Goal: Task Accomplishment & Management: Manage account settings

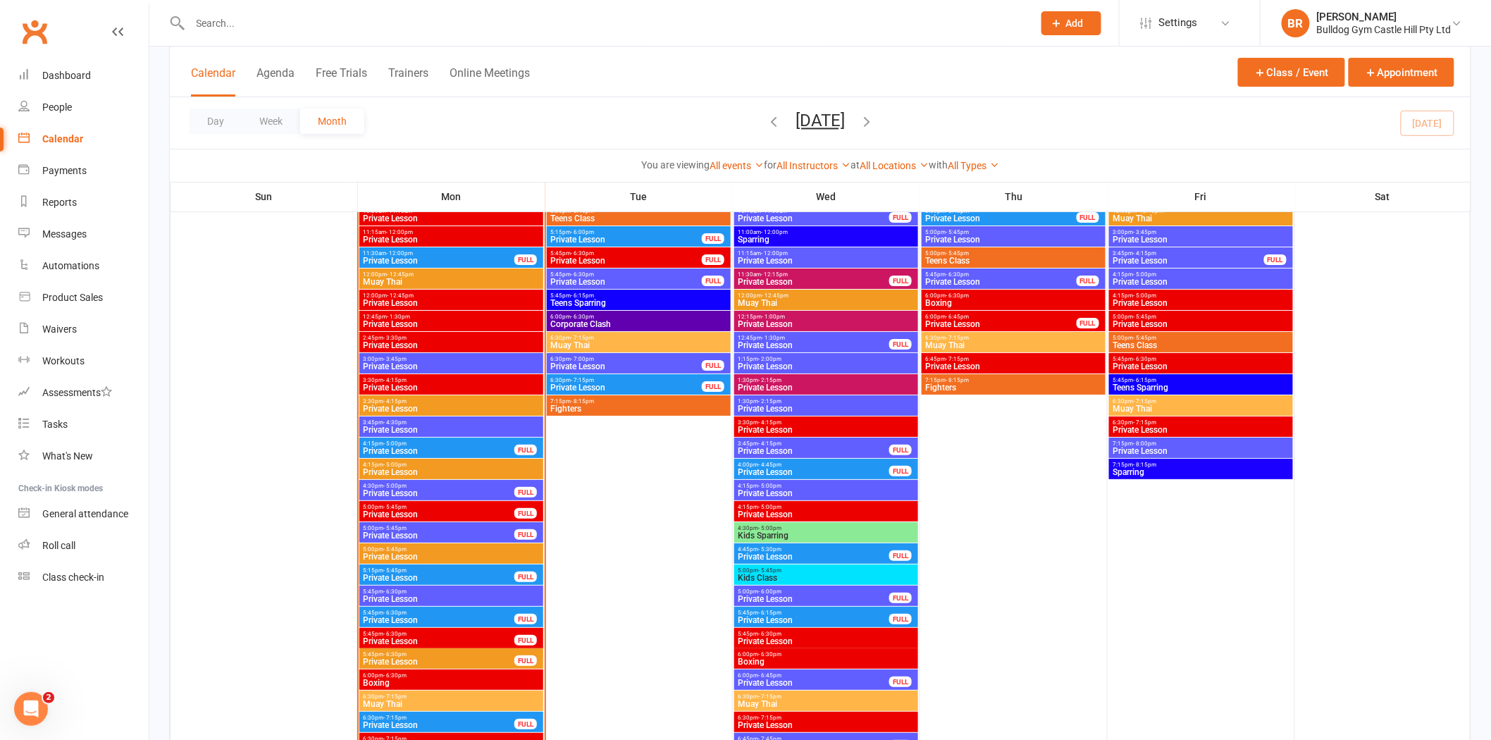
scroll to position [2048, 0]
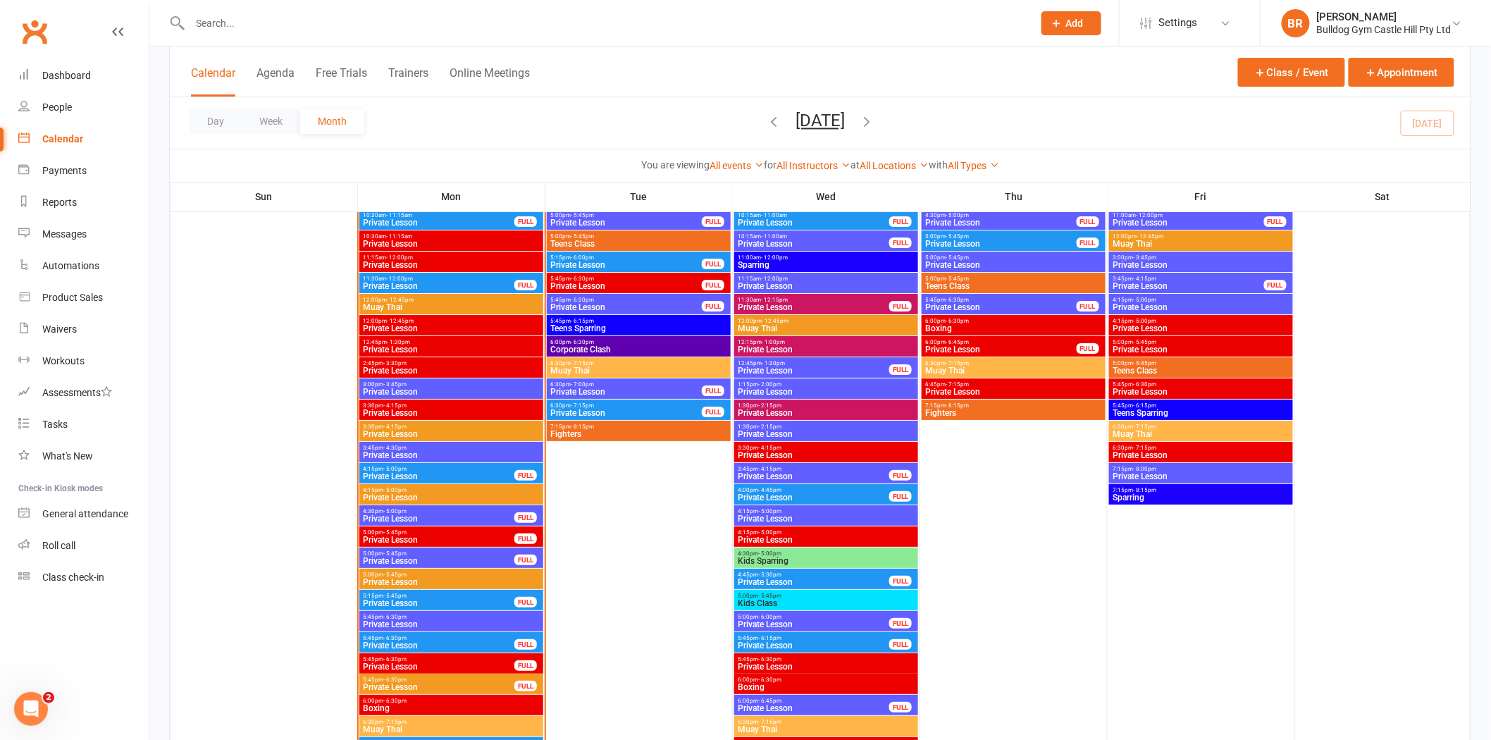
click at [409, 537] on span "Private Lesson" at bounding box center [438, 540] width 153 height 8
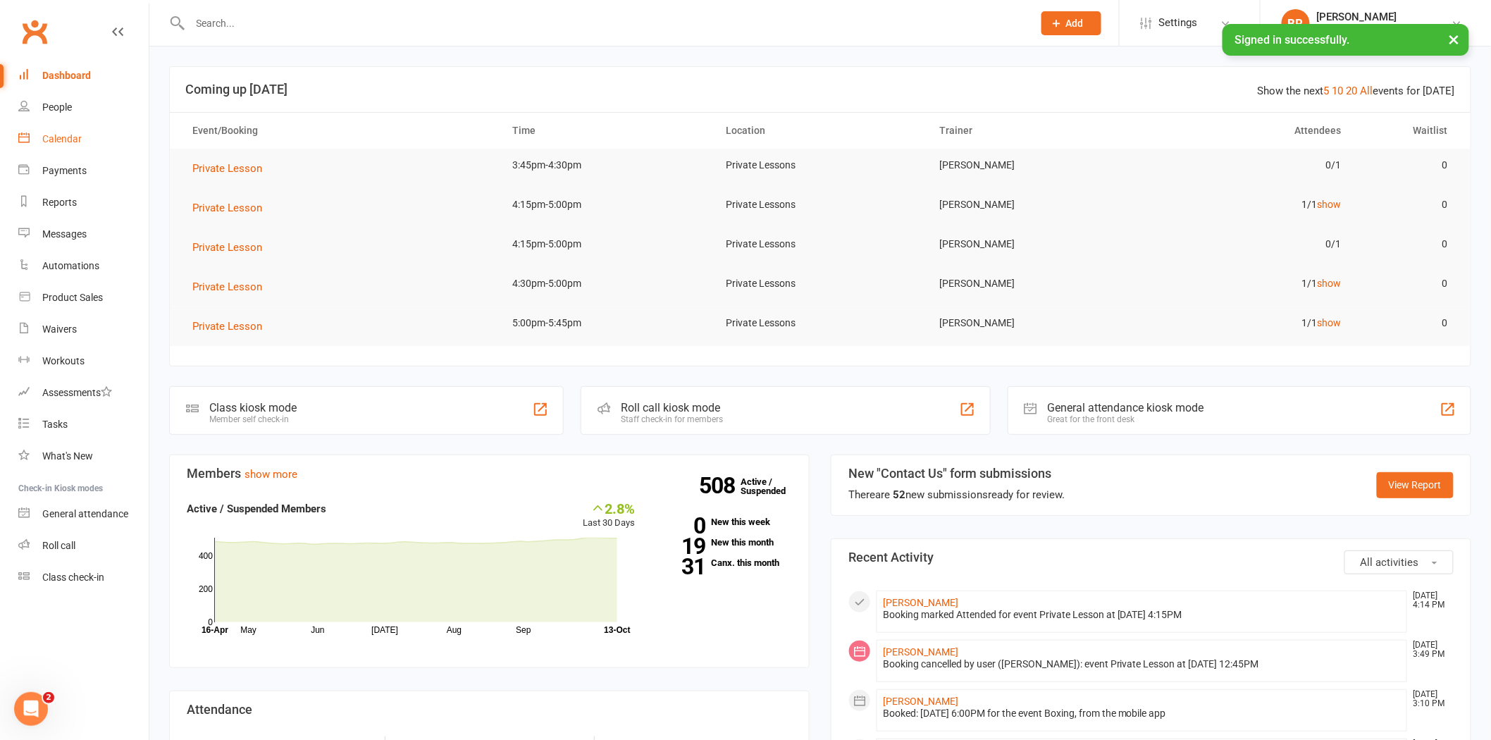
click at [39, 132] on link "Calendar" at bounding box center [83, 139] width 130 height 32
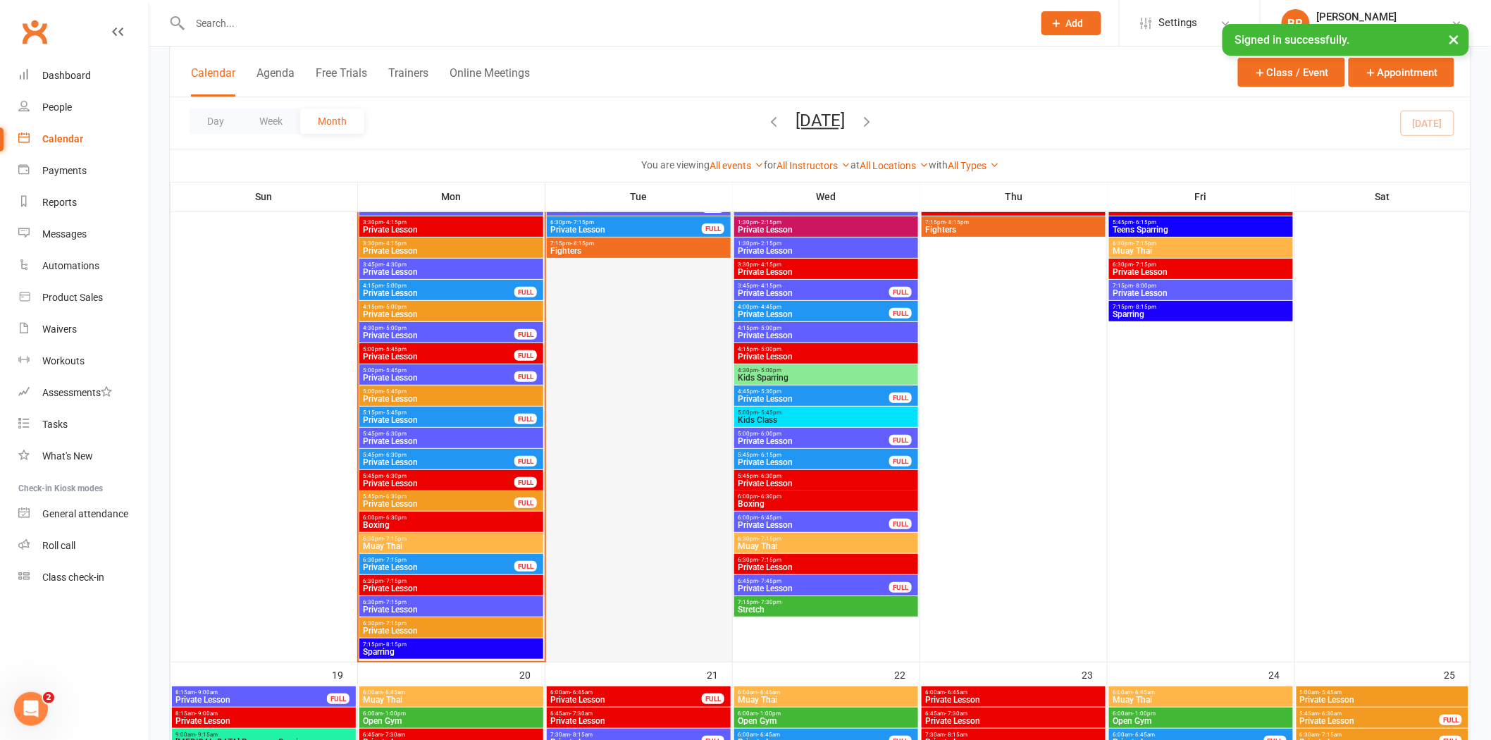
scroll to position [2270, 0]
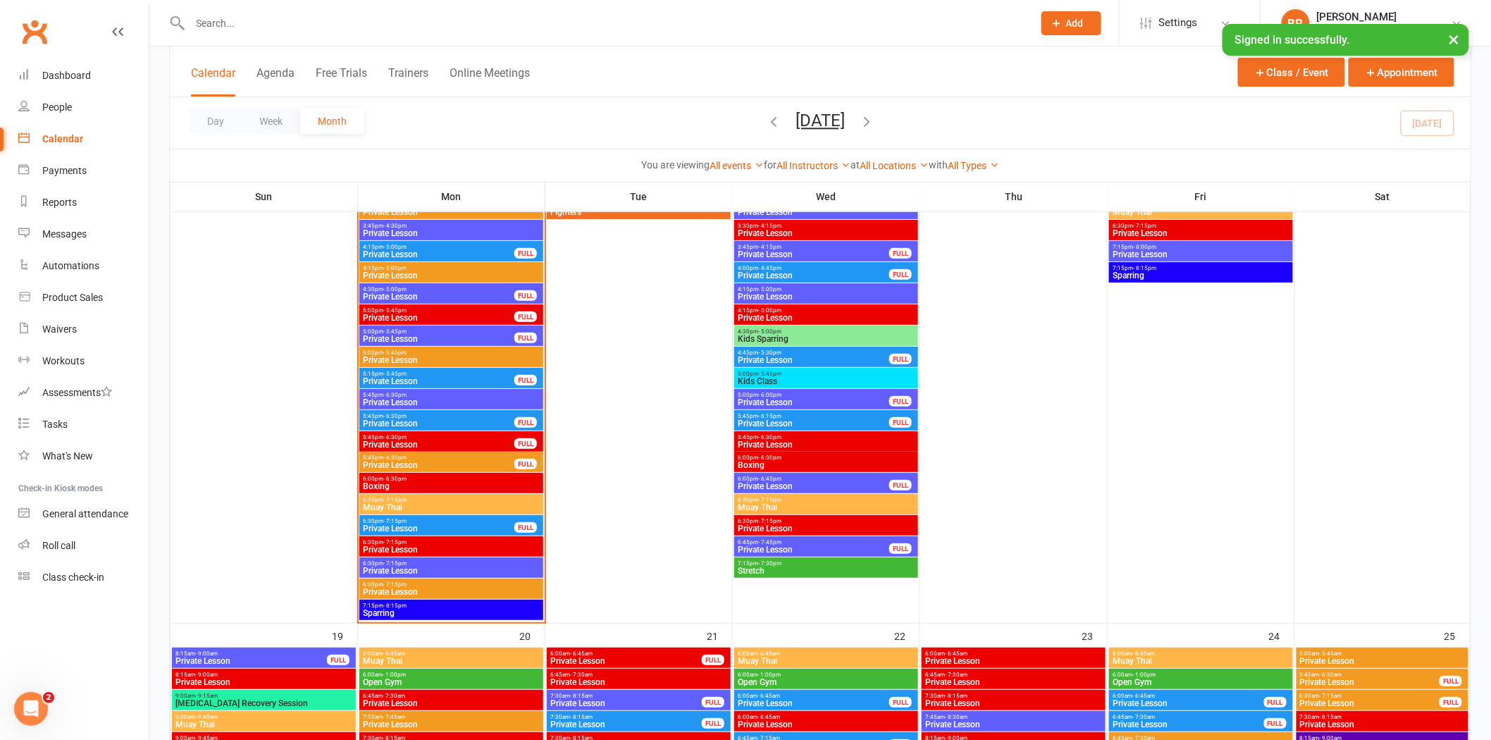
click at [409, 501] on span "6:30pm - 7:15pm" at bounding box center [451, 500] width 178 height 6
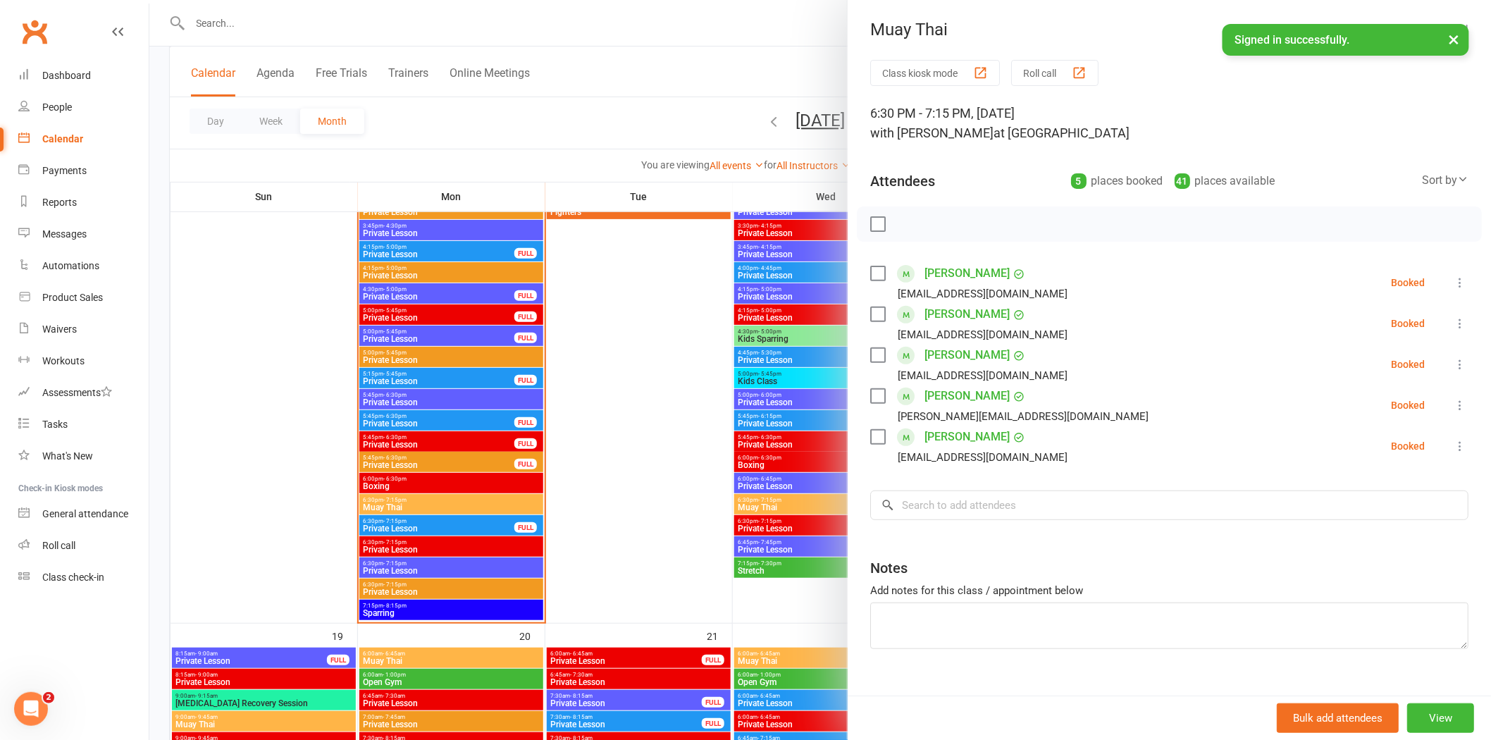
click at [409, 501] on div at bounding box center [820, 370] width 1342 height 740
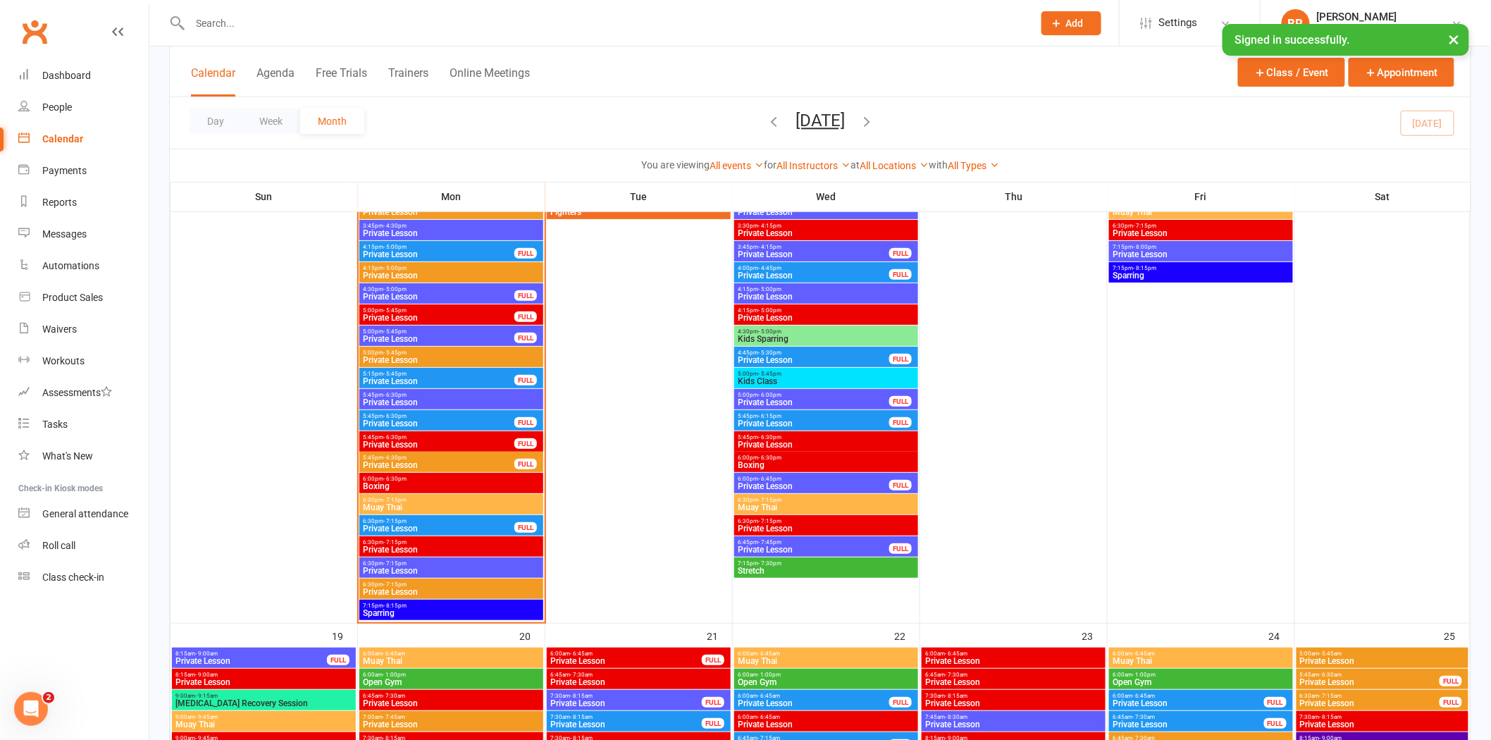
click at [389, 292] on span "Private Lesson" at bounding box center [438, 296] width 153 height 8
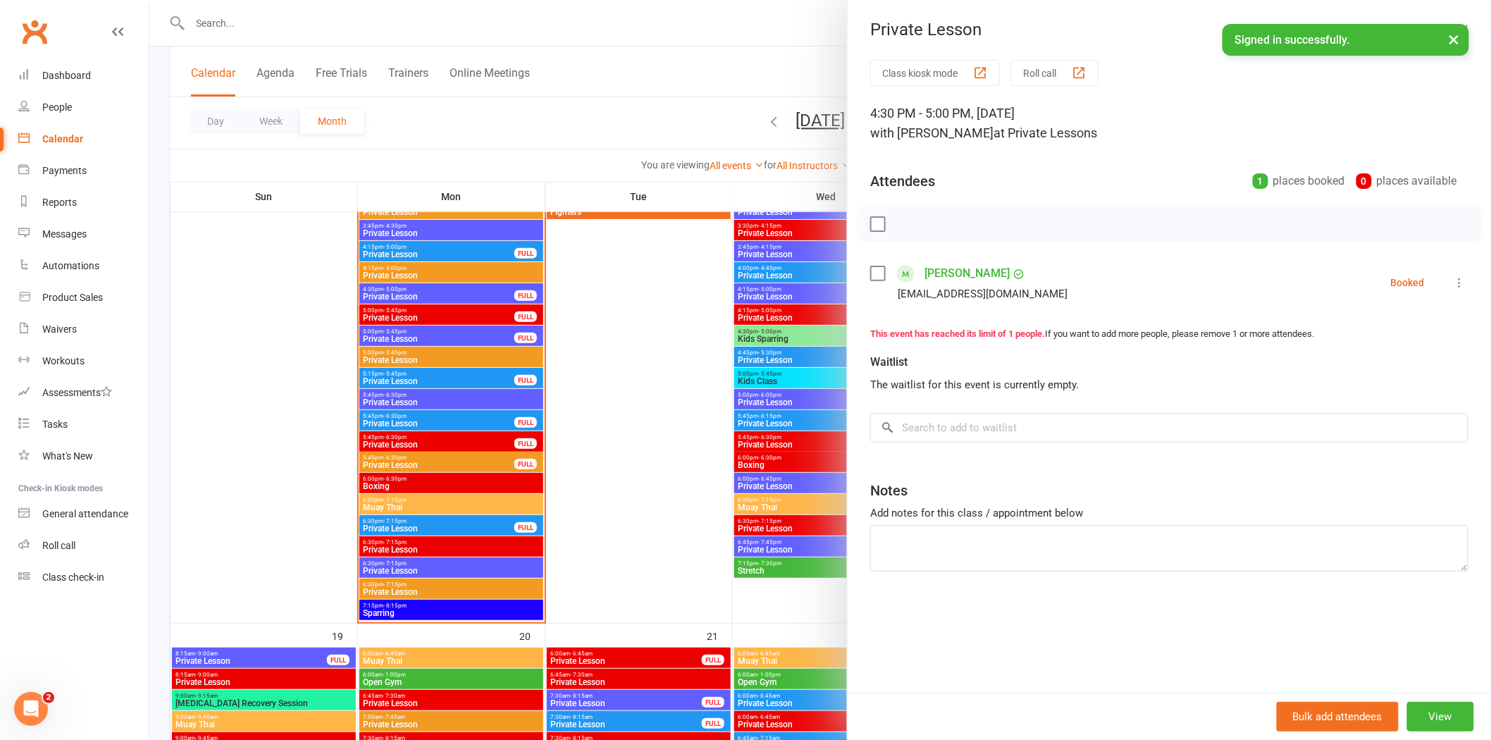
click at [930, 268] on link "Jake Davis" at bounding box center [967, 273] width 85 height 23
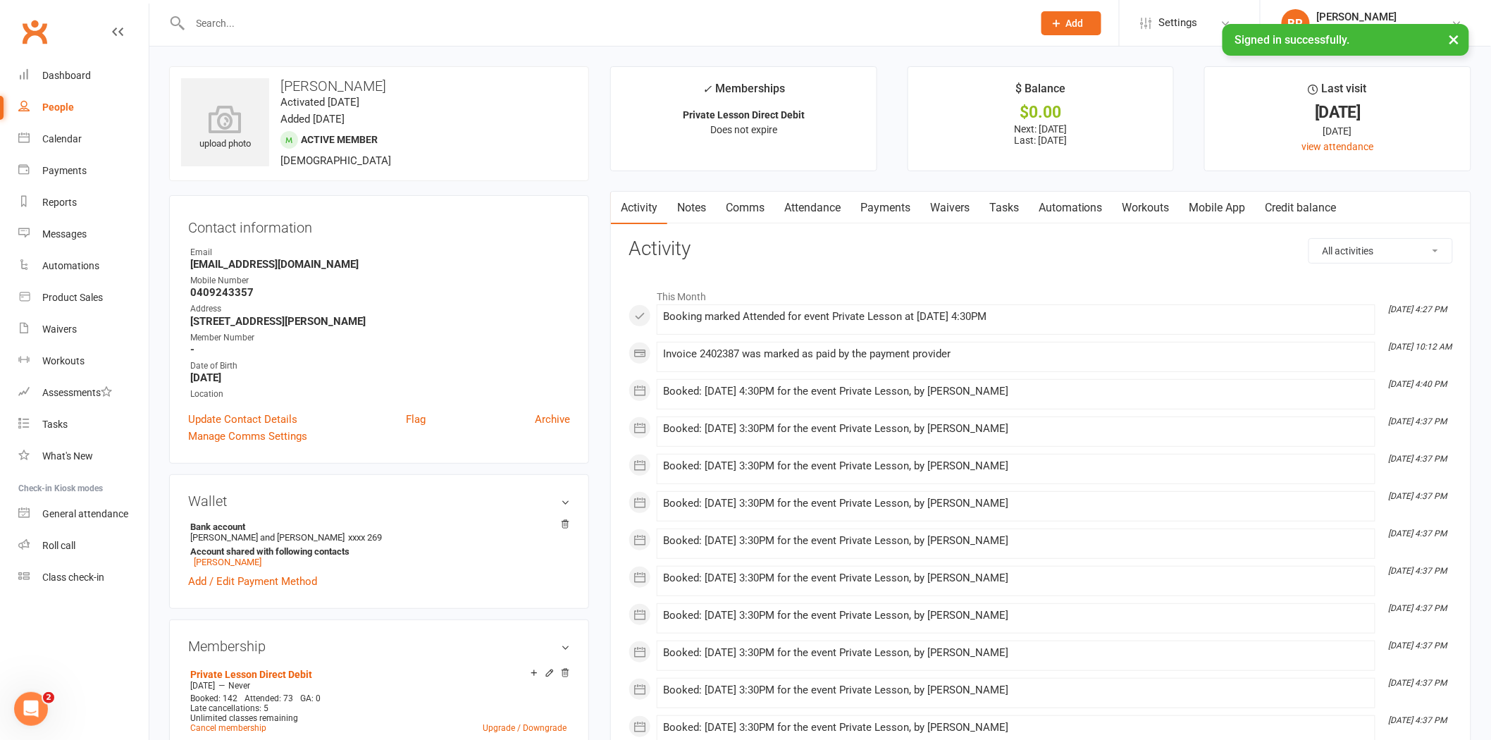
click at [1094, 140] on p "Next: 14 Oct 2025 Last: 30 Sep 2025" at bounding box center [1041, 134] width 240 height 23
click at [1079, 130] on p "Next: 14 Oct 2025 Last: 30 Sep 2025" at bounding box center [1041, 134] width 240 height 23
drag, startPoint x: 1048, startPoint y: 128, endPoint x: 1033, endPoint y: 130, distance: 14.9
click at [1033, 130] on p "Next: 14 Oct 2025 Last: 30 Sep 2025" at bounding box center [1041, 134] width 240 height 23
click at [1091, 135] on p "Next: 14 Oct 2025 Last: 30 Sep 2025" at bounding box center [1041, 134] width 240 height 23
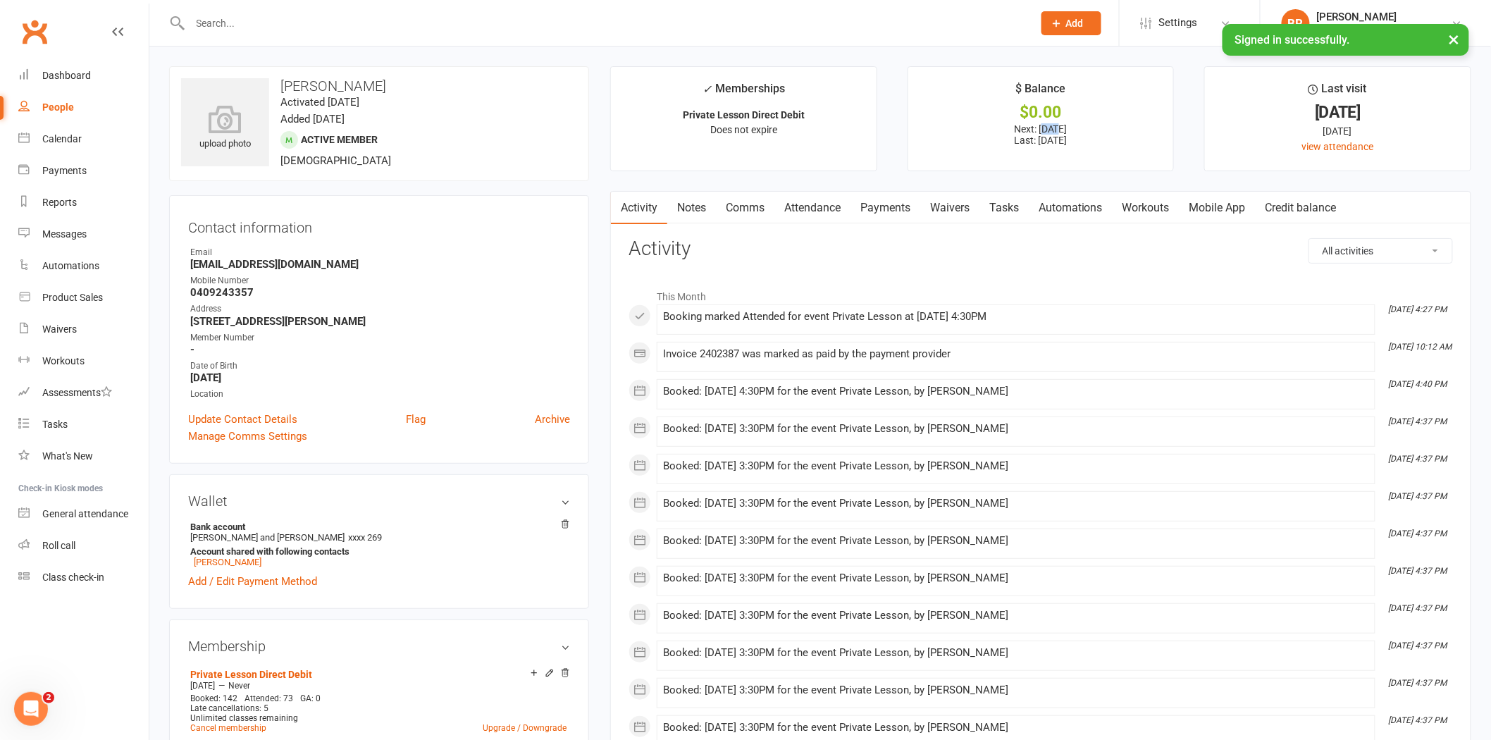
drag, startPoint x: 1048, startPoint y: 127, endPoint x: 1033, endPoint y: 130, distance: 15.2
click at [1033, 130] on p "Next: 14 Oct 2025 Last: 30 Sep 2025" at bounding box center [1041, 134] width 240 height 23
click at [1040, 134] on p "Next: 14 Oct 2025 Last: 30 Sep 2025" at bounding box center [1041, 134] width 240 height 23
click at [1041, 129] on p "Next: 14 Oct 2025 Last: 30 Sep 2025" at bounding box center [1041, 134] width 240 height 23
click at [1081, 135] on p "Next: 14 Oct 2025 Last: 30 Sep 2025" at bounding box center [1041, 134] width 240 height 23
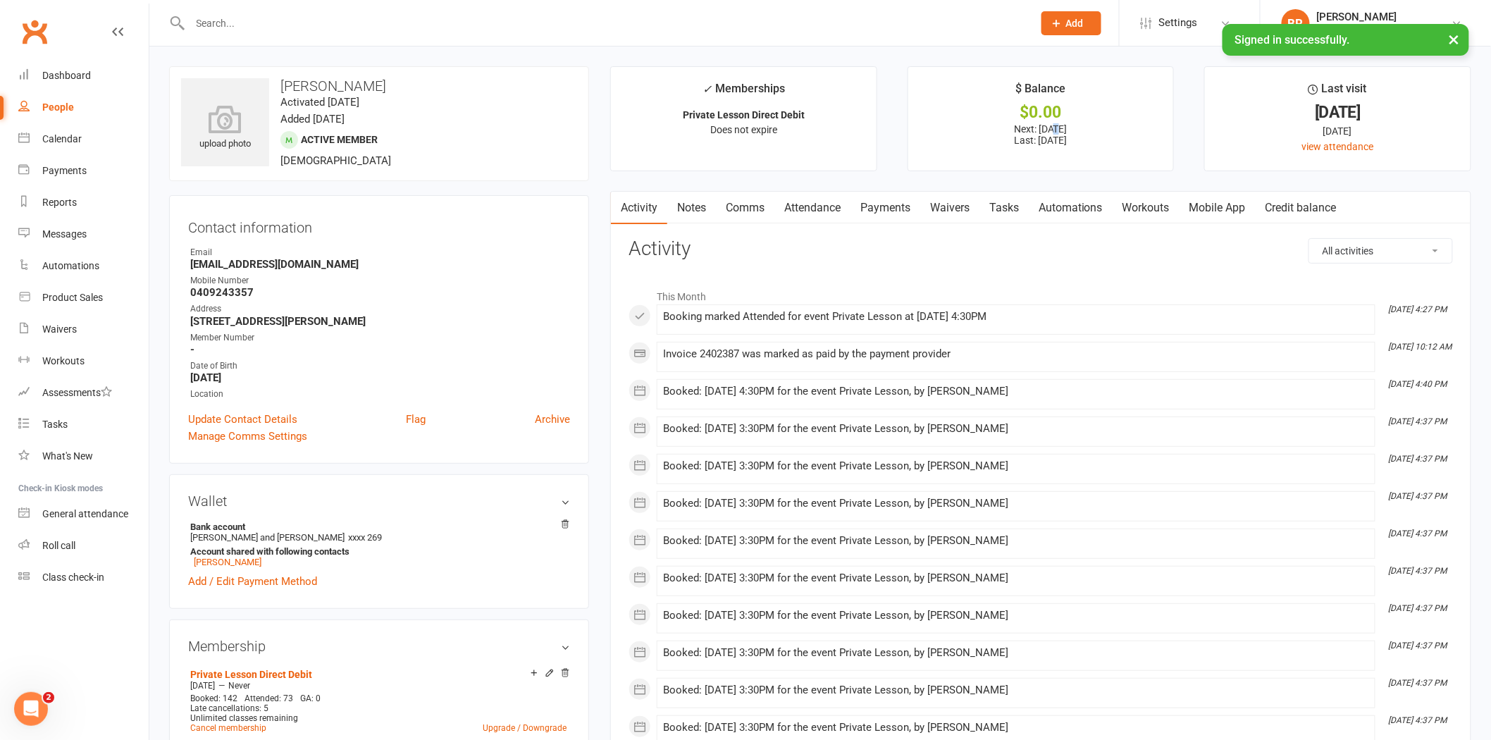
click at [1045, 128] on p "Next: 14 Oct 2025 Last: 30 Sep 2025" at bounding box center [1041, 134] width 240 height 23
click at [1089, 130] on p "Next: 14 Oct 2025 Last: 30 Sep 2025" at bounding box center [1041, 134] width 240 height 23
click at [1452, 43] on button "×" at bounding box center [1454, 39] width 25 height 30
click at [39, 89] on link "Dashboard" at bounding box center [83, 76] width 130 height 32
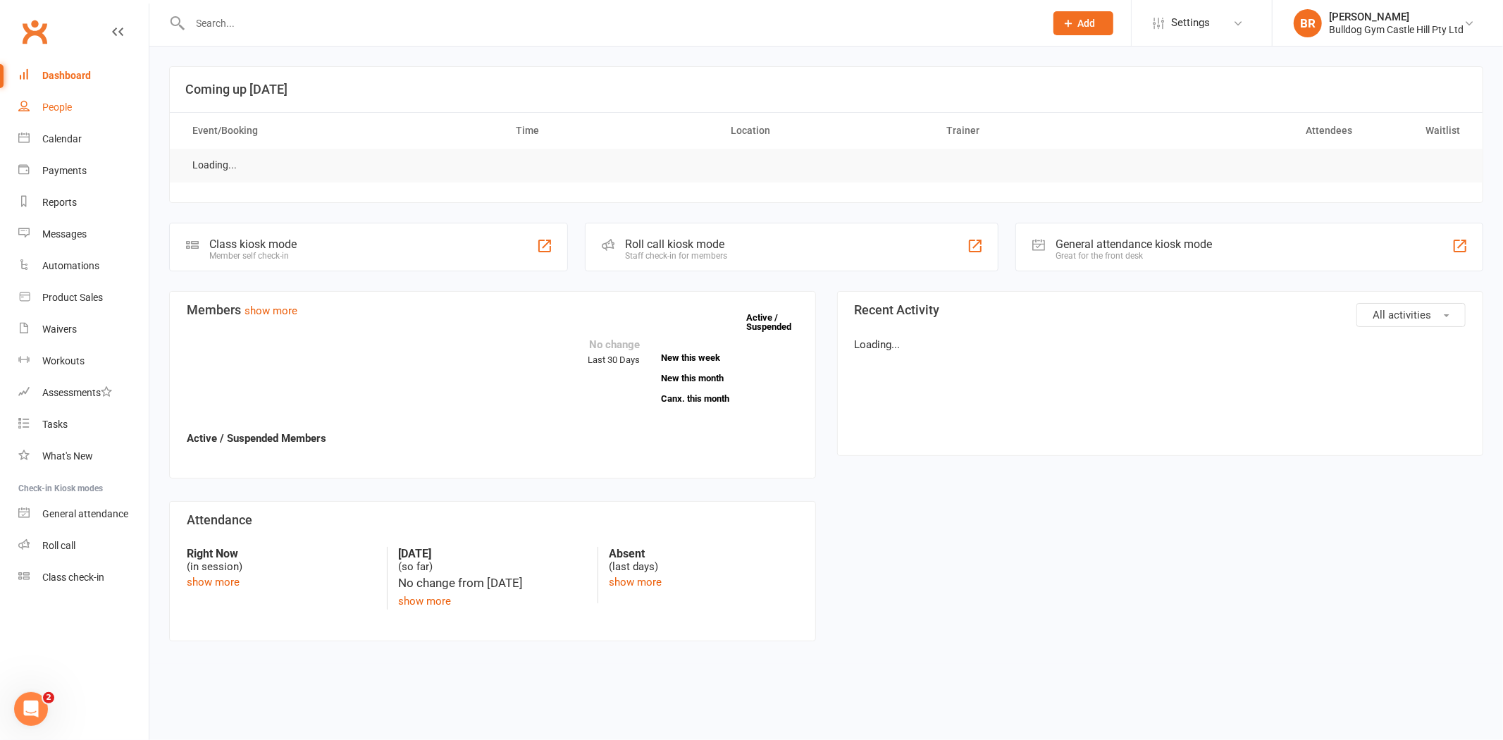
click at [54, 106] on div "People" at bounding box center [57, 106] width 30 height 11
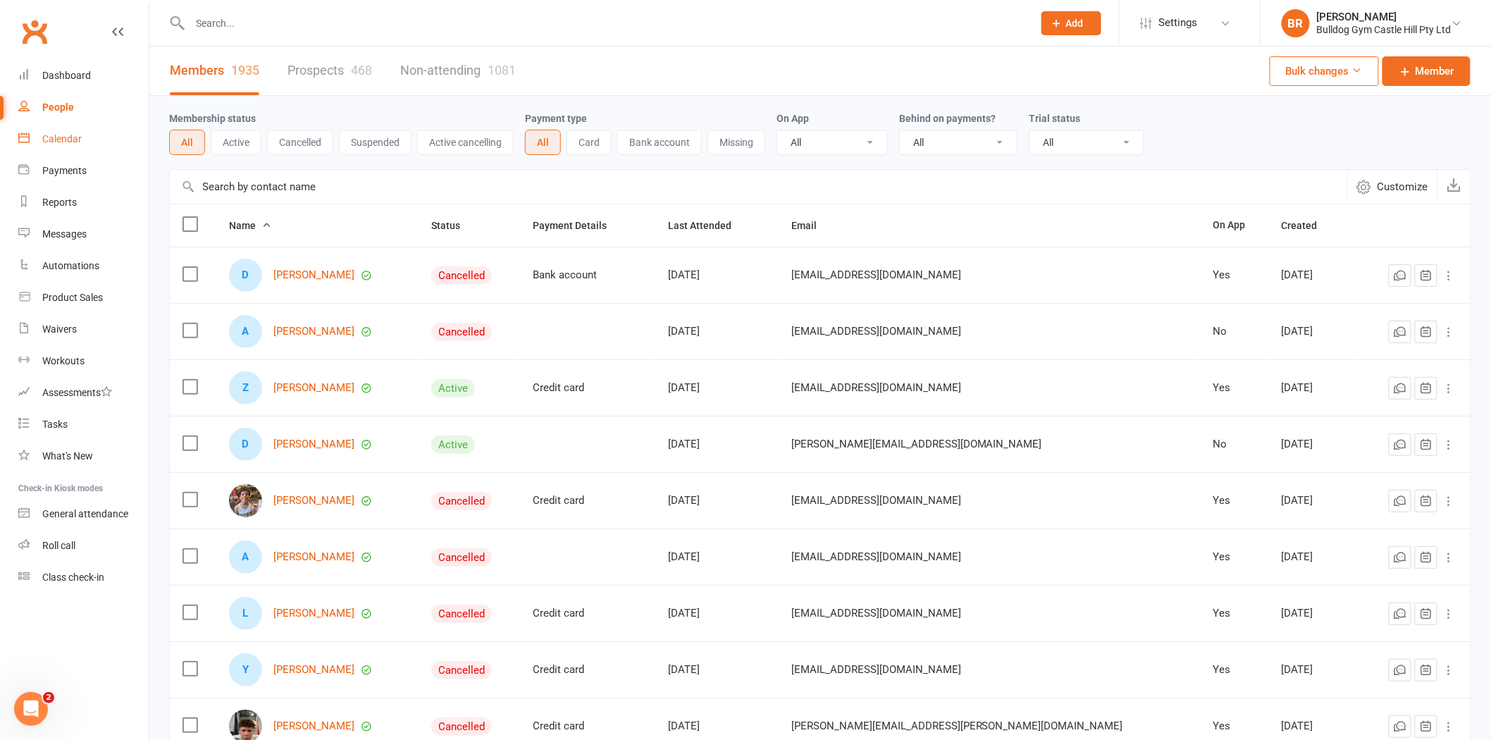
click at [66, 144] on link "Calendar" at bounding box center [83, 139] width 130 height 32
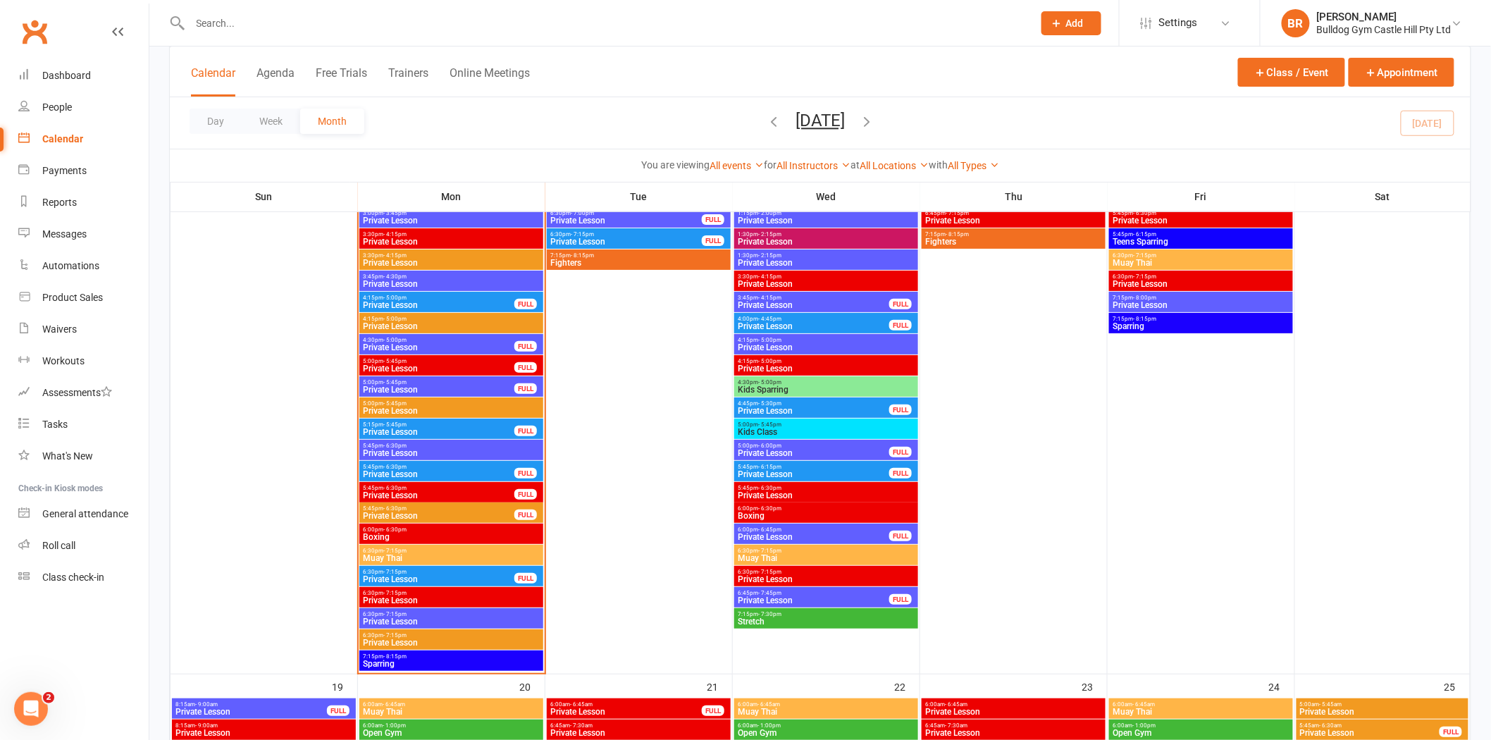
scroll to position [2192, 0]
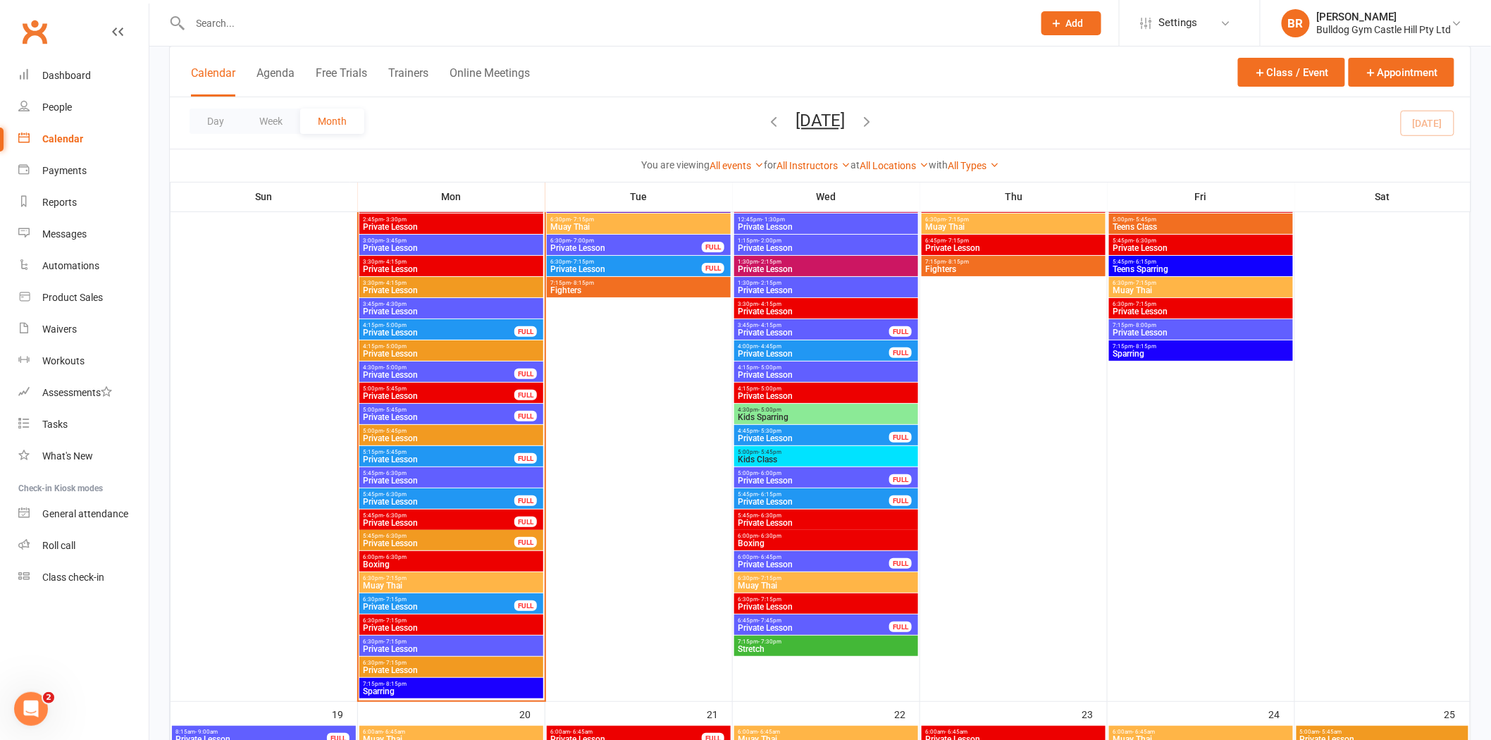
click at [416, 376] on span "Private Lesson" at bounding box center [438, 375] width 153 height 8
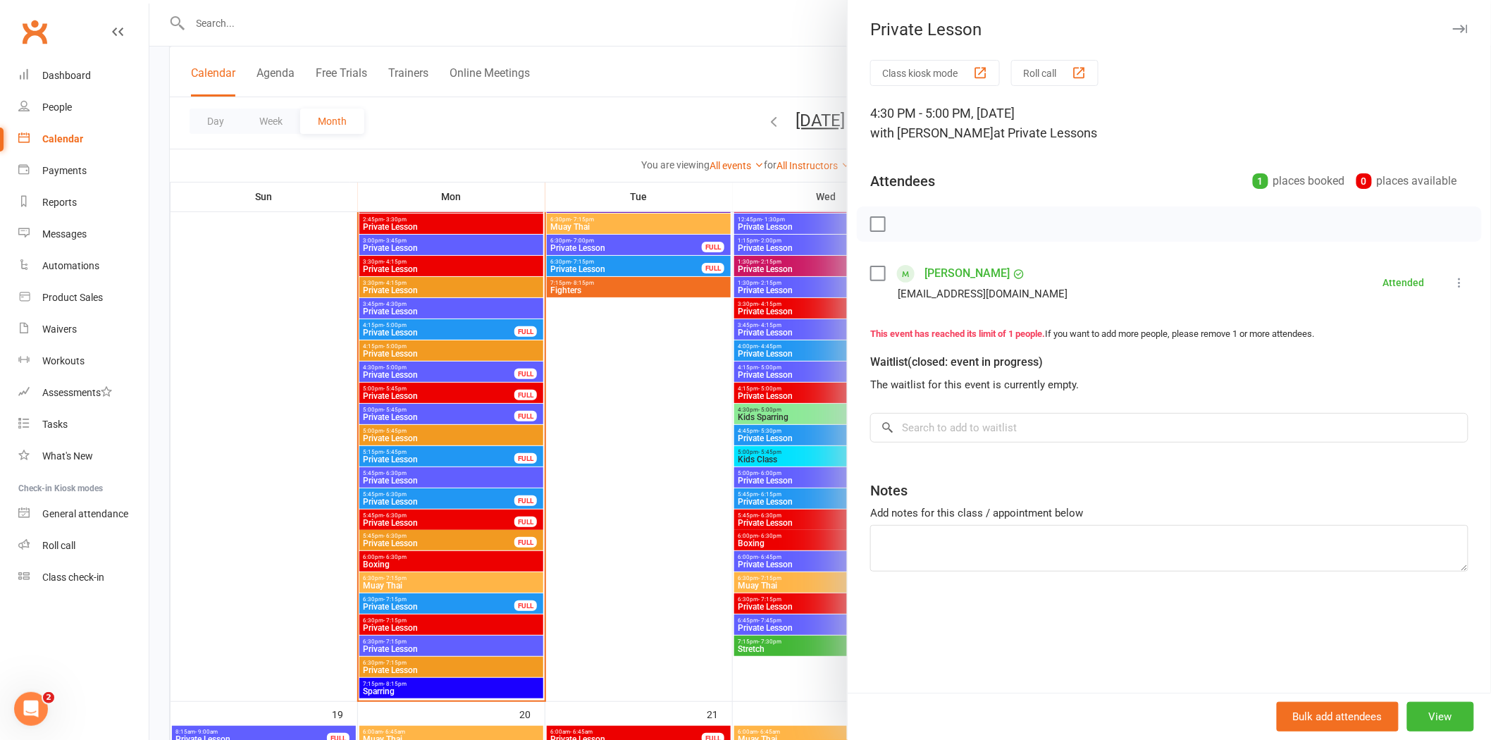
click at [423, 336] on div at bounding box center [820, 370] width 1342 height 740
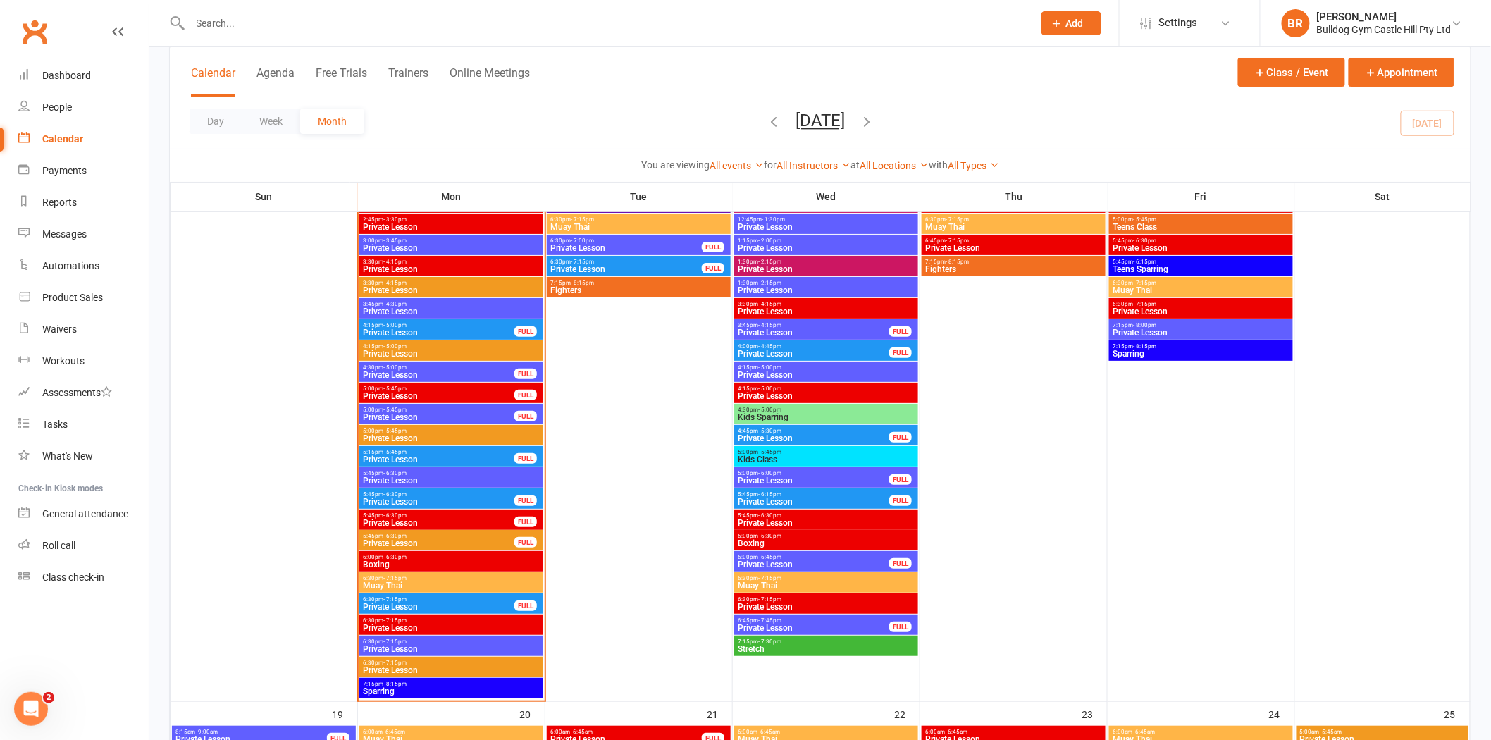
click at [433, 330] on span "Private Lesson" at bounding box center [438, 332] width 153 height 8
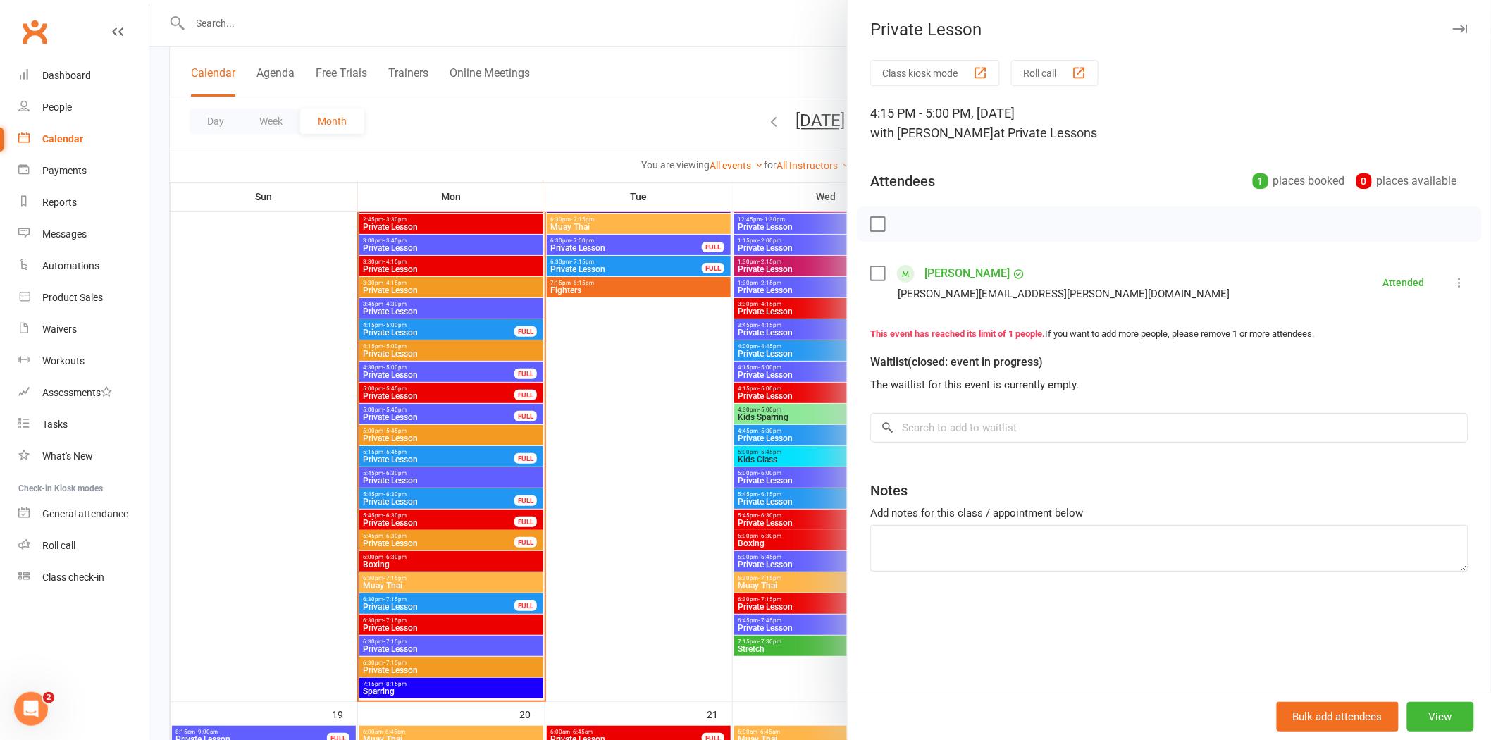
click at [423, 386] on div at bounding box center [820, 370] width 1342 height 740
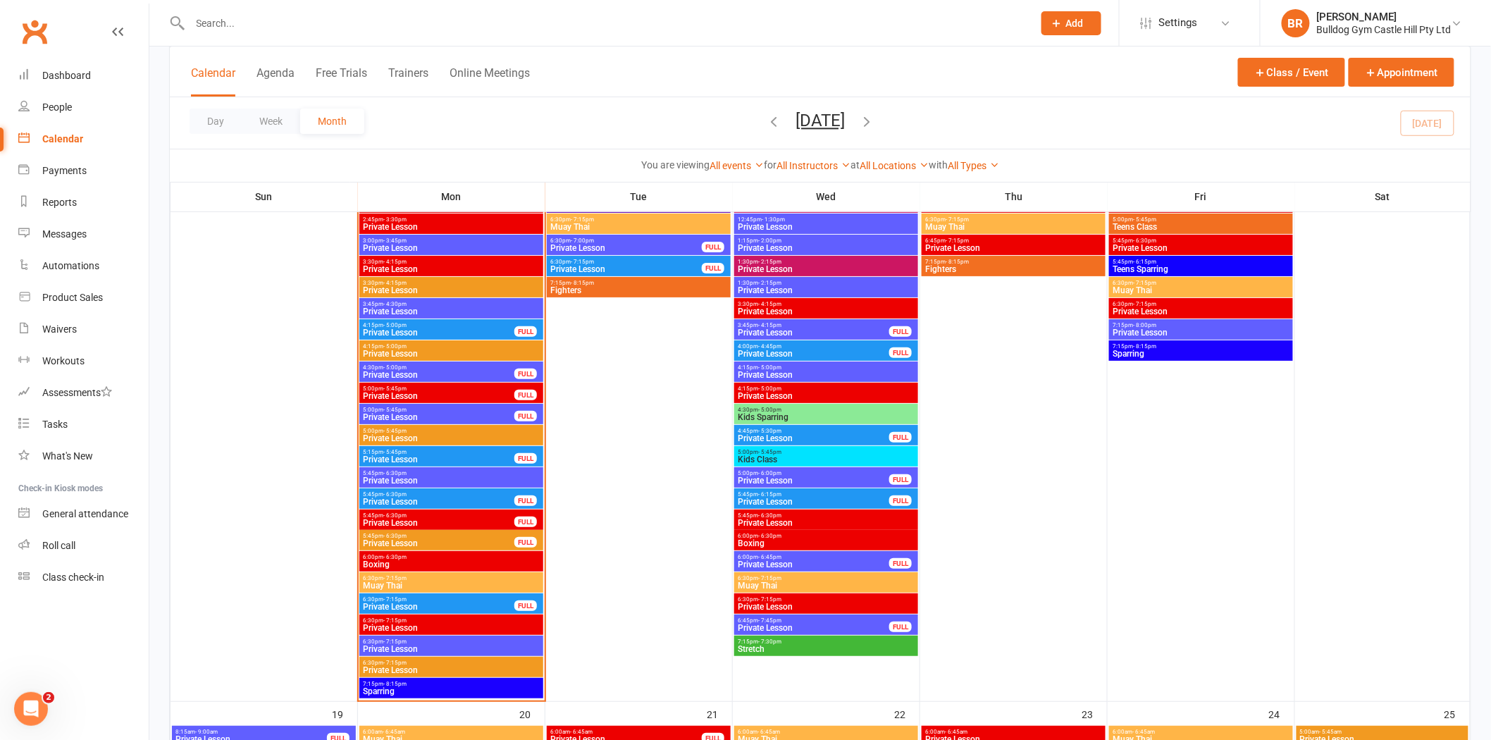
click at [437, 395] on span "Private Lesson" at bounding box center [438, 396] width 153 height 8
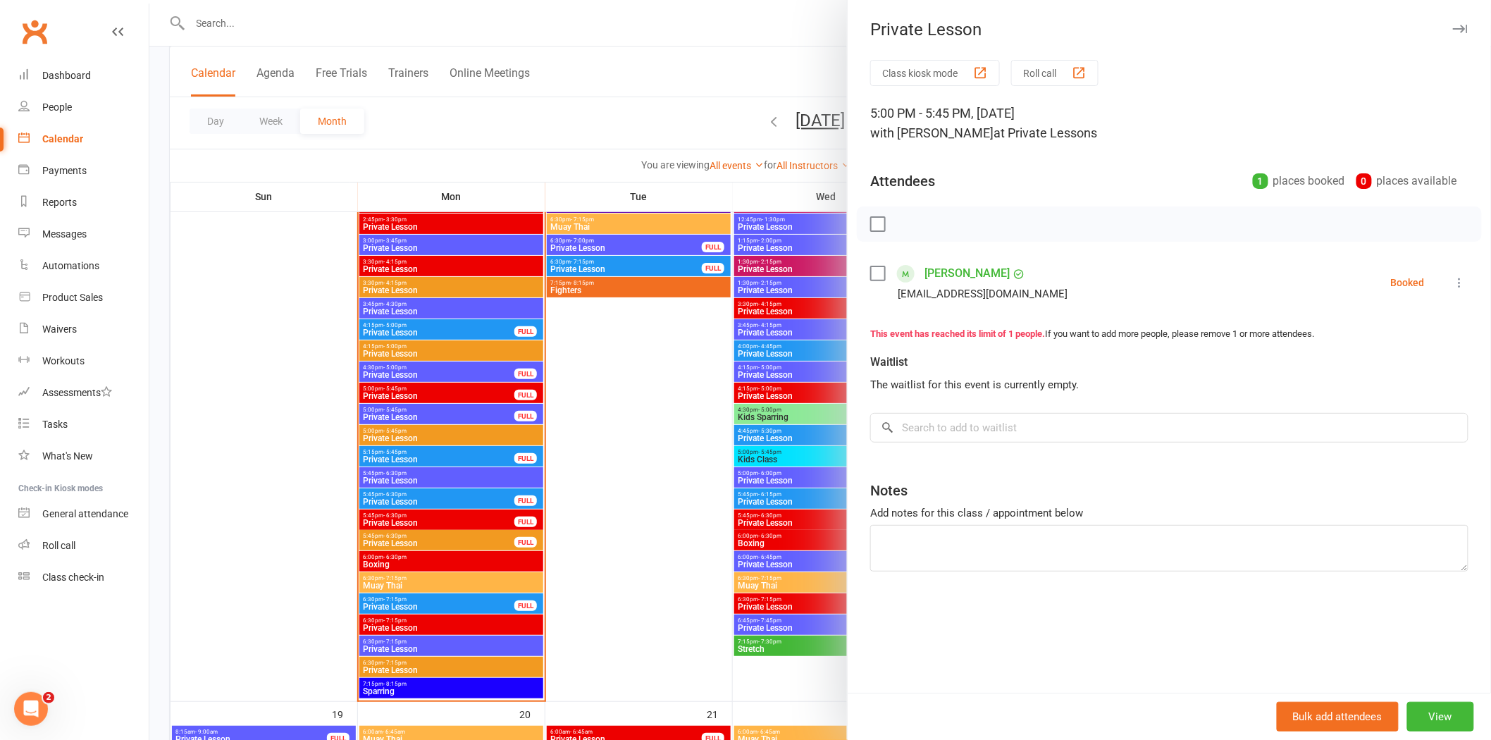
click at [272, 373] on div at bounding box center [820, 370] width 1342 height 740
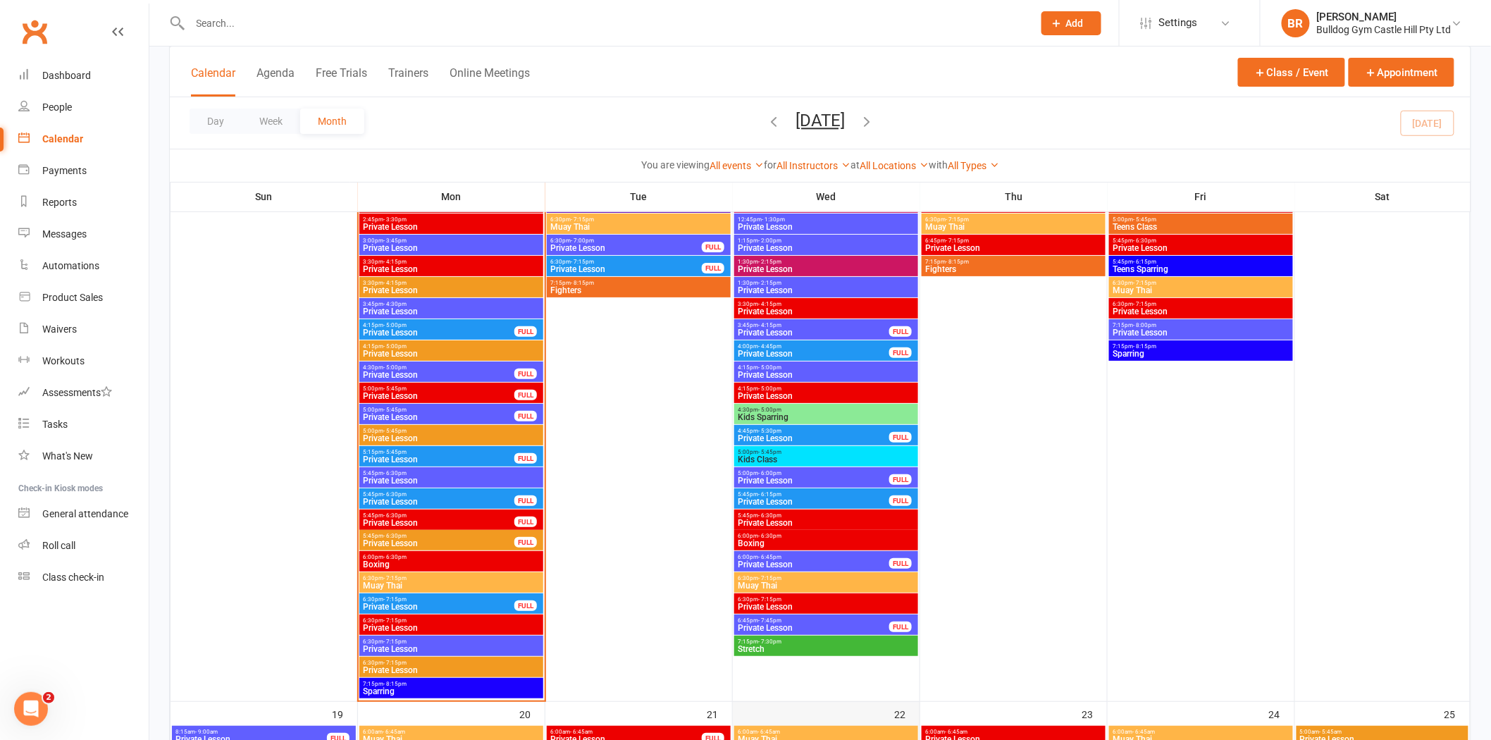
drag, startPoint x: 908, startPoint y: 712, endPoint x: 892, endPoint y: 708, distance: 15.9
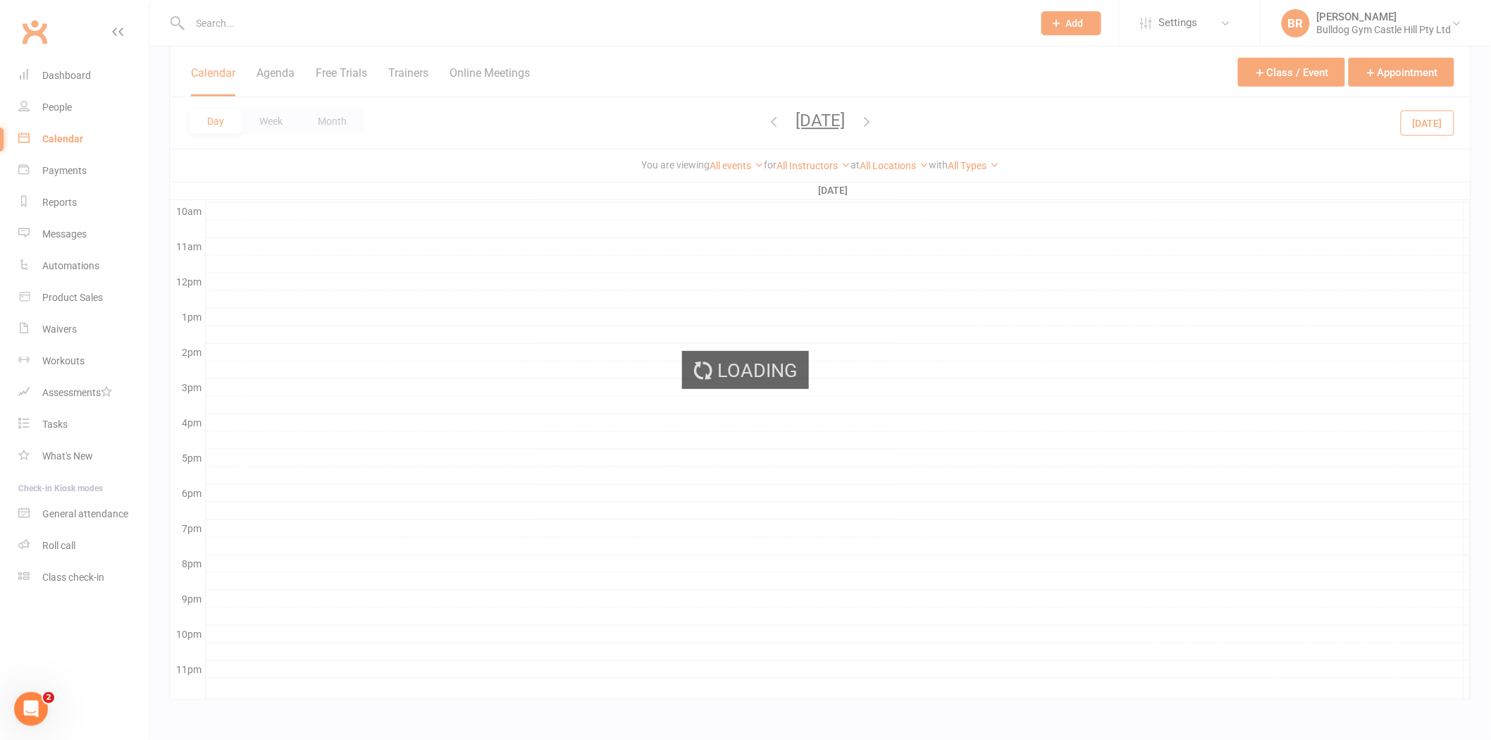
scroll to position [437, 0]
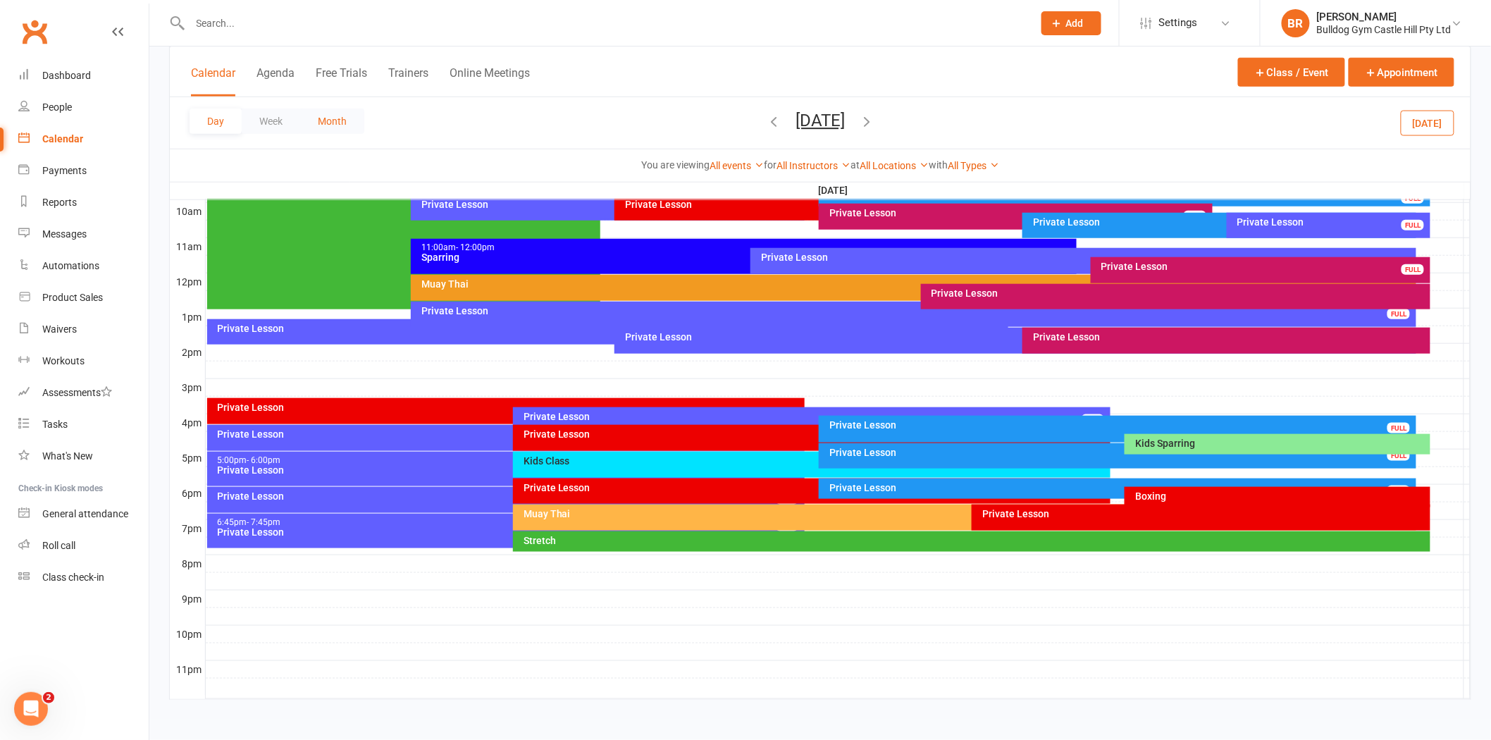
click at [345, 125] on button "Month" at bounding box center [332, 121] width 64 height 25
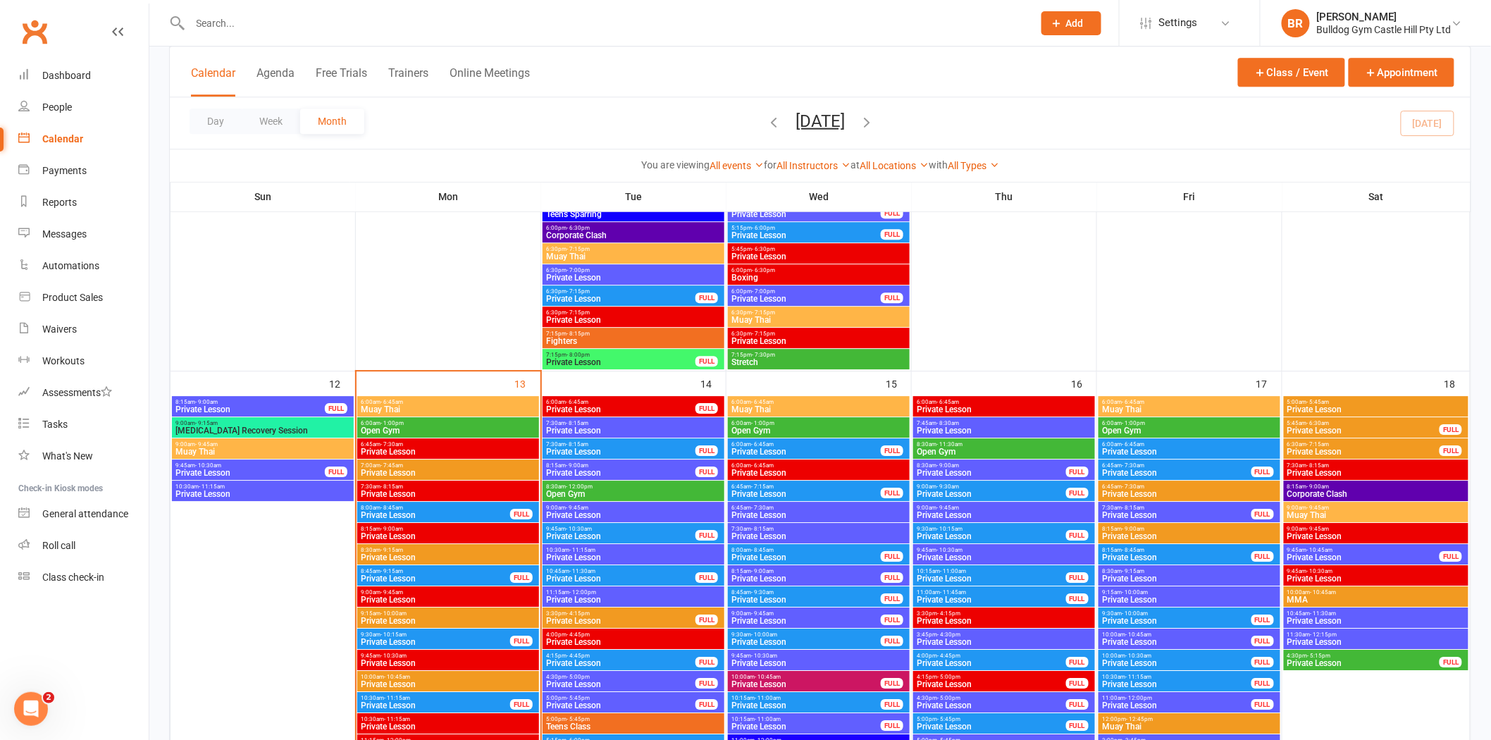
scroll to position [1644, 0]
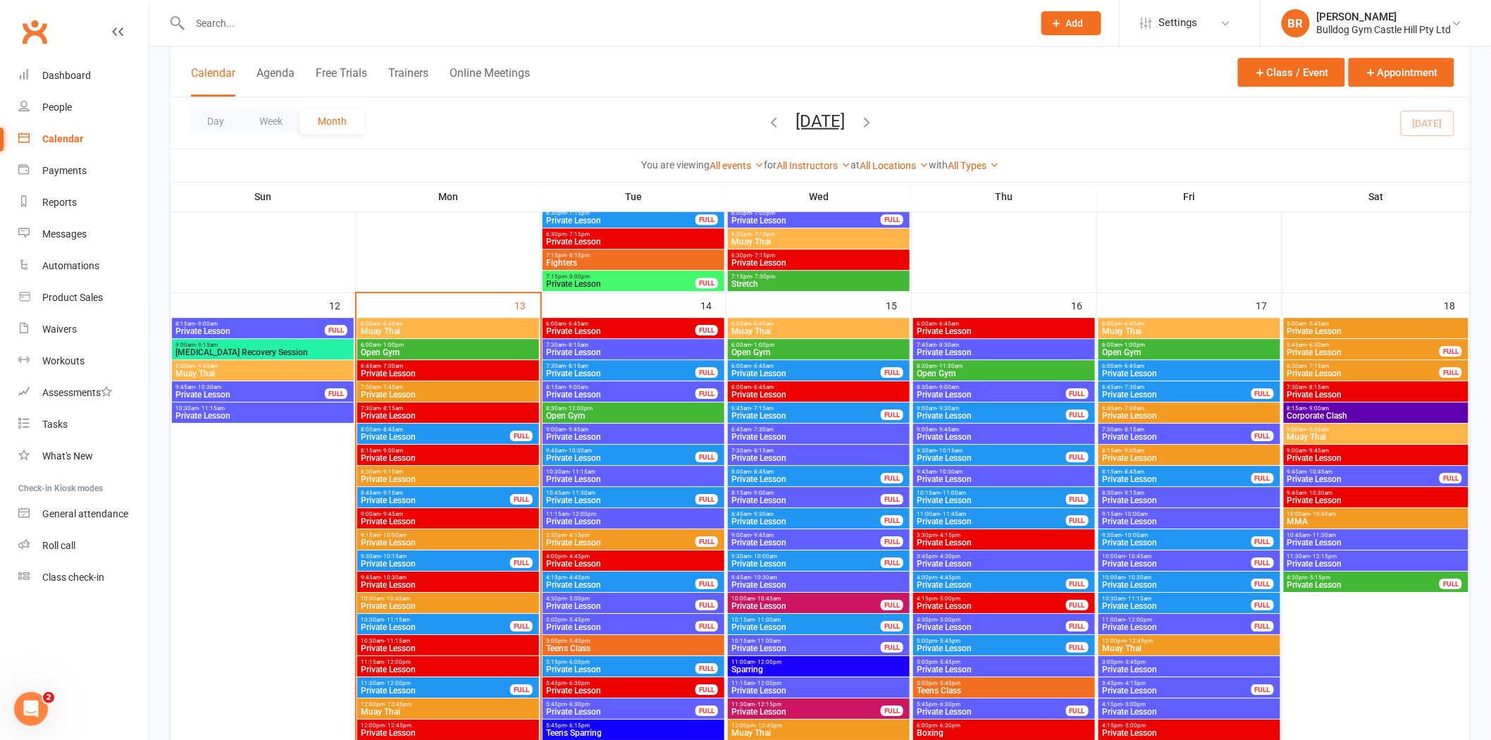
drag, startPoint x: 527, startPoint y: 305, endPoint x: 526, endPoint y: 148, distance: 157.1
drag, startPoint x: 611, startPoint y: 165, endPoint x: 1013, endPoint y: 164, distance: 401.7
click at [1013, 164] on div "You are viewing All events All events Empty events Full events Non-empty events…" at bounding box center [820, 165] width 1285 height 16
click at [1034, 89] on div "Calendar Agenda Free Trials Trainers Online Meetings Class / Event Appointment" at bounding box center [820, 72] width 1301 height 51
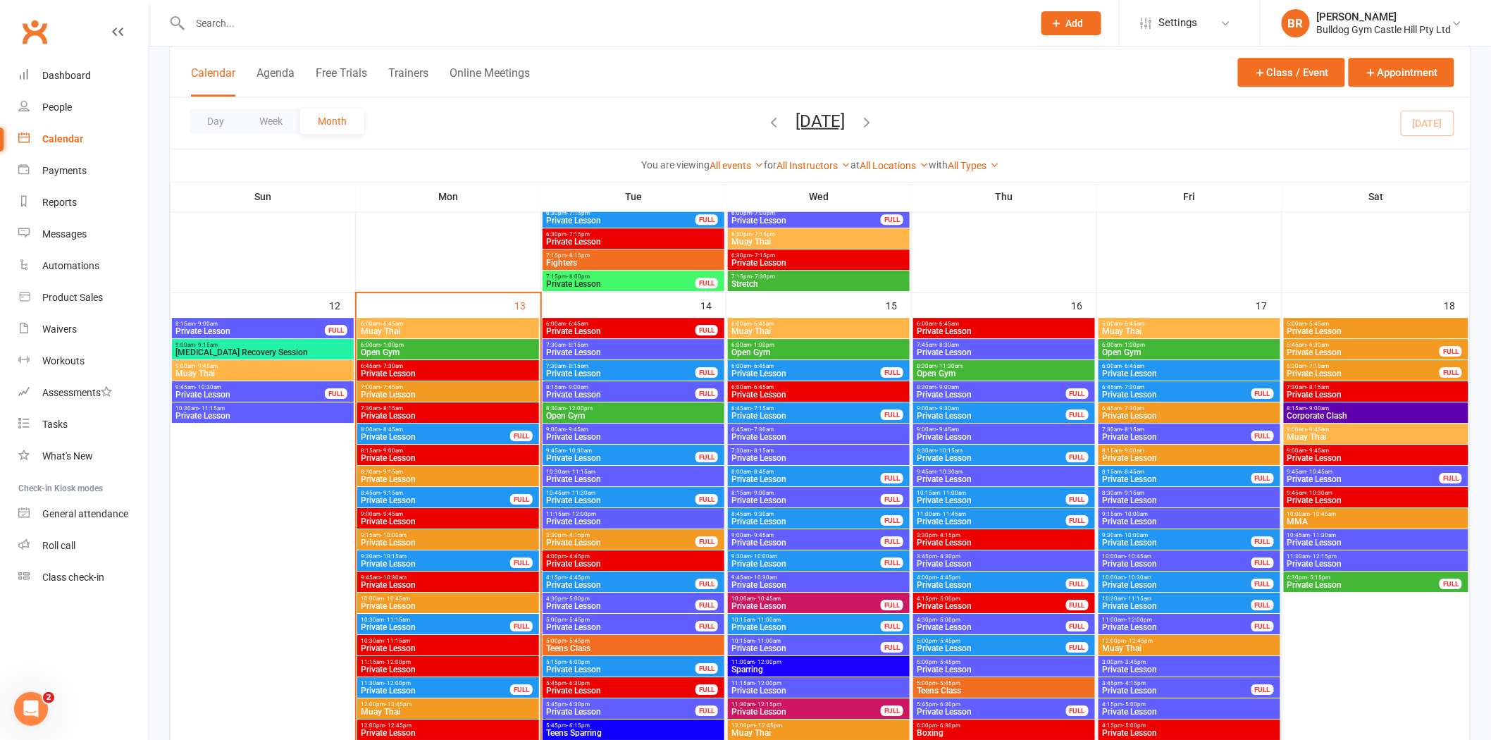
drag, startPoint x: 1023, startPoint y: 165, endPoint x: 1013, endPoint y: 174, distance: 13.5
click at [1013, 174] on div "You are viewing All events All events Empty events Full events Non-empty events…" at bounding box center [820, 165] width 1301 height 32
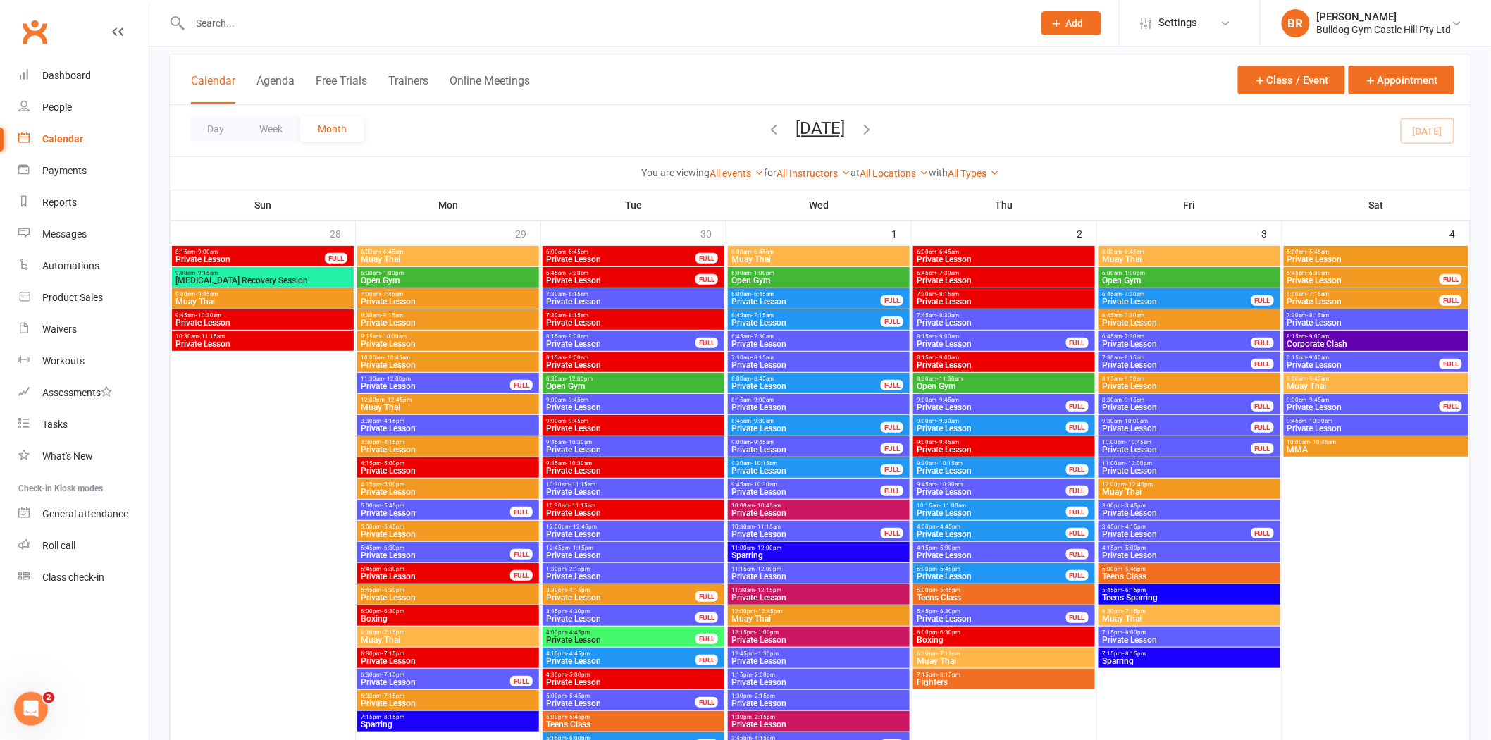
scroll to position [0, 0]
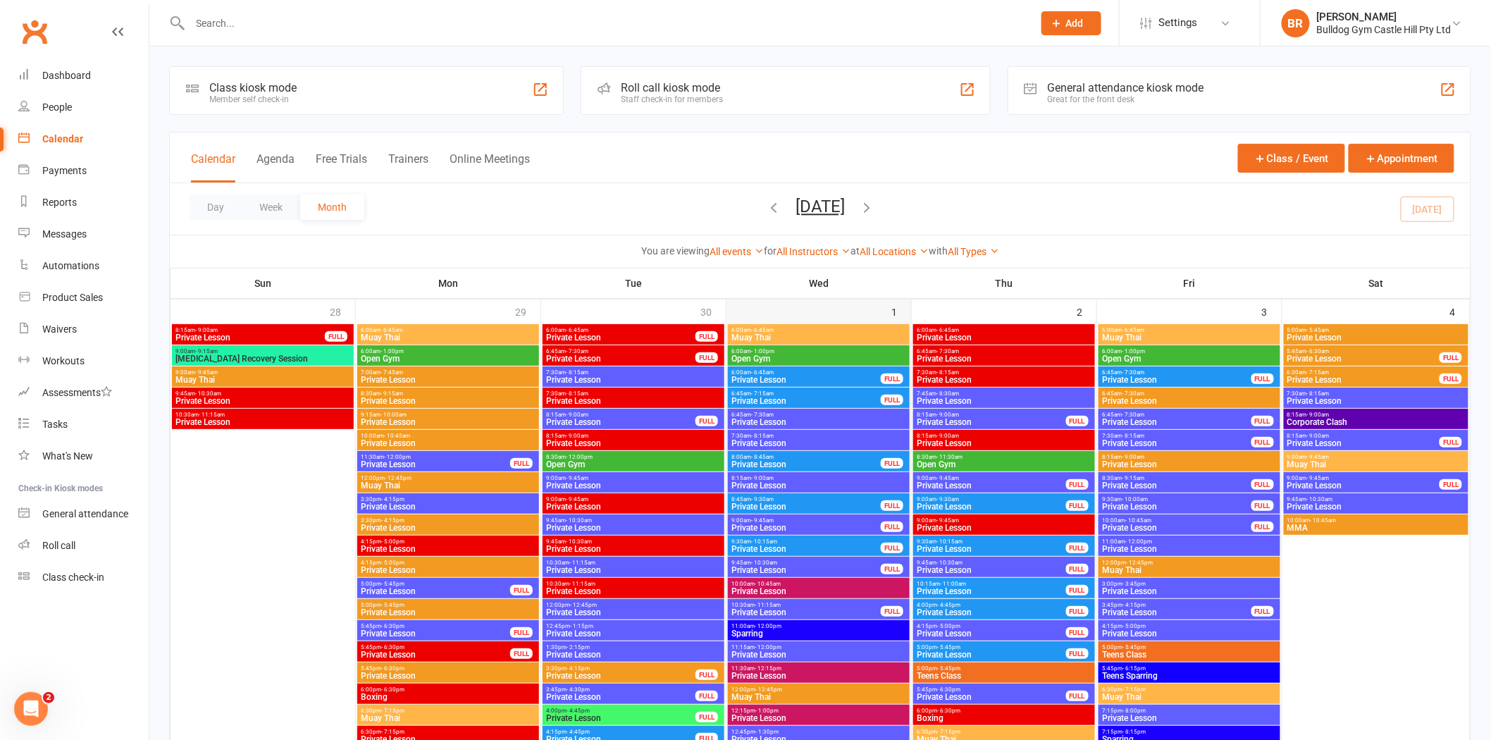
drag, startPoint x: 903, startPoint y: 287, endPoint x: 898, endPoint y: 309, distance: 21.6
click at [896, 310] on div "1" at bounding box center [901, 310] width 20 height 23
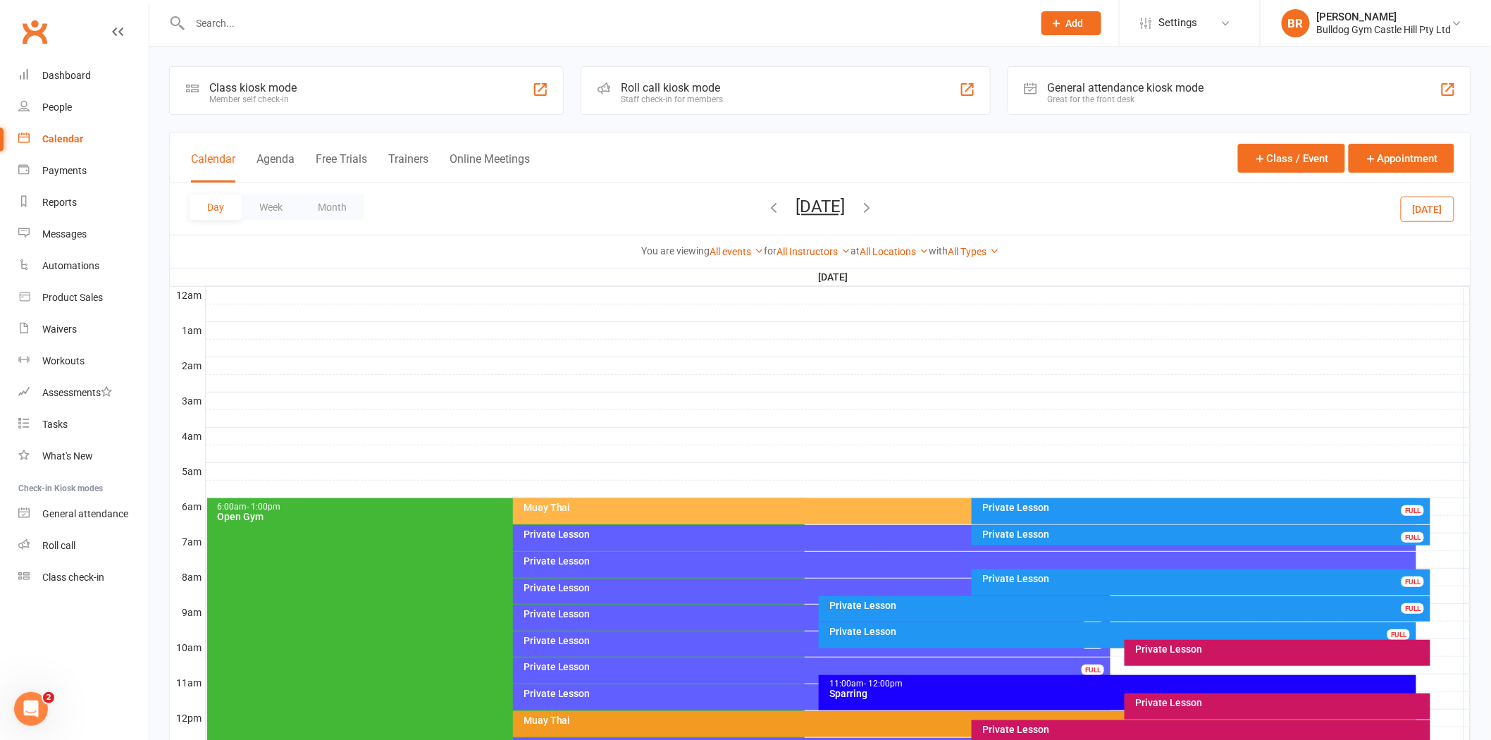
drag, startPoint x: 896, startPoint y: 310, endPoint x: 884, endPoint y: 310, distance: 12.0
click at [884, 310] on ui-view "Prospect Member Non-attending contact Class / event Appointment Task Membership…" at bounding box center [745, 580] width 1491 height 1152
click at [328, 202] on button "Month" at bounding box center [332, 206] width 64 height 25
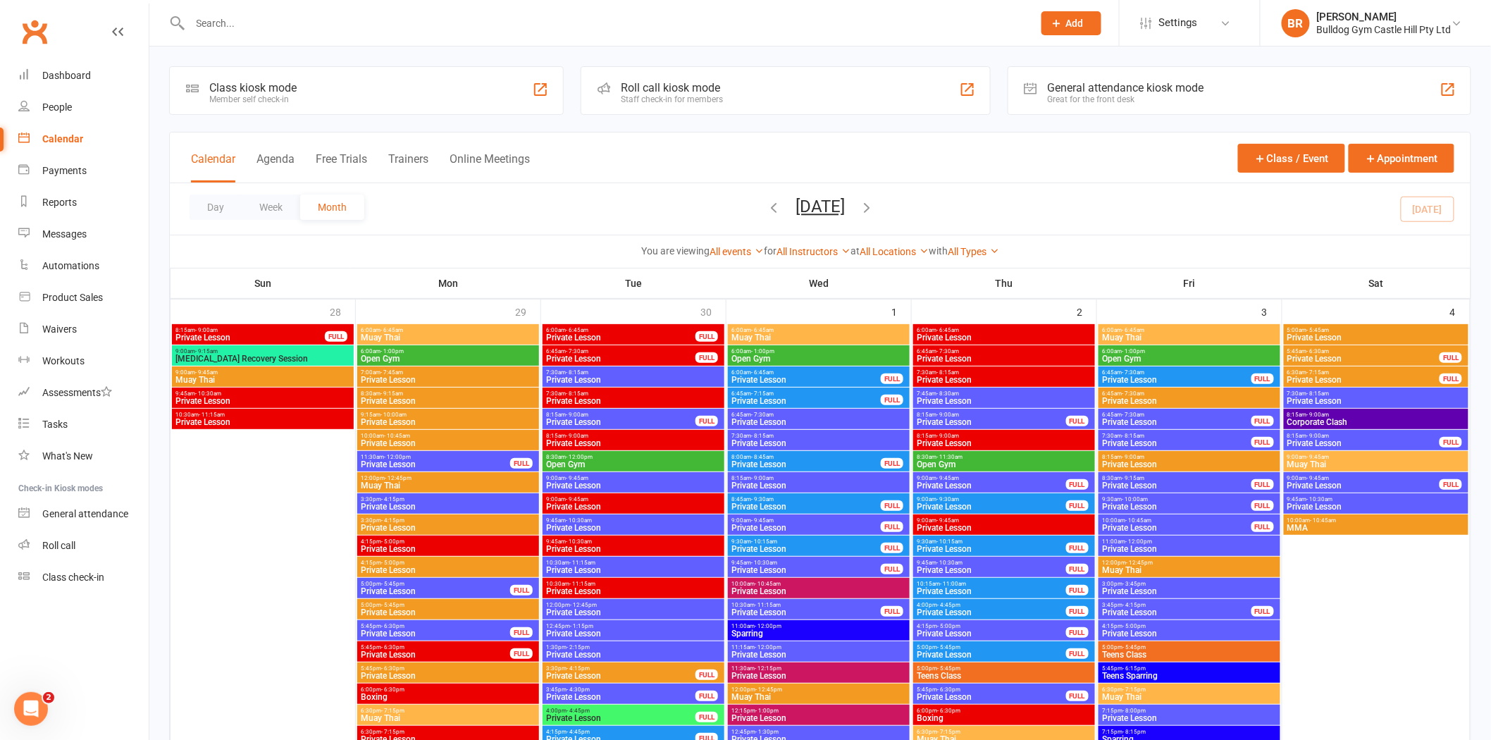
drag, startPoint x: 794, startPoint y: 280, endPoint x: 841, endPoint y: 280, distance: 46.5
click at [841, 280] on th "Wed" at bounding box center [818, 283] width 185 height 30
drag, startPoint x: 825, startPoint y: 280, endPoint x: 804, endPoint y: 285, distance: 21.9
click at [804, 285] on th "Wed" at bounding box center [818, 283] width 185 height 30
click at [813, 283] on th "Wed" at bounding box center [818, 283] width 185 height 30
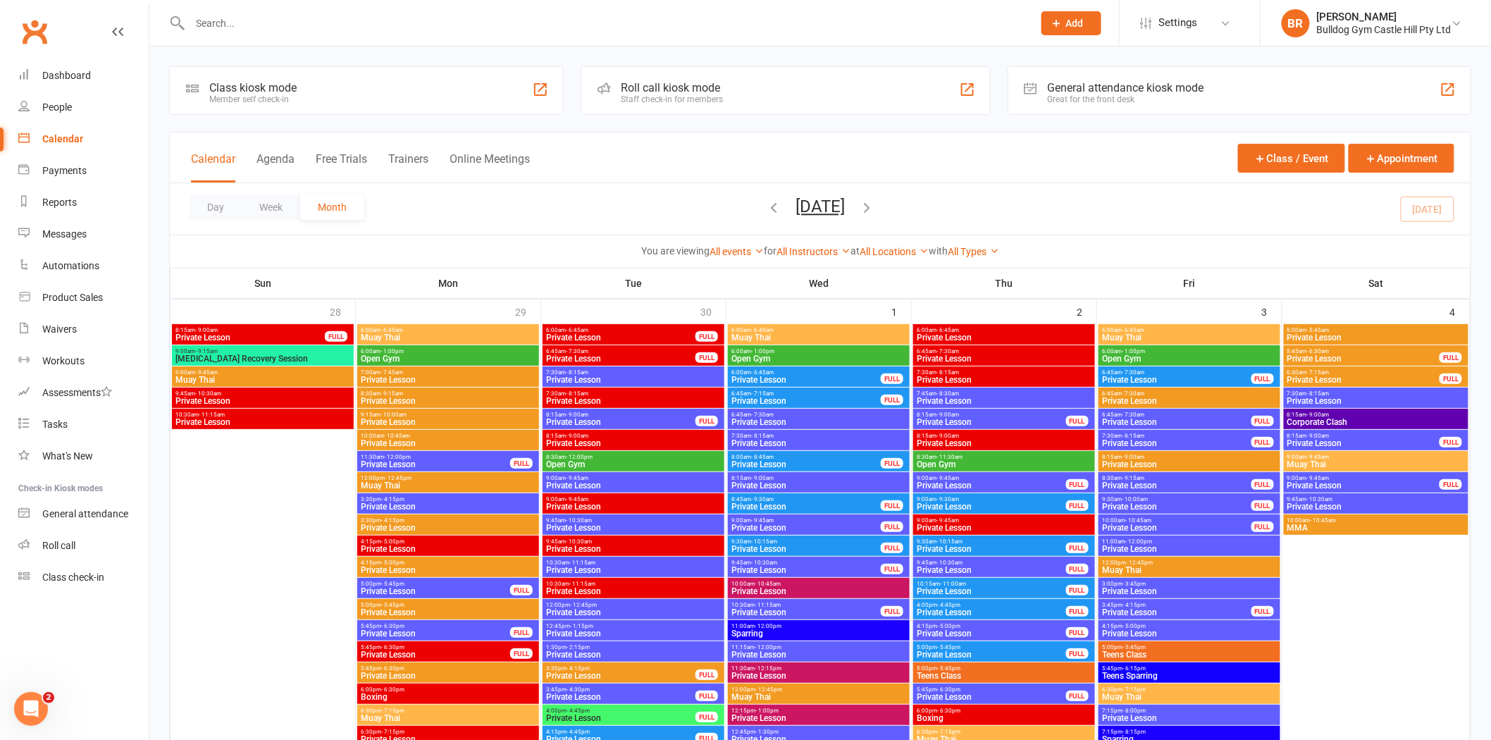
drag, startPoint x: 810, startPoint y: 282, endPoint x: 834, endPoint y: 282, distance: 23.3
click at [834, 282] on th "Wed" at bounding box center [818, 283] width 185 height 30
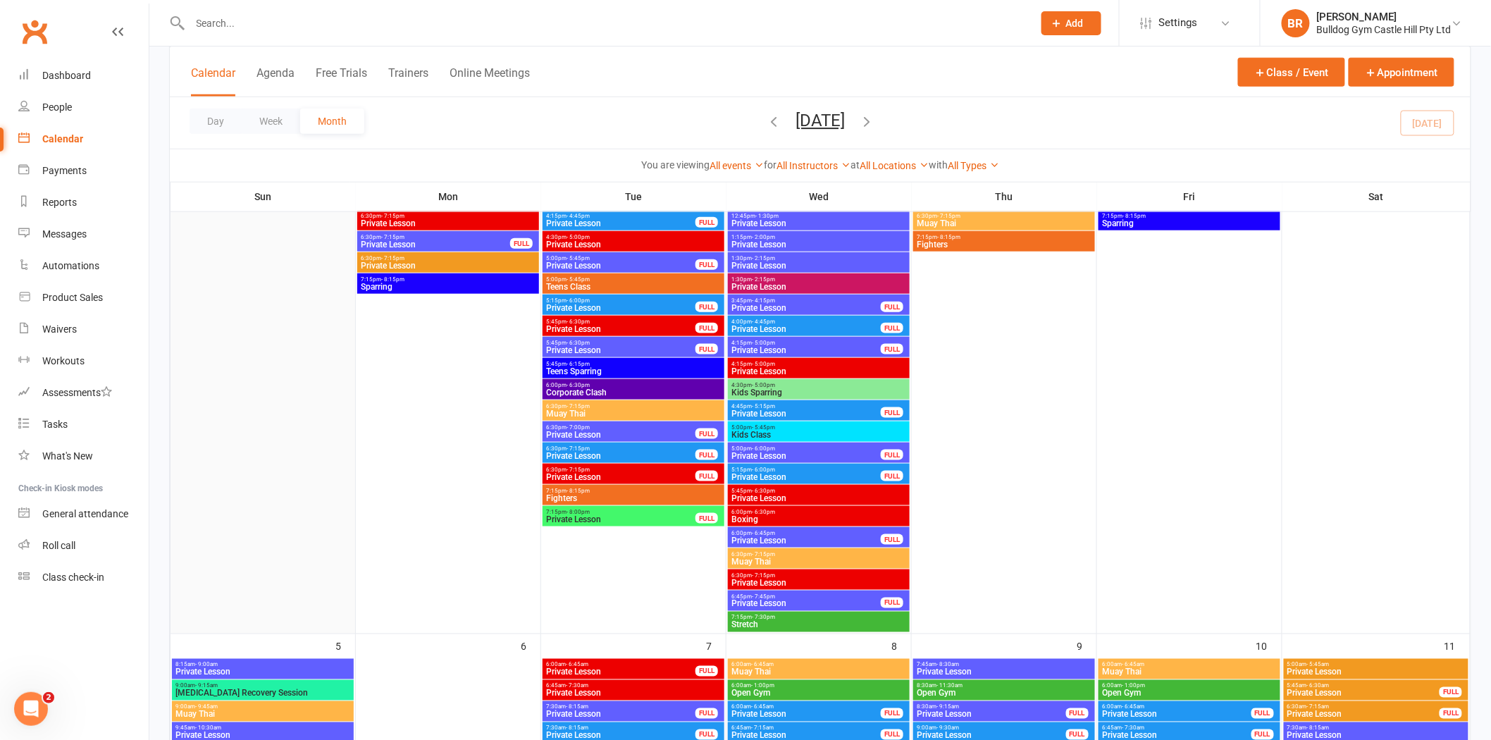
scroll to position [626, 0]
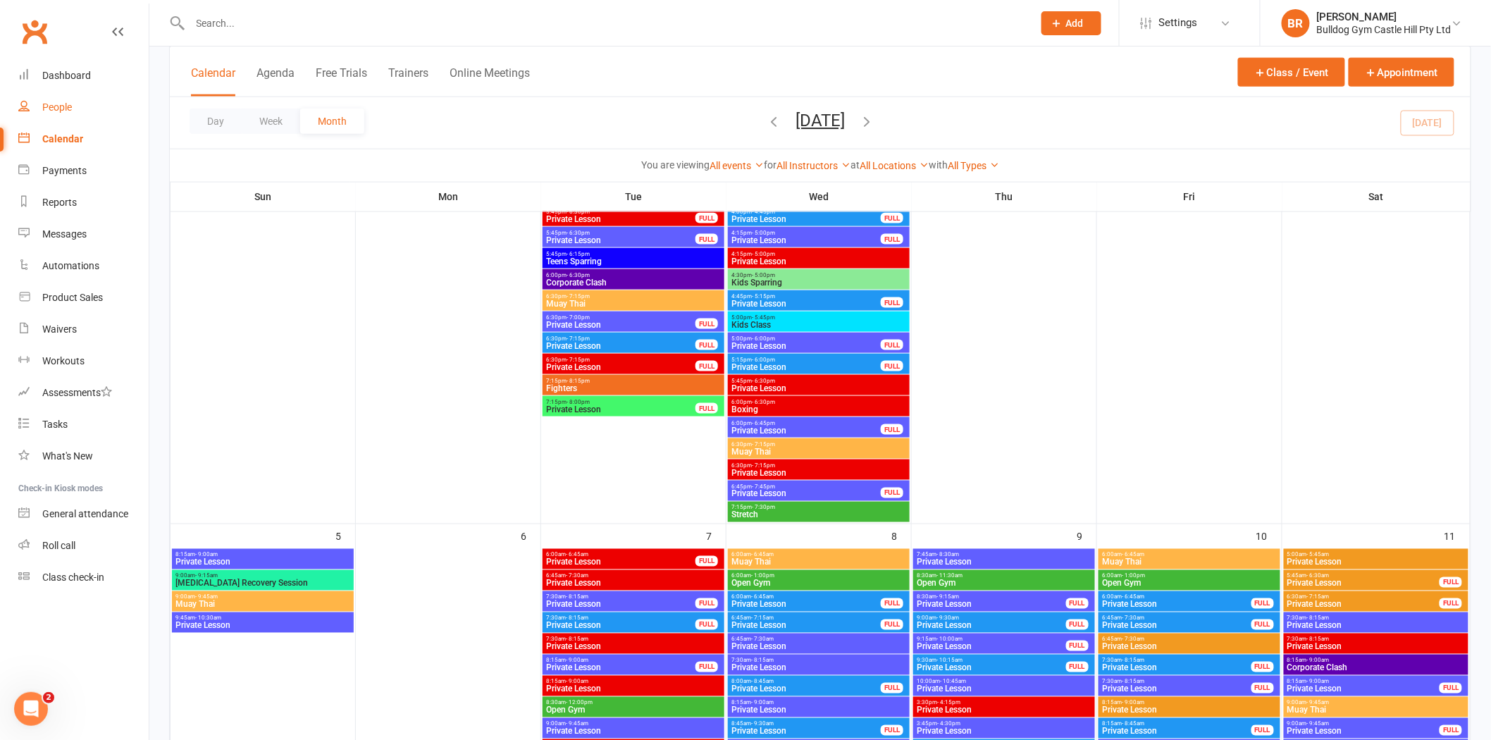
click at [64, 101] on div "People" at bounding box center [57, 106] width 30 height 11
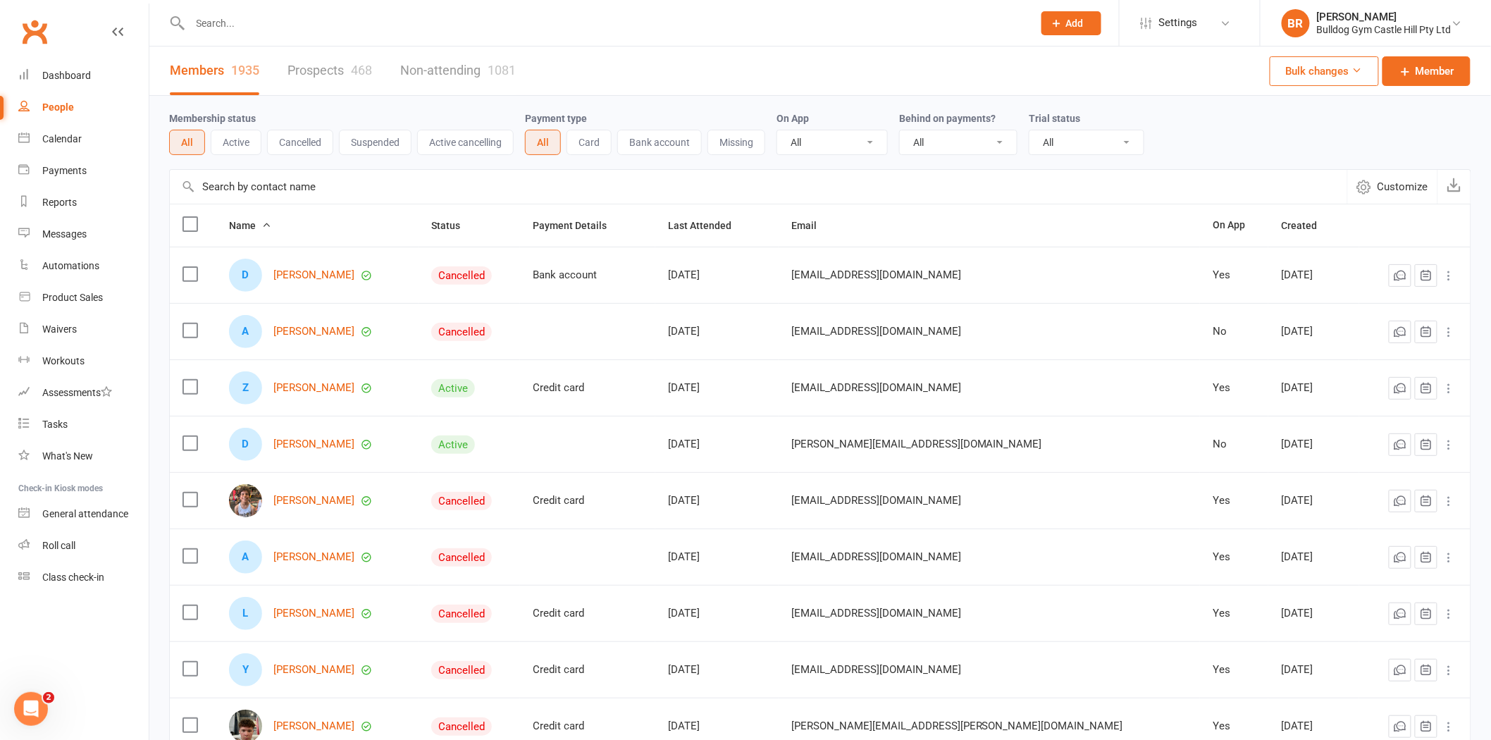
click at [315, 67] on link "Prospects 468" at bounding box center [329, 71] width 85 height 49
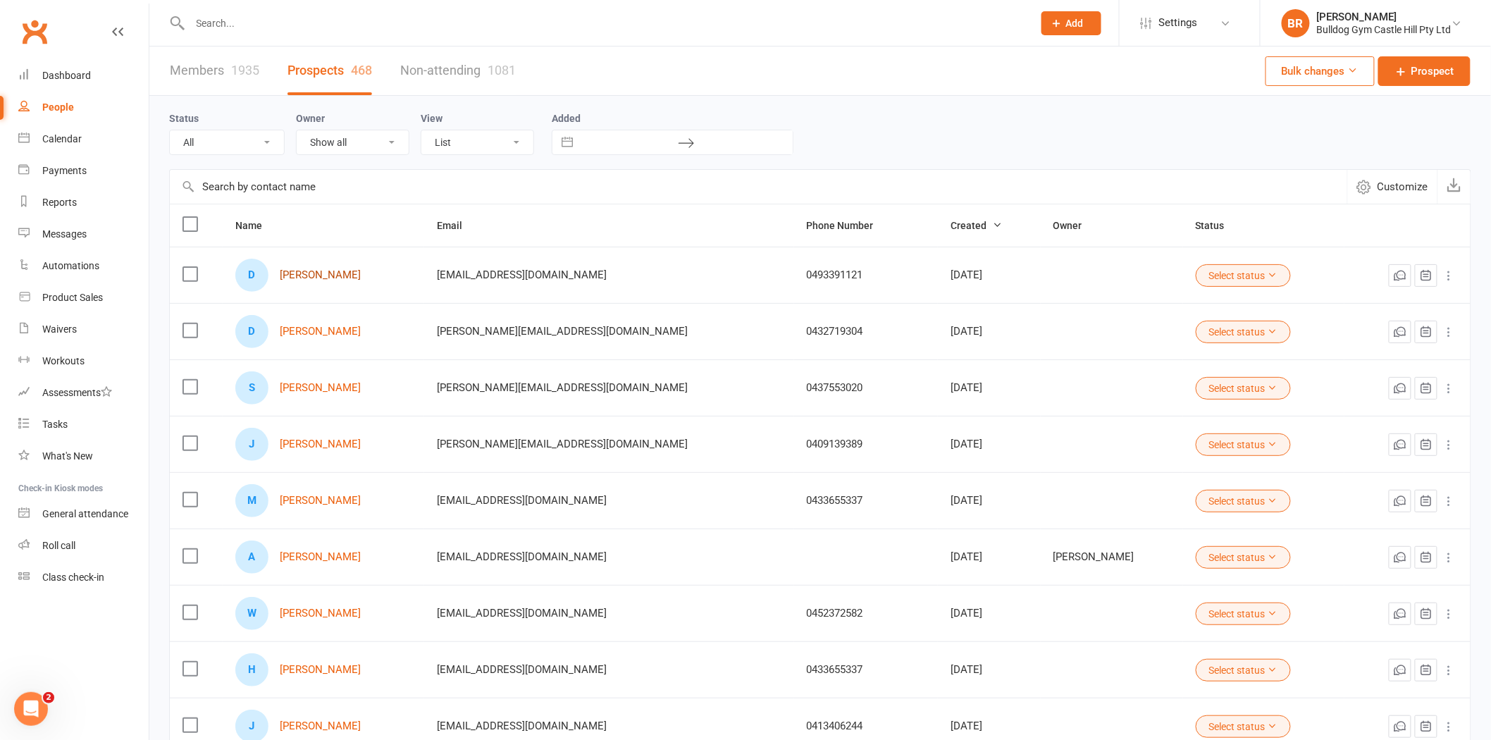
click at [335, 277] on link "[PERSON_NAME]" at bounding box center [320, 275] width 81 height 12
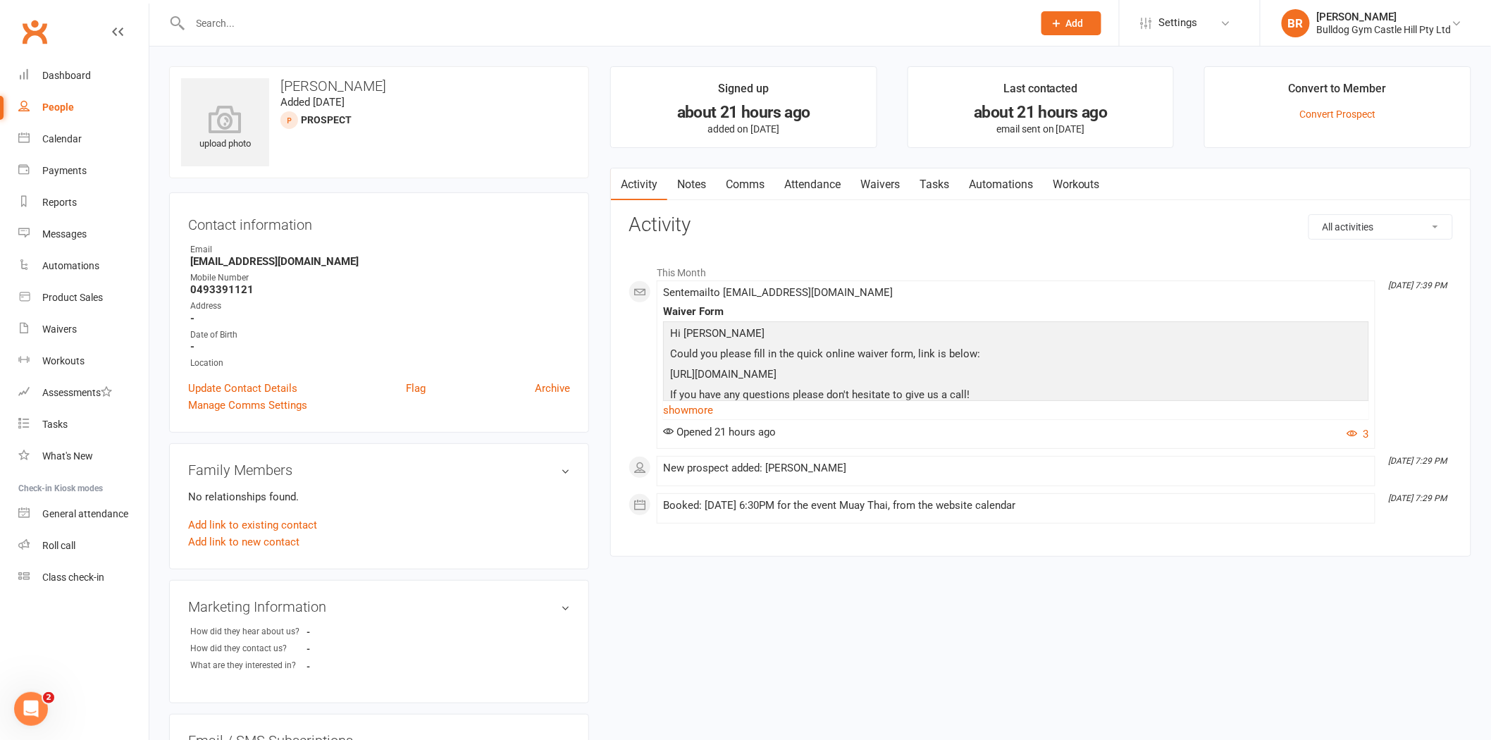
click at [961, 400] on div "Hi David Could you please fill in the quick online waiver form, link is below: …" at bounding box center [1016, 370] width 706 height 99
click at [410, 342] on strong "-" at bounding box center [380, 346] width 380 height 13
click at [738, 194] on link "Comms" at bounding box center [745, 184] width 58 height 32
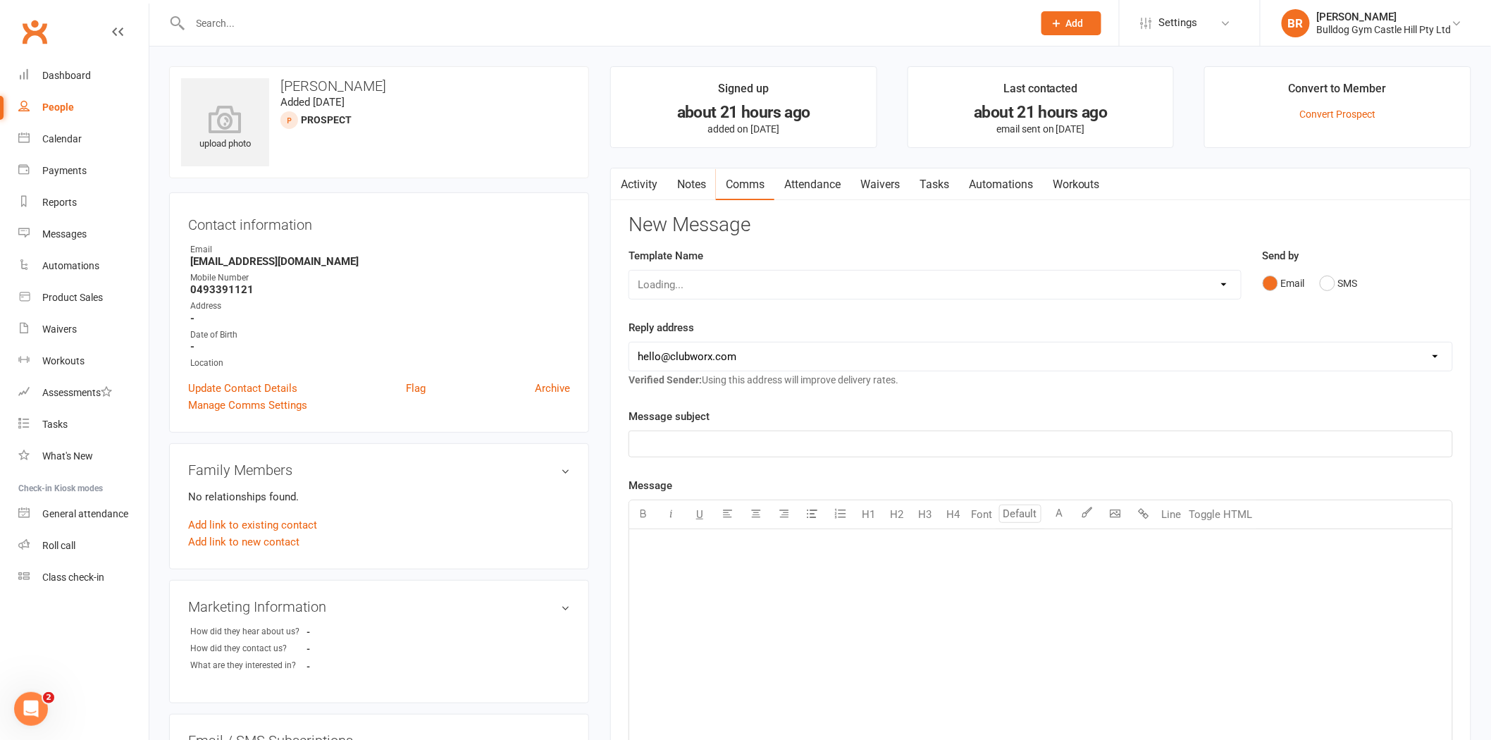
click at [816, 194] on link "Attendance" at bounding box center [812, 184] width 76 height 32
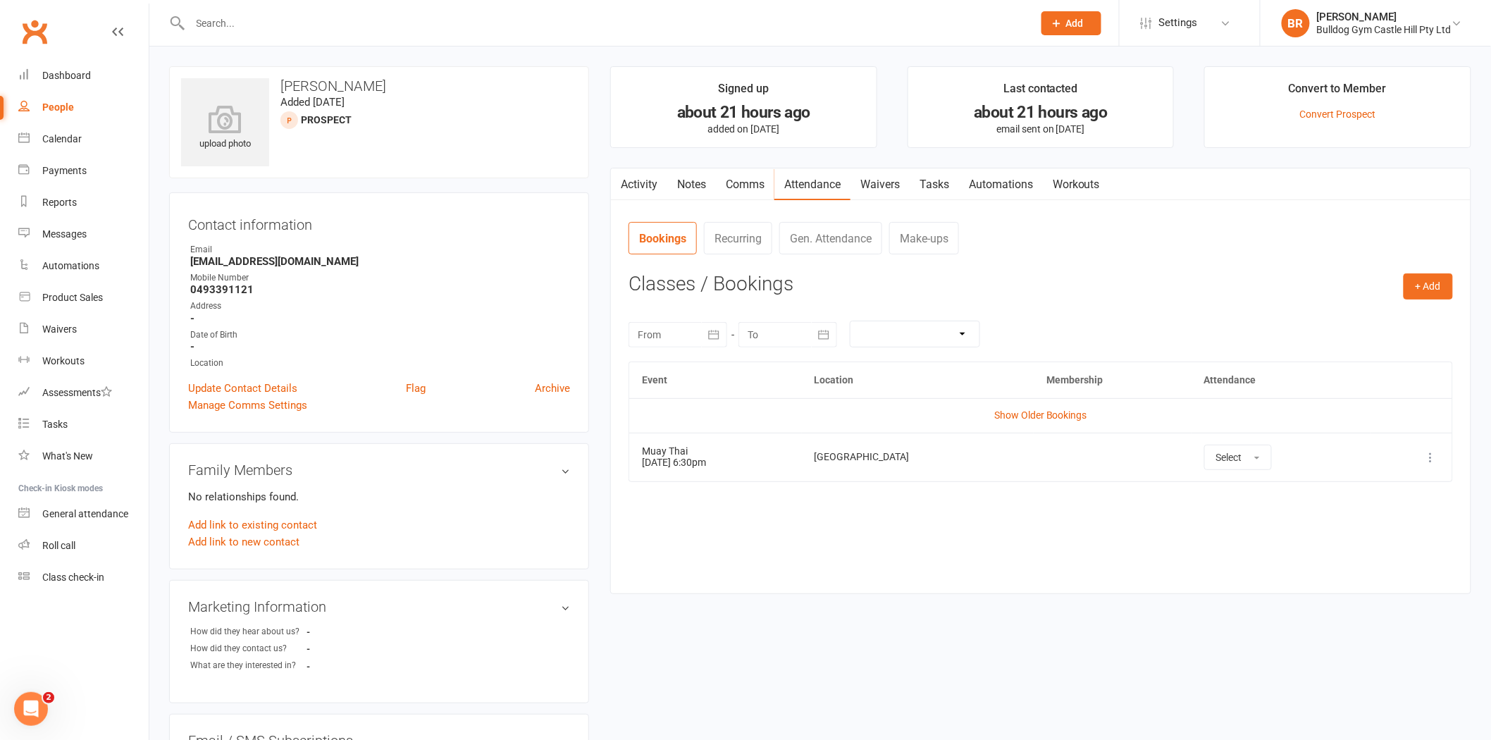
click at [629, 176] on link "Activity" at bounding box center [639, 184] width 56 height 32
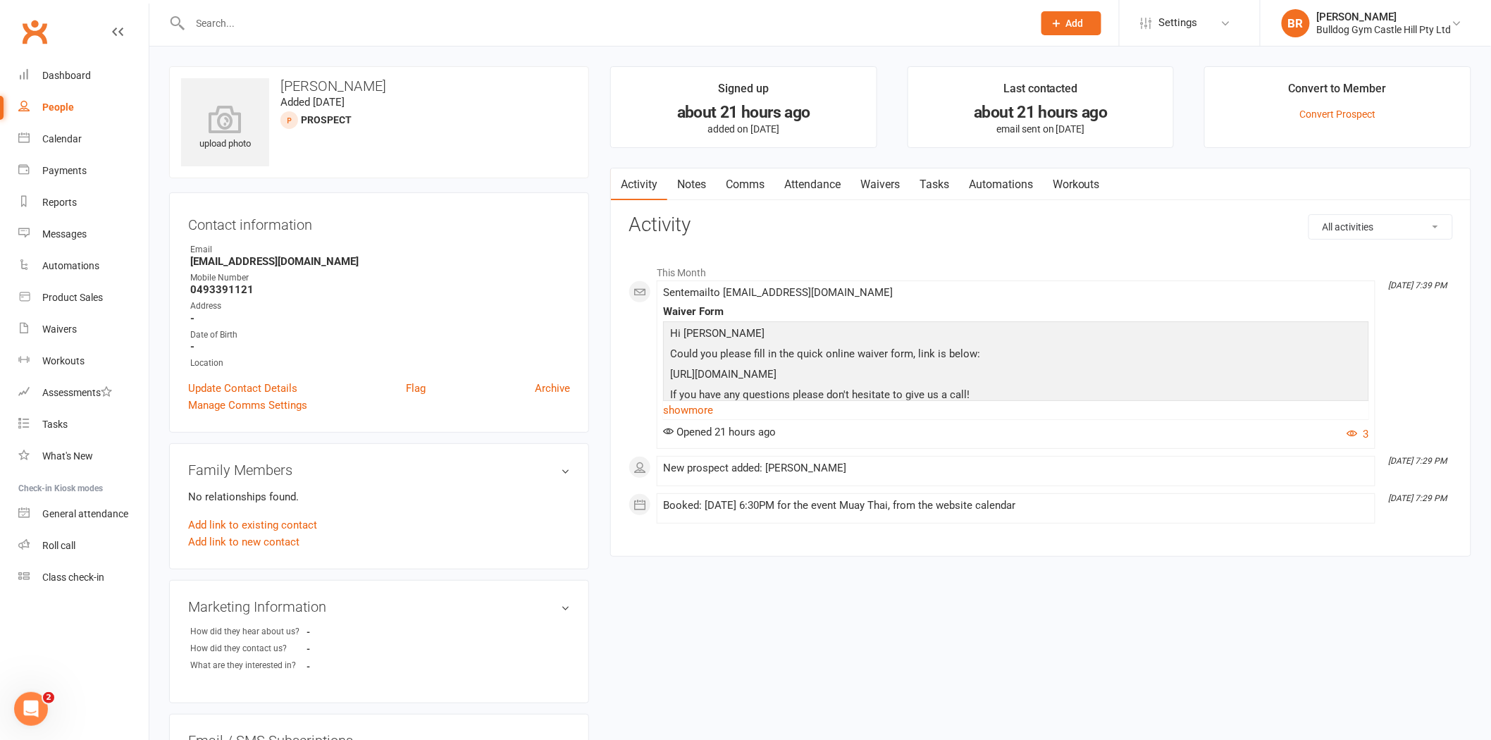
click at [824, 178] on link "Attendance" at bounding box center [812, 184] width 76 height 32
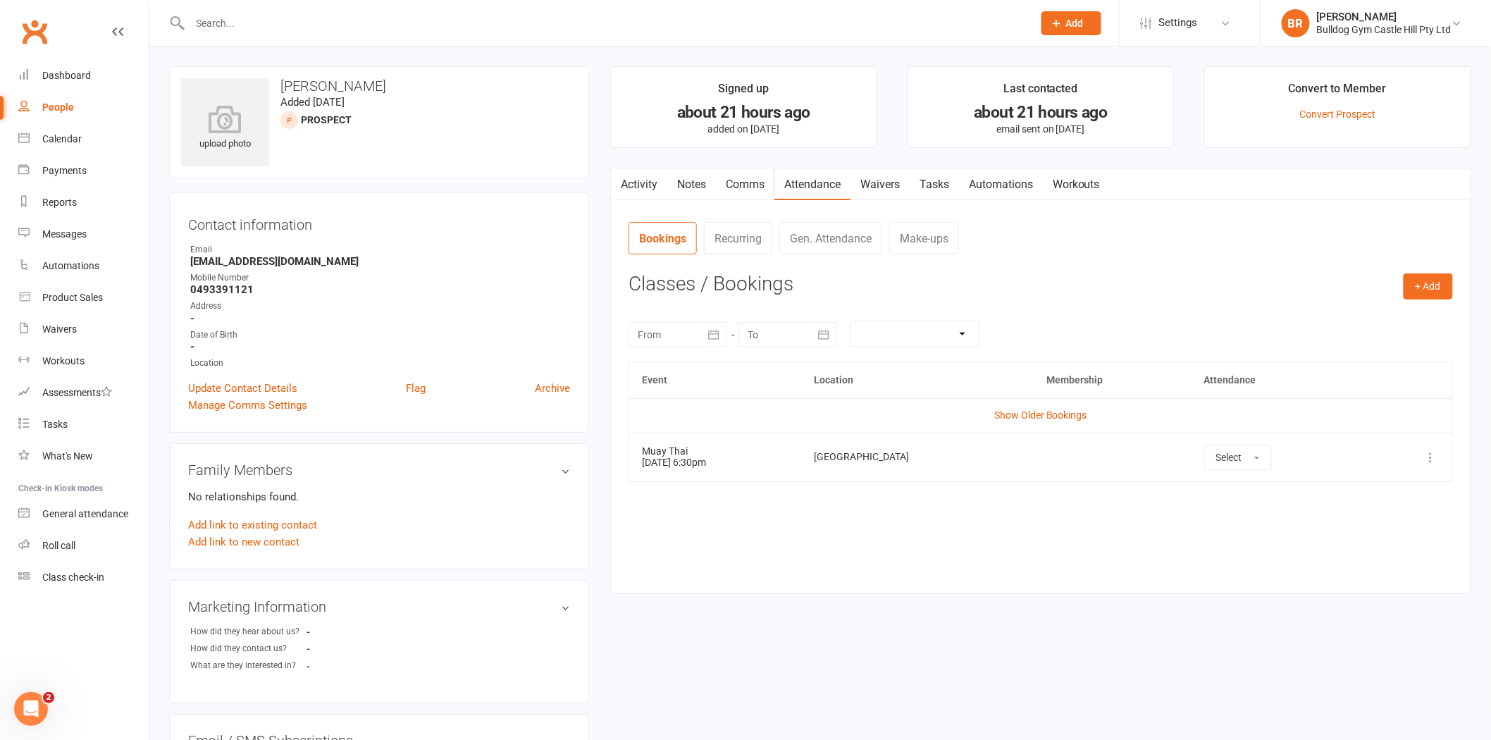
click at [860, 185] on link "Waivers" at bounding box center [880, 184] width 59 height 32
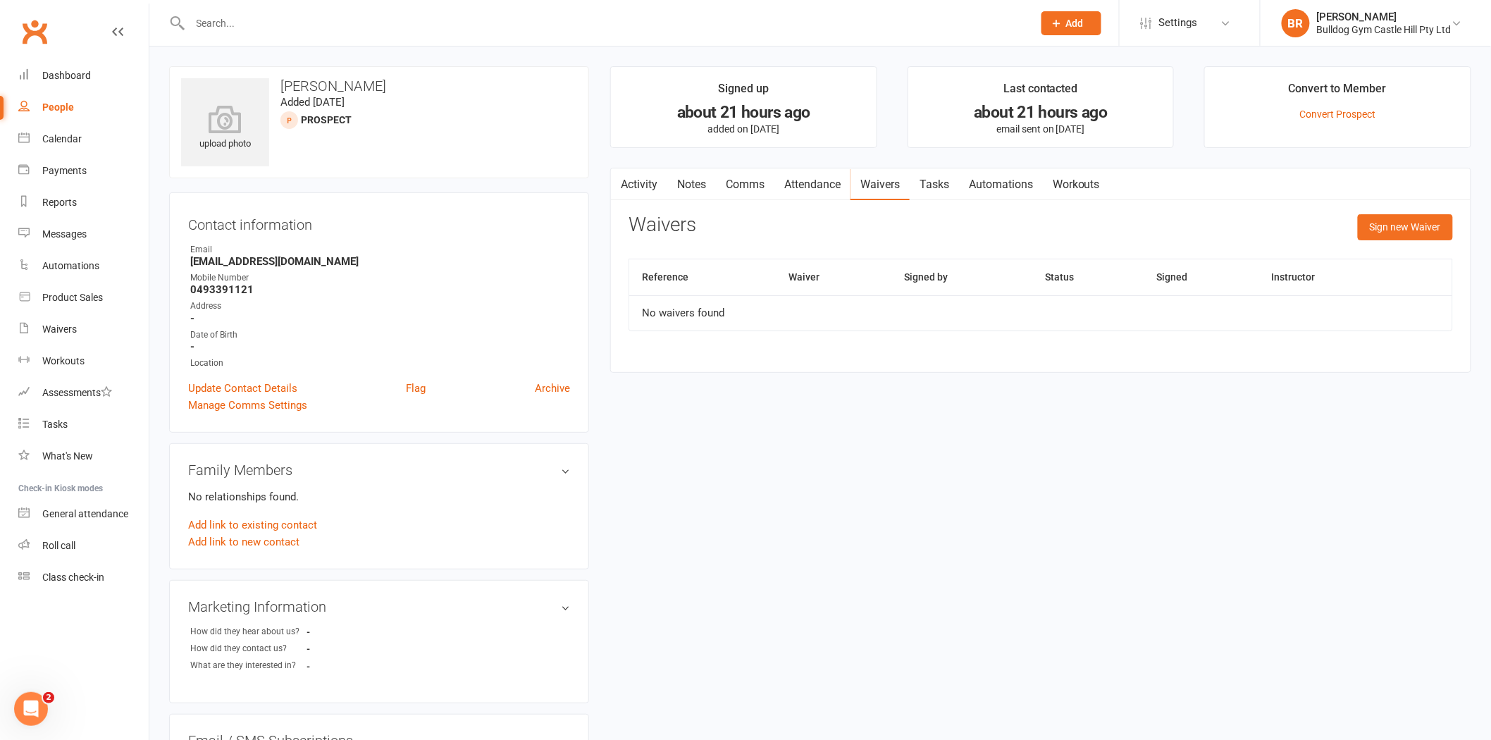
click at [848, 185] on link "Attendance" at bounding box center [812, 184] width 76 height 32
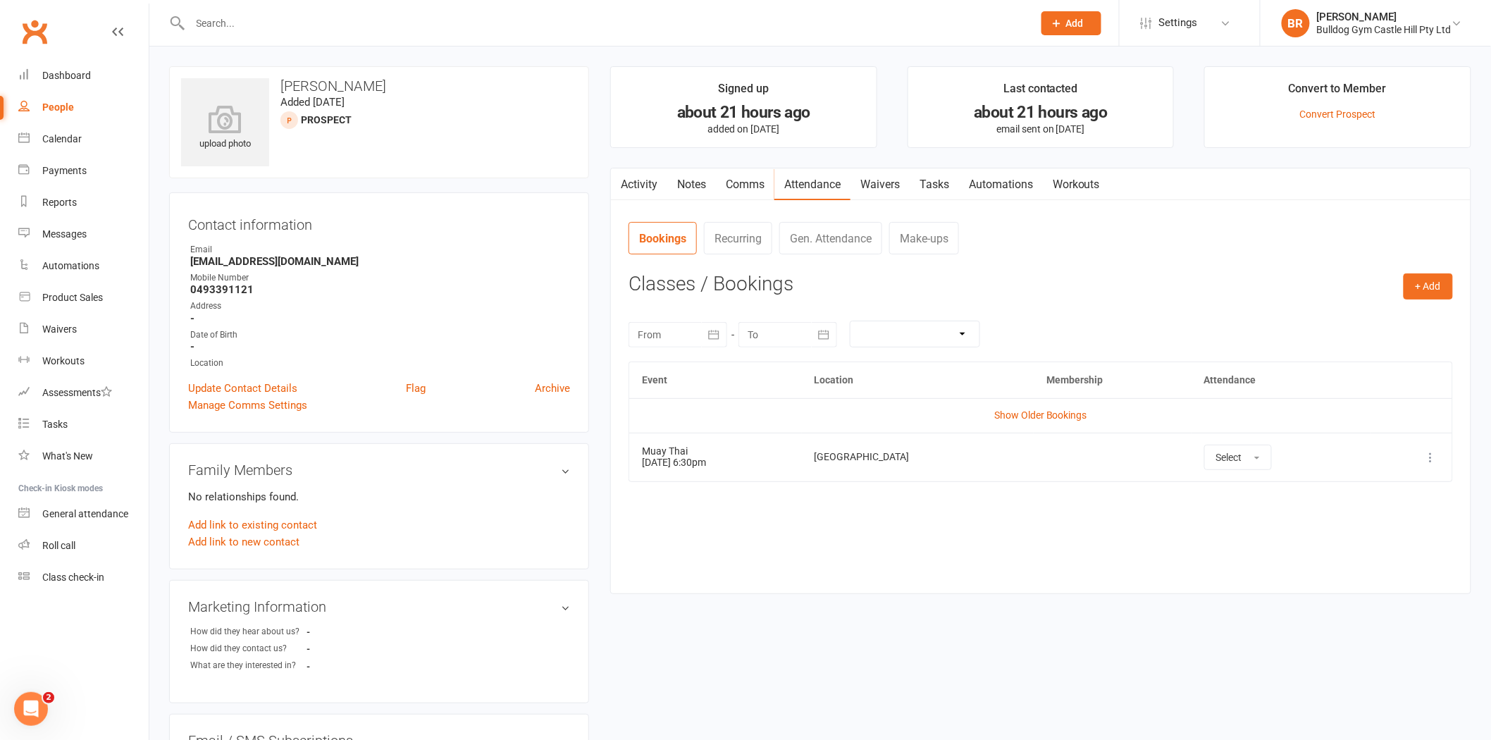
click at [860, 185] on link "Waivers" at bounding box center [880, 184] width 59 height 32
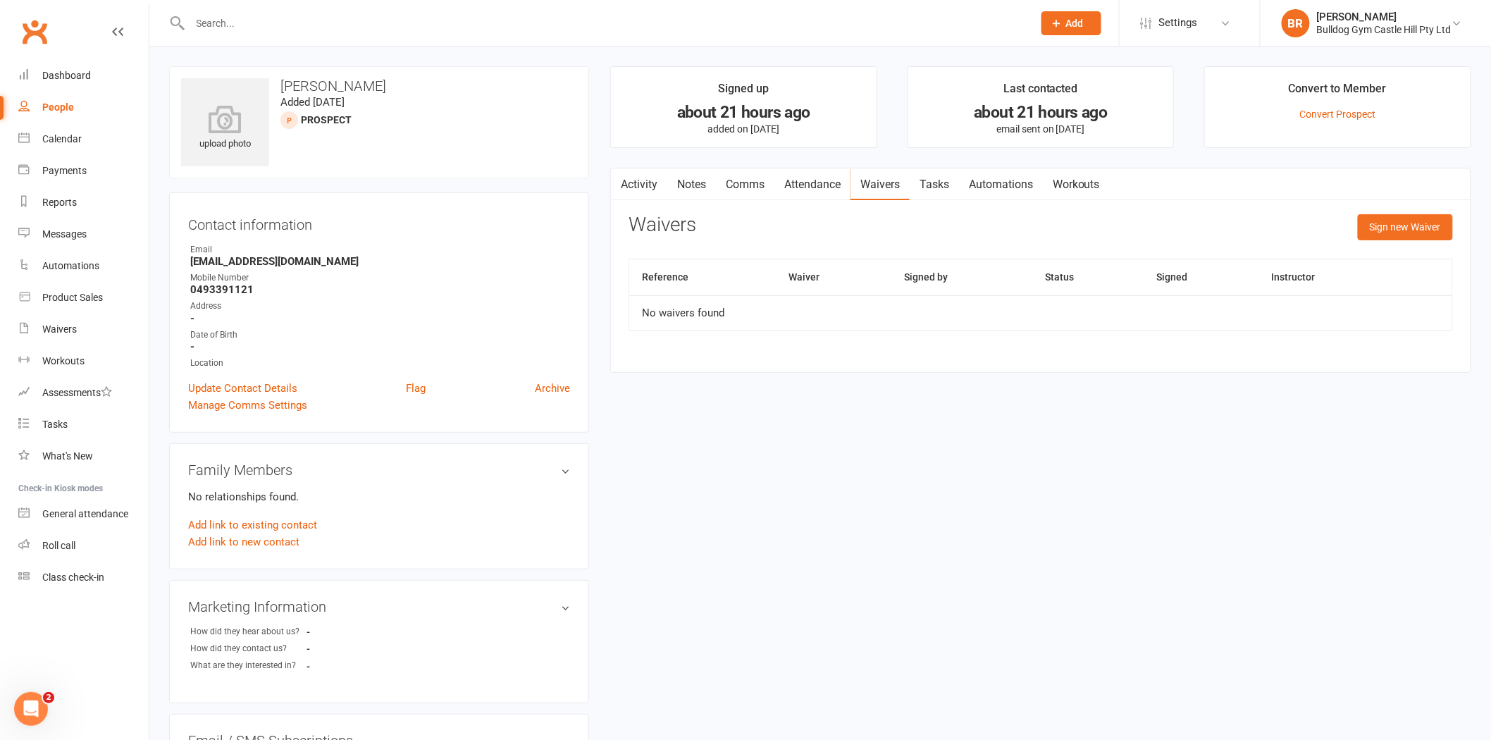
click at [847, 185] on link "Attendance" at bounding box center [812, 184] width 76 height 32
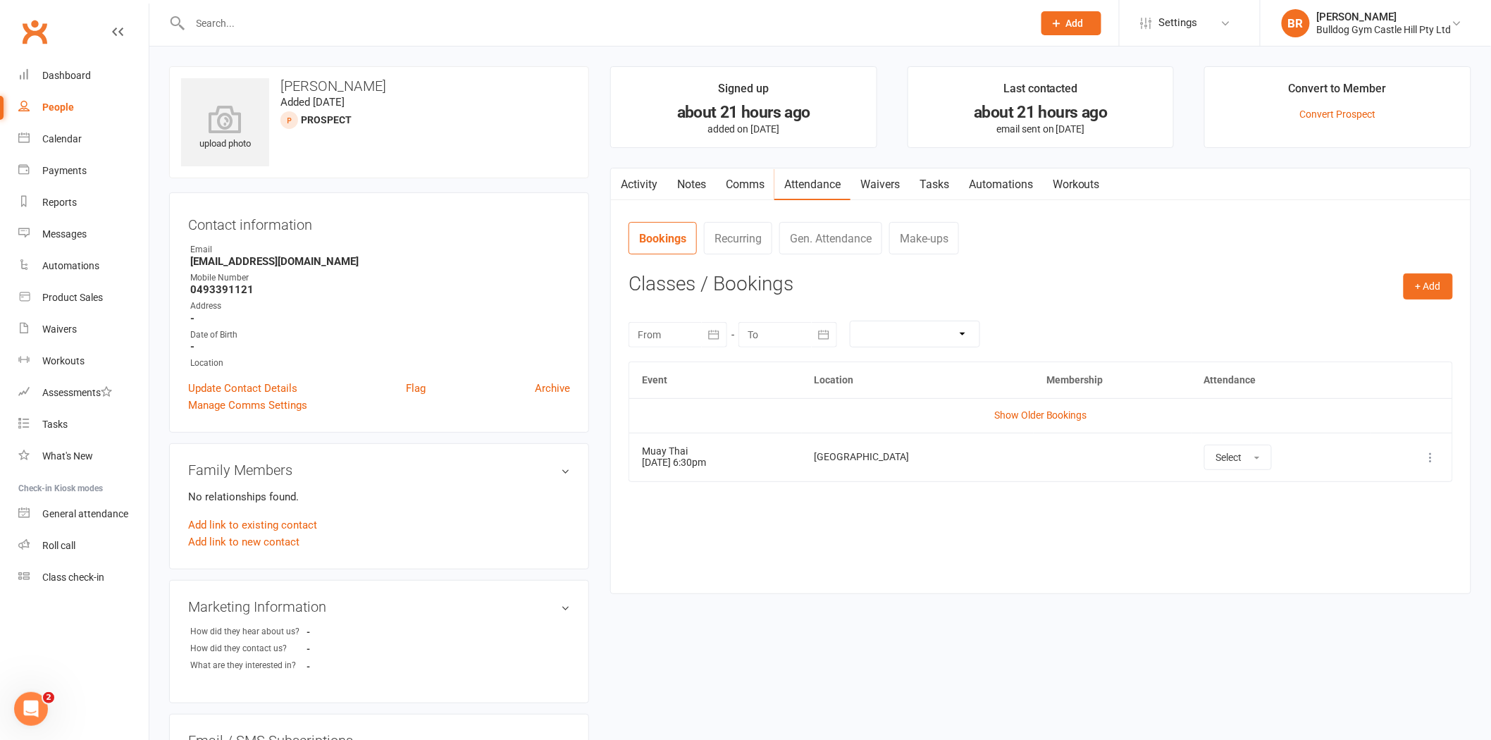
click at [854, 177] on link "Waivers" at bounding box center [880, 184] width 59 height 32
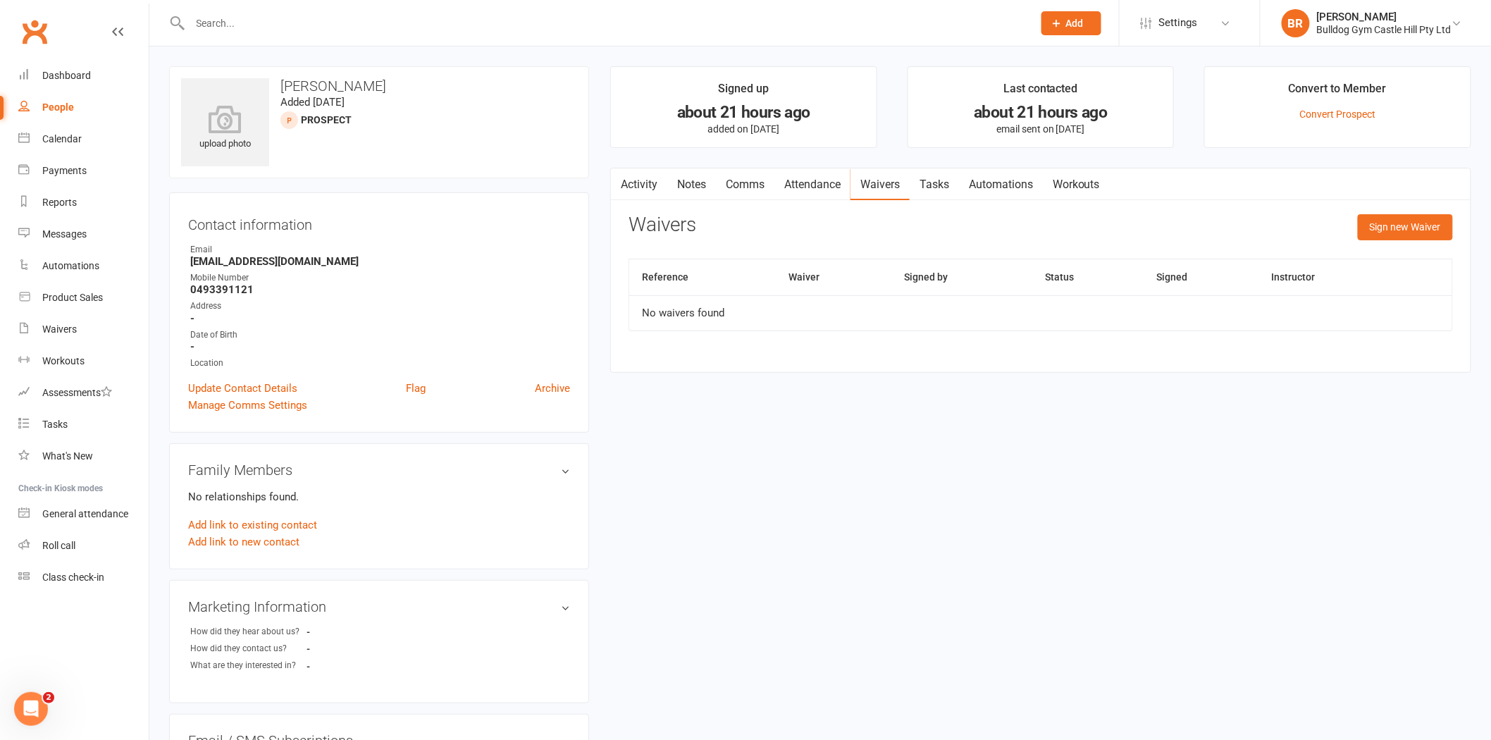
click at [849, 177] on link "Attendance" at bounding box center [812, 184] width 76 height 32
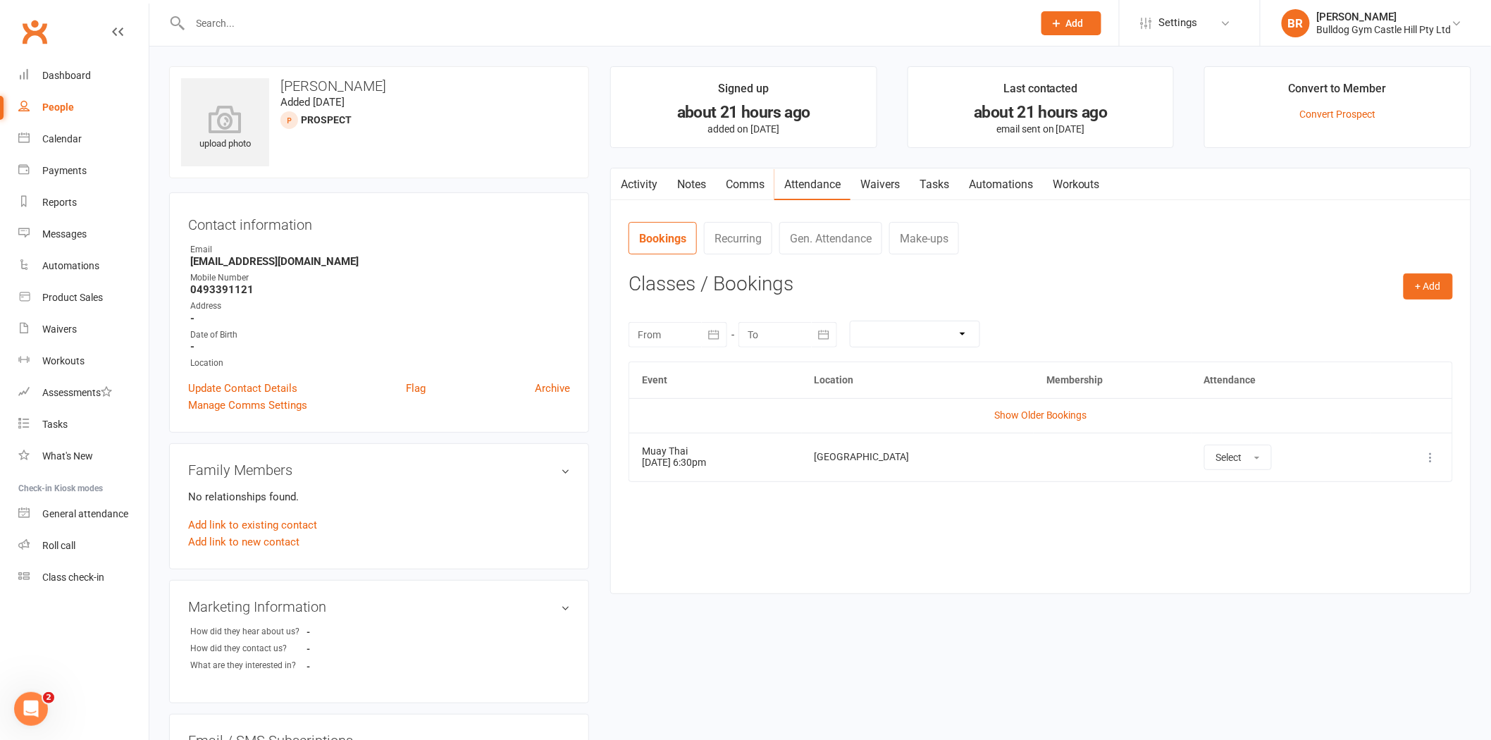
click at [865, 179] on link "Waivers" at bounding box center [880, 184] width 59 height 32
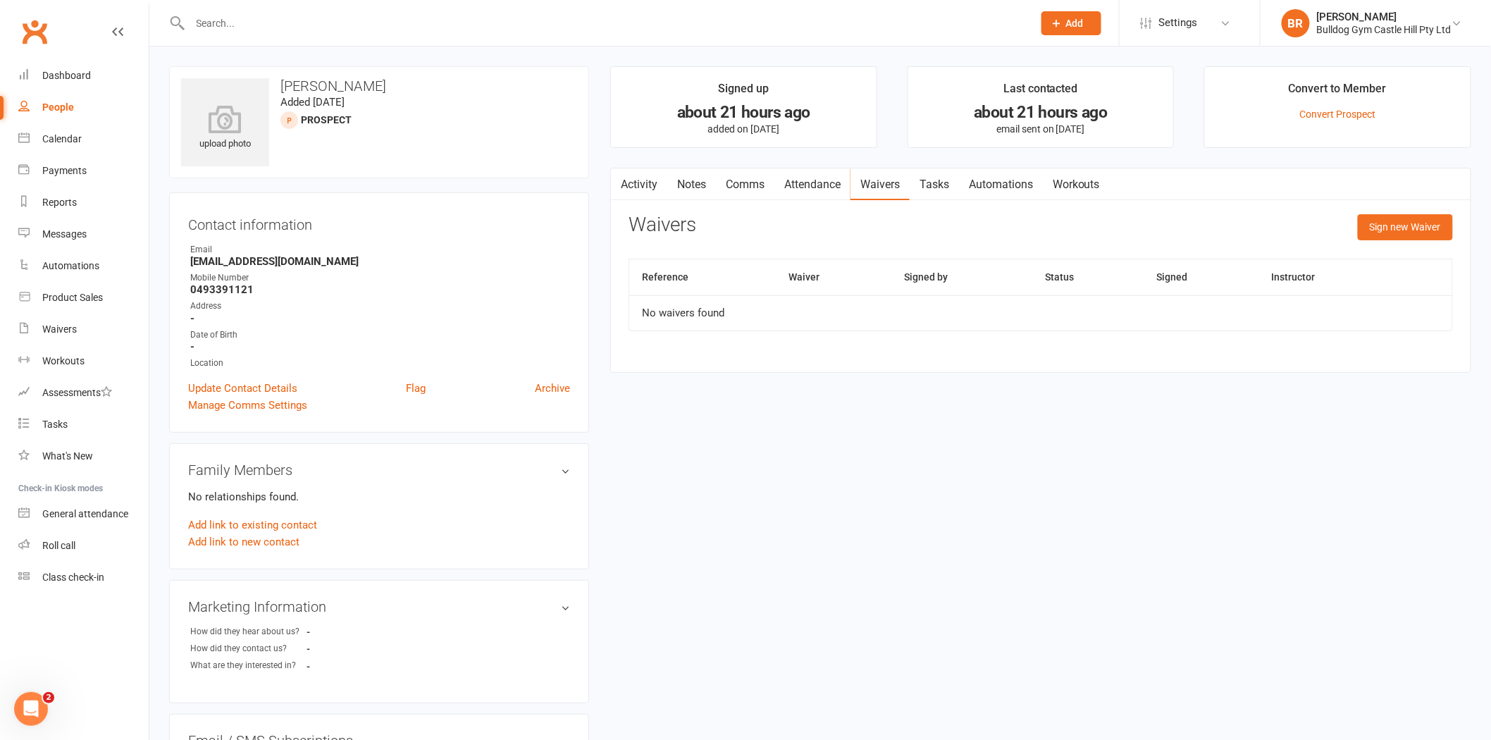
click at [849, 179] on link "Attendance" at bounding box center [812, 184] width 76 height 32
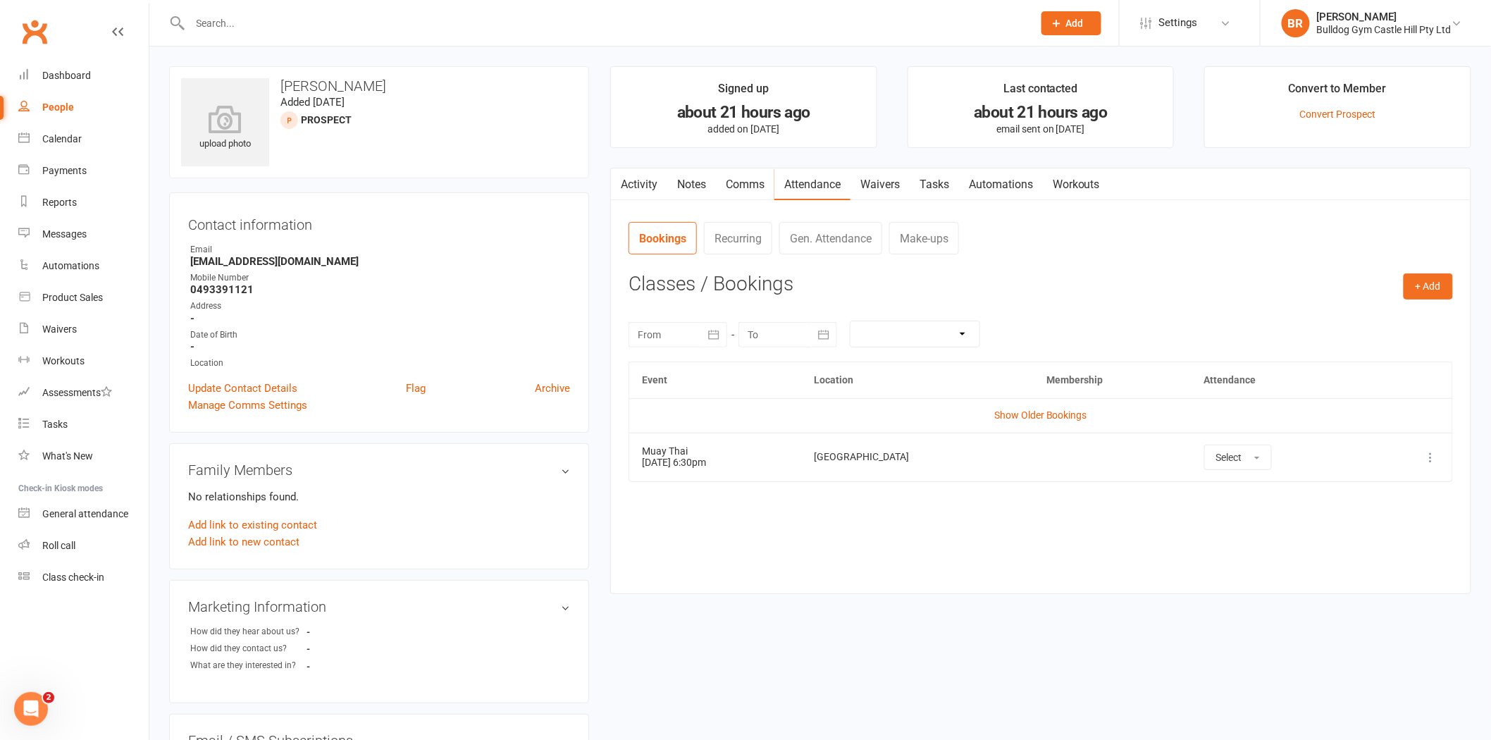
click at [857, 181] on link "Waivers" at bounding box center [880, 184] width 59 height 32
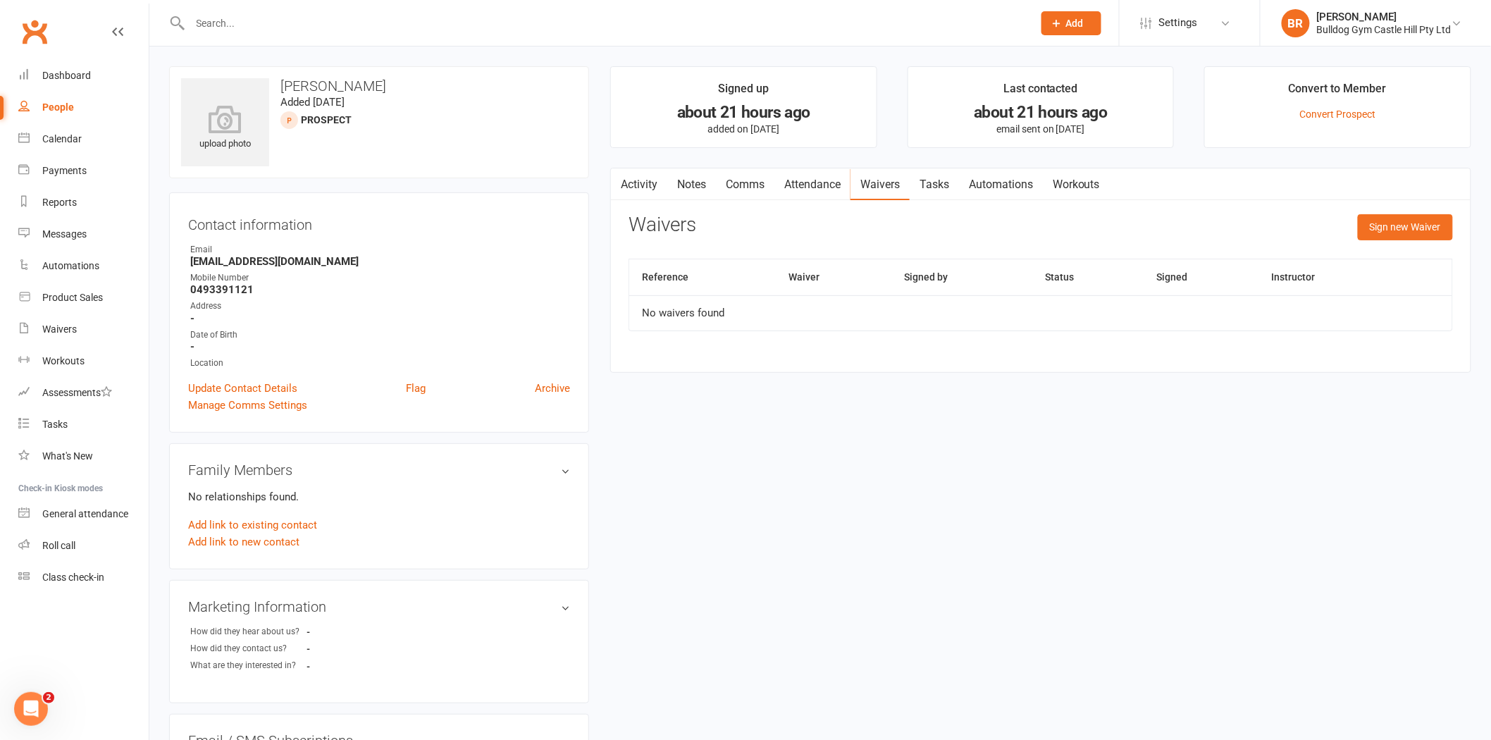
click at [851, 180] on link "Attendance" at bounding box center [812, 184] width 76 height 32
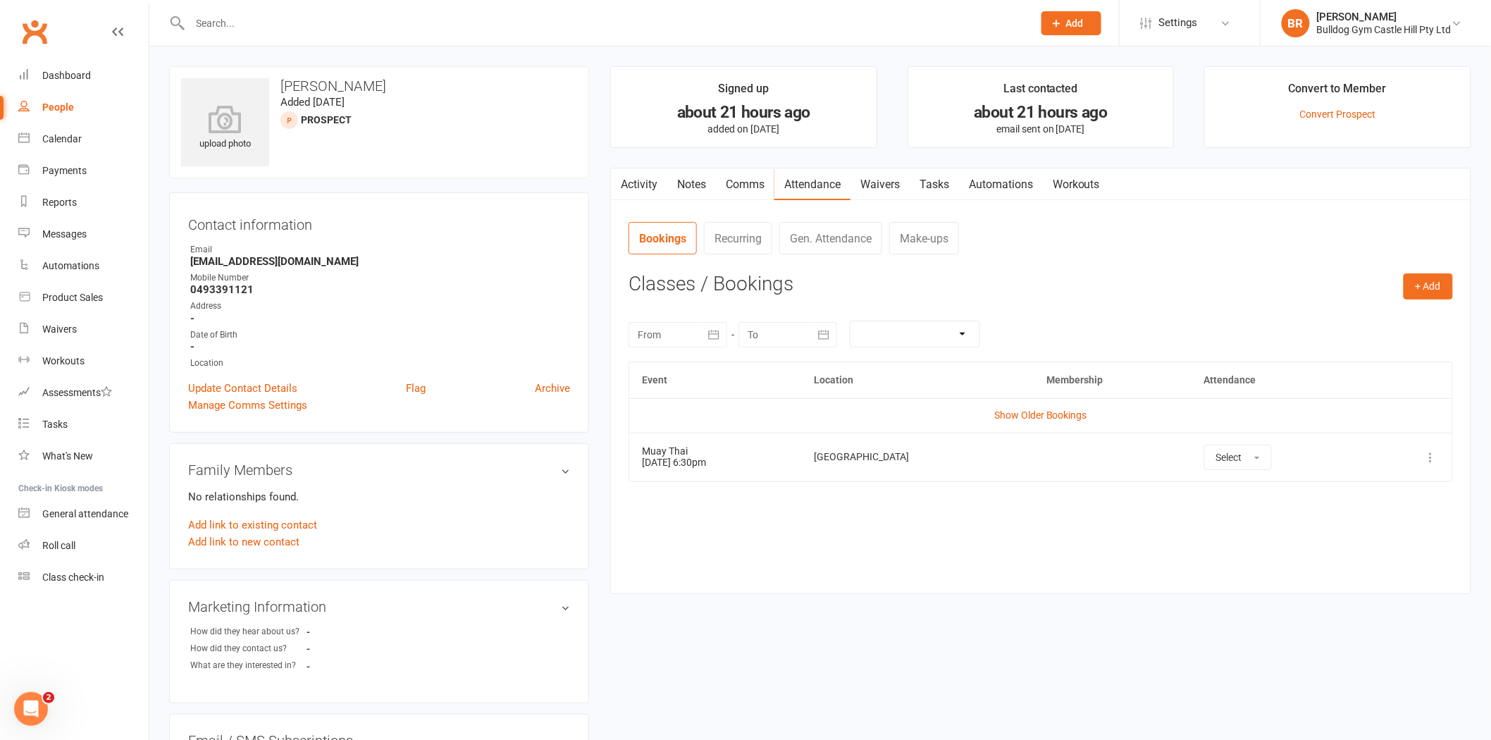
click at [855, 180] on link "Waivers" at bounding box center [880, 184] width 59 height 32
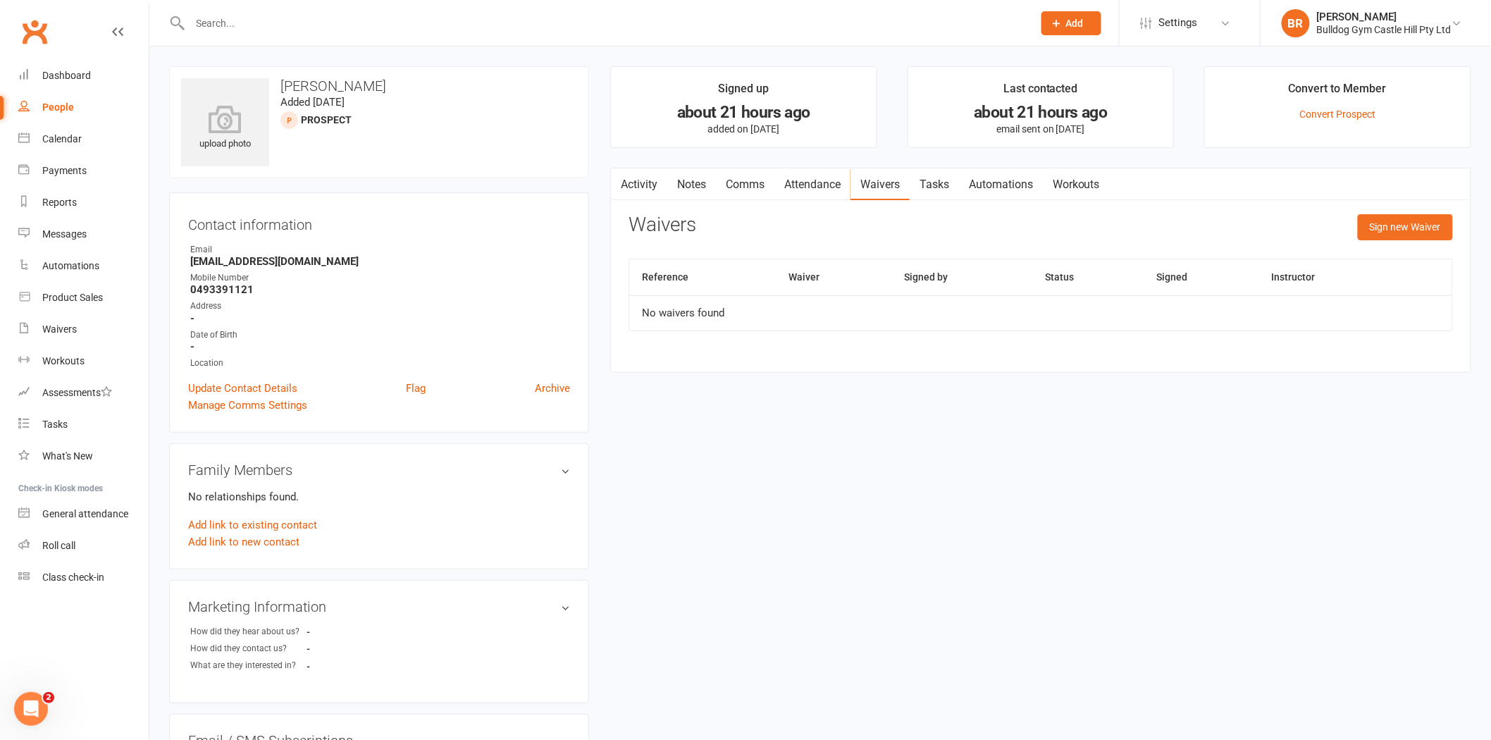
click at [853, 178] on link "Waivers" at bounding box center [880, 184] width 59 height 32
click at [850, 178] on link "Attendance" at bounding box center [812, 184] width 76 height 32
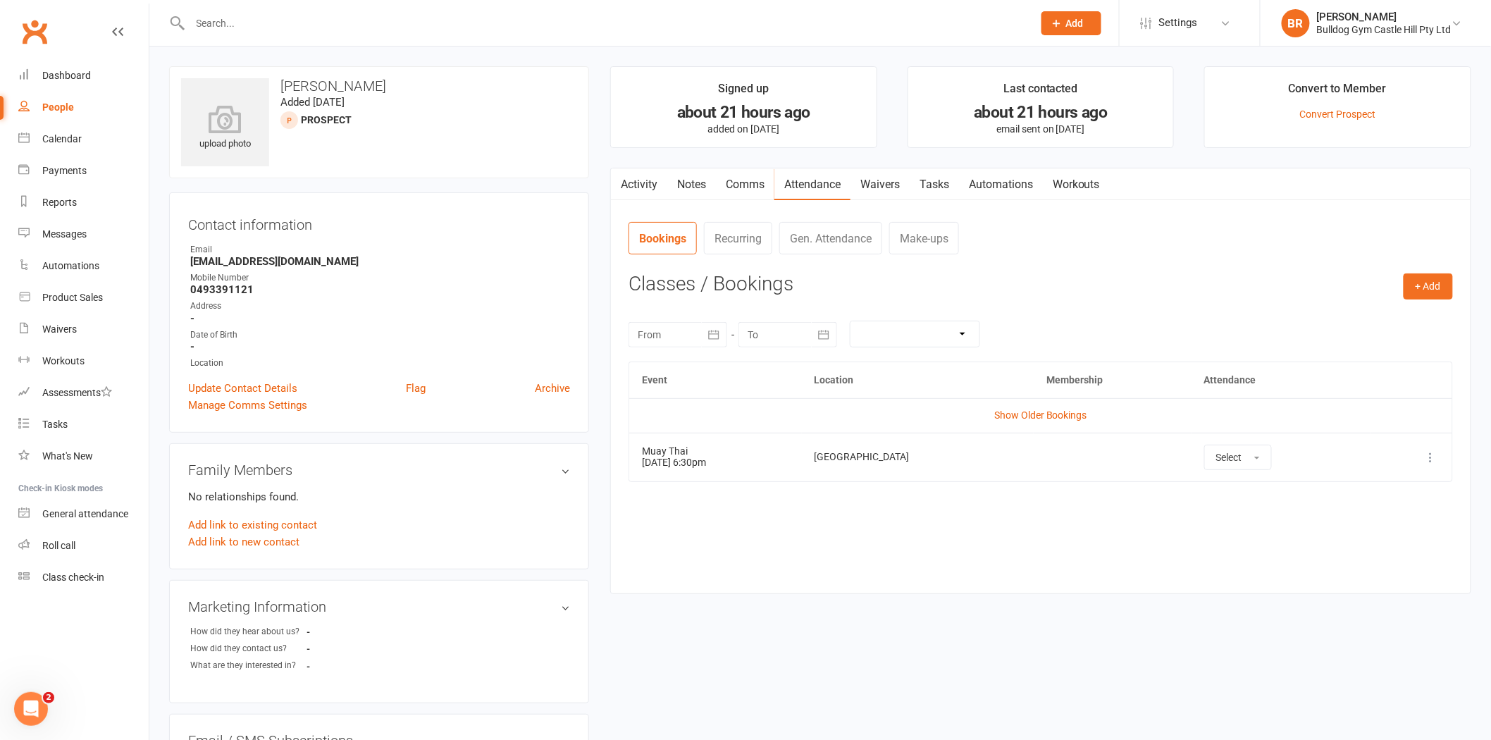
click at [855, 180] on link "Waivers" at bounding box center [880, 184] width 59 height 32
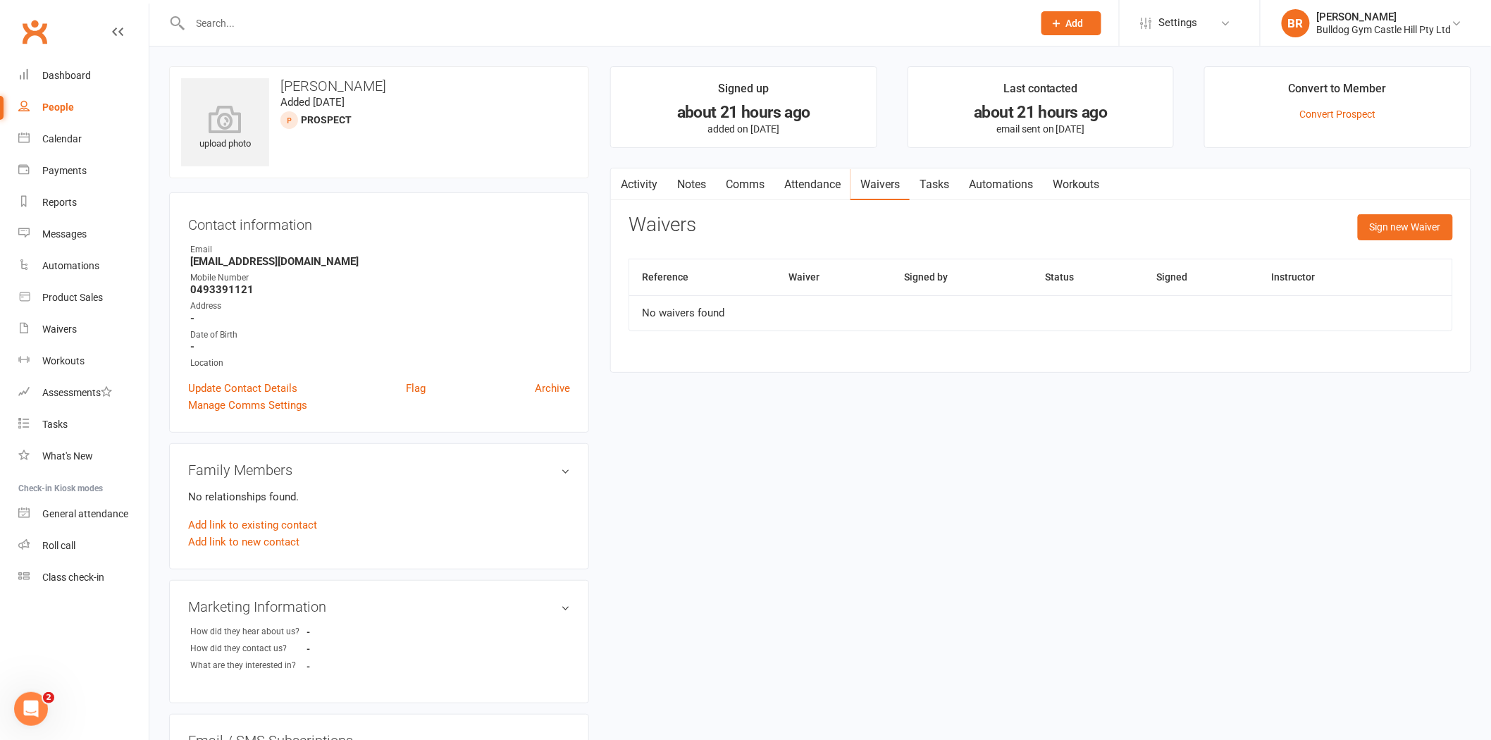
click at [848, 176] on link "Attendance" at bounding box center [812, 184] width 76 height 32
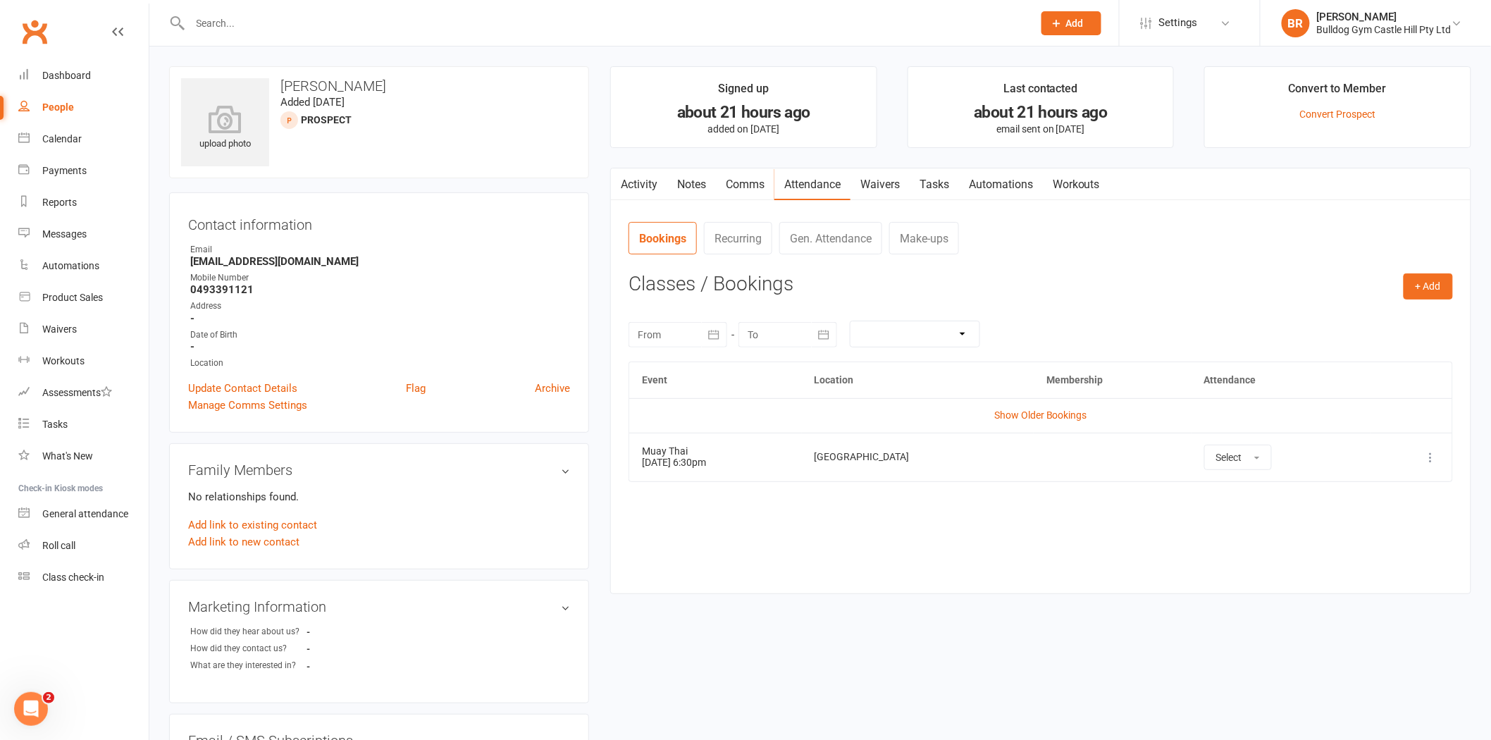
click at [851, 178] on link "Attendance" at bounding box center [812, 184] width 76 height 32
click at [855, 179] on link "Waivers" at bounding box center [880, 184] width 59 height 32
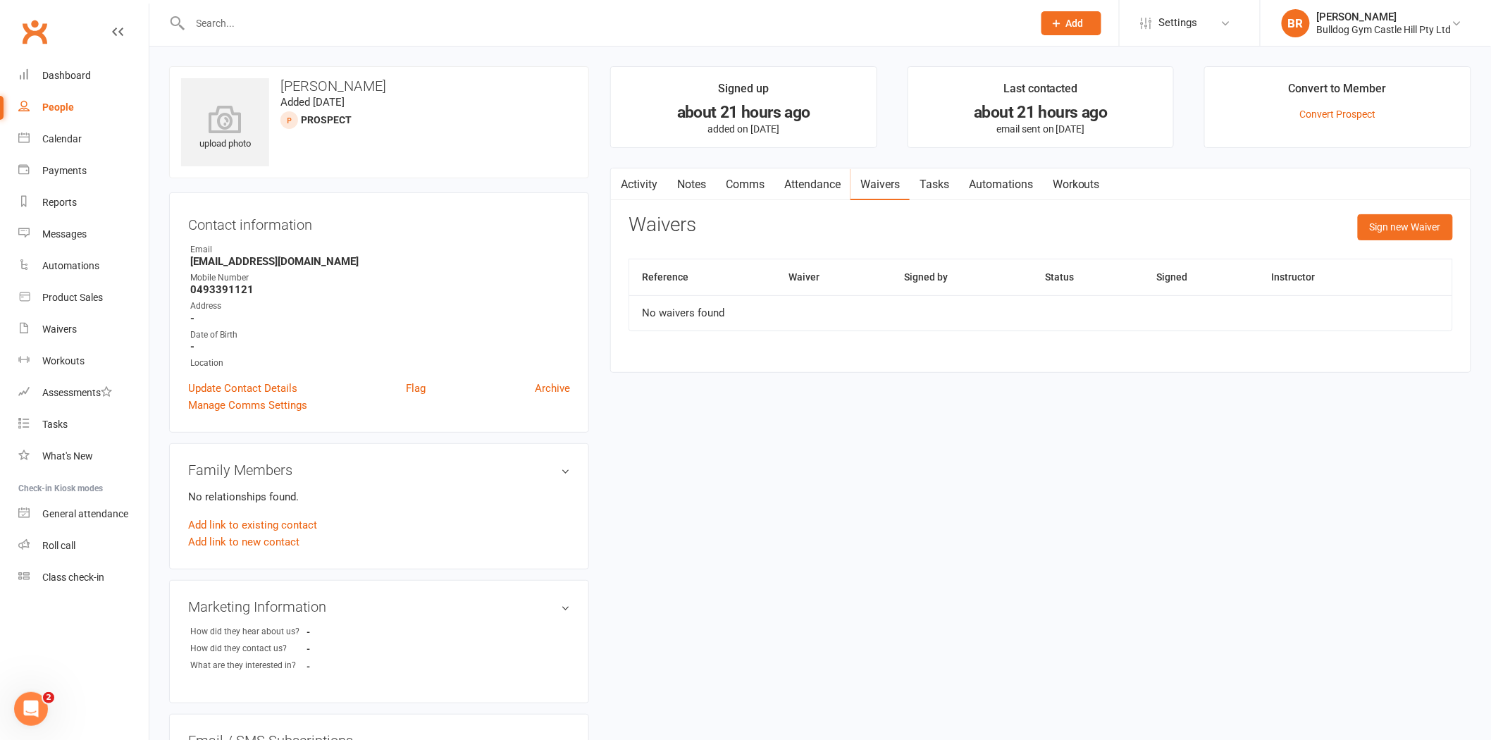
click at [850, 178] on link "Attendance" at bounding box center [812, 184] width 76 height 32
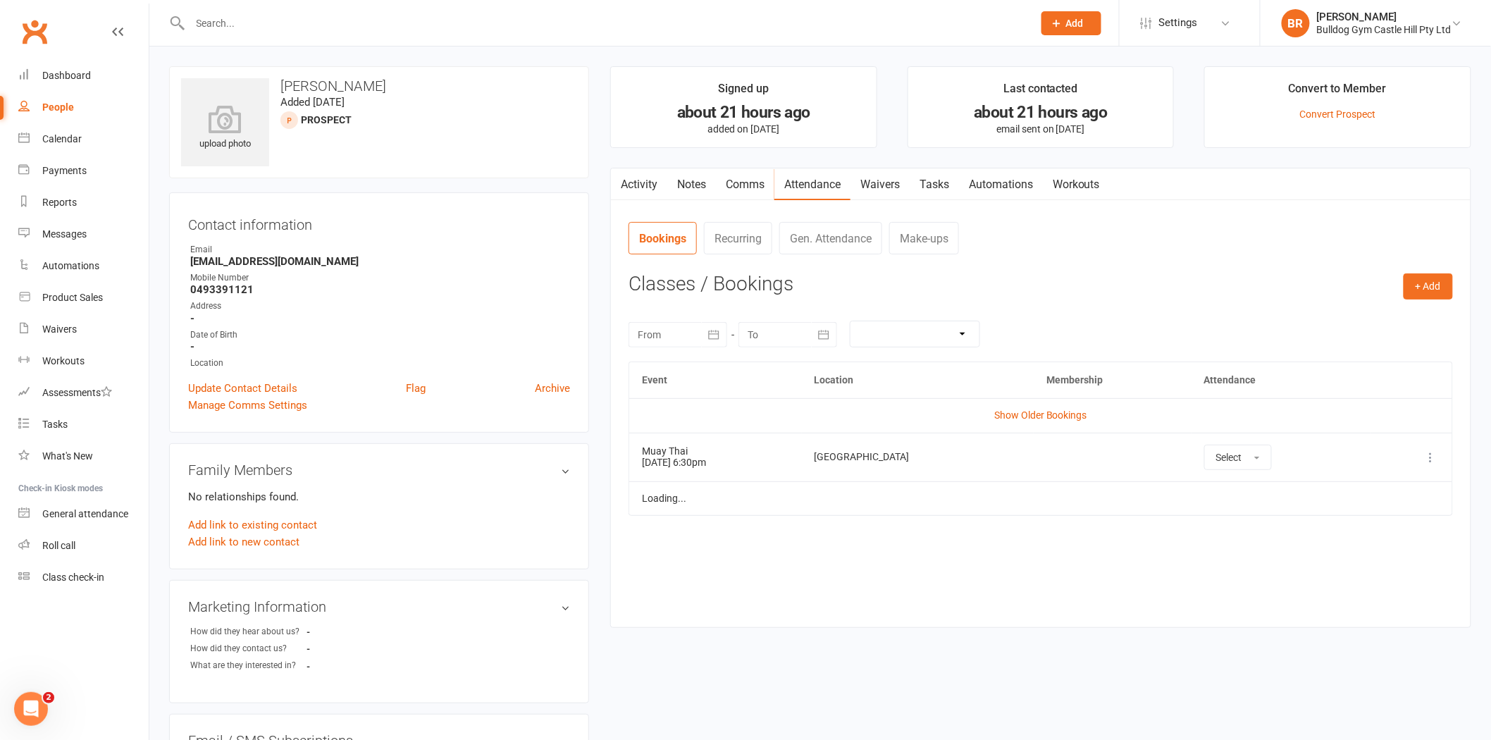
click at [855, 179] on link "Waivers" at bounding box center [880, 184] width 59 height 32
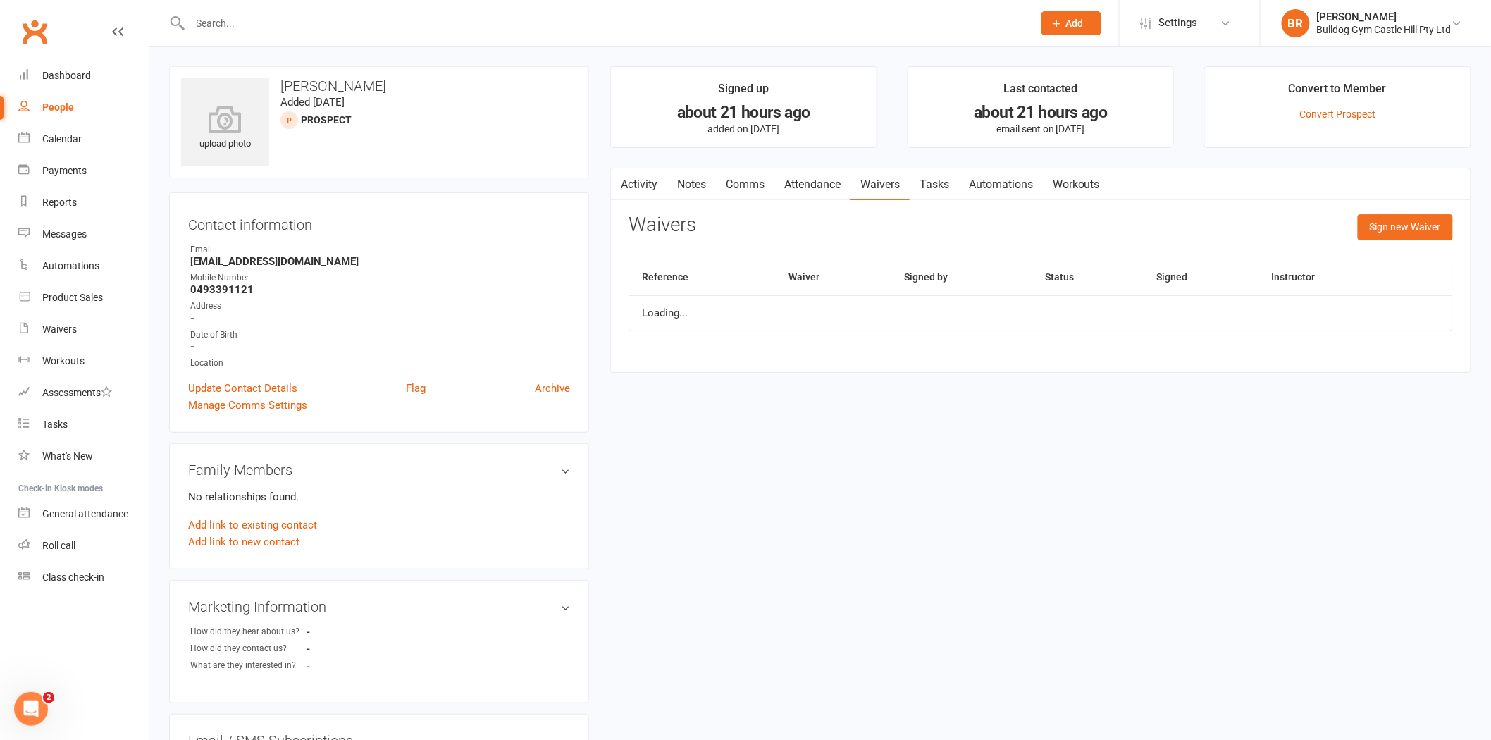
click at [853, 179] on link "Waivers" at bounding box center [880, 184] width 59 height 32
click at [851, 179] on link "Attendance" at bounding box center [812, 184] width 76 height 32
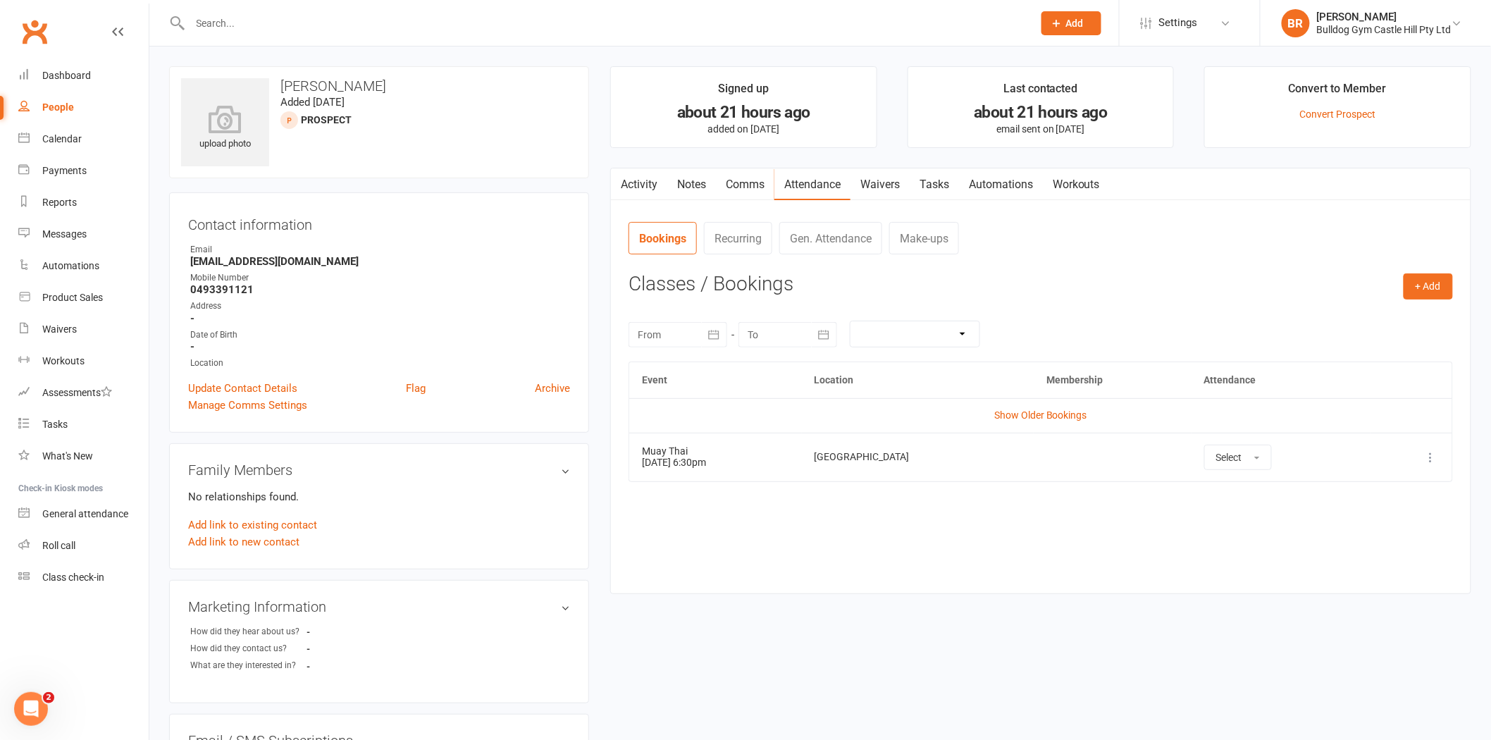
click at [855, 179] on link "Waivers" at bounding box center [880, 184] width 59 height 32
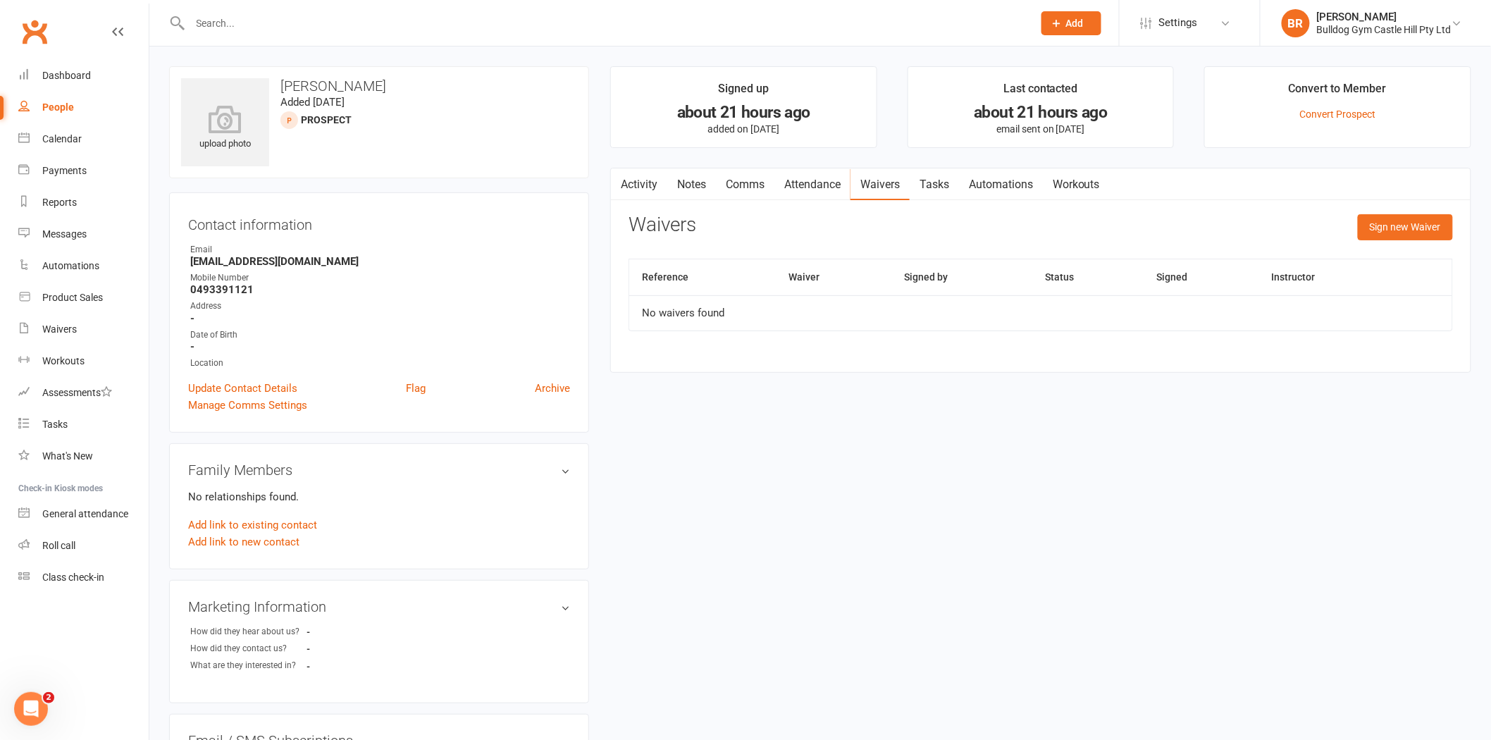
click at [850, 179] on link "Attendance" at bounding box center [812, 184] width 76 height 32
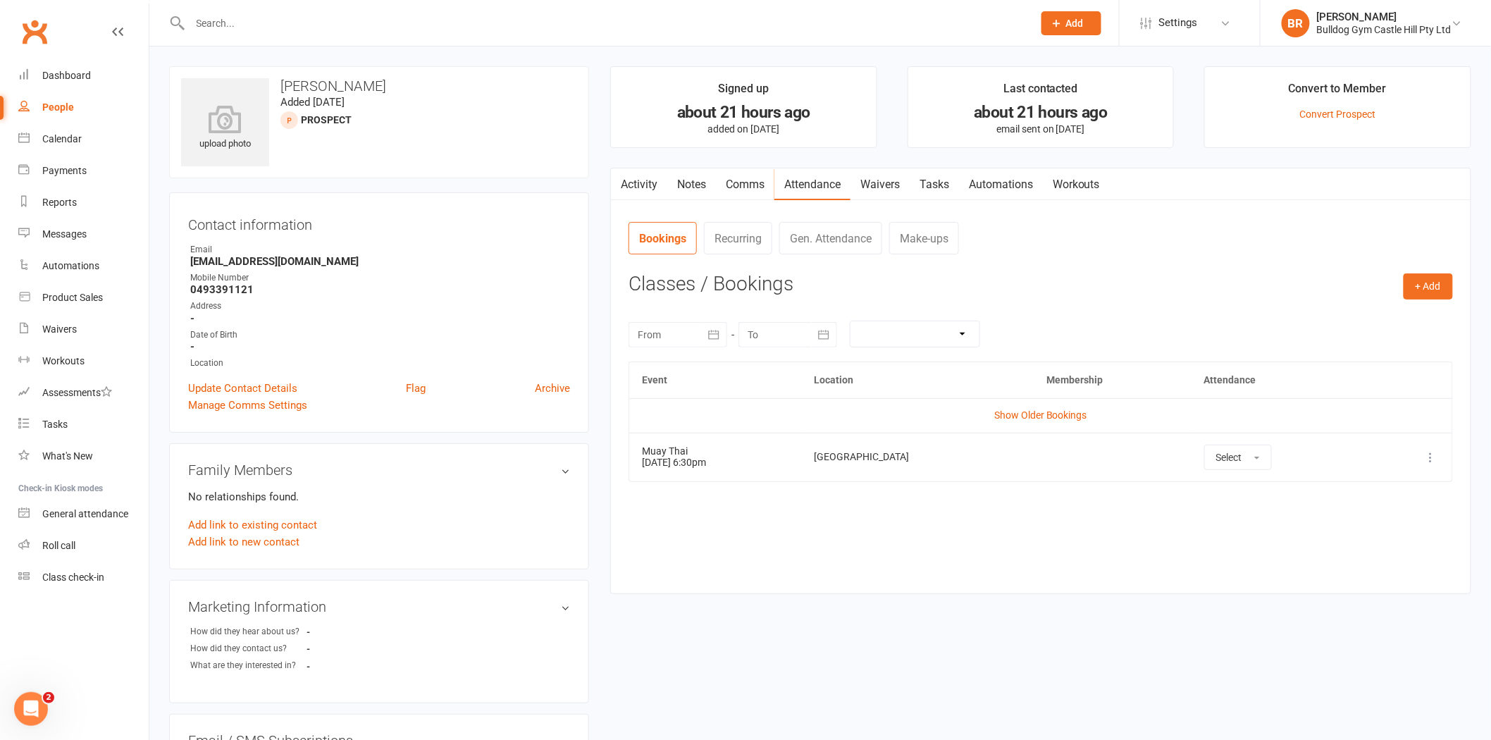
click at [855, 180] on link "Waivers" at bounding box center [880, 184] width 59 height 32
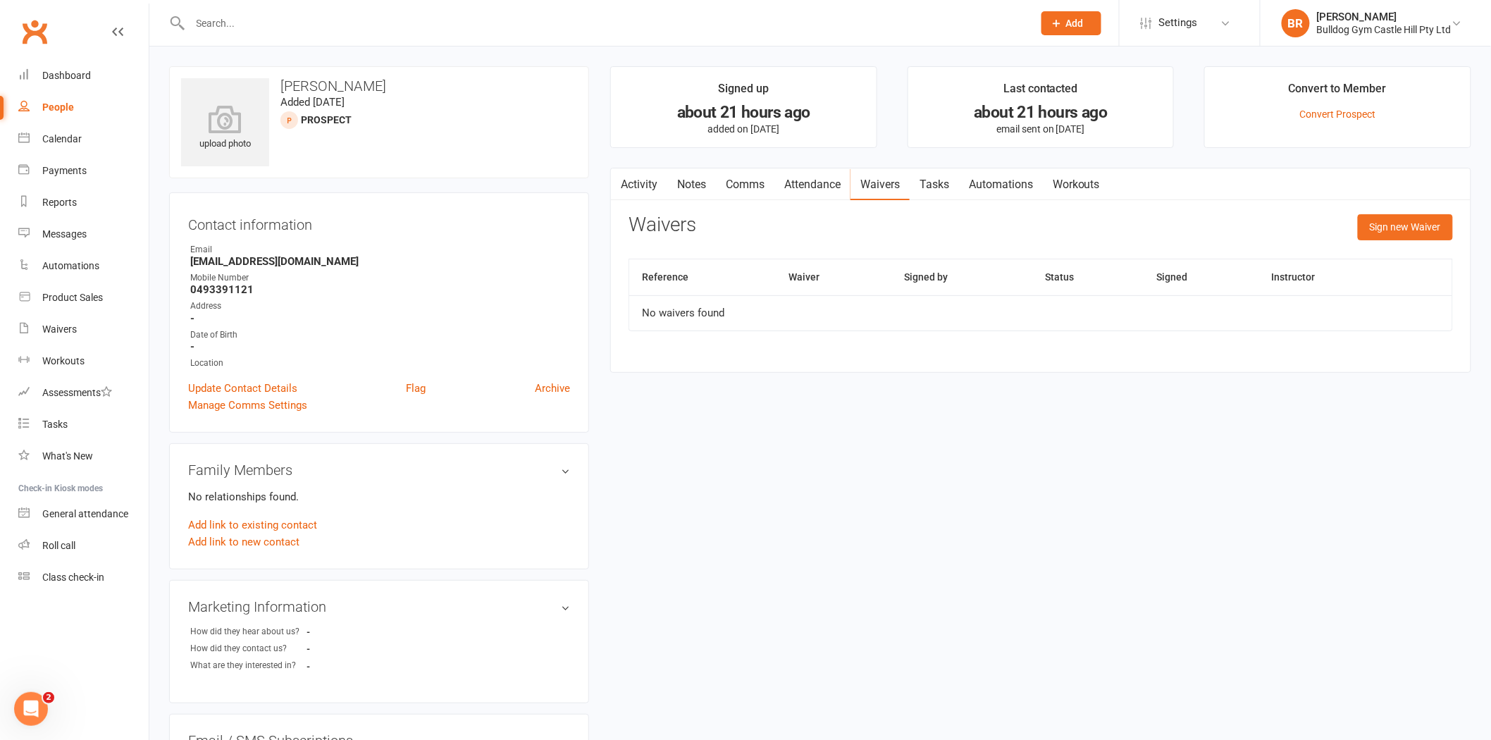
click at [851, 180] on link "Attendance" at bounding box center [812, 184] width 76 height 32
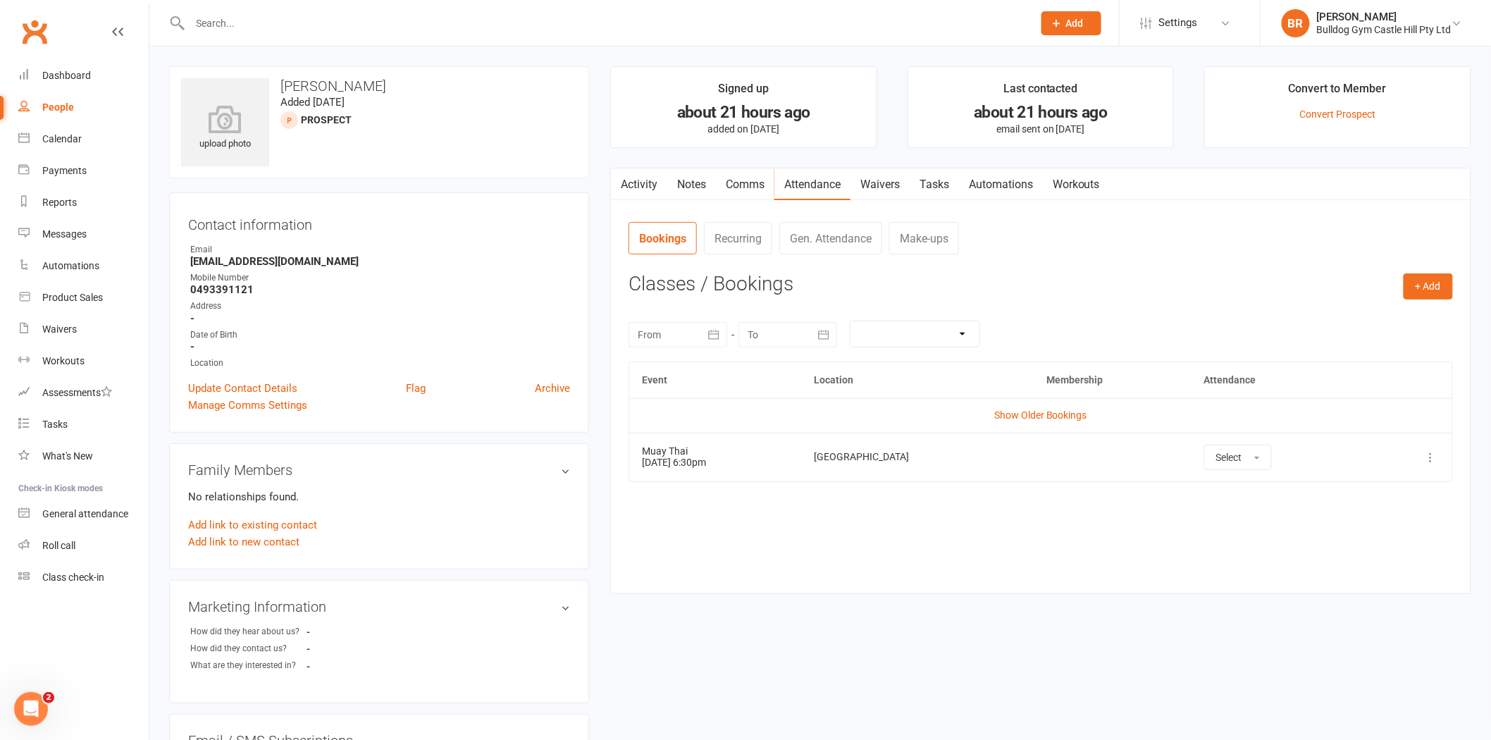
click at [851, 179] on link "Attendance" at bounding box center [812, 184] width 76 height 32
drag, startPoint x: 855, startPoint y: 162, endPoint x: 840, endPoint y: 159, distance: 15.9
click at [840, 159] on main "Signed up about 21 hours ago added on 12 Oct 2025 Last contacted about 21 hours…" at bounding box center [1041, 337] width 882 height 542
drag, startPoint x: 858, startPoint y: 162, endPoint x: 1067, endPoint y: 180, distance: 210.0
click at [1067, 180] on main "Signed up about 21 hours ago added on 12 Oct 2025 Last contacted about 21 hours…" at bounding box center [1041, 337] width 882 height 542
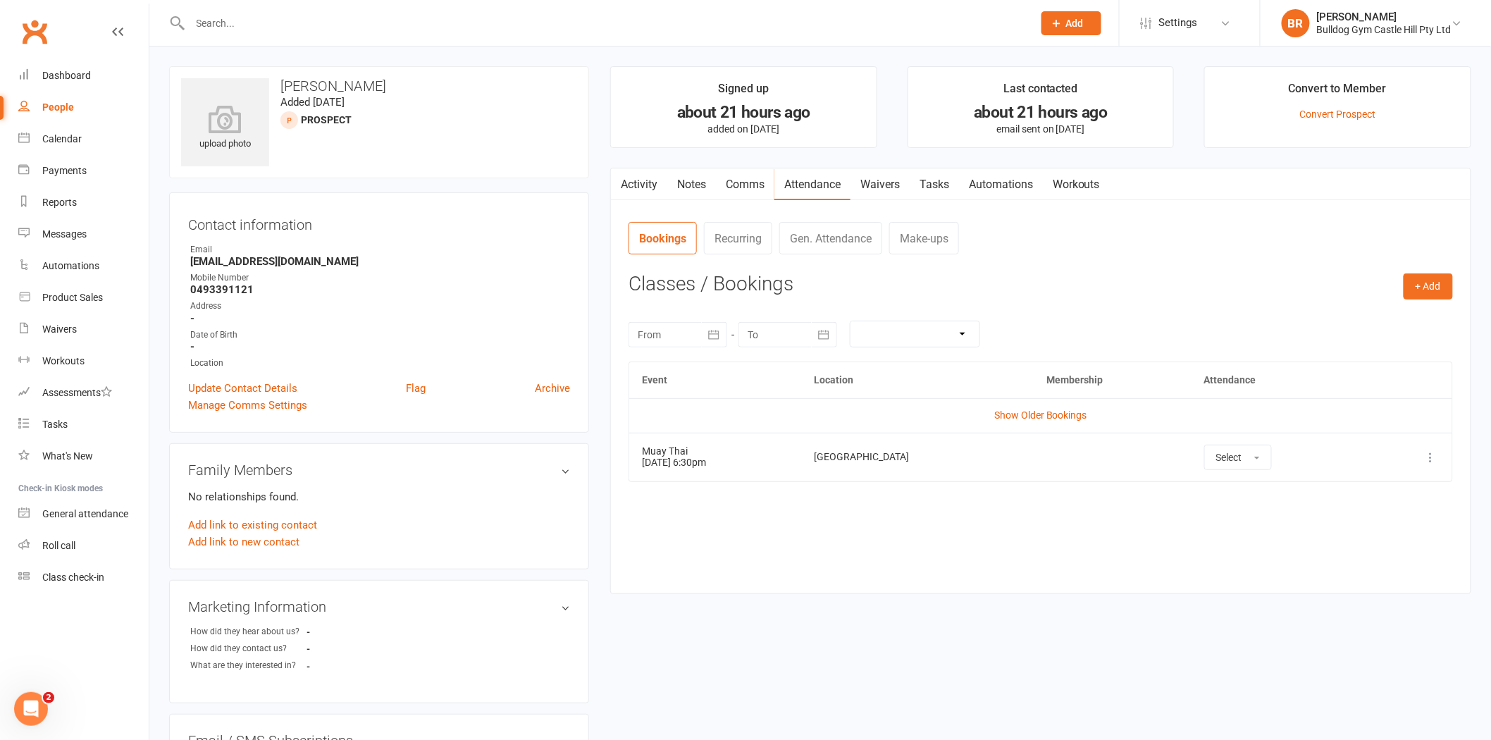
click at [1101, 151] on main "Signed up about 21 hours ago added on 12 Oct 2025 Last contacted about 21 hours…" at bounding box center [1041, 337] width 882 height 542
drag, startPoint x: 1116, startPoint y: 159, endPoint x: 841, endPoint y: 161, distance: 274.8
click at [841, 161] on main "Signed up about 21 hours ago added on 12 Oct 2025 Last contacted about 21 hours…" at bounding box center [1041, 337] width 882 height 542
drag, startPoint x: 1122, startPoint y: 185, endPoint x: 871, endPoint y: 184, distance: 250.9
click at [871, 184] on nav "Activity Notes Comms Attendance Waivers Tasks Automations Workouts" at bounding box center [1041, 184] width 860 height 32
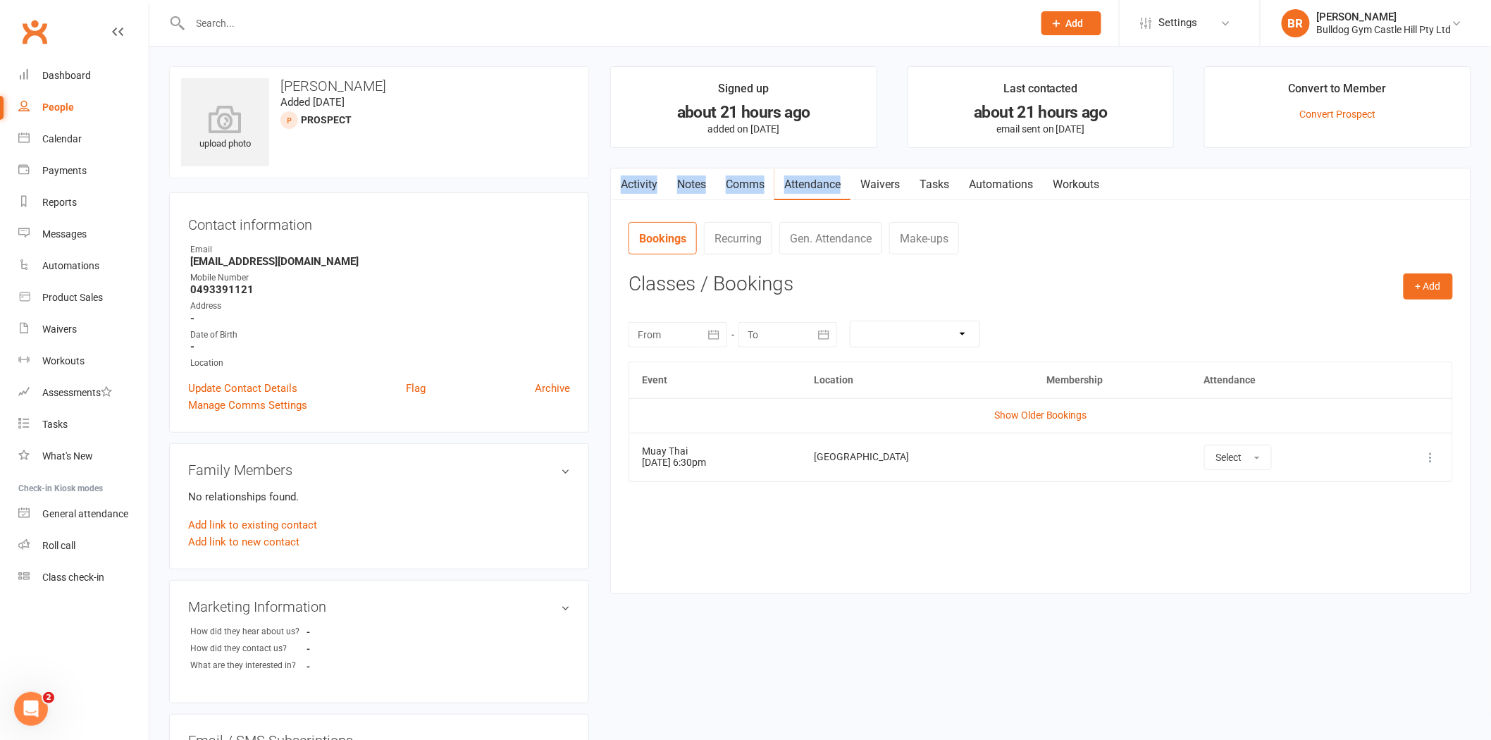
drag, startPoint x: 1109, startPoint y: 156, endPoint x: 848, endPoint y: 182, distance: 262.7
click at [848, 182] on main "Signed up about 21 hours ago added on 12 Oct 2025 Last contacted about 21 hours…" at bounding box center [1041, 337] width 882 height 542
click at [891, 156] on main "Signed up about 21 hours ago added on 12 Oct 2025 Last contacted about 21 hours…" at bounding box center [1041, 337] width 882 height 542
click at [262, 296] on strong "0493391121" at bounding box center [380, 289] width 380 height 13
drag, startPoint x: 259, startPoint y: 291, endPoint x: 284, endPoint y: 302, distance: 27.5
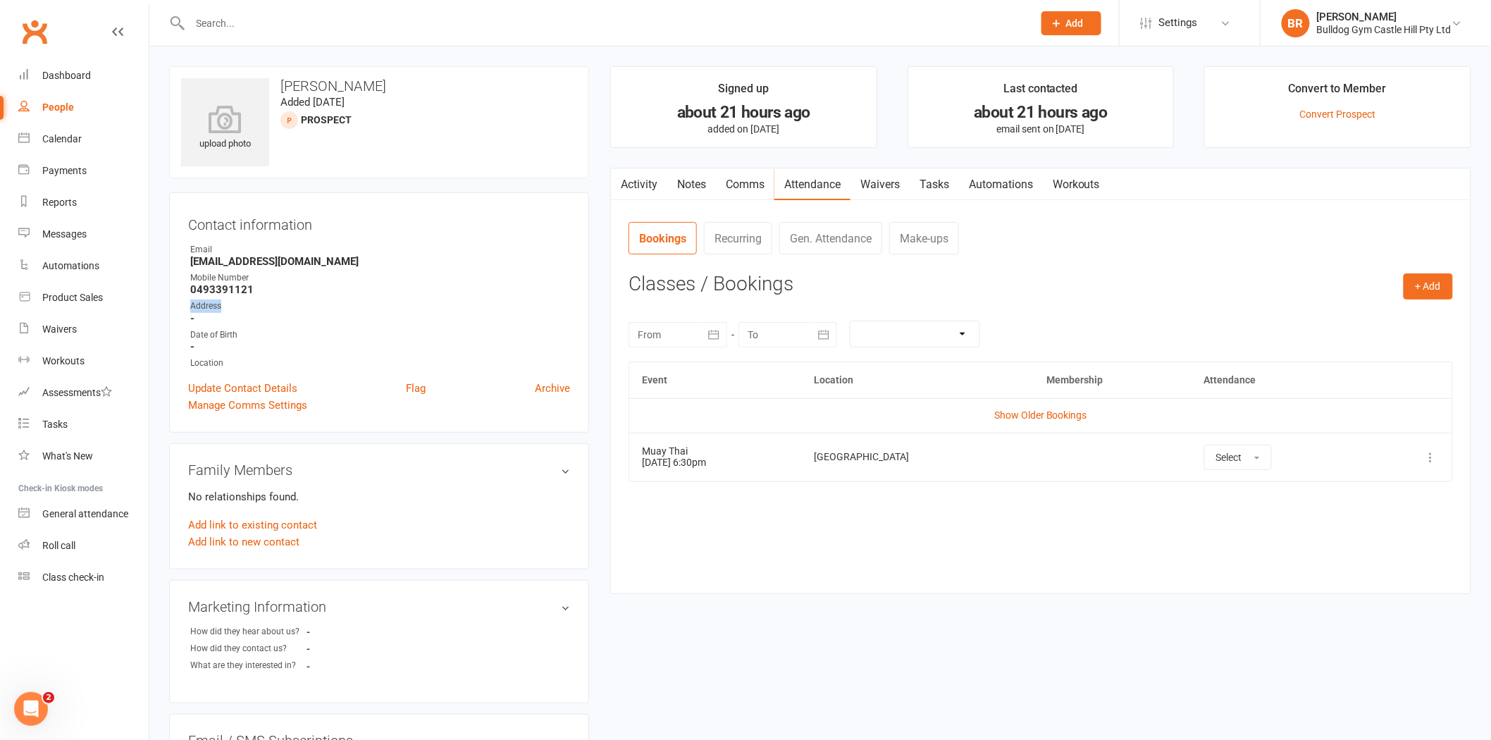
click at [284, 302] on ul "Owner Email daviddawood09@gmail.com Mobile Number 0493391121 Address - Date of …" at bounding box center [379, 306] width 382 height 127
click at [224, 25] on input "text" at bounding box center [604, 23] width 837 height 20
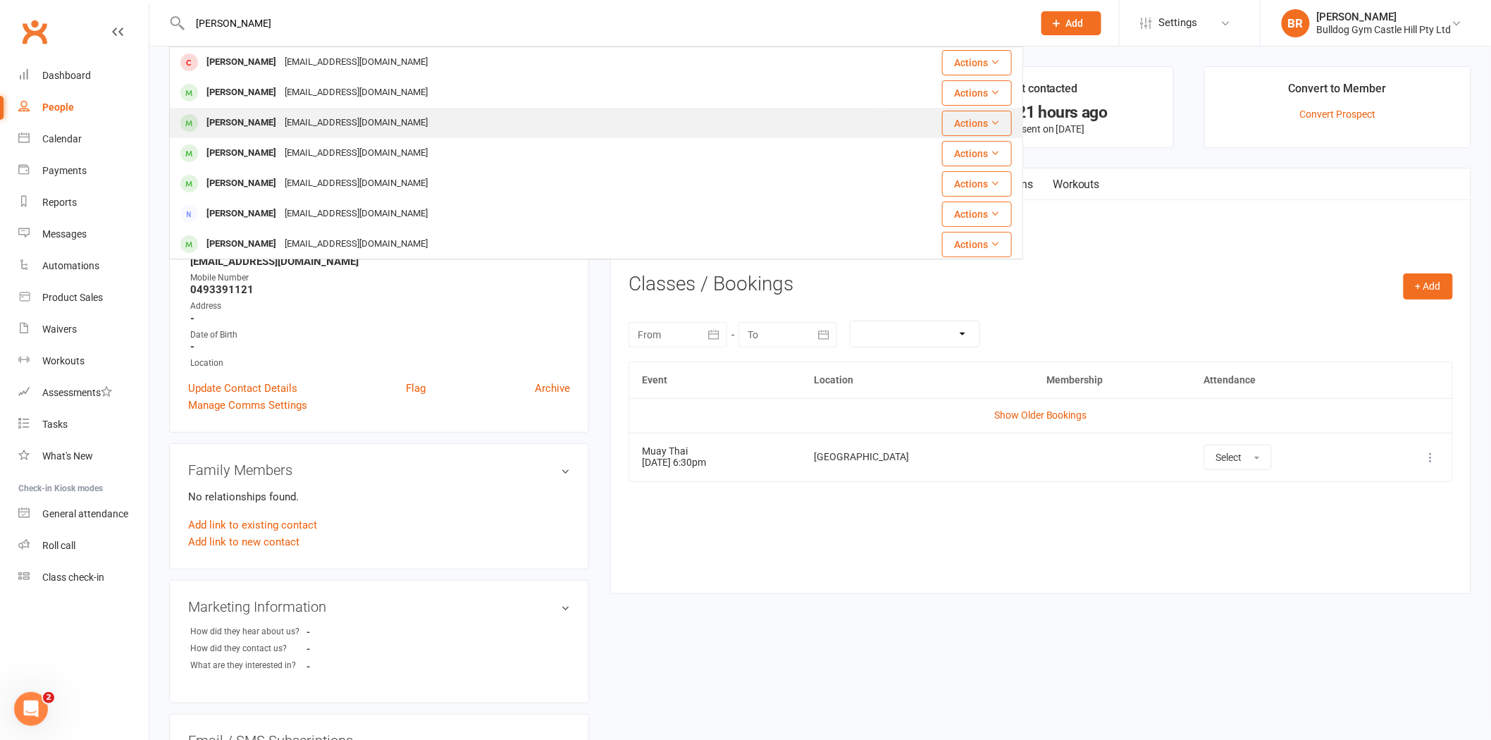
type input "mckinnon"
click at [336, 116] on div "mckinnonbulldog@gmail.com" at bounding box center [356, 123] width 152 height 20
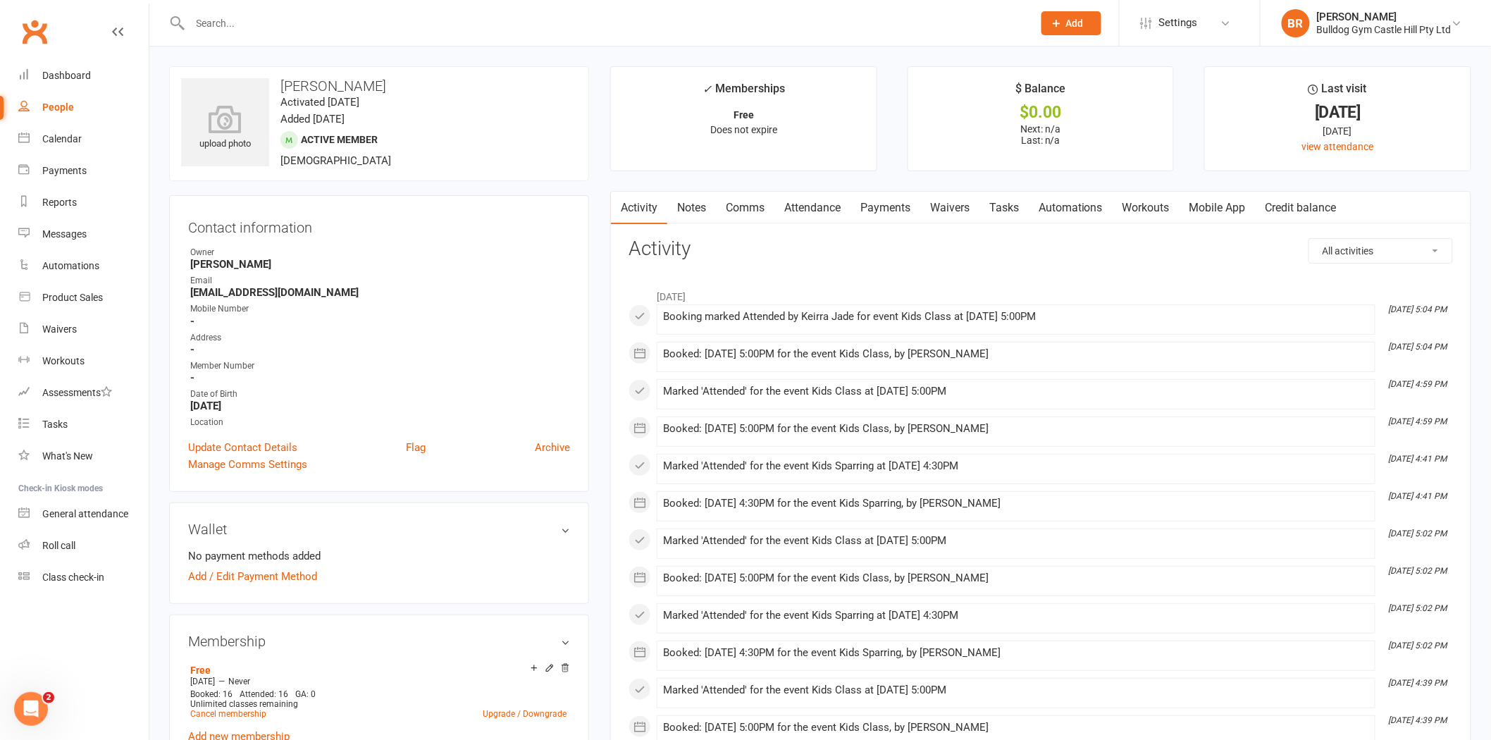
drag, startPoint x: 341, startPoint y: 162, endPoint x: 369, endPoint y: 158, distance: 27.8
click at [369, 158] on div "upload photo Kobi McKinnon Activated 30 June, 2022 Added 30 June, 2022 Active m…" at bounding box center [379, 123] width 420 height 115
drag, startPoint x: 282, startPoint y: 87, endPoint x: 373, endPoint y: 87, distance: 91.6
click at [373, 87] on h3 "Kobi McKinnon" at bounding box center [379, 86] width 396 height 16
click at [378, 85] on h3 "Kobi McKinnon" at bounding box center [379, 86] width 396 height 16
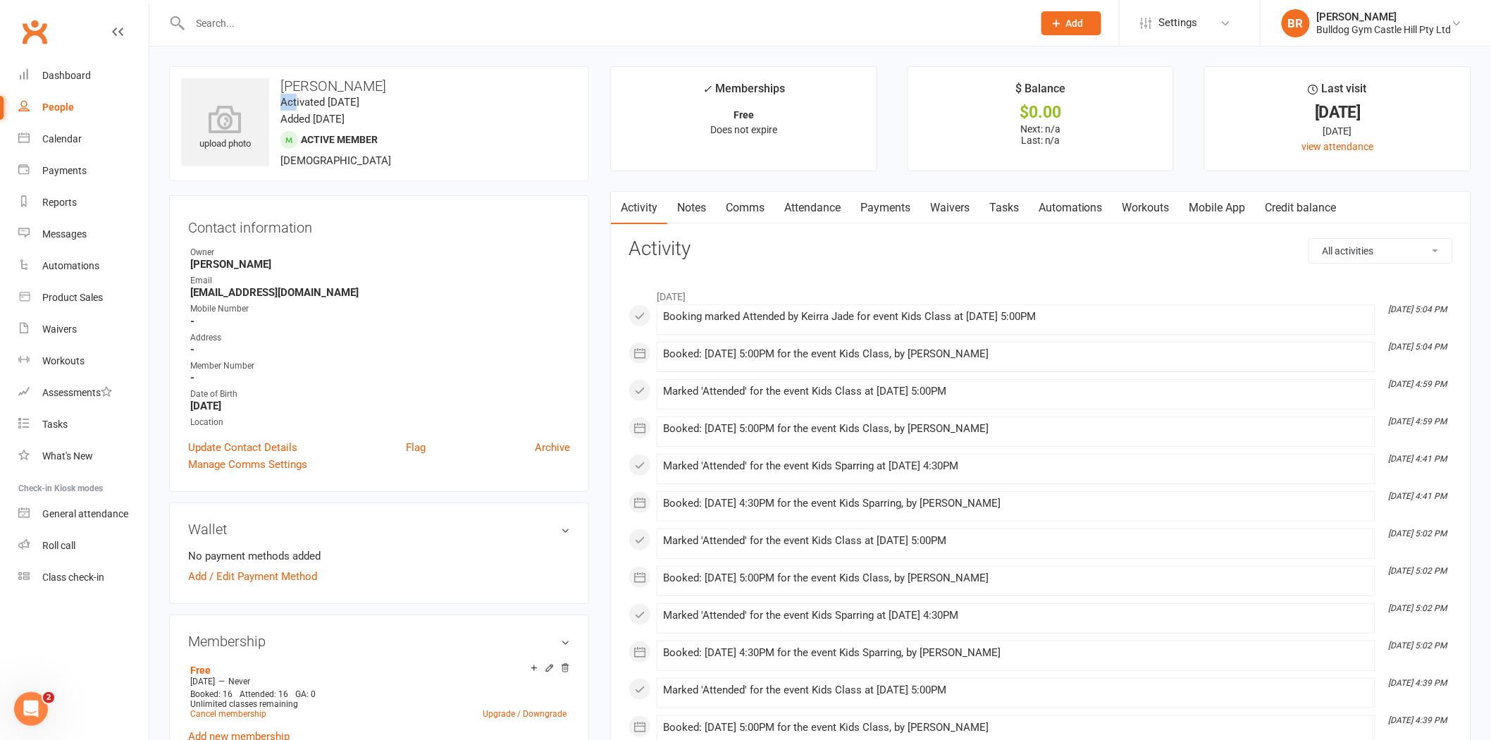
drag, startPoint x: 378, startPoint y: 85, endPoint x: 297, endPoint y: 101, distance: 82.5
click at [297, 101] on div "upload photo Kobi McKinnon Activated 30 June, 2022 Added 30 June, 2022 Active m…" at bounding box center [379, 123] width 420 height 115
click at [277, 89] on h3 "Kobi McKinnon" at bounding box center [379, 86] width 396 height 16
drag, startPoint x: 278, startPoint y: 87, endPoint x: 372, endPoint y: 78, distance: 94.8
click at [372, 78] on h3 "Kobi McKinnon" at bounding box center [379, 86] width 396 height 16
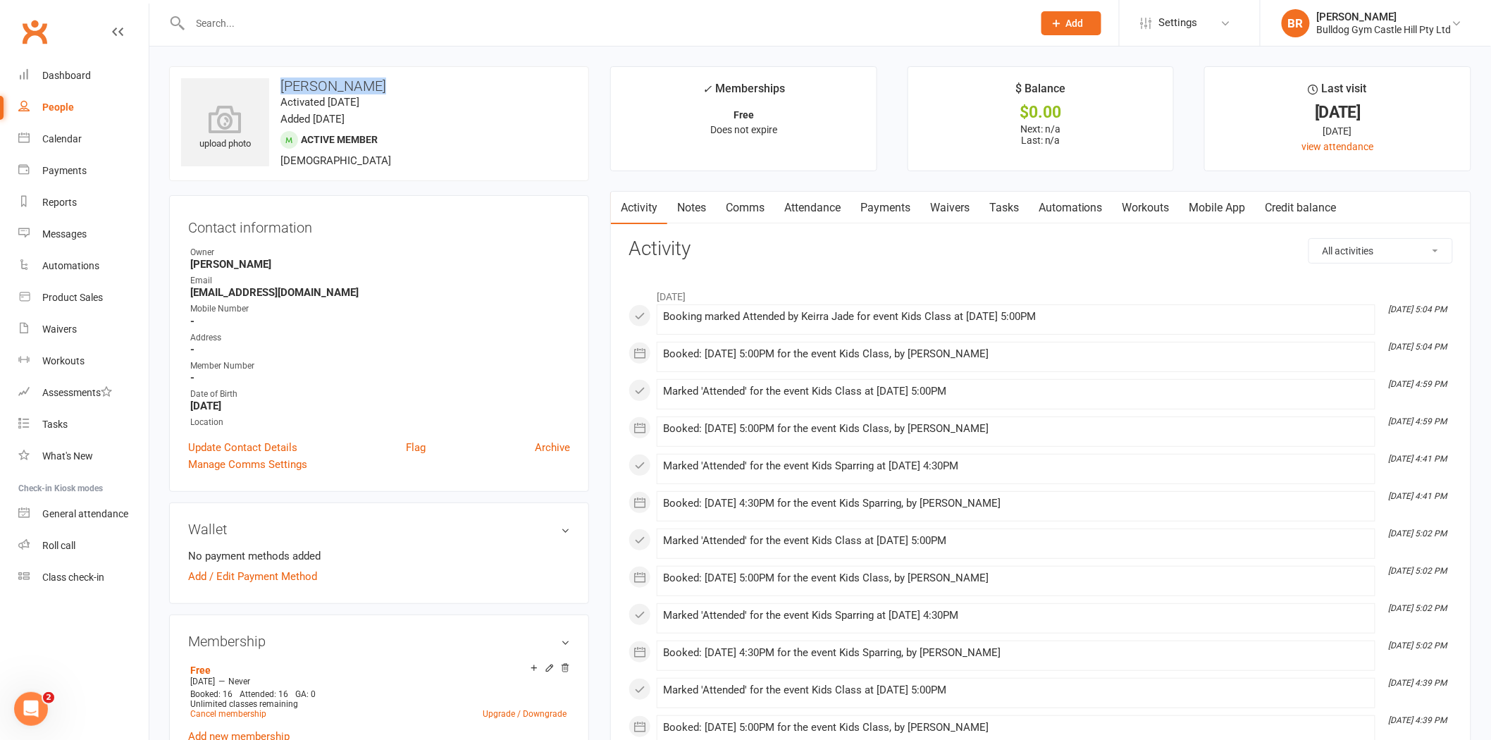
click at [378, 80] on h3 "Kobi McKinnon" at bounding box center [379, 86] width 396 height 16
click at [74, 113] on link "People" at bounding box center [83, 108] width 130 height 32
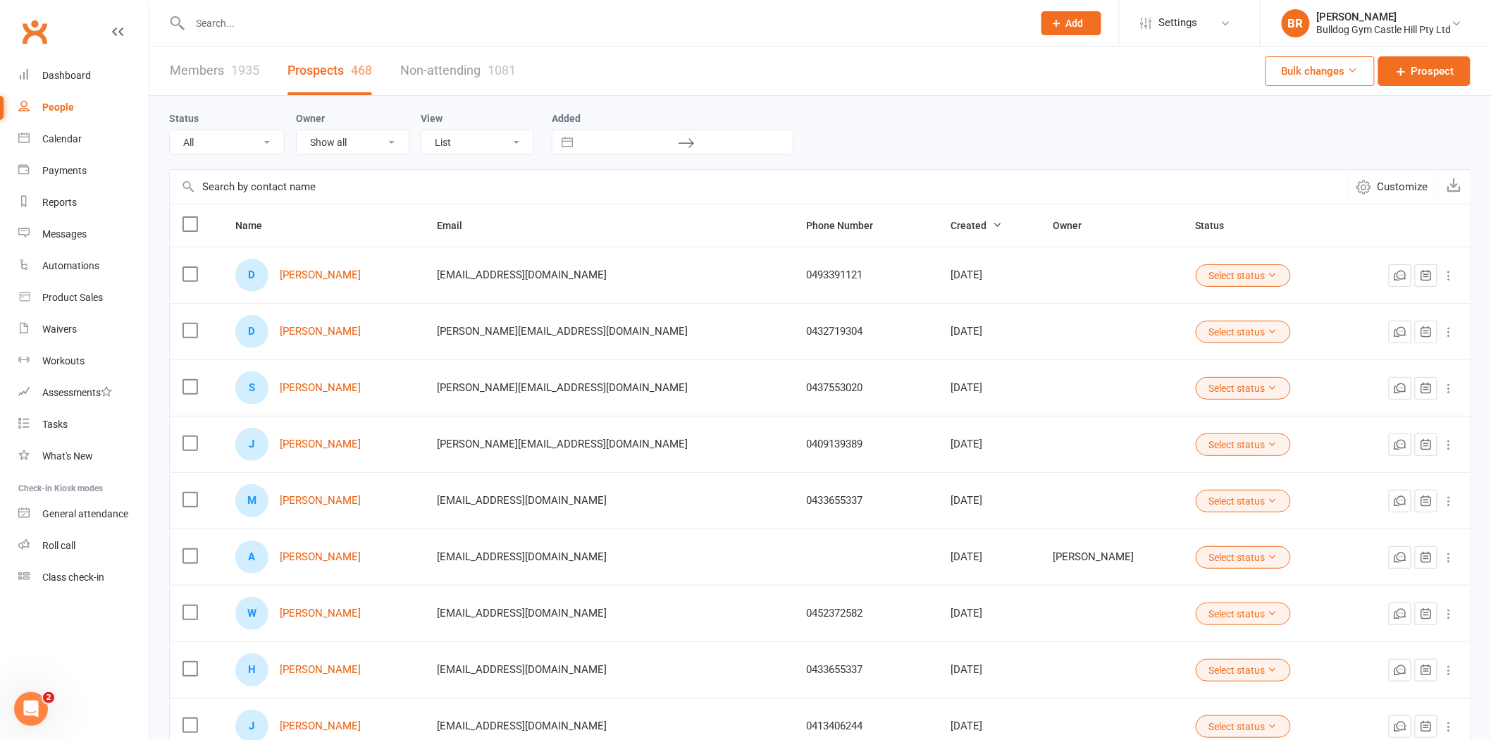
click at [237, 75] on div "1935" at bounding box center [245, 70] width 28 height 15
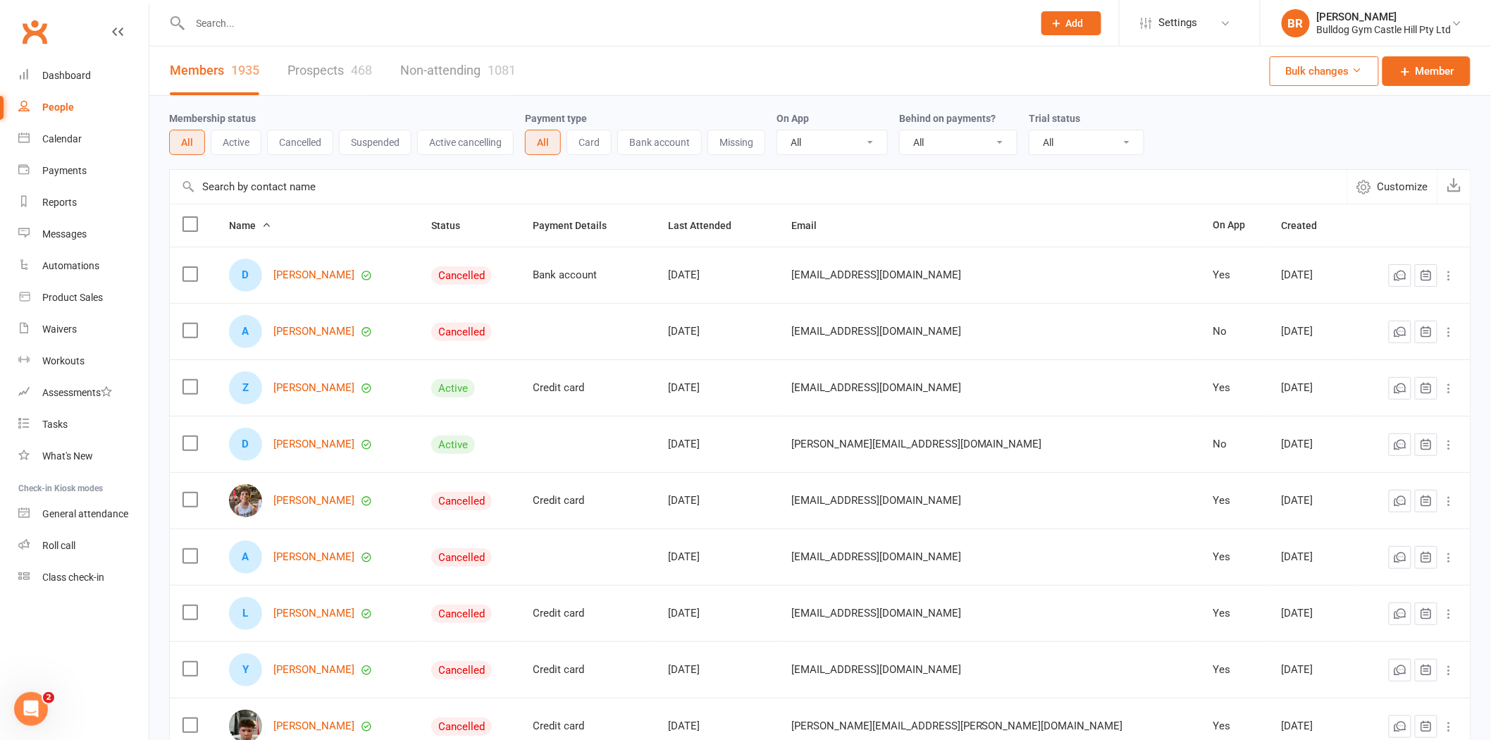
click at [244, 145] on button "Active" at bounding box center [236, 142] width 51 height 25
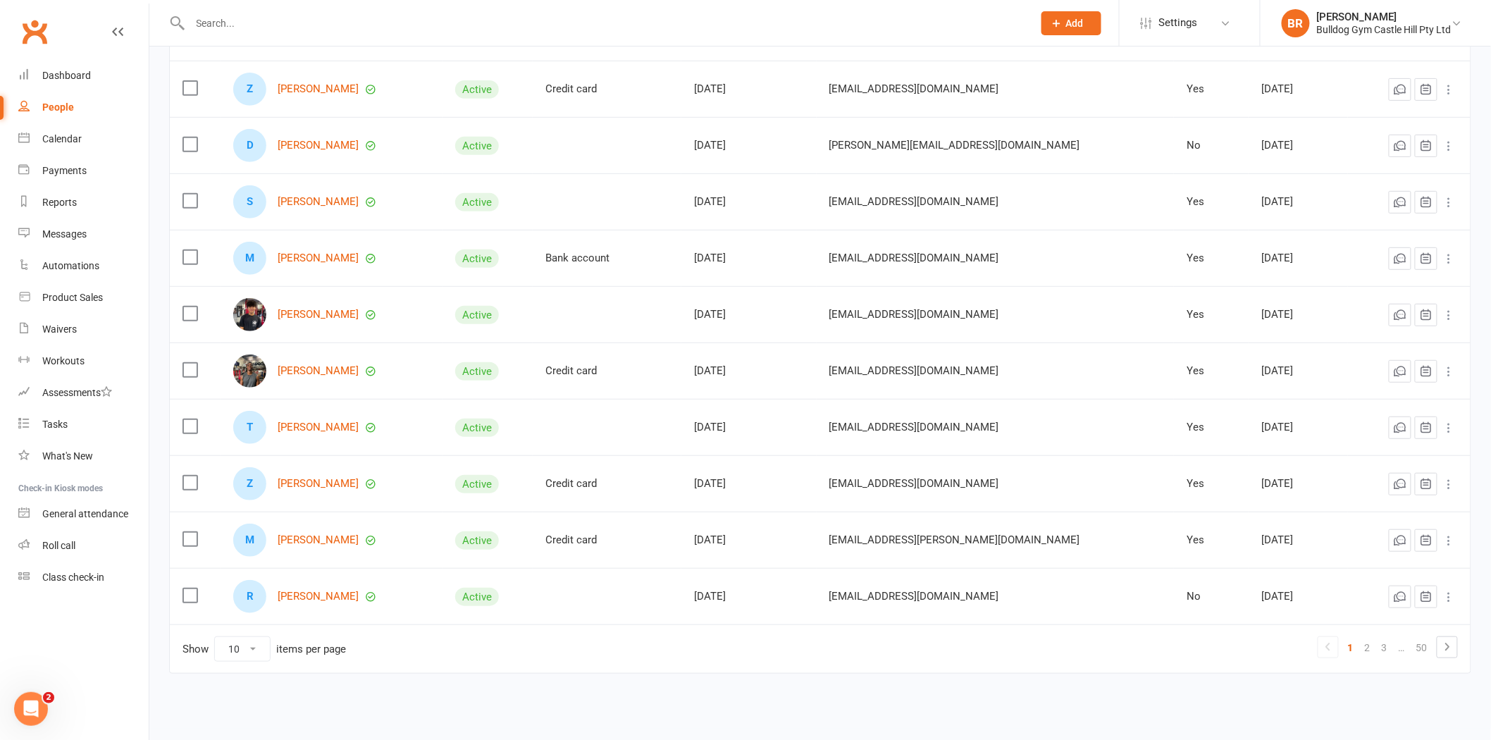
scroll to position [196, 0]
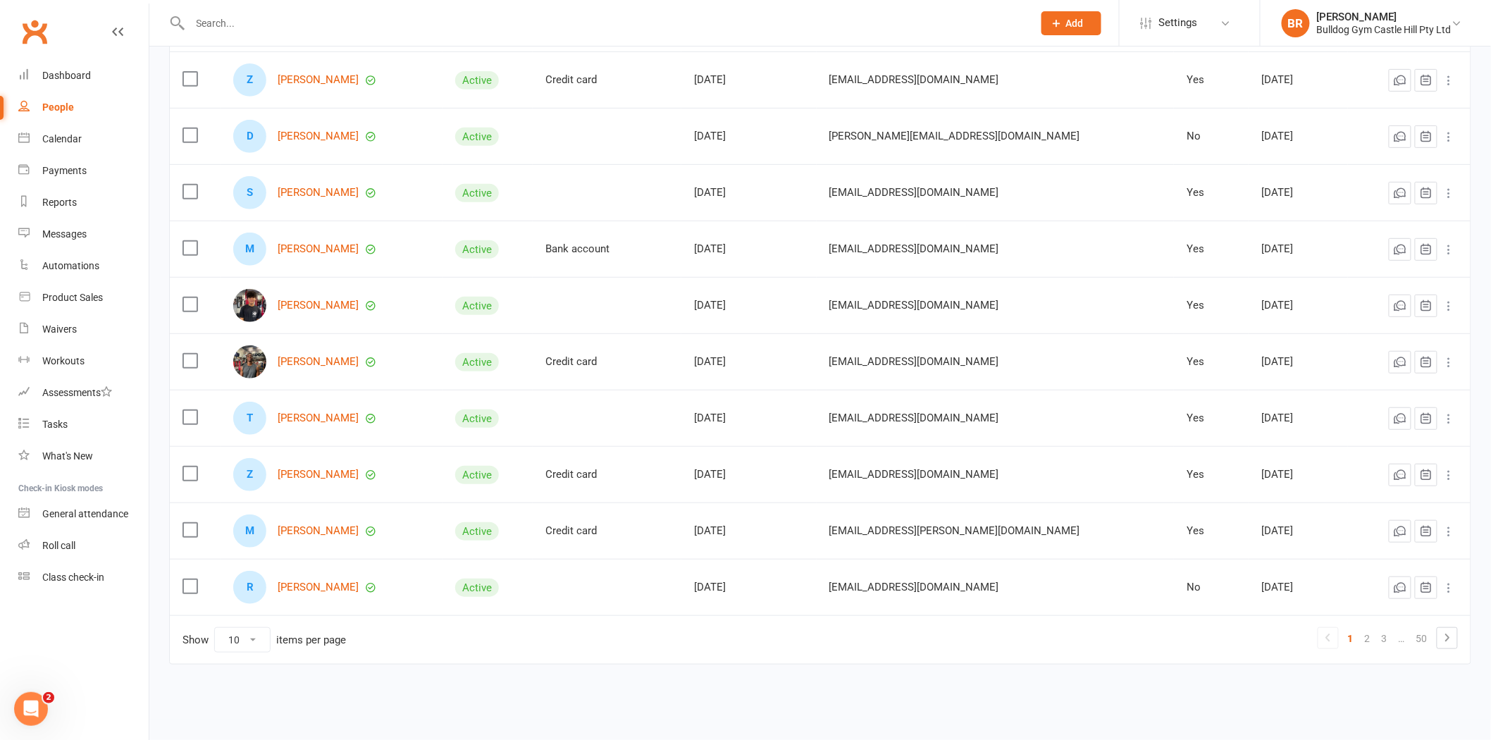
click at [240, 638] on select "10 25 50 100" at bounding box center [242, 640] width 55 height 24
select select "100"
click at [215, 628] on select "10 25 50 100" at bounding box center [242, 640] width 55 height 24
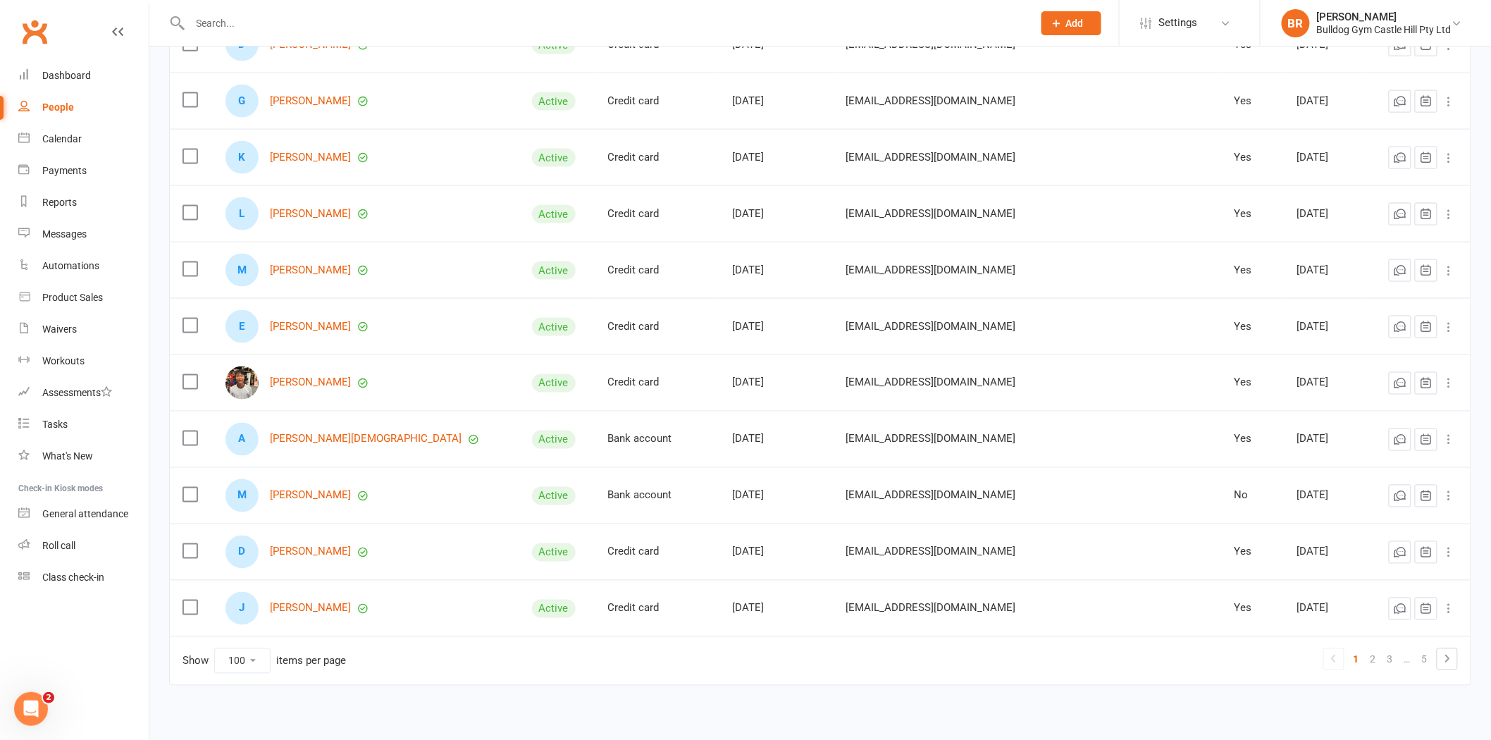
scroll to position [5275, 0]
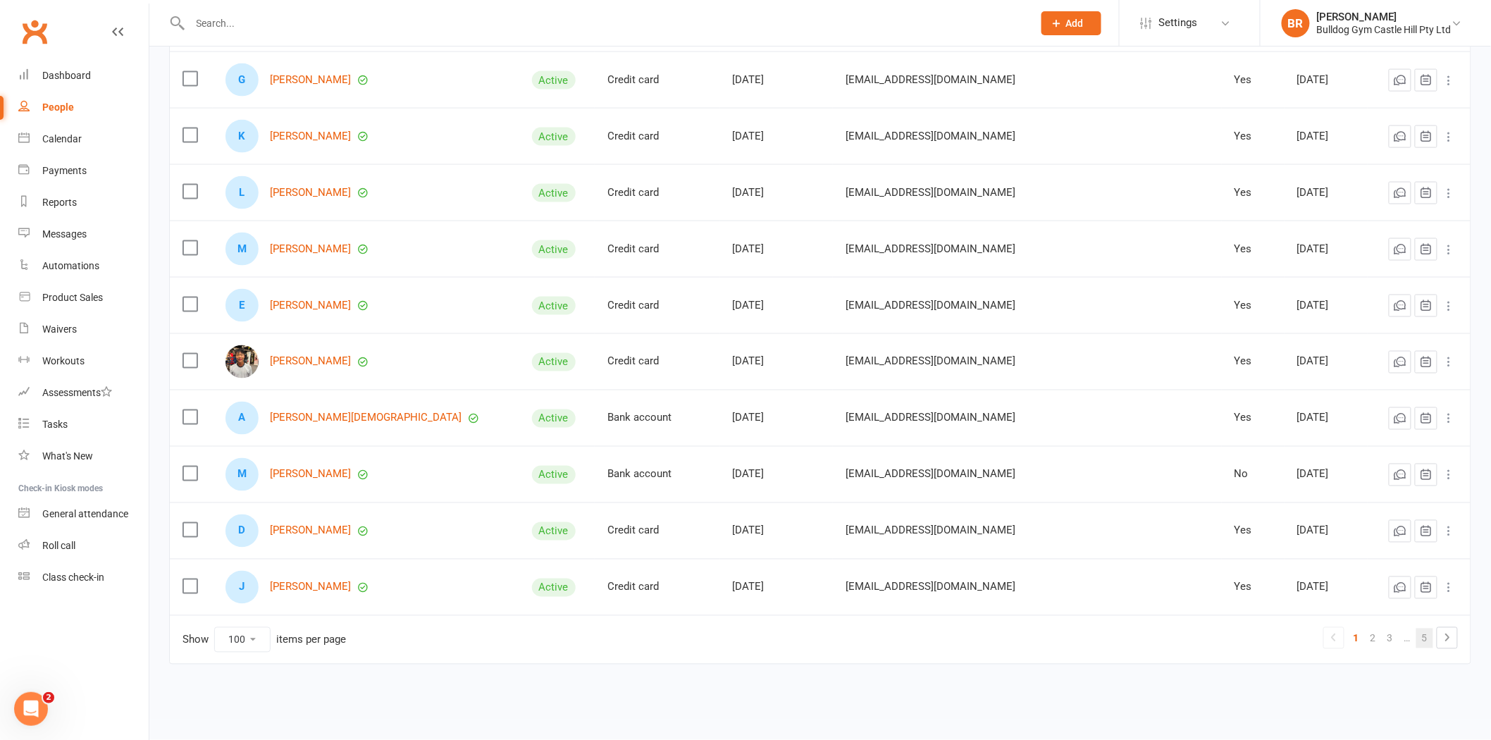
click at [1426, 640] on link "5" at bounding box center [1424, 639] width 17 height 20
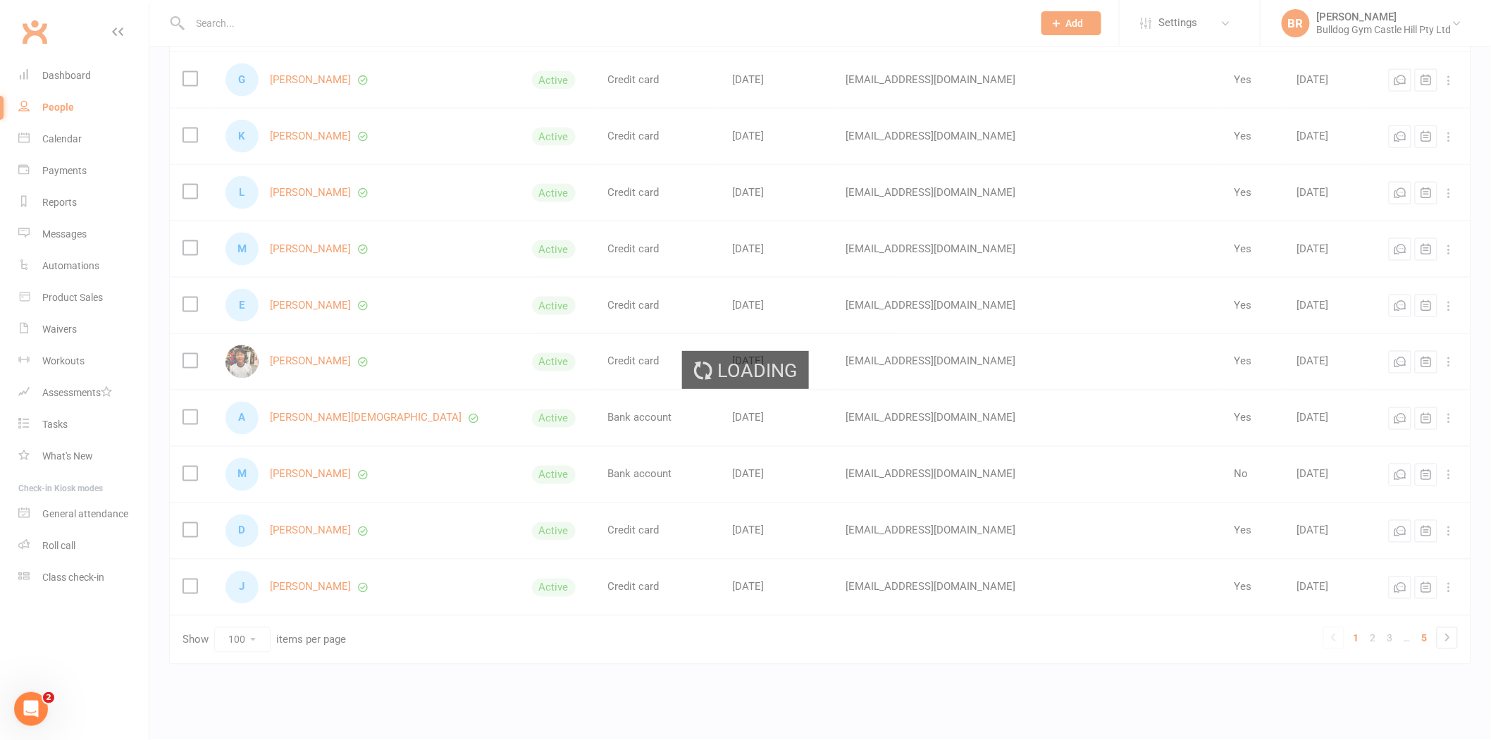
scroll to position [4993, 0]
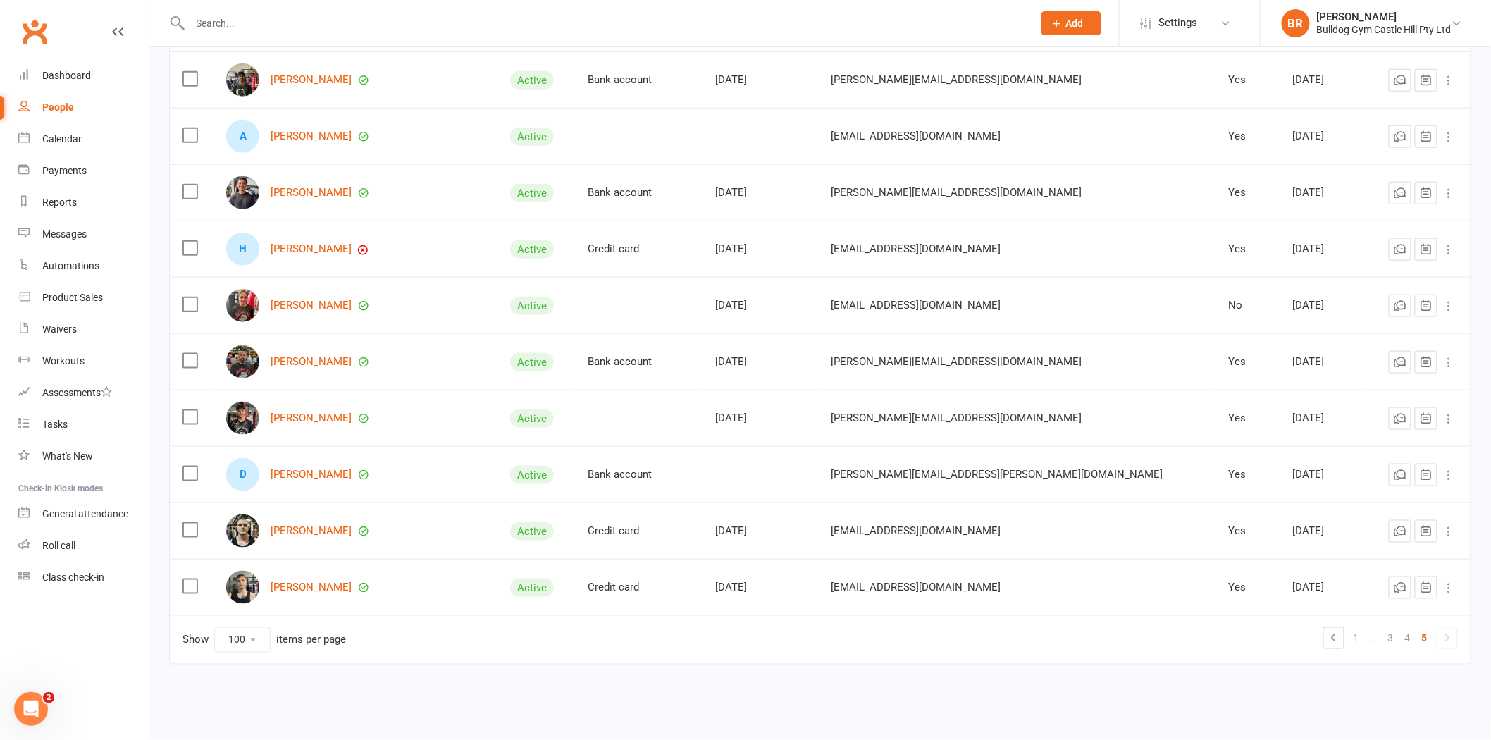
click at [1445, 641] on icon at bounding box center [1447, 637] width 17 height 17
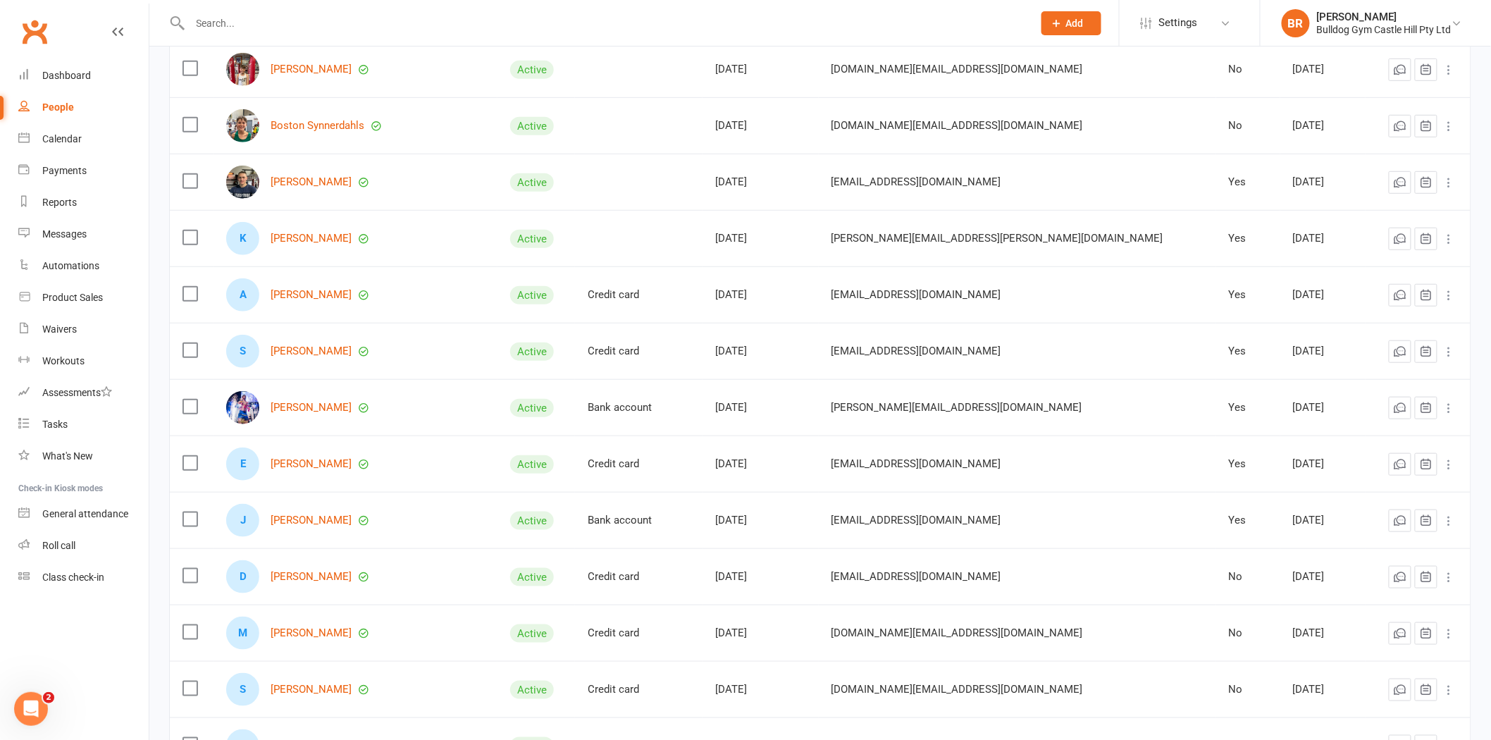
scroll to position [2566, 0]
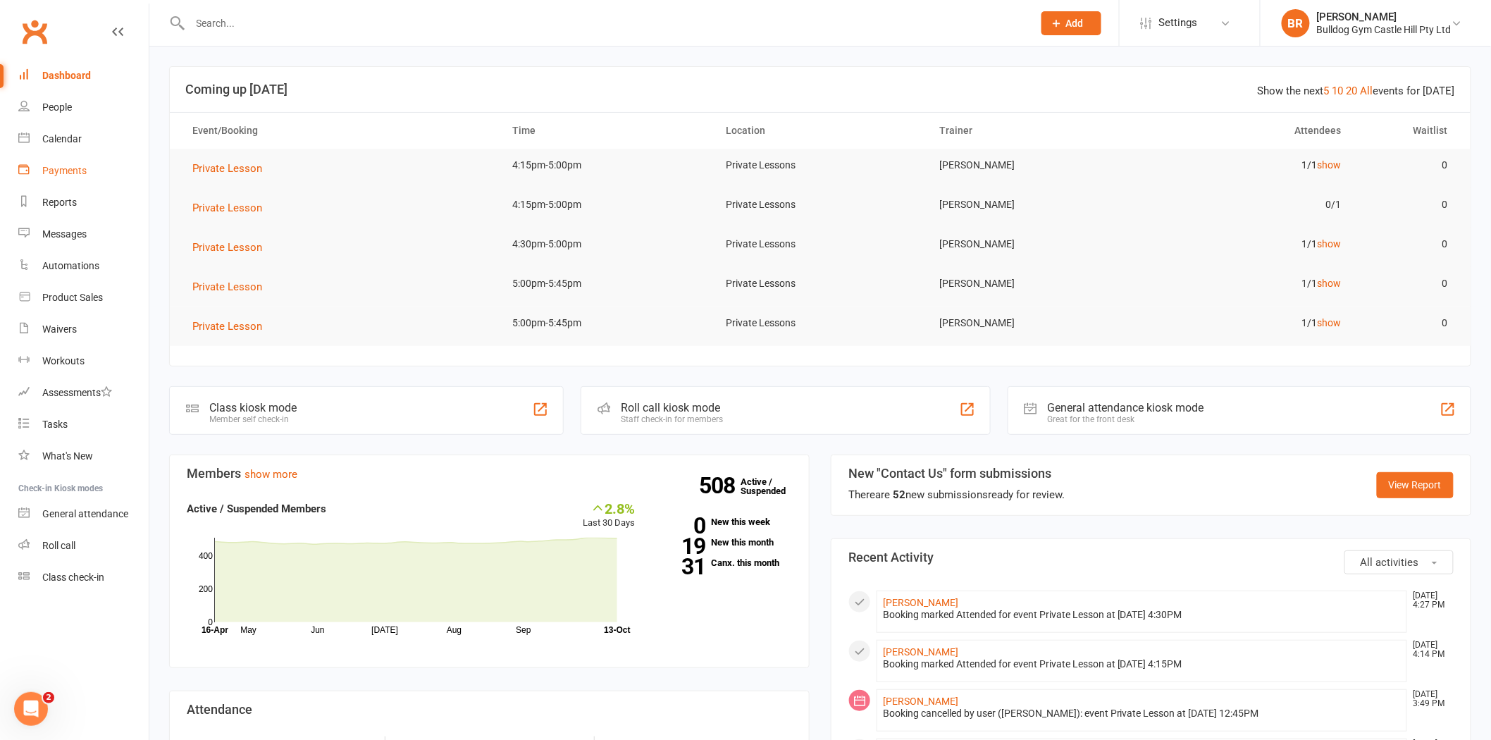
click at [49, 168] on div "Payments" at bounding box center [64, 170] width 44 height 11
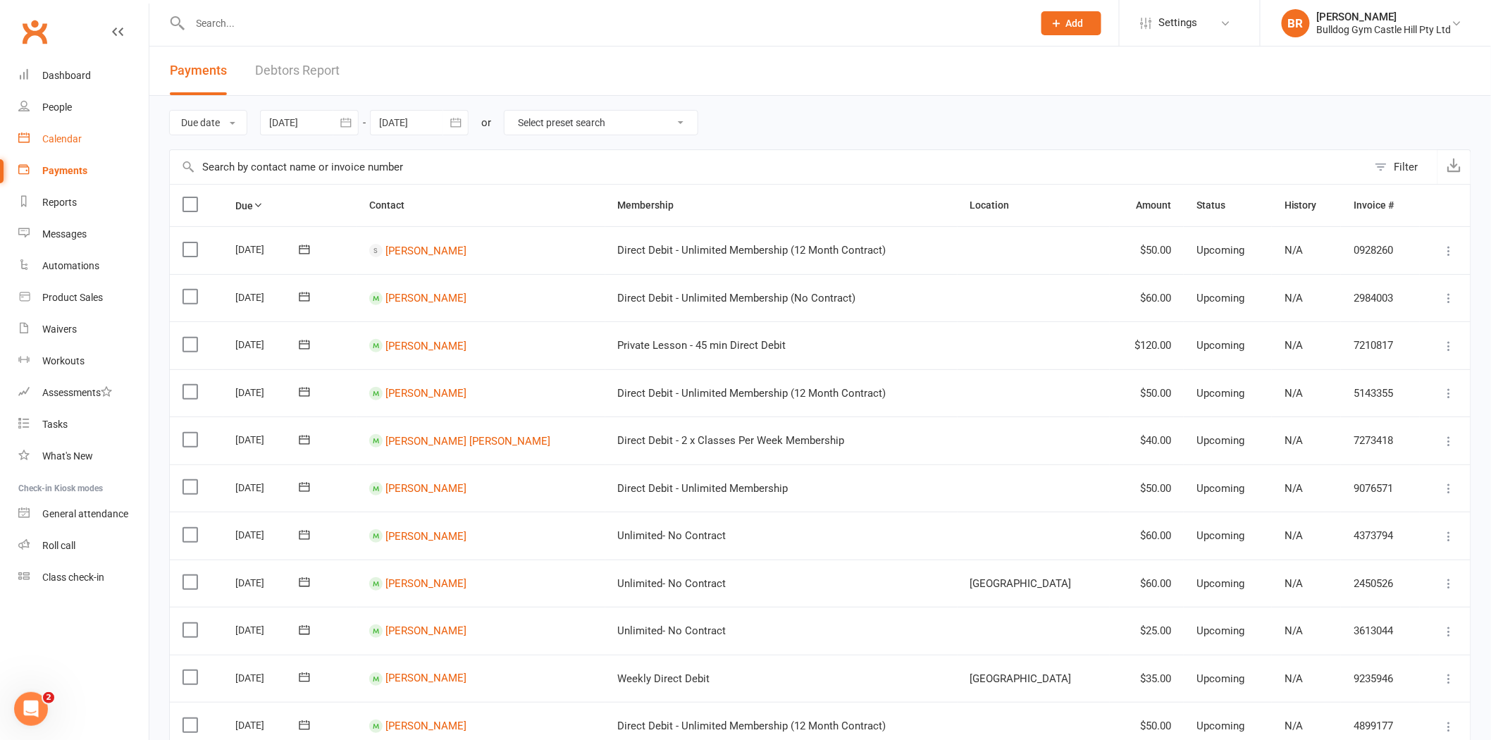
click at [51, 139] on div "Calendar" at bounding box center [61, 138] width 39 height 11
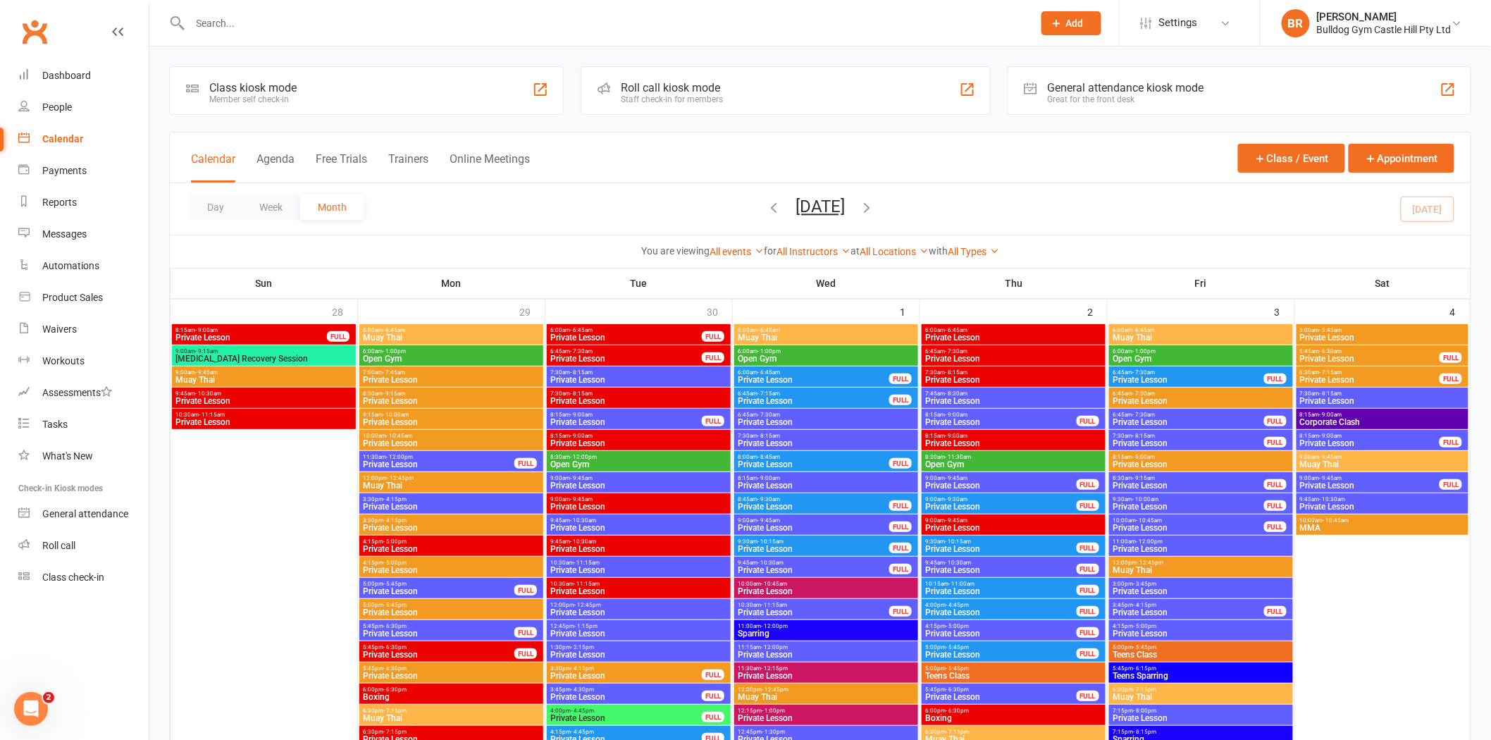
click at [1315, 225] on div "Day Week Month October 2025 October 2025 Sun Mon Tue Wed Thu Fri Sat 28 29 30 0…" at bounding box center [820, 208] width 1301 height 51
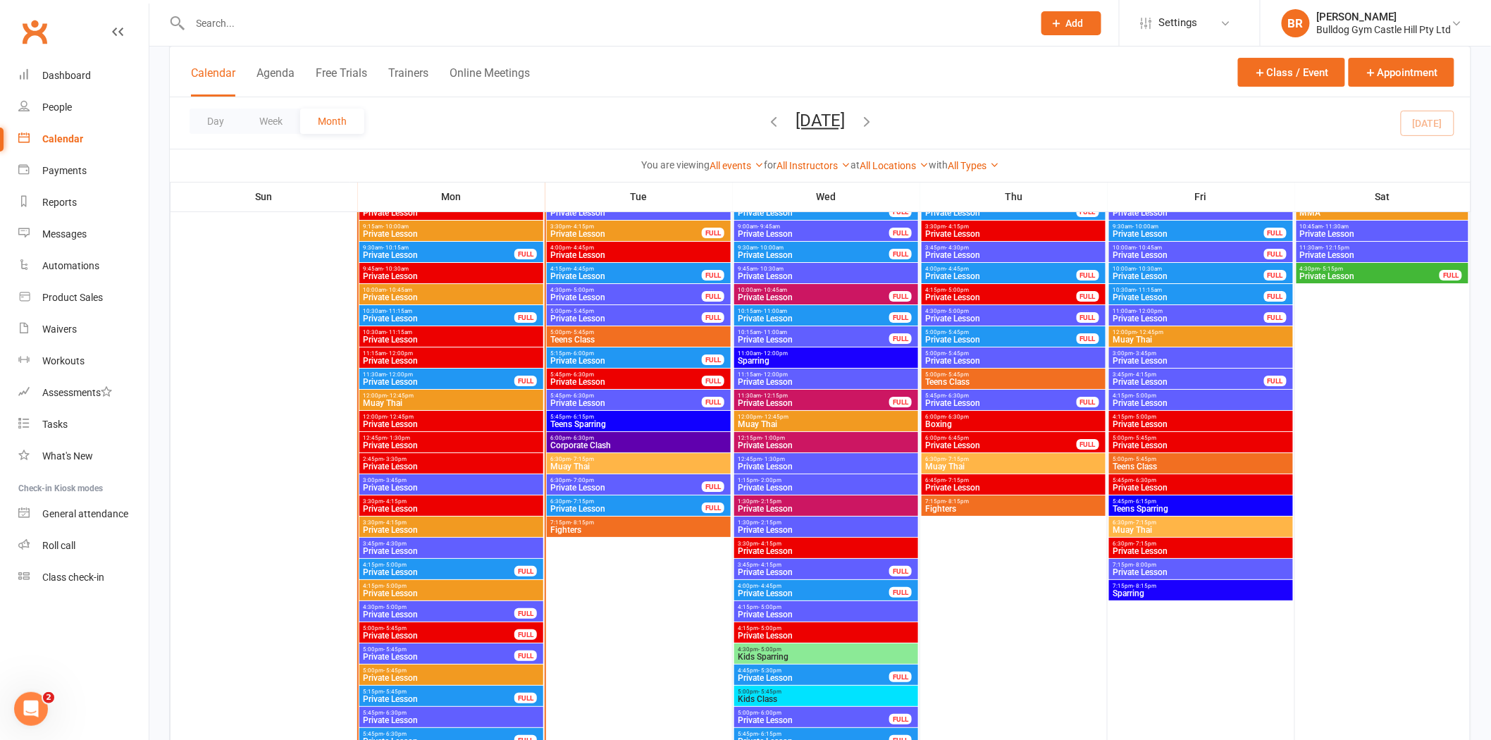
scroll to position [1957, 0]
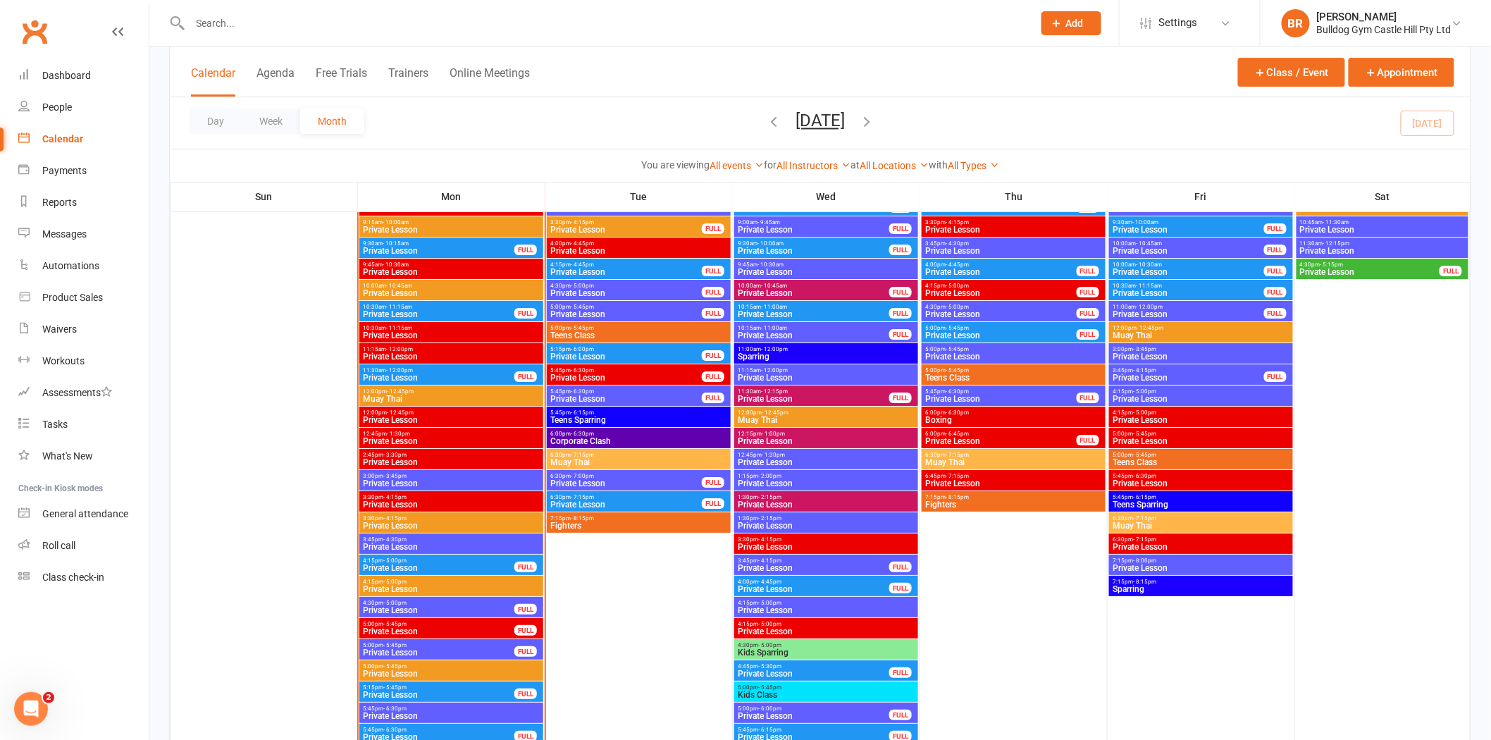
click at [428, 565] on span "Private Lesson" at bounding box center [438, 568] width 153 height 8
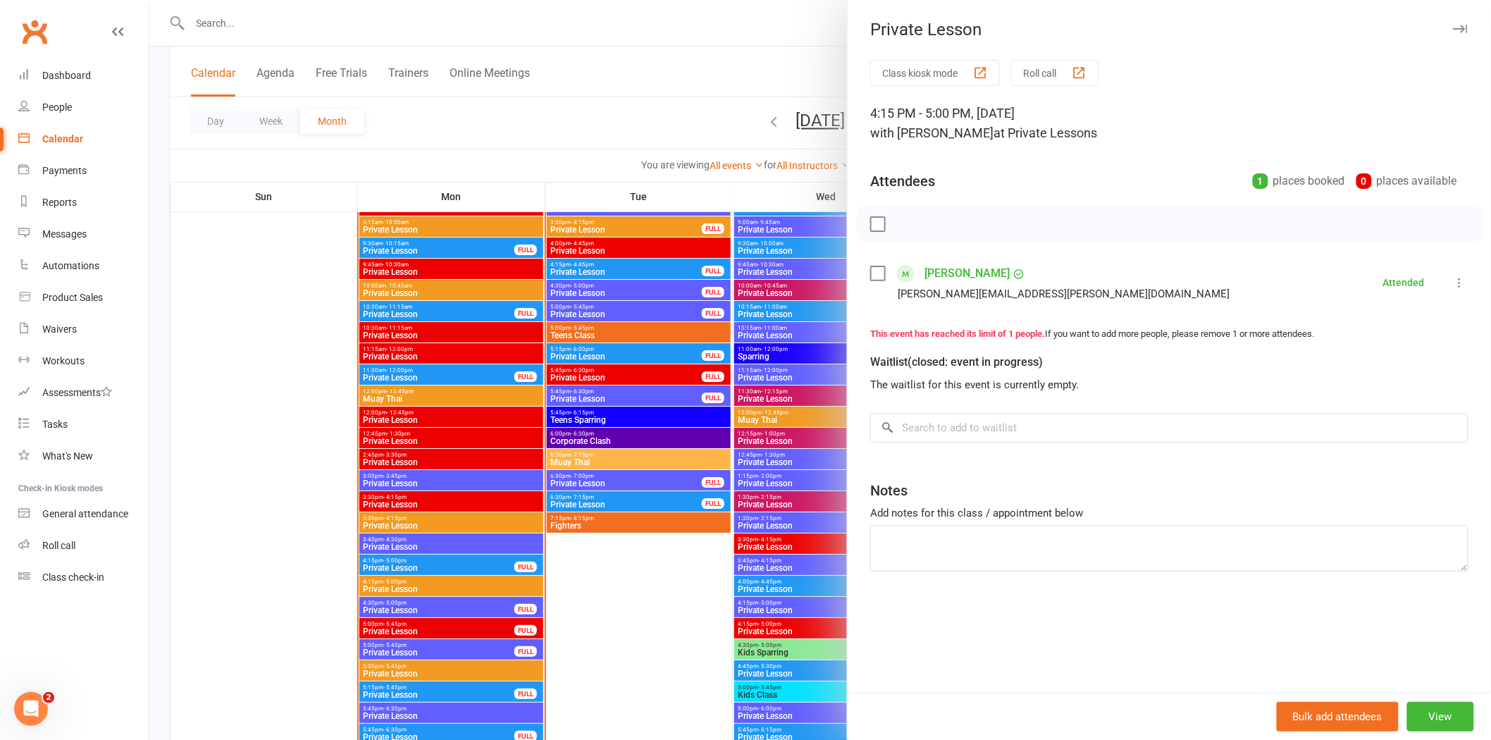
click at [638, 610] on div at bounding box center [820, 370] width 1342 height 740
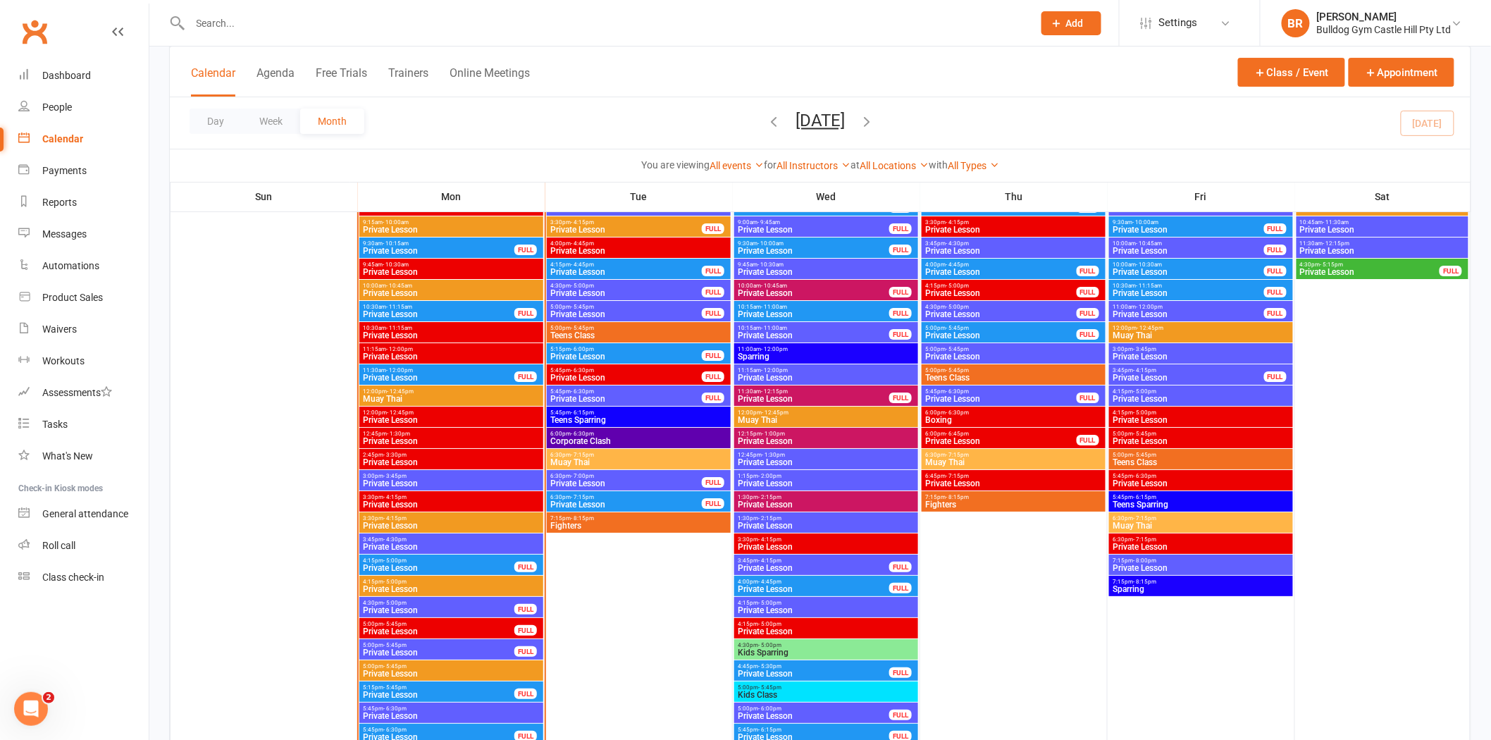
click at [421, 606] on span "Private Lesson" at bounding box center [438, 610] width 153 height 8
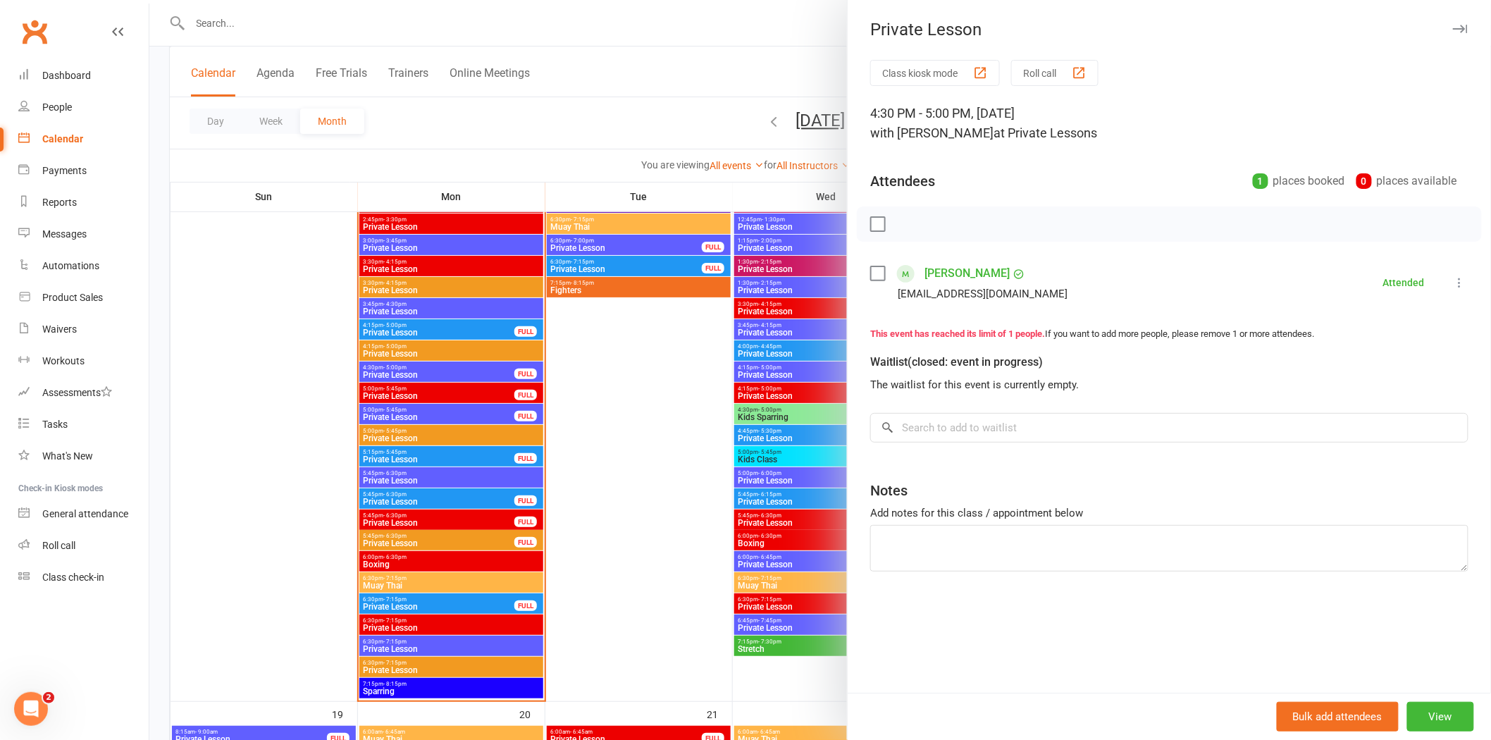
scroll to position [2114, 0]
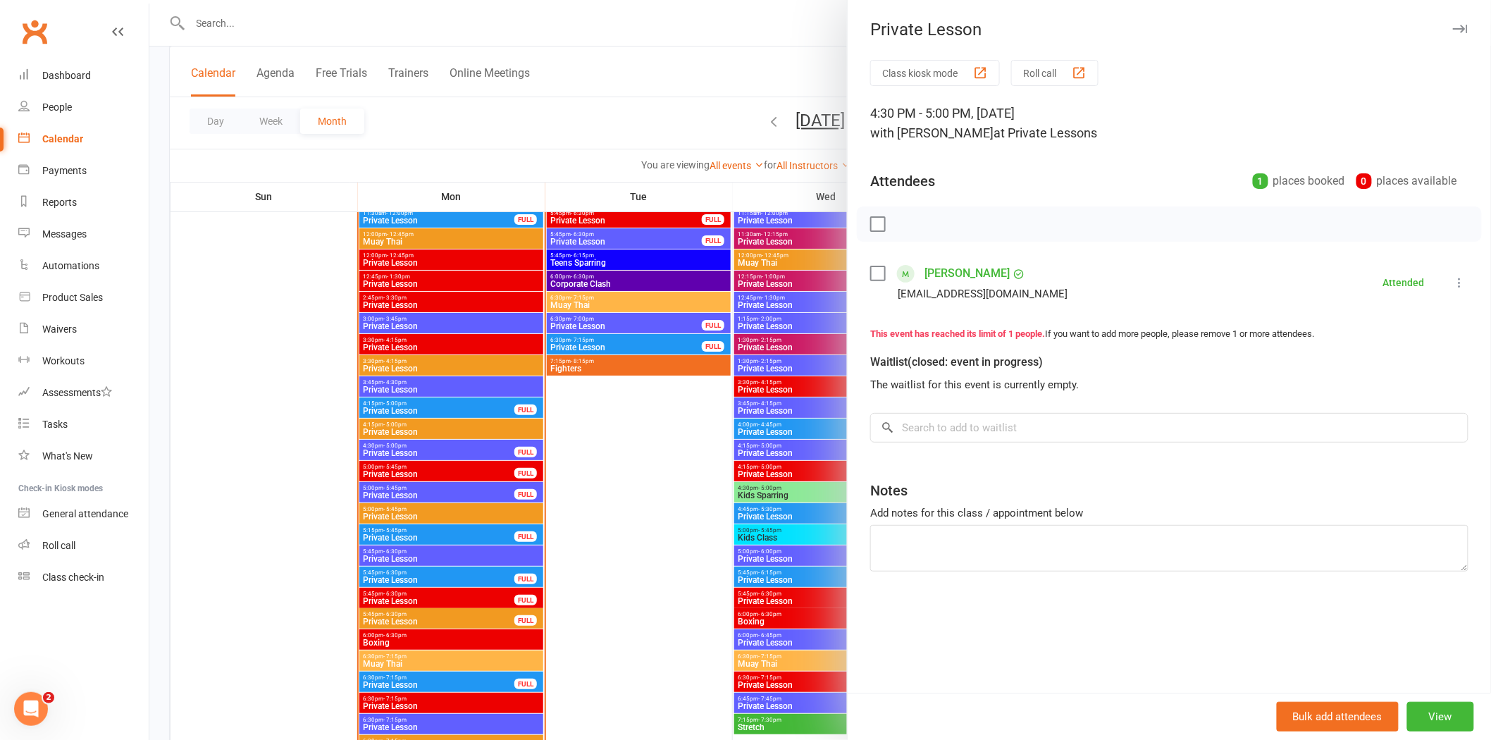
click at [465, 451] on div at bounding box center [820, 370] width 1342 height 740
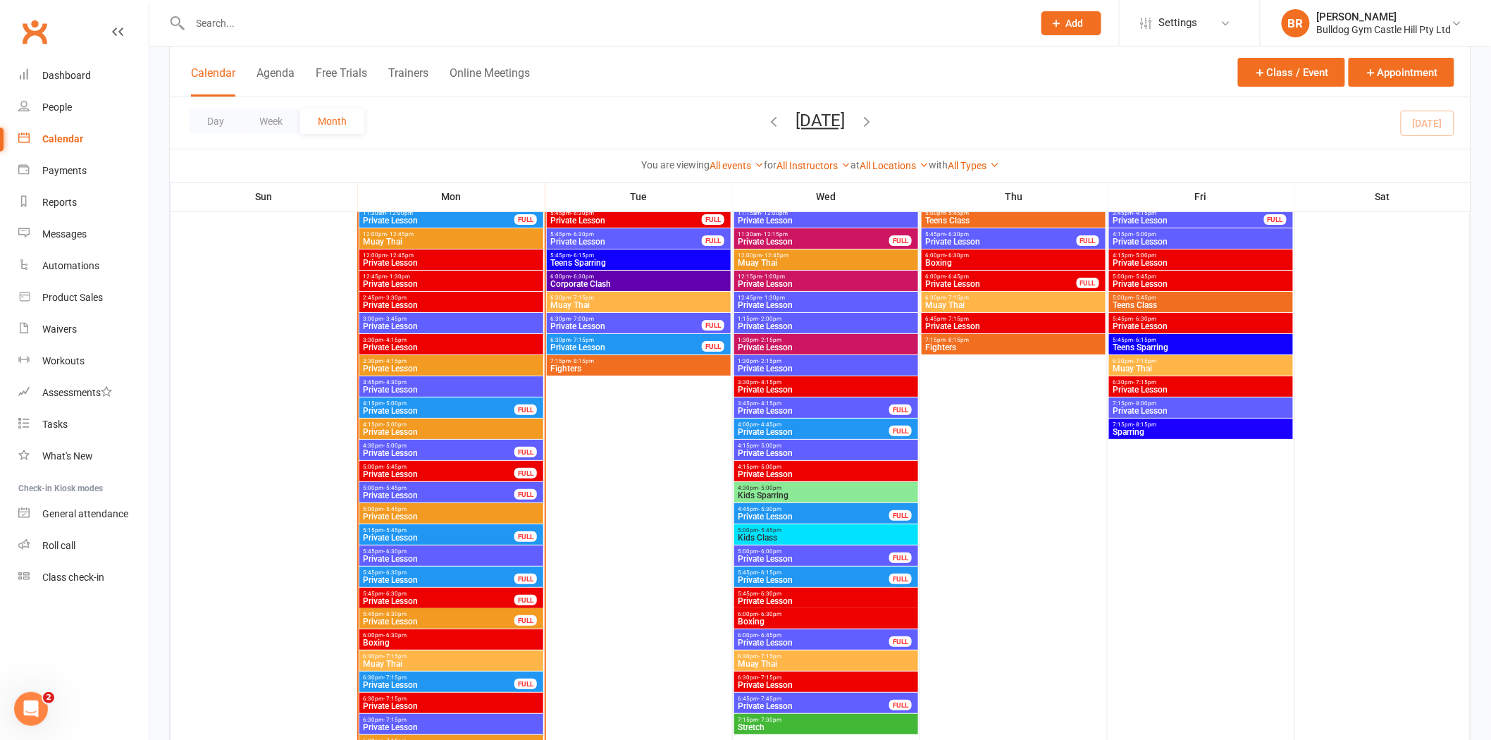
click at [465, 451] on span "Private Lesson" at bounding box center [438, 453] width 153 height 8
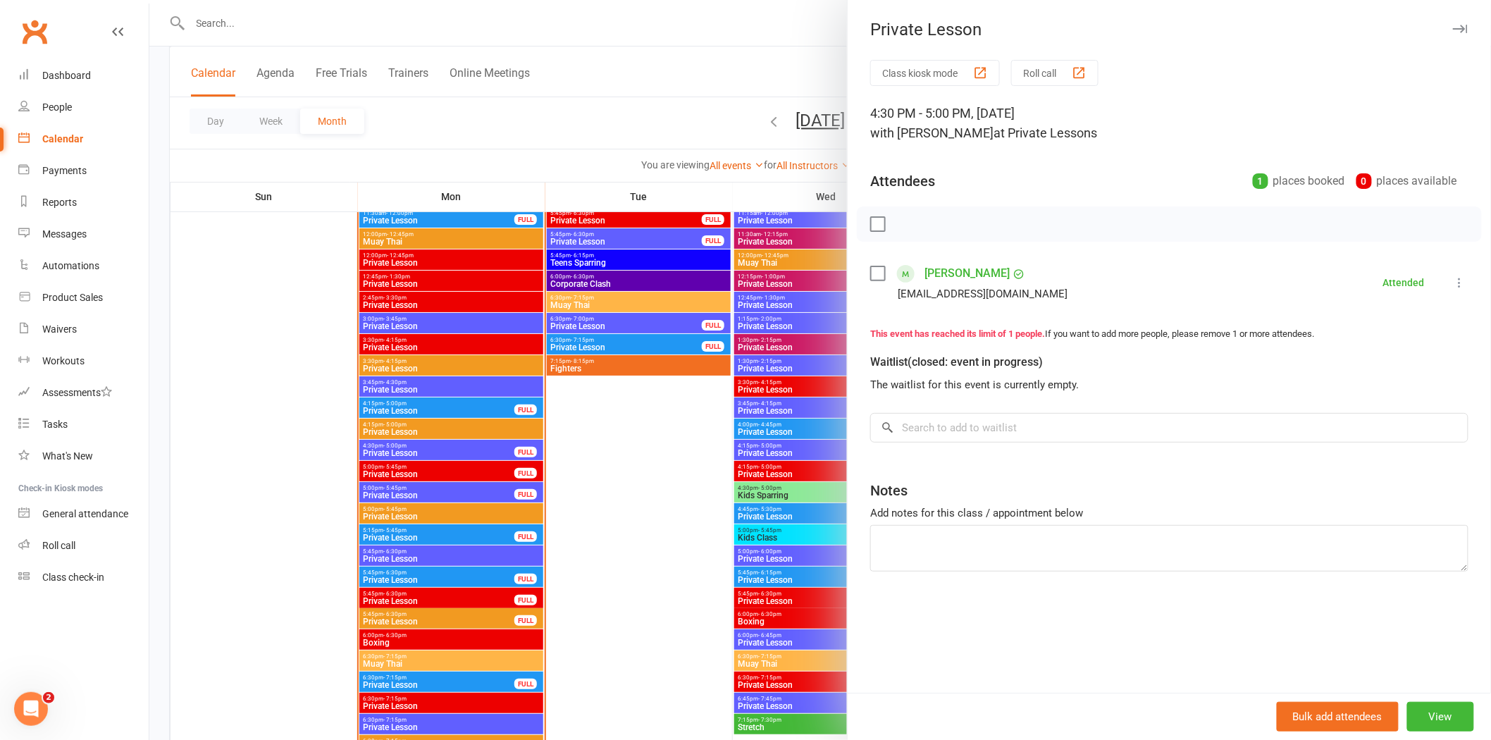
click at [407, 470] on div at bounding box center [820, 370] width 1342 height 740
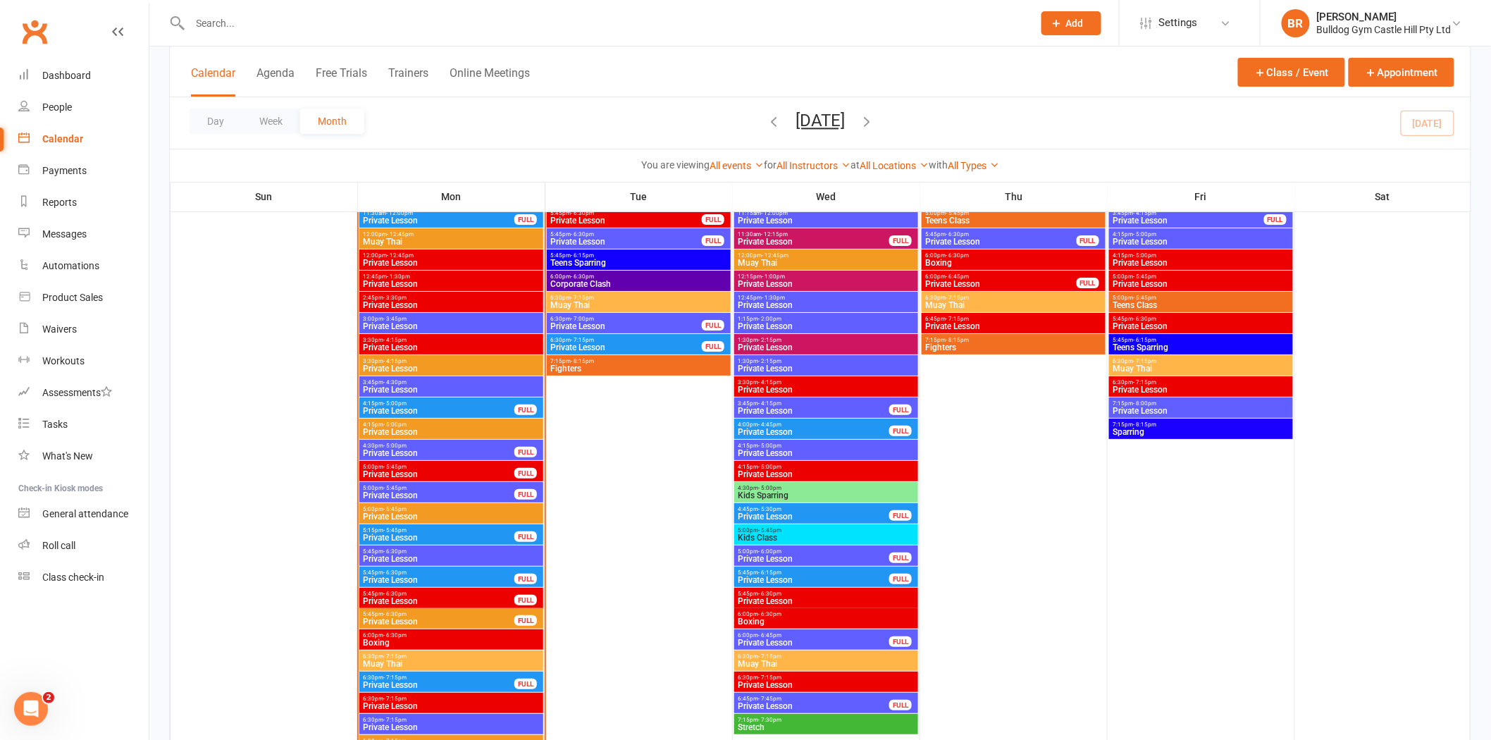
click at [407, 470] on span "Private Lesson" at bounding box center [438, 474] width 153 height 8
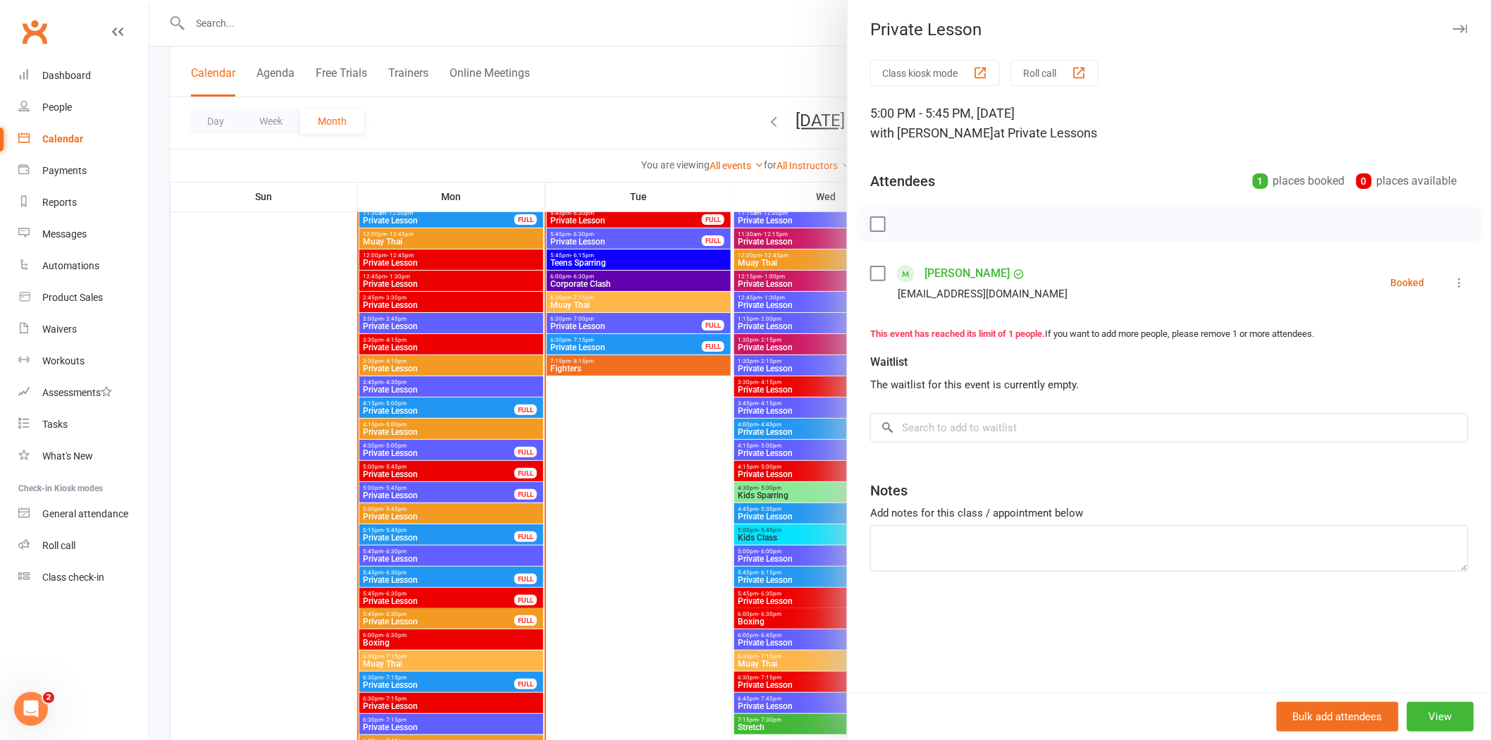
click at [1199, 114] on div "5:00 PM - 5:45 PM, Monday, October, 13, 2025 with Sam Taylor at Private Lessons" at bounding box center [1169, 123] width 598 height 39
click at [1215, 109] on div "5:00 PM - 5:45 PM, Monday, October, 13, 2025 with Sam Taylor at Private Lessons" at bounding box center [1169, 123] width 598 height 39
click at [407, 492] on div at bounding box center [820, 370] width 1342 height 740
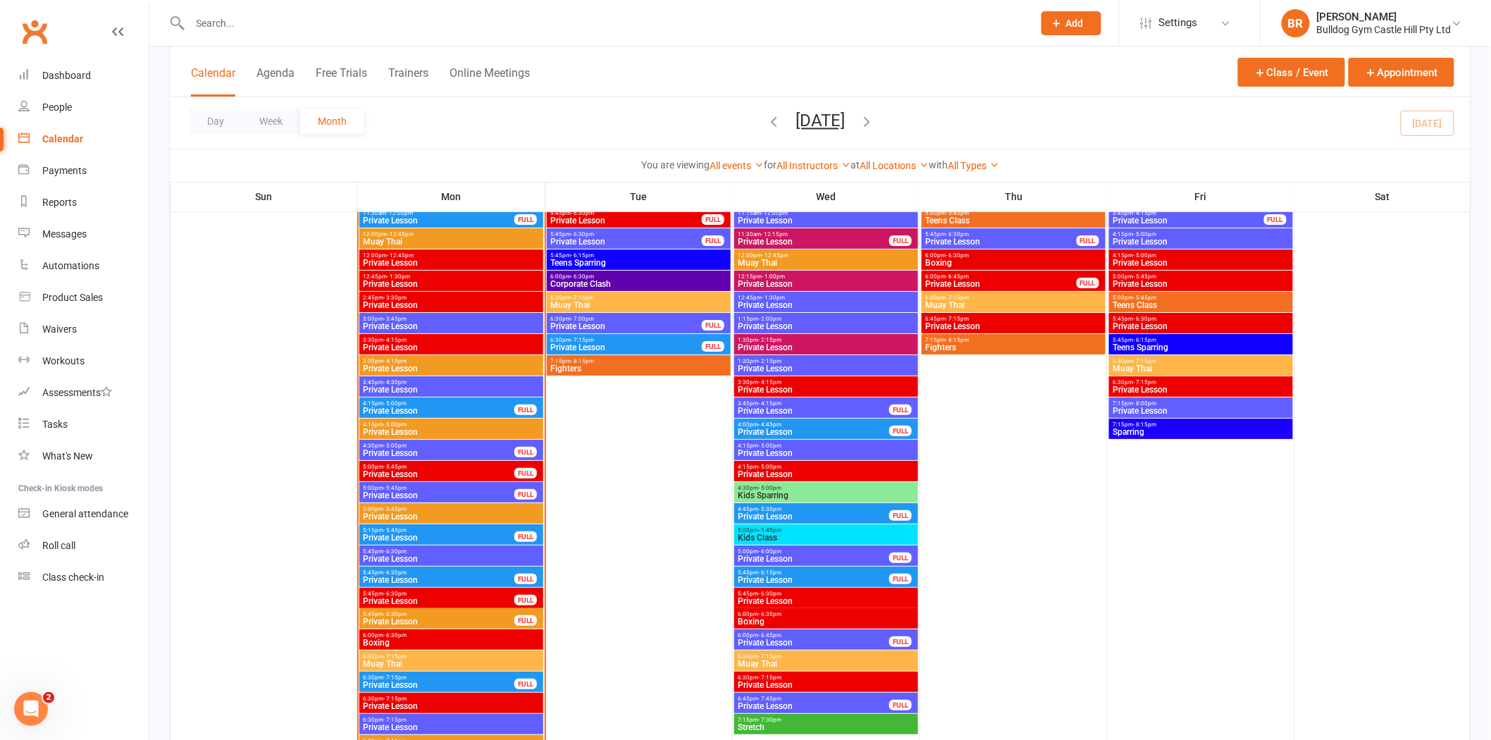
click at [430, 497] on span "Private Lesson" at bounding box center [438, 495] width 153 height 8
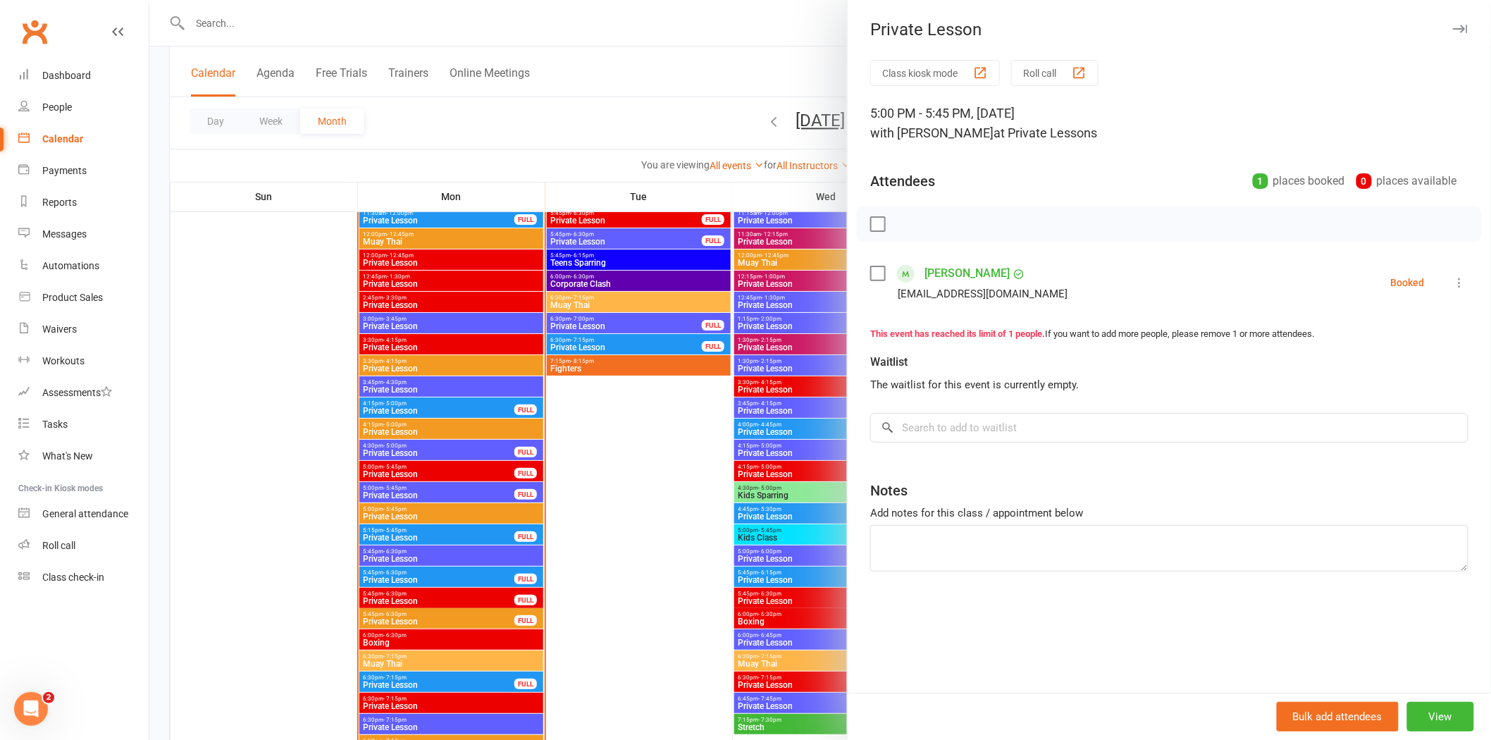
click at [414, 533] on div at bounding box center [820, 370] width 1342 height 740
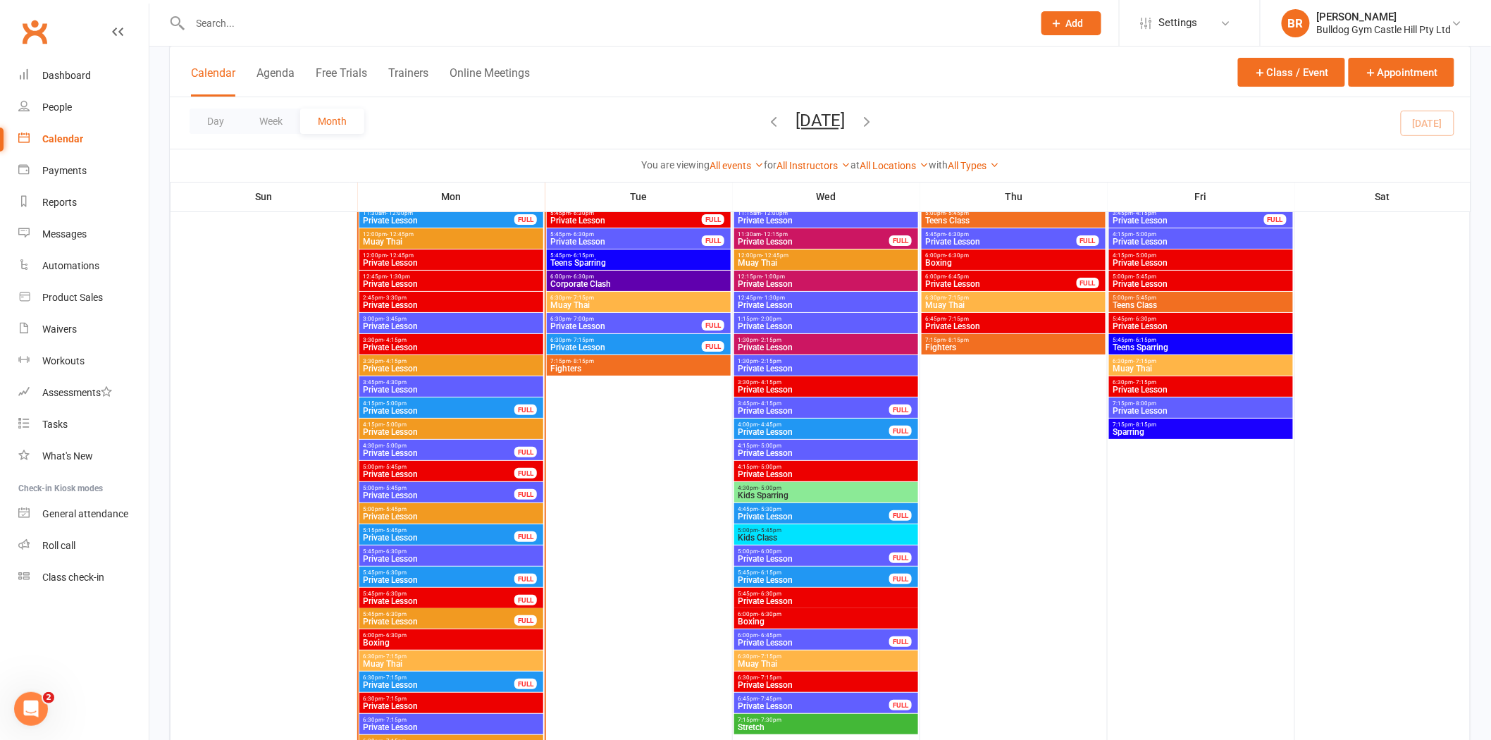
click at [416, 533] on span "Private Lesson" at bounding box center [438, 537] width 153 height 8
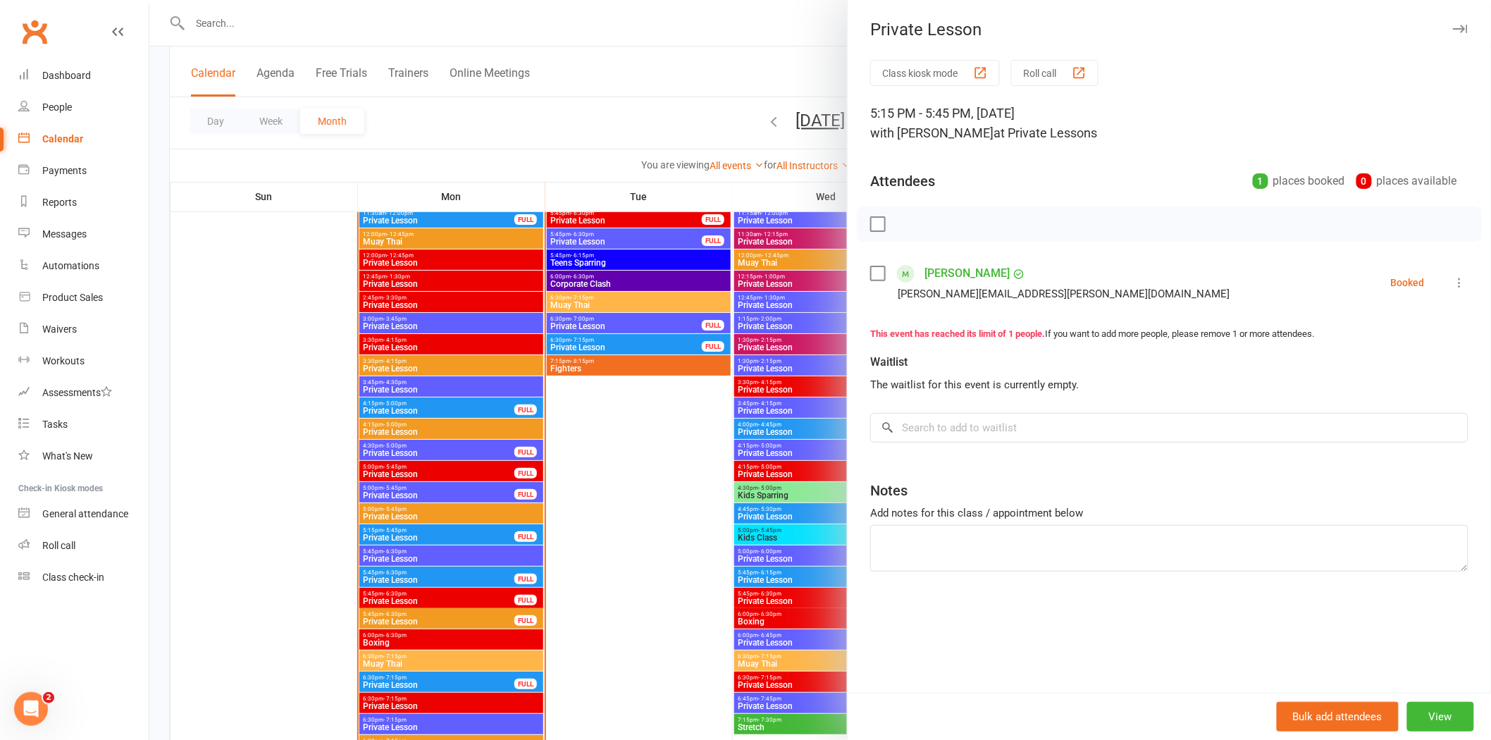
click at [1146, 219] on div at bounding box center [1169, 223] width 625 height 35
click at [1273, 272] on li "Shondel Surma jessica.surma@outlook.com Booked More info Remove Check in Mark a…" at bounding box center [1169, 282] width 598 height 41
click at [1094, 487] on div "Notes" at bounding box center [1169, 487] width 598 height 35
click at [412, 579] on div at bounding box center [820, 370] width 1342 height 740
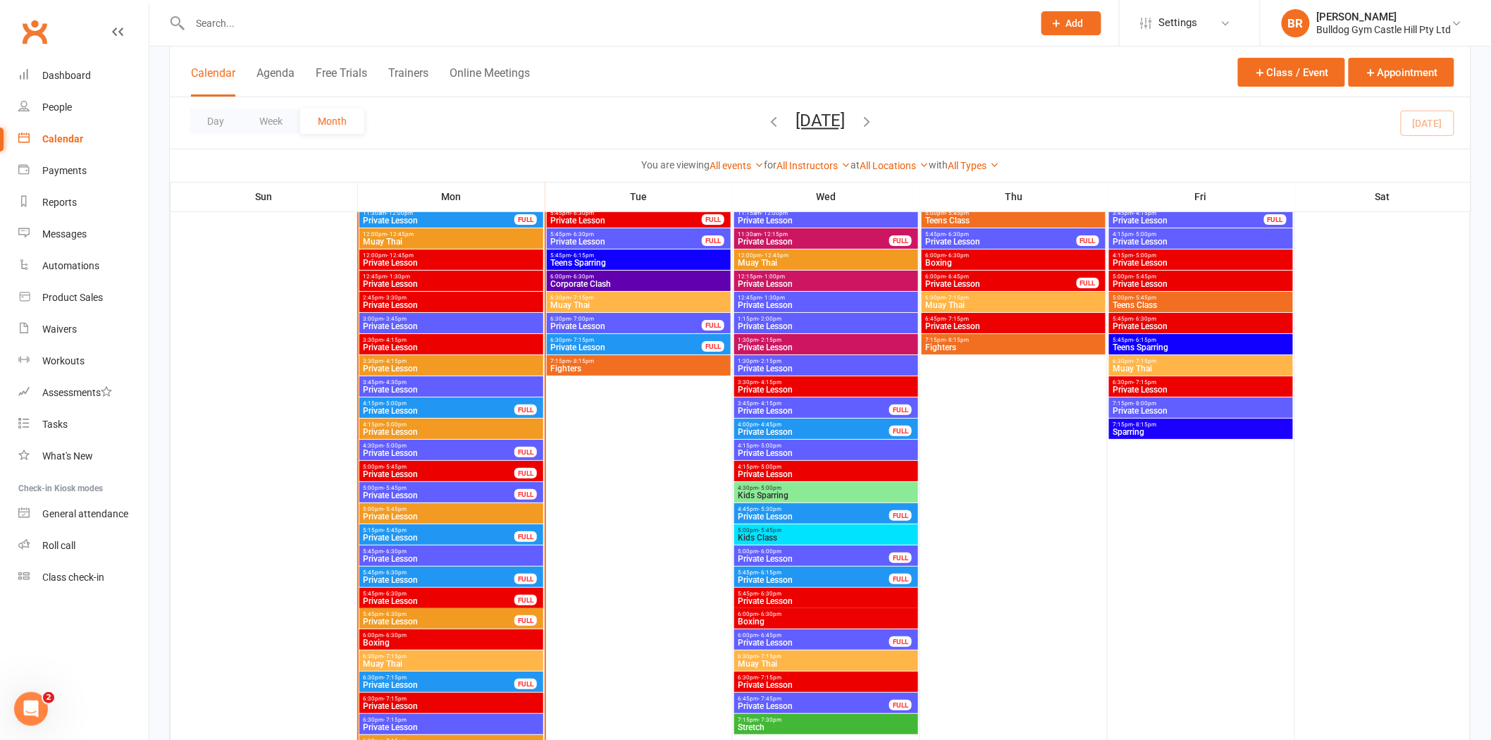
click at [419, 576] on span "Private Lesson" at bounding box center [438, 580] width 153 height 8
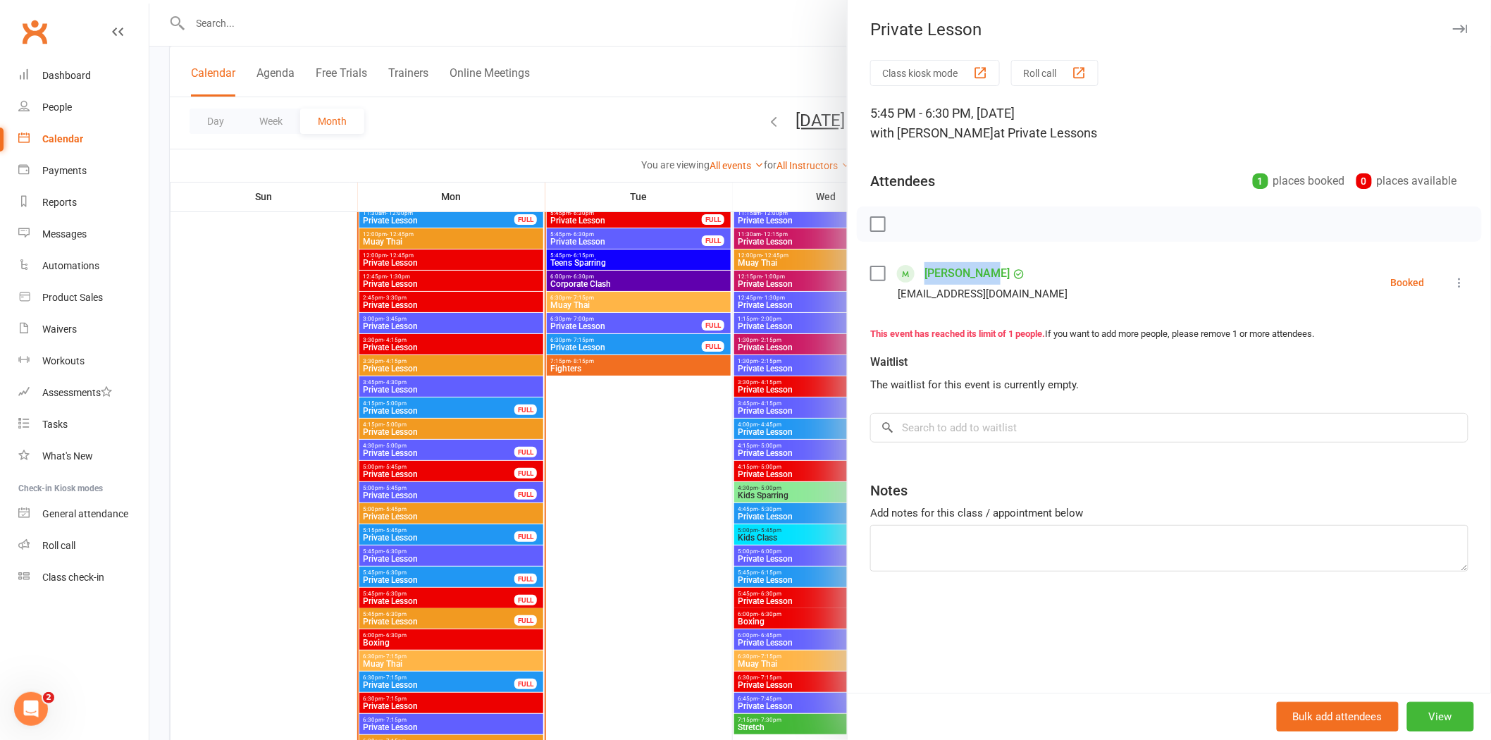
drag, startPoint x: 915, startPoint y: 252, endPoint x: 975, endPoint y: 262, distance: 61.4
click at [975, 262] on div "Class kiosk mode Roll call 5:45 PM - 6:30 PM, Monday, October, 13, 2025 with St…" at bounding box center [1169, 376] width 643 height 633
copy link "[PERSON_NAME]"
click at [1082, 438] on input "search" at bounding box center [1169, 428] width 598 height 30
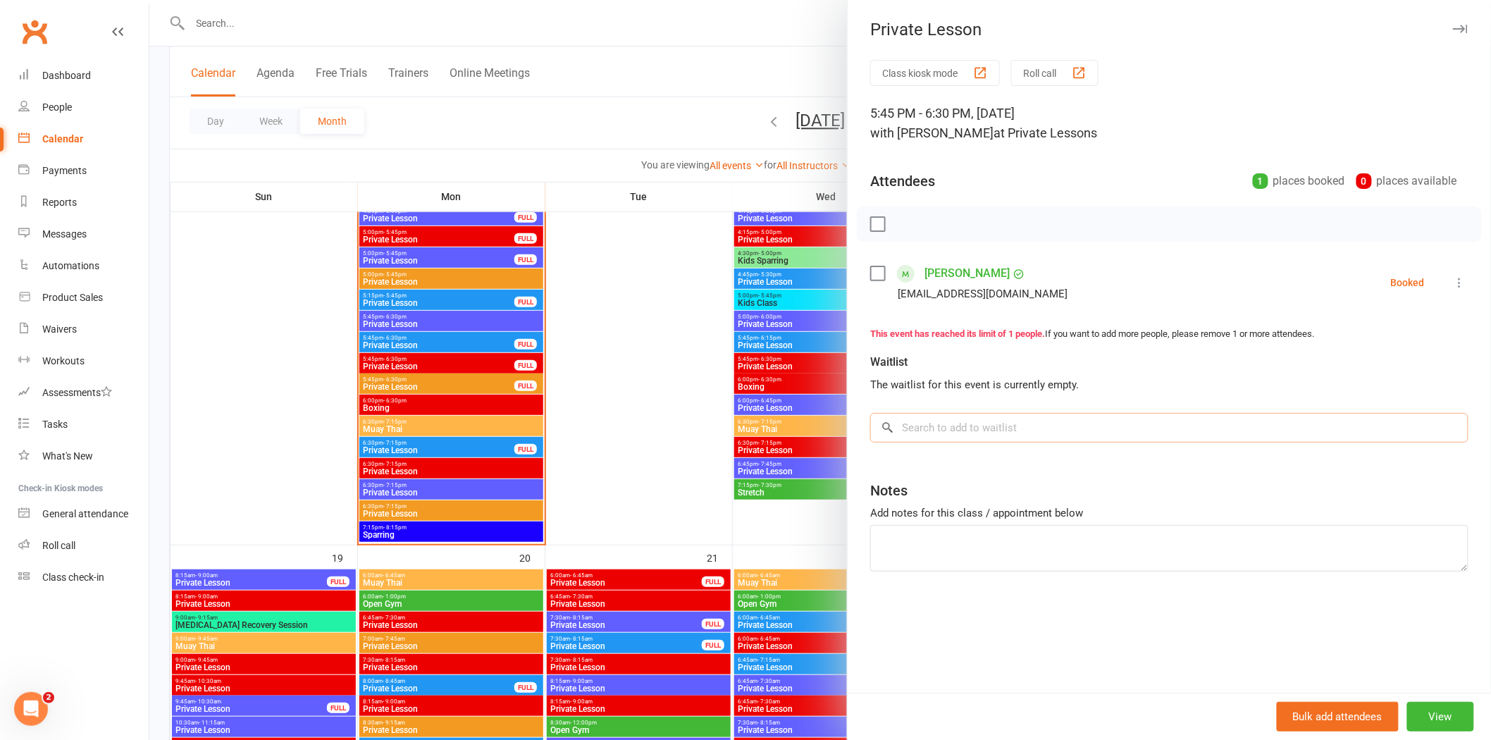
scroll to position [2270, 0]
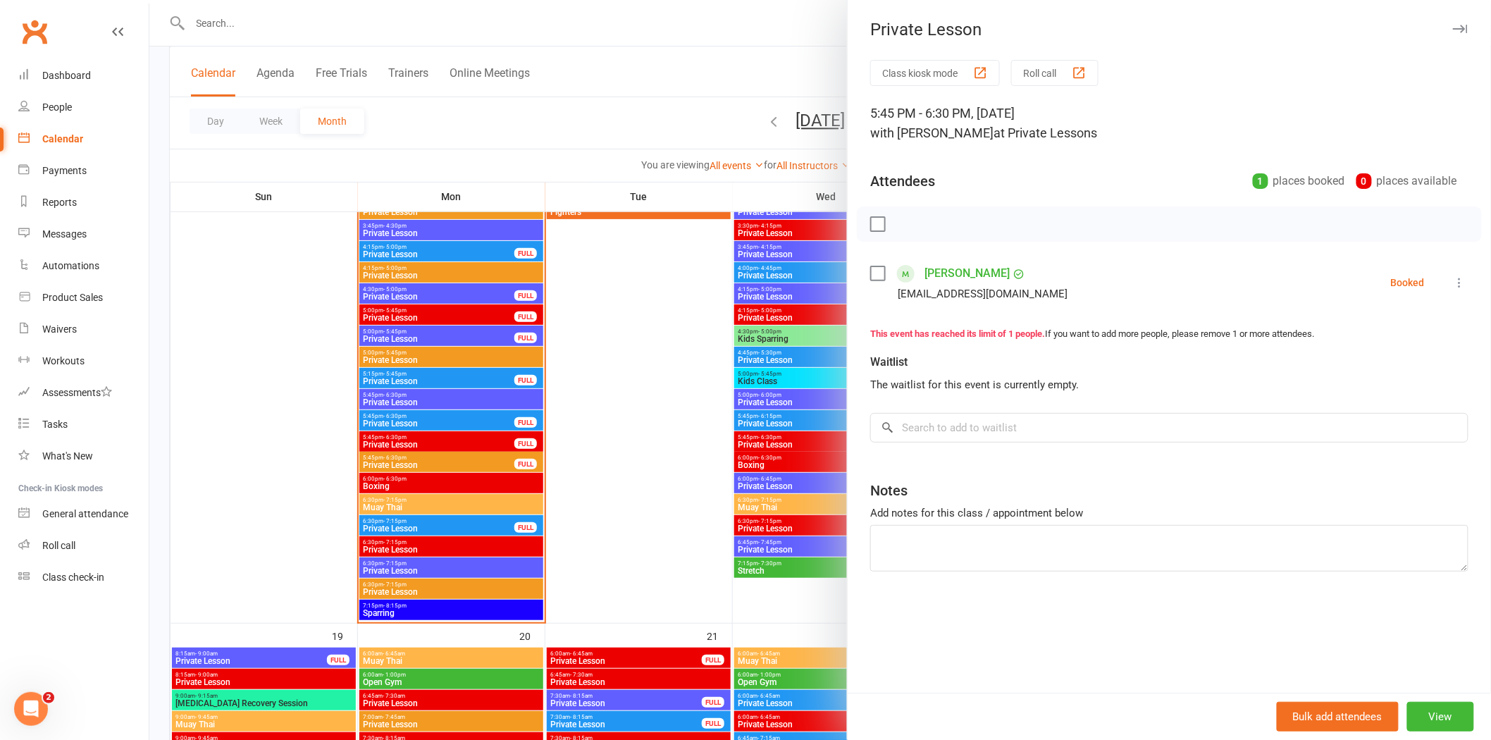
click at [421, 438] on div at bounding box center [820, 370] width 1342 height 740
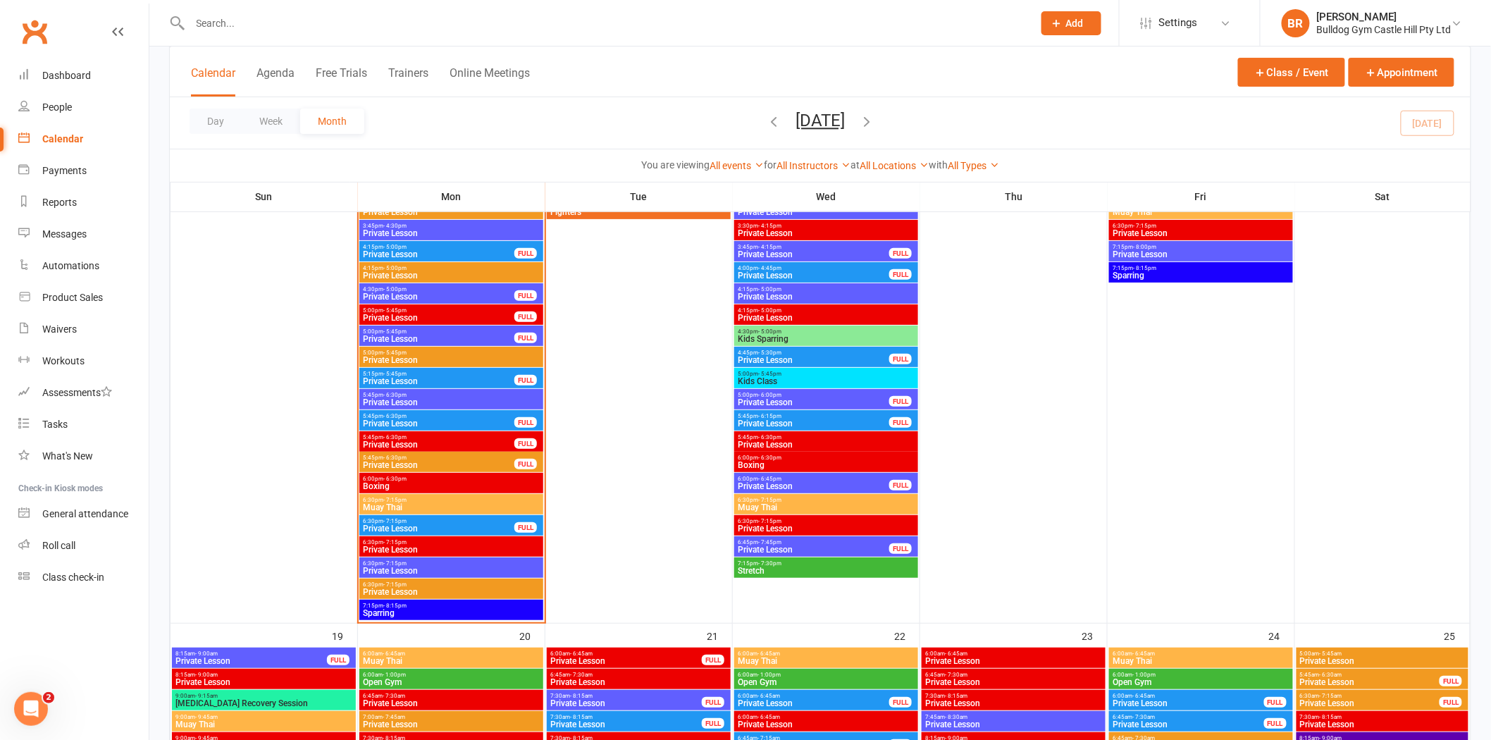
click at [424, 440] on span "Private Lesson" at bounding box center [438, 444] width 153 height 8
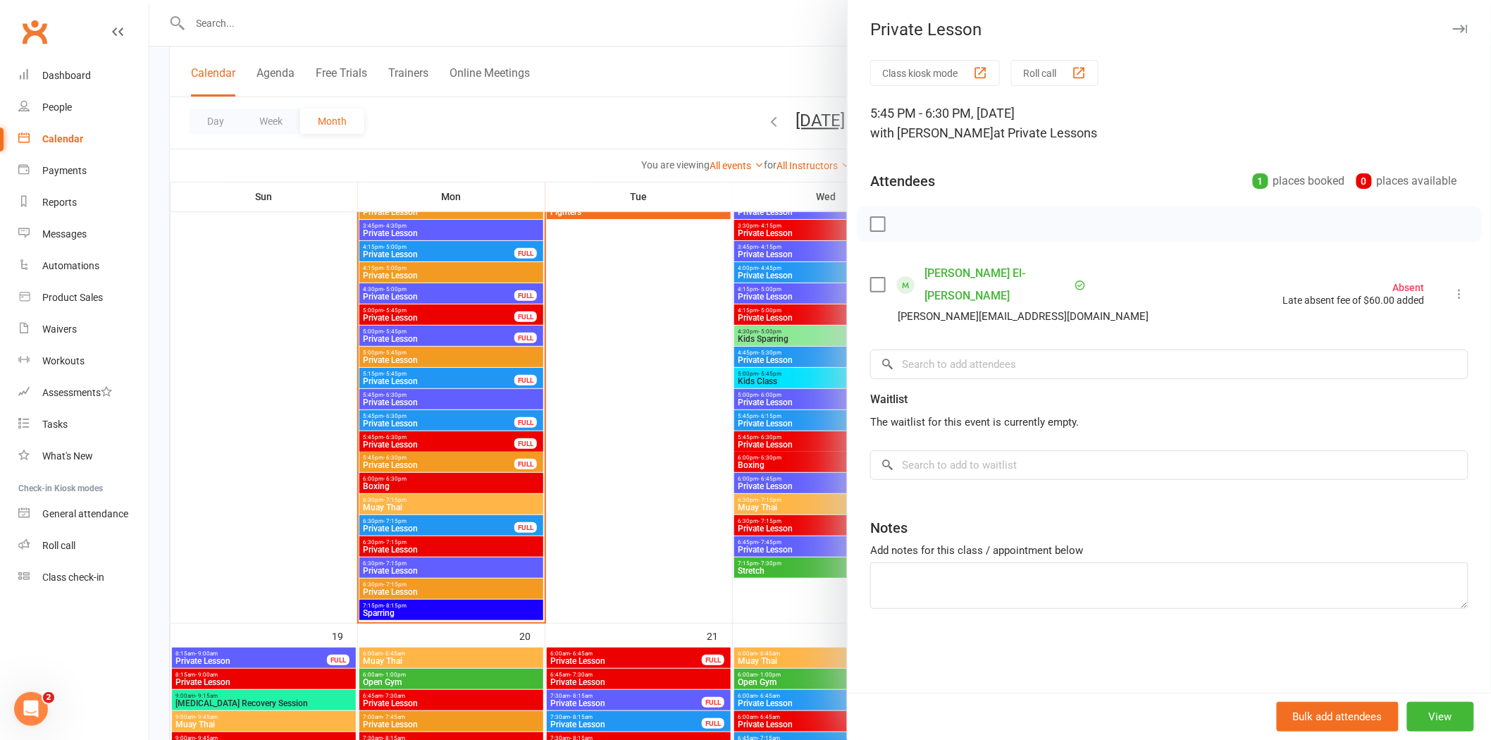
click at [398, 459] on div at bounding box center [820, 370] width 1342 height 740
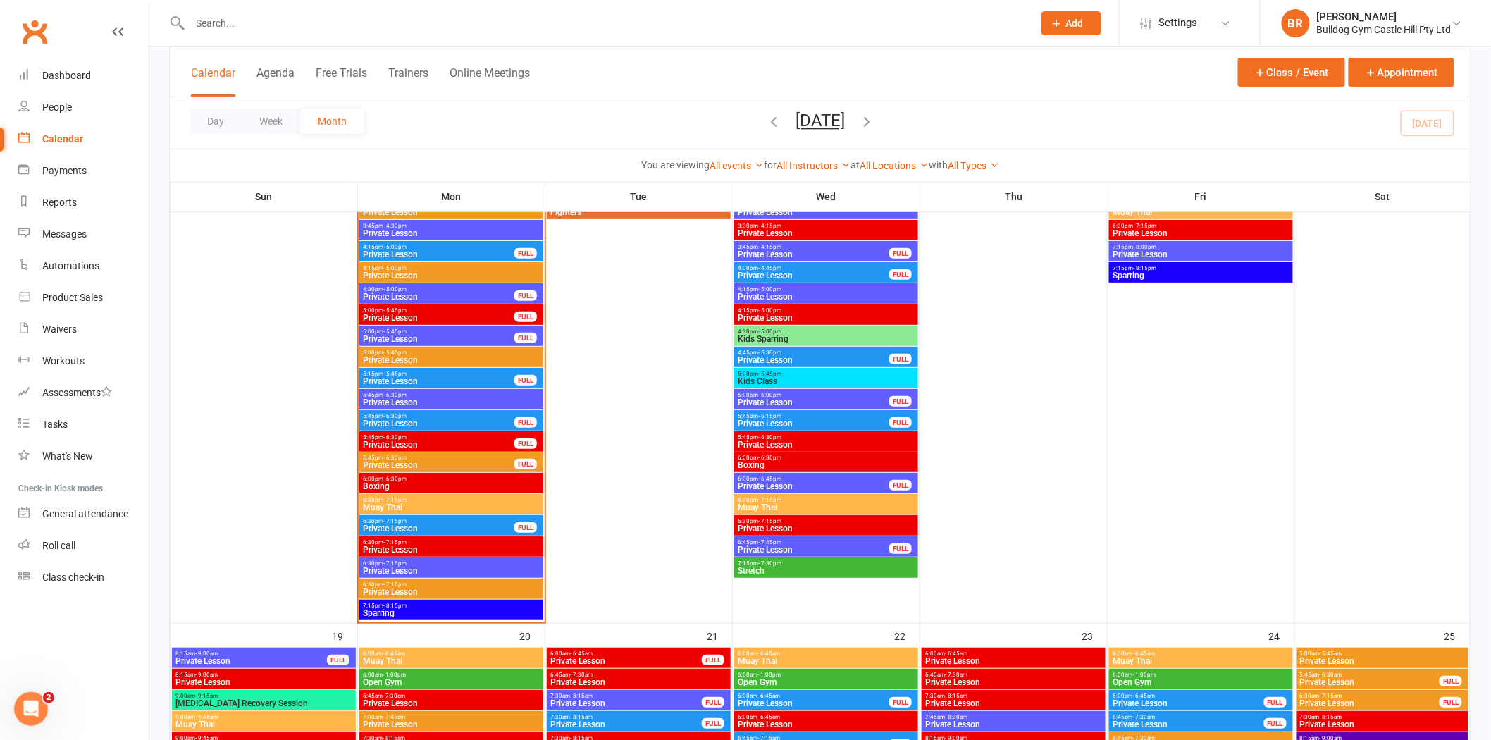
click at [400, 461] on span "Private Lesson" at bounding box center [438, 465] width 153 height 8
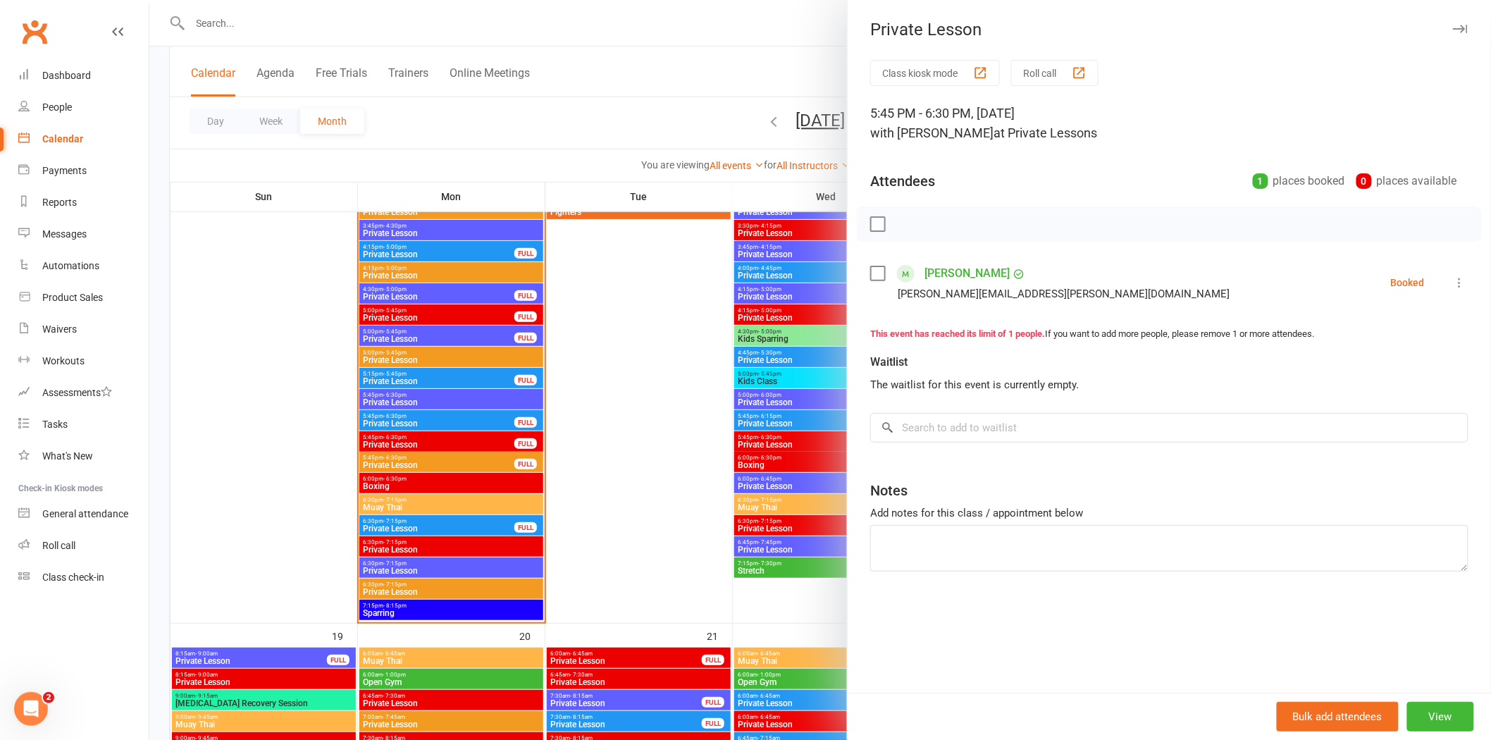
click at [1218, 273] on li "Daniel Zarb Daniel.zarb.1112@gmail.com Booked More info Remove Check in Mark ab…" at bounding box center [1169, 282] width 598 height 41
click at [1259, 279] on li "Daniel Zarb Daniel.zarb.1112@gmail.com Booked More info Remove Check in Mark ab…" at bounding box center [1169, 282] width 598 height 41
click at [1213, 268] on li "Daniel Zarb Daniel.zarb.1112@gmail.com Booked More info Remove Check in Mark ab…" at bounding box center [1169, 282] width 598 height 41
click at [445, 463] on div at bounding box center [820, 370] width 1342 height 740
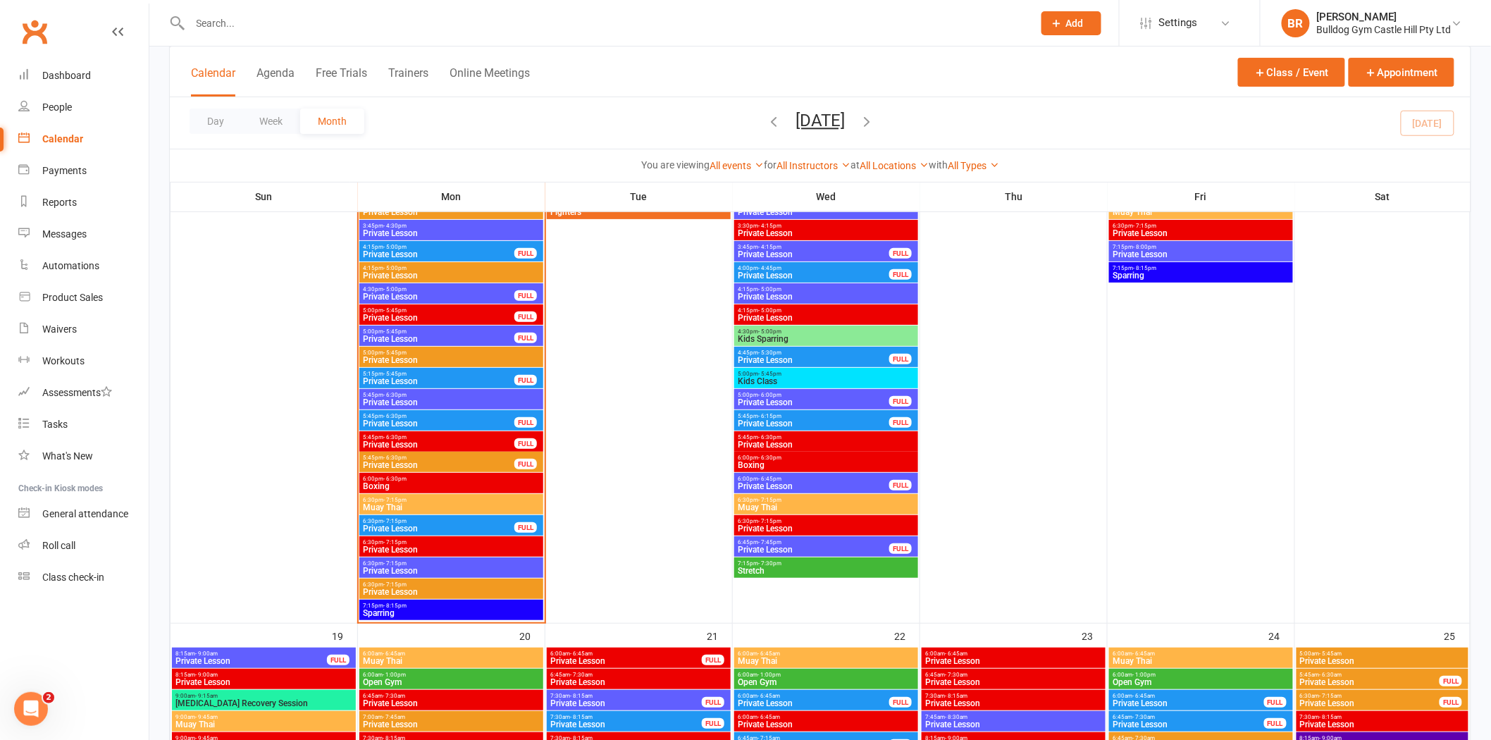
click at [424, 528] on span "Private Lesson" at bounding box center [438, 528] width 153 height 8
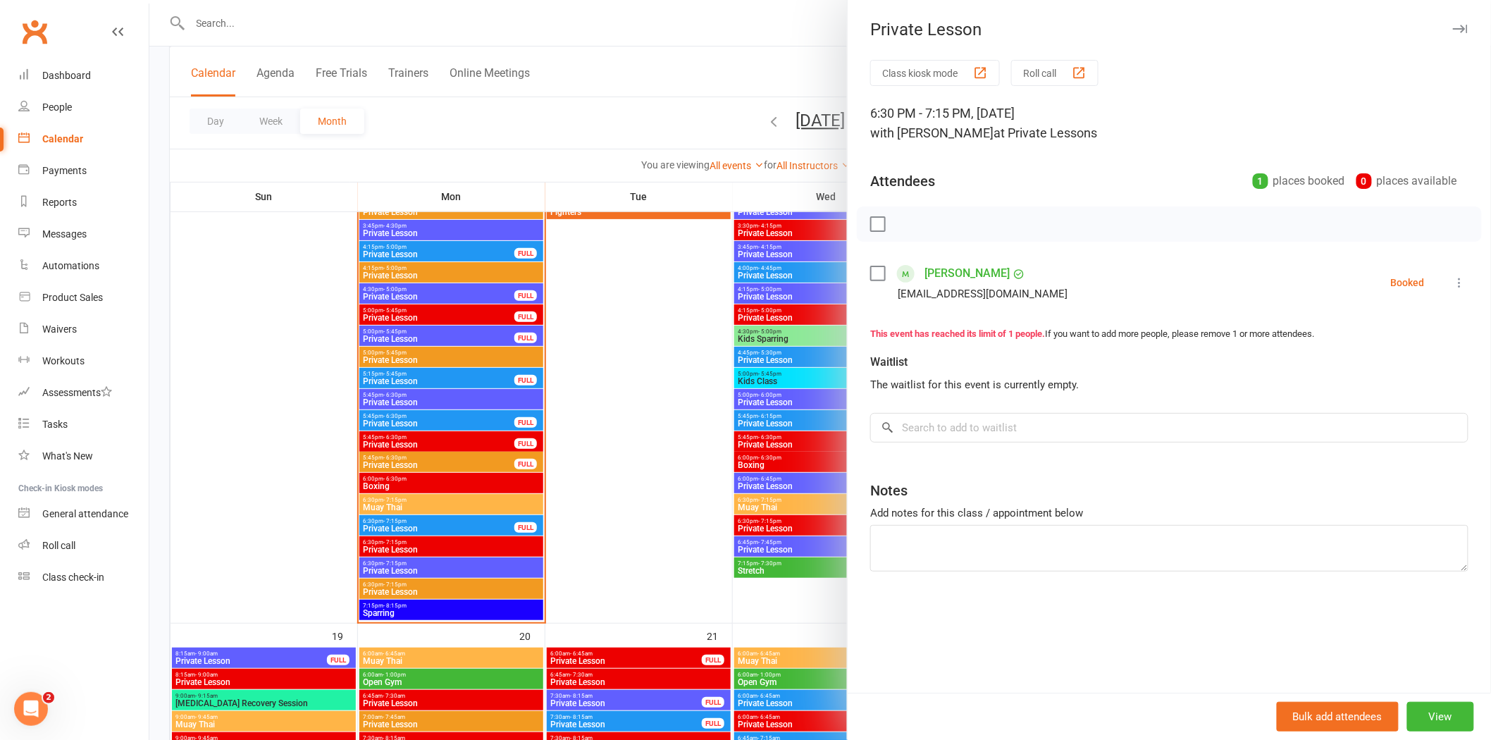
click at [1267, 305] on div "Class kiosk mode Roll call 6:30 PM - 7:15 PM, Monday, October, 13, 2025 with St…" at bounding box center [1169, 376] width 643 height 633
click at [623, 540] on div at bounding box center [820, 370] width 1342 height 740
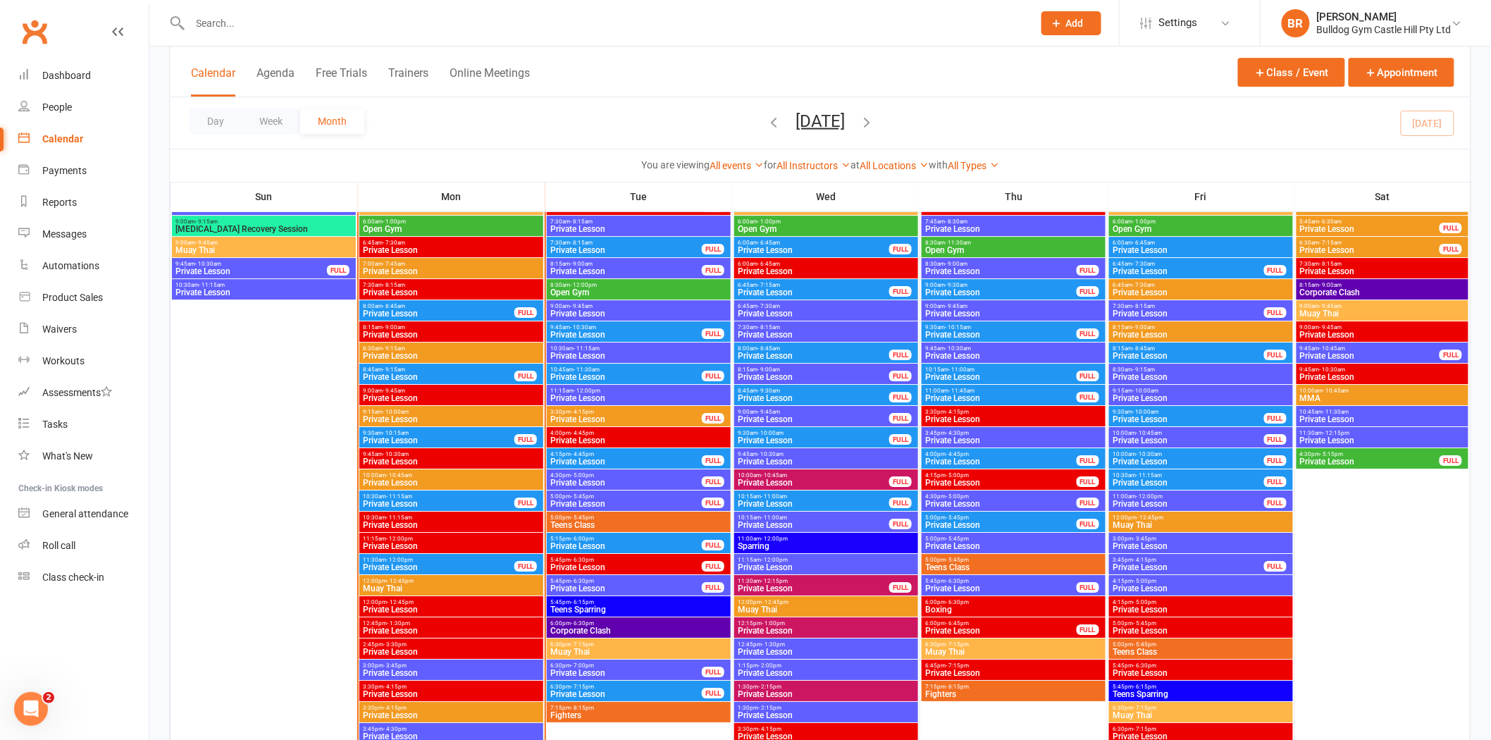
scroll to position [1800, 0]
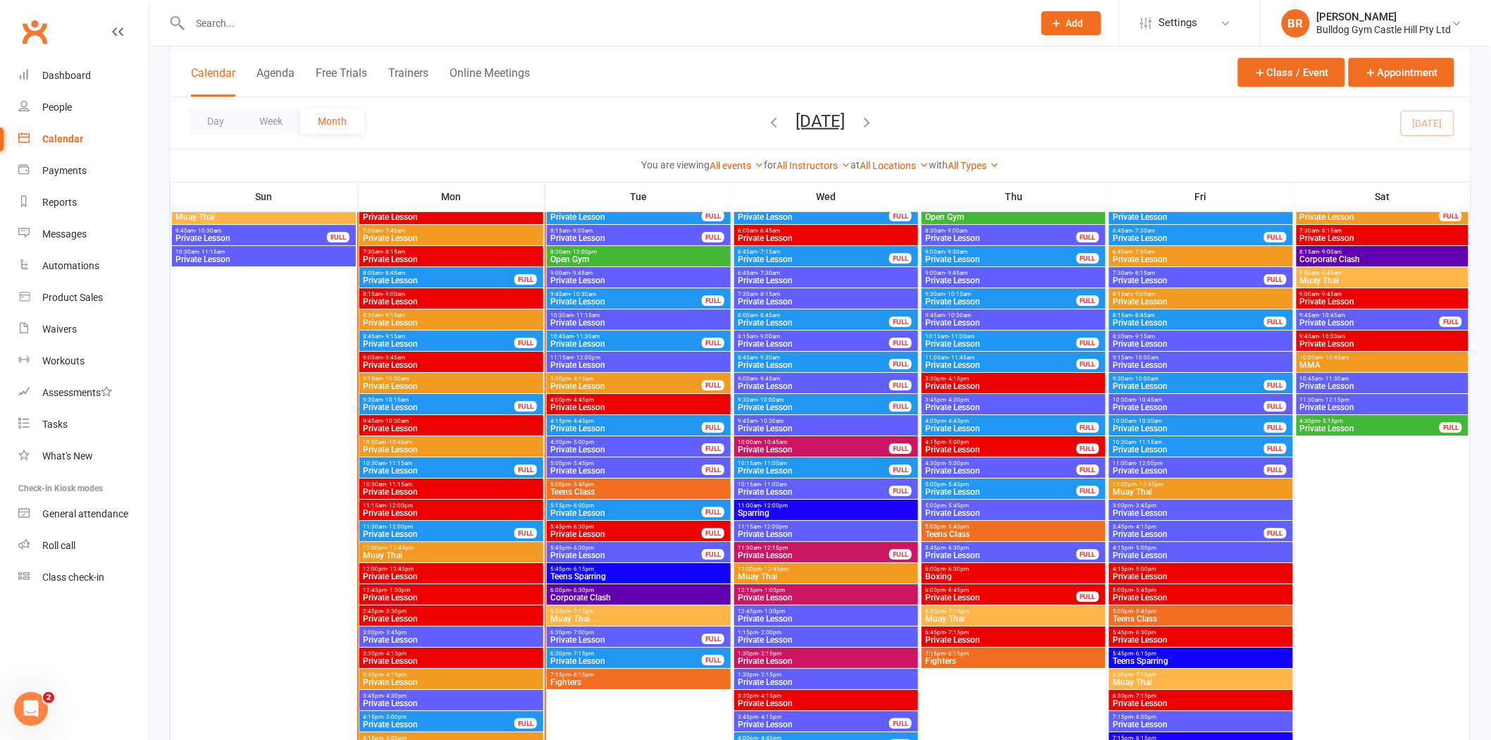
click at [578, 608] on span "- 7:15pm" at bounding box center [582, 611] width 23 height 6
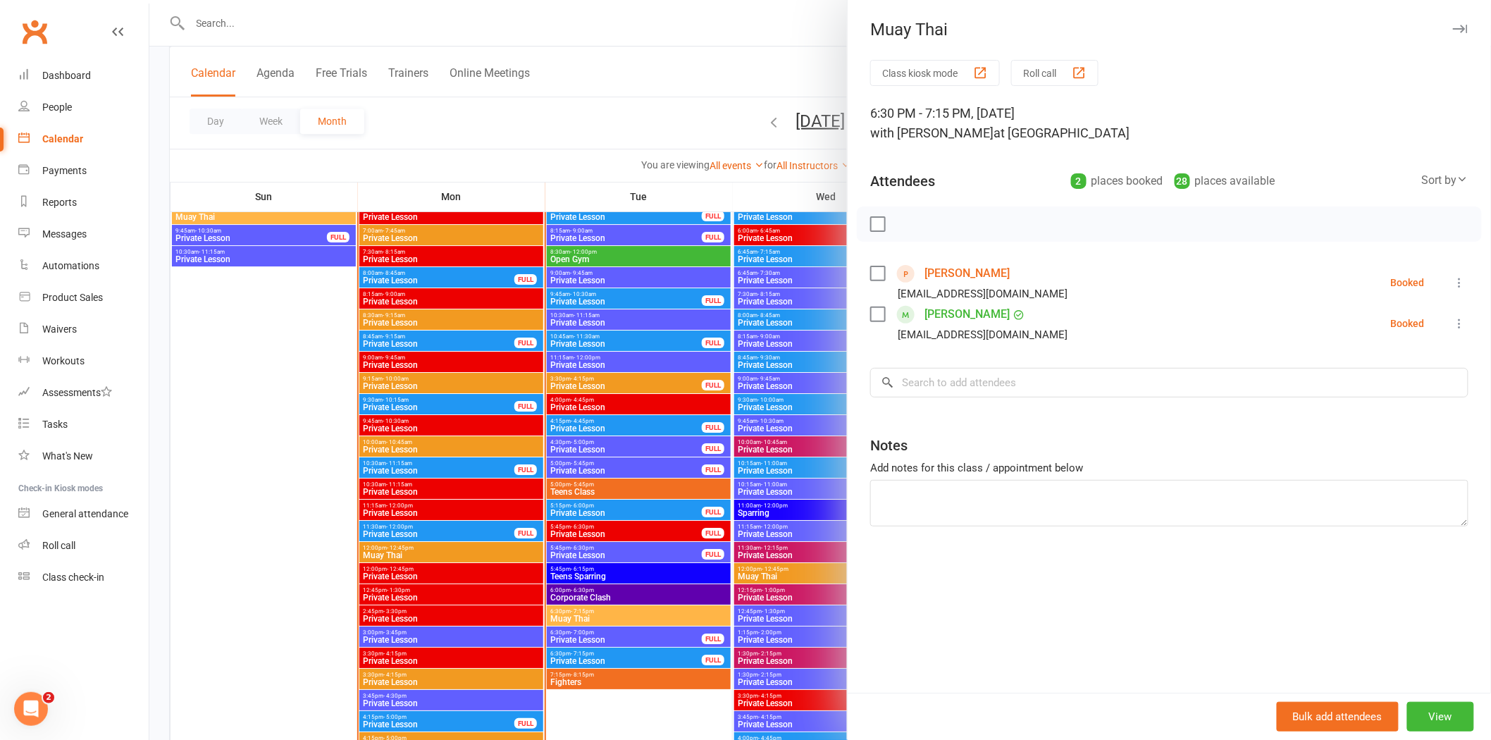
click at [930, 272] on link "David Abraham" at bounding box center [967, 273] width 85 height 23
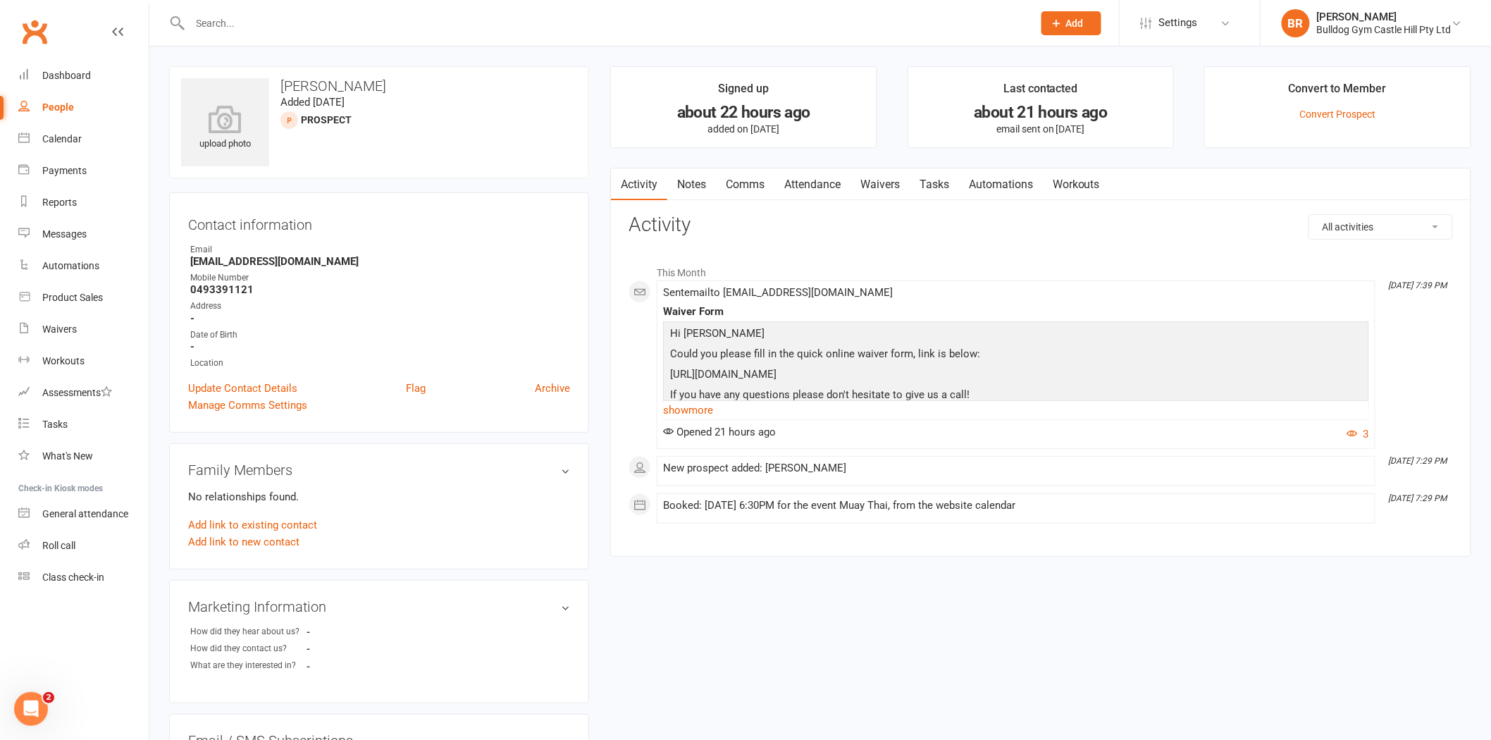
click at [843, 184] on link "Attendance" at bounding box center [812, 184] width 76 height 32
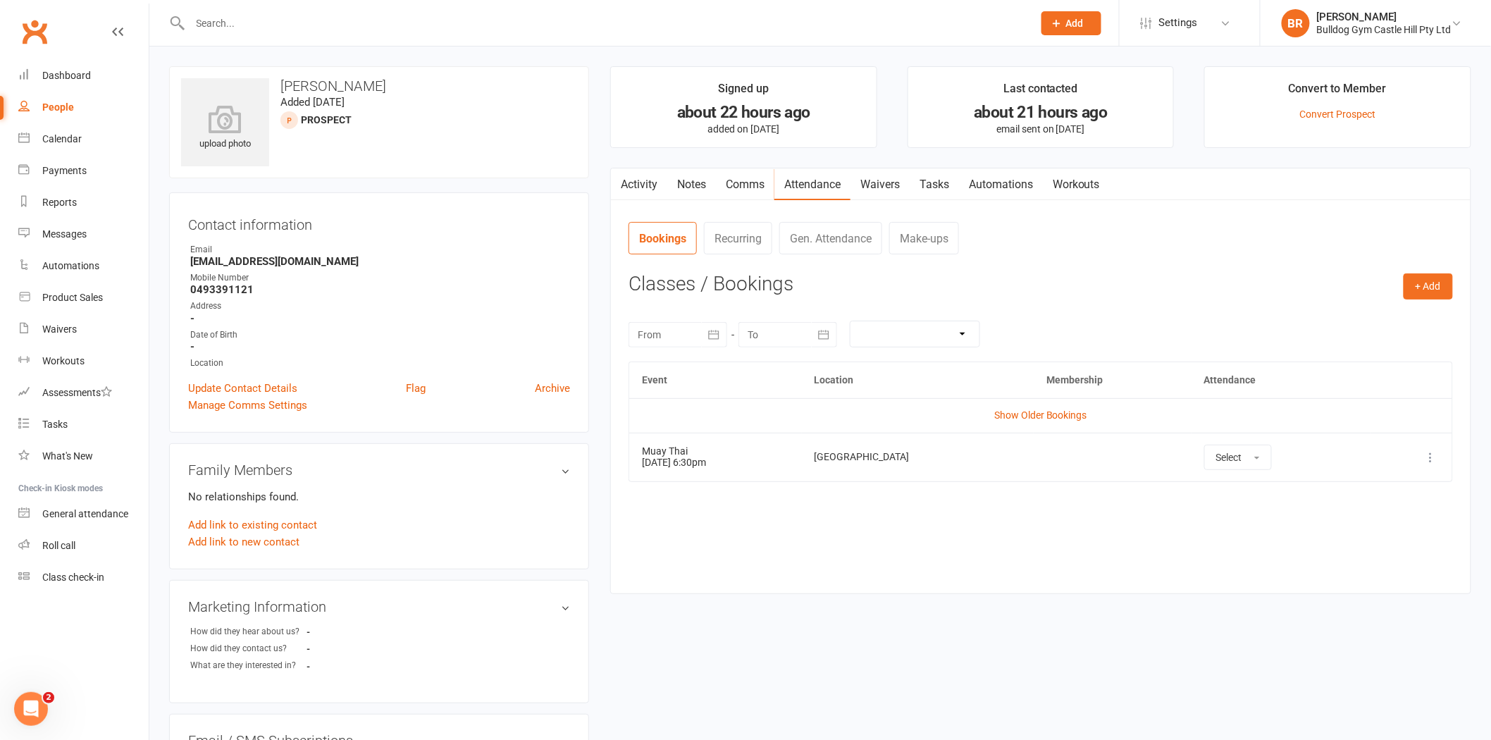
click at [879, 179] on link "Waivers" at bounding box center [880, 184] width 59 height 32
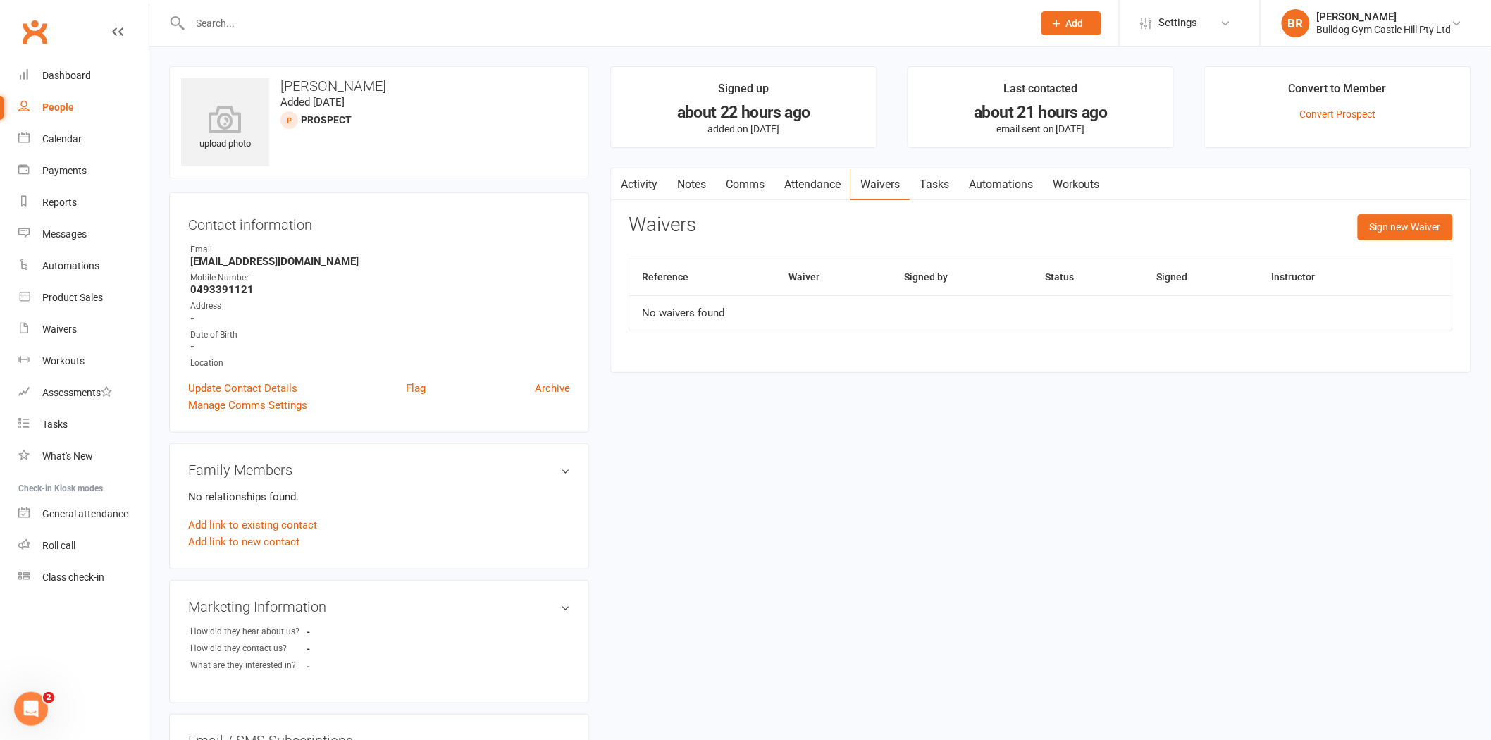
click at [630, 187] on link "Activity" at bounding box center [639, 184] width 56 height 32
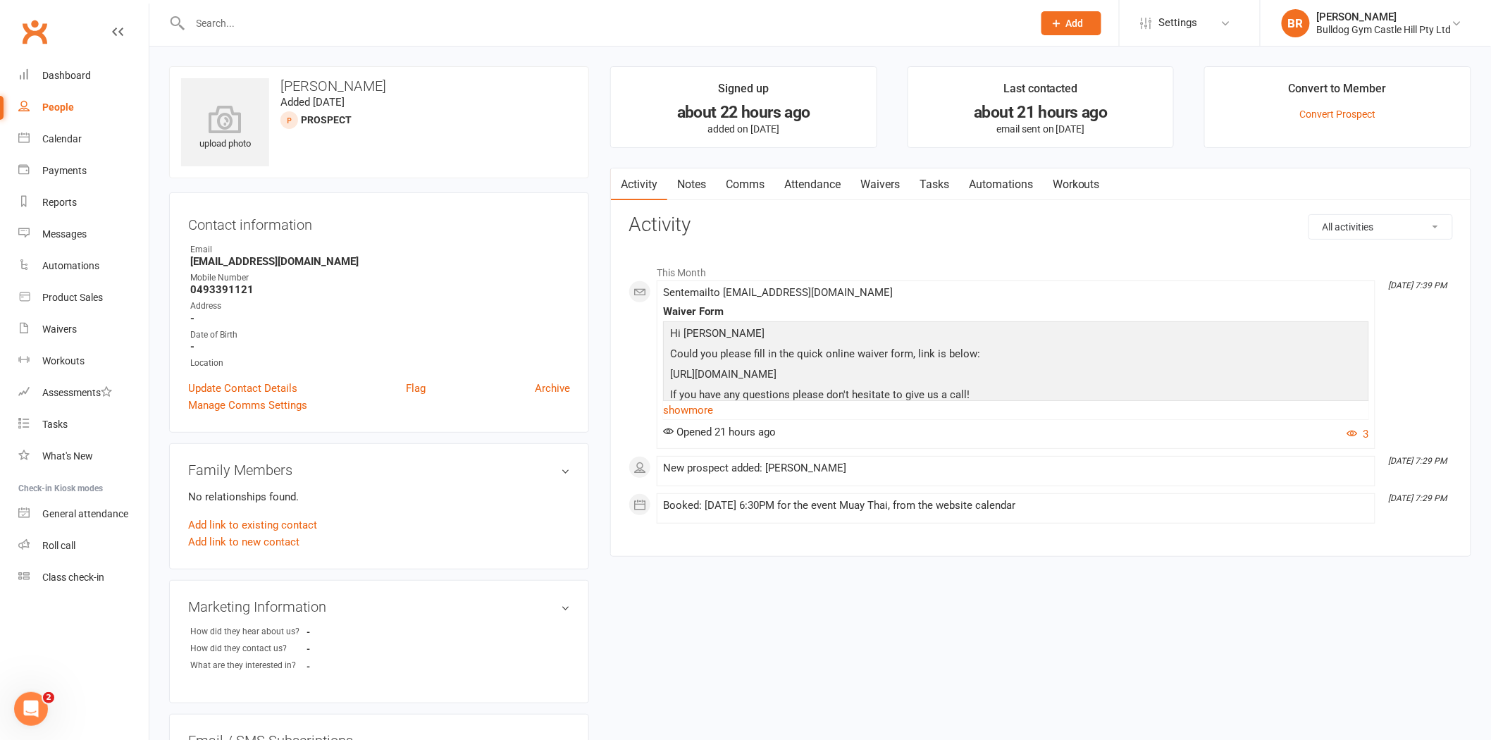
click at [886, 183] on link "Waivers" at bounding box center [880, 184] width 59 height 32
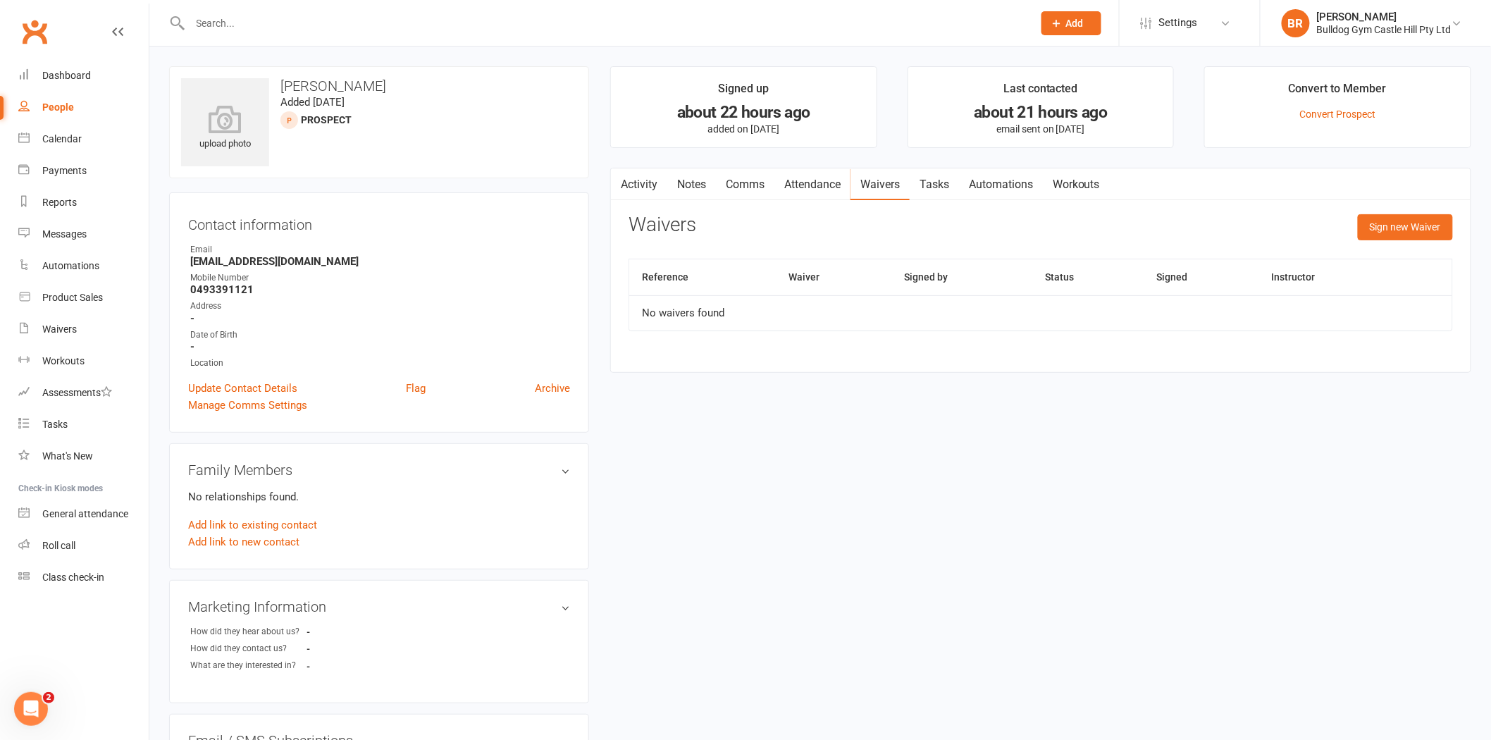
click at [752, 185] on link "Comms" at bounding box center [745, 184] width 58 height 32
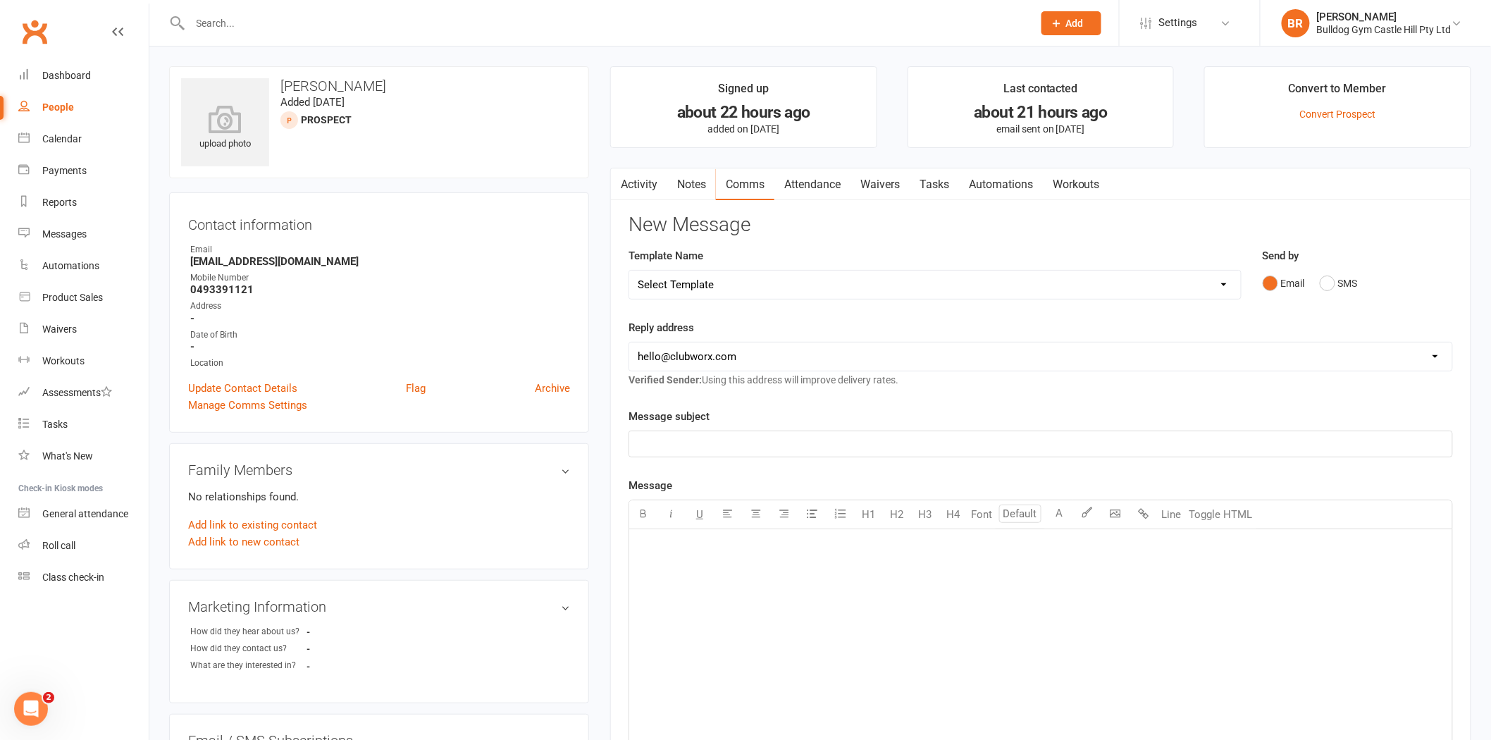
click at [617, 168] on div "Activity Notes Comms Attendance Waivers Tasks Automations Workouts Attendance N…" at bounding box center [1040, 584] width 861 height 832
click at [623, 174] on icon "button" at bounding box center [619, 181] width 8 height 15
click at [653, 184] on link "Activity" at bounding box center [639, 184] width 56 height 32
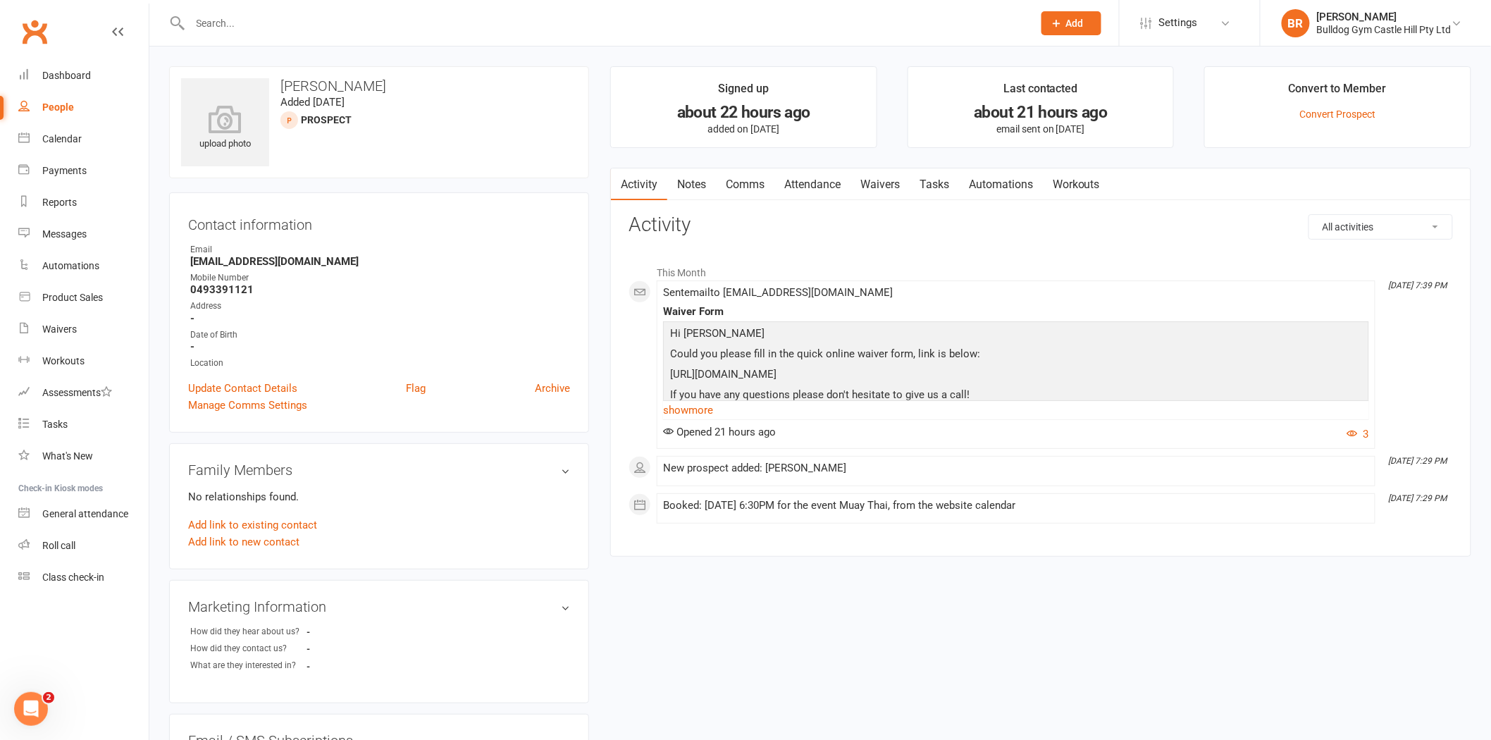
click at [882, 183] on link "Waivers" at bounding box center [880, 184] width 59 height 32
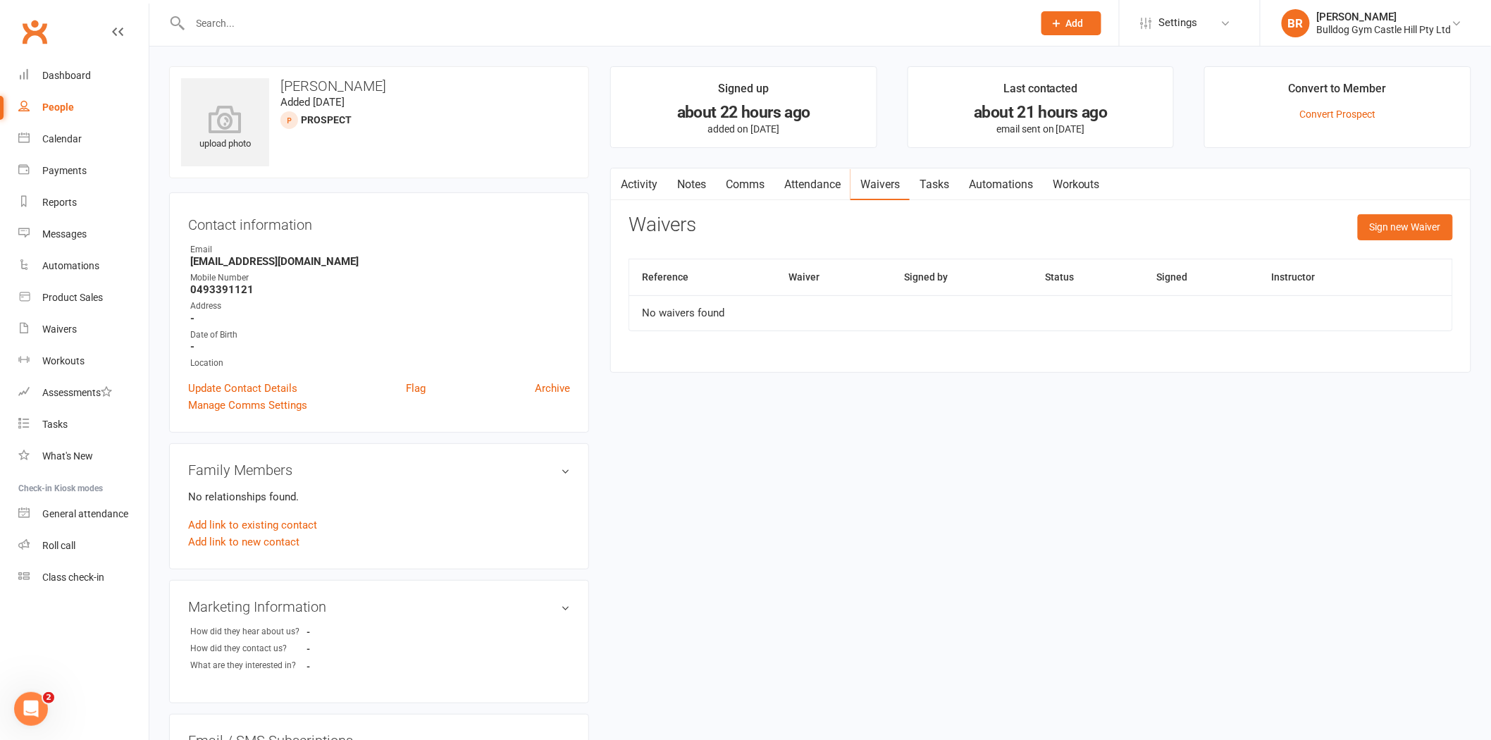
click at [644, 187] on link "Activity" at bounding box center [639, 184] width 56 height 32
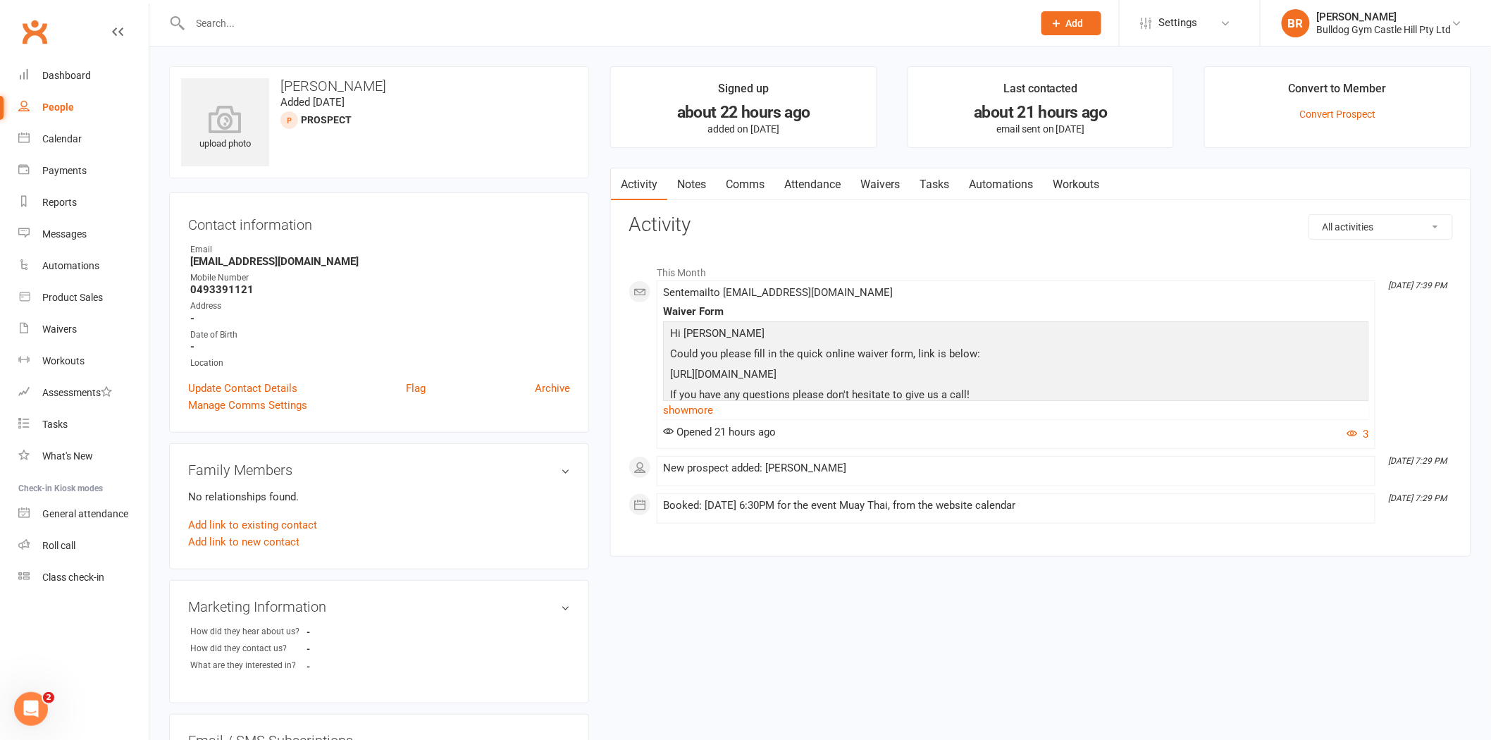
click at [863, 183] on link "Waivers" at bounding box center [880, 184] width 59 height 32
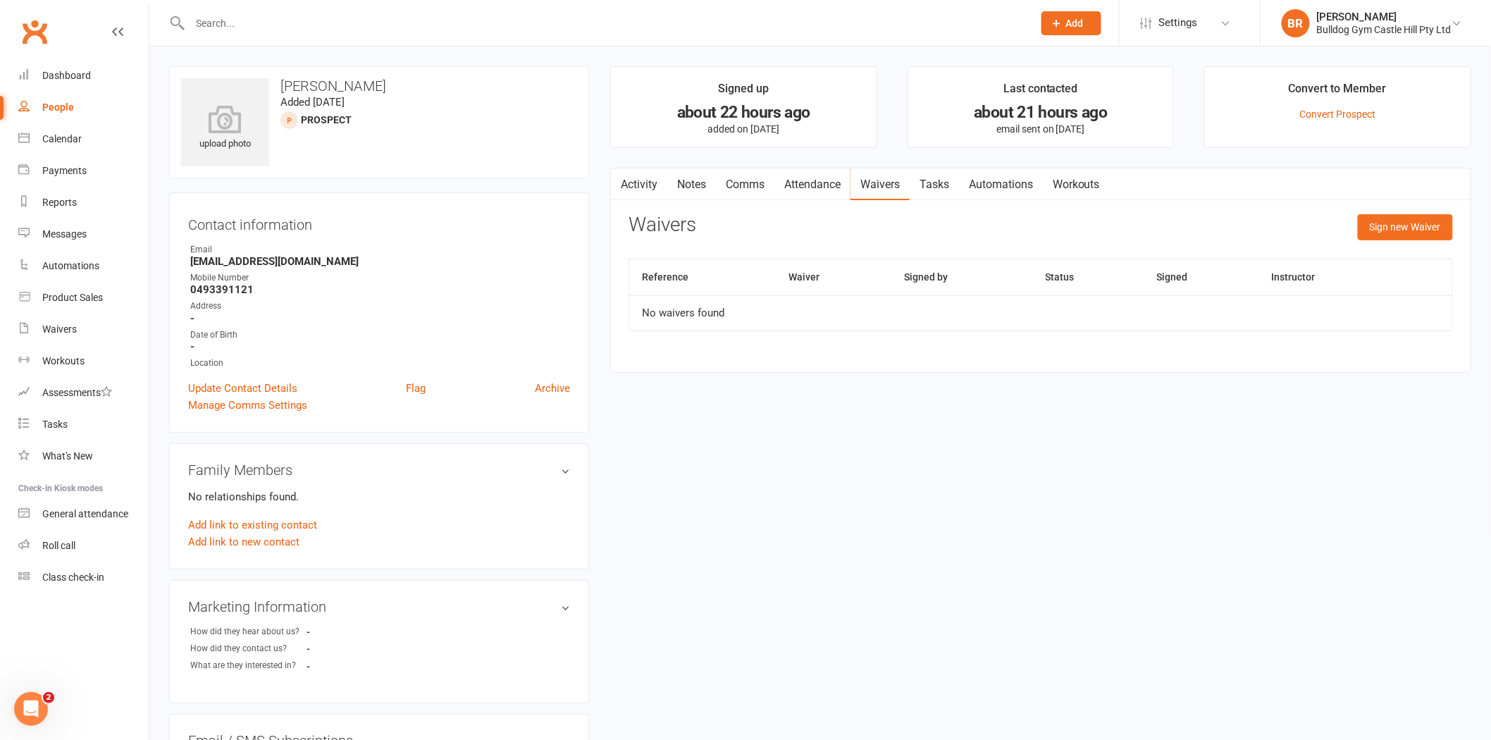
click at [1063, 178] on link "Workouts" at bounding box center [1076, 184] width 67 height 32
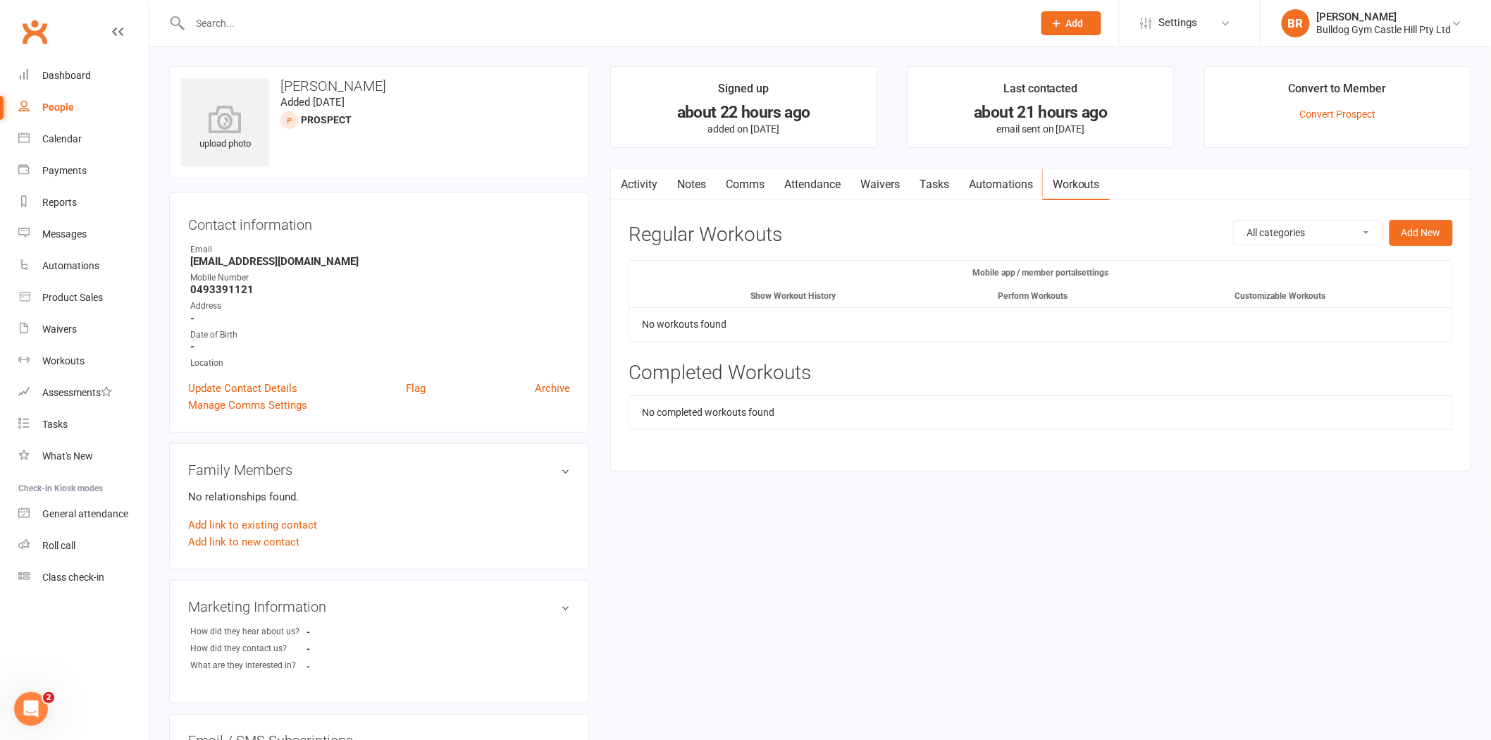
click at [878, 185] on link "Waivers" at bounding box center [880, 184] width 59 height 32
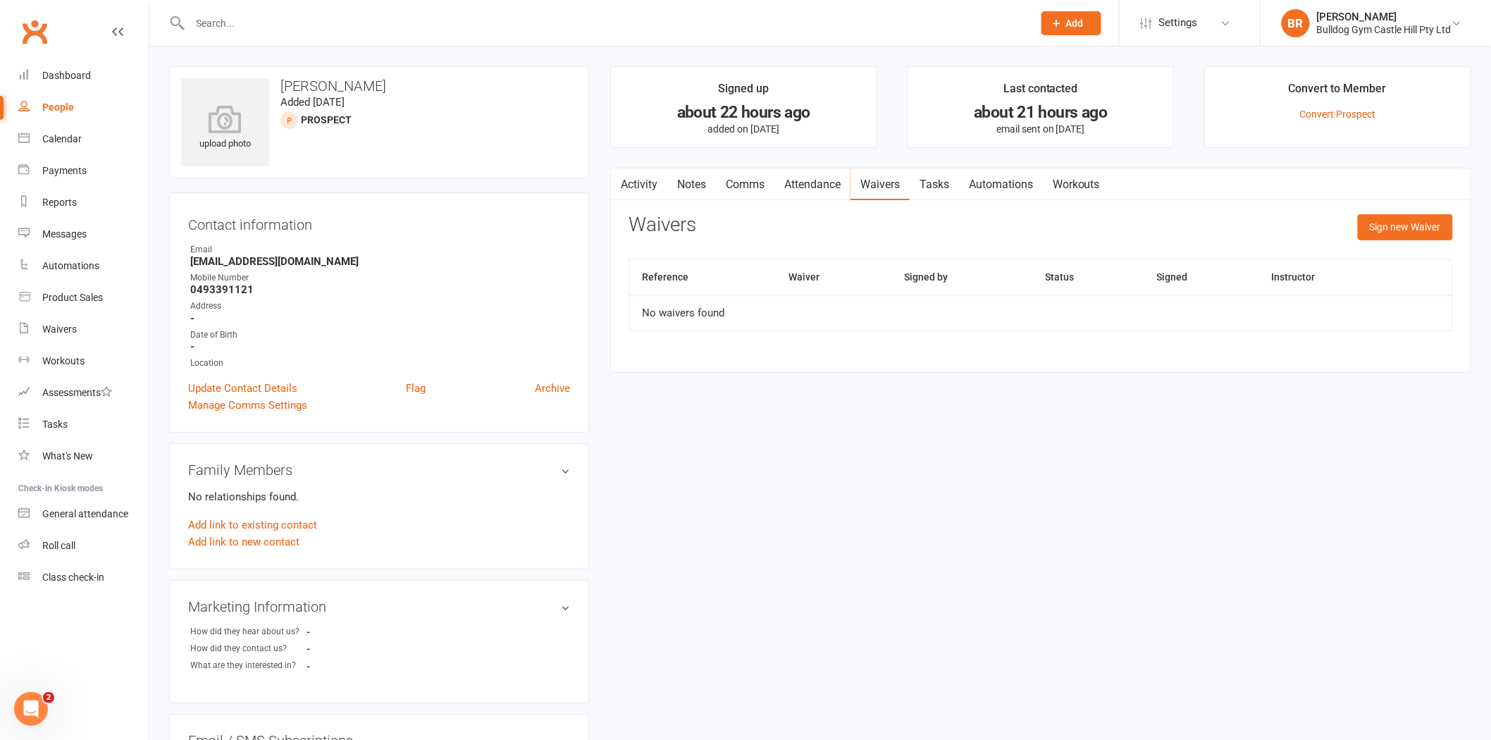
click at [625, 188] on button "button" at bounding box center [620, 184] width 18 height 32
click at [629, 187] on button "button" at bounding box center [620, 184] width 18 height 32
click at [867, 182] on link "Waivers" at bounding box center [880, 184] width 59 height 32
click at [800, 182] on link "Attendance" at bounding box center [812, 184] width 76 height 32
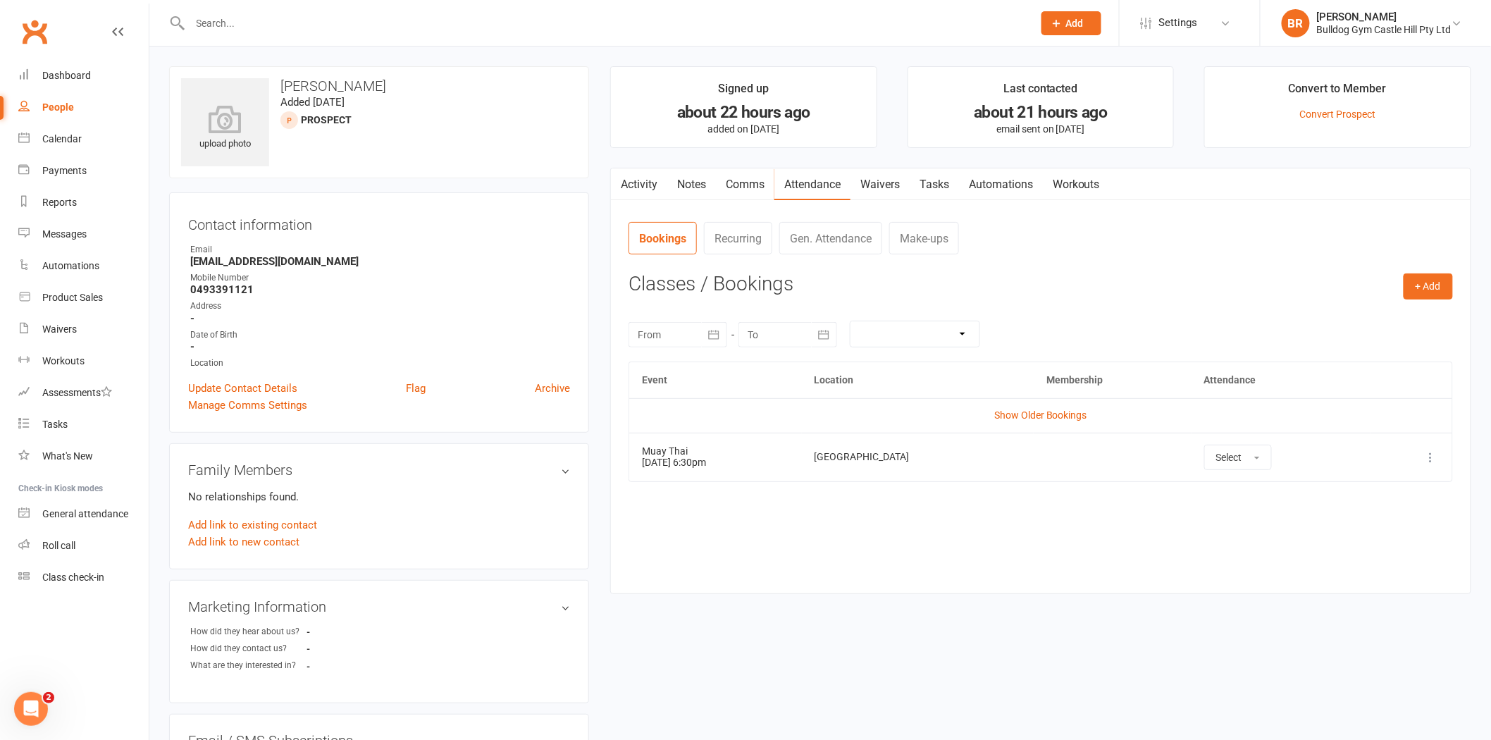
click at [657, 181] on link "Activity" at bounding box center [639, 184] width 56 height 32
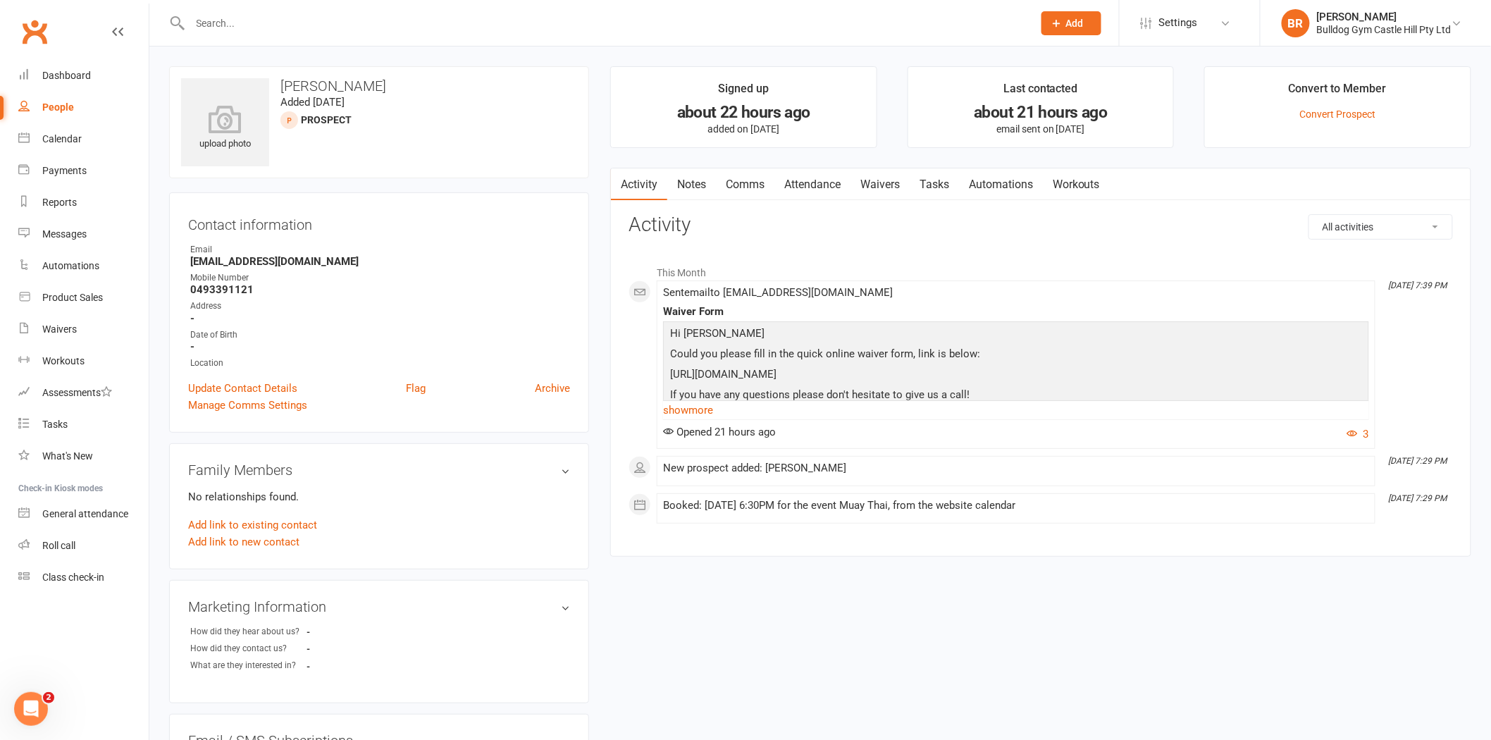
click at [834, 179] on link "Attendance" at bounding box center [812, 184] width 76 height 32
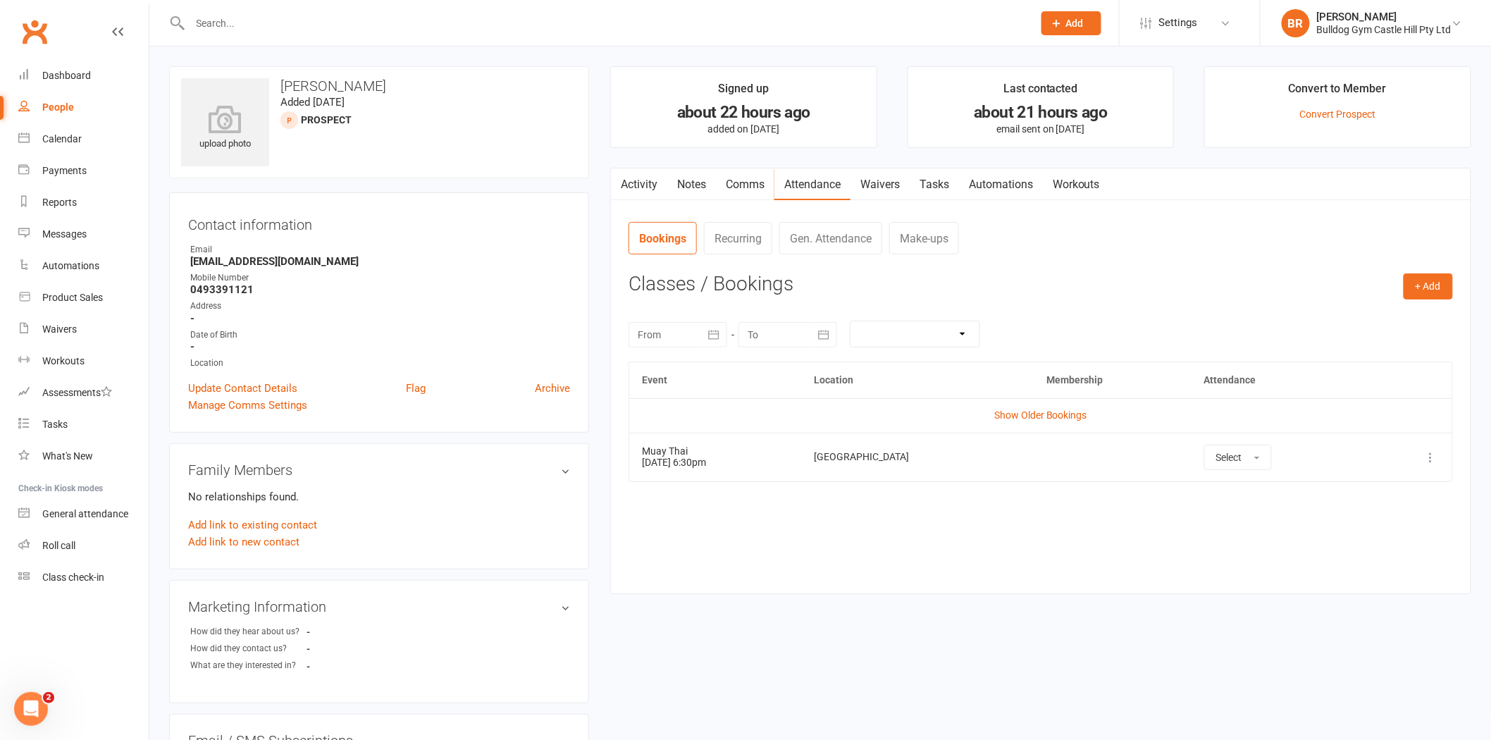
click at [636, 192] on link "Activity" at bounding box center [639, 184] width 56 height 32
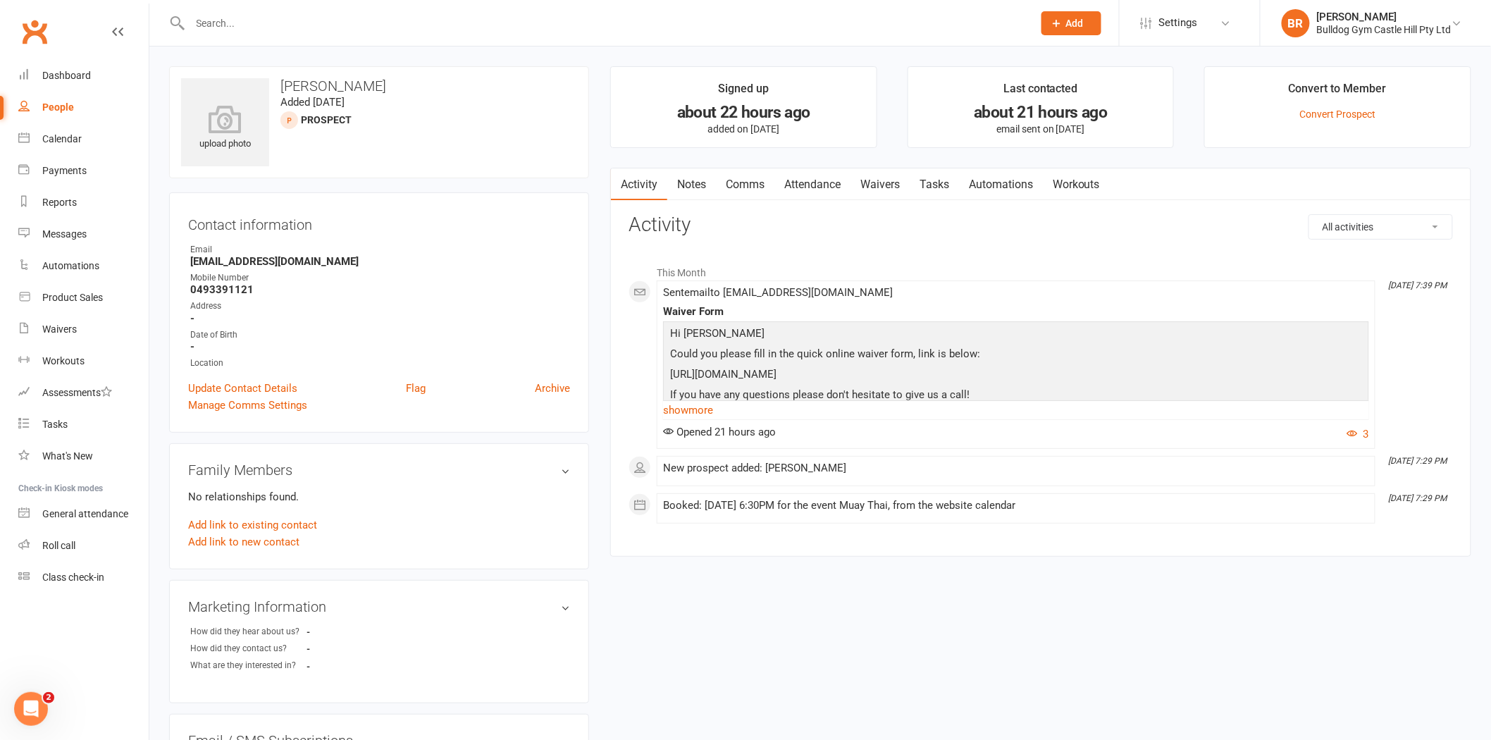
click at [814, 182] on link "Attendance" at bounding box center [812, 184] width 76 height 32
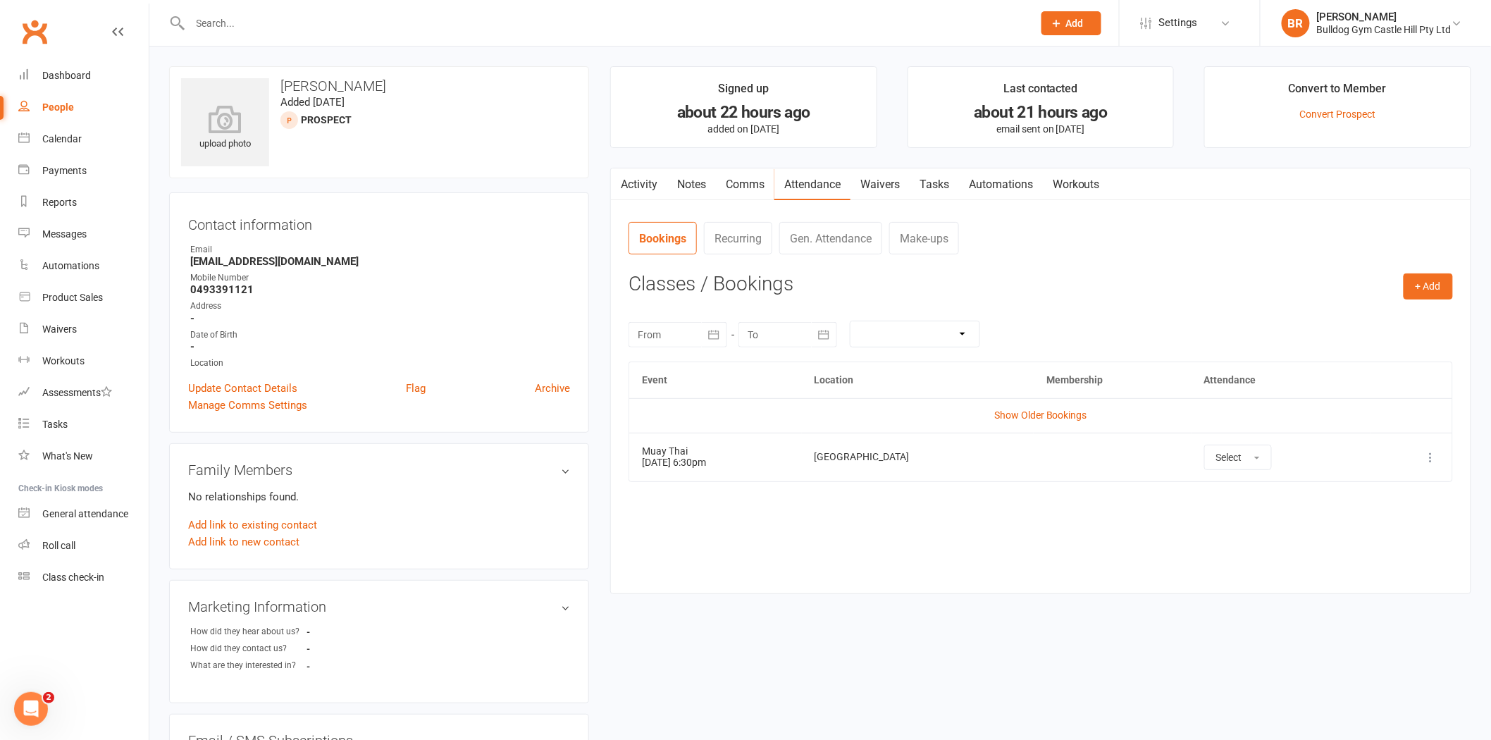
click at [1096, 180] on link "Workouts" at bounding box center [1076, 184] width 67 height 32
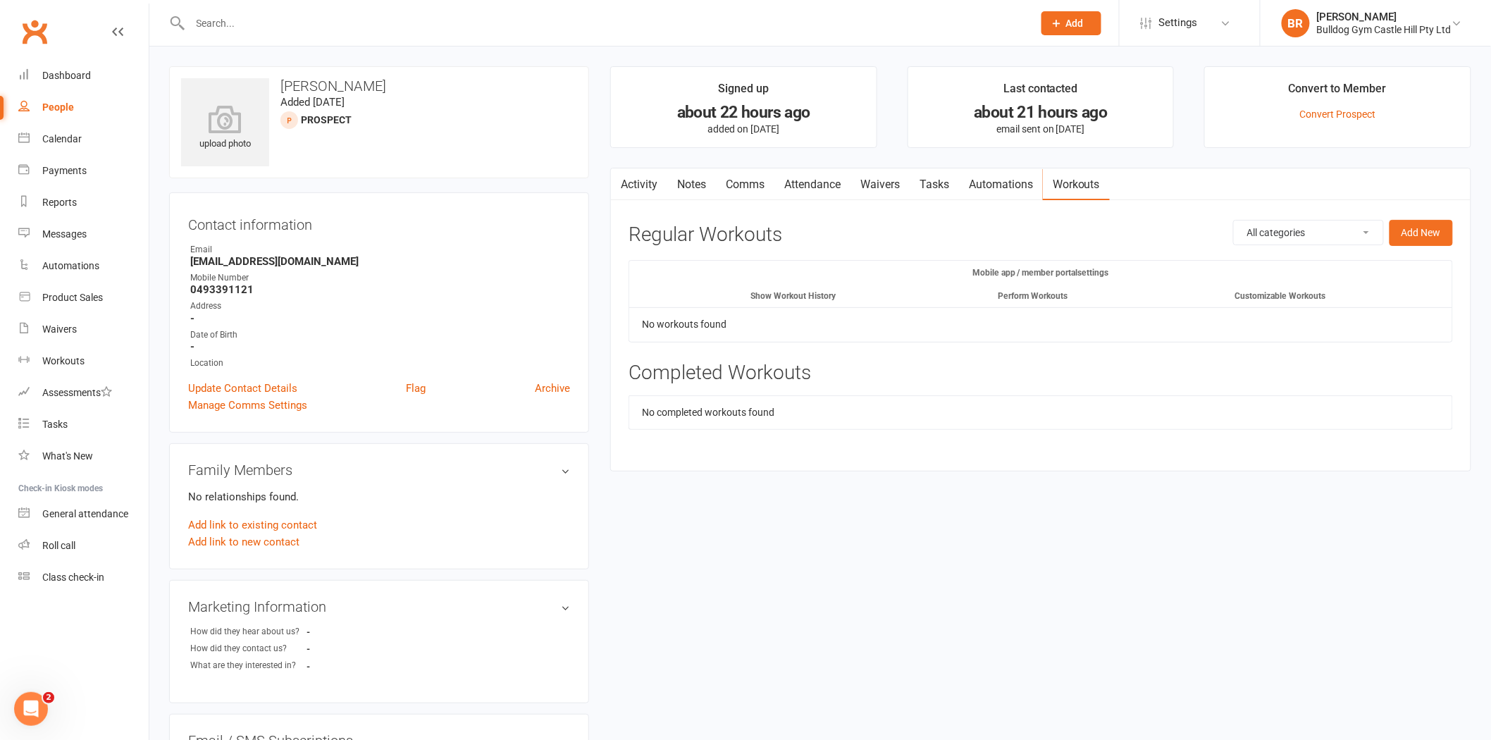
click at [815, 183] on link "Attendance" at bounding box center [812, 184] width 76 height 32
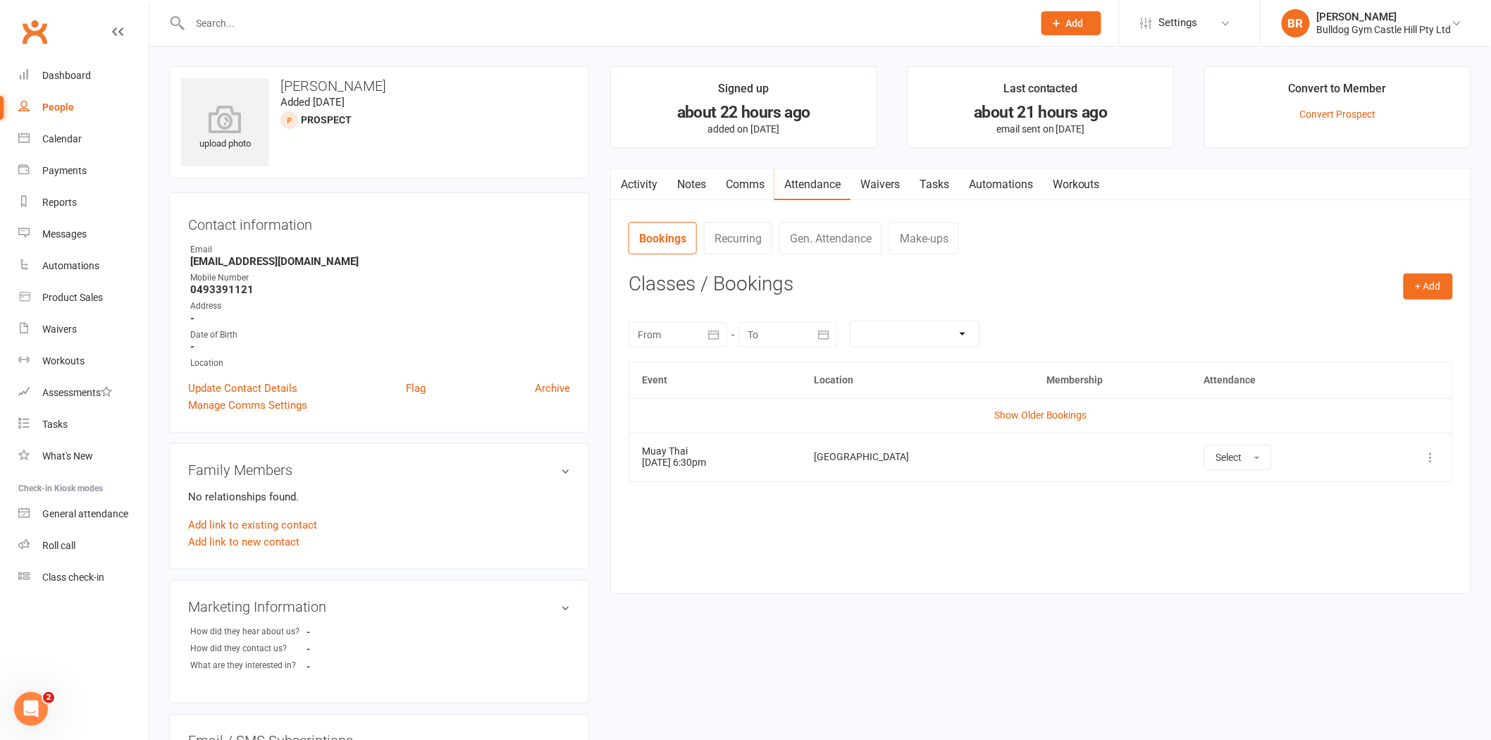
click at [654, 182] on link "Activity" at bounding box center [639, 184] width 56 height 32
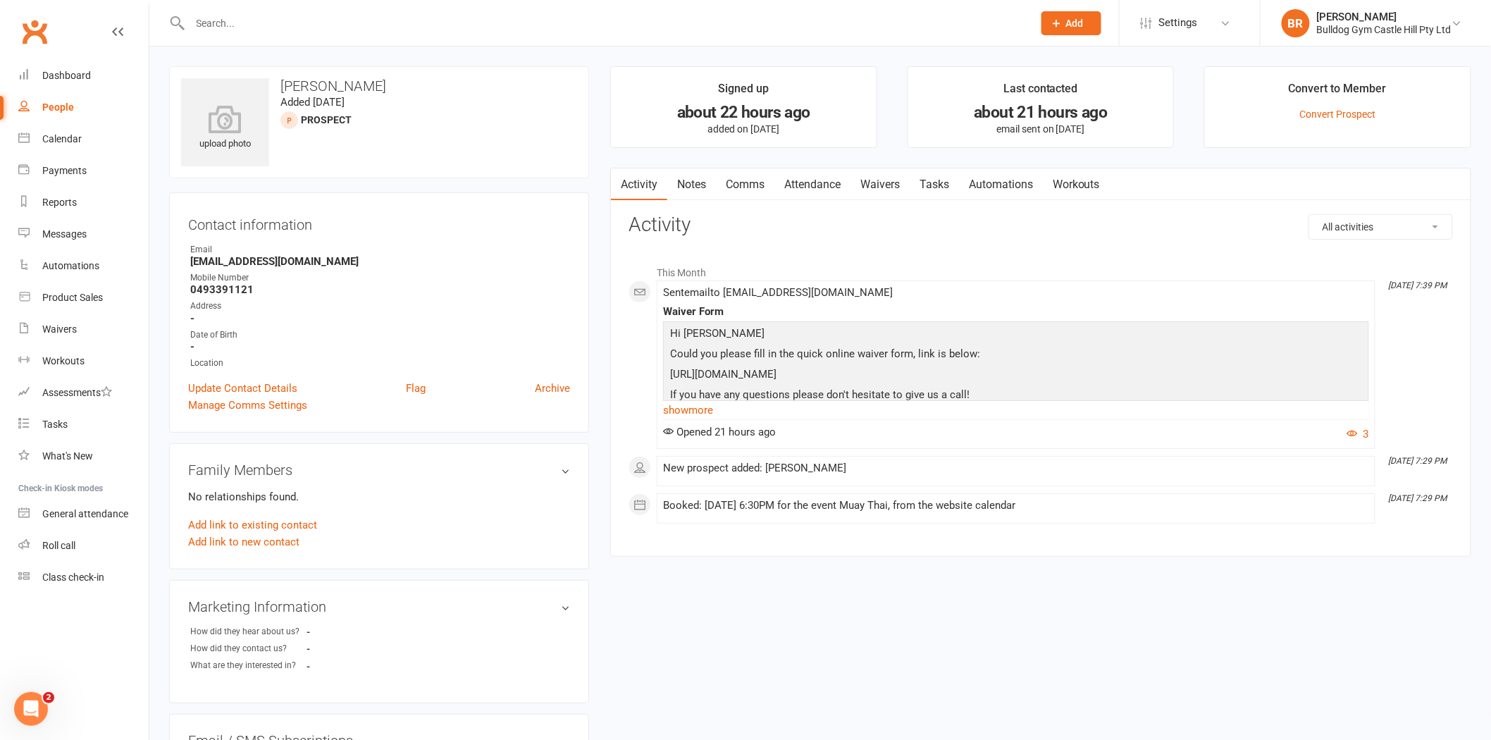
click at [835, 181] on link "Attendance" at bounding box center [812, 184] width 76 height 32
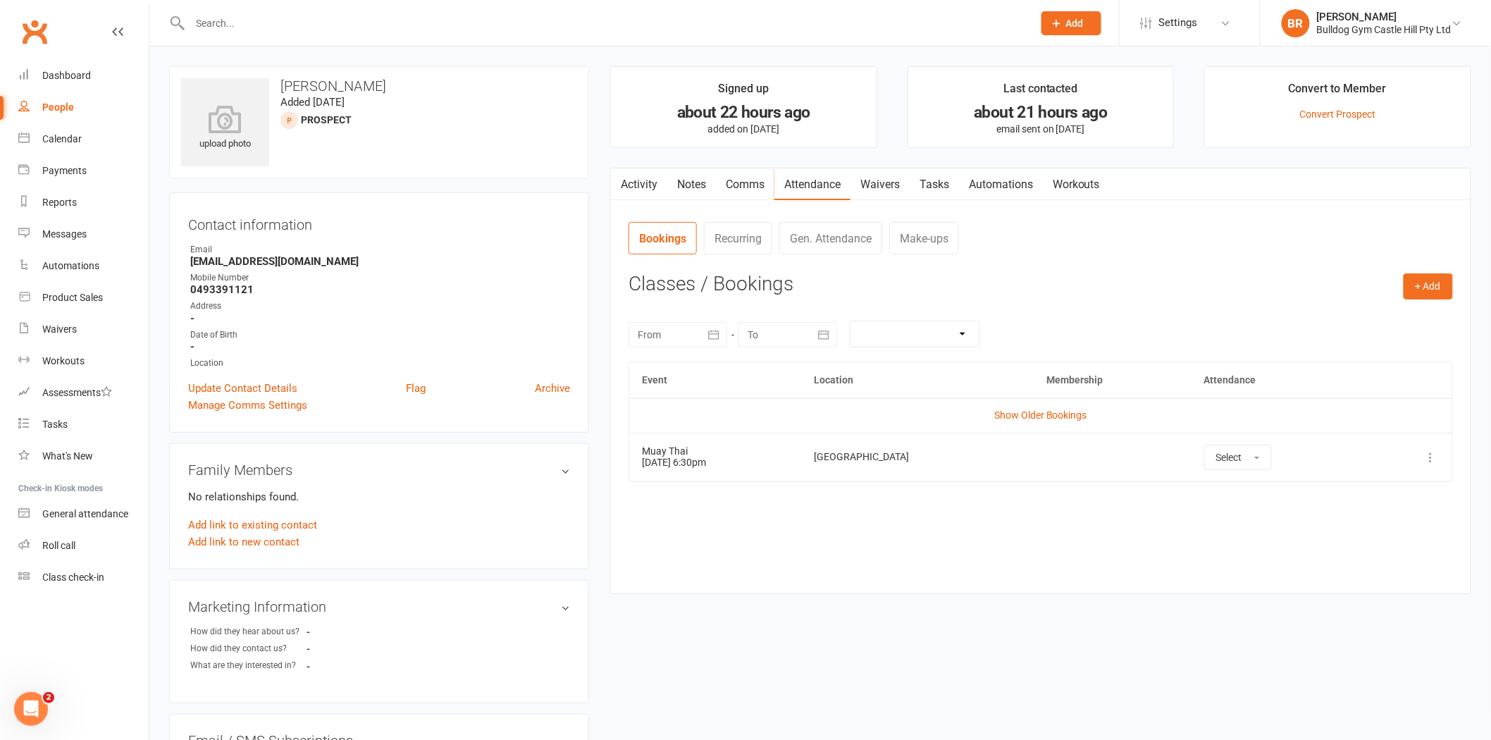
click at [868, 182] on link "Waivers" at bounding box center [880, 184] width 59 height 32
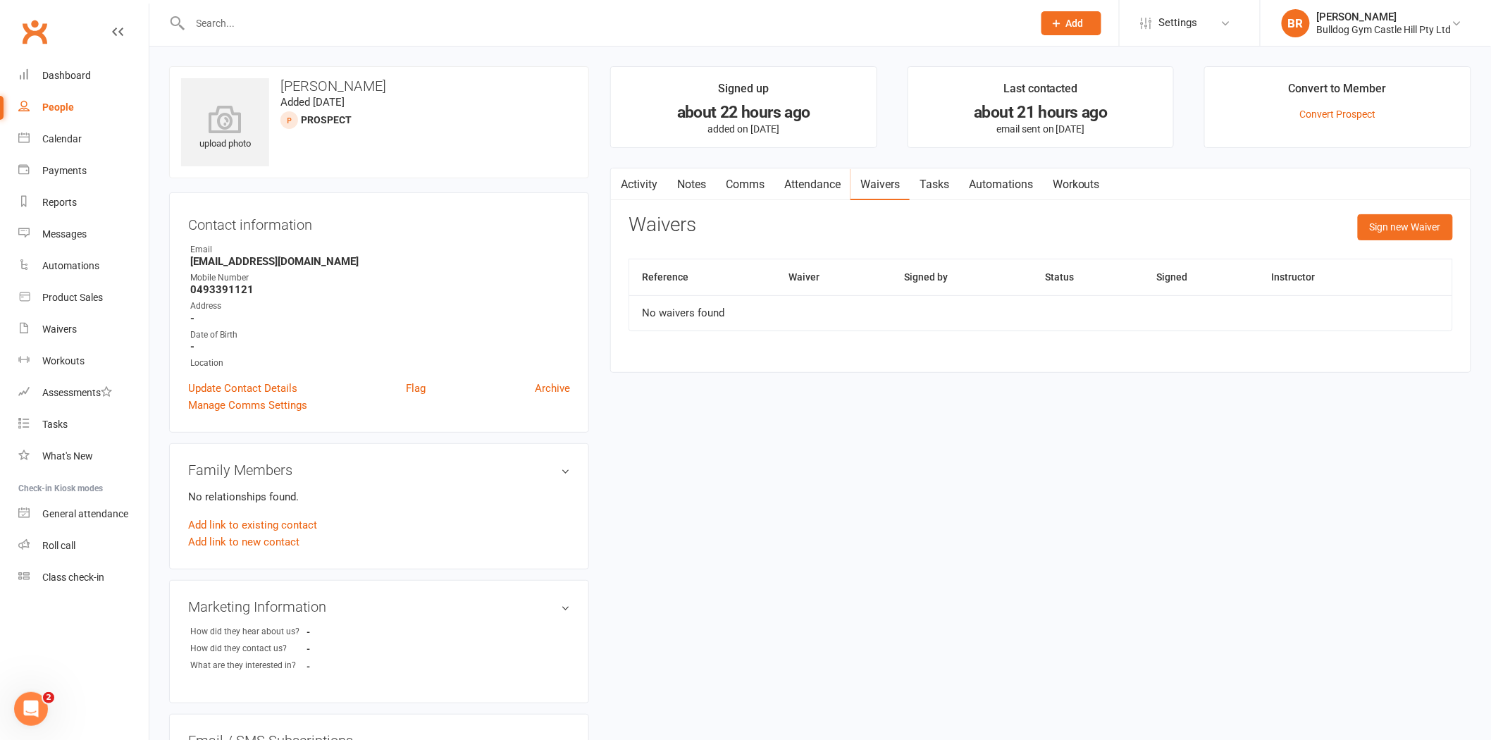
click at [1071, 184] on link "Workouts" at bounding box center [1076, 184] width 67 height 32
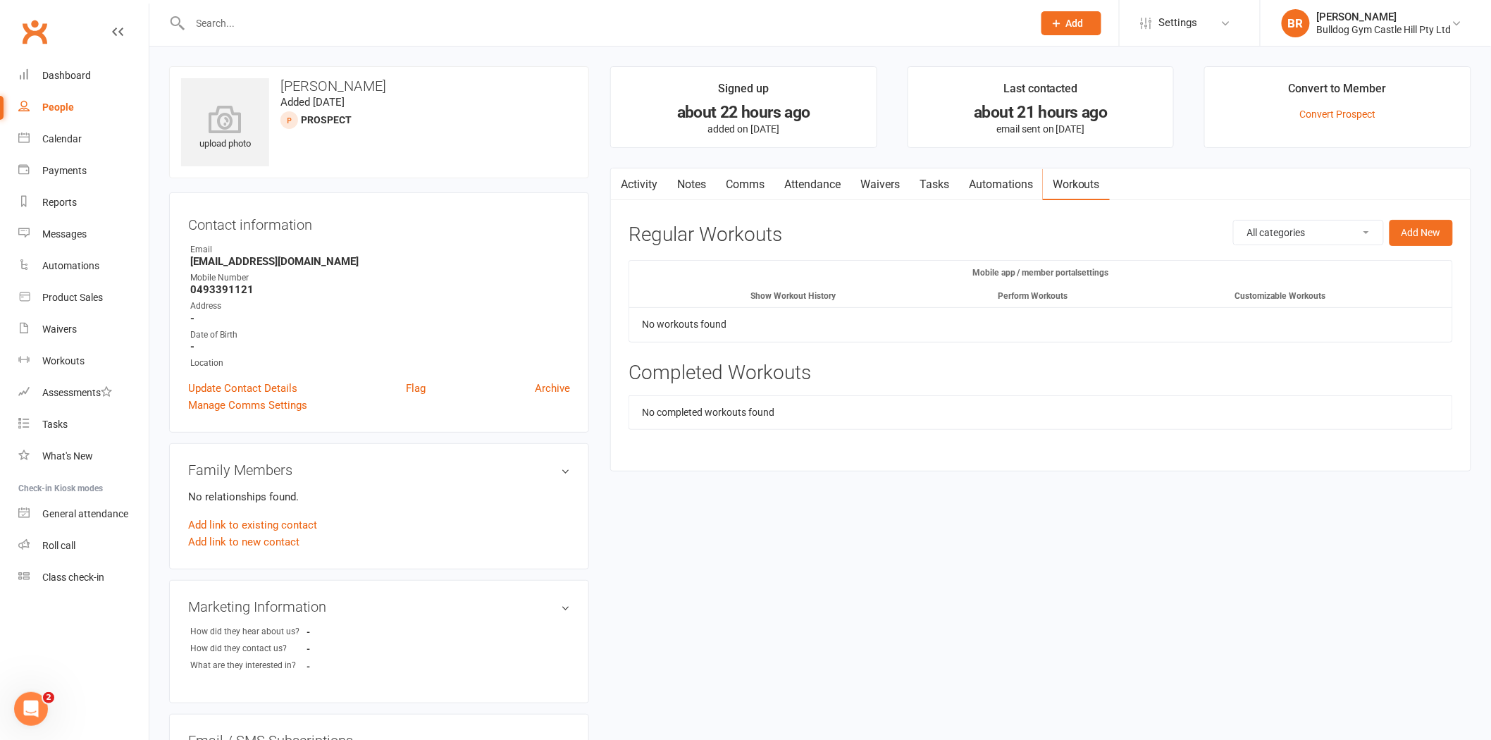
click at [875, 187] on link "Waivers" at bounding box center [880, 184] width 59 height 32
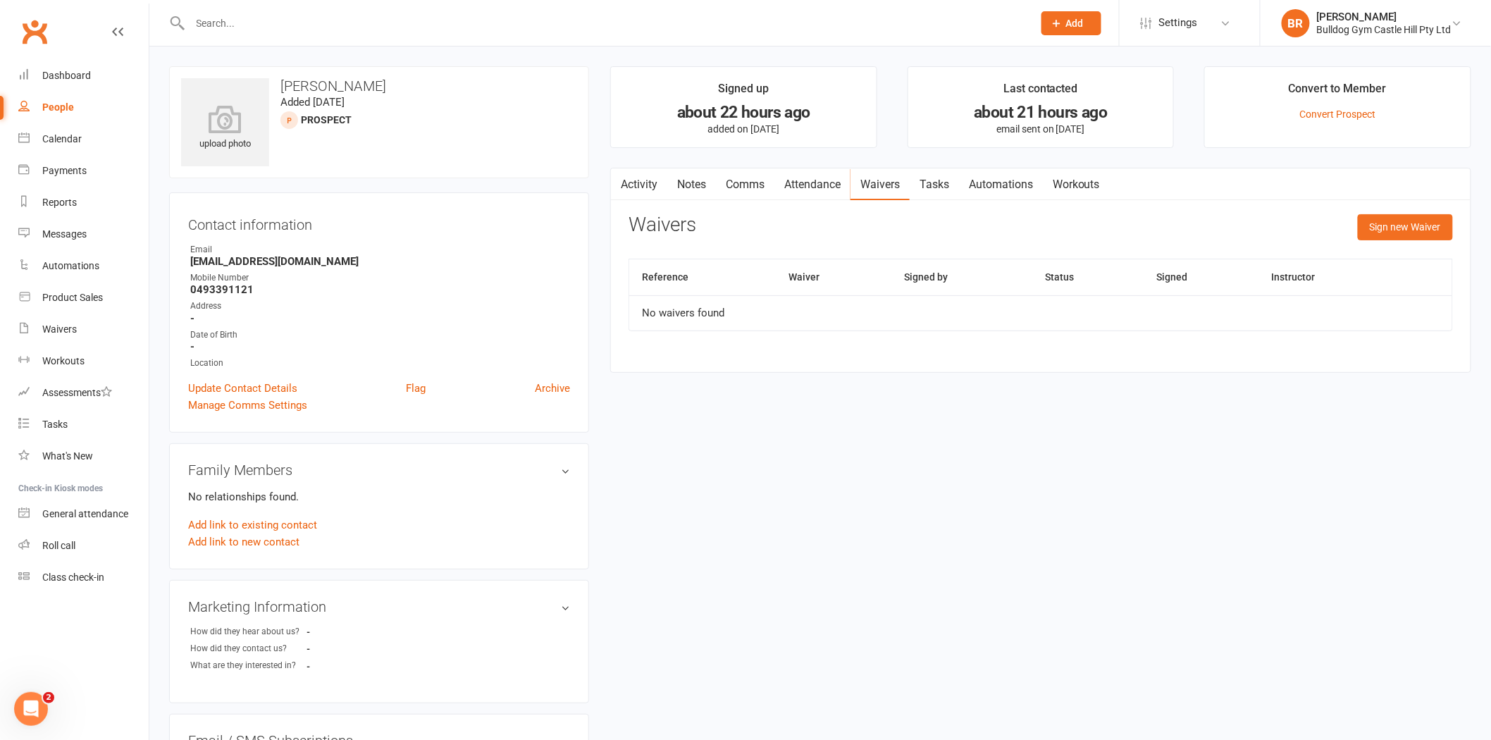
click at [748, 182] on link "Comms" at bounding box center [745, 184] width 58 height 32
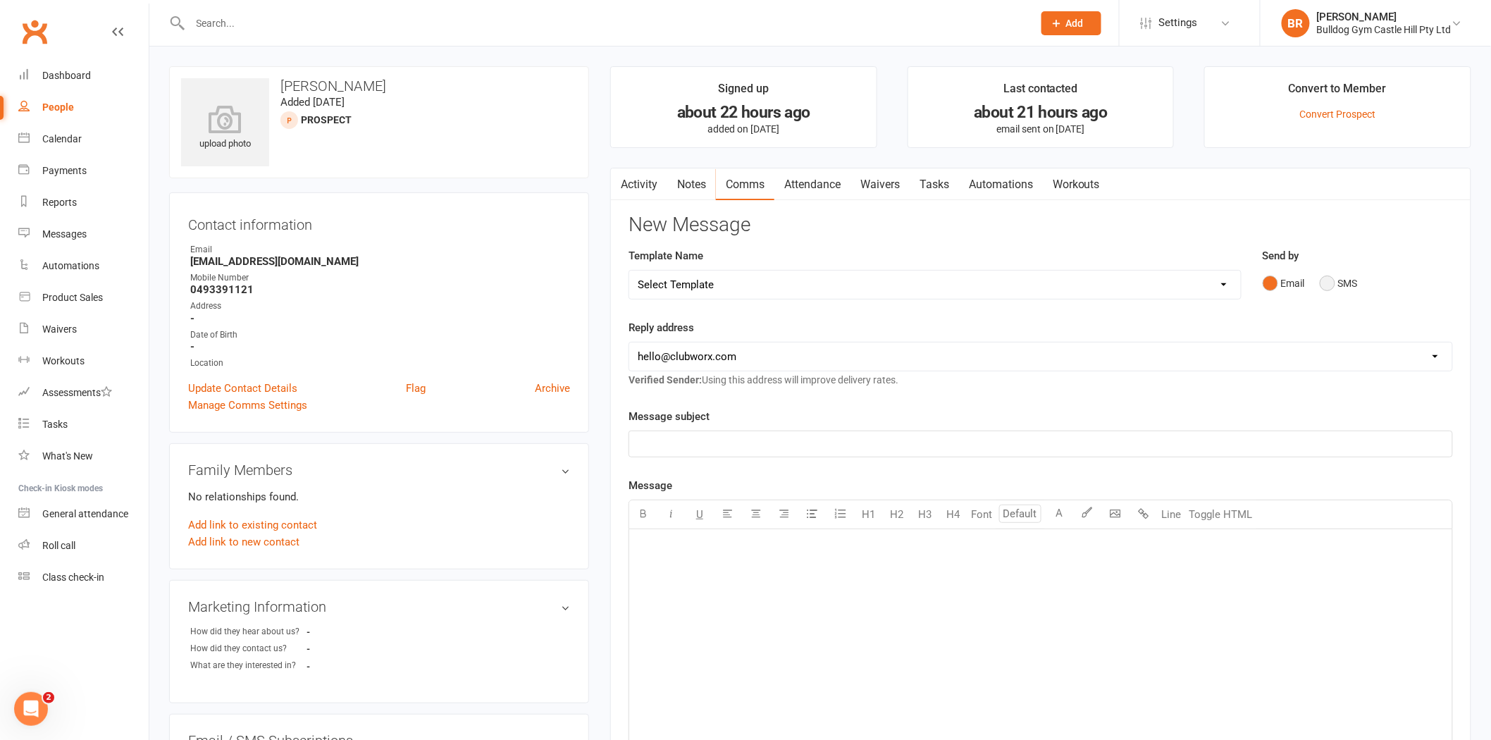
click at [1332, 284] on button "SMS" at bounding box center [1339, 283] width 38 height 27
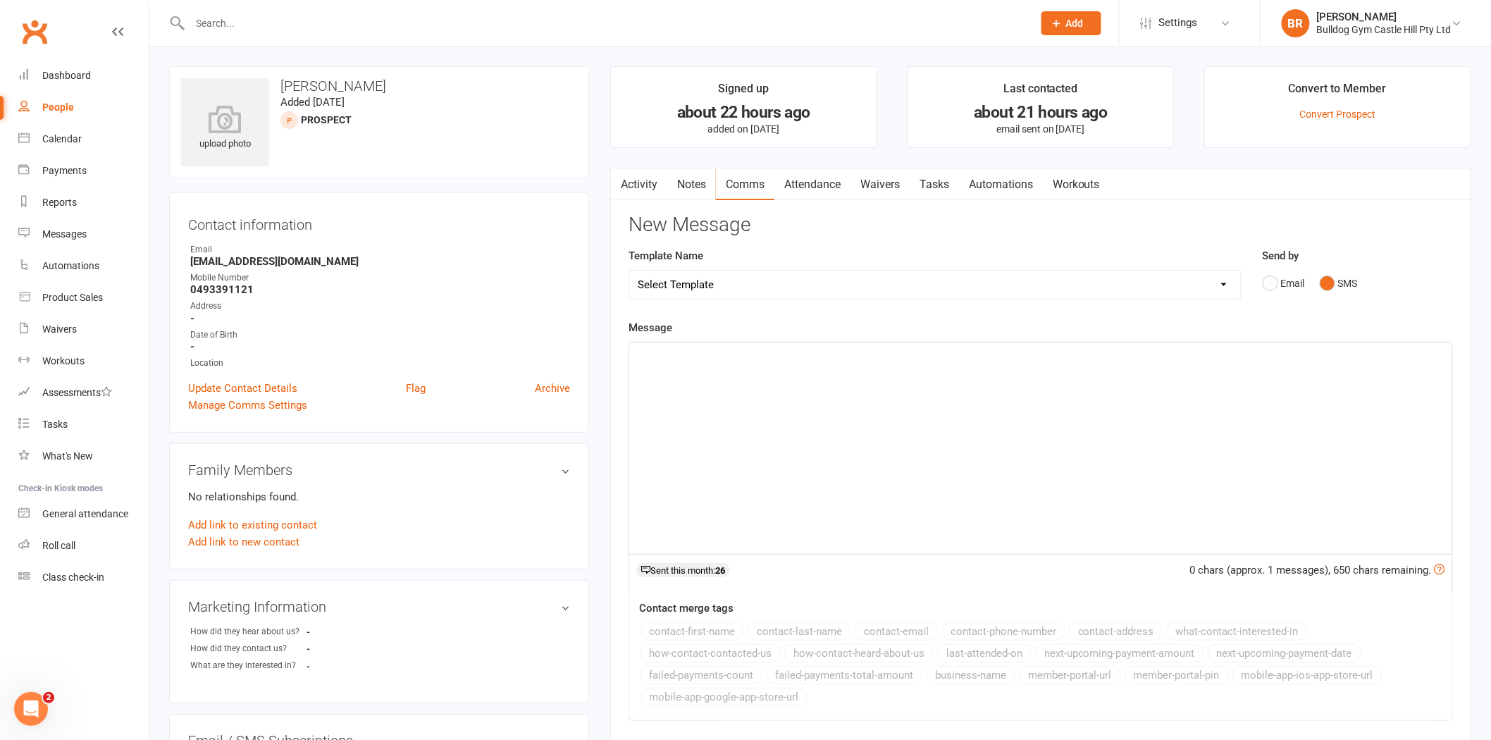
click at [743, 275] on select "Select Template [Email] 6 week challenge [Push Notification] 6 Week Challenge […" at bounding box center [935, 285] width 612 height 28
select select "66"
click at [629, 271] on select "Select Template [Email] 6 week challenge [Push Notification] 6 Week Challenge […" at bounding box center [935, 285] width 612 height 28
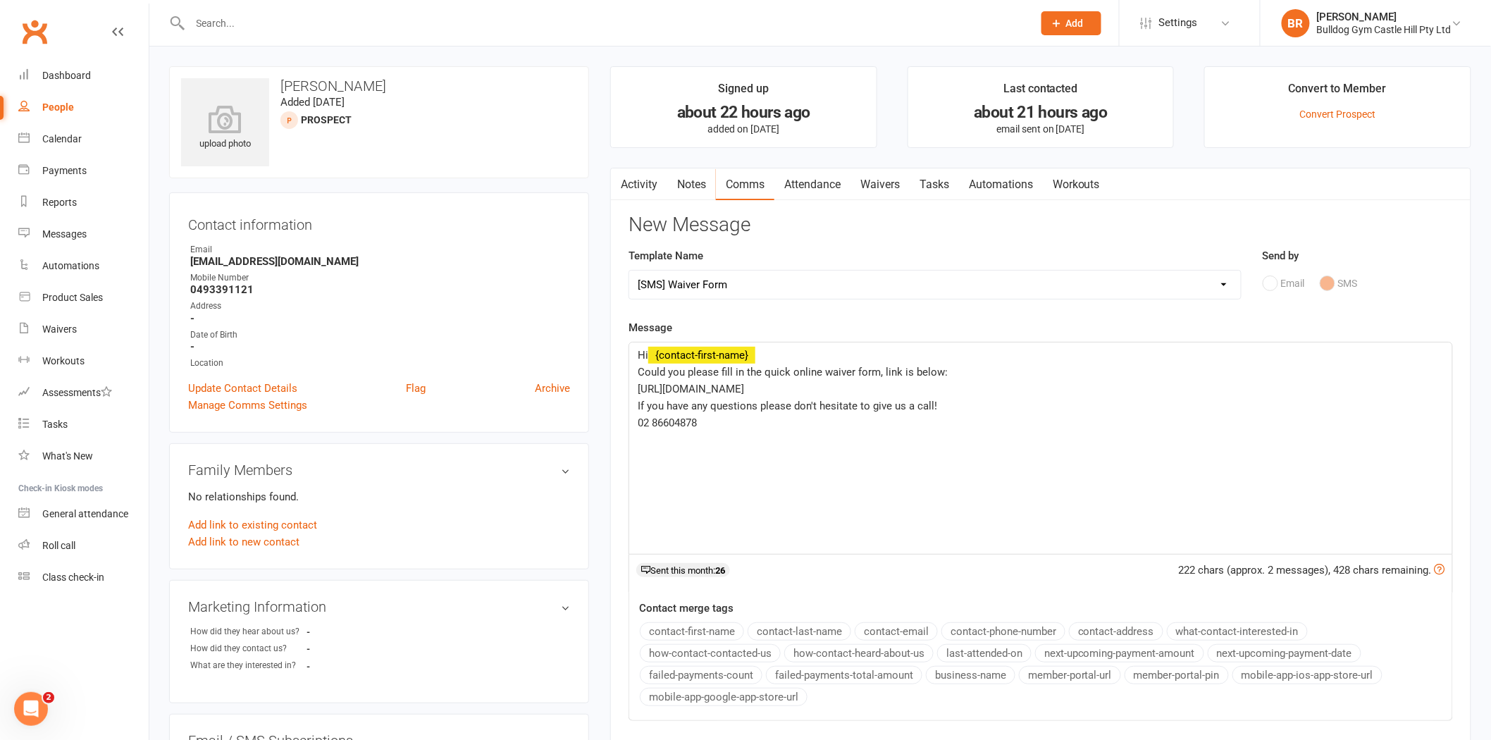
click at [637, 374] on div "Hi ﻿ {contact-first-name} Could you please fill in the quick online waiver form…" at bounding box center [1040, 447] width 823 height 211
click at [719, 420] on p "02 86604878" at bounding box center [1041, 422] width 806 height 17
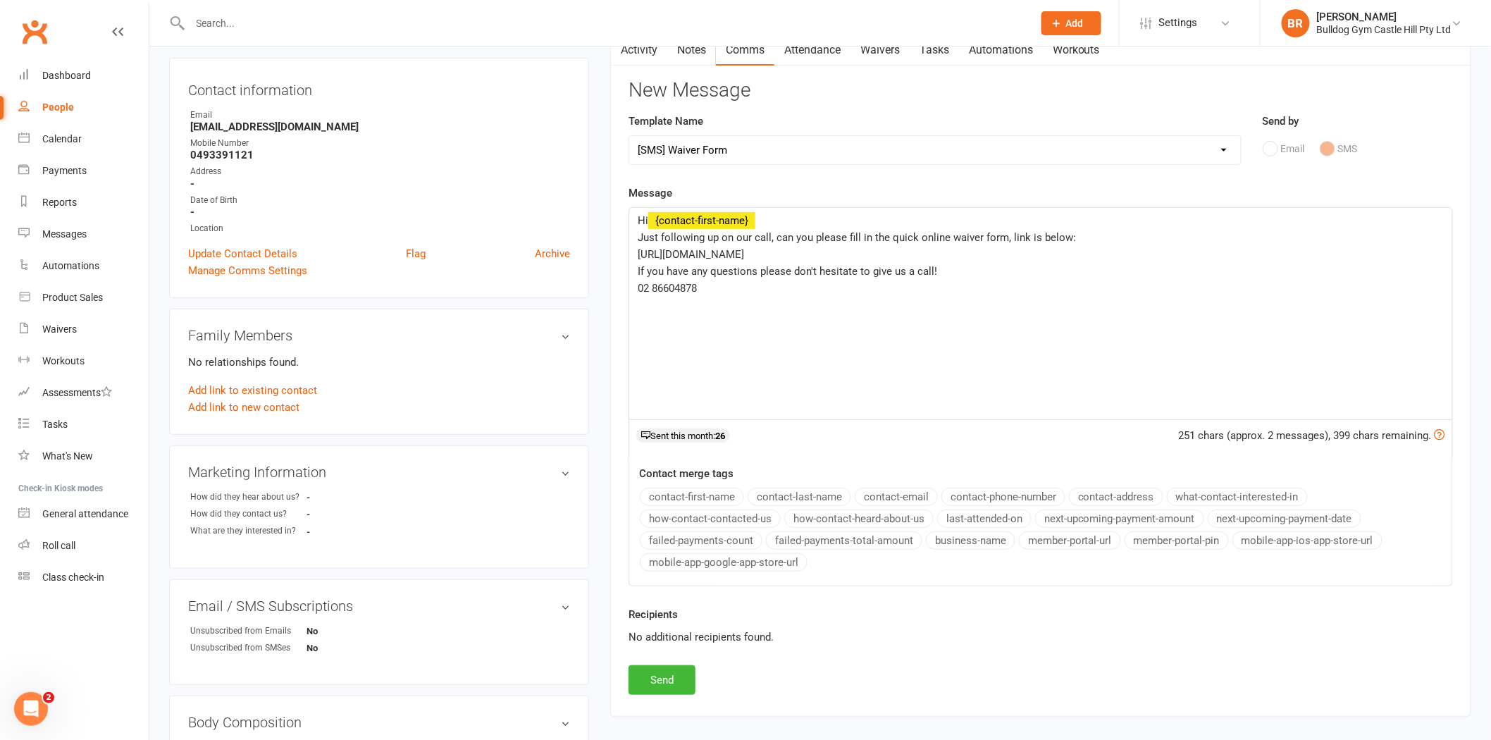
scroll to position [235, 0]
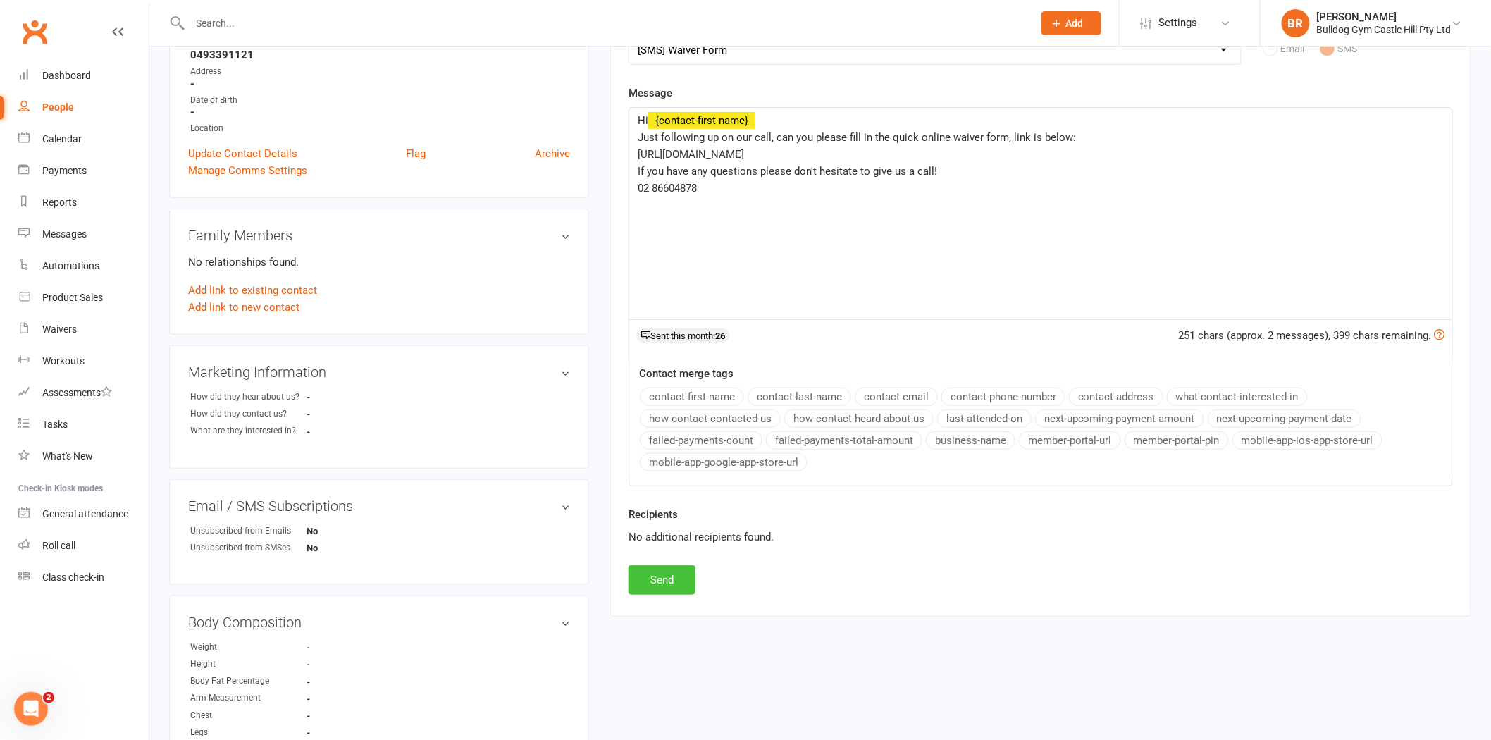
click at [648, 573] on button "Send" at bounding box center [662, 580] width 67 height 30
select select
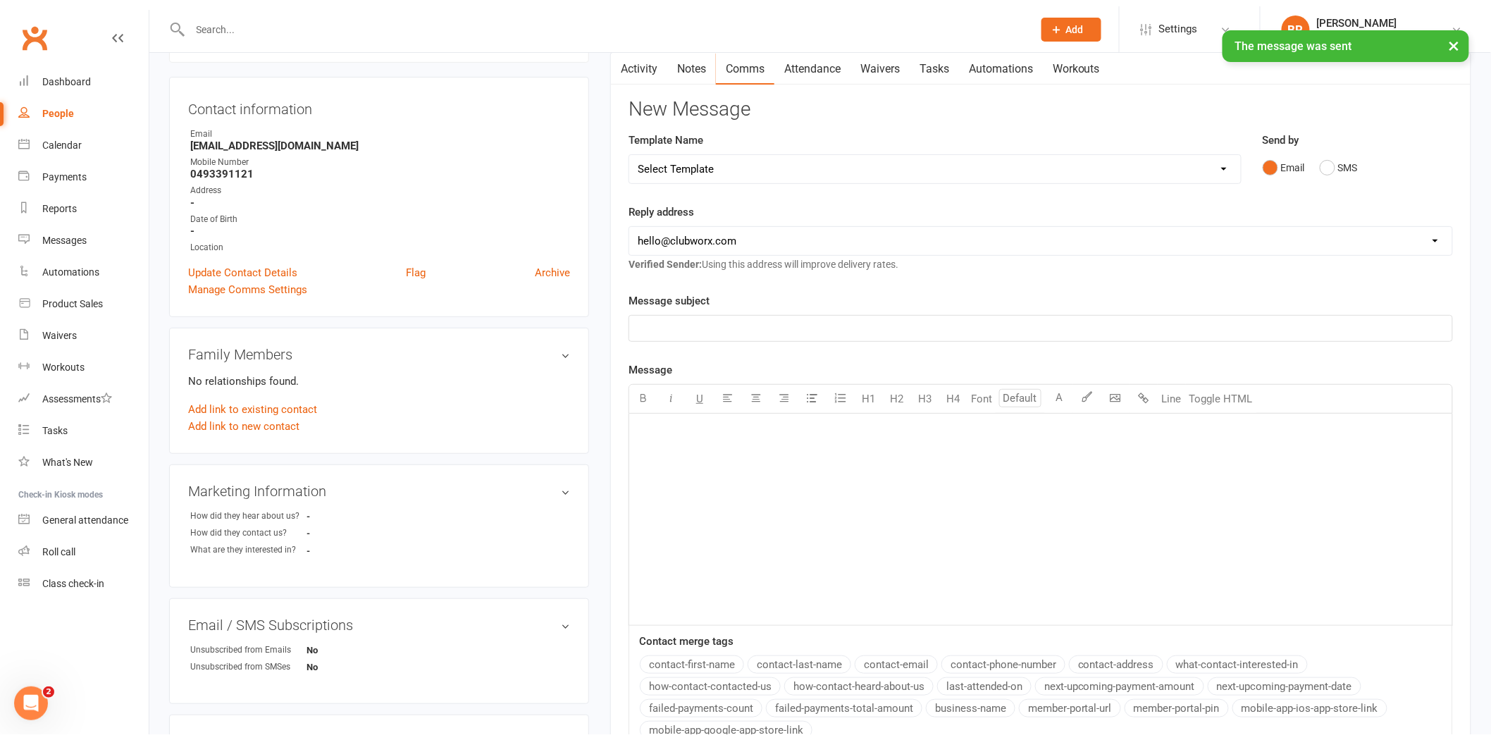
scroll to position [0, 0]
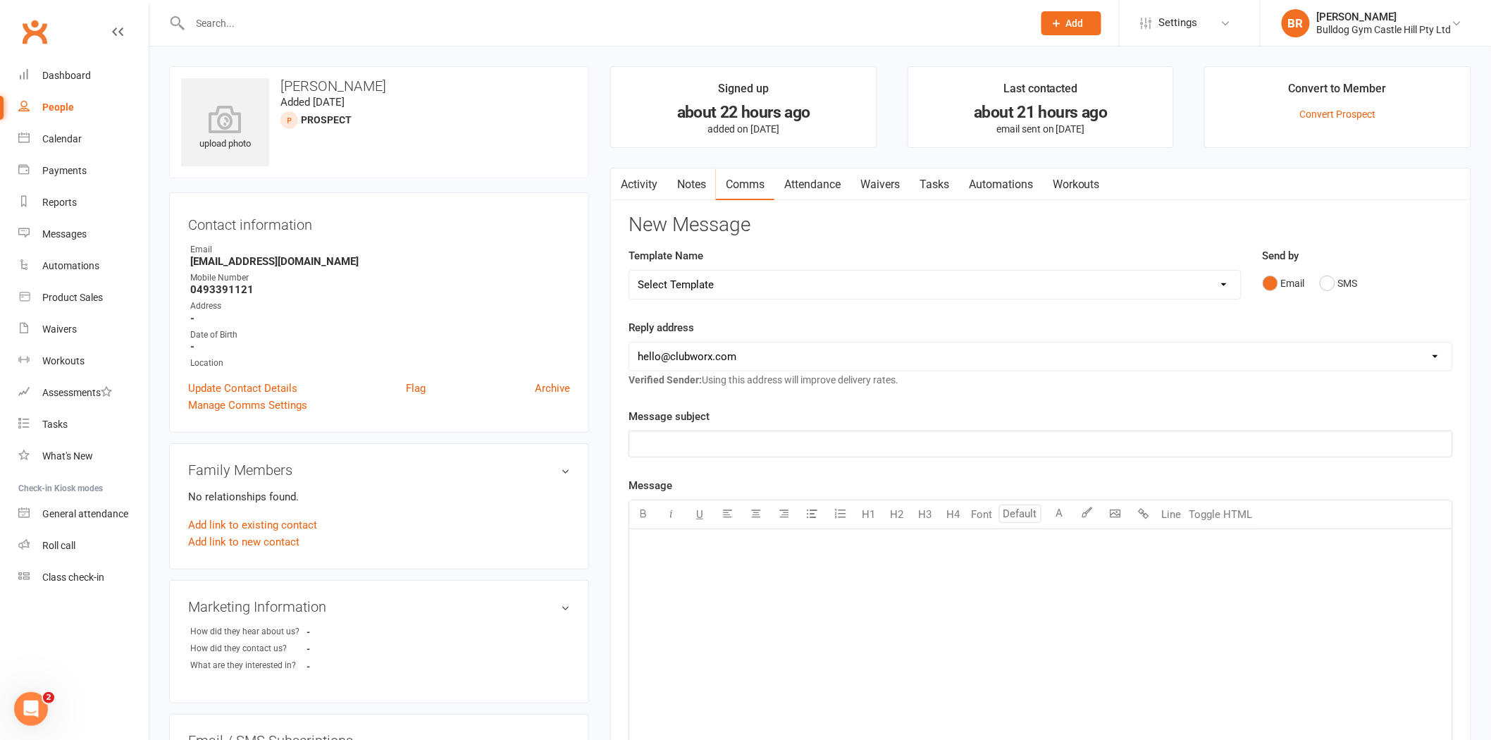
click at [199, 20] on input "text" at bounding box center [604, 23] width 837 height 20
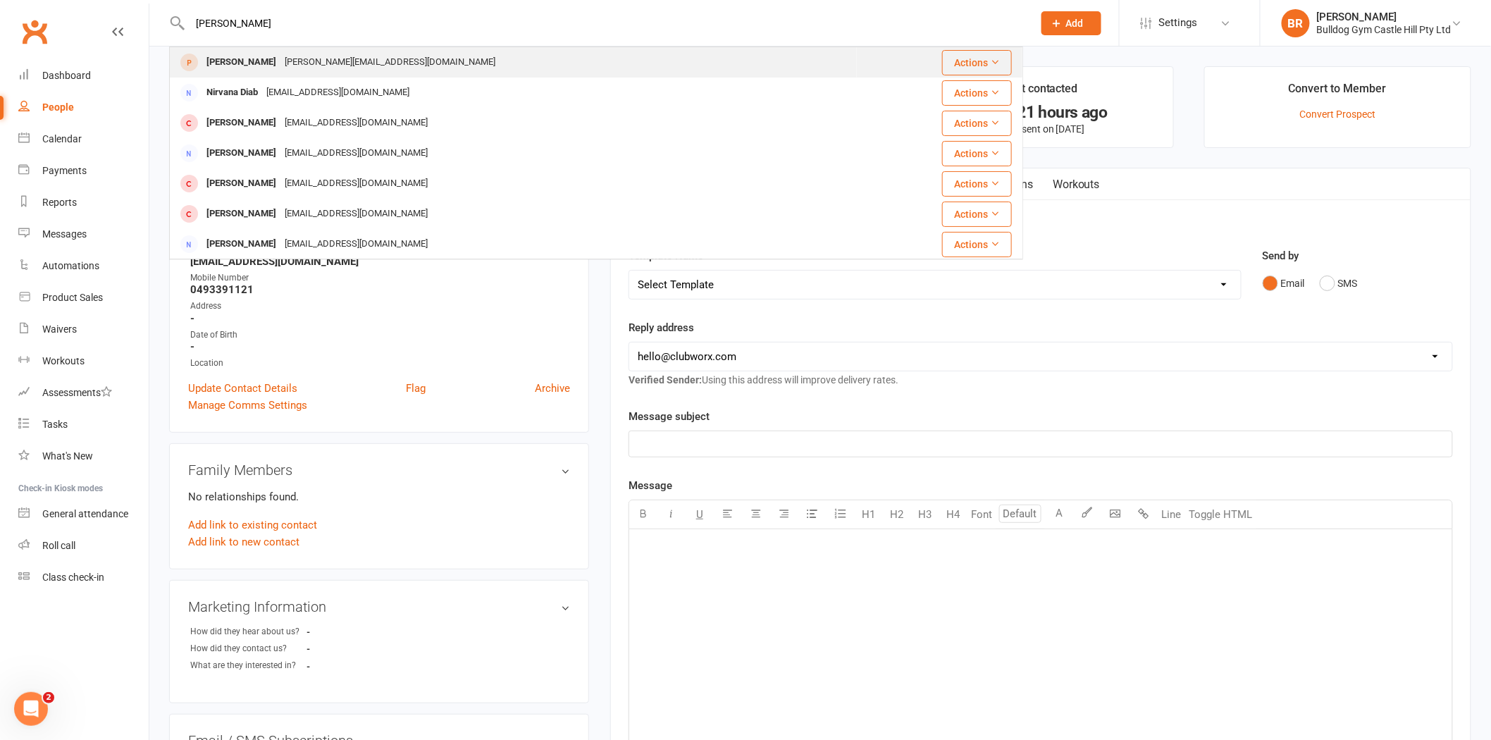
type input "Diana"
click at [259, 63] on div "Diana Smirnov" at bounding box center [241, 62] width 78 height 20
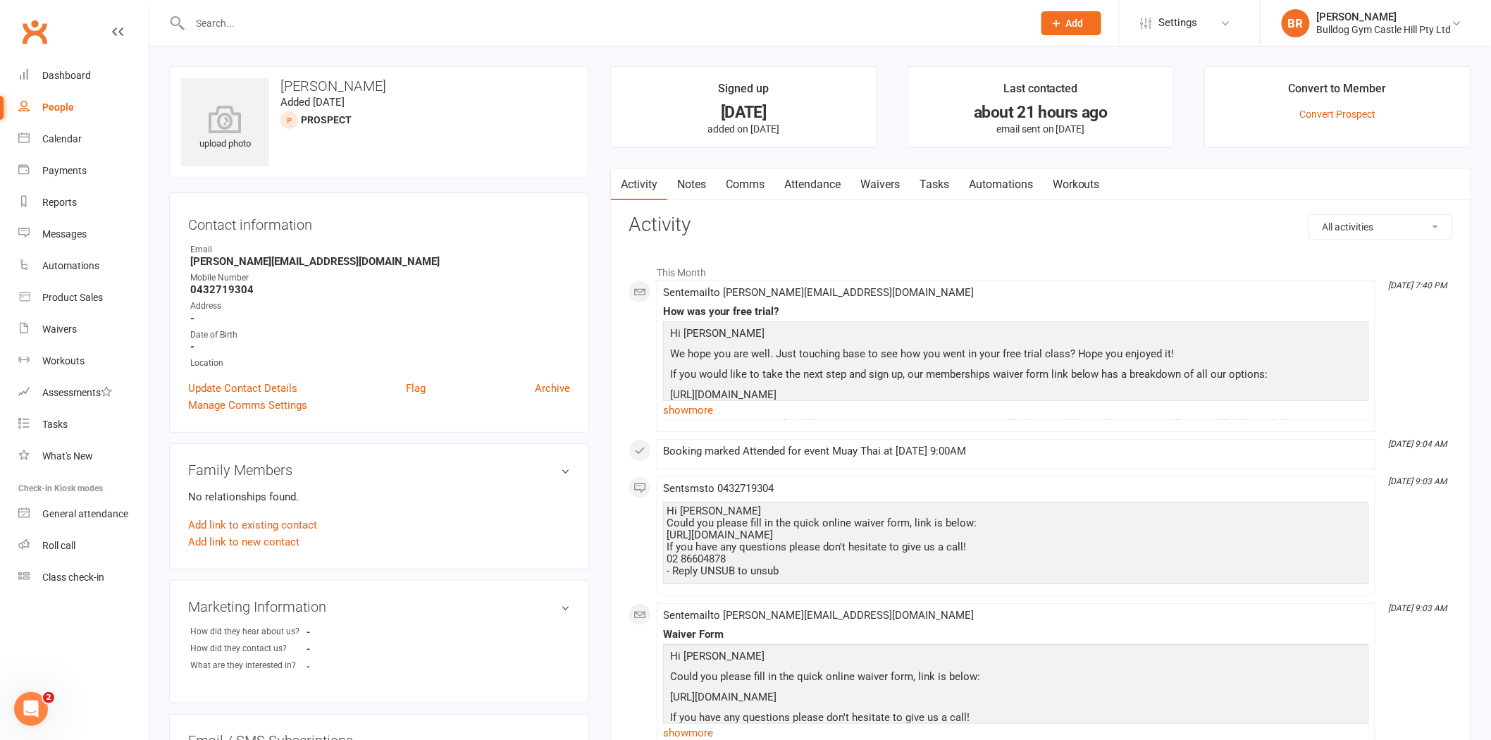
click at [67, 97] on link "People" at bounding box center [83, 108] width 130 height 32
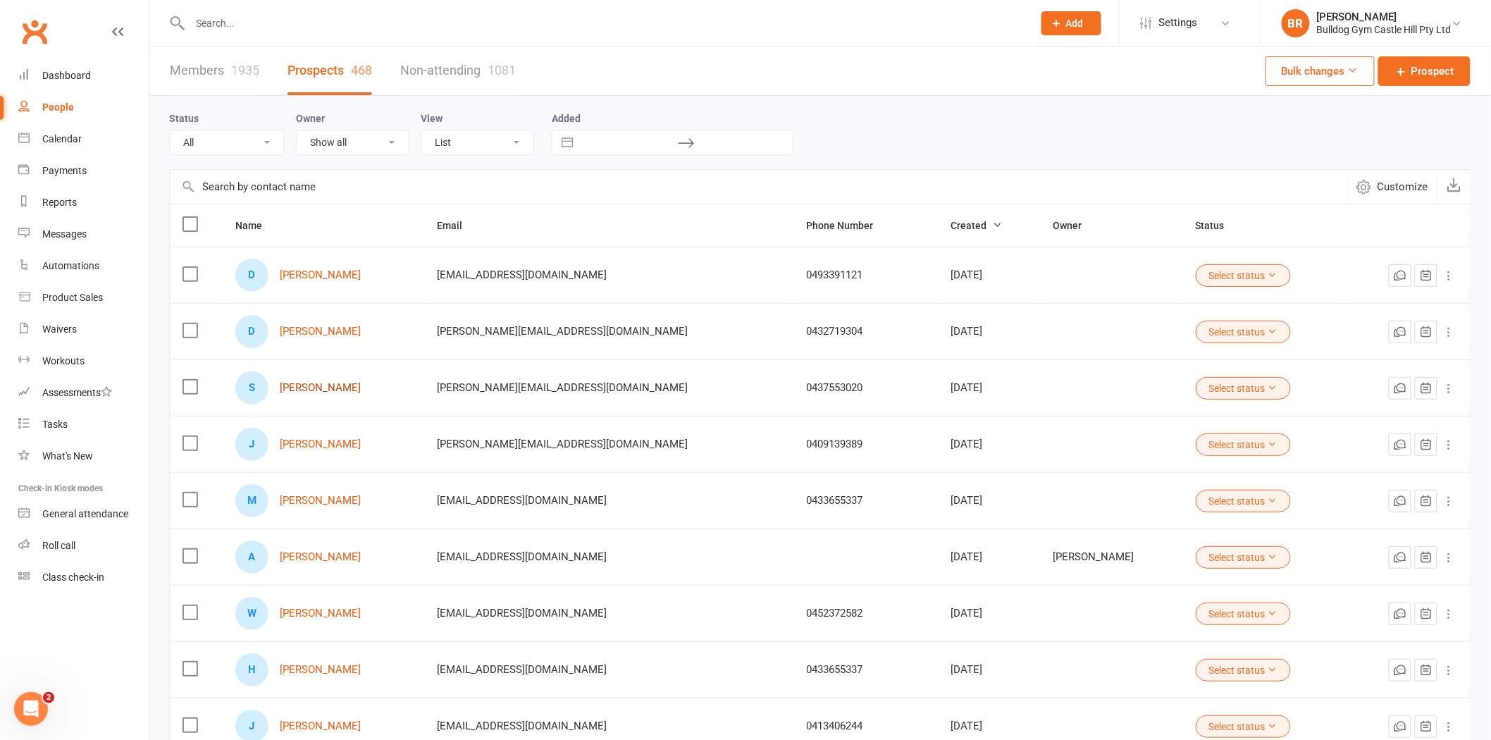
click at [331, 386] on link "[PERSON_NAME]" at bounding box center [320, 388] width 81 height 12
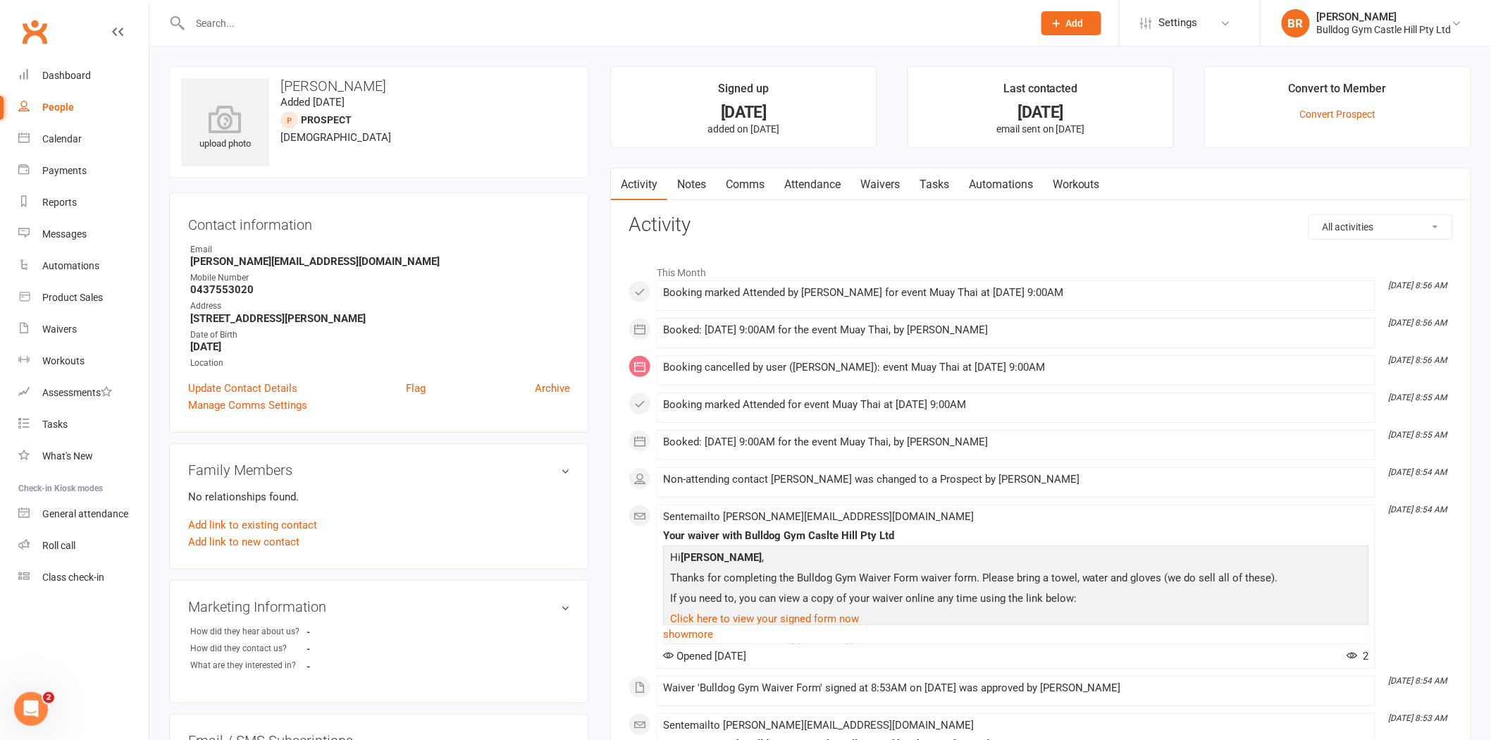
click at [699, 190] on link "Notes" at bounding box center [691, 184] width 49 height 32
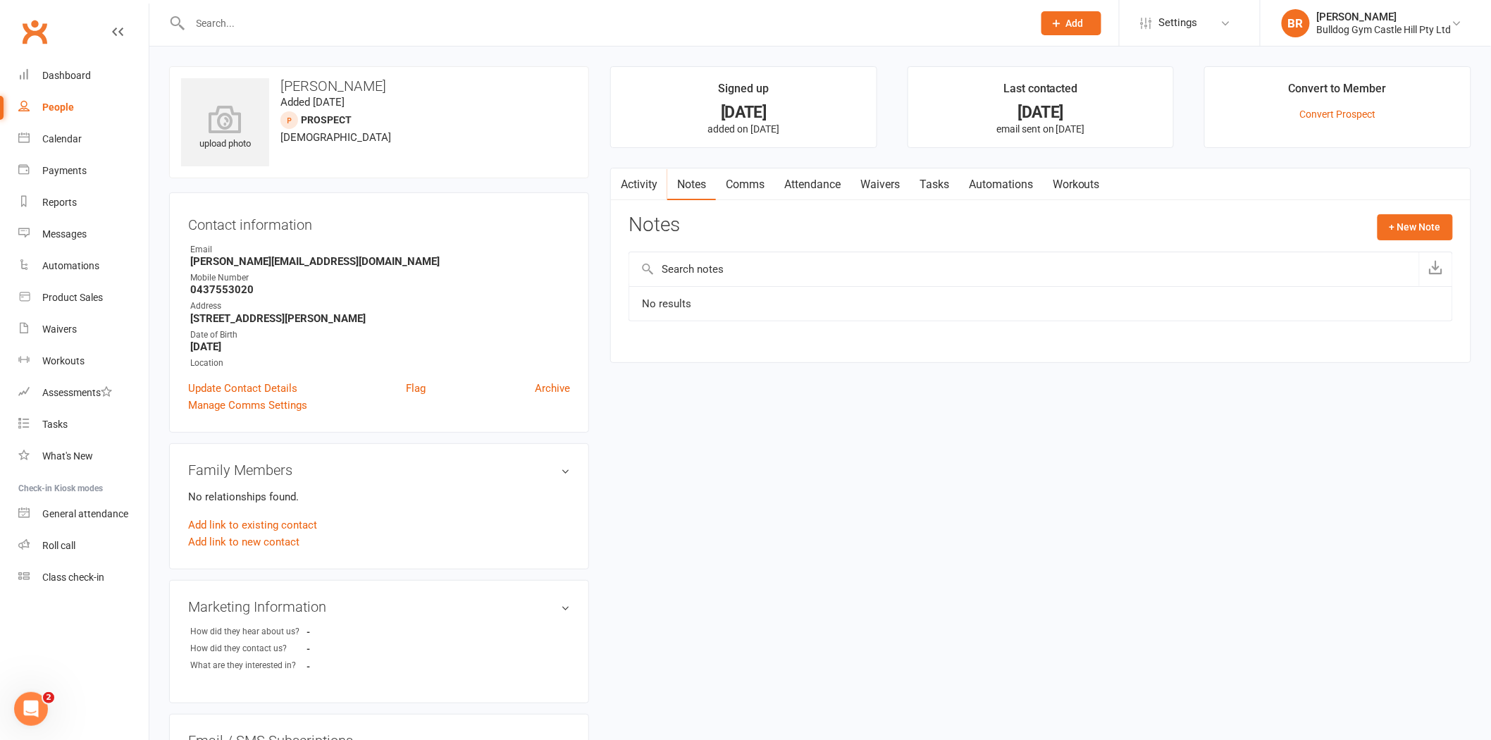
click at [744, 180] on link "Comms" at bounding box center [745, 184] width 58 height 32
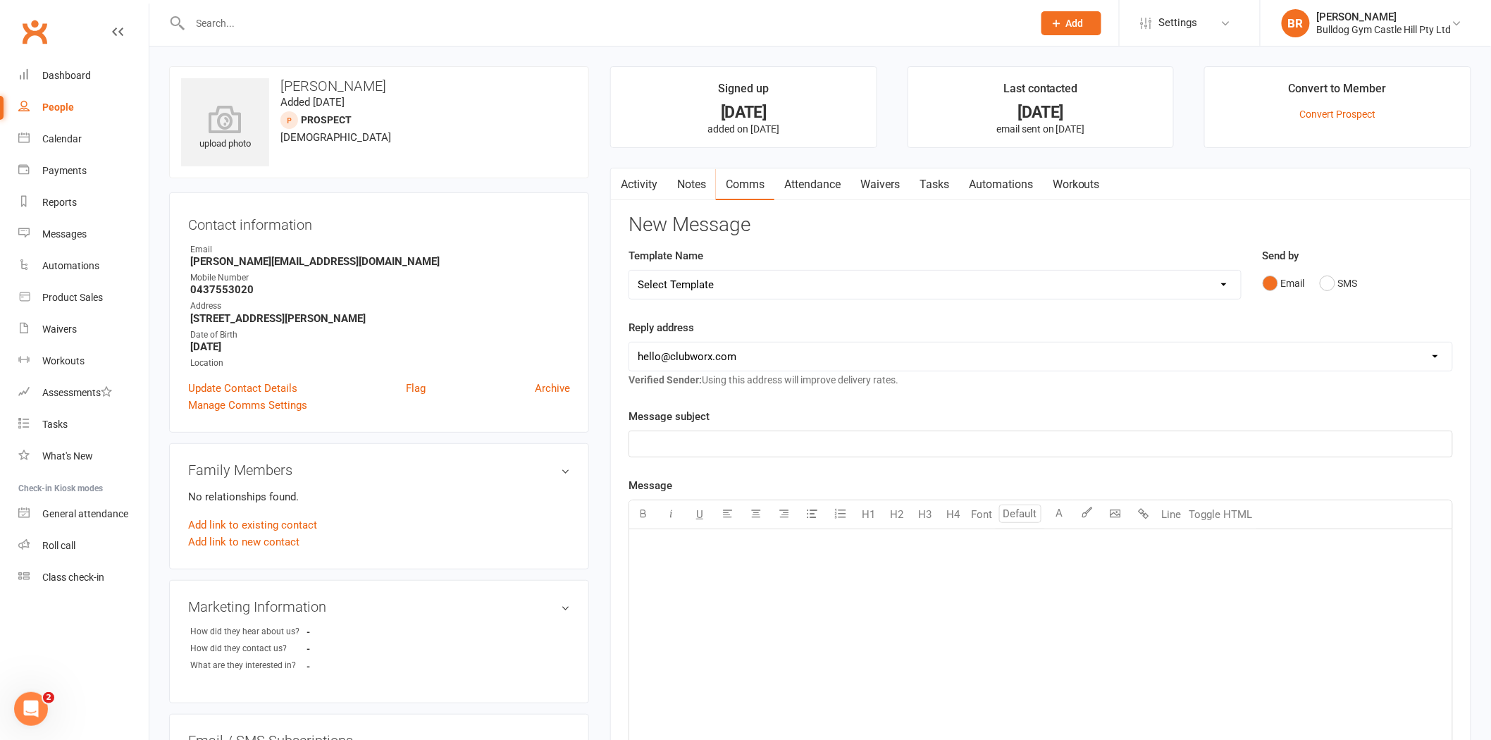
click at [780, 183] on link "Attendance" at bounding box center [812, 184] width 76 height 32
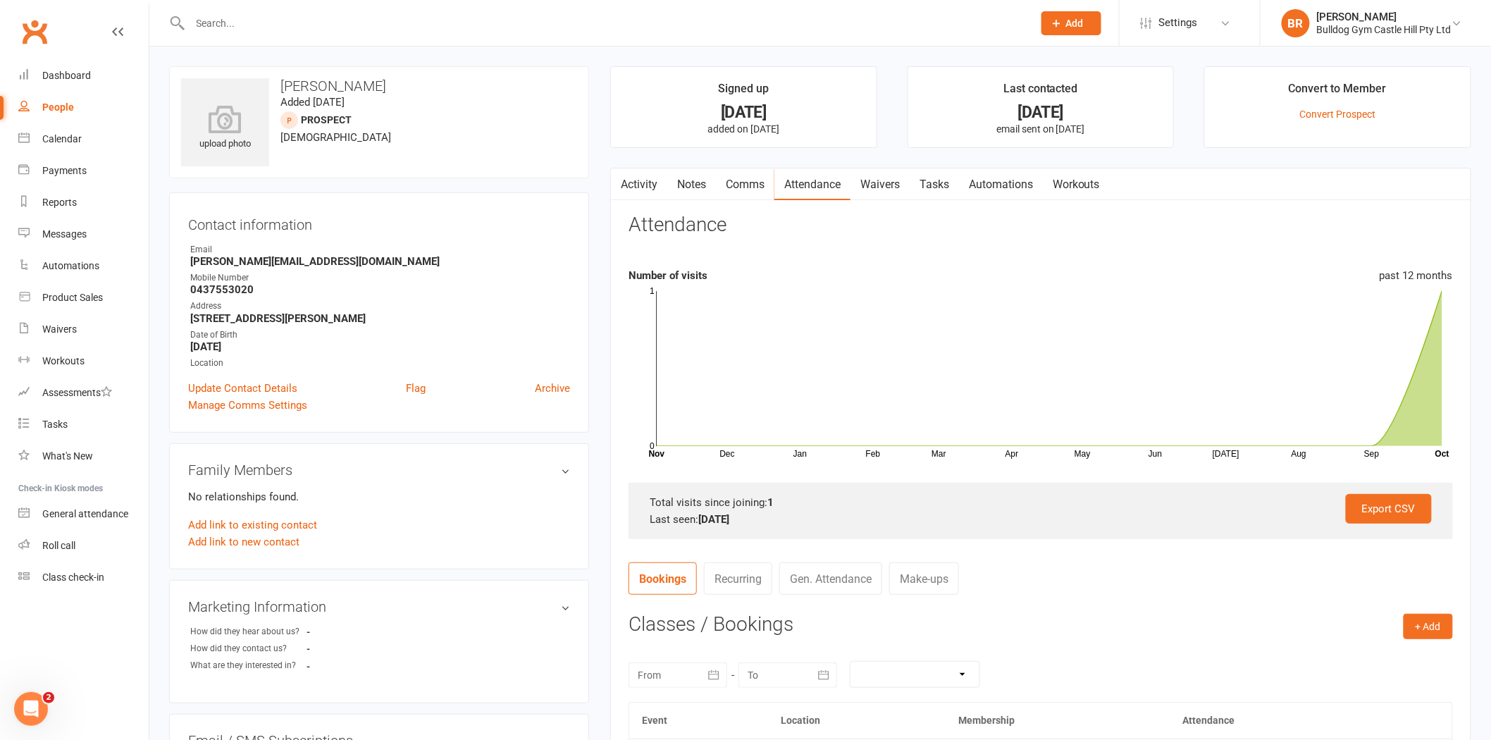
click at [872, 179] on link "Waivers" at bounding box center [880, 184] width 59 height 32
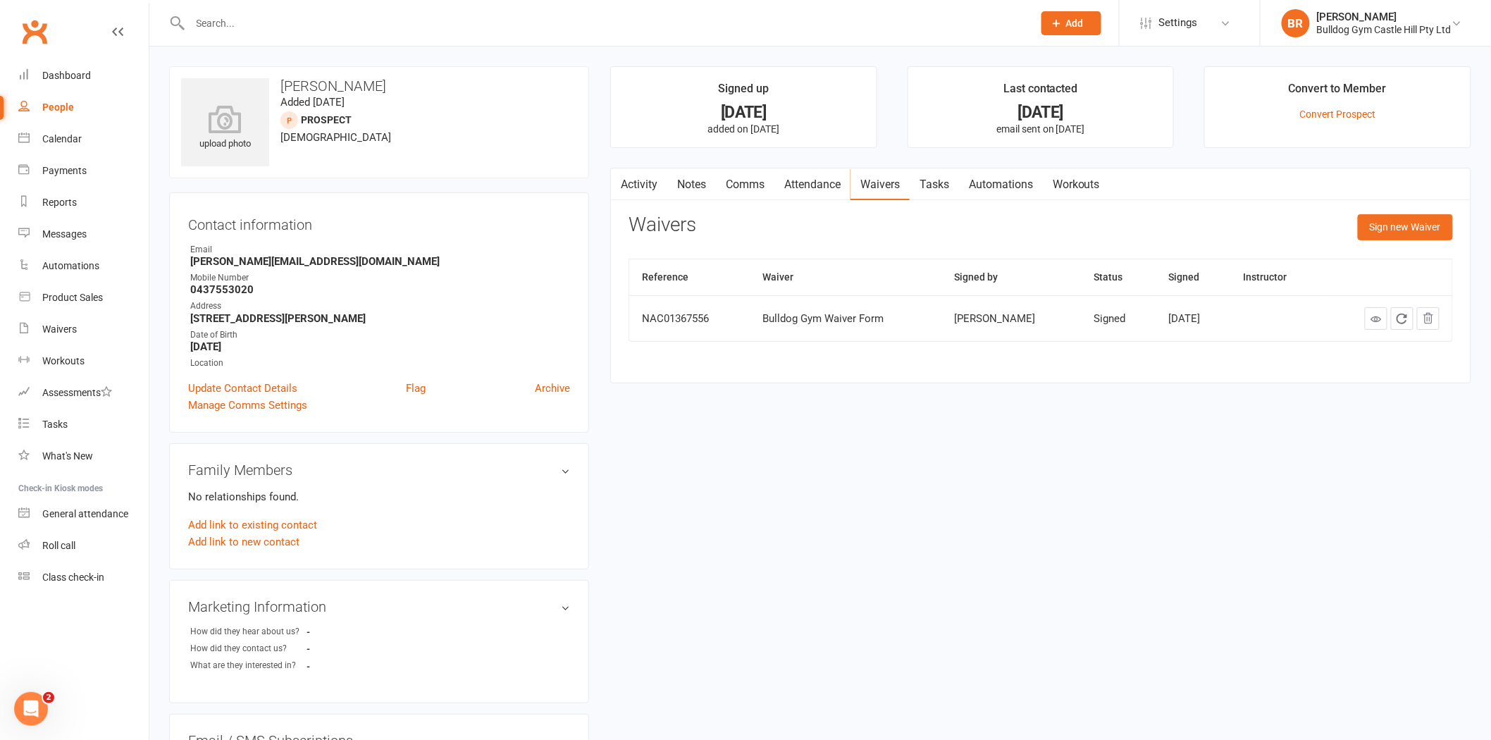
click at [645, 184] on link "Activity" at bounding box center [639, 184] width 56 height 32
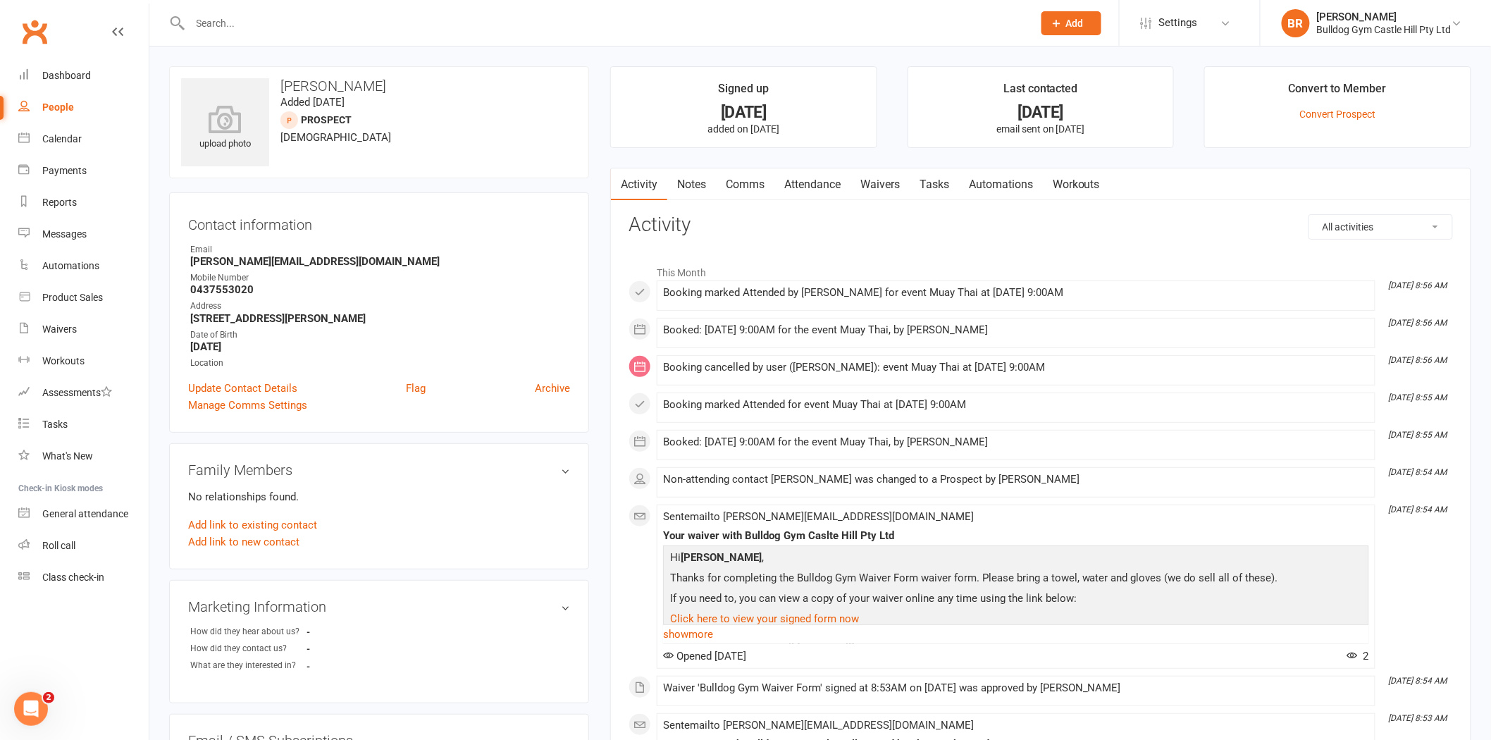
click at [51, 101] on div "People" at bounding box center [58, 106] width 32 height 11
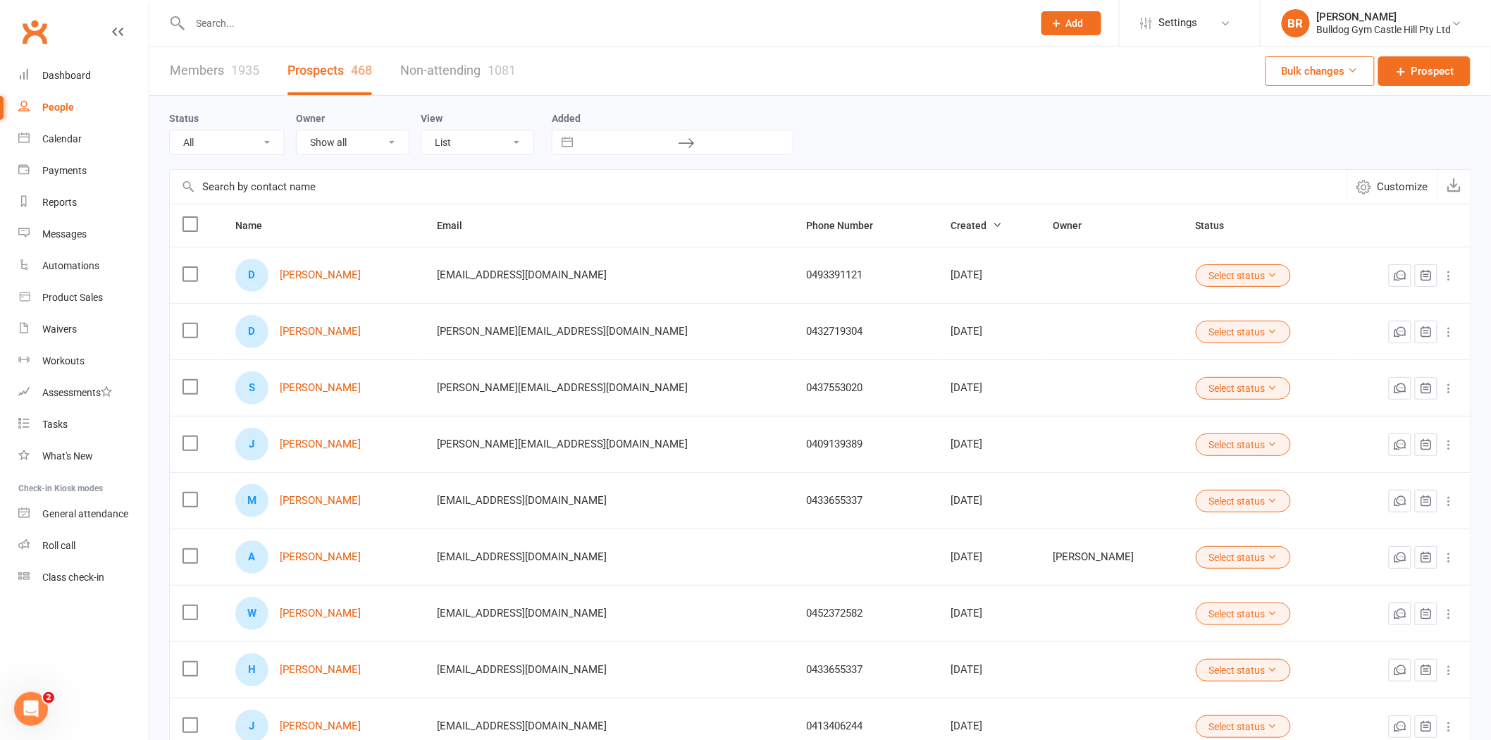
click at [321, 325] on div "D Diana Smirnov" at bounding box center [323, 331] width 176 height 33
click at [328, 327] on link "[PERSON_NAME]" at bounding box center [320, 332] width 81 height 12
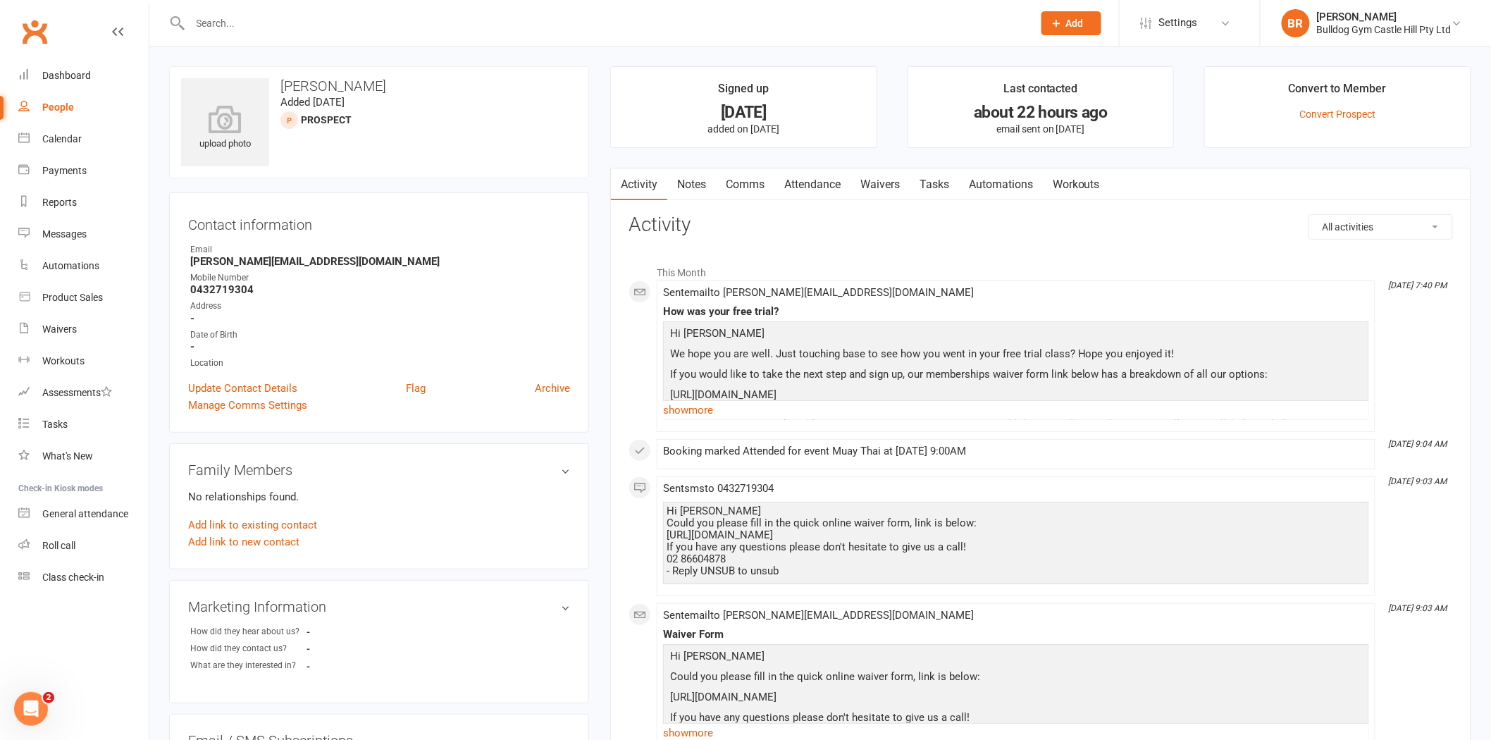
click at [882, 183] on link "Waivers" at bounding box center [880, 184] width 59 height 32
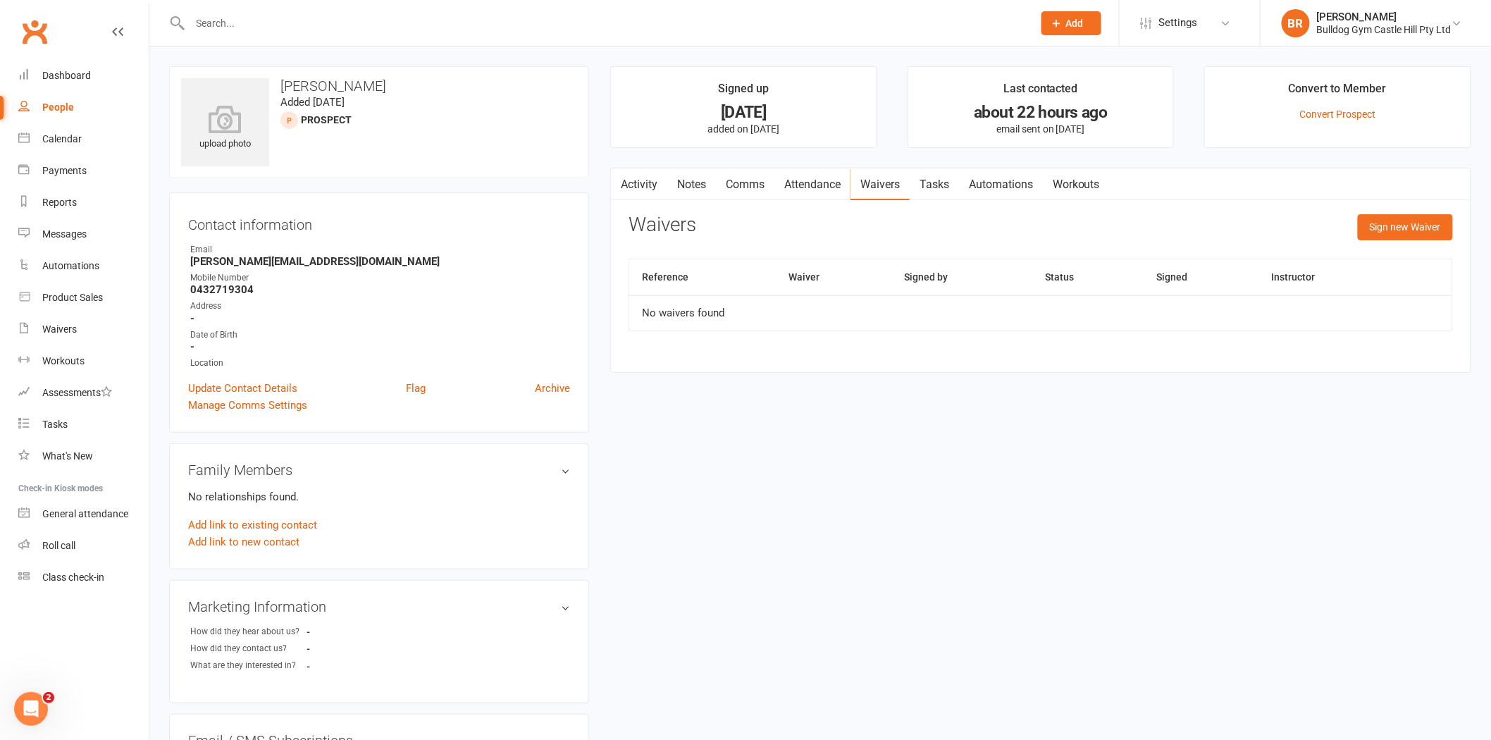
click at [640, 186] on link "Activity" at bounding box center [639, 184] width 56 height 32
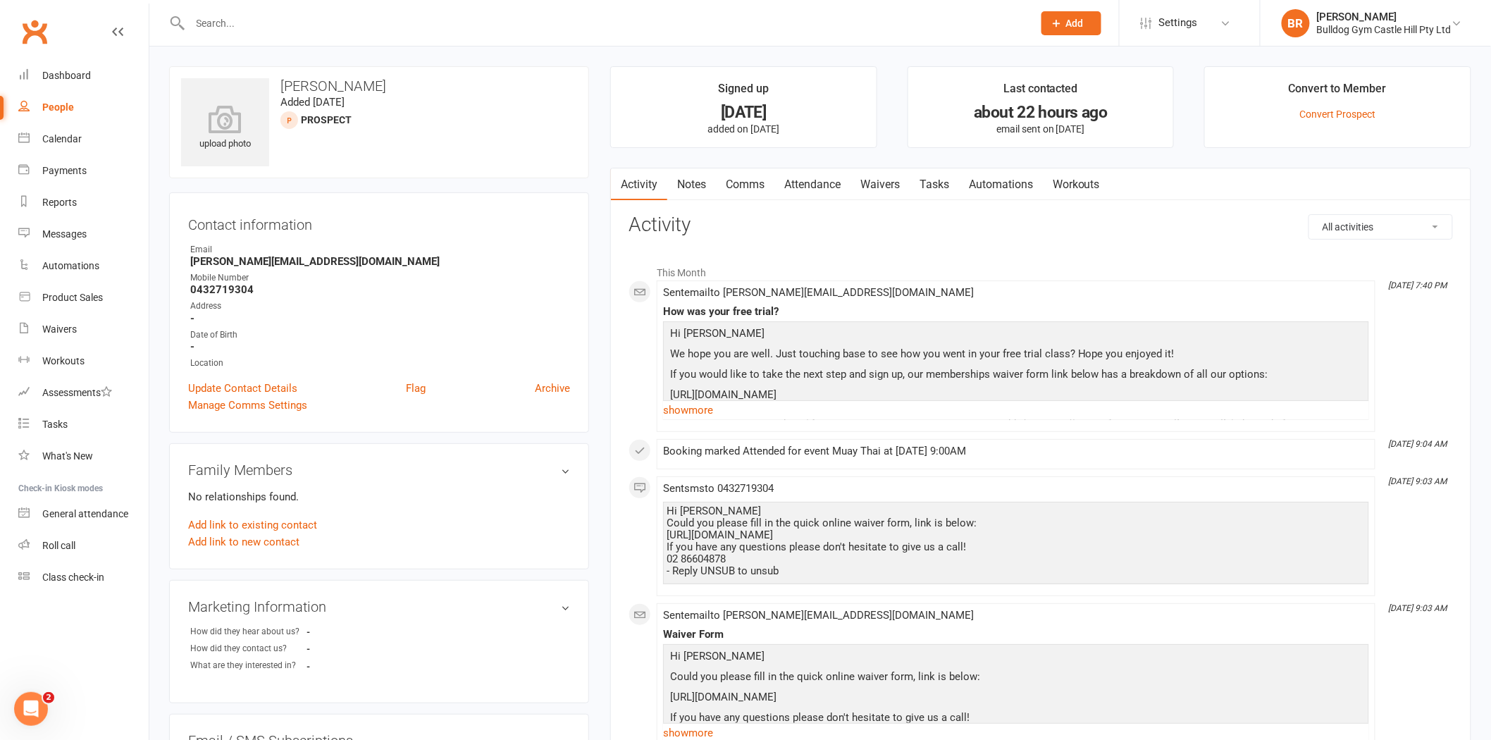
click at [892, 186] on link "Waivers" at bounding box center [880, 184] width 59 height 32
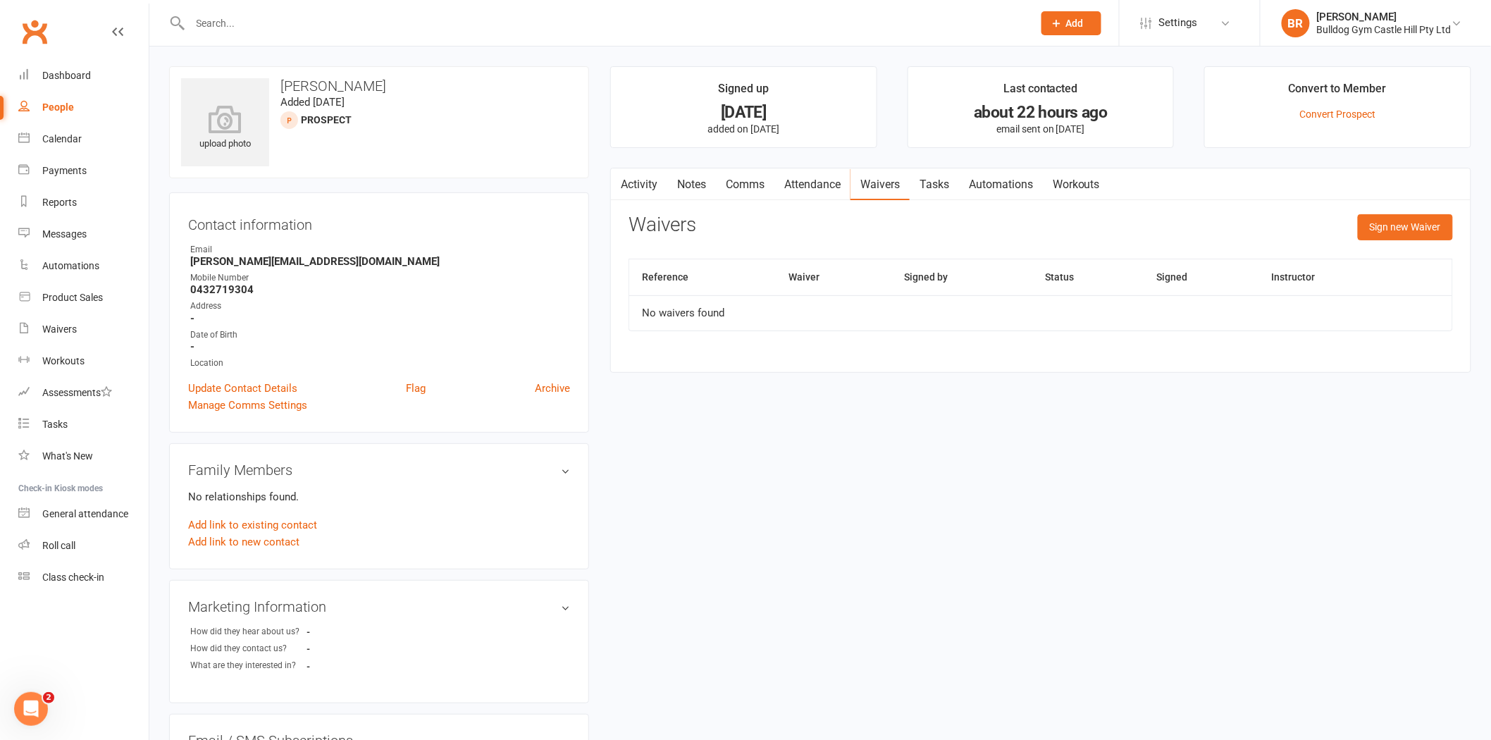
click at [665, 191] on link "Activity" at bounding box center [639, 184] width 56 height 32
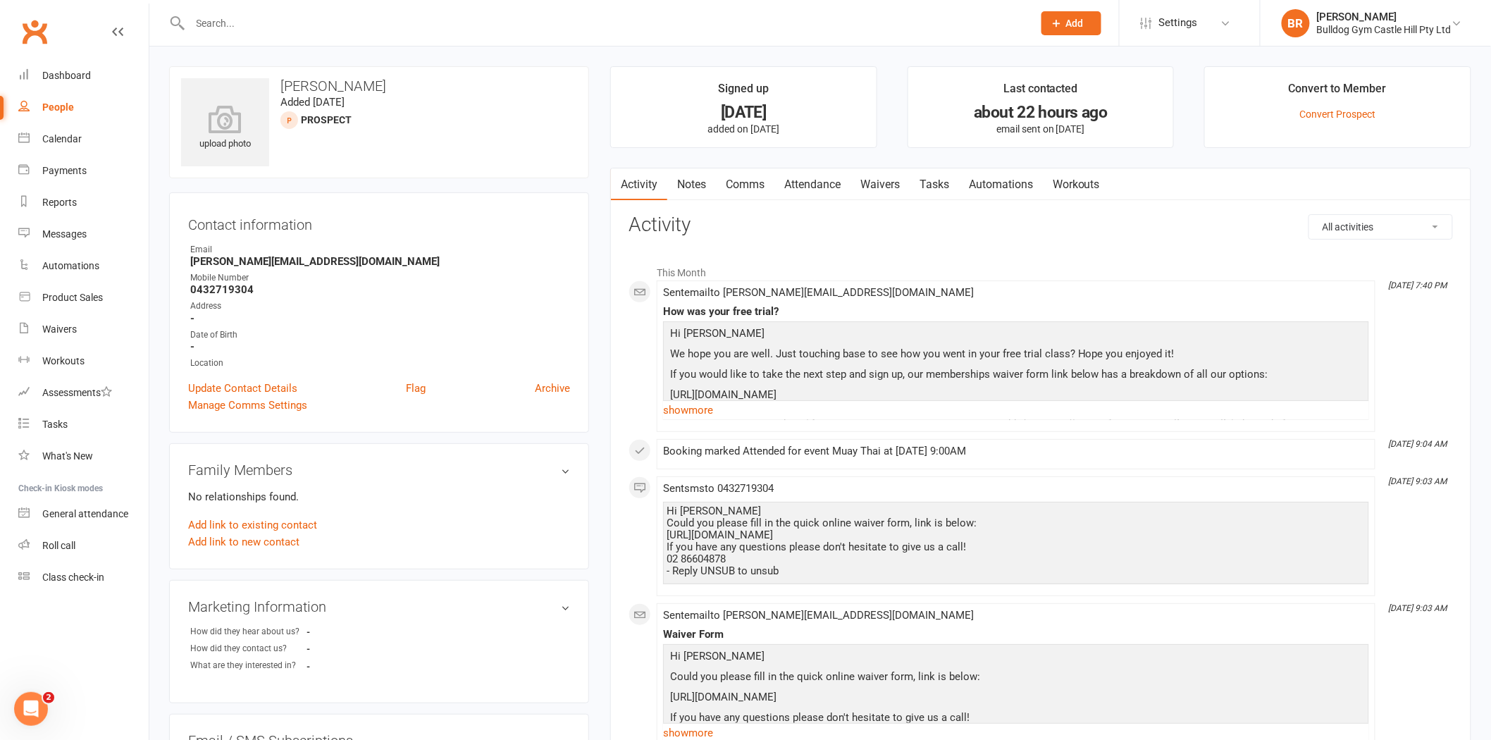
click at [43, 104] on div "People" at bounding box center [58, 106] width 32 height 11
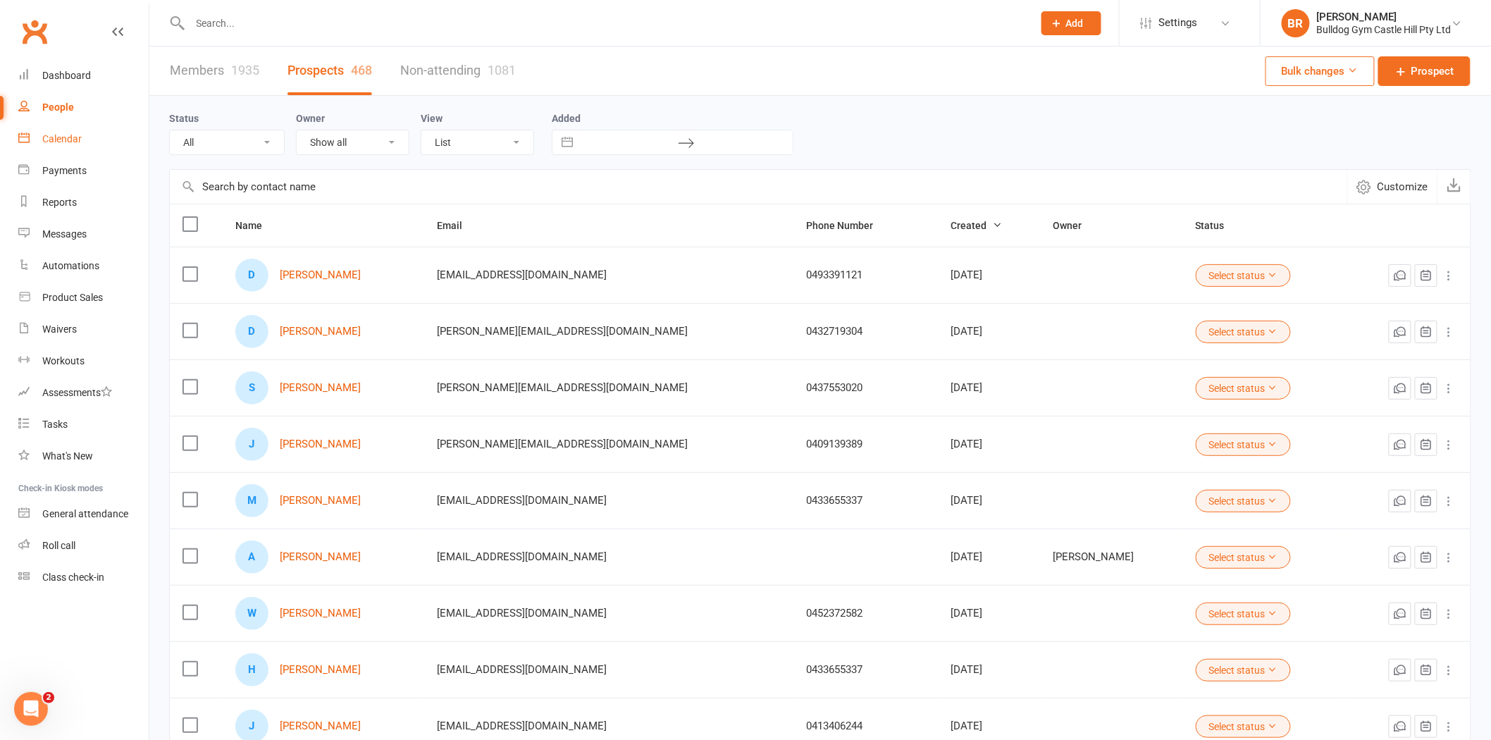
click at [70, 135] on div "Calendar" at bounding box center [61, 138] width 39 height 11
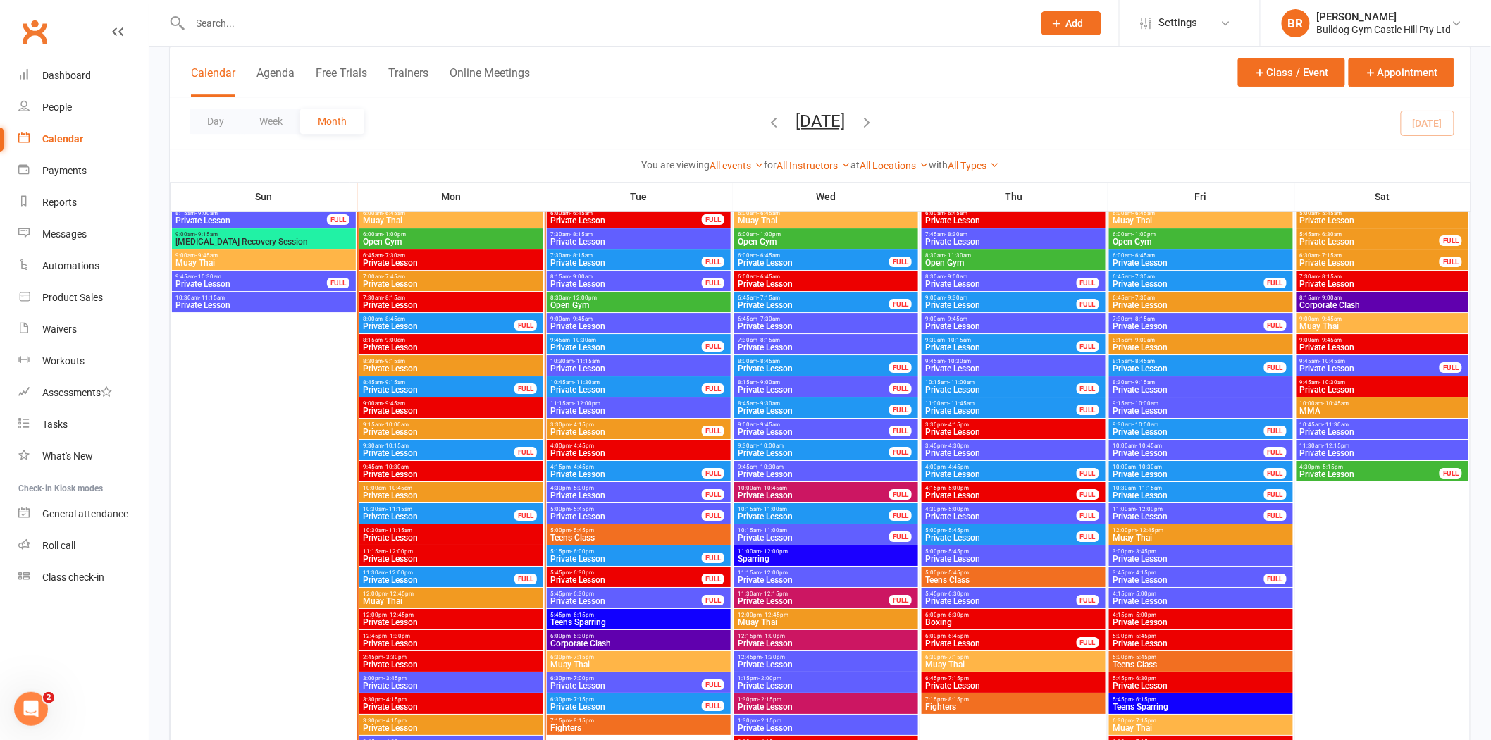
scroll to position [1957, 0]
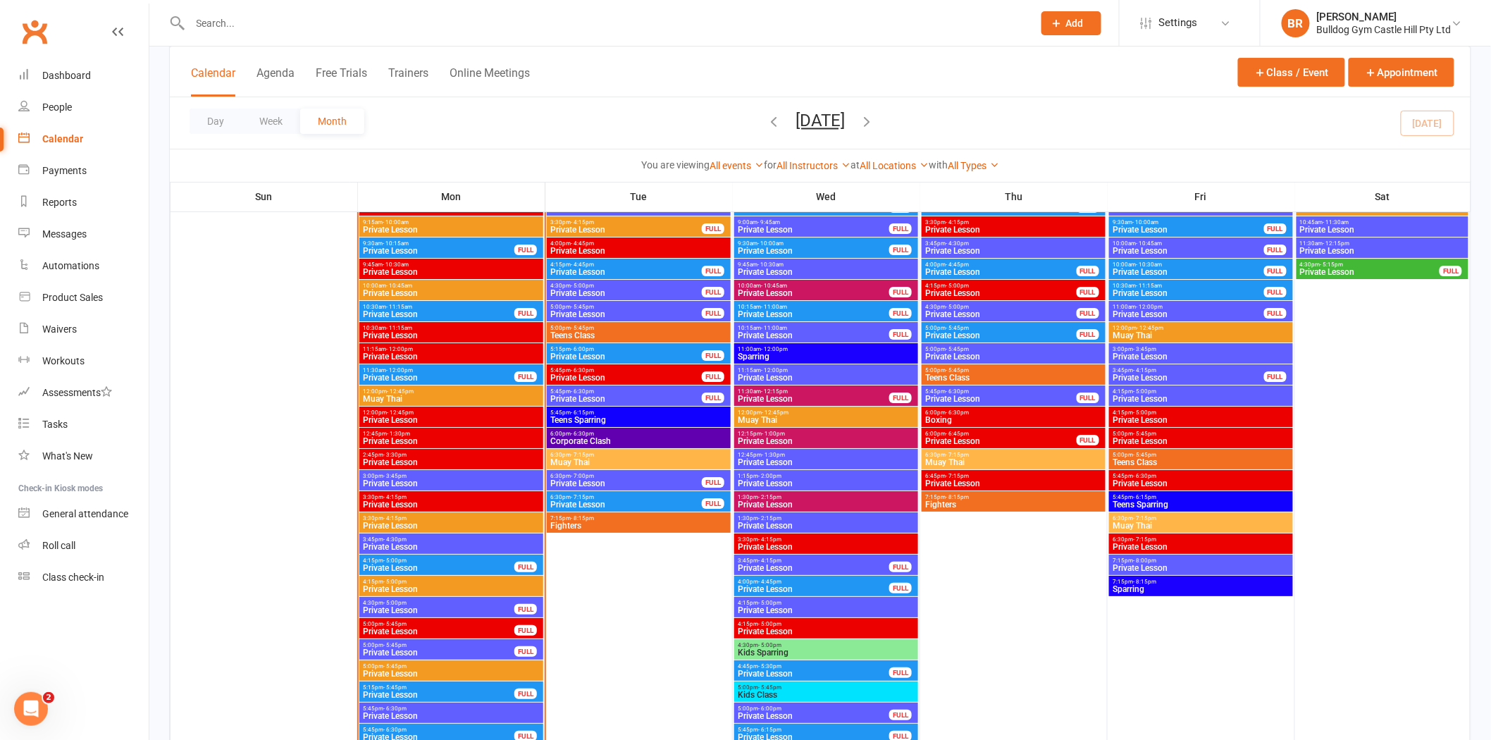
click at [397, 624] on span "- 5:45pm" at bounding box center [394, 624] width 23 height 6
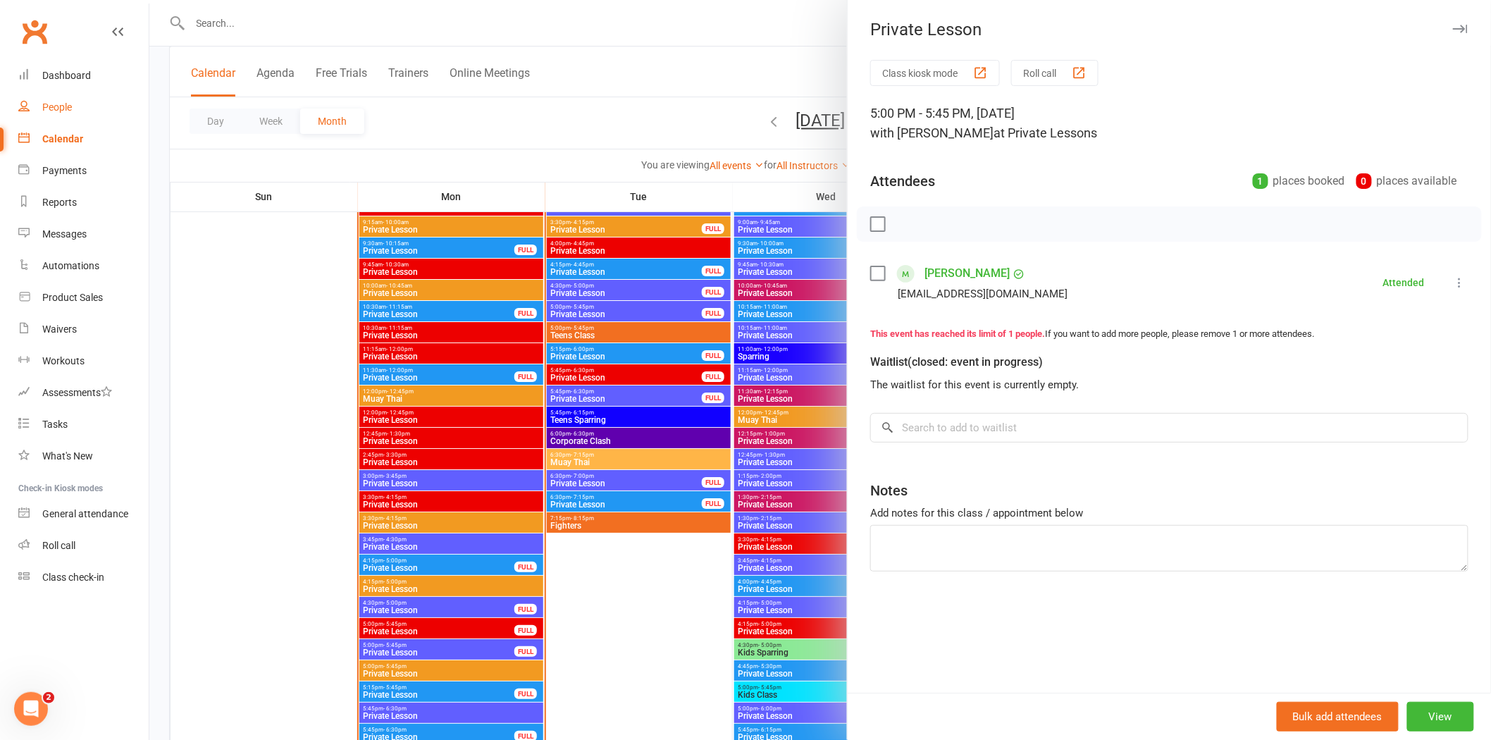
click at [66, 106] on div "People" at bounding box center [57, 106] width 30 height 11
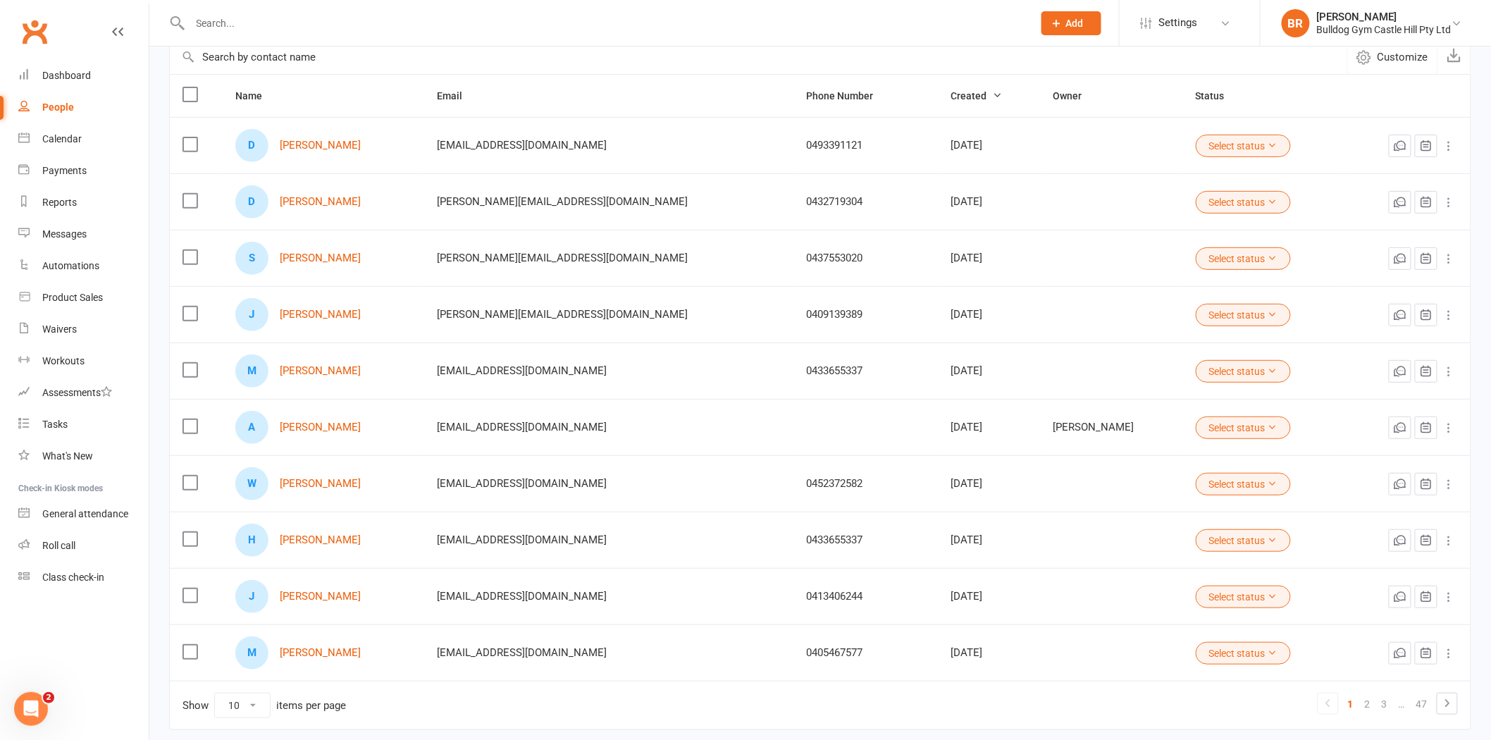
scroll to position [156, 0]
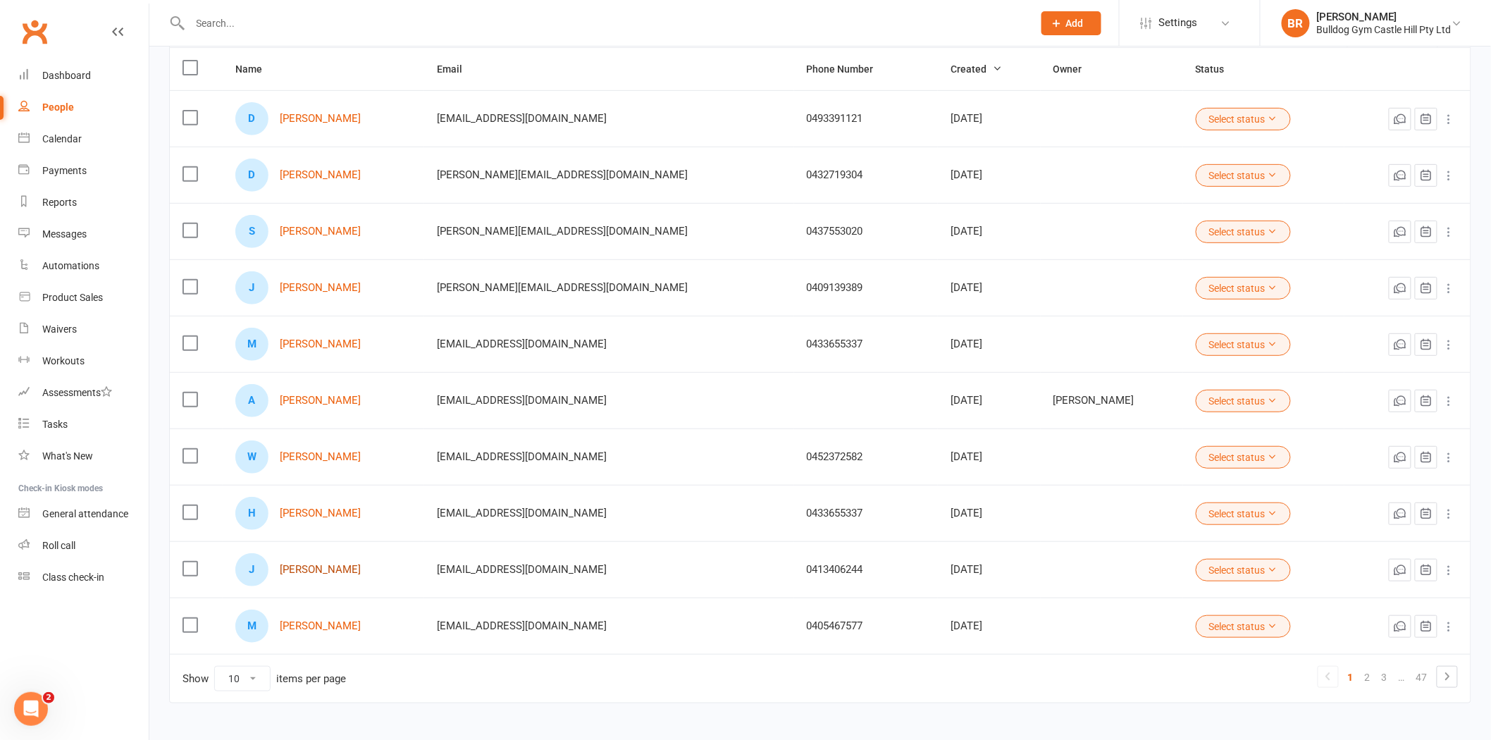
click at [316, 574] on link "Jack Nguyen" at bounding box center [320, 570] width 81 height 12
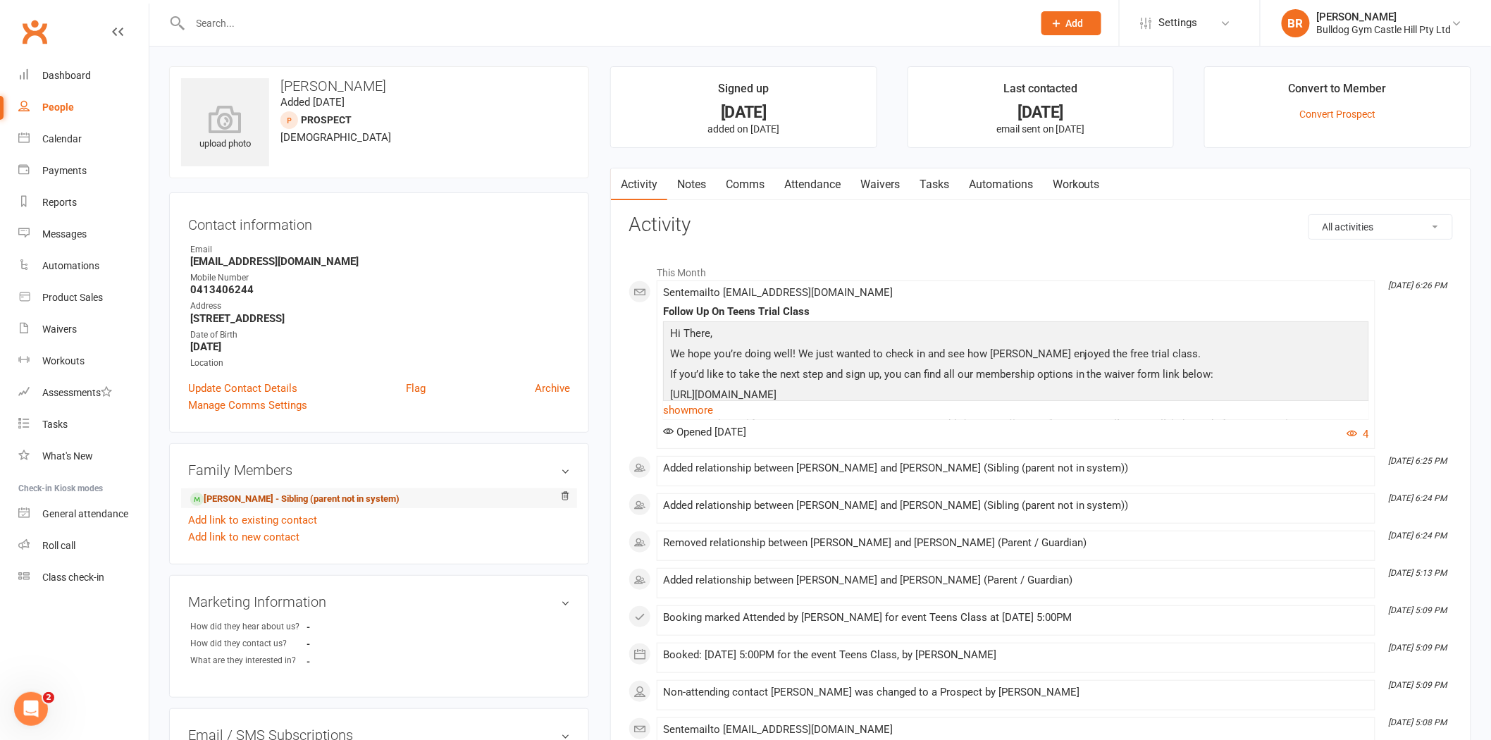
click at [350, 498] on link "Andy Nguyen - Sibling (parent not in system)" at bounding box center [294, 499] width 209 height 15
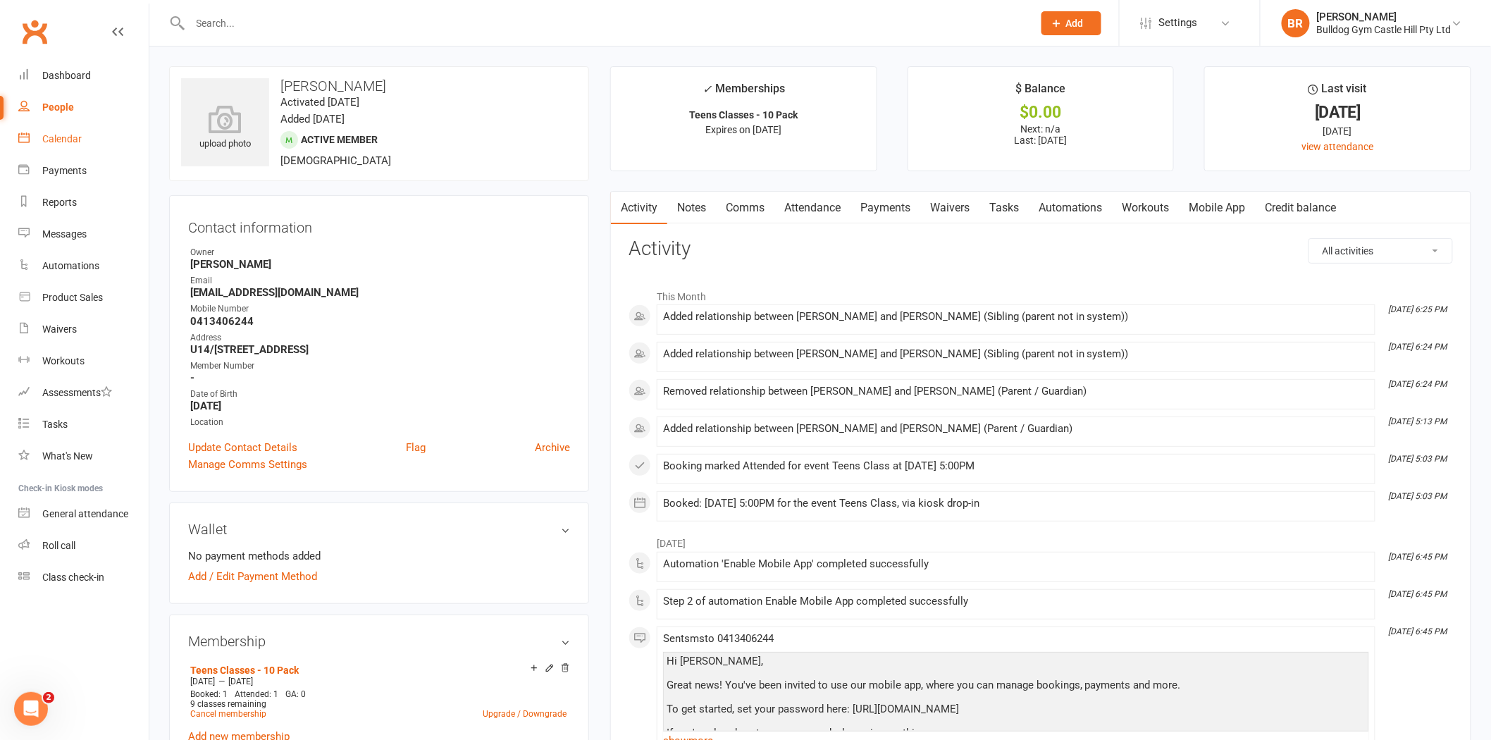
click at [45, 130] on link "Calendar" at bounding box center [83, 139] width 130 height 32
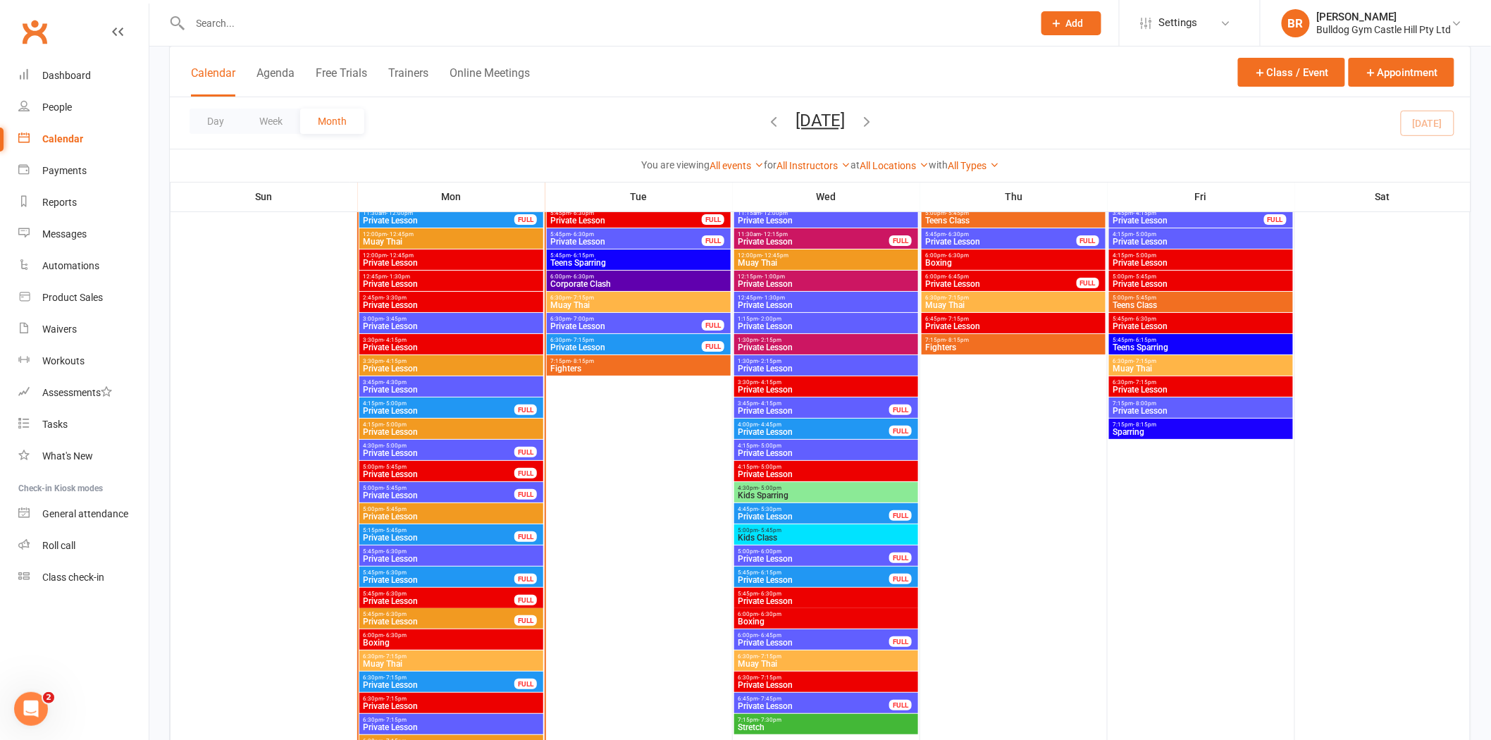
scroll to position [2035, 0]
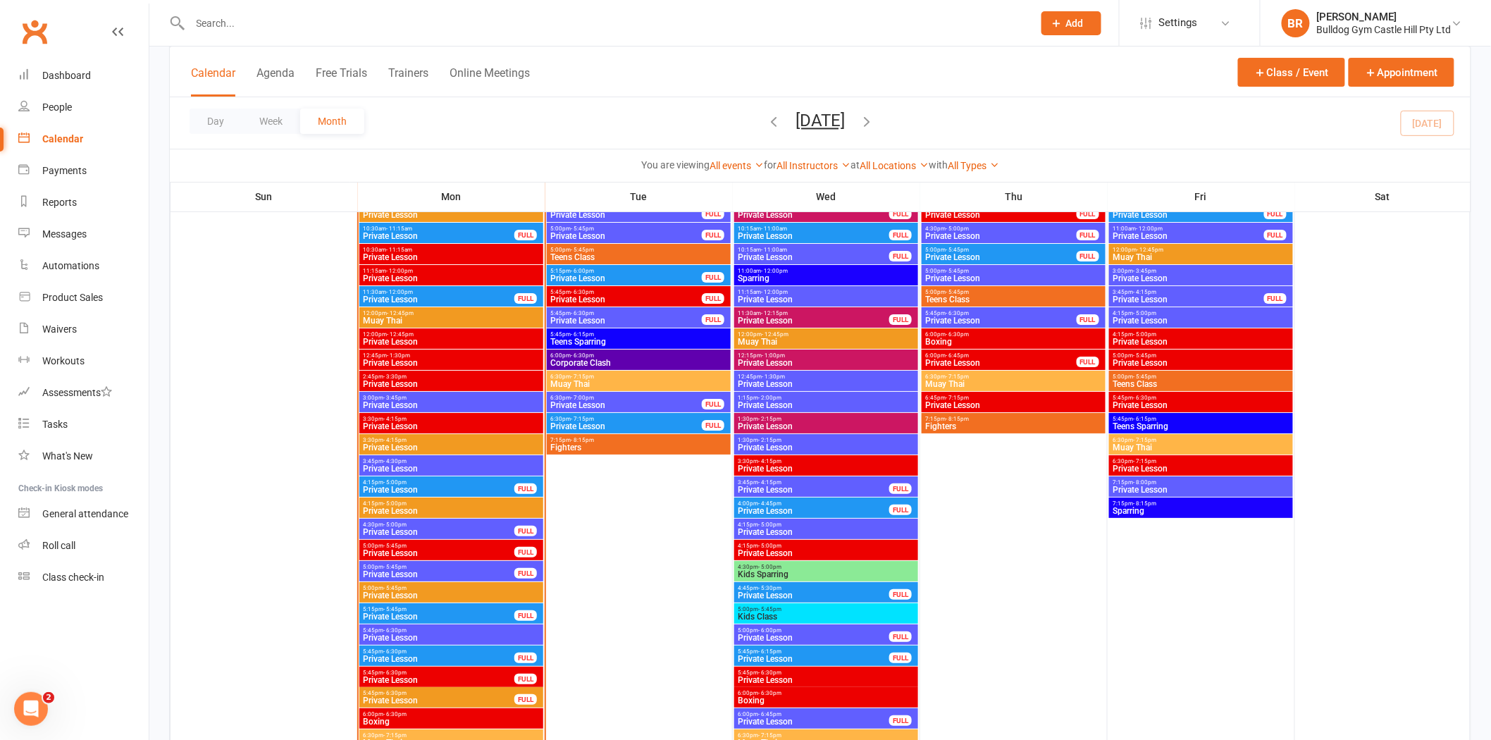
click at [423, 528] on span "Private Lesson" at bounding box center [438, 532] width 153 height 8
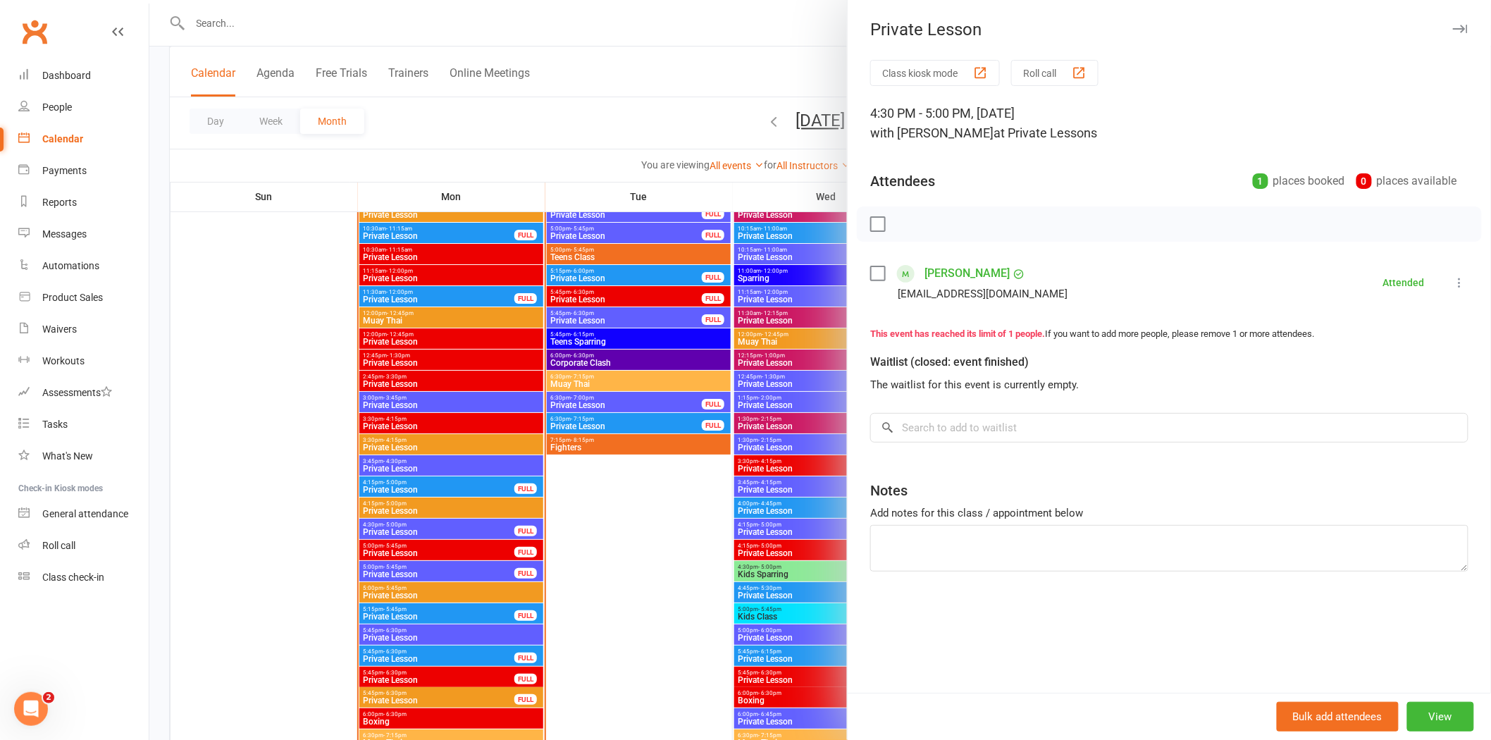
click at [433, 574] on div at bounding box center [820, 370] width 1342 height 740
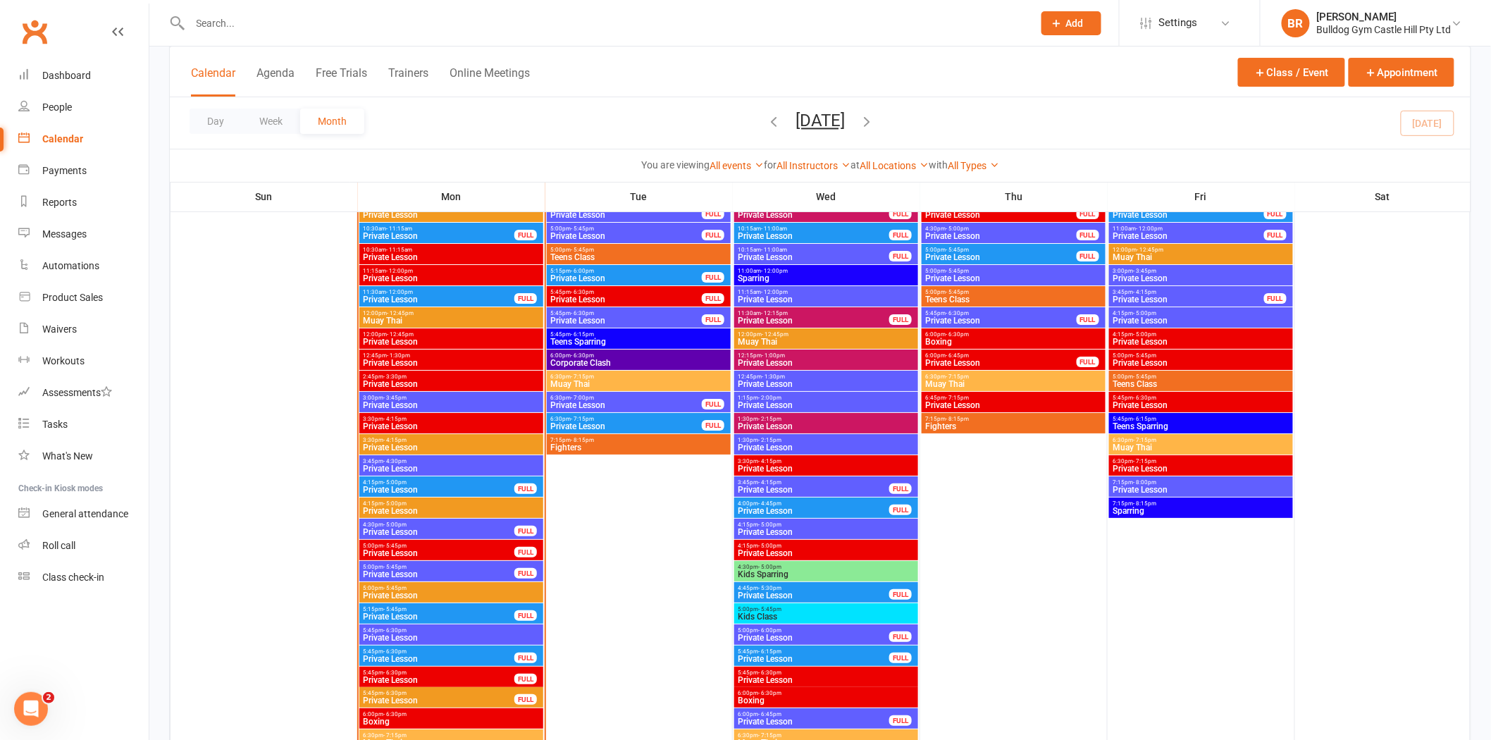
click at [448, 565] on span "5:00pm - 5:45pm" at bounding box center [438, 567] width 153 height 6
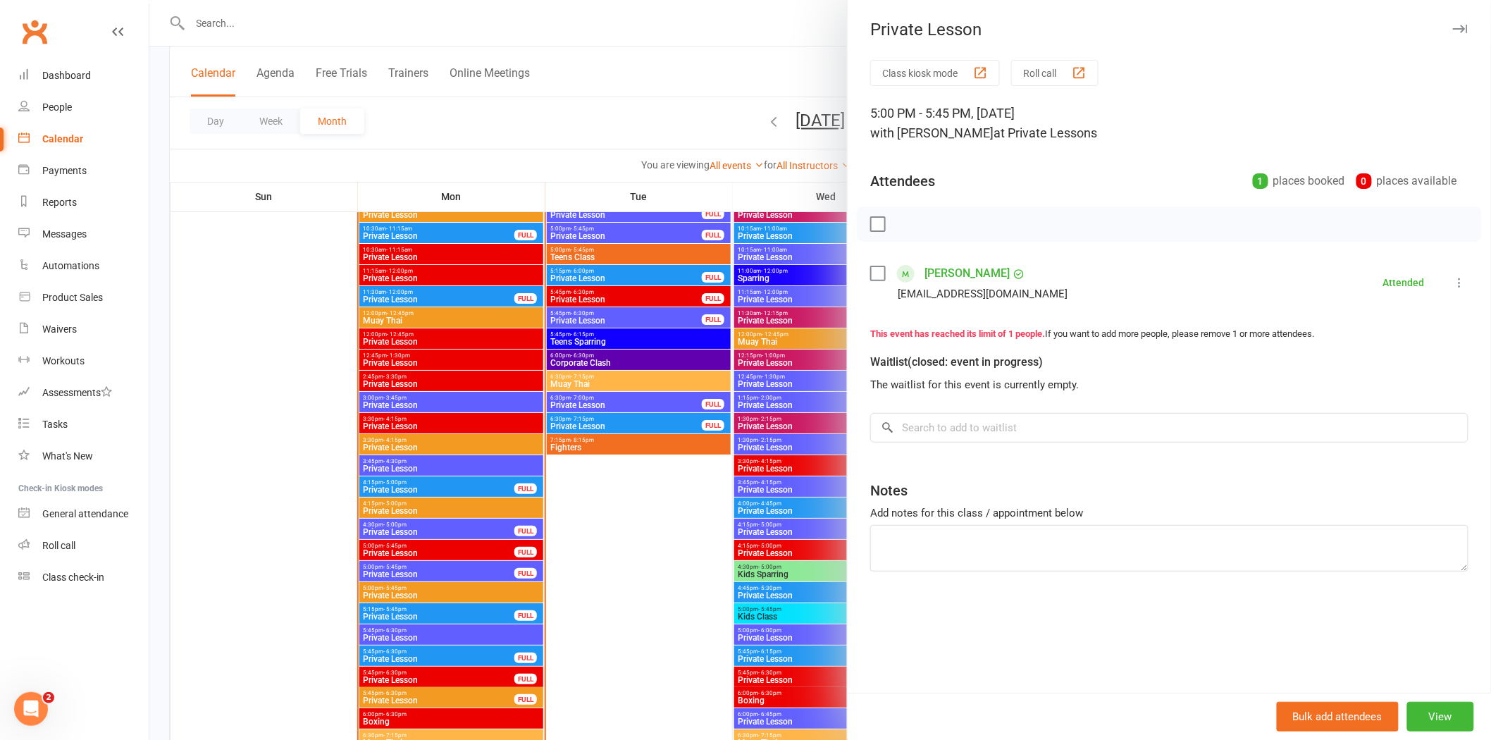
click at [448, 565] on div at bounding box center [820, 370] width 1342 height 740
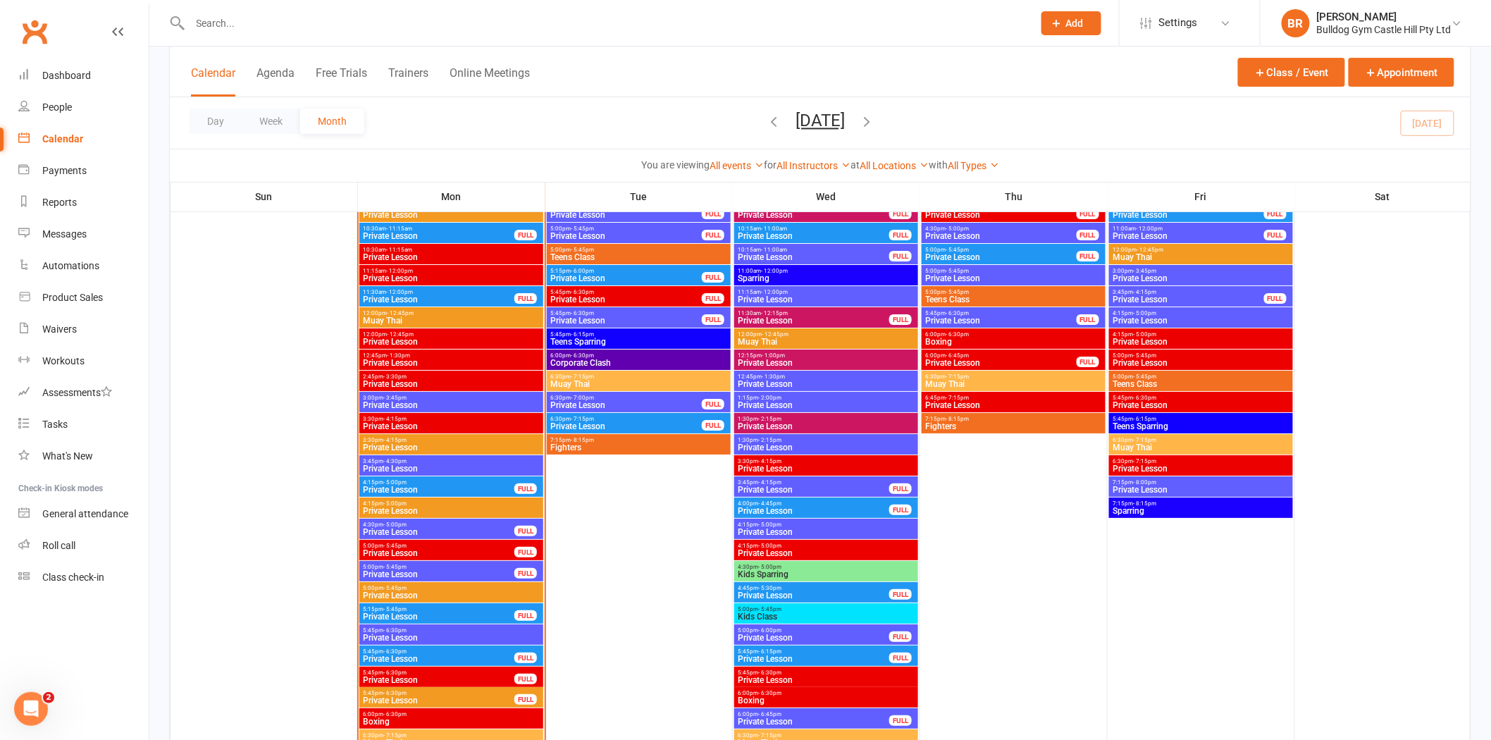
click at [426, 630] on span "5:45pm - 6:30pm" at bounding box center [451, 630] width 178 height 6
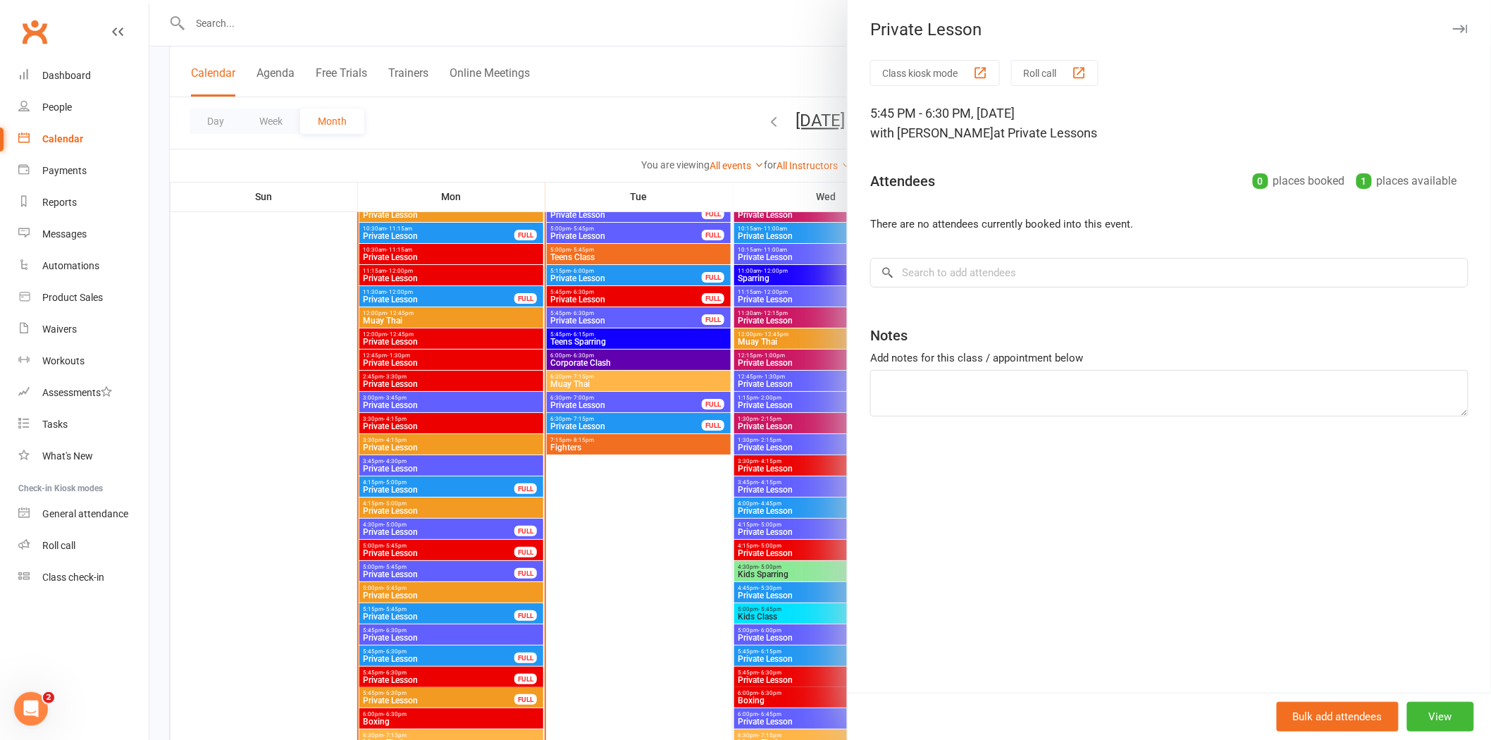
click at [426, 630] on div at bounding box center [820, 370] width 1342 height 740
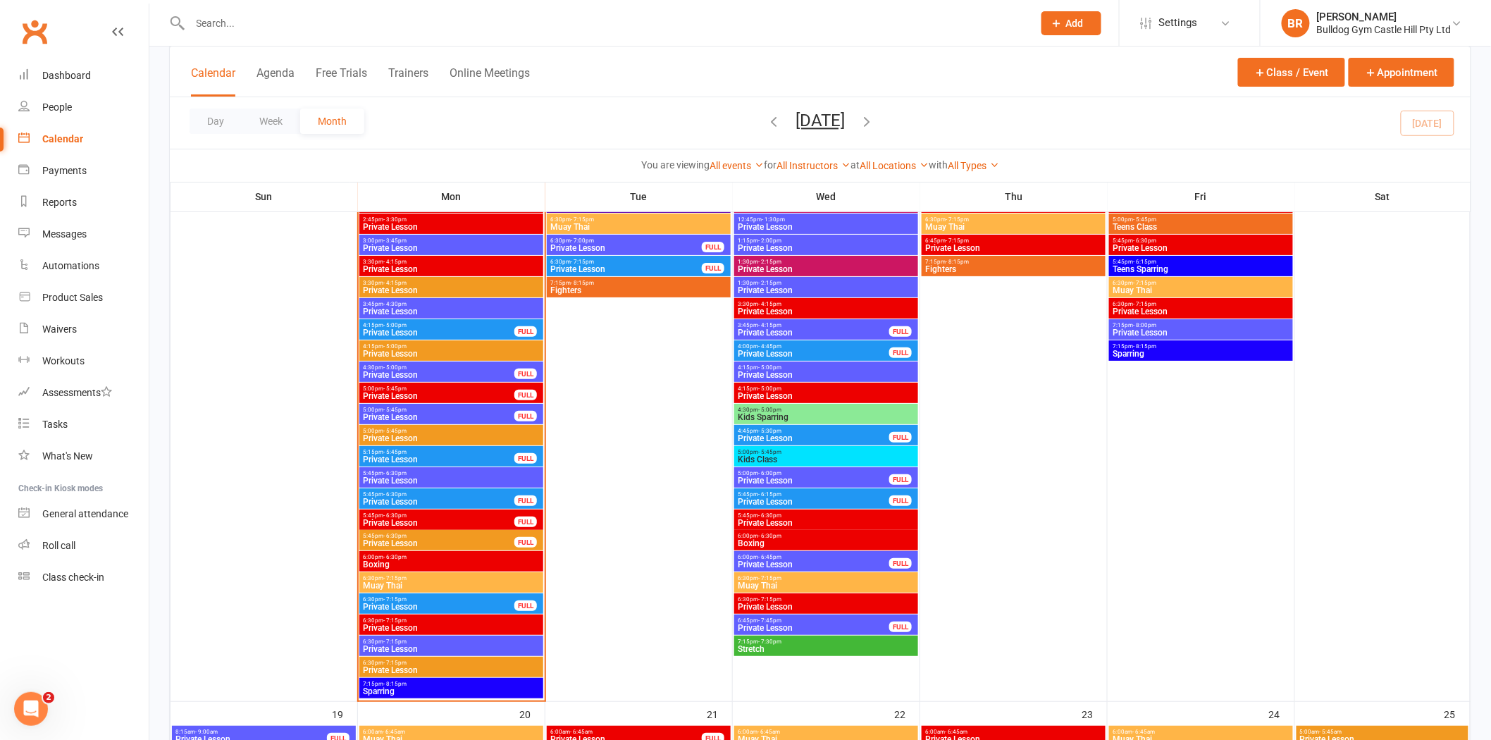
scroll to position [2114, 0]
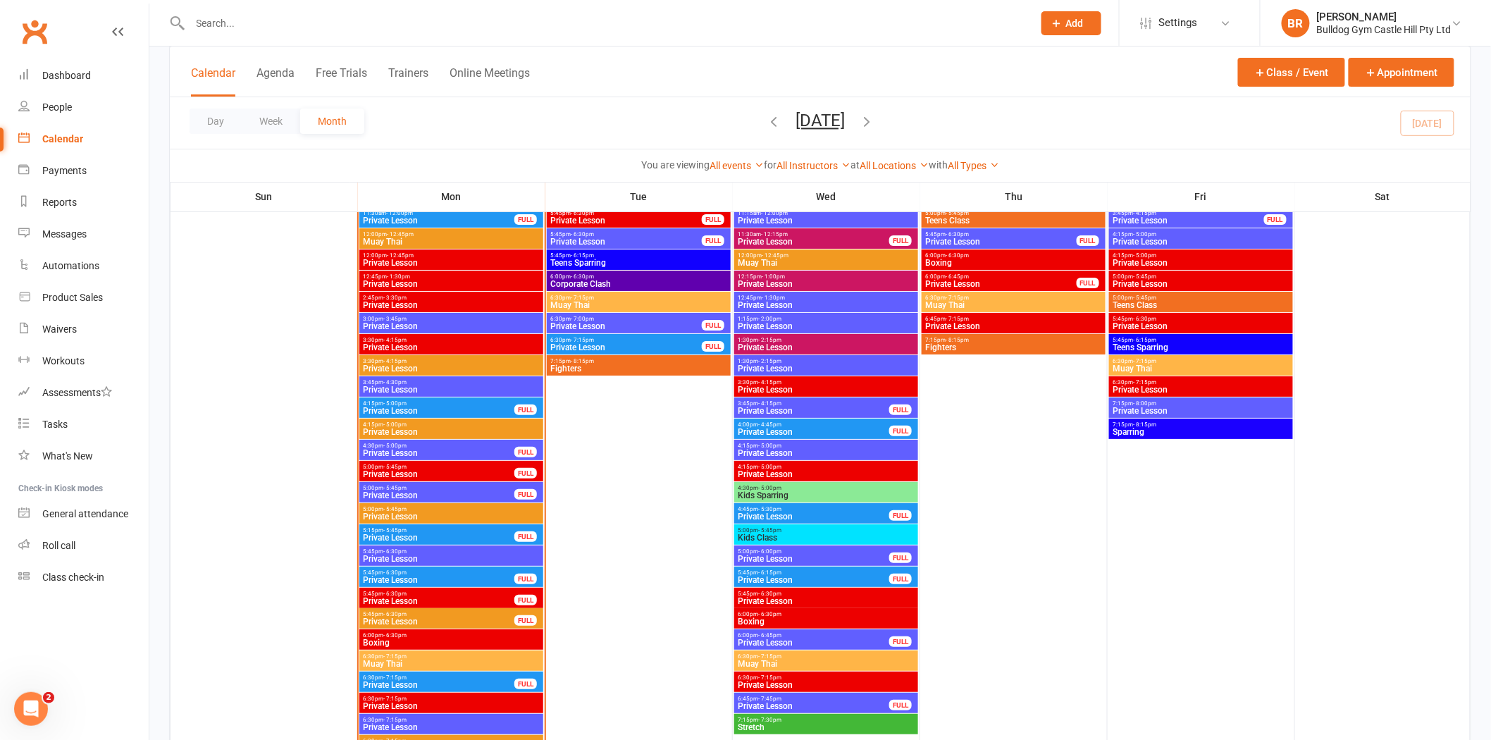
click at [411, 491] on span "Private Lesson" at bounding box center [438, 495] width 153 height 8
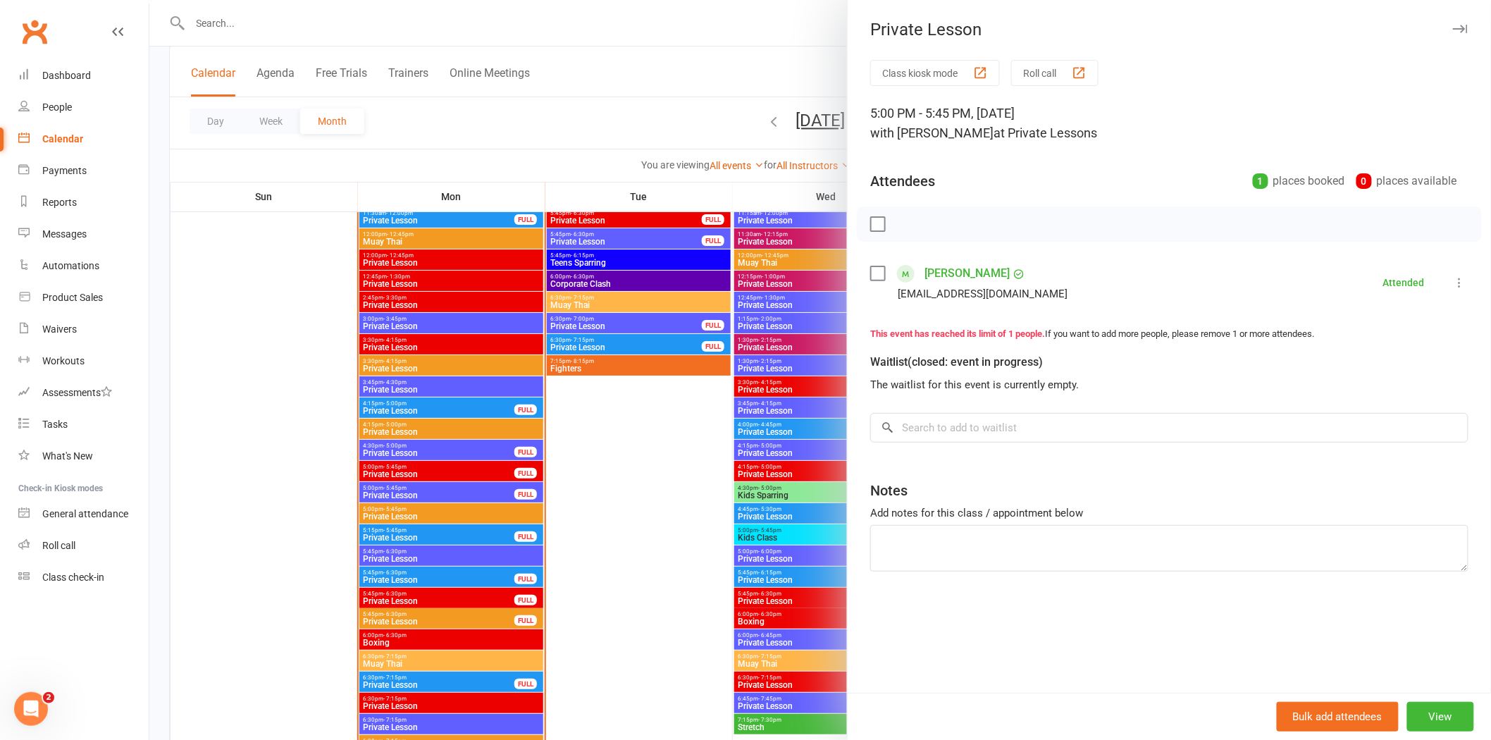
click at [600, 503] on div at bounding box center [820, 370] width 1342 height 740
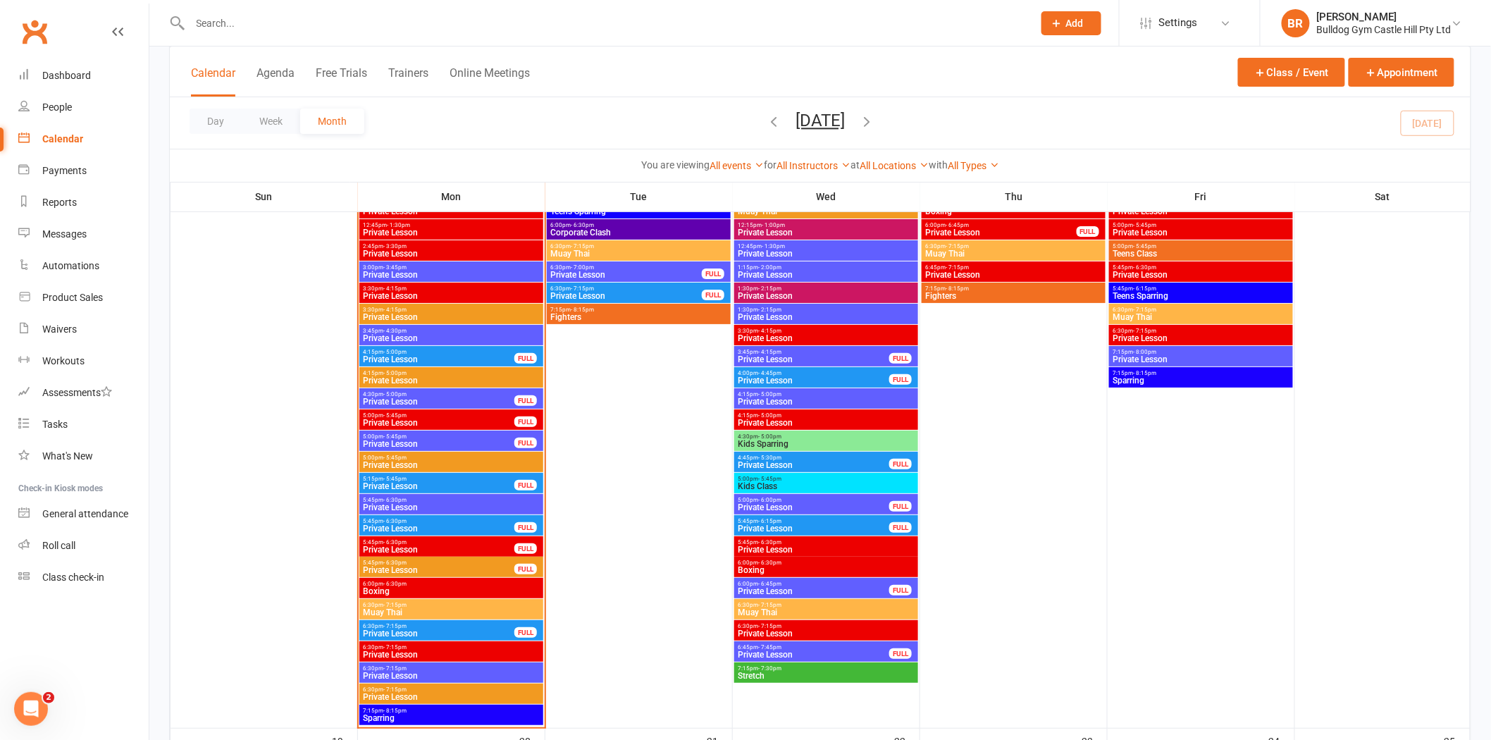
scroll to position [2192, 0]
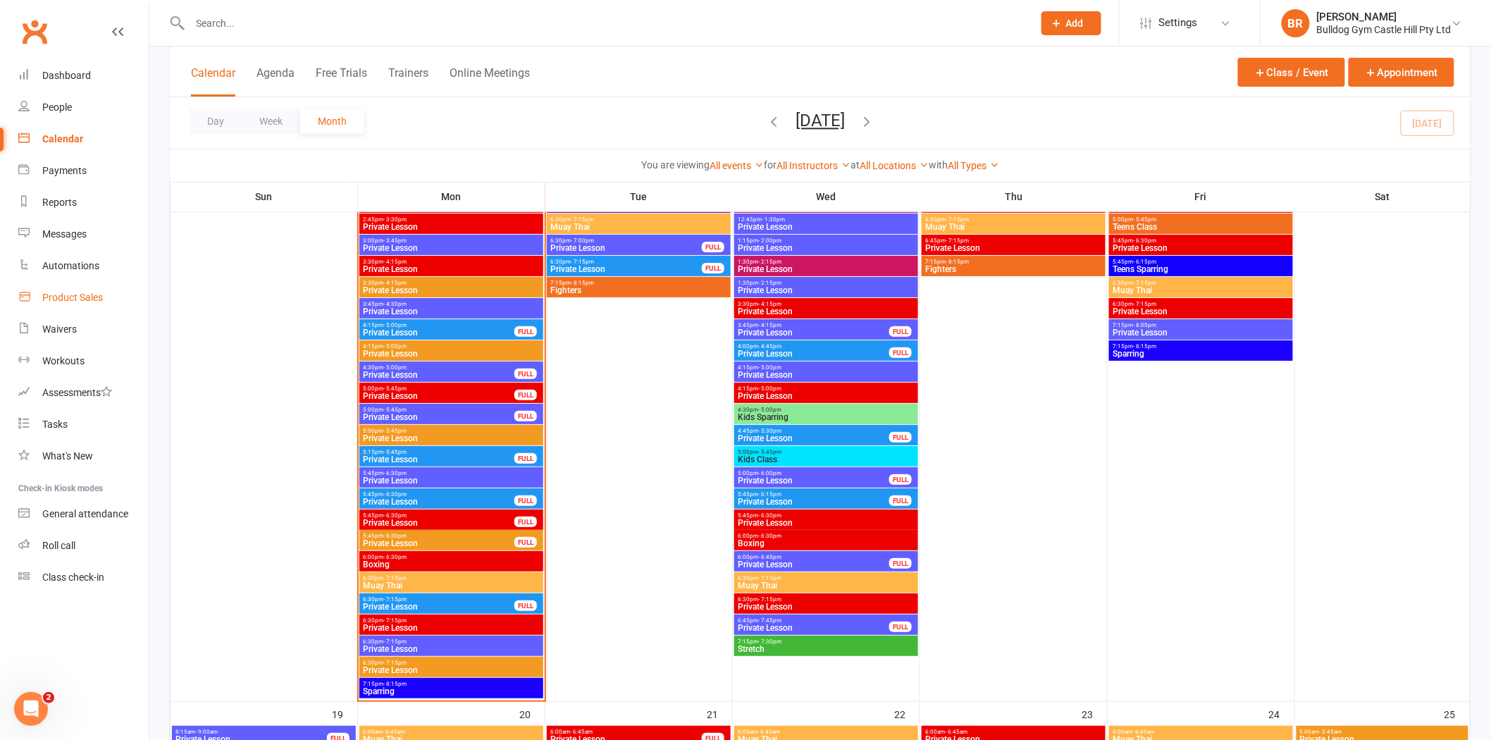
click at [85, 294] on div "Product Sales" at bounding box center [72, 297] width 61 height 11
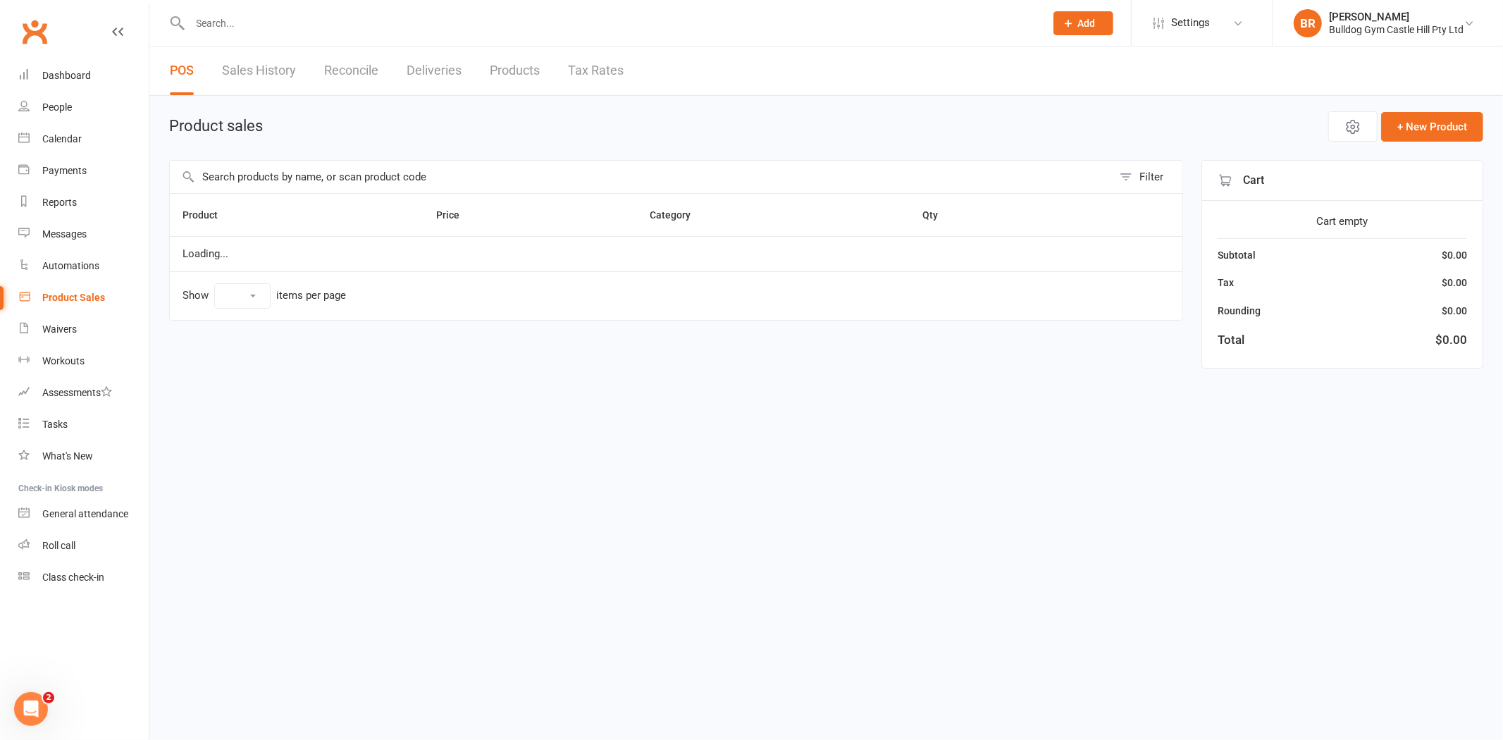
select select "100"
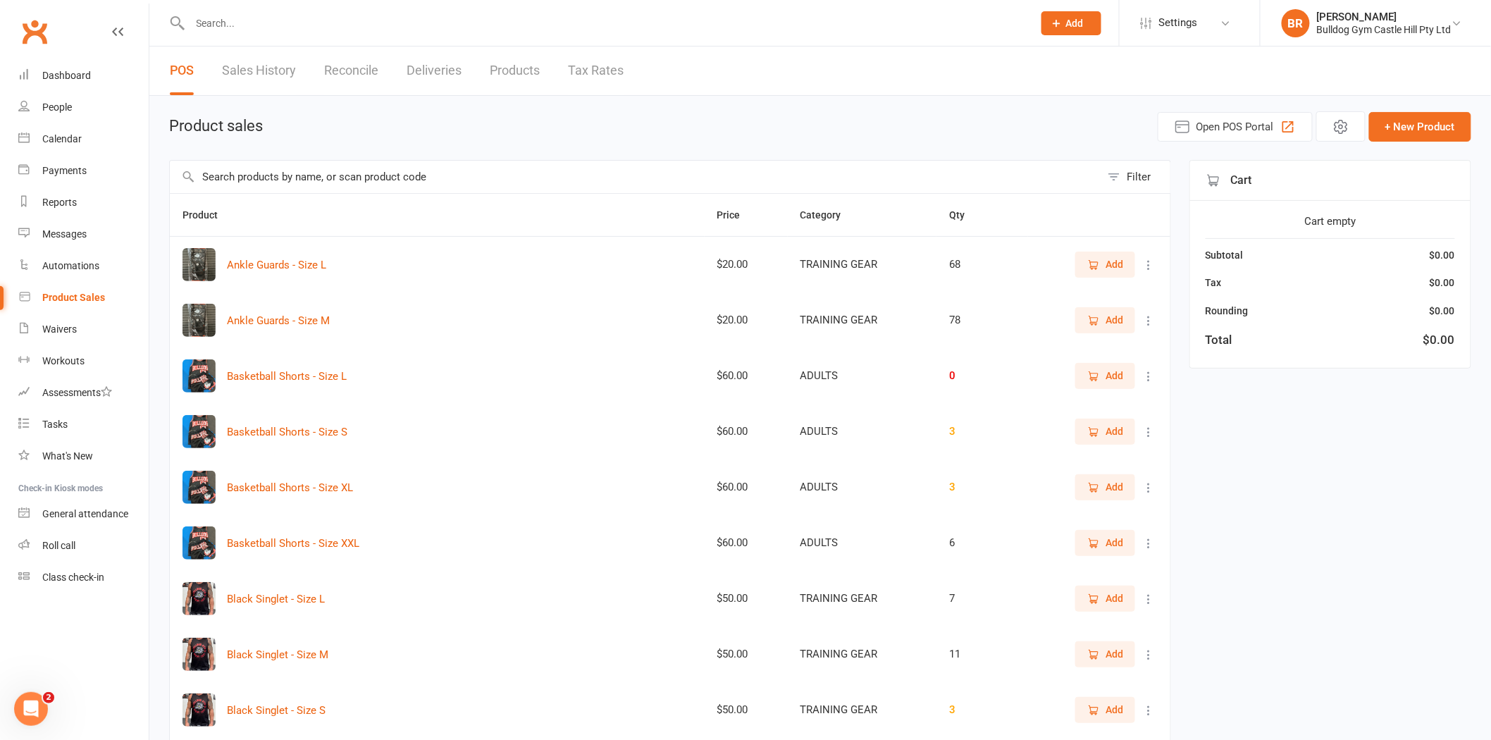
click at [241, 176] on input "text" at bounding box center [635, 177] width 931 height 32
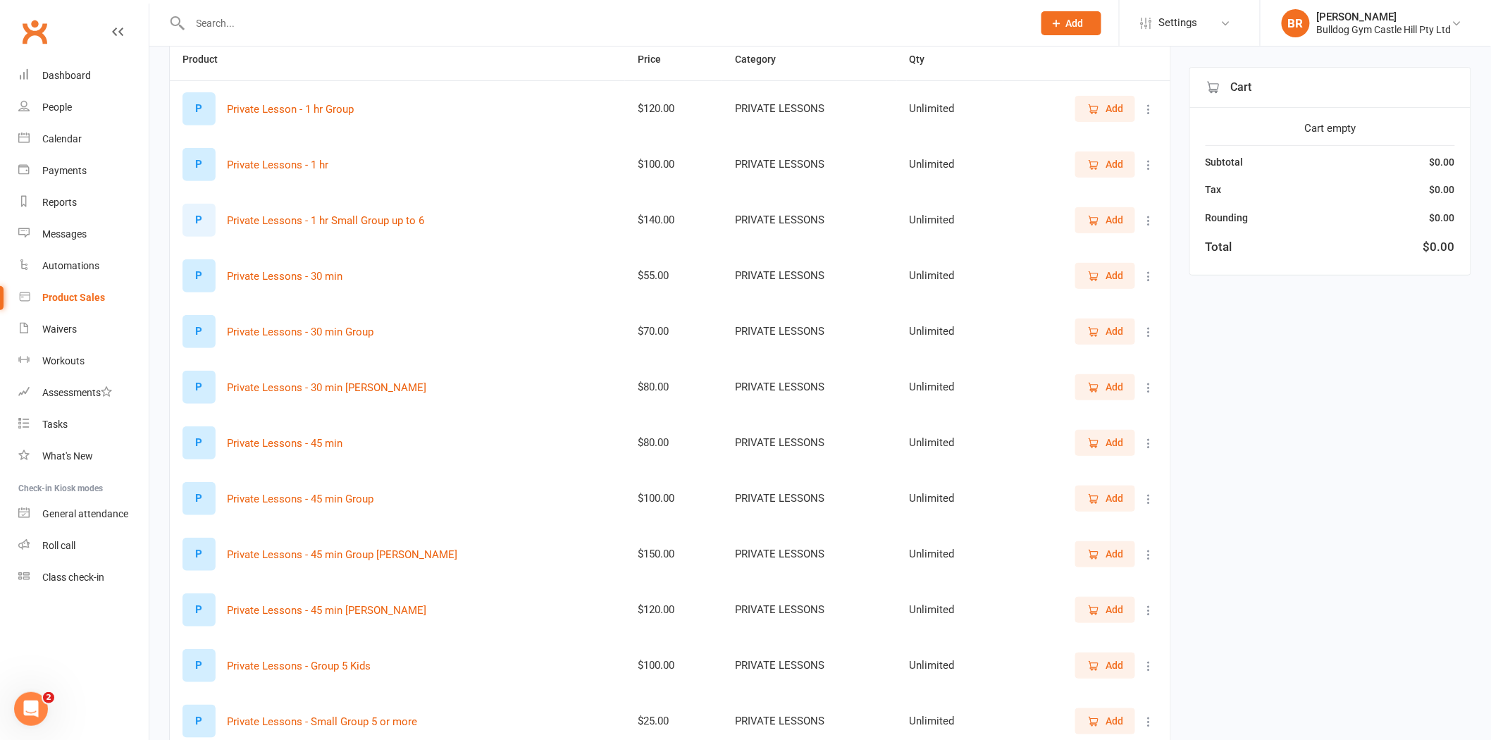
scroll to position [156, 0]
type input "priv"
click at [1108, 606] on span "Add" at bounding box center [1115, 609] width 18 height 16
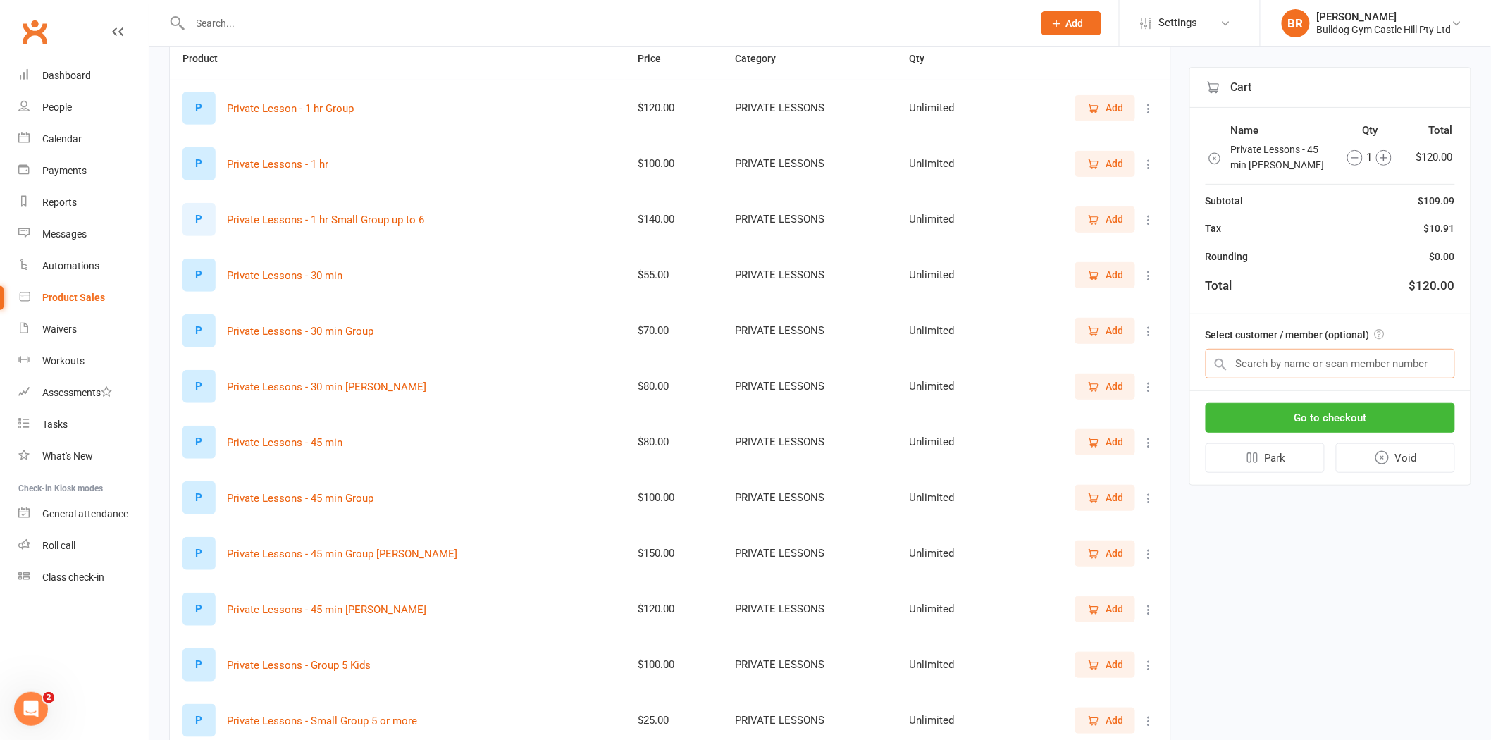
click at [1295, 364] on input "text" at bounding box center [1330, 364] width 249 height 30
type input "Kierra"
drag, startPoint x: 1279, startPoint y: 363, endPoint x: 1272, endPoint y: 367, distance: 8.2
click at [1279, 363] on input "text" at bounding box center [1330, 364] width 249 height 30
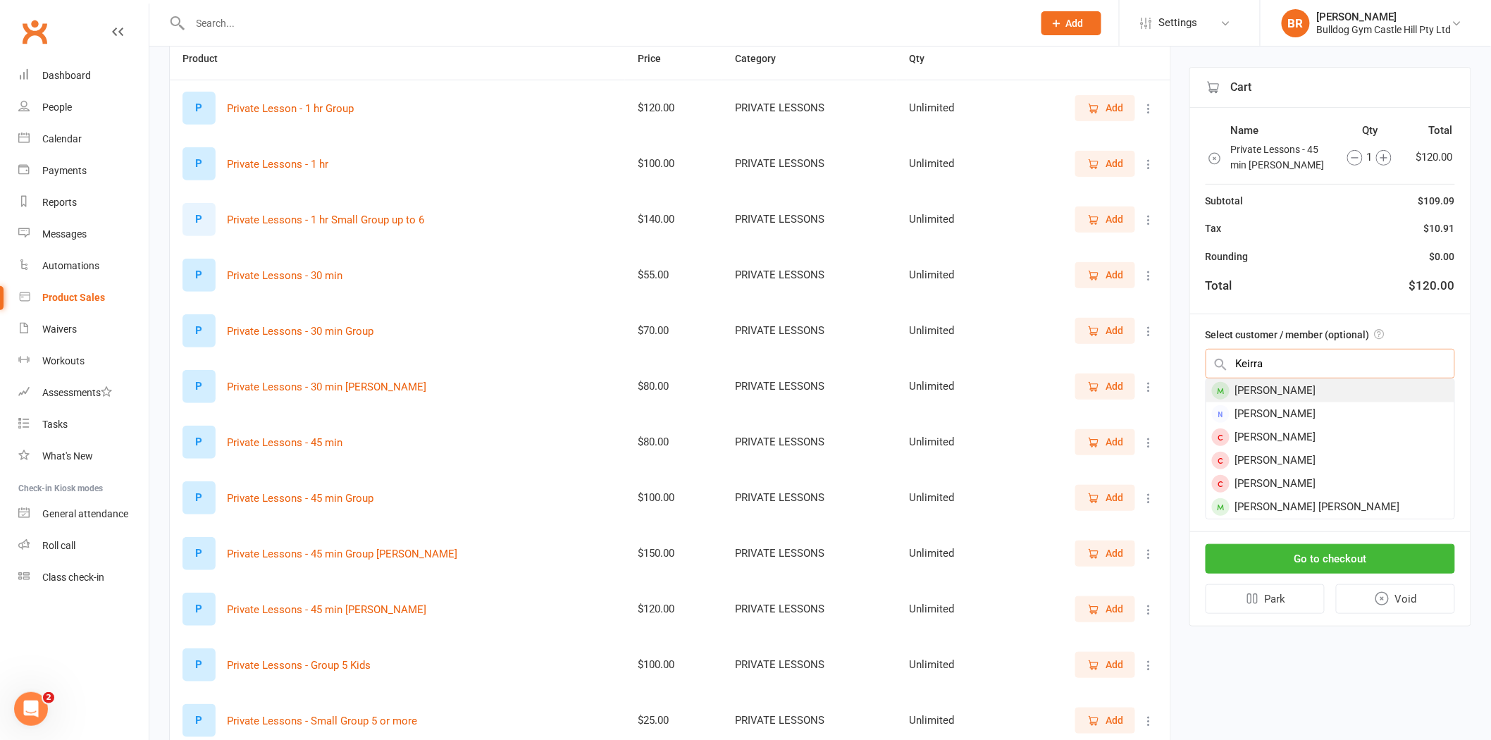
type input "Keirra"
click at [1304, 392] on div "Keirra Jade" at bounding box center [1330, 390] width 248 height 23
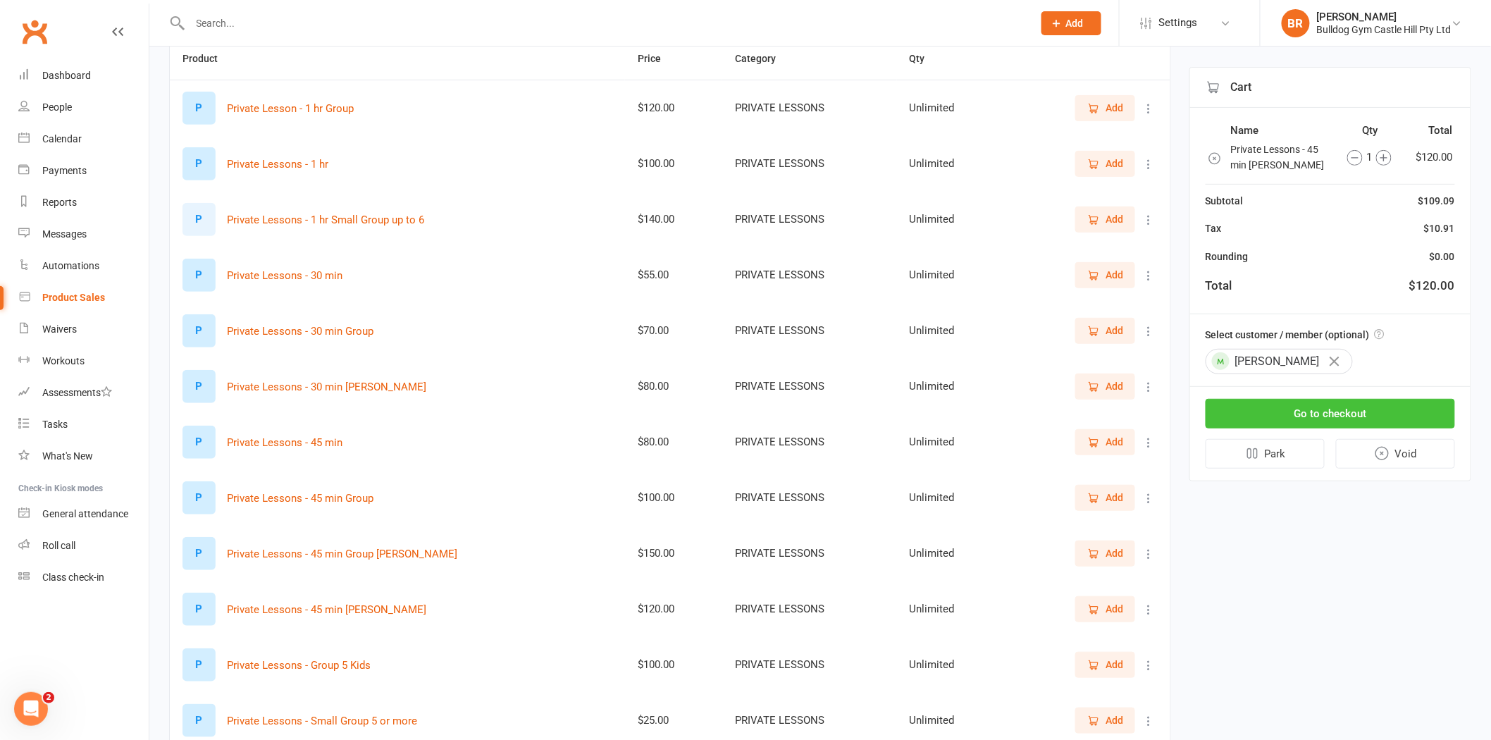
click at [1287, 399] on button "Go to checkout" at bounding box center [1330, 414] width 249 height 30
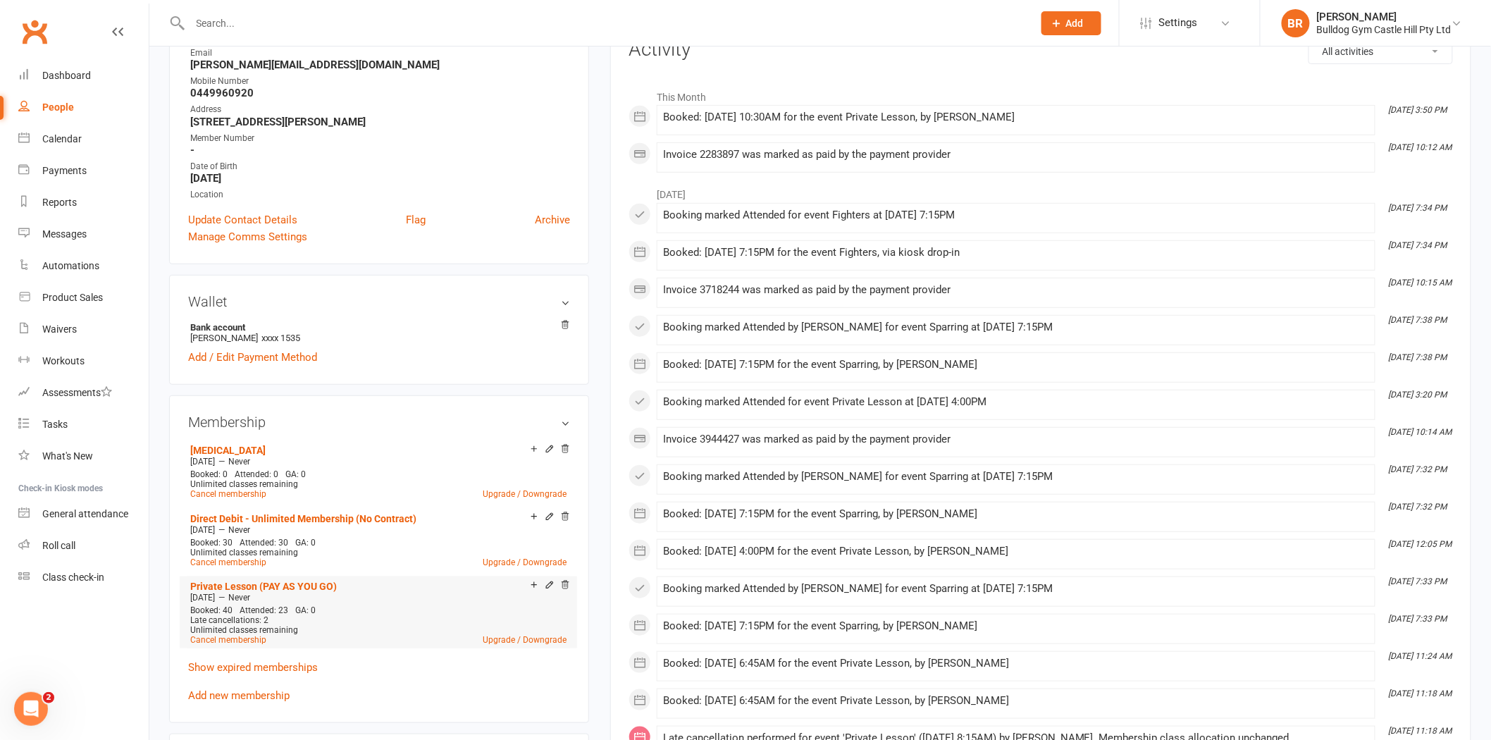
scroll to position [235, 0]
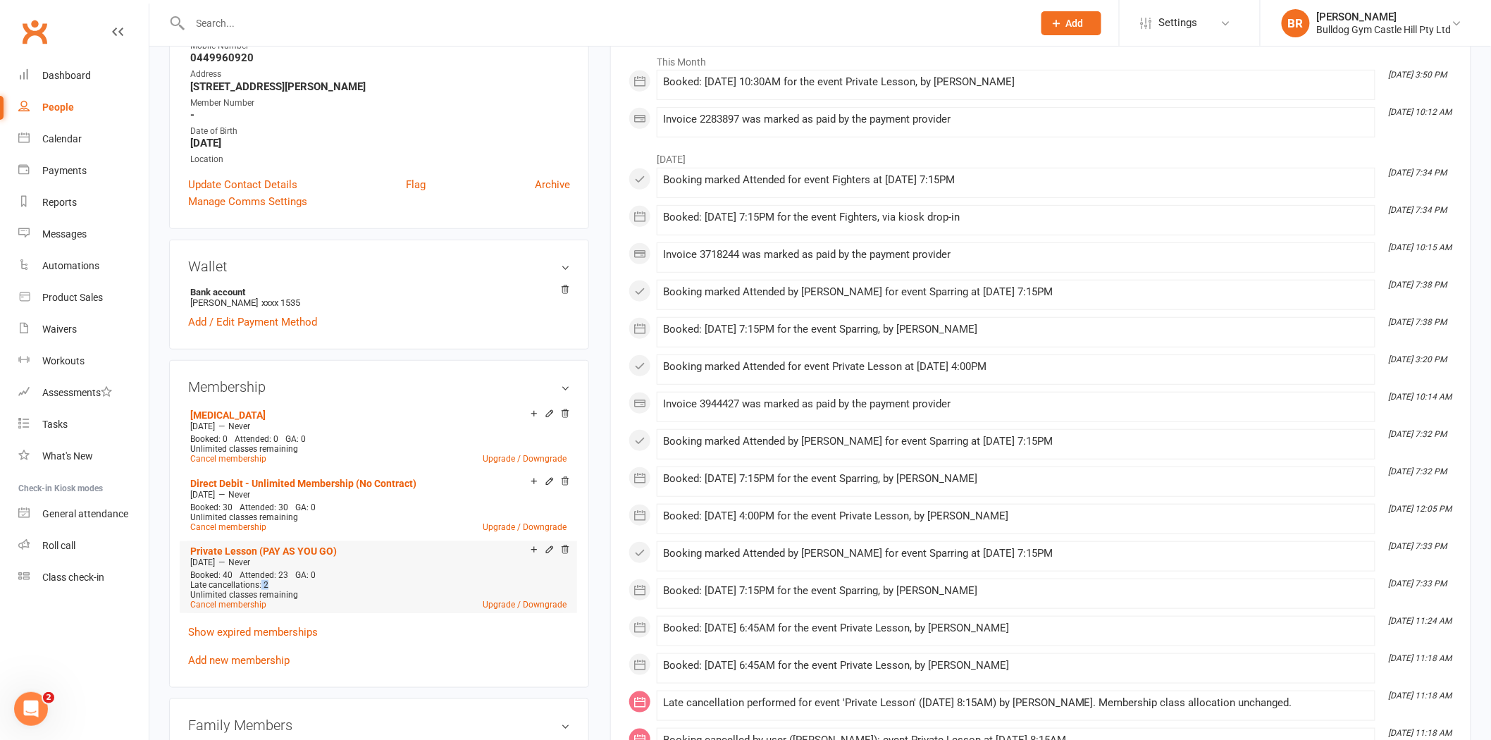
click at [259, 585] on div "Late cancellations: 2" at bounding box center [378, 585] width 376 height 10
click at [266, 585] on div "Late cancellations: 2" at bounding box center [378, 585] width 376 height 10
click at [262, 586] on div "Late cancellations: 2" at bounding box center [378, 585] width 376 height 10
click at [255, 586] on div "Late cancellations: 2" at bounding box center [378, 585] width 376 height 10
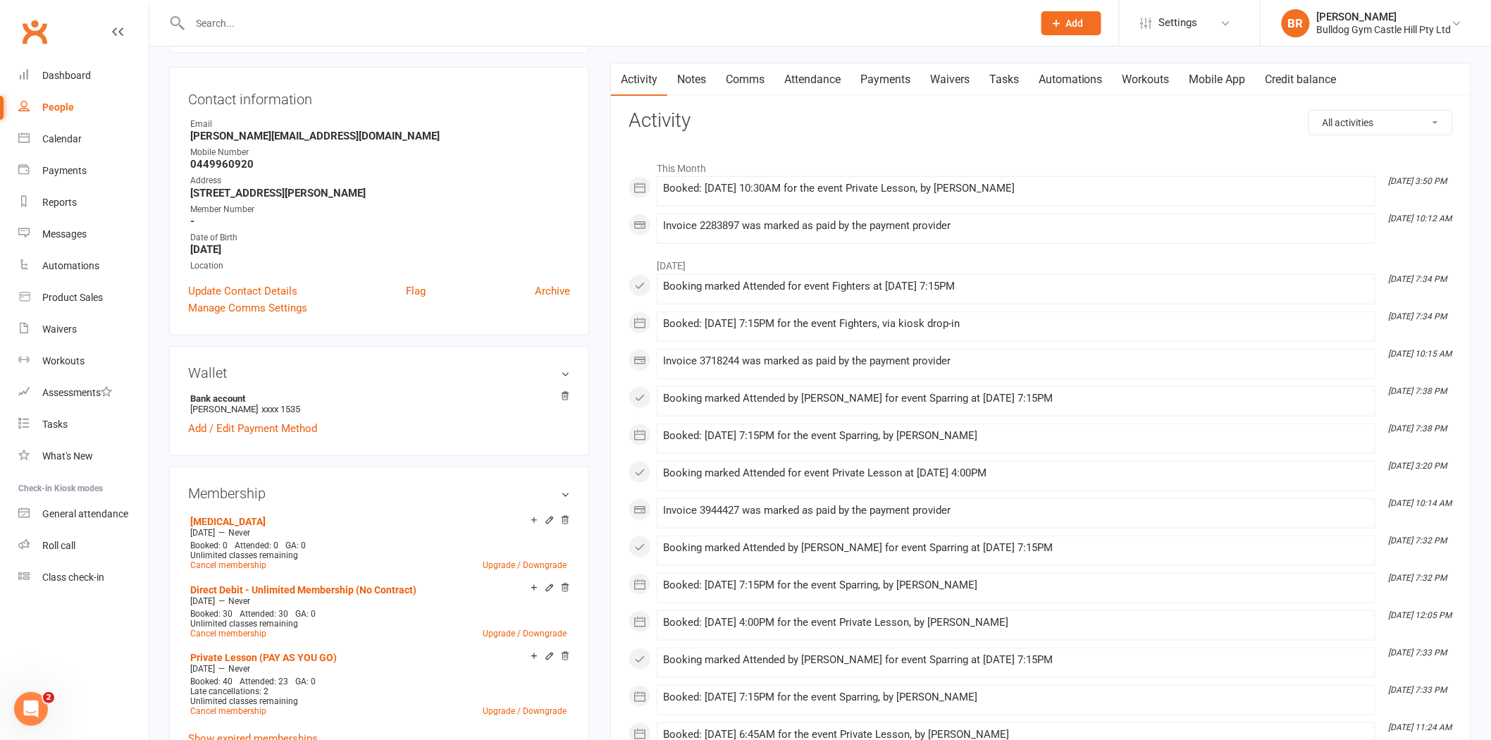
scroll to position [0, 0]
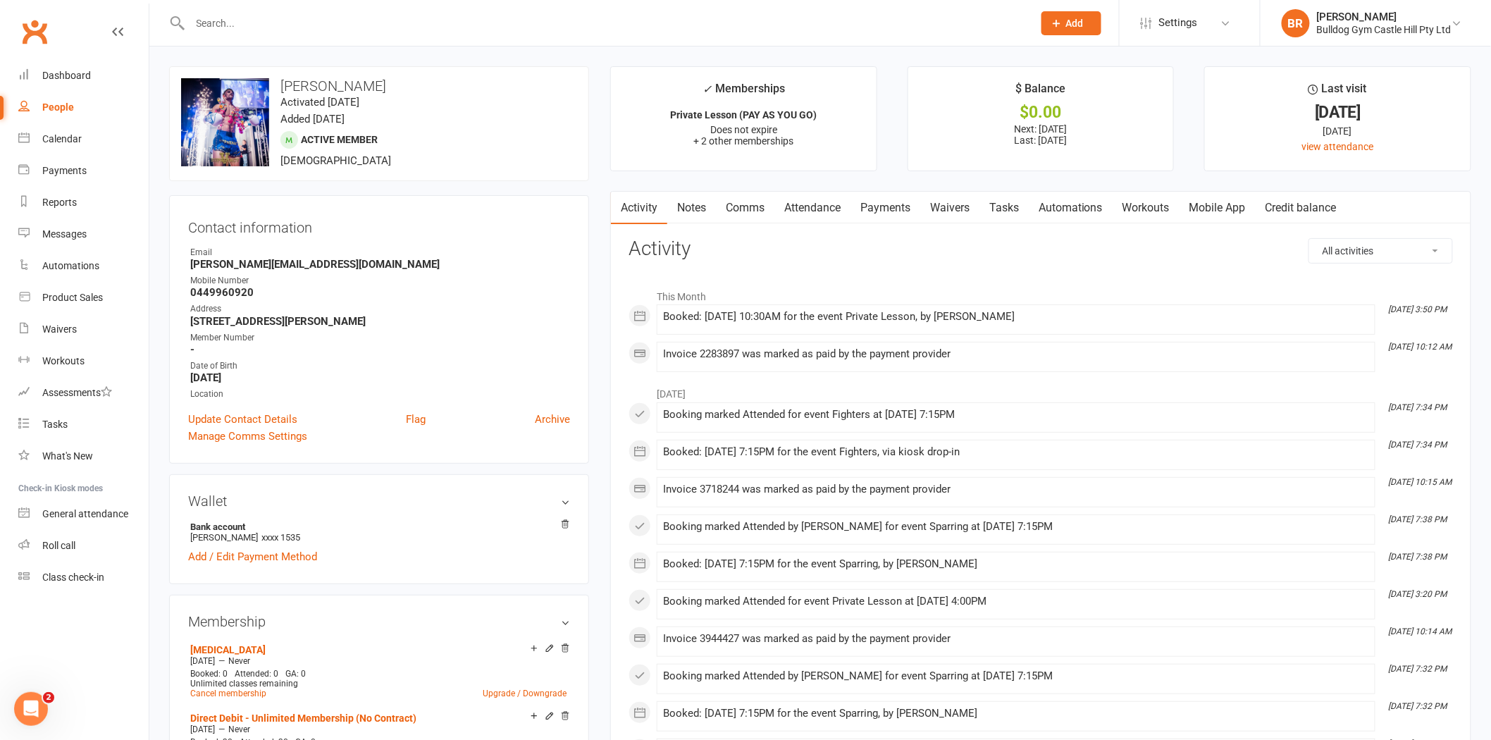
click at [874, 209] on link "Payments" at bounding box center [886, 208] width 70 height 32
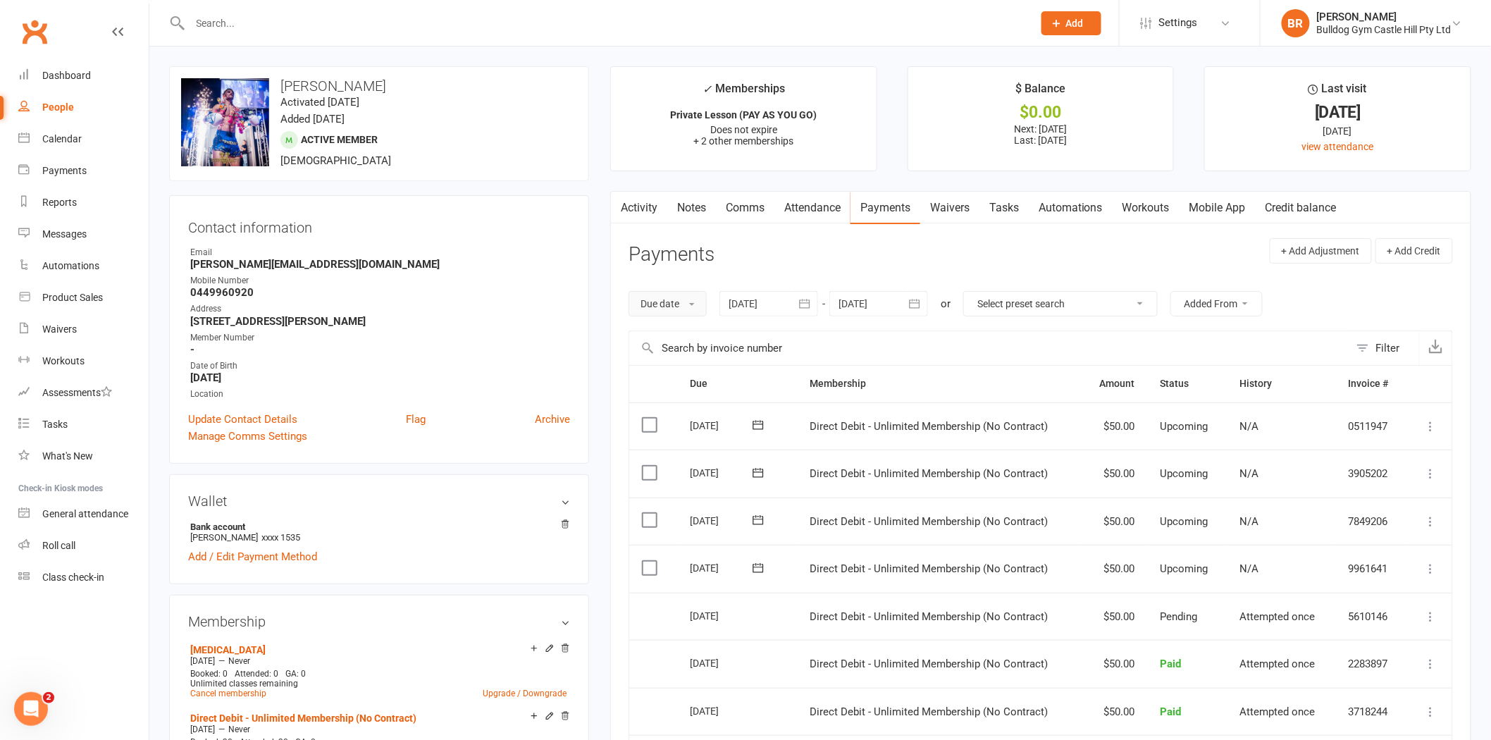
click at [679, 304] on button "Due date" at bounding box center [668, 303] width 78 height 25
click at [914, 321] on div "Due date Due date Date paid Date failed Date settled 12 Sep 2025 September 2025…" at bounding box center [1041, 304] width 824 height 54
click at [1027, 311] on select "Select preset search All failures All skipped payments All pending payments Suc…" at bounding box center [1060, 304] width 193 height 24
click at [1325, 318] on div "Due date Due date Date paid Date failed Date settled 12 Sep 2025 September 2025…" at bounding box center [1041, 304] width 824 height 54
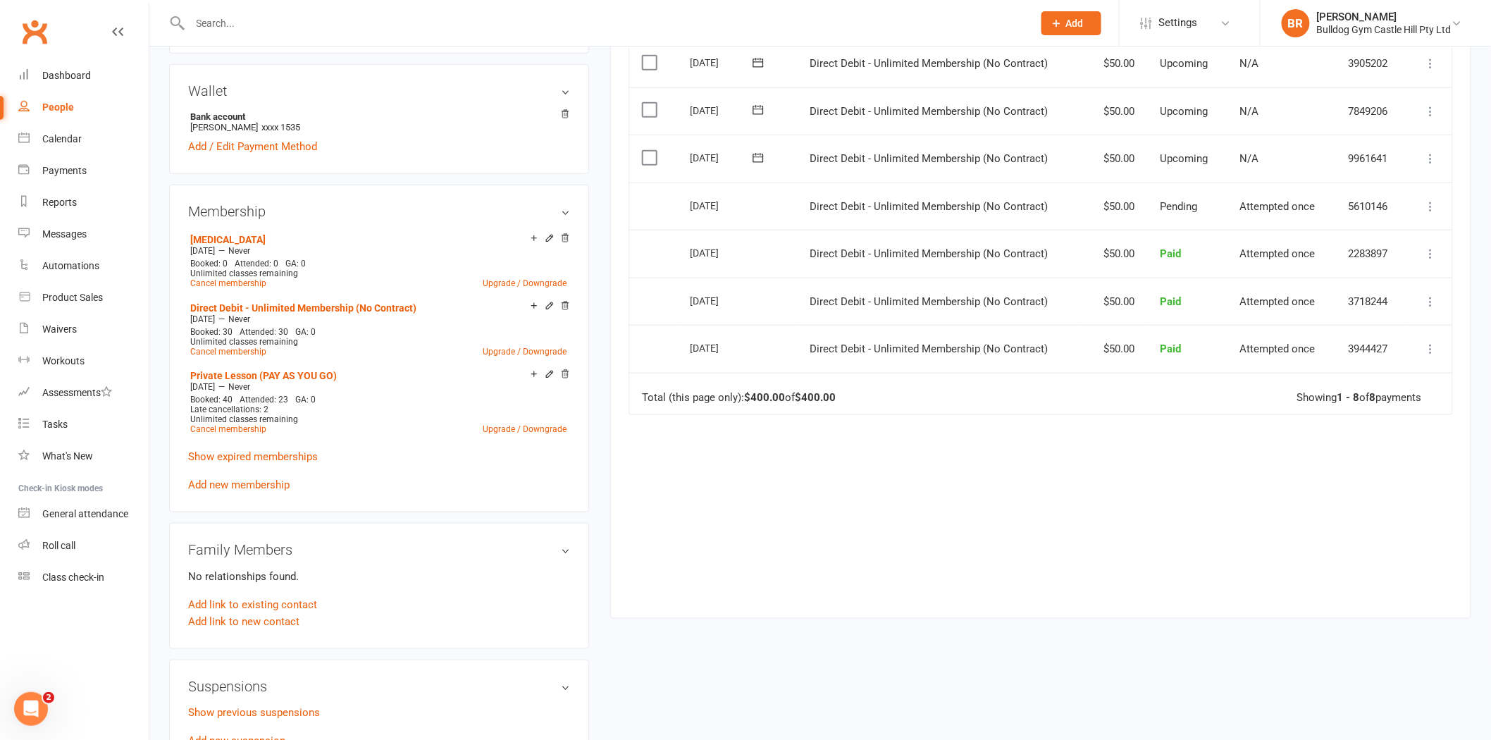
scroll to position [156, 0]
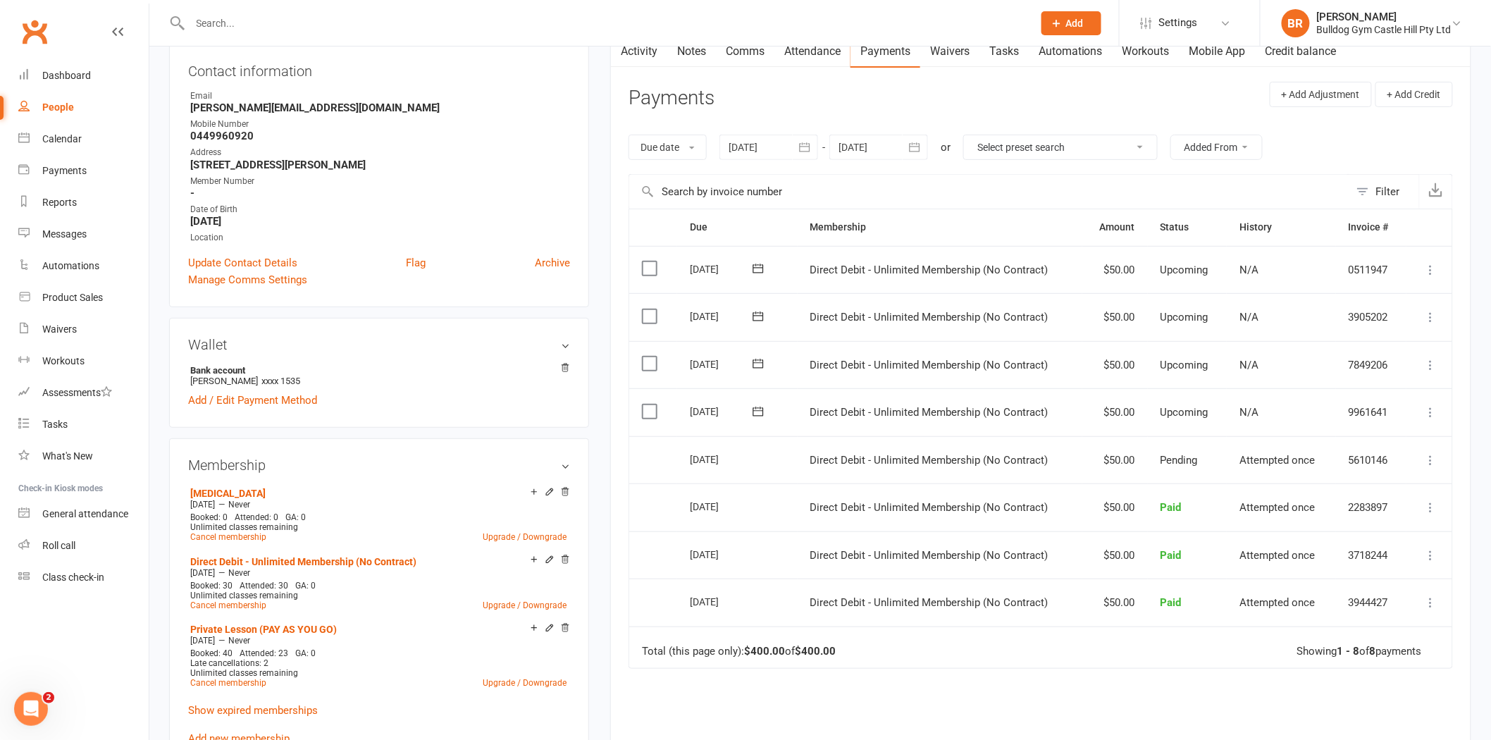
click at [1245, 150] on button "Added From" at bounding box center [1216, 147] width 92 height 25
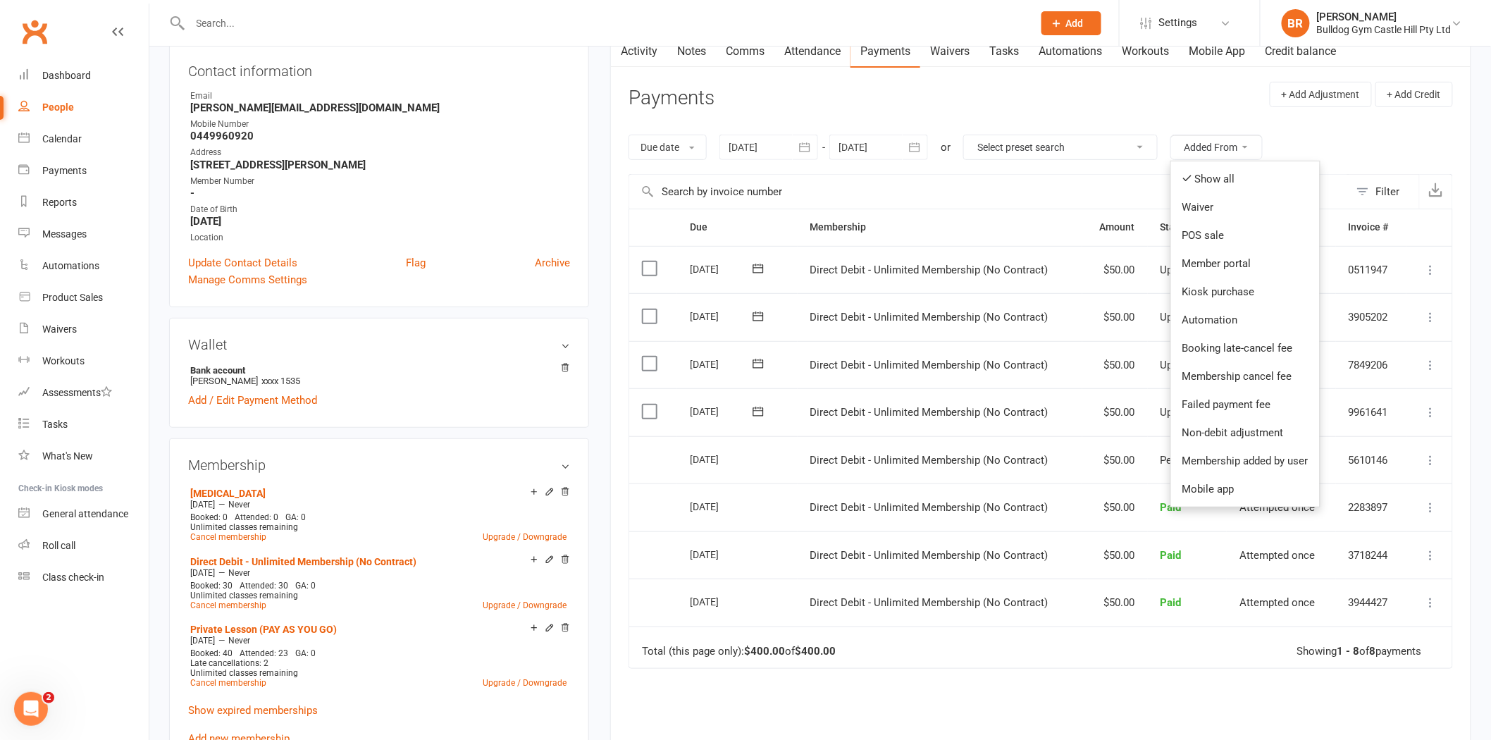
click at [1301, 132] on div "Due date Due date Date paid Date failed Date settled 12 Sep 2025 September 2025…" at bounding box center [1041, 147] width 824 height 54
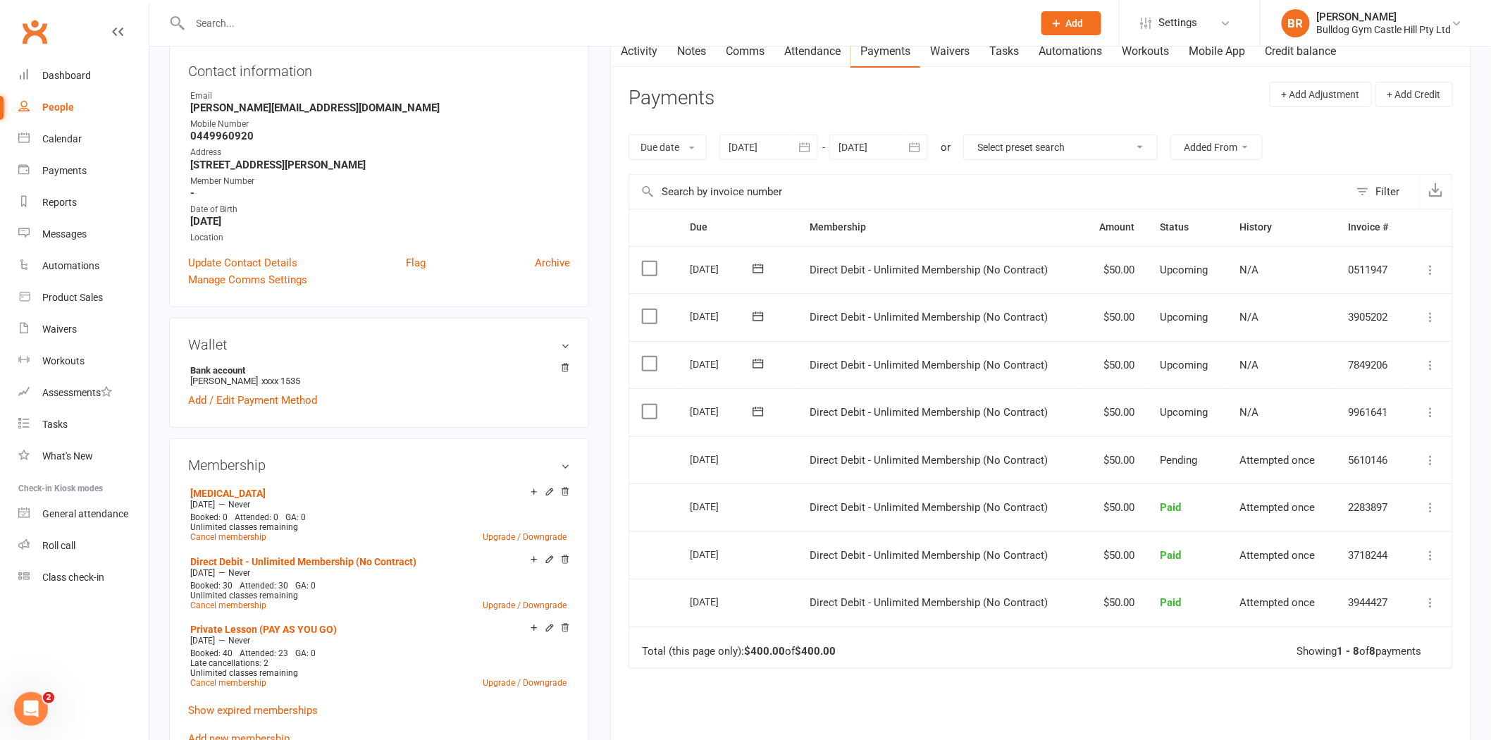
click at [807, 149] on icon "button" at bounding box center [805, 147] width 14 height 14
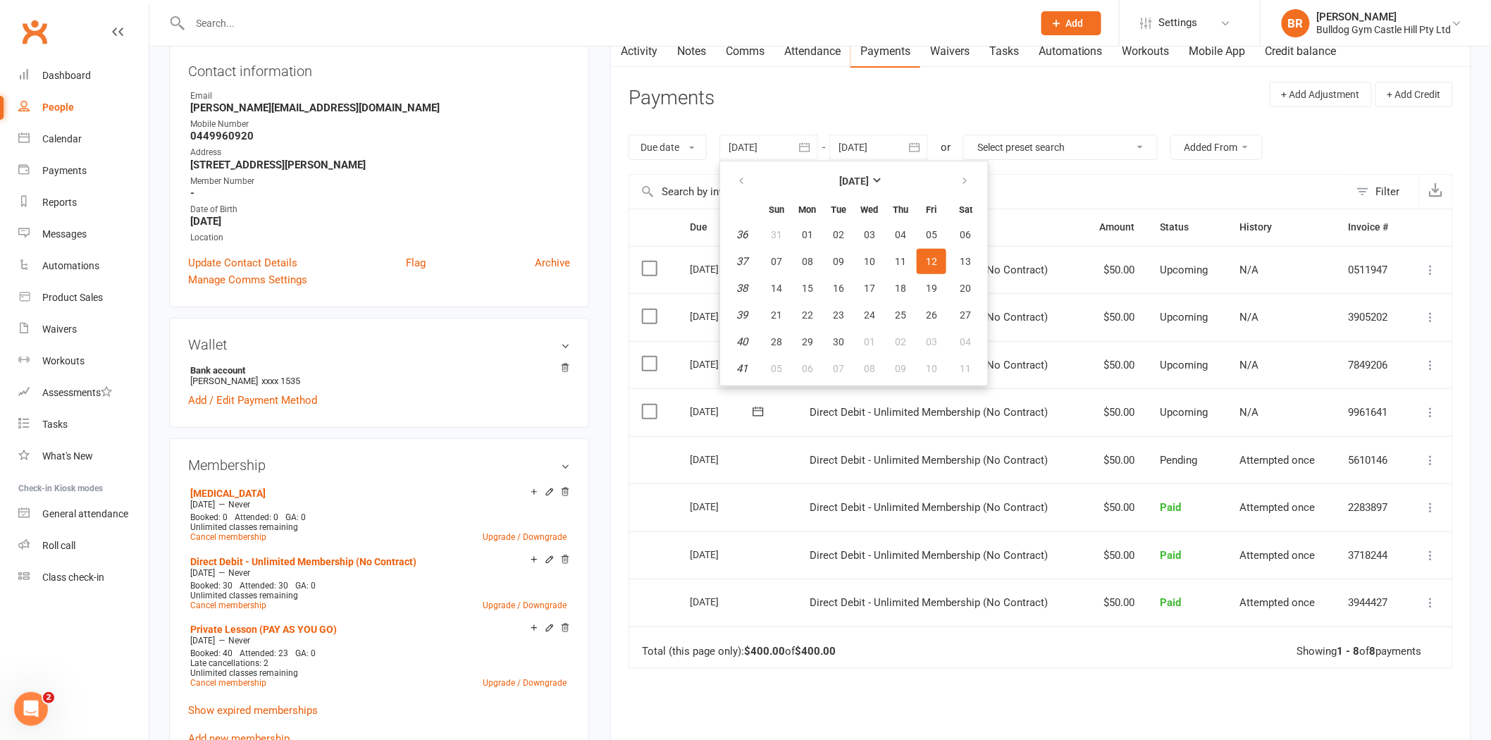
click at [915, 144] on icon "button" at bounding box center [915, 146] width 11 height 9
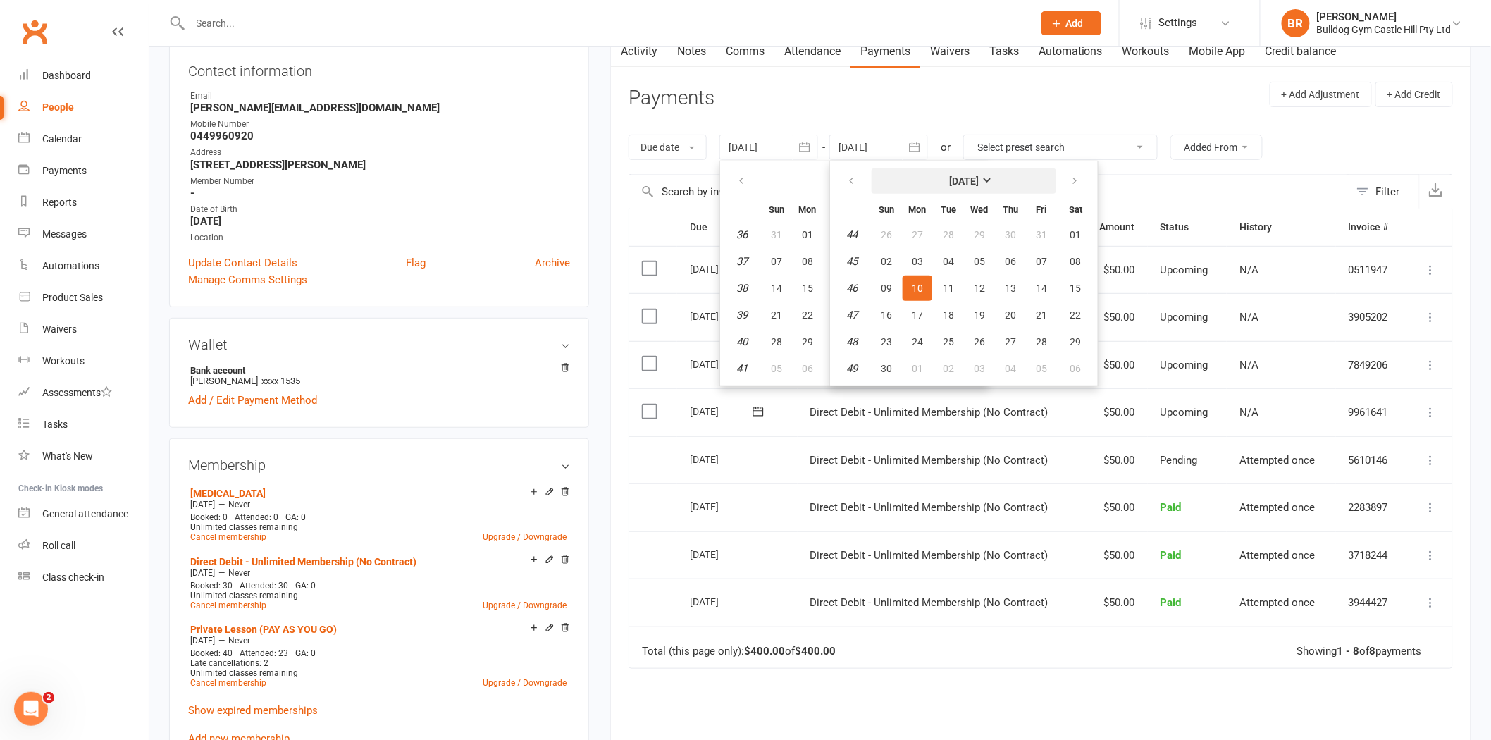
click at [967, 187] on button "November 2025" at bounding box center [964, 180] width 185 height 25
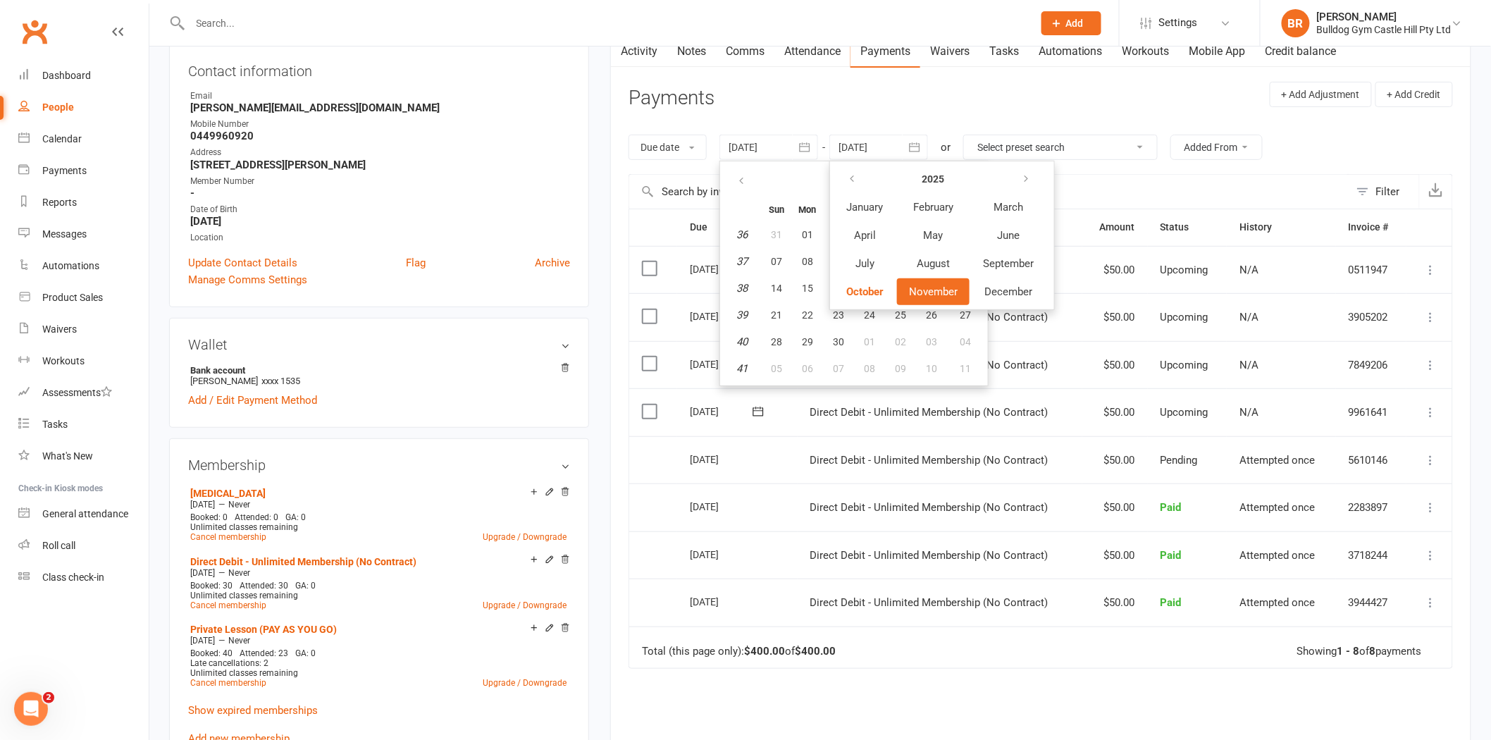
click at [803, 145] on icon "button" at bounding box center [805, 147] width 14 height 14
click at [804, 159] on button "button" at bounding box center [805, 147] width 25 height 25
click at [860, 118] on header "Payments + Add Adjustment + Add Credit" at bounding box center [1041, 101] width 824 height 39
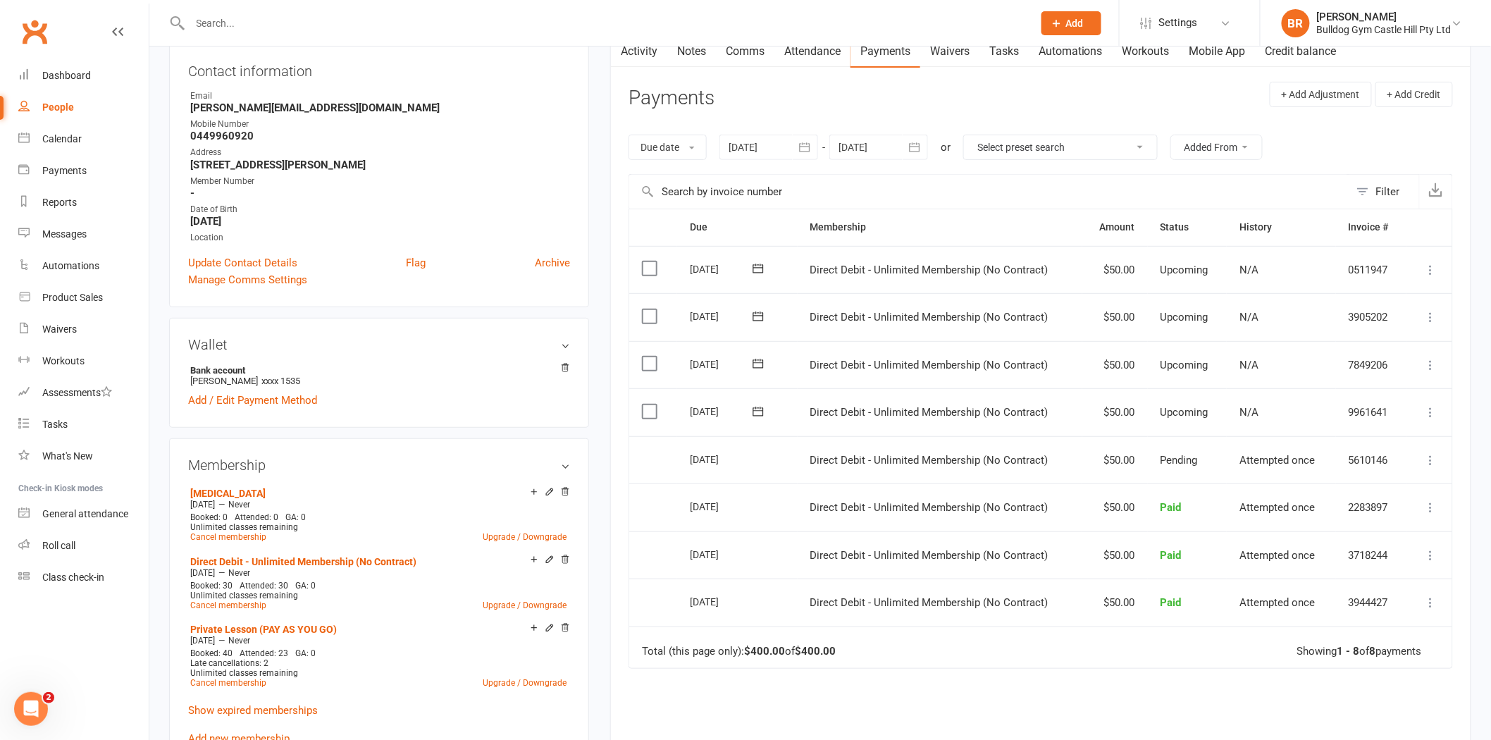
click at [782, 148] on div at bounding box center [768, 147] width 99 height 25
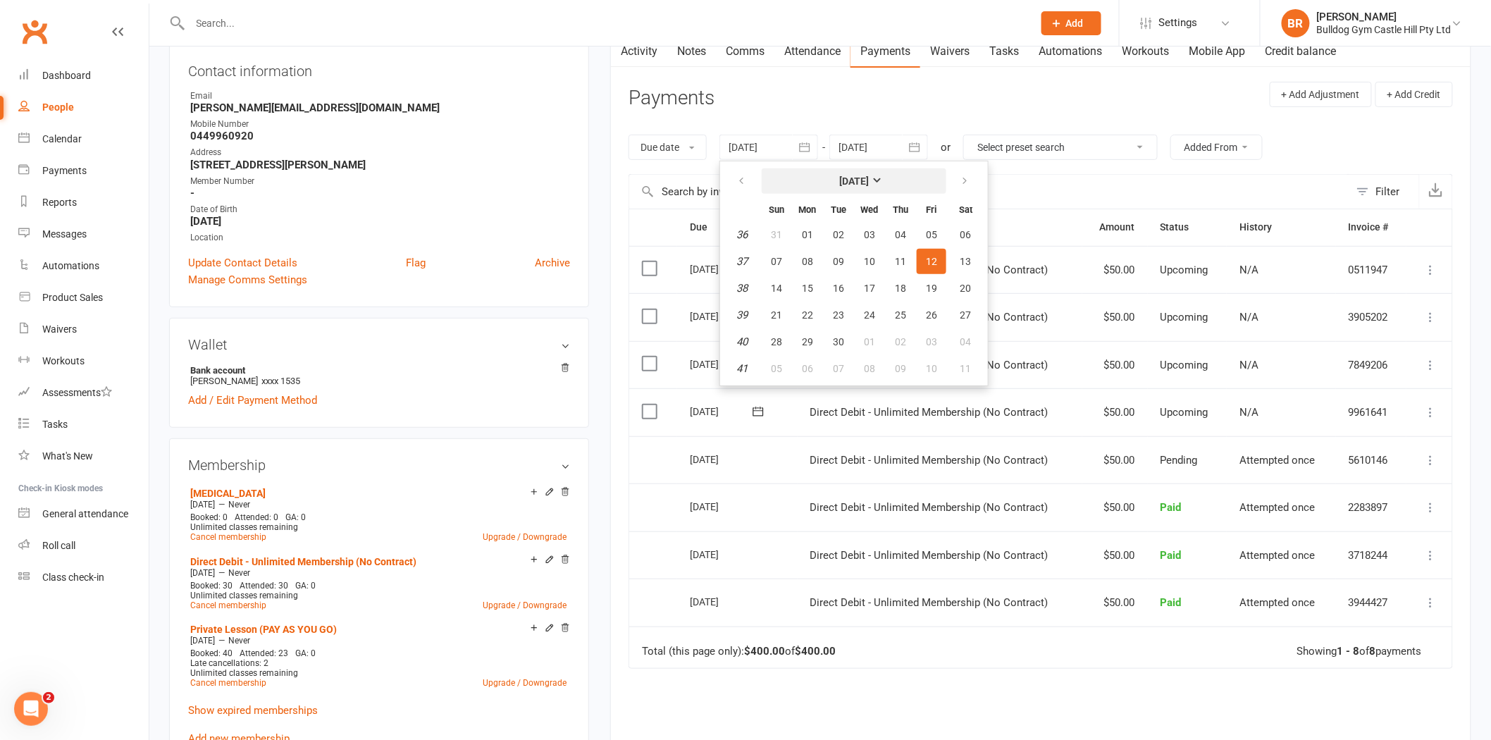
click at [831, 187] on button "September 2025" at bounding box center [854, 180] width 185 height 25
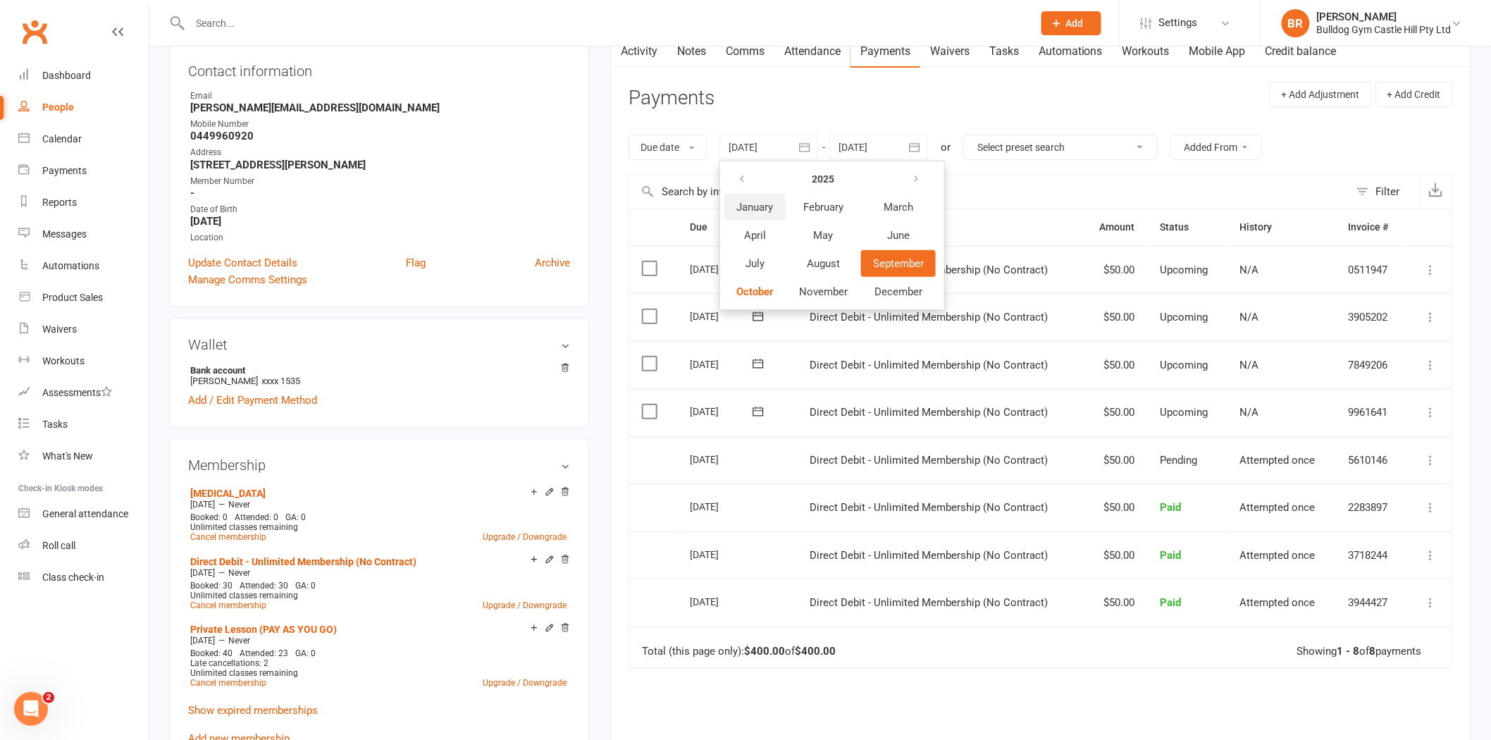
click at [750, 214] on button "January" at bounding box center [754, 207] width 61 height 27
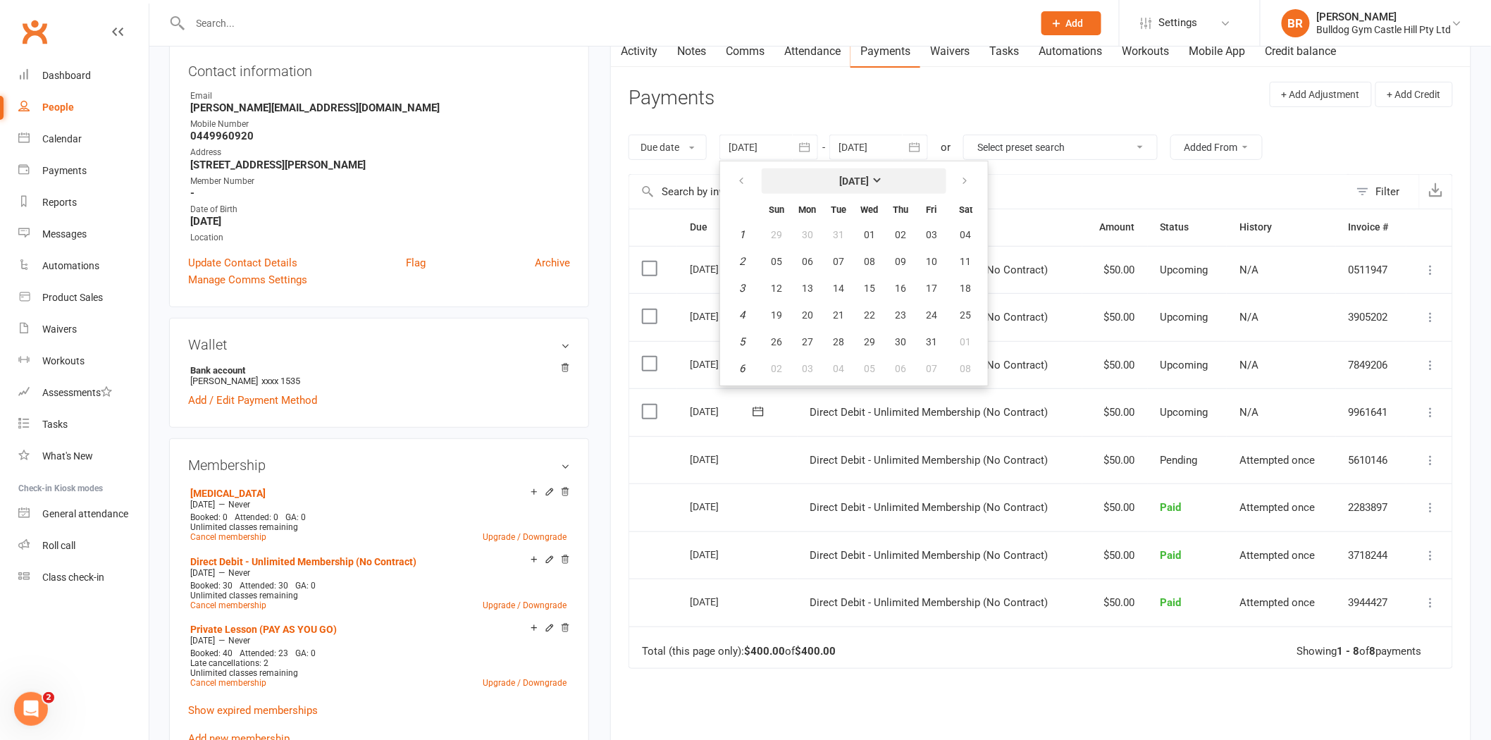
click at [862, 179] on strong "January 2025" at bounding box center [854, 180] width 30 height 11
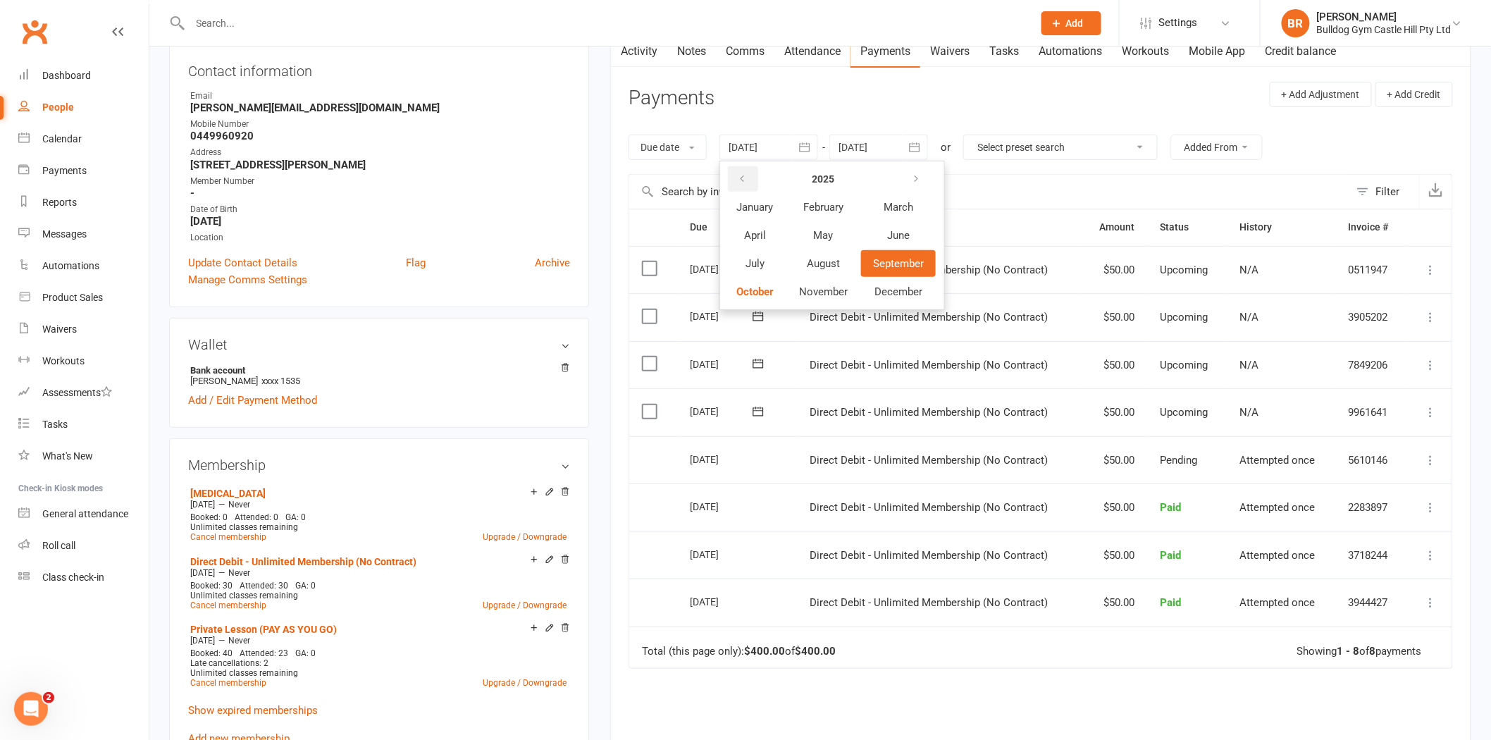
click at [737, 181] on button "button" at bounding box center [743, 178] width 30 height 25
click at [737, 180] on button "button" at bounding box center [743, 178] width 30 height 25
click at [918, 174] on icon "button" at bounding box center [916, 178] width 10 height 11
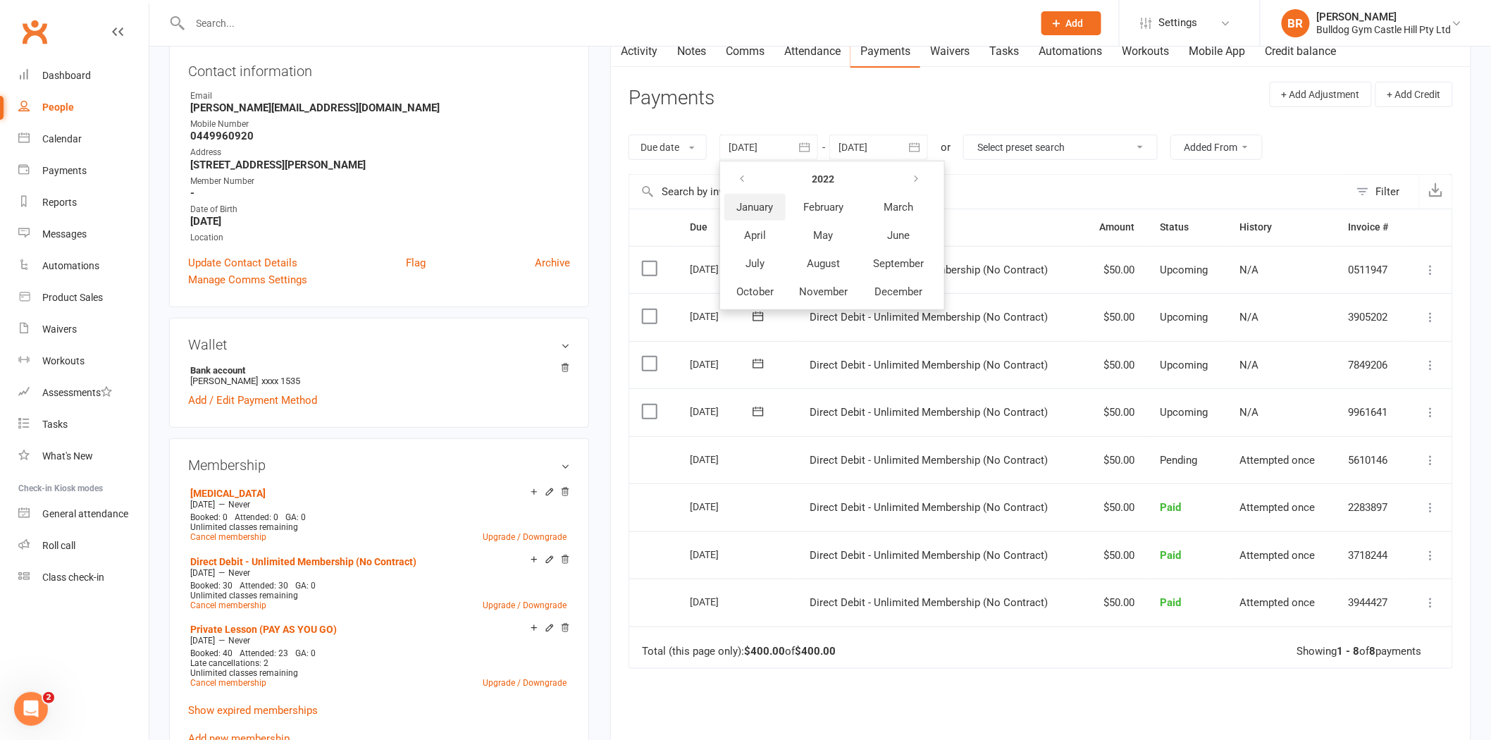
click at [770, 202] on span "January" at bounding box center [754, 207] width 37 height 13
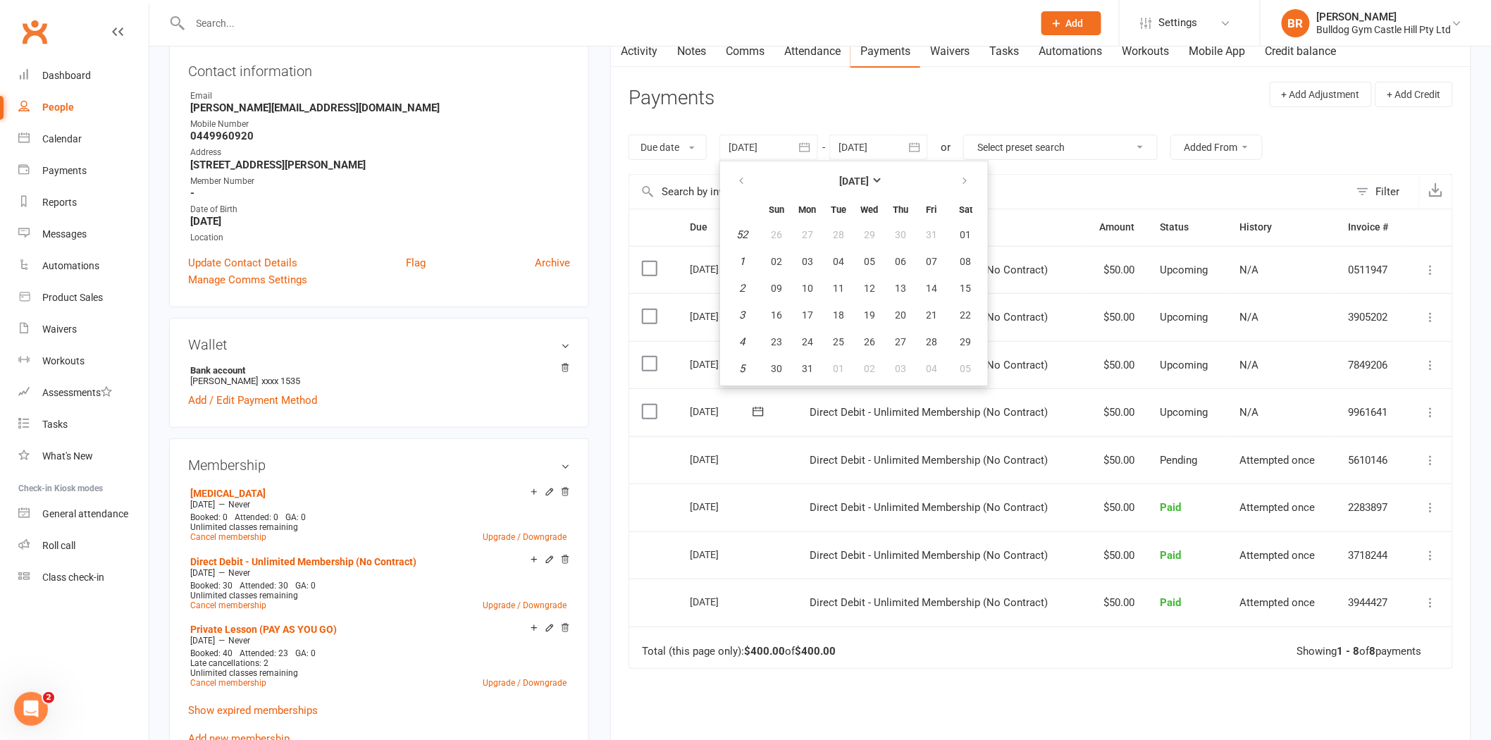
click at [898, 152] on div at bounding box center [878, 147] width 99 height 25
click at [936, 285] on span "November" at bounding box center [933, 291] width 49 height 13
click at [927, 287] on button "10" at bounding box center [918, 288] width 30 height 25
click at [1041, 181] on input "text" at bounding box center [989, 192] width 720 height 34
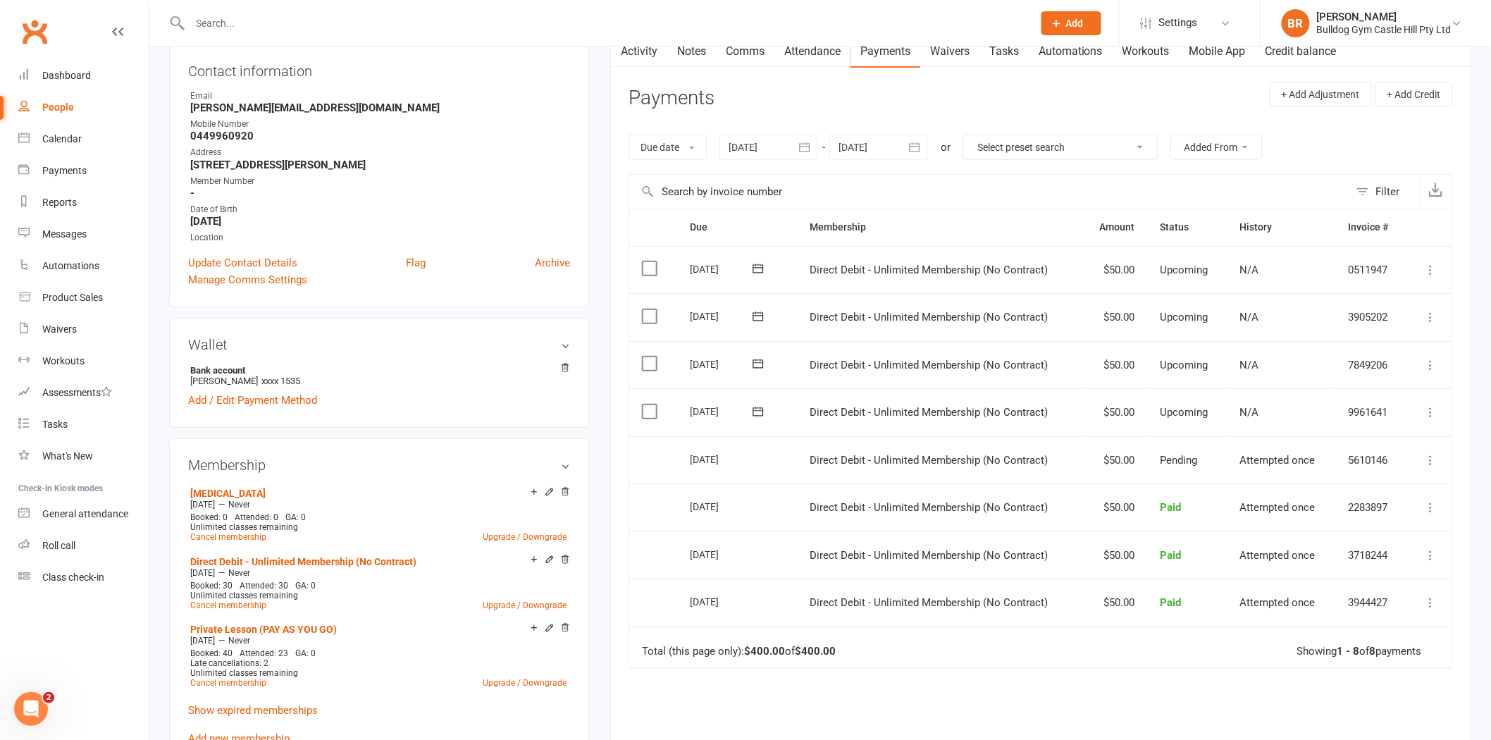
click at [790, 152] on div at bounding box center [768, 147] width 99 height 25
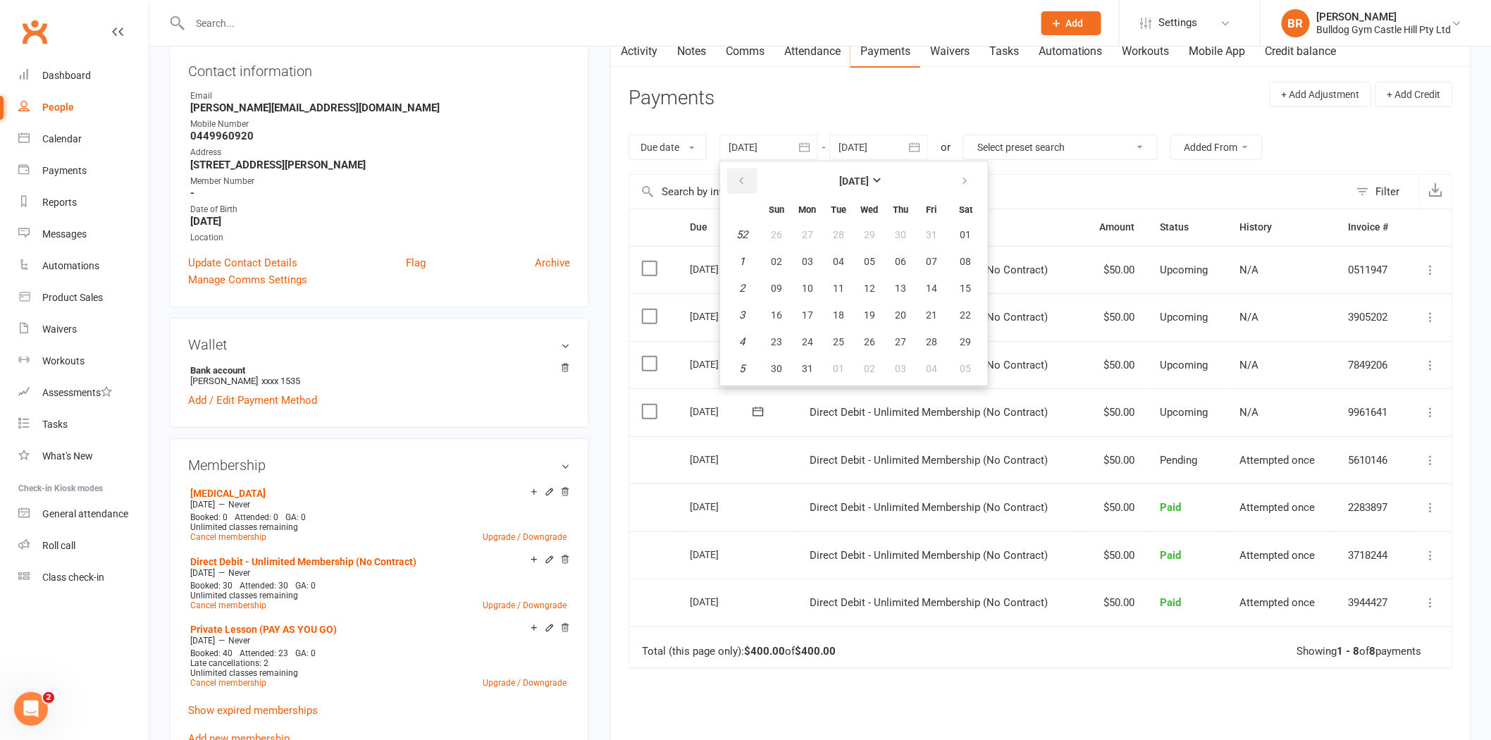
click at [738, 176] on icon "button" at bounding box center [741, 180] width 10 height 11
click at [951, 181] on button "button" at bounding box center [966, 180] width 30 height 25
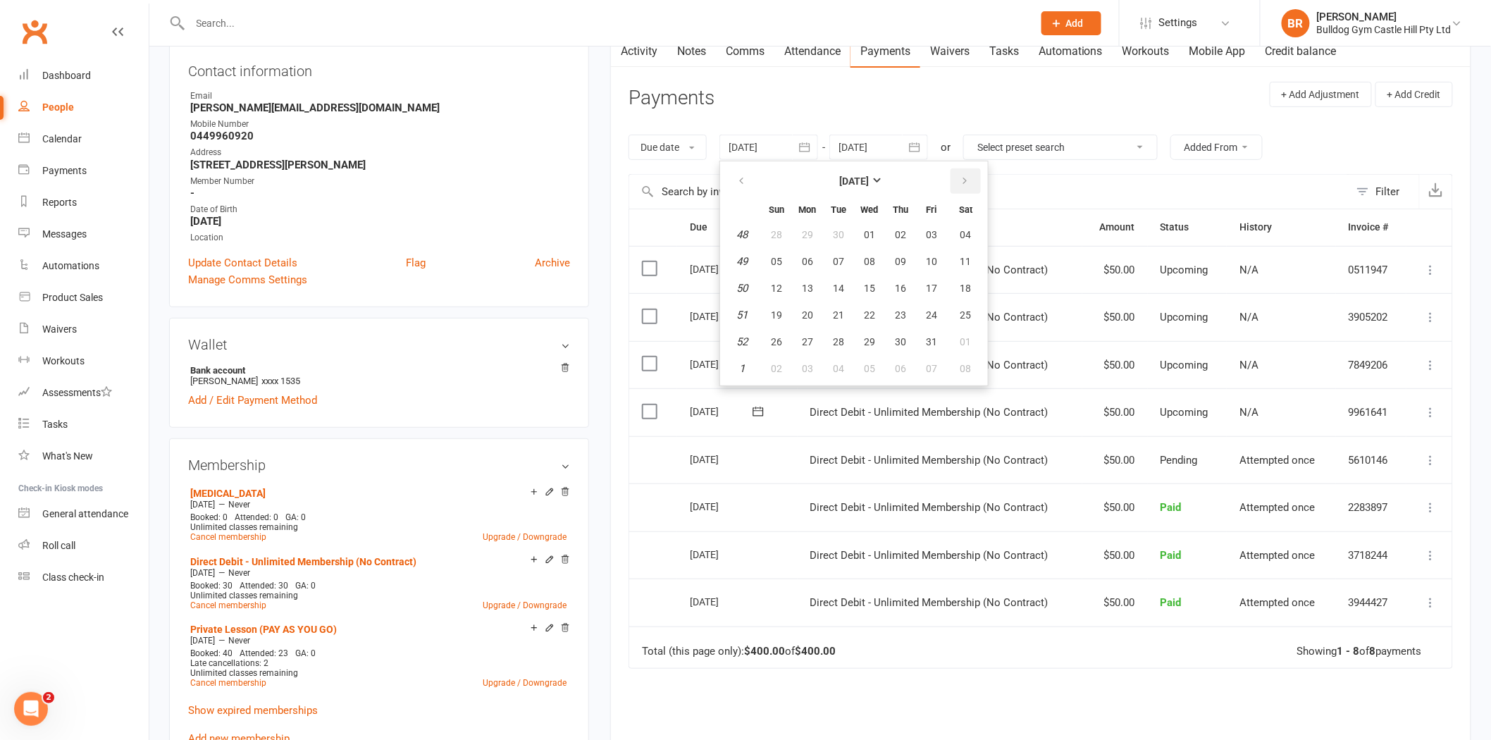
click at [960, 184] on icon "button" at bounding box center [965, 180] width 10 height 11
click at [804, 363] on span "31" at bounding box center [807, 368] width 11 height 11
type input "31 Jan 2022"
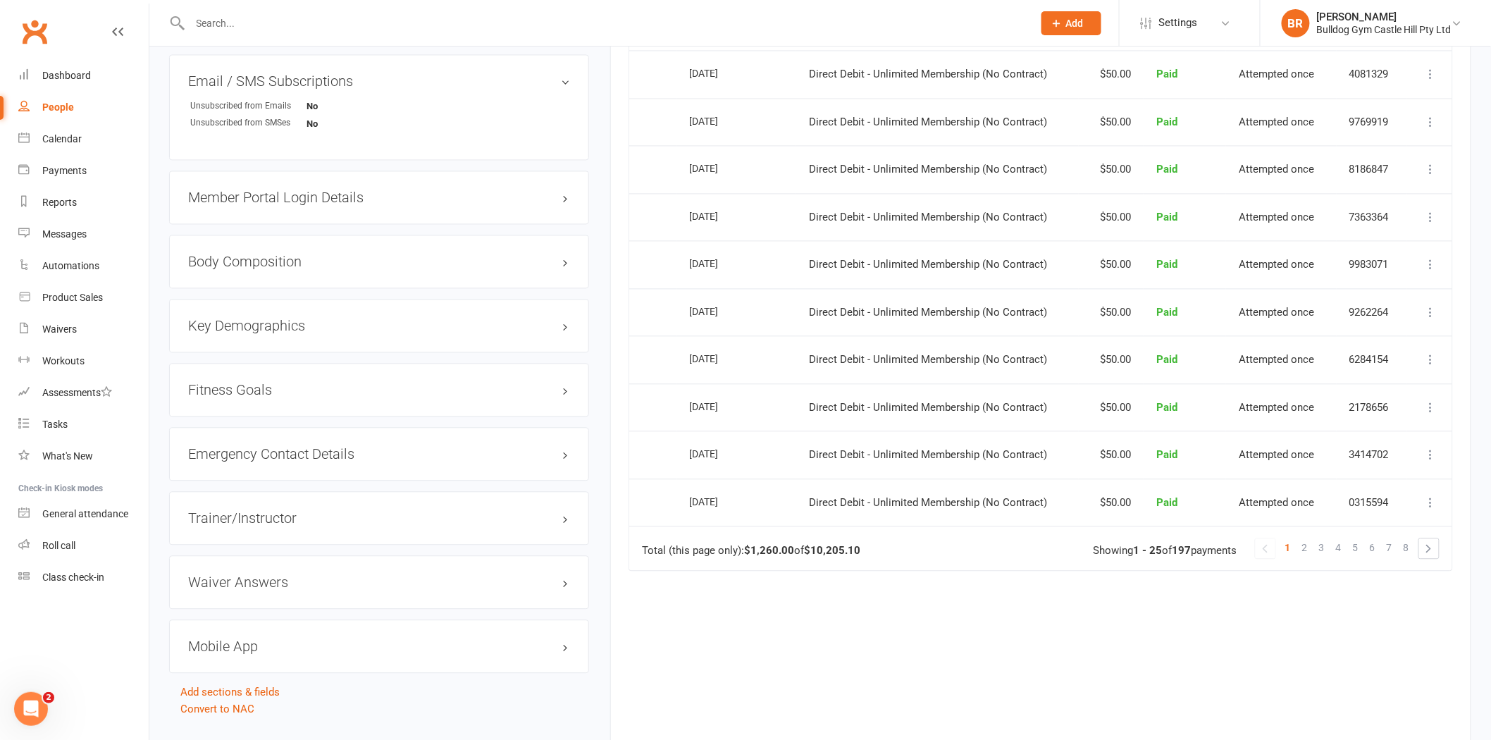
scroll to position [1099, 0]
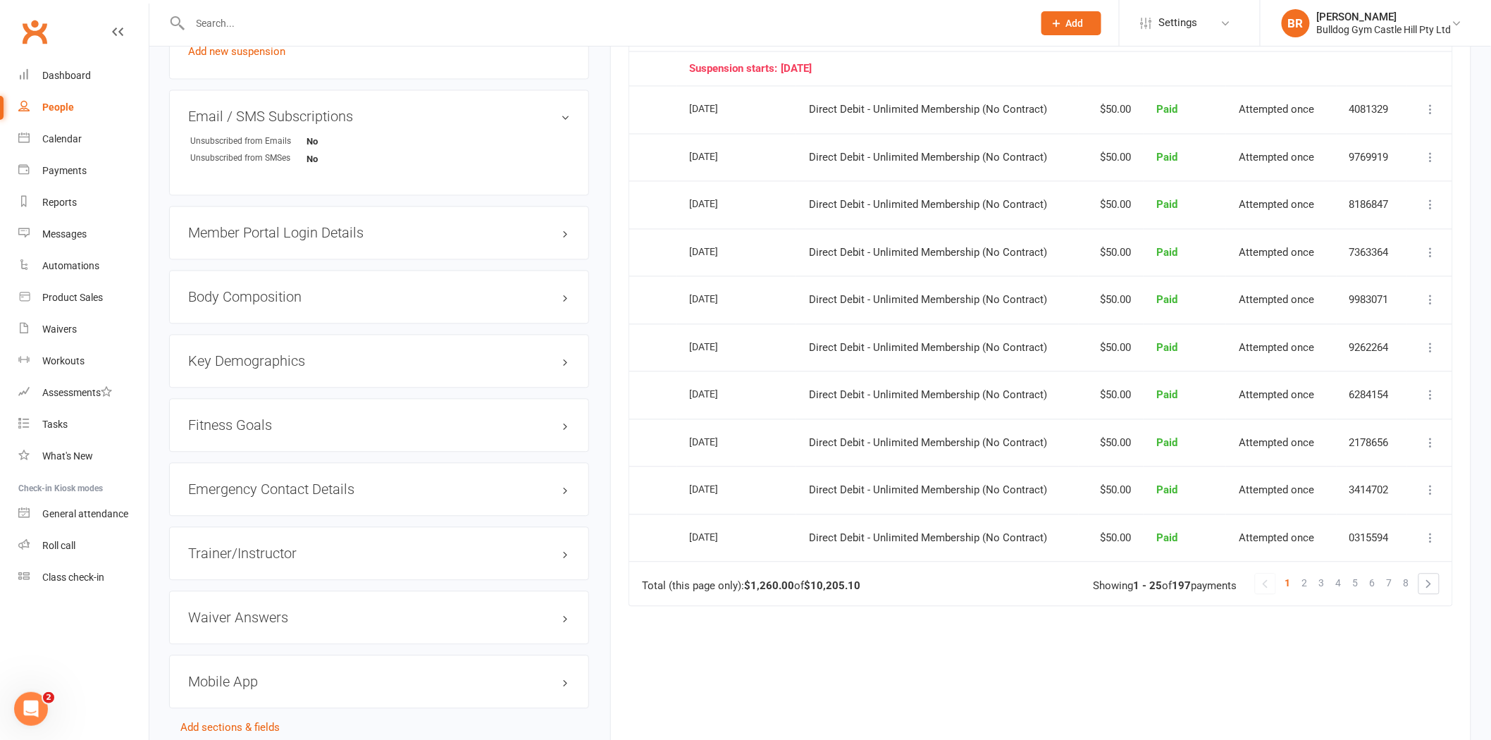
drag, startPoint x: 810, startPoint y: 585, endPoint x: 868, endPoint y: 581, distance: 57.9
click at [868, 581] on td "Total (this page only): $1,260.00 of $10,205.10 1 2 3 4 5 6 7 8 Showing 1 - 25 …" at bounding box center [1040, 584] width 823 height 44
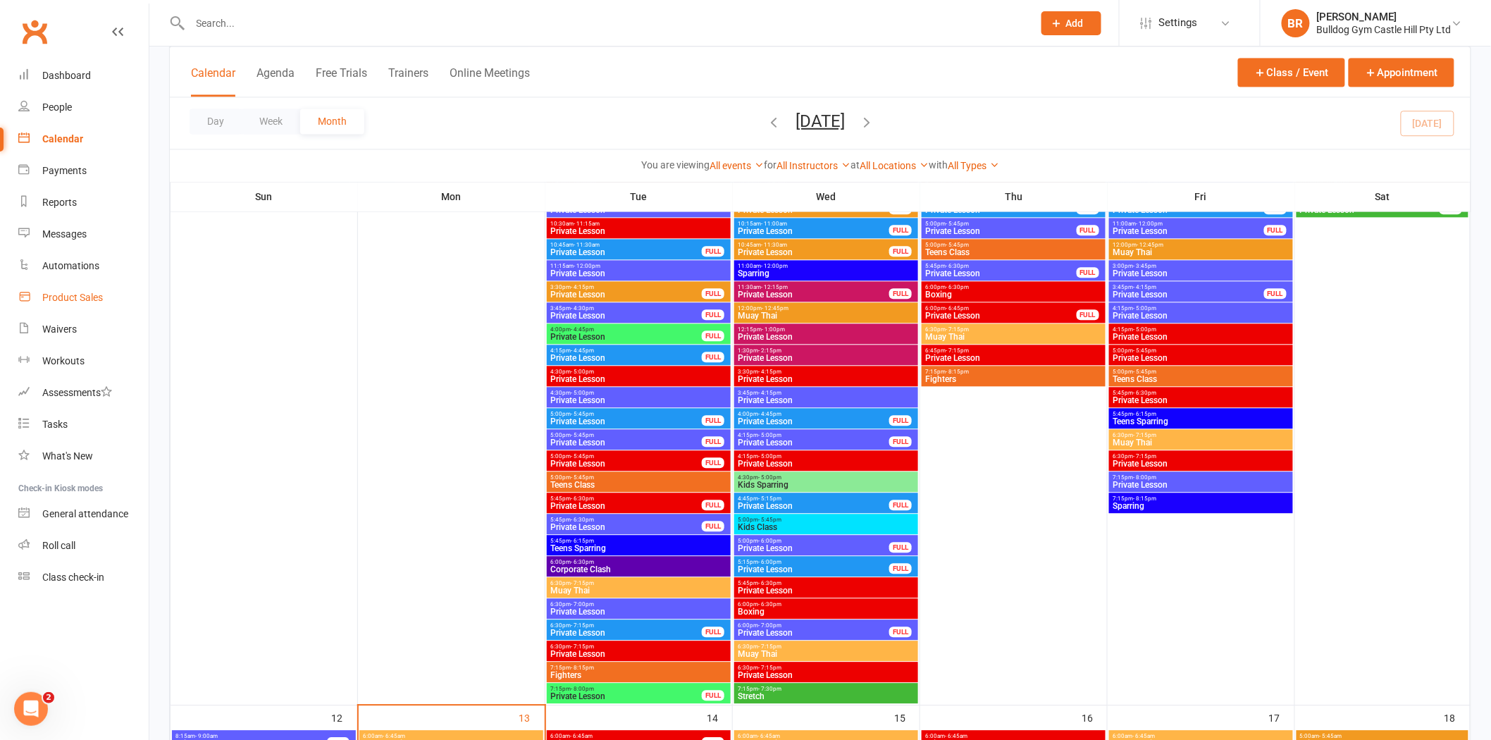
click at [60, 302] on div "Product Sales" at bounding box center [72, 297] width 61 height 11
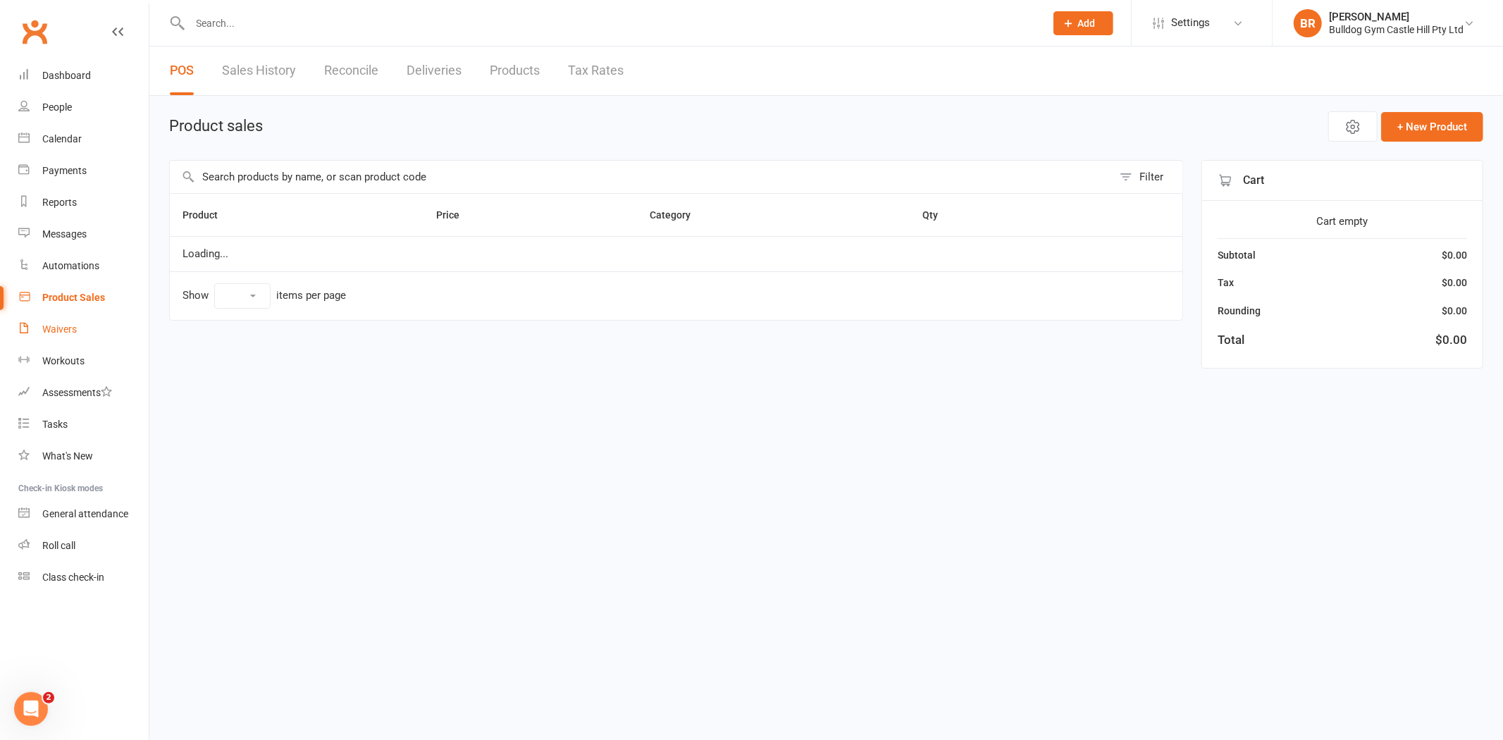
select select "100"
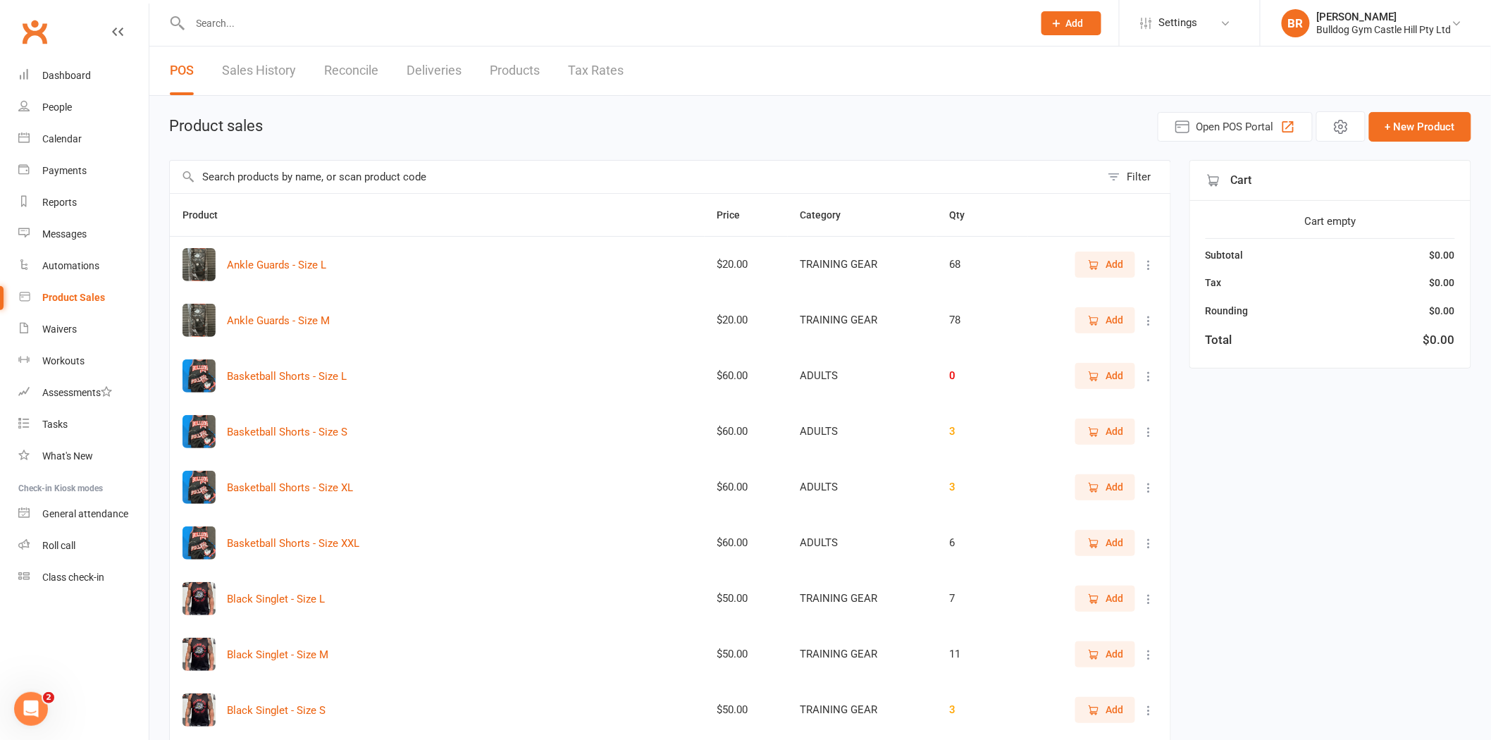
click at [307, 184] on input "text" at bounding box center [635, 177] width 931 height 32
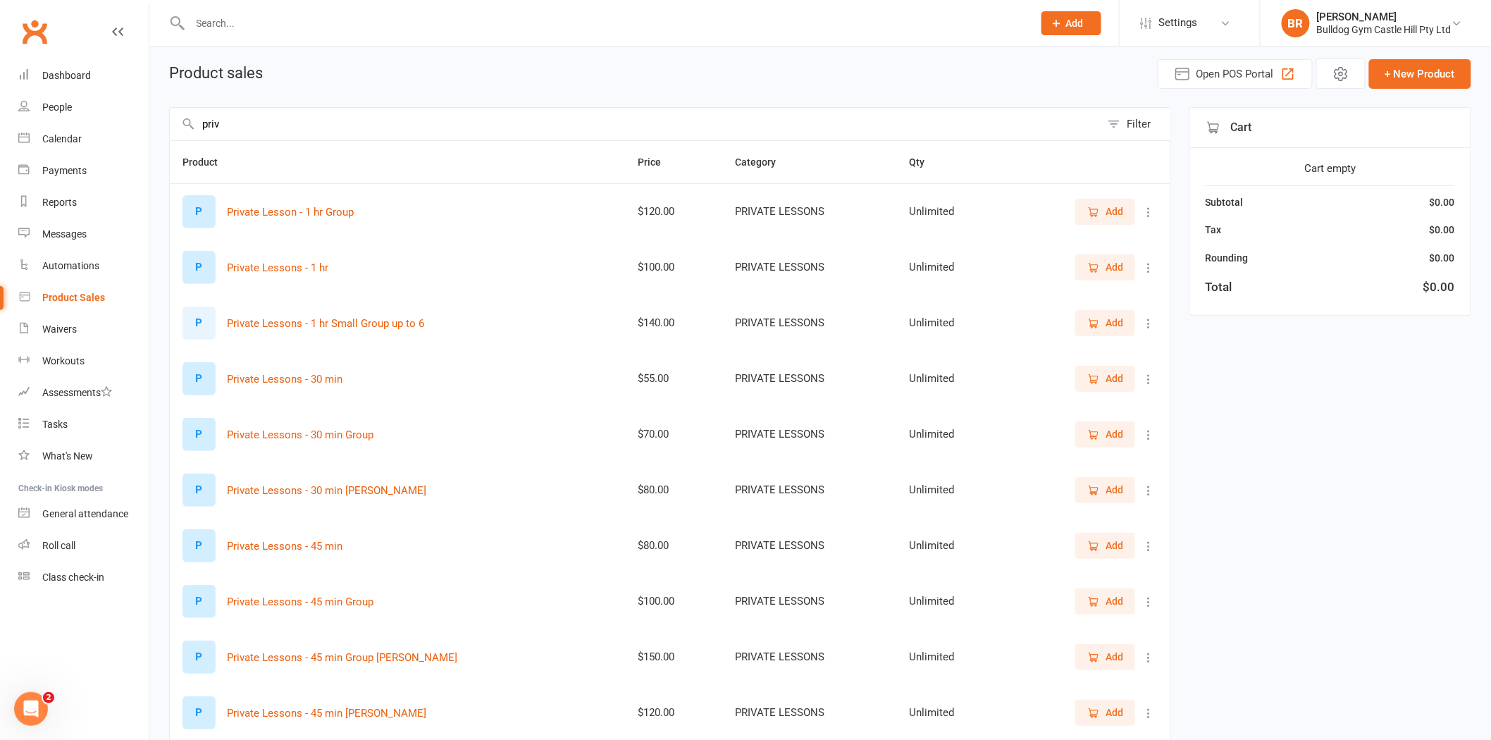
scroll to position [78, 0]
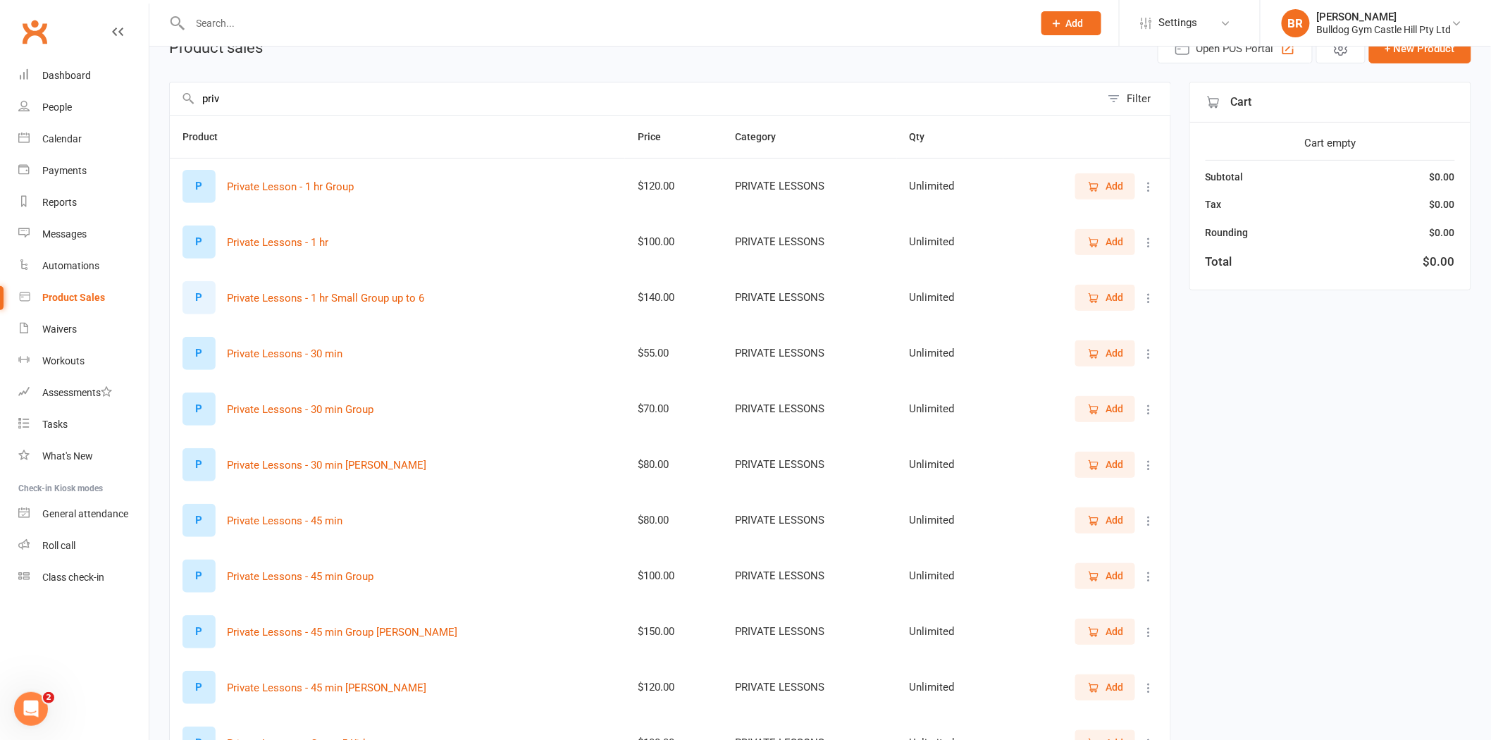
type input "priv"
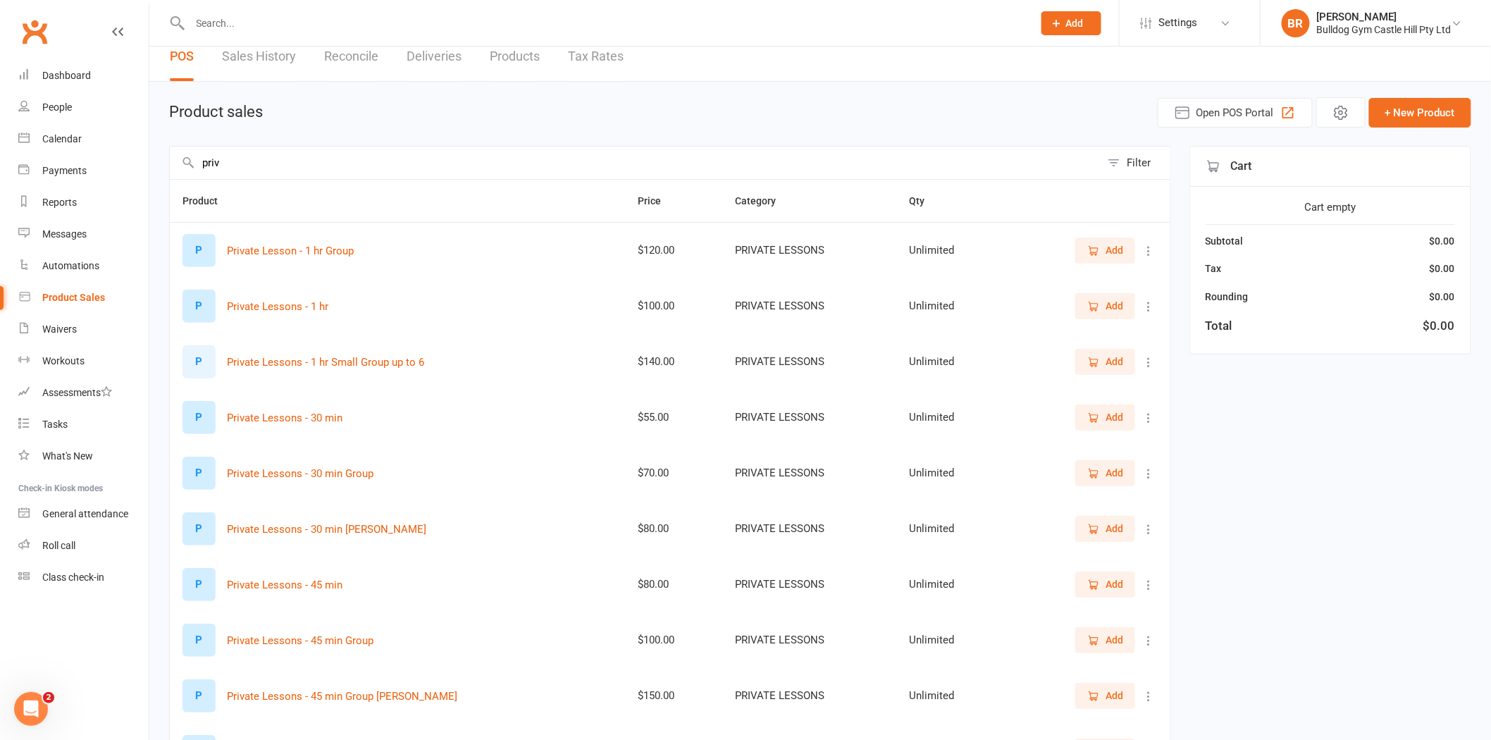
scroll to position [0, 0]
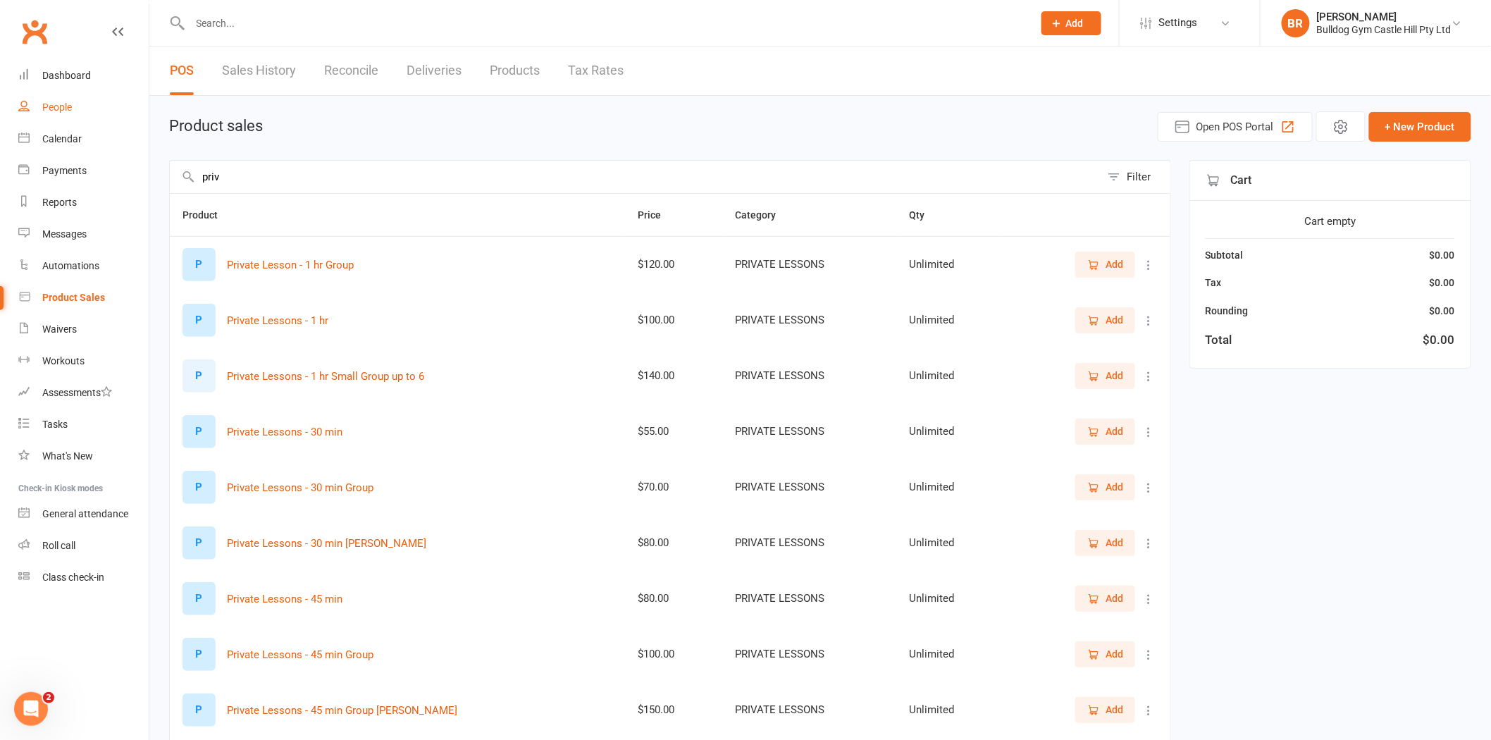
click at [48, 101] on div "People" at bounding box center [57, 106] width 30 height 11
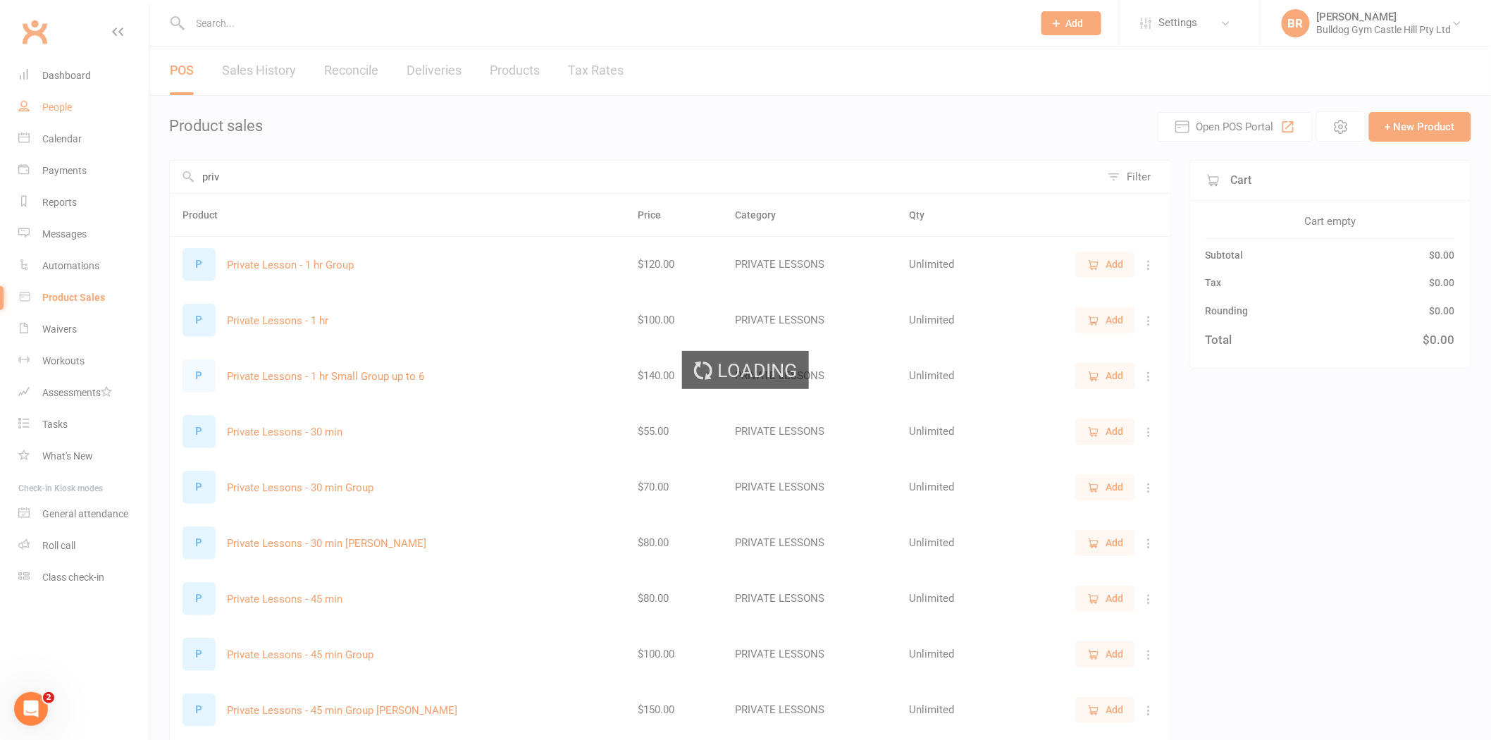
select select "100"
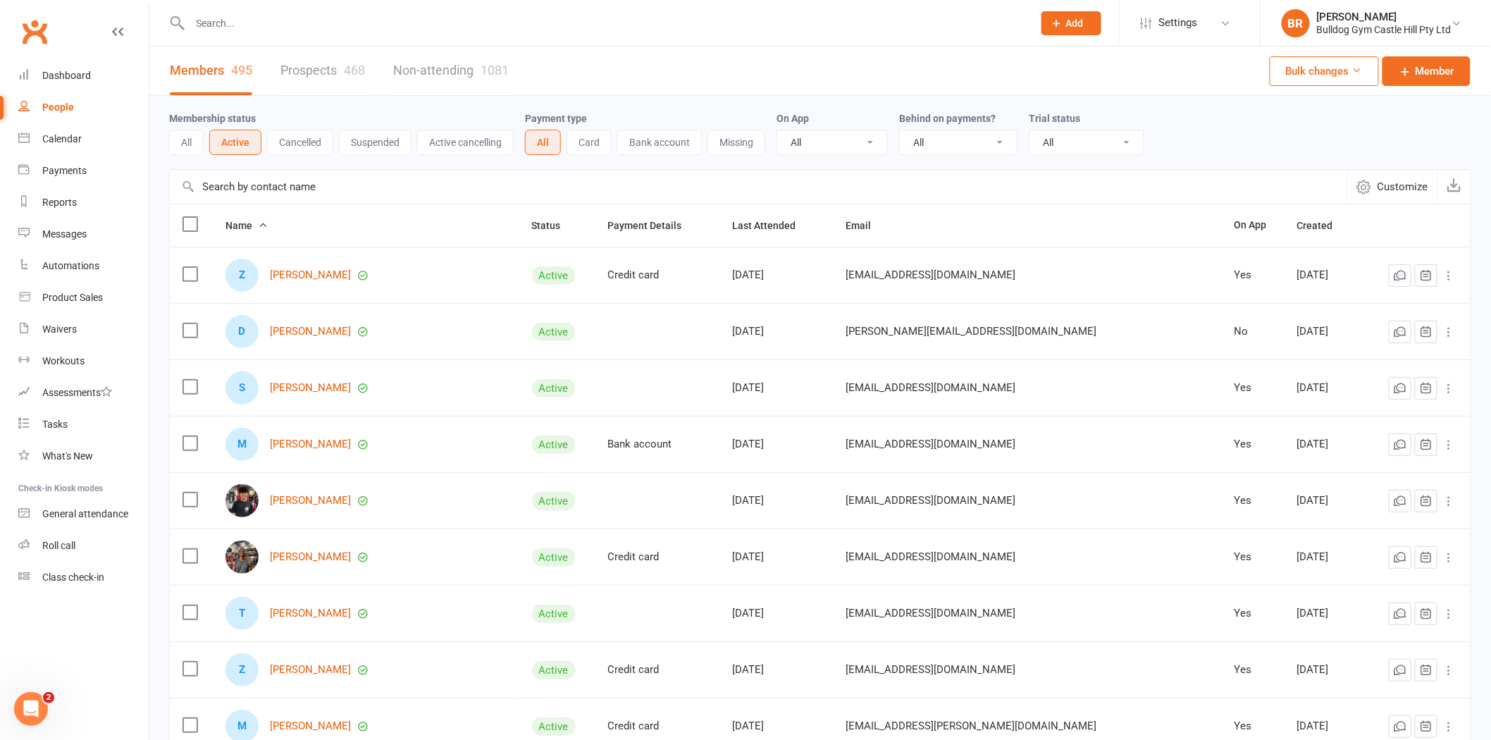
click at [339, 74] on link "Prospects 468" at bounding box center [322, 71] width 85 height 49
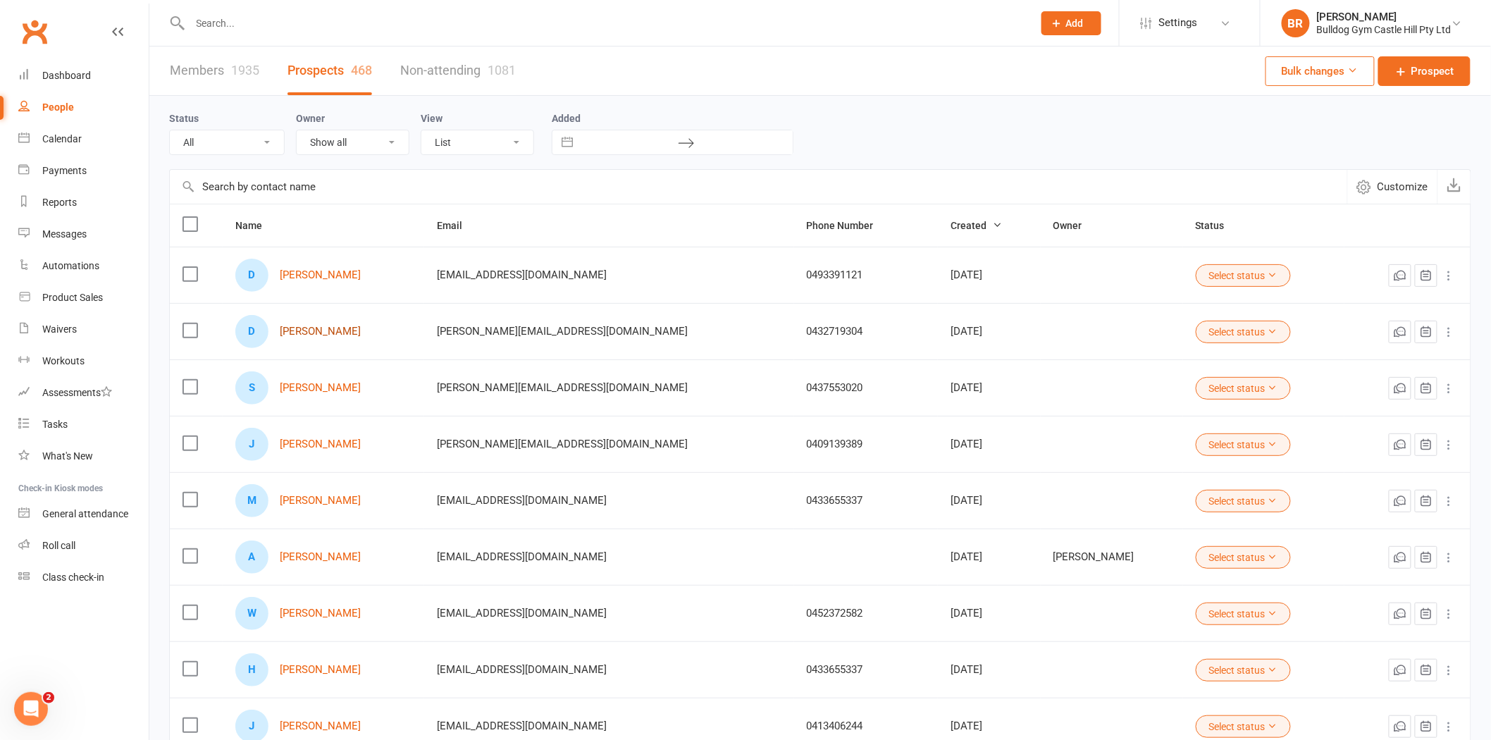
click at [326, 329] on link "[PERSON_NAME]" at bounding box center [320, 332] width 81 height 12
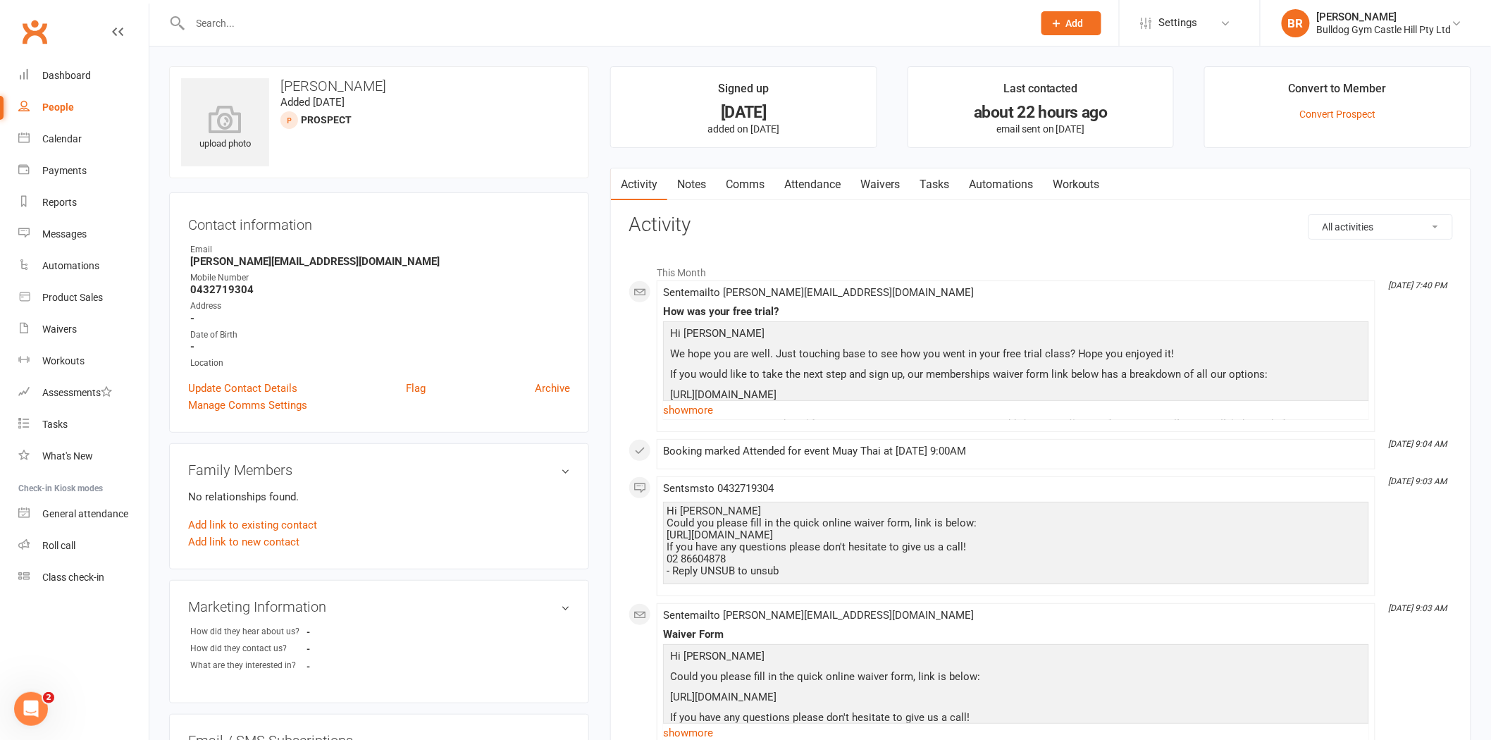
drag, startPoint x: 315, startPoint y: 540, endPoint x: 245, endPoint y: 445, distance: 118.4
click at [245, 445] on div "Family Members No relationships found. Add link to existing contact Add link to…" at bounding box center [379, 506] width 420 height 126
click at [61, 81] on link "Dashboard" at bounding box center [83, 76] width 130 height 32
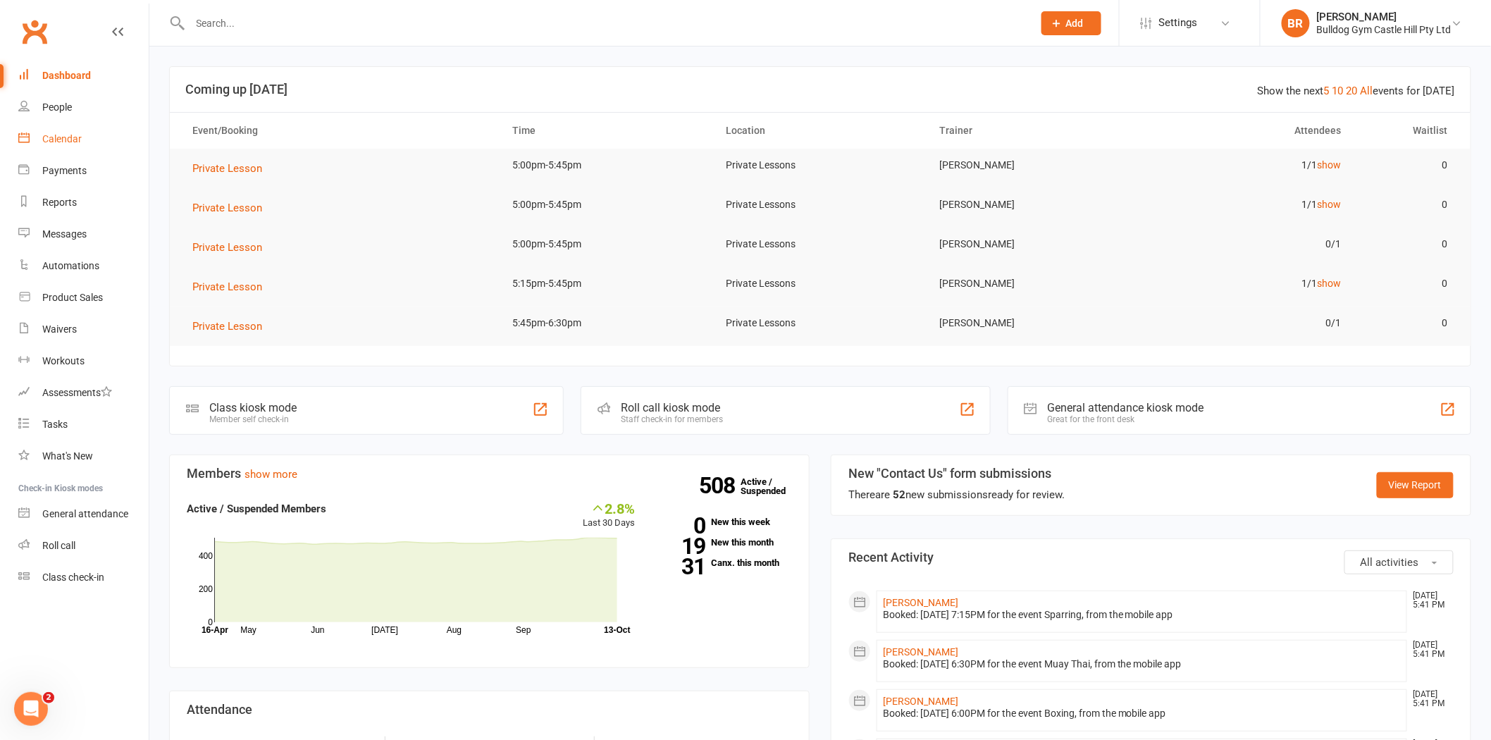
click at [52, 137] on div "Calendar" at bounding box center [61, 138] width 39 height 11
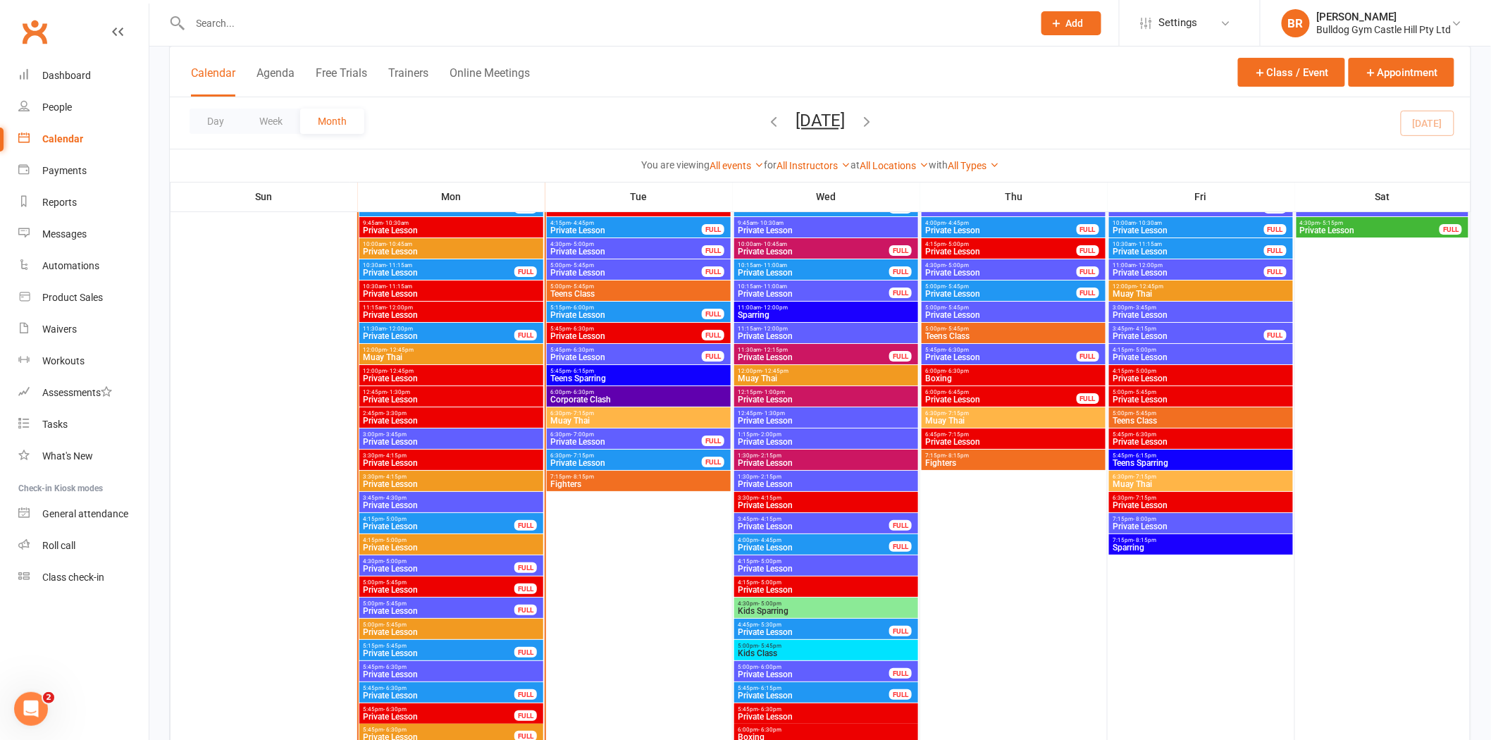
scroll to position [2035, 0]
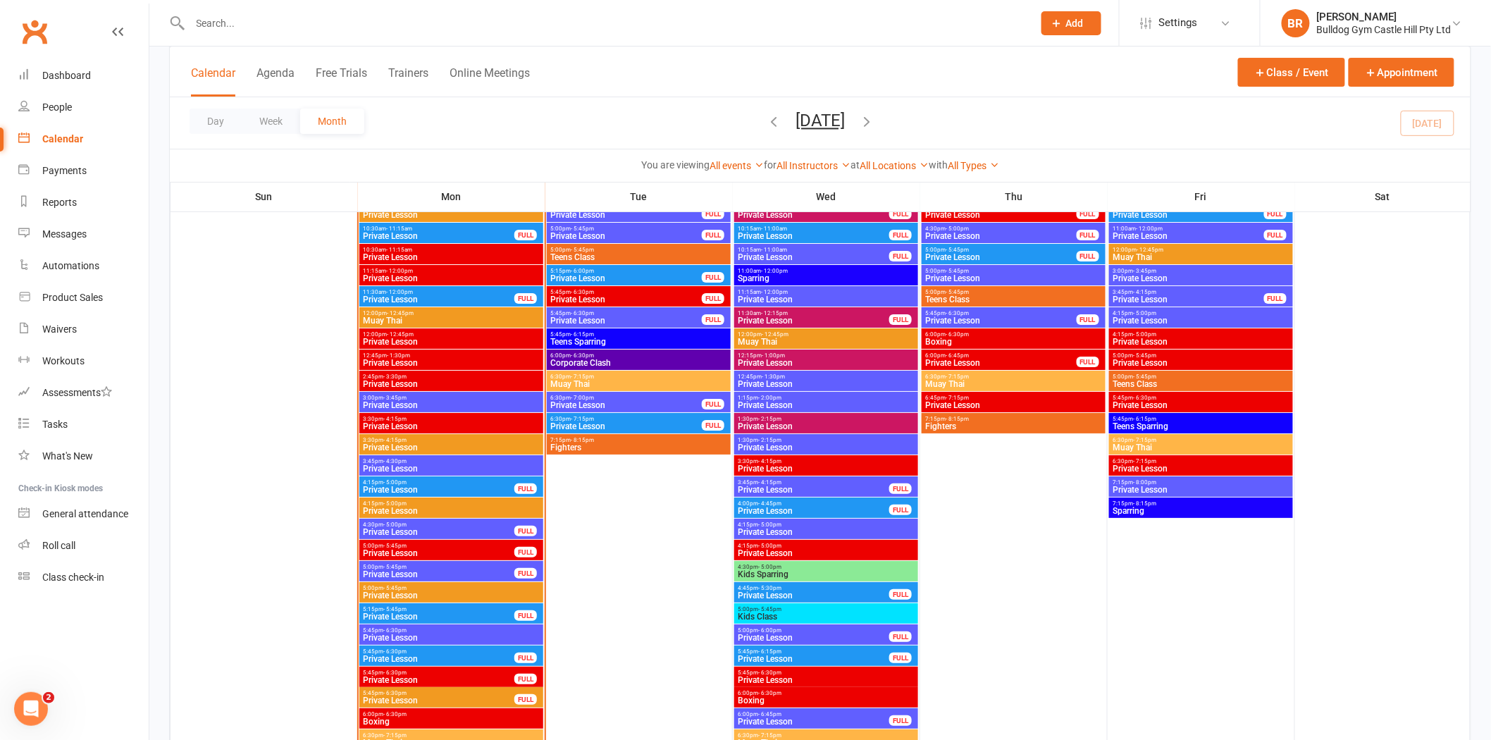
click at [391, 650] on span "- 6:30pm" at bounding box center [394, 651] width 23 height 6
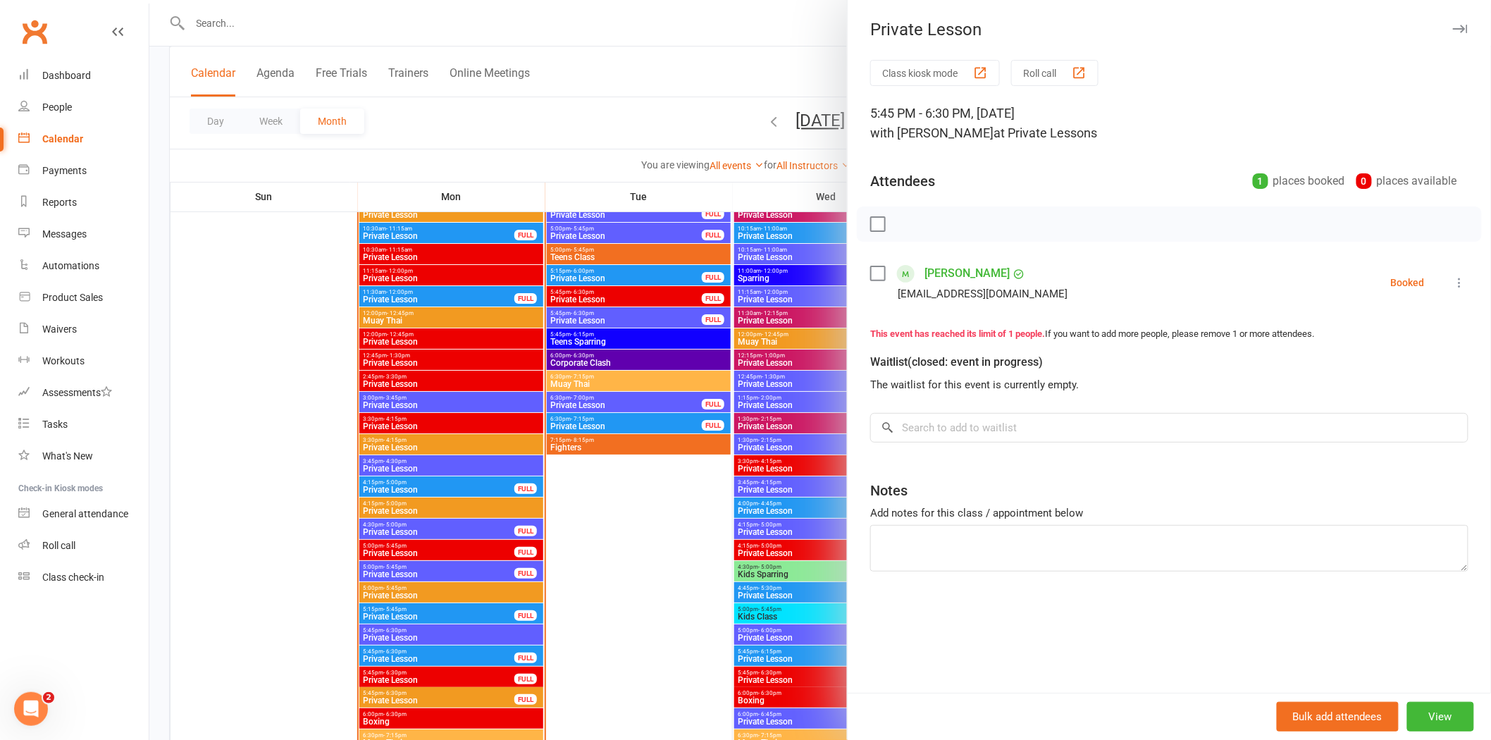
click at [397, 653] on div at bounding box center [820, 370] width 1342 height 740
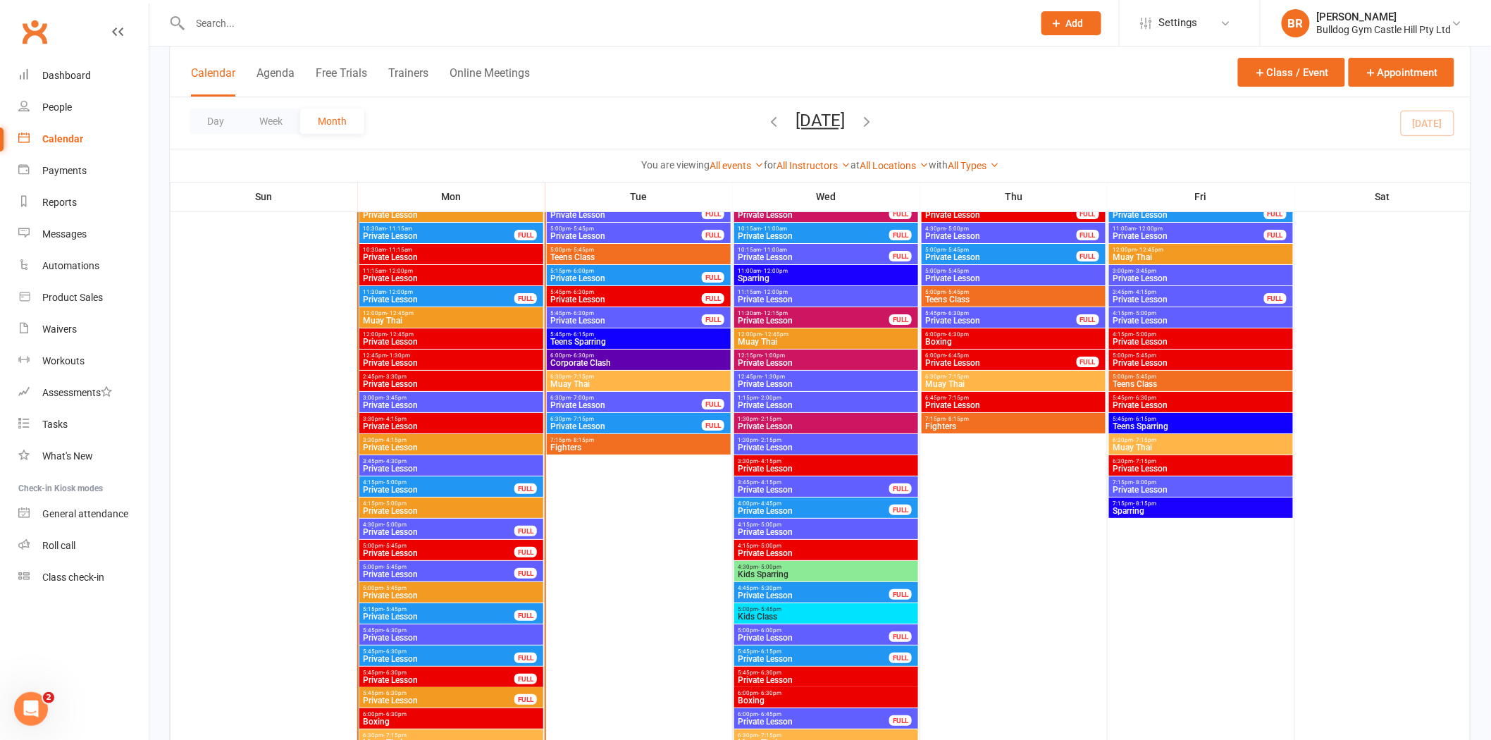
click at [396, 633] on span "Private Lesson" at bounding box center [451, 637] width 178 height 8
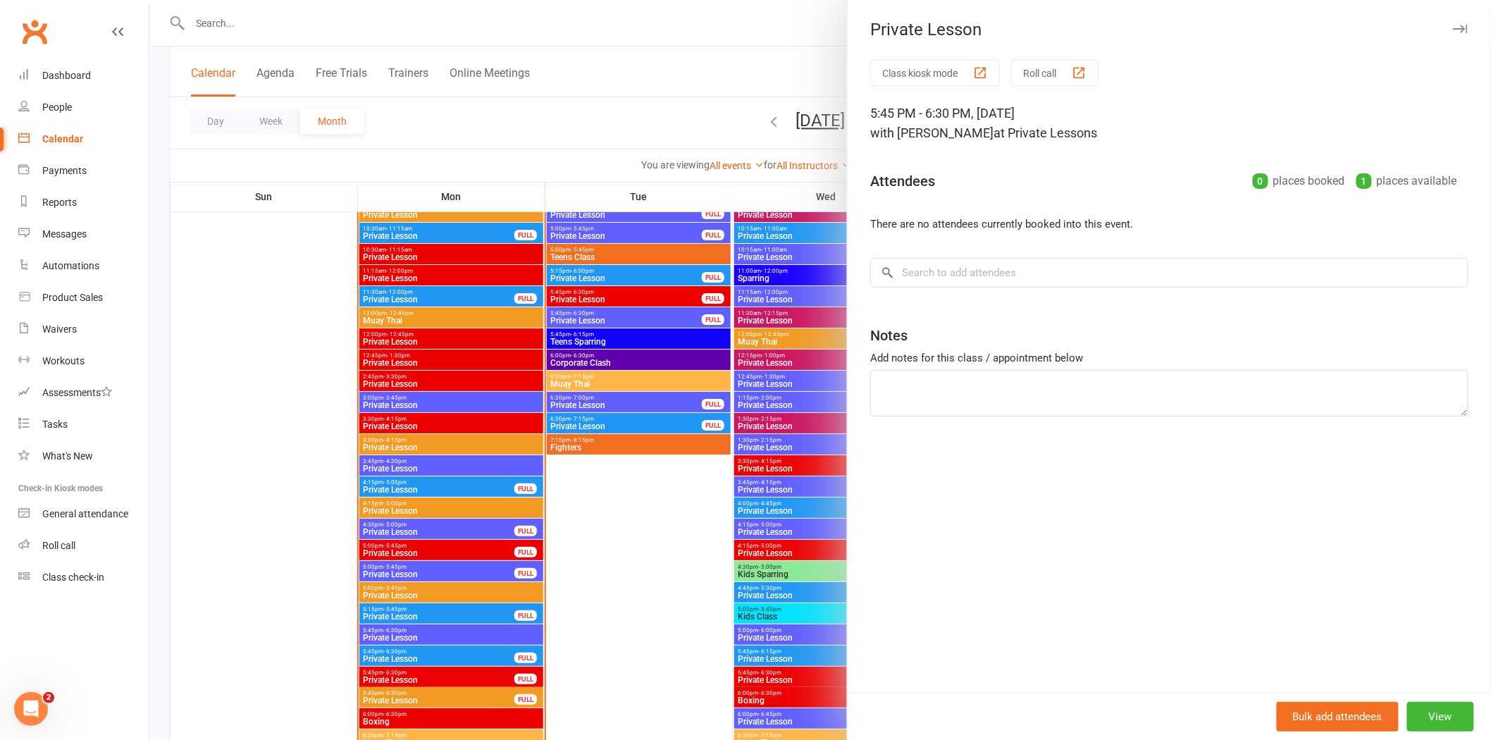
click at [396, 632] on div at bounding box center [820, 370] width 1342 height 740
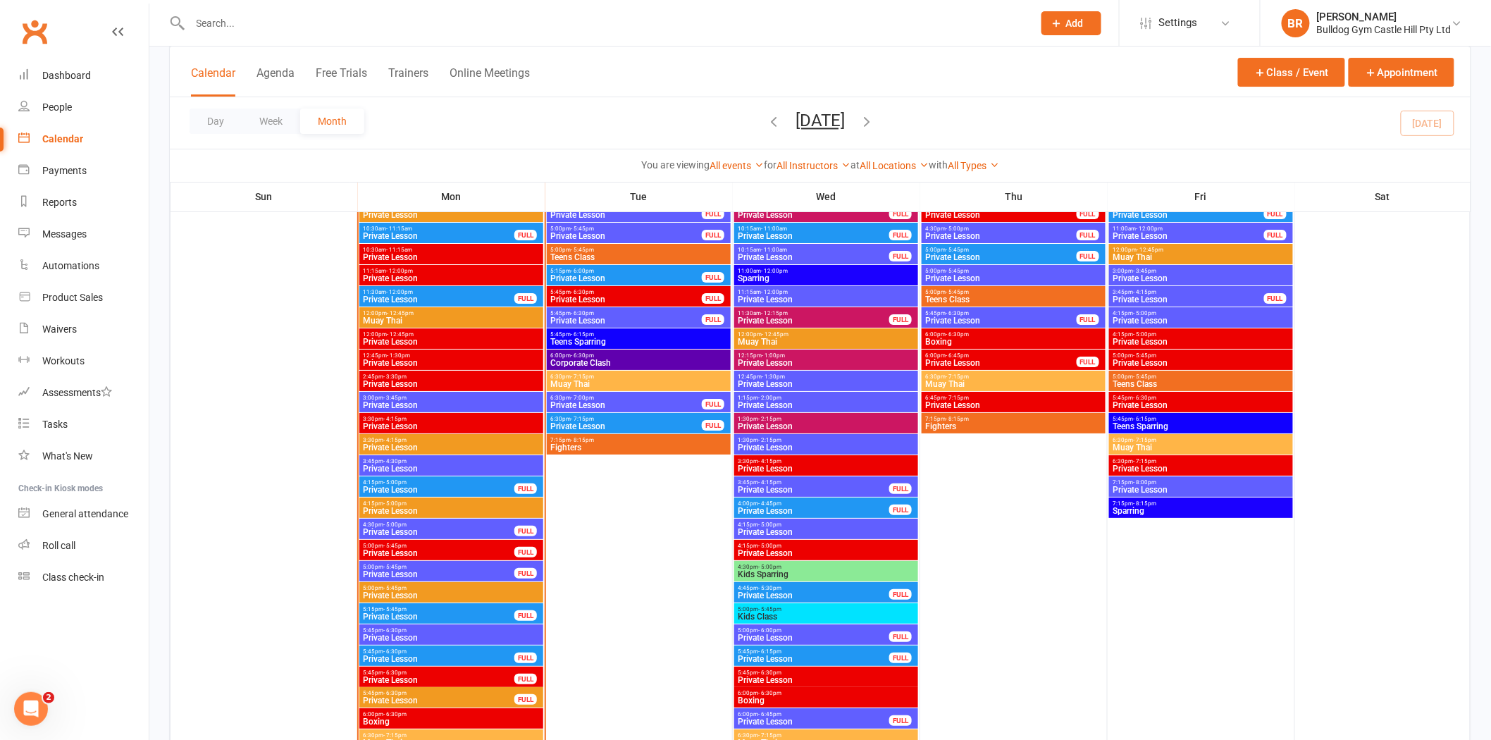
click at [385, 672] on span "- 6:30pm" at bounding box center [394, 672] width 23 height 6
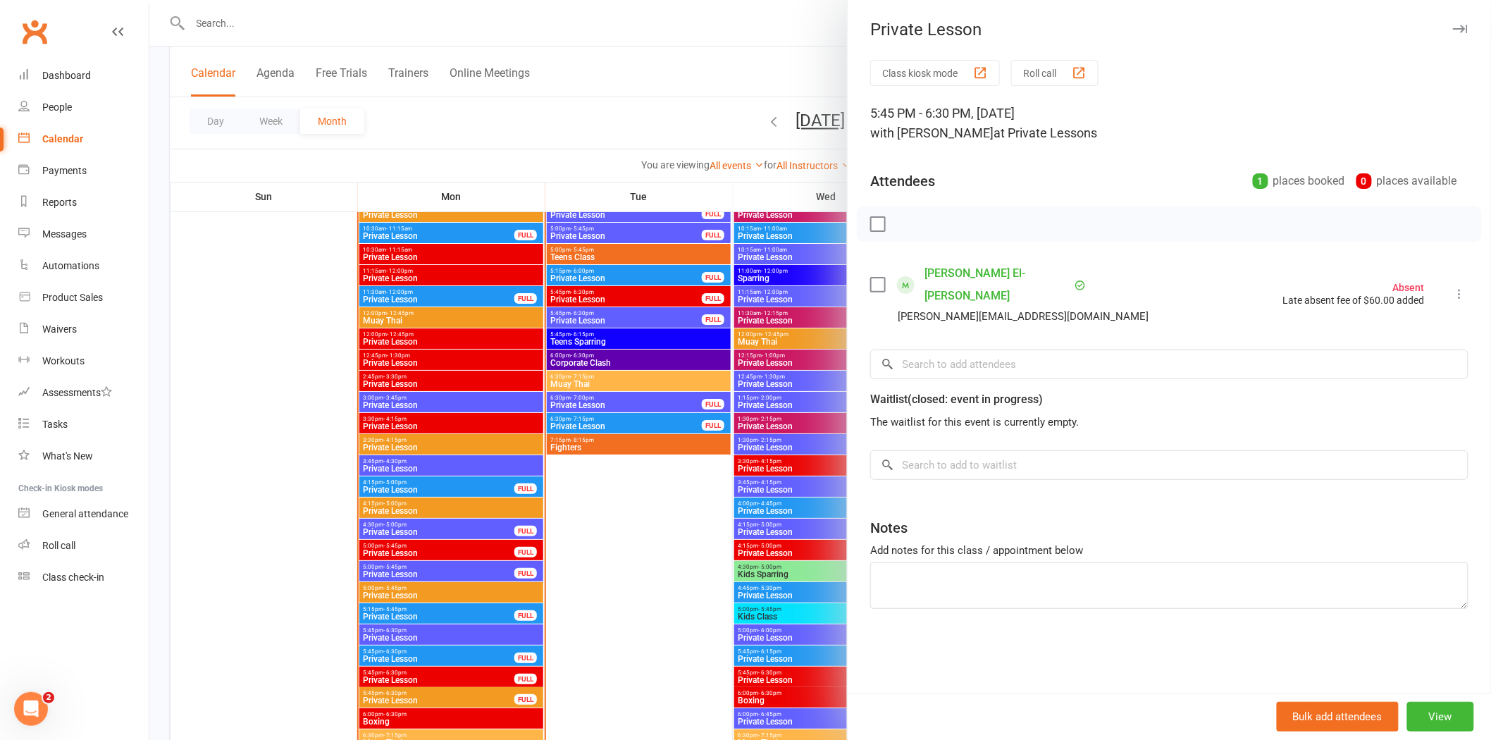
click at [385, 670] on div at bounding box center [820, 370] width 1342 height 740
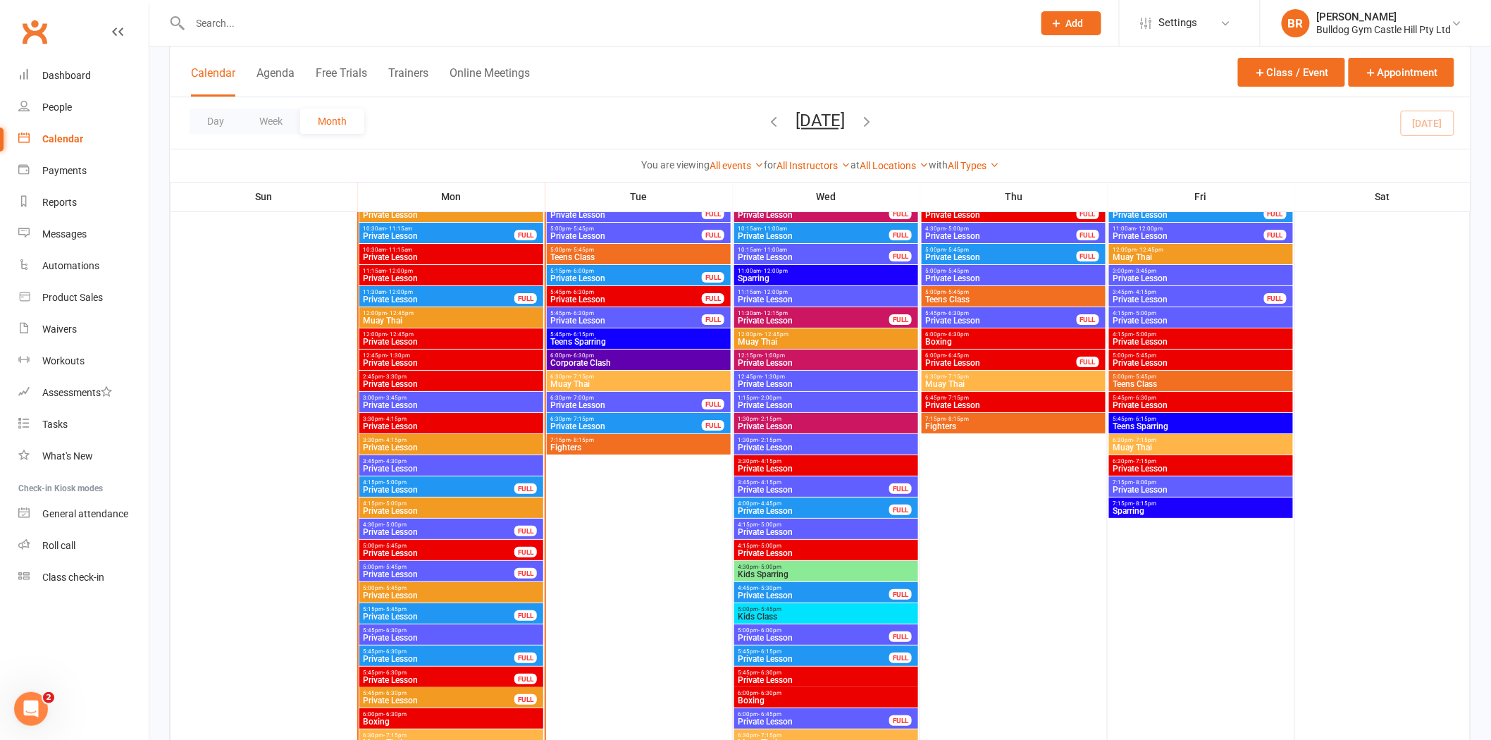
click at [385, 696] on span "Private Lesson" at bounding box center [438, 700] width 153 height 8
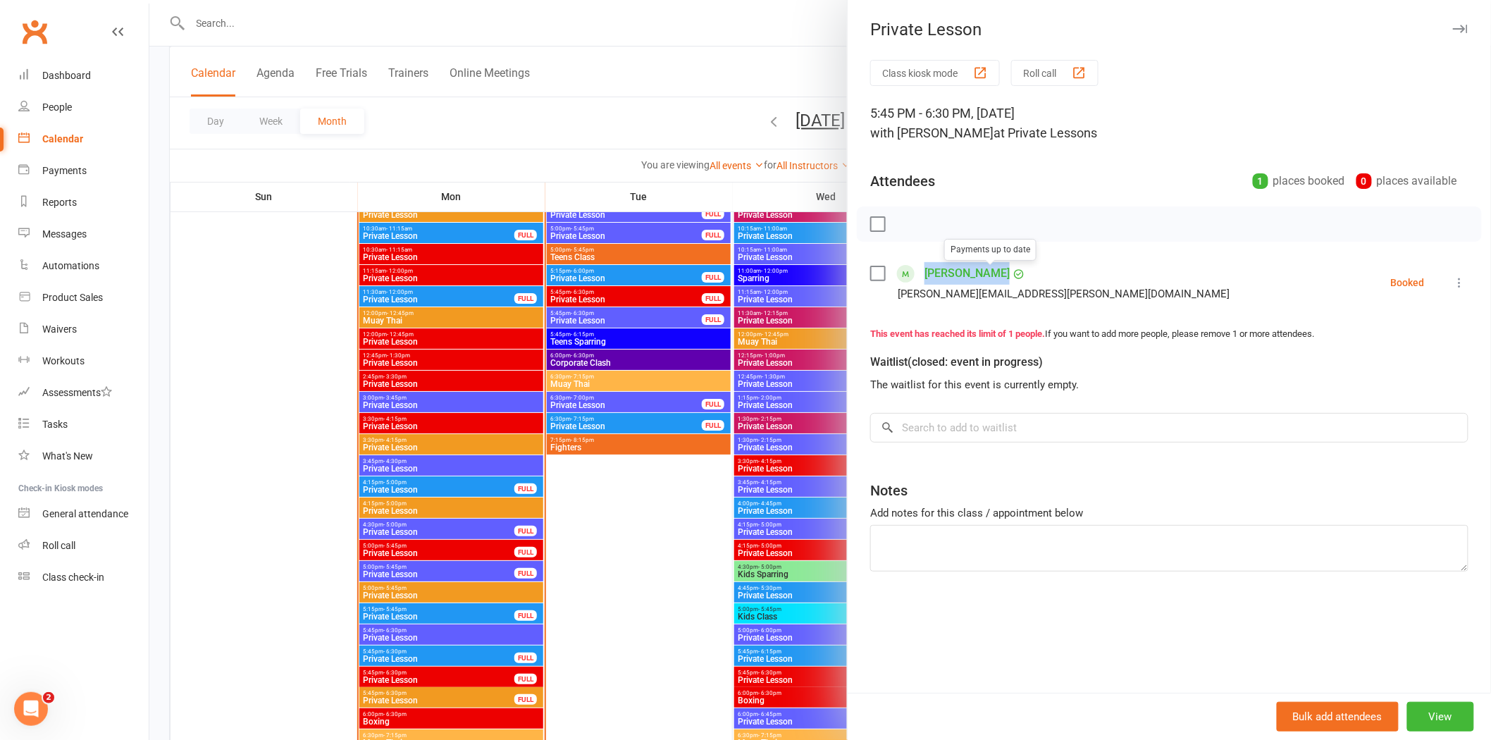
drag, startPoint x: 918, startPoint y: 257, endPoint x: 976, endPoint y: 279, distance: 61.8
click at [976, 279] on div "Class kiosk mode Roll call 5:45 PM - 6:30 PM, Monday, October, 13, 2025 with Da…" at bounding box center [1169, 376] width 643 height 633
copy div "[PERSON_NAME]"
click at [61, 287] on link "Product Sales" at bounding box center [83, 298] width 130 height 32
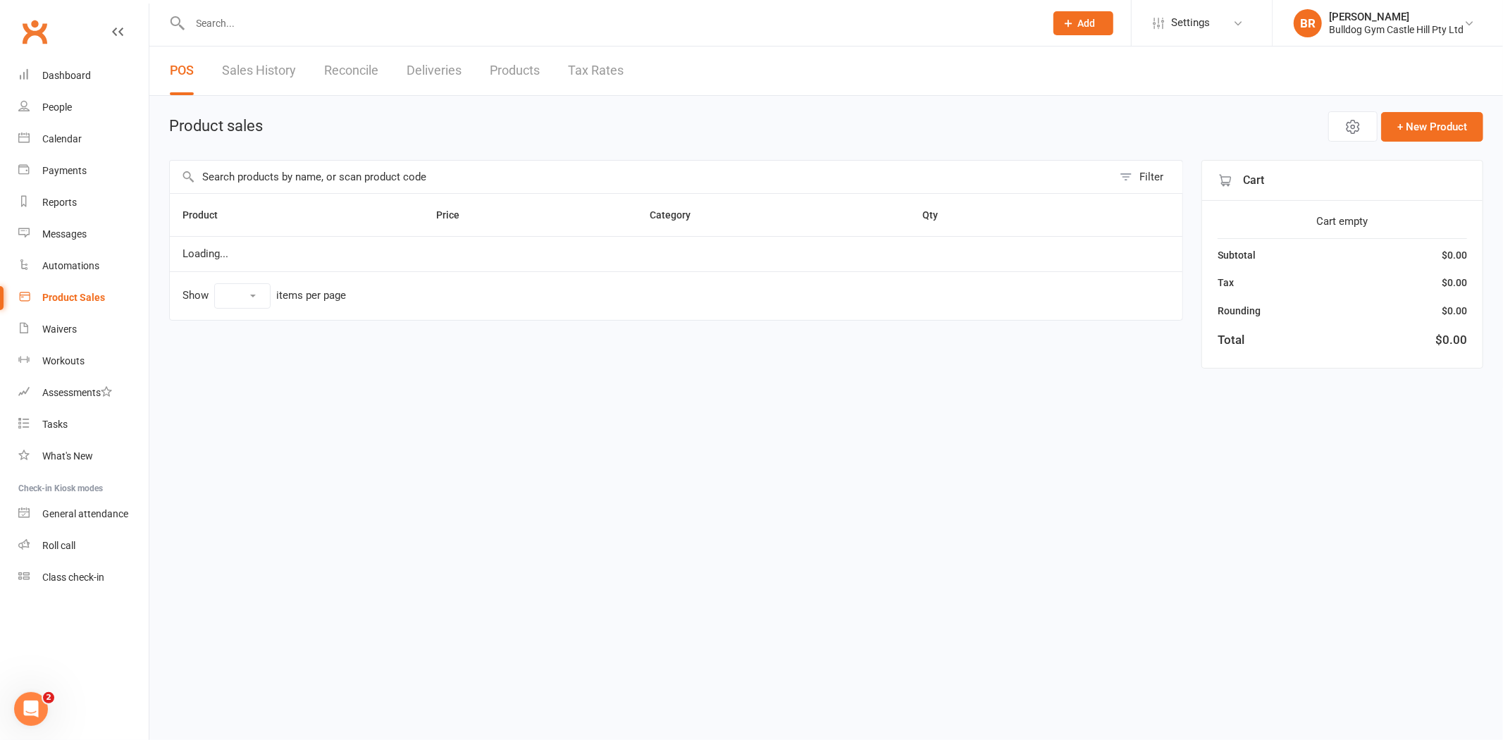
select select "100"
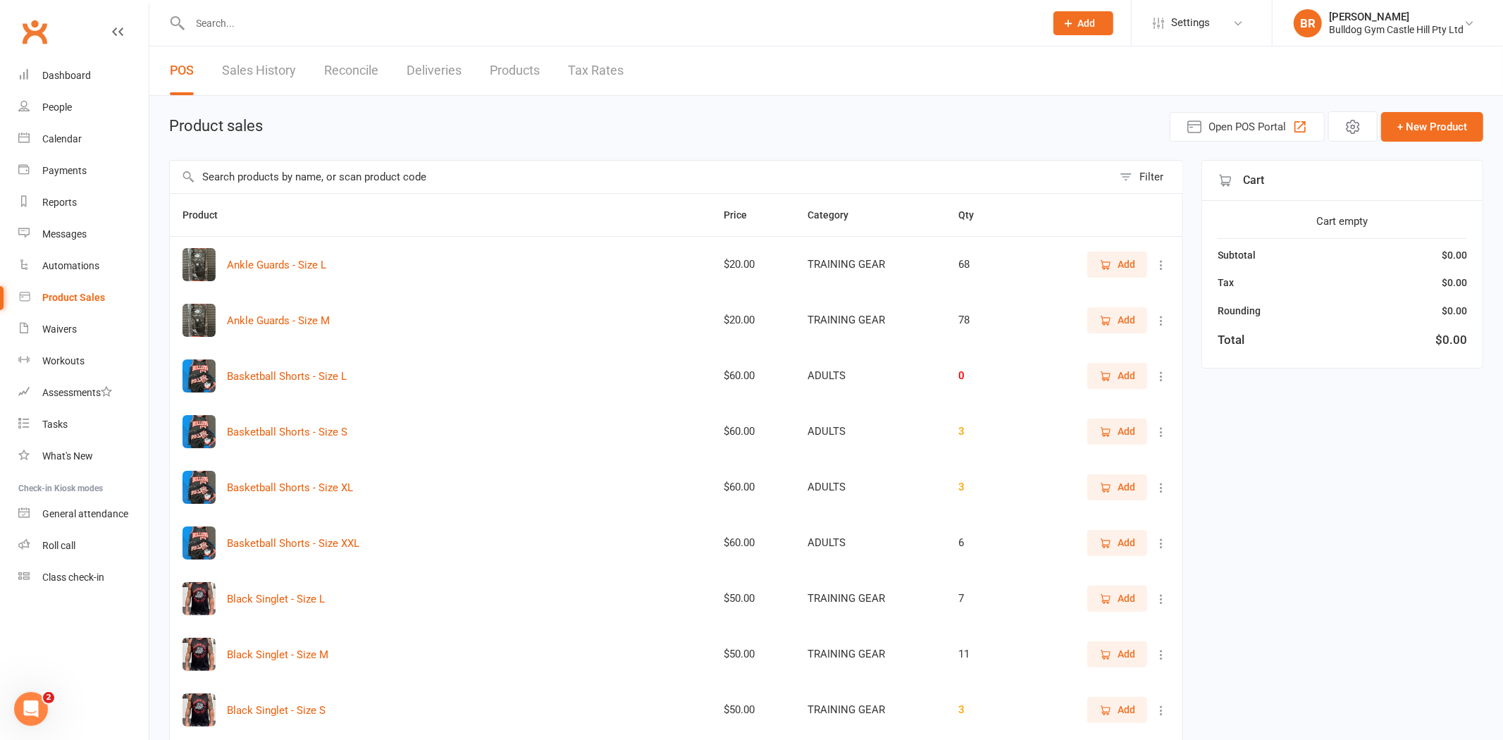
click at [229, 185] on input "text" at bounding box center [641, 177] width 943 height 32
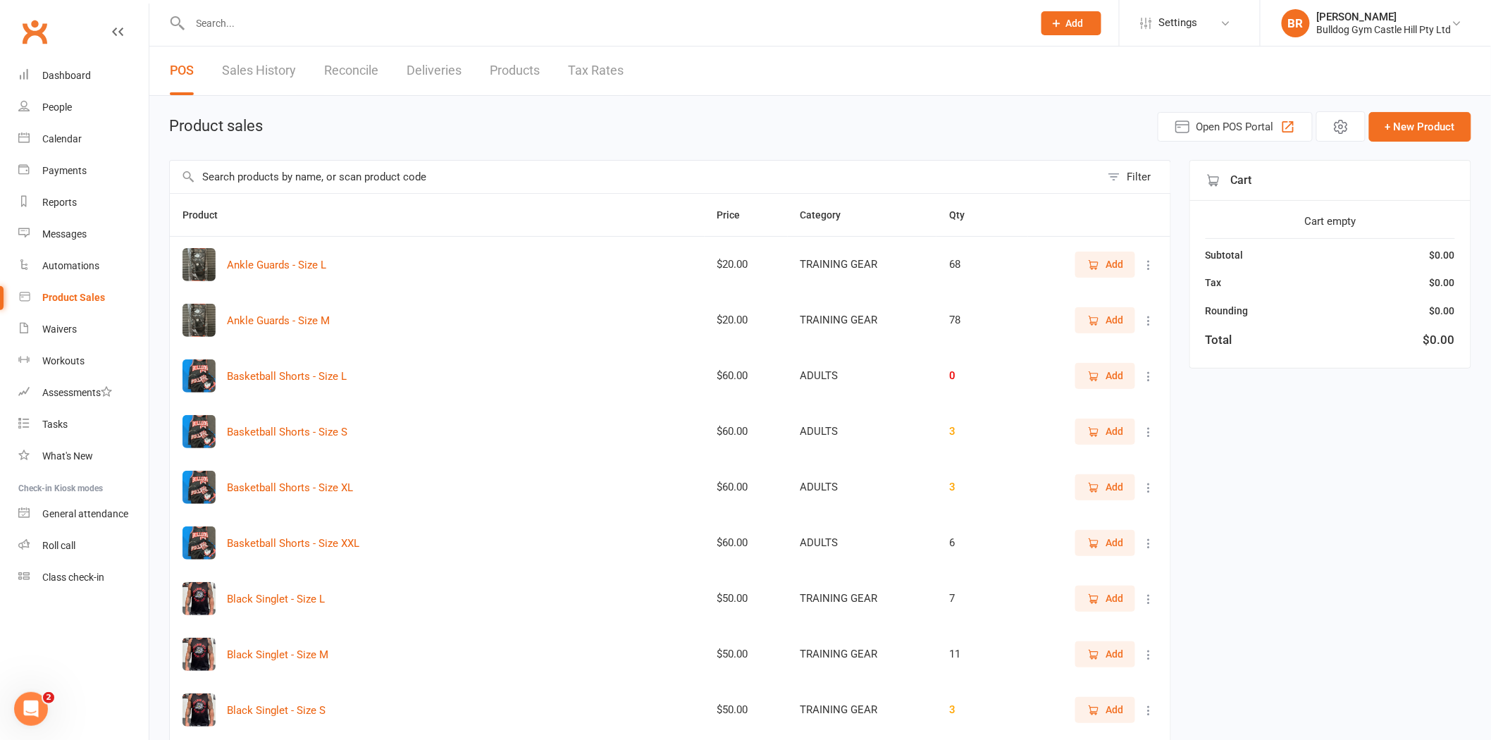
paste input "Daniel Zarb"
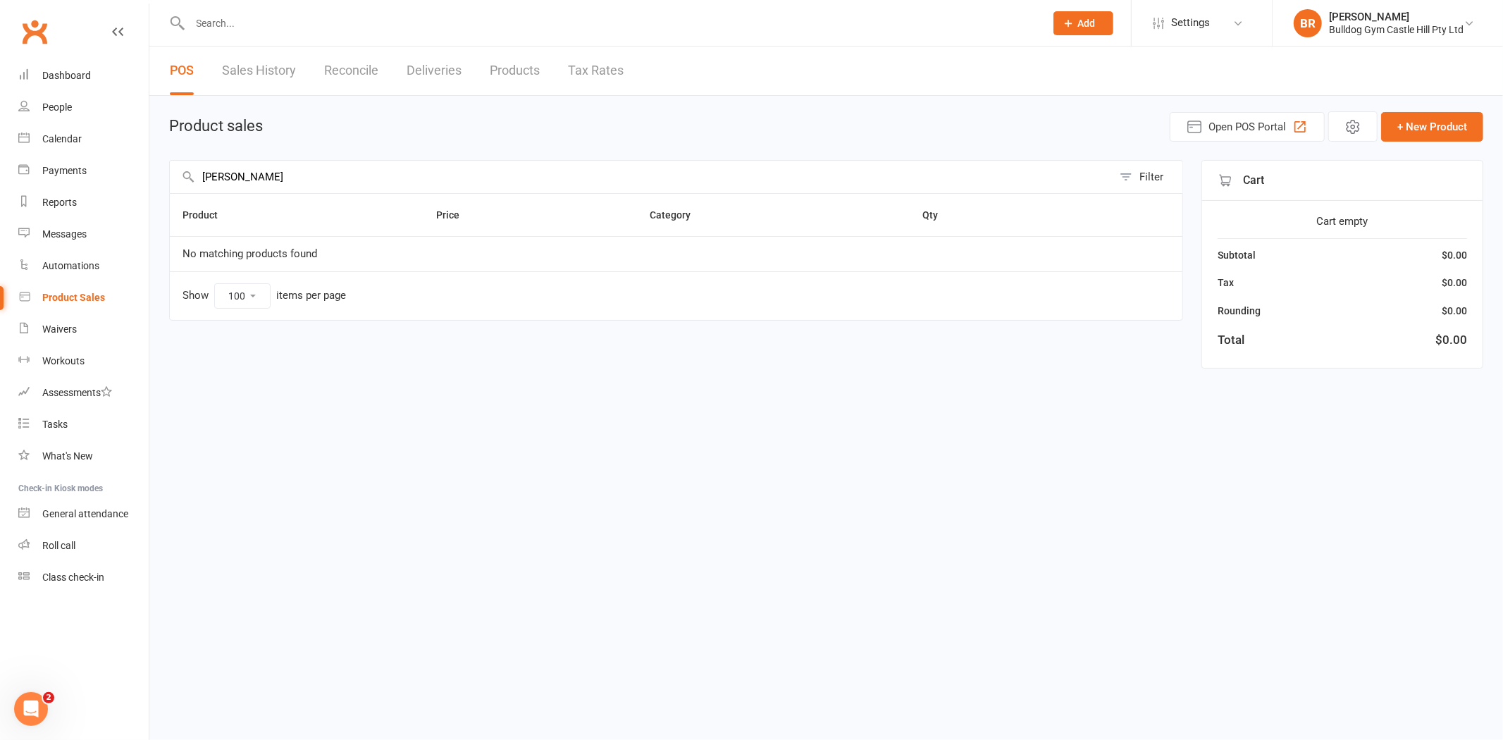
type input "Daniel"
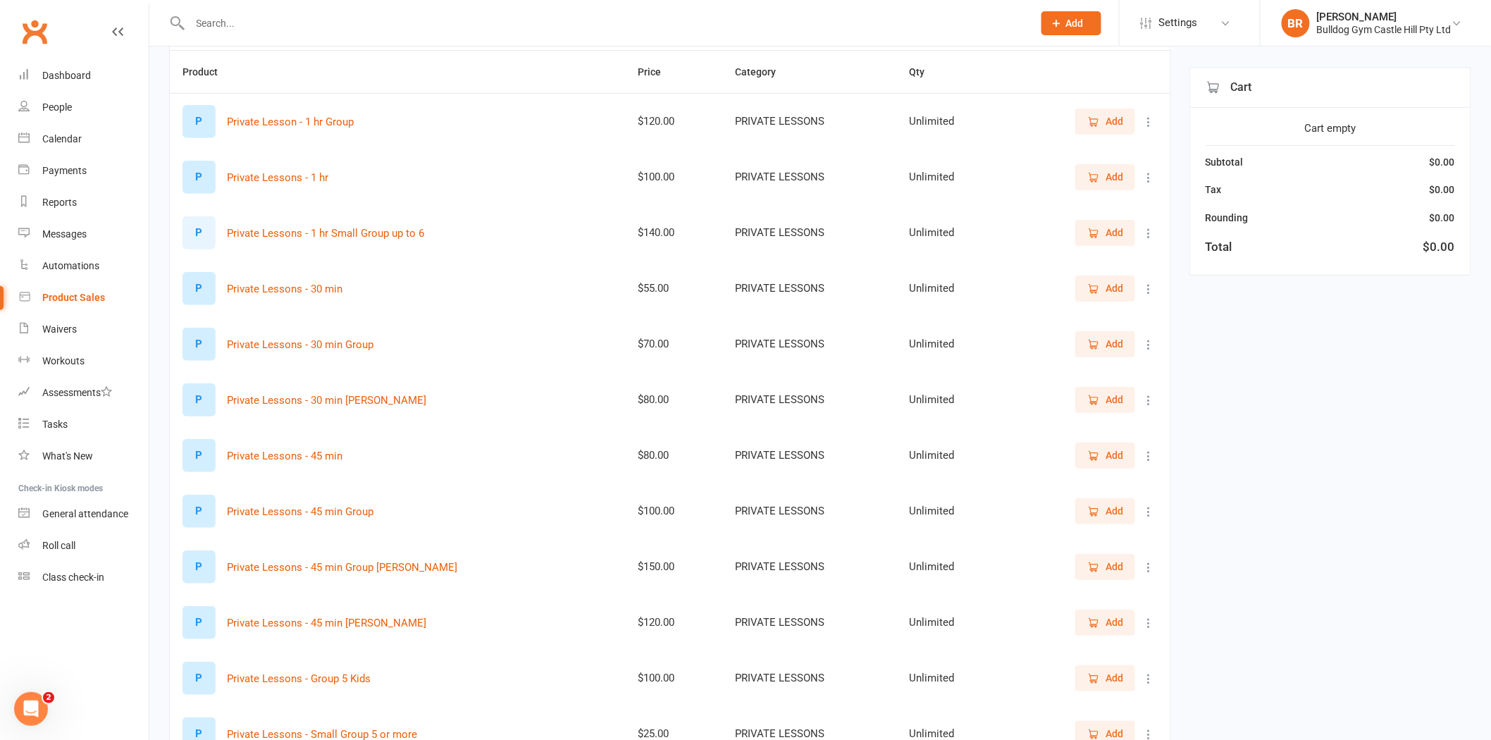
scroll to position [156, 0]
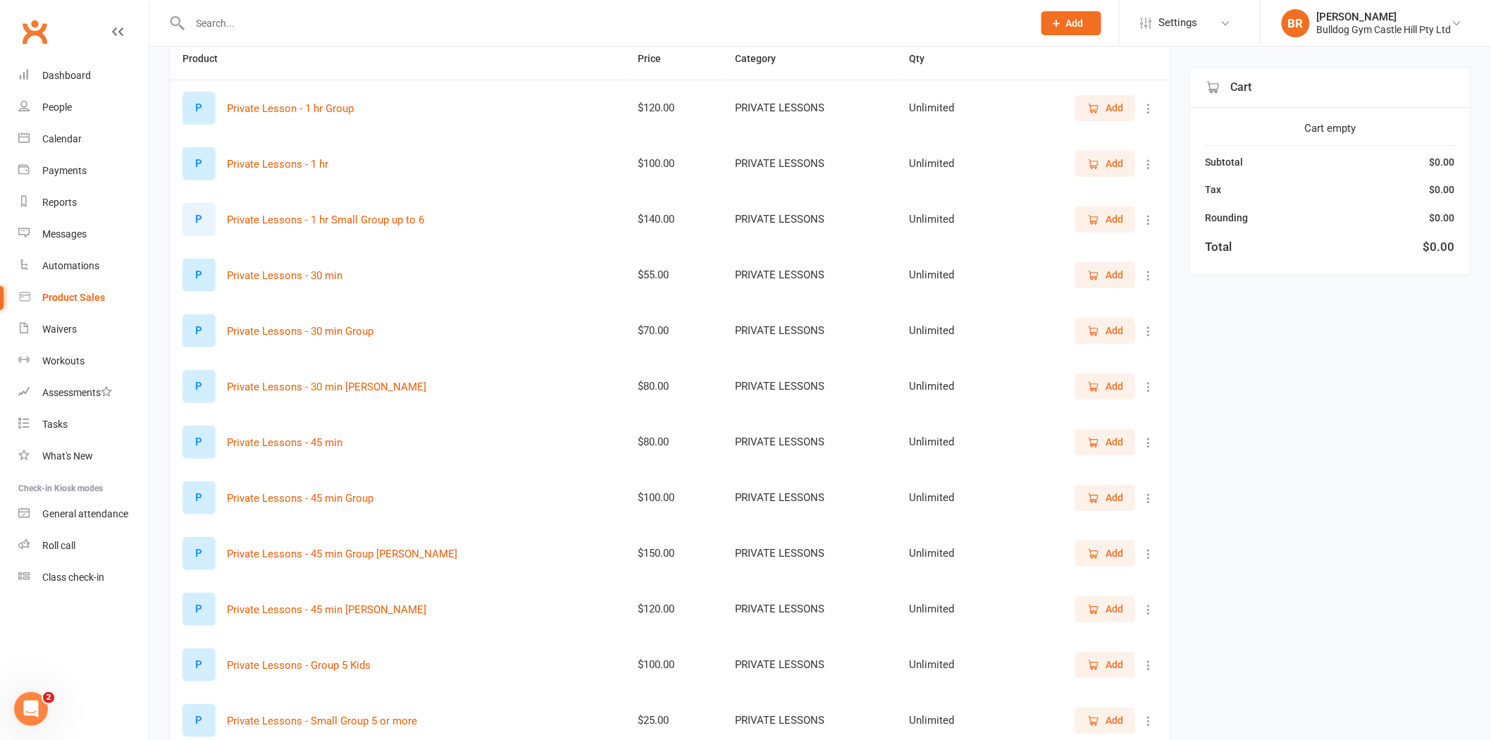
type input "priv"
click at [1113, 432] on button "Add" at bounding box center [1105, 441] width 60 height 25
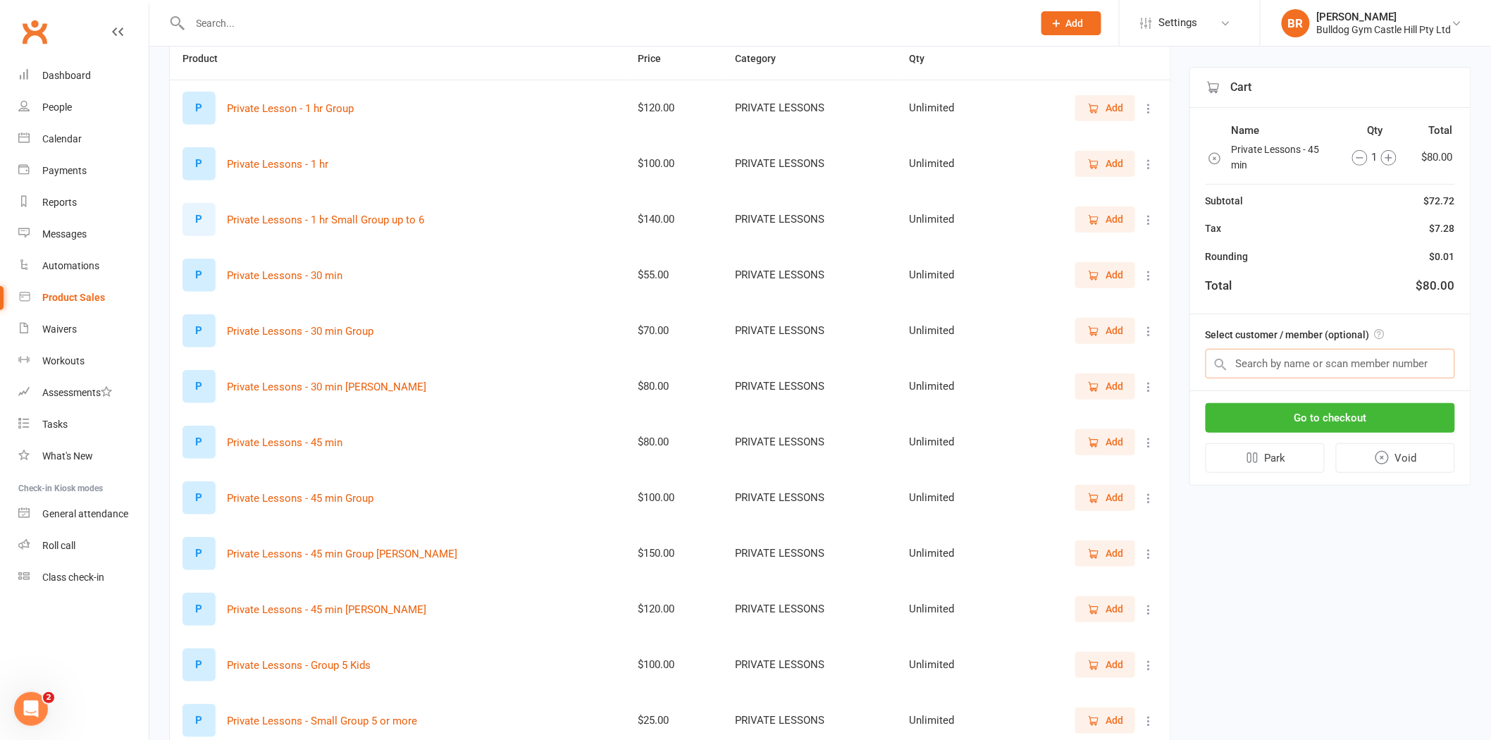
click at [1263, 350] on input "text" at bounding box center [1330, 364] width 249 height 30
paste input "Daniel Zarb"
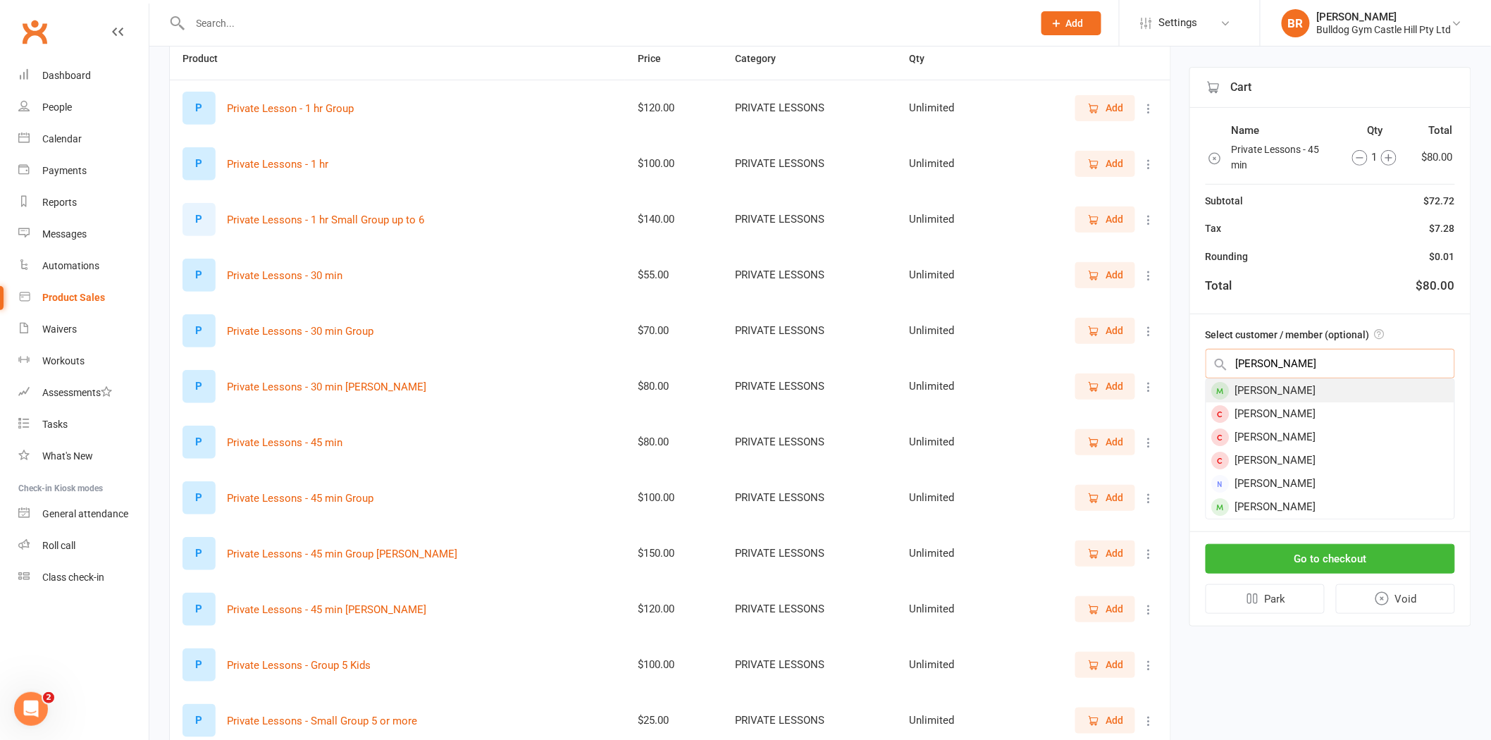
type input "Daniel Zarb"
click at [1292, 386] on div "Daniel Zarb" at bounding box center [1330, 390] width 248 height 23
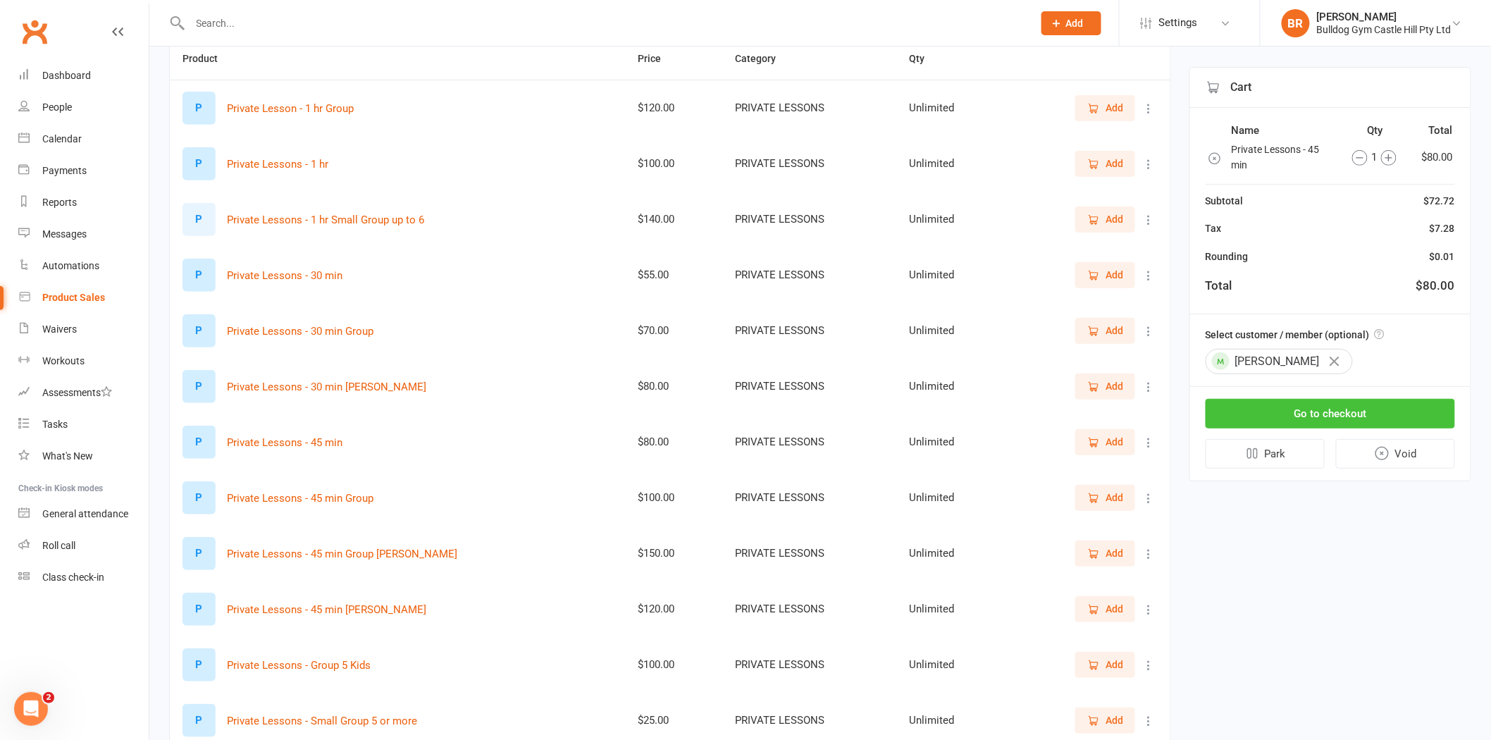
click at [1292, 407] on button "Go to checkout" at bounding box center [1330, 414] width 249 height 30
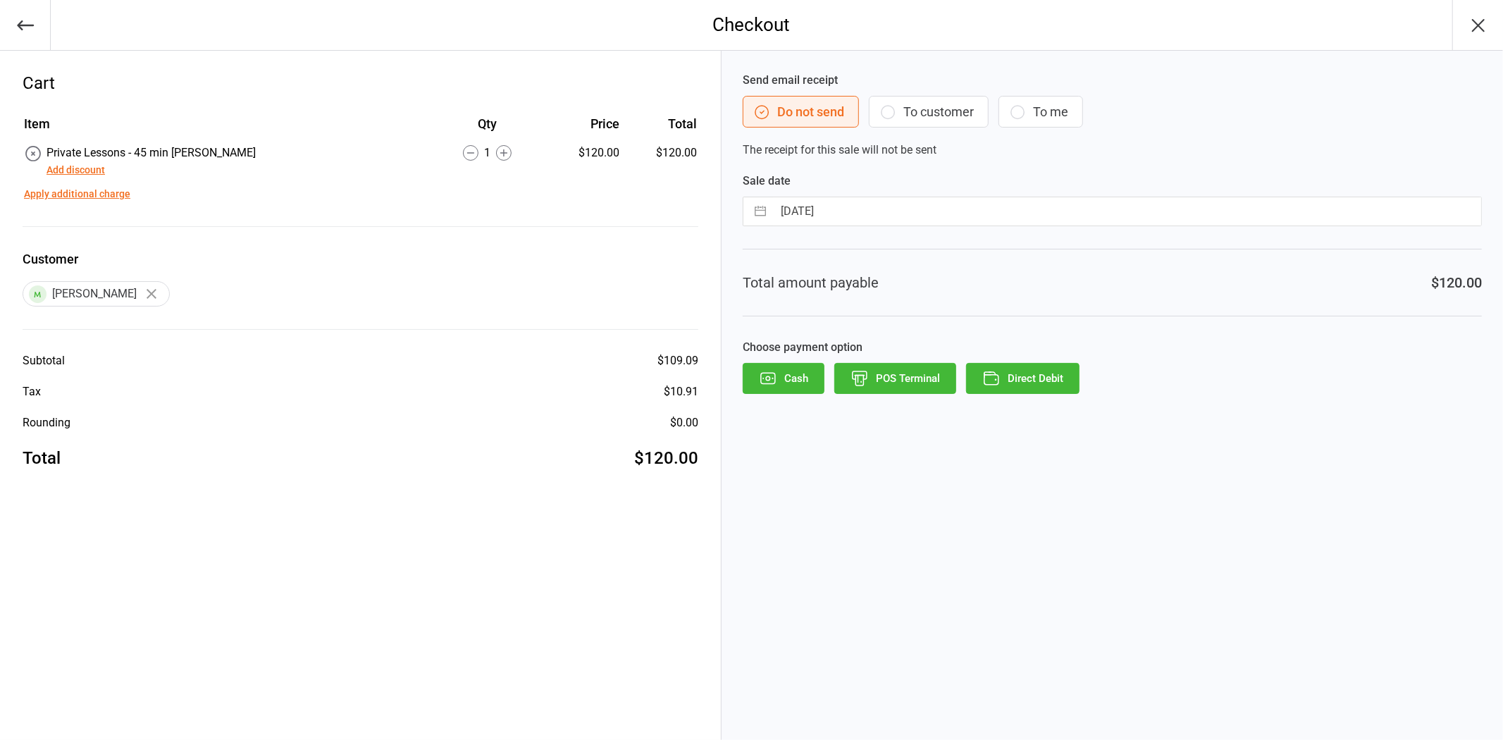
click at [756, 385] on button "Cash" at bounding box center [784, 378] width 82 height 31
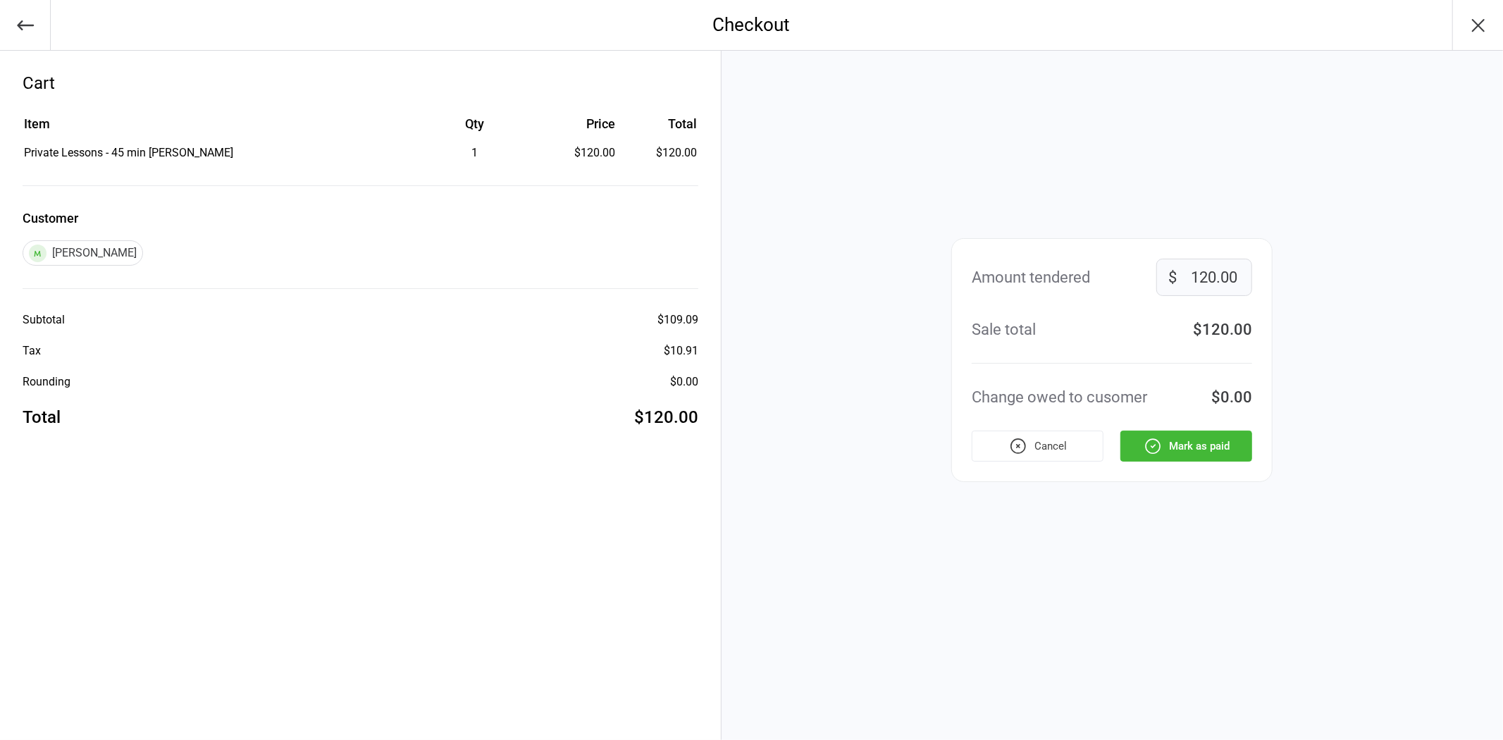
click at [1182, 444] on button "Mark as paid" at bounding box center [1186, 446] width 132 height 31
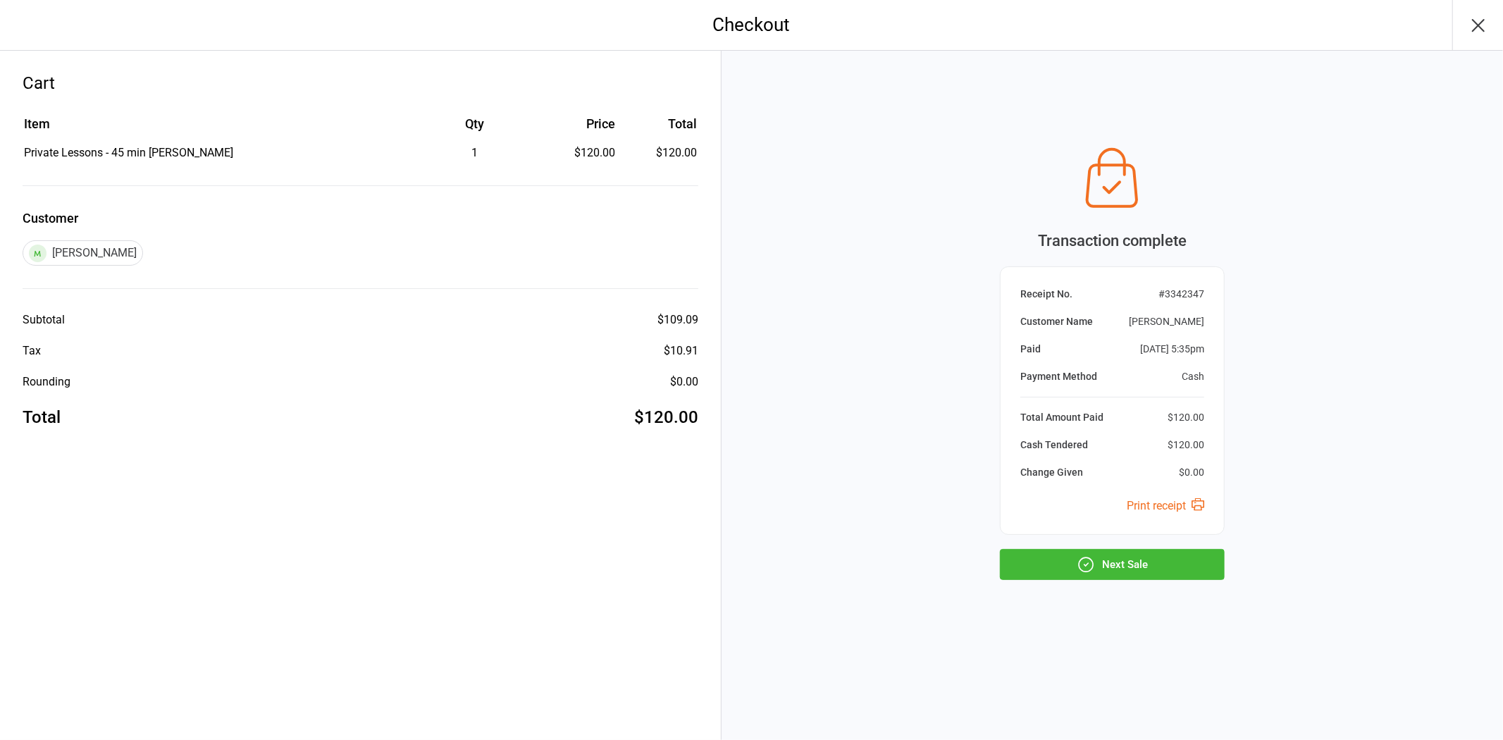
click at [1101, 564] on button "Next Sale" at bounding box center [1112, 564] width 225 height 31
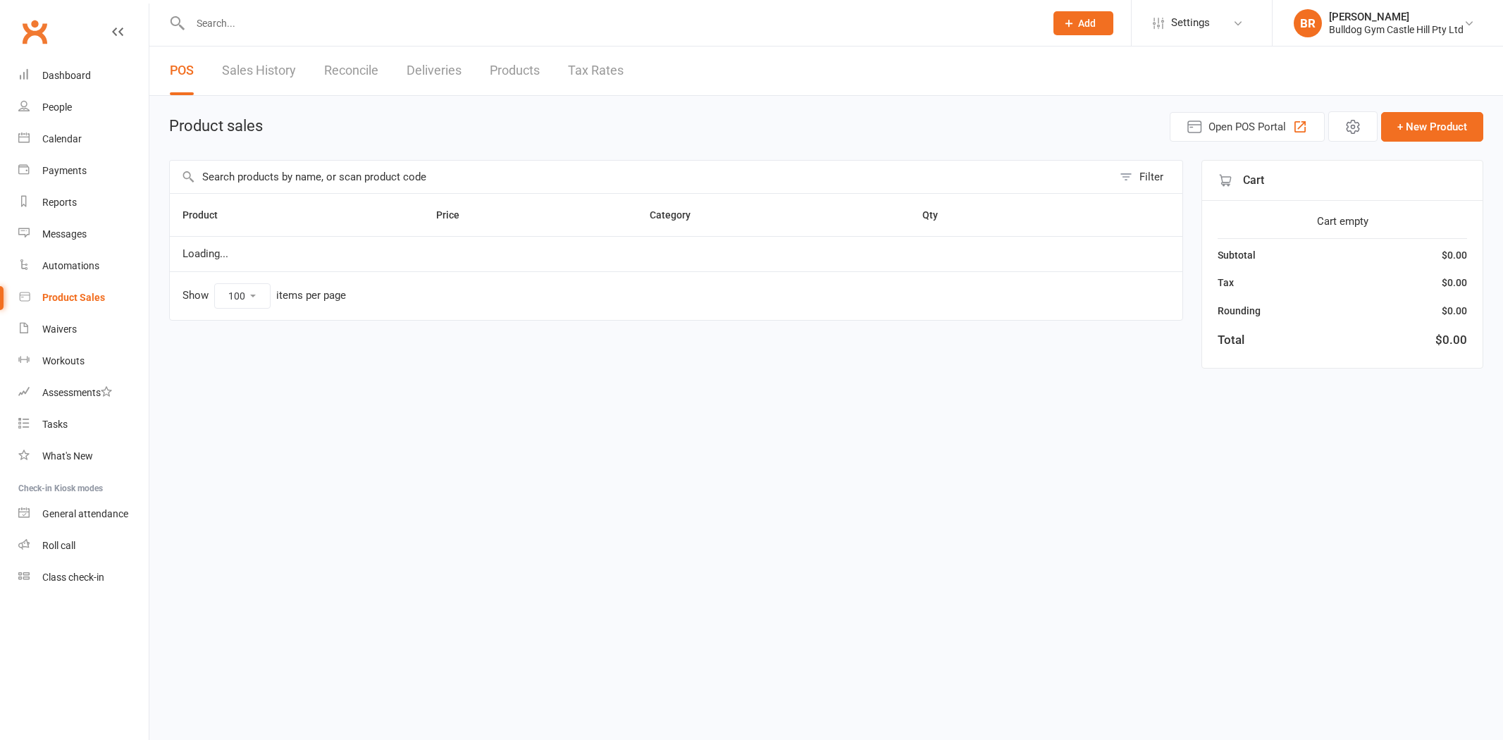
select select "100"
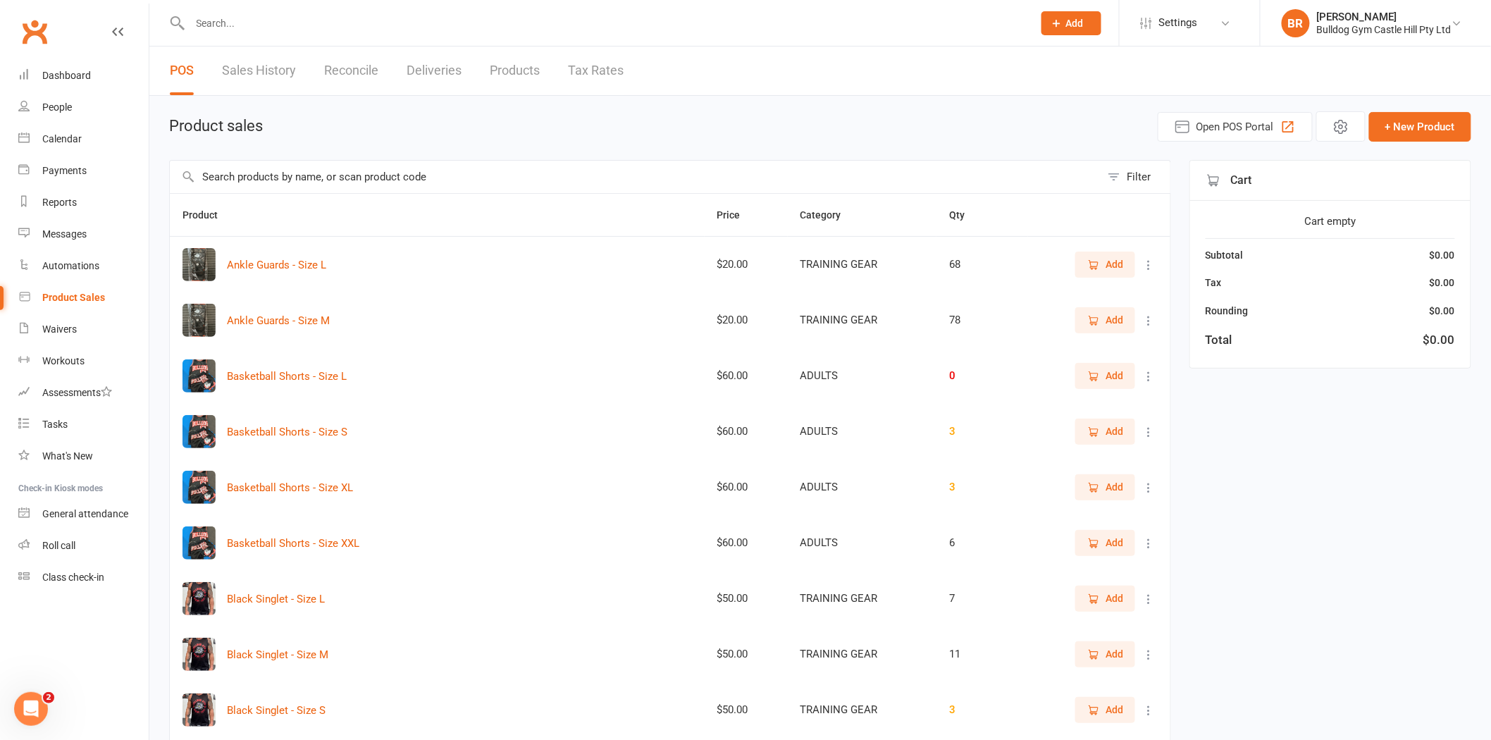
scroll to position [78, 0]
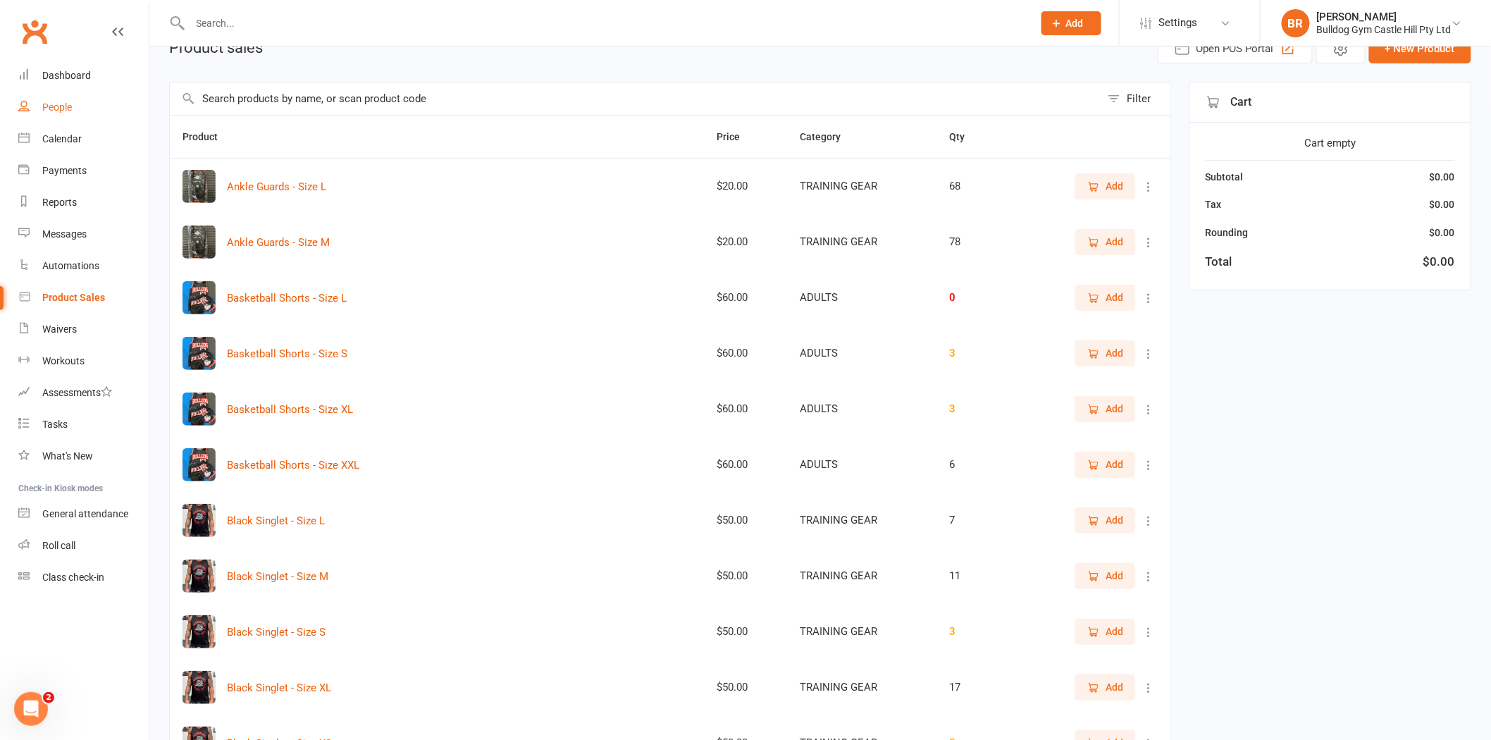
click at [51, 108] on div "People" at bounding box center [57, 106] width 30 height 11
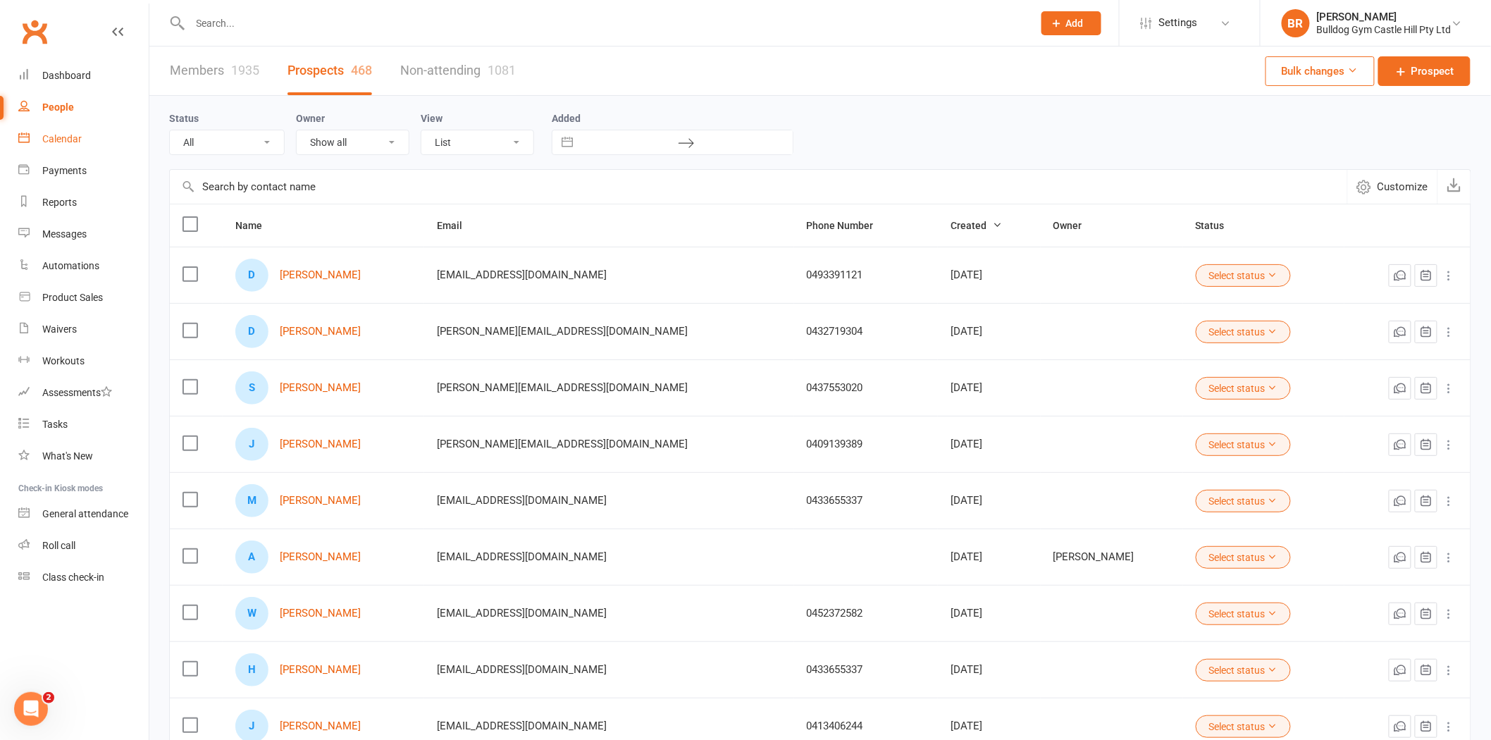
click at [56, 129] on link "Calendar" at bounding box center [83, 139] width 130 height 32
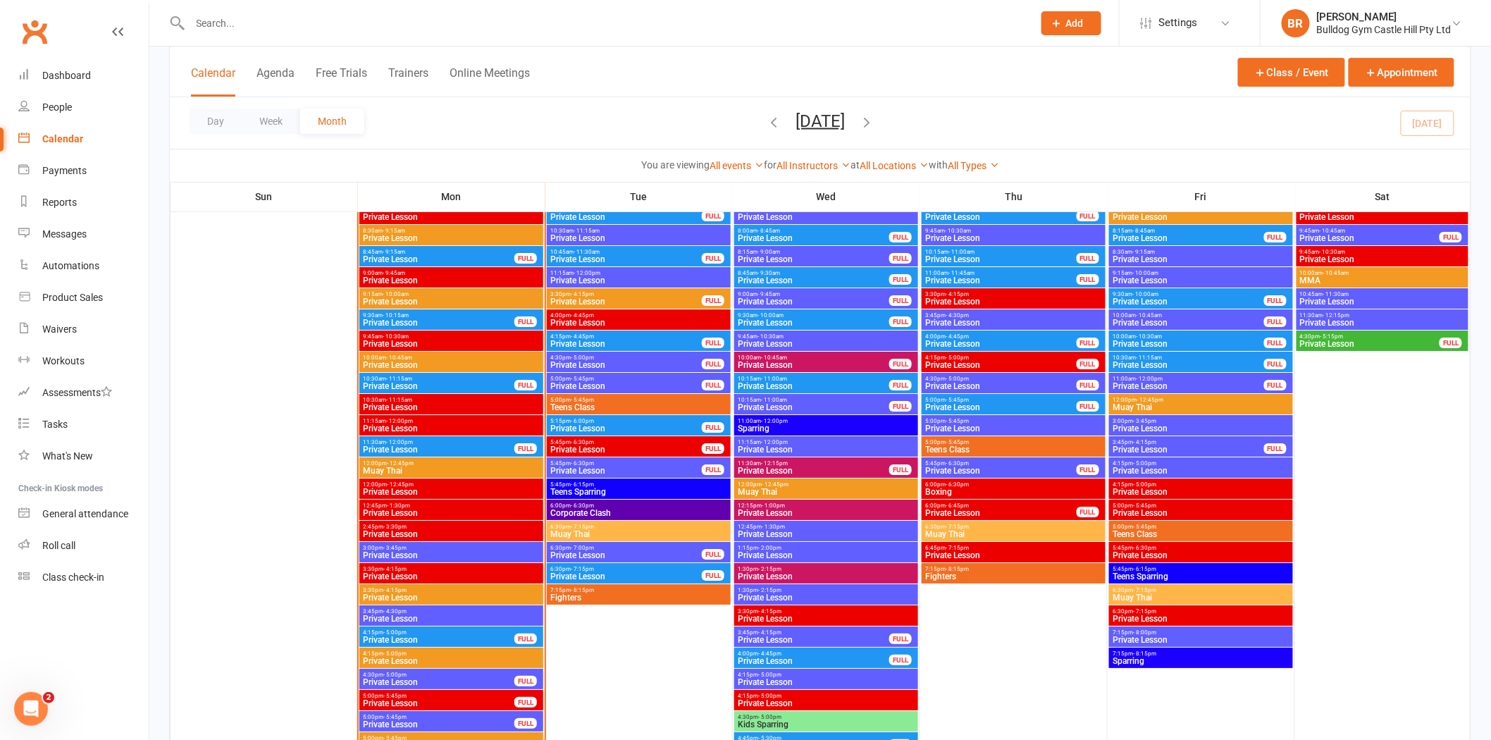
scroll to position [2114, 0]
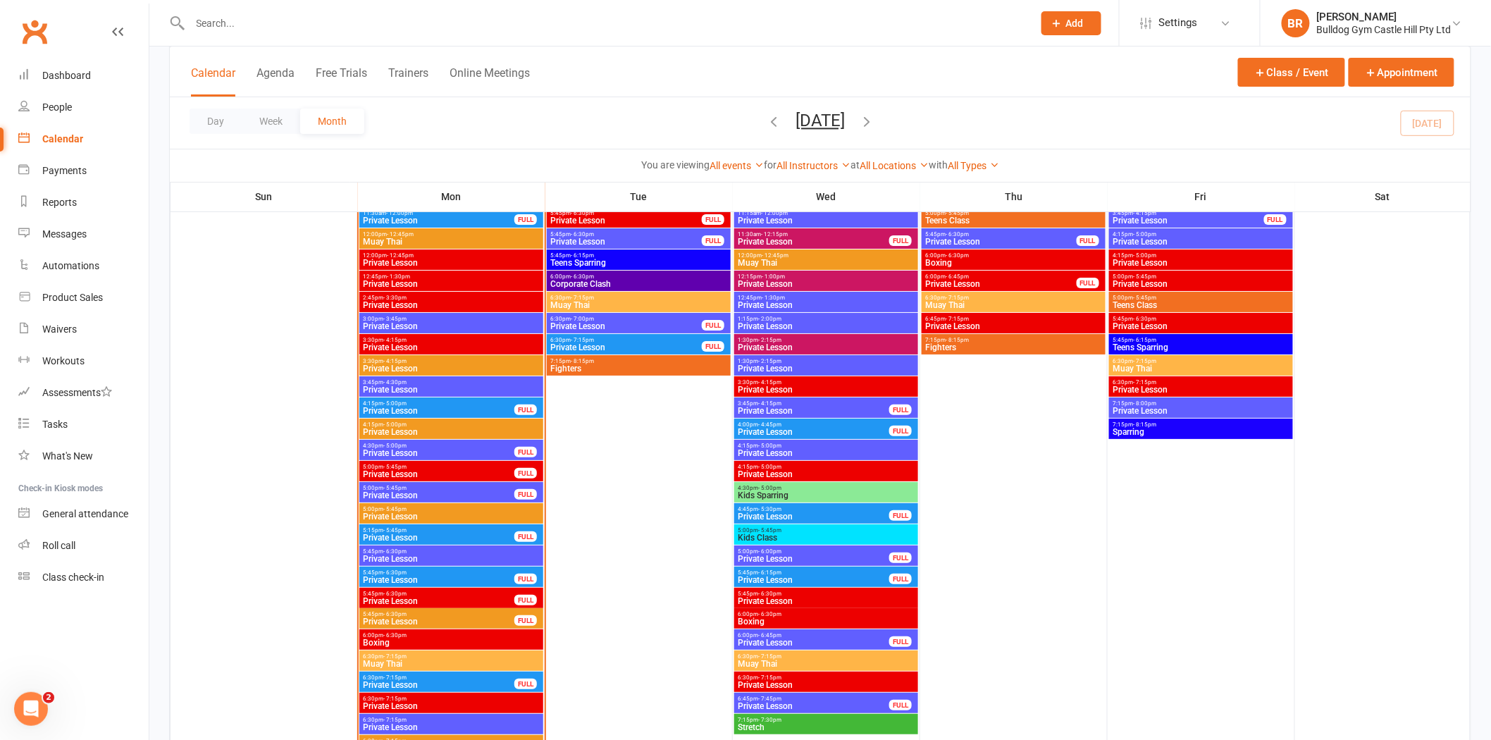
click at [421, 407] on span "Private Lesson" at bounding box center [438, 411] width 153 height 8
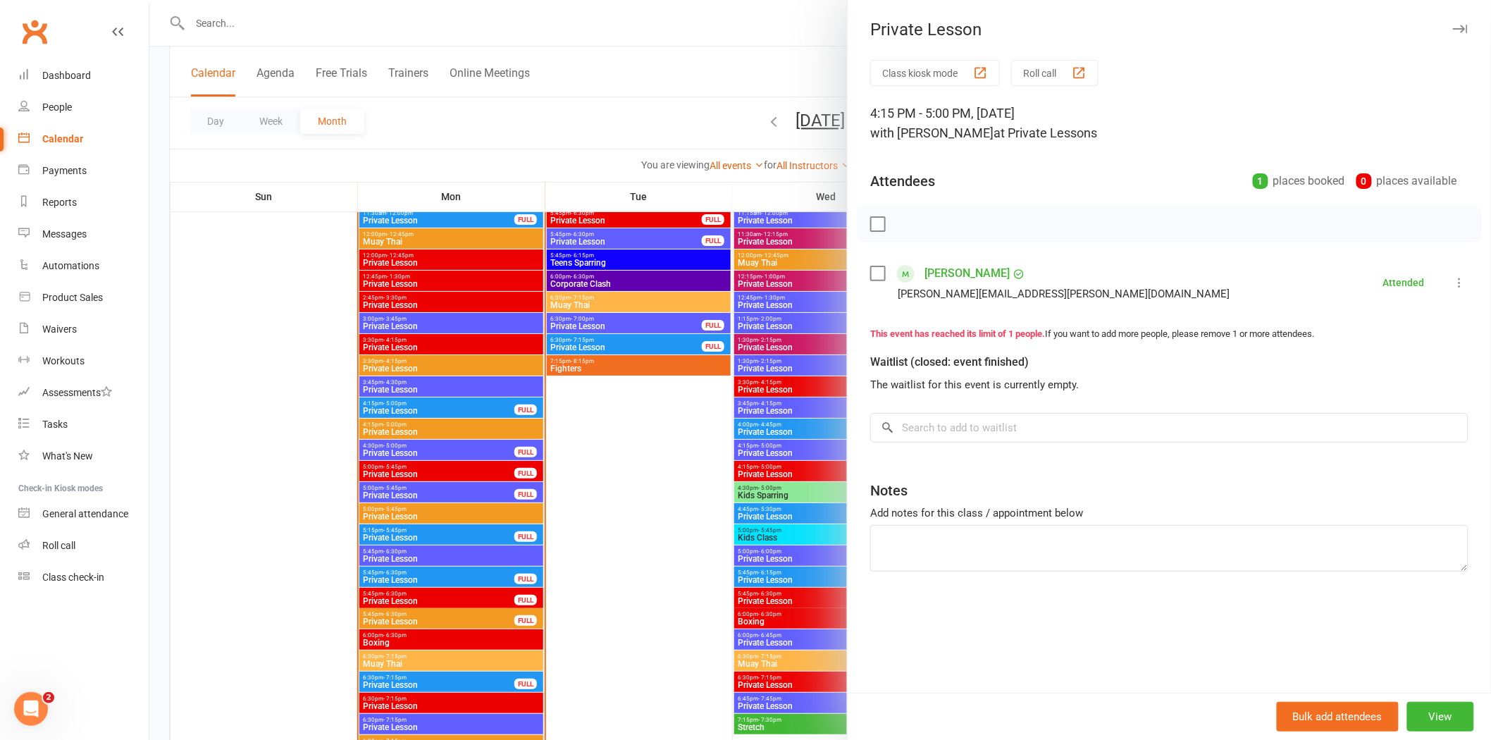
click at [438, 456] on div at bounding box center [820, 370] width 1342 height 740
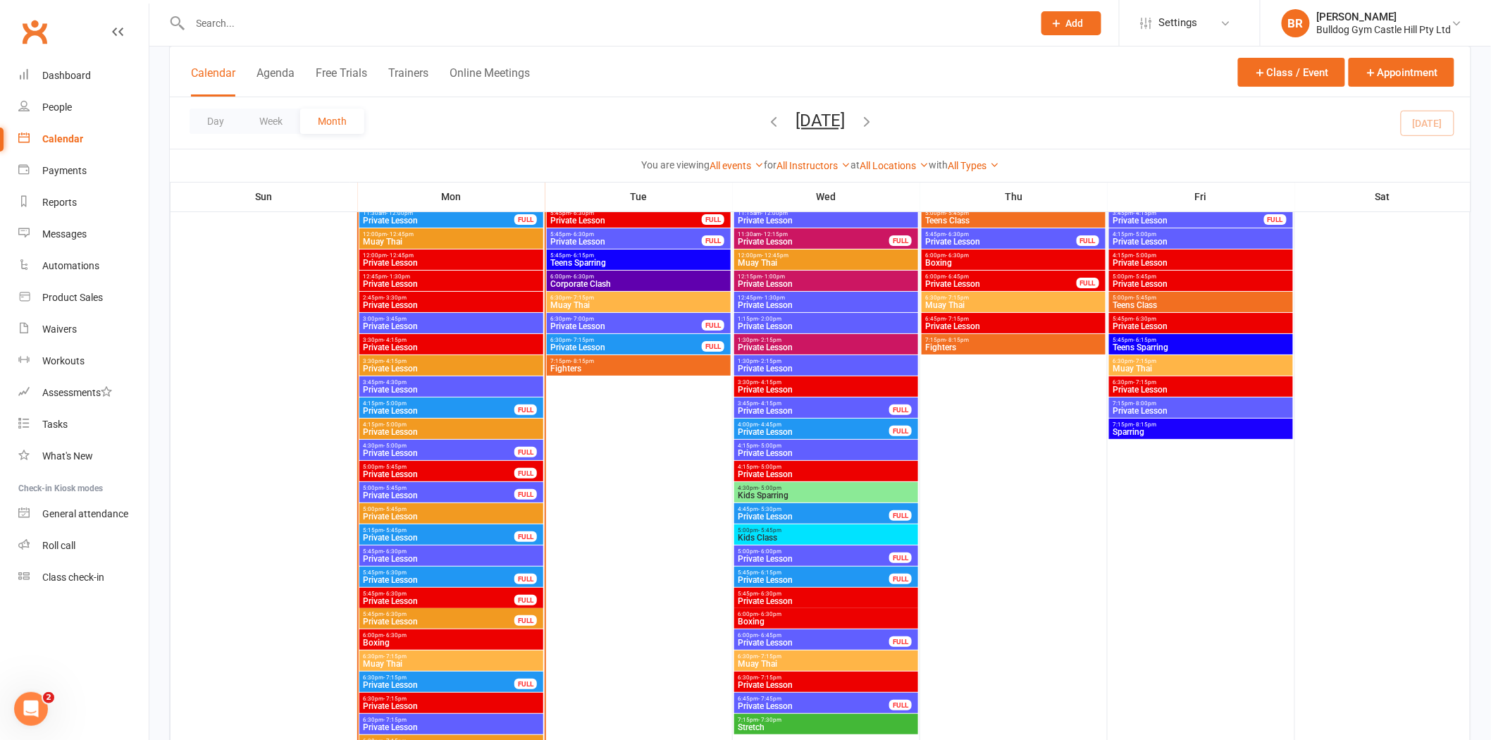
click at [437, 450] on span "Private Lesson" at bounding box center [438, 453] width 153 height 8
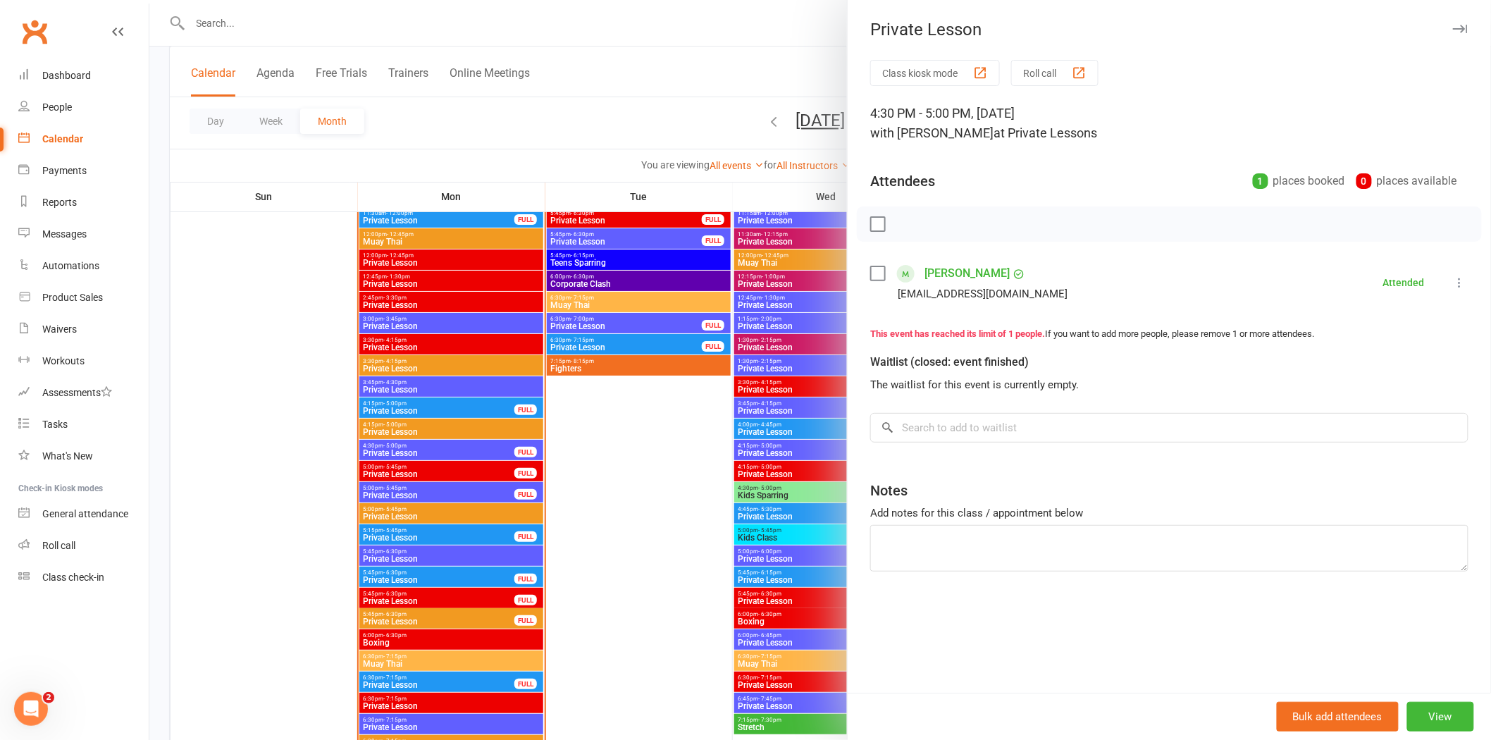
click at [438, 465] on div at bounding box center [820, 370] width 1342 height 740
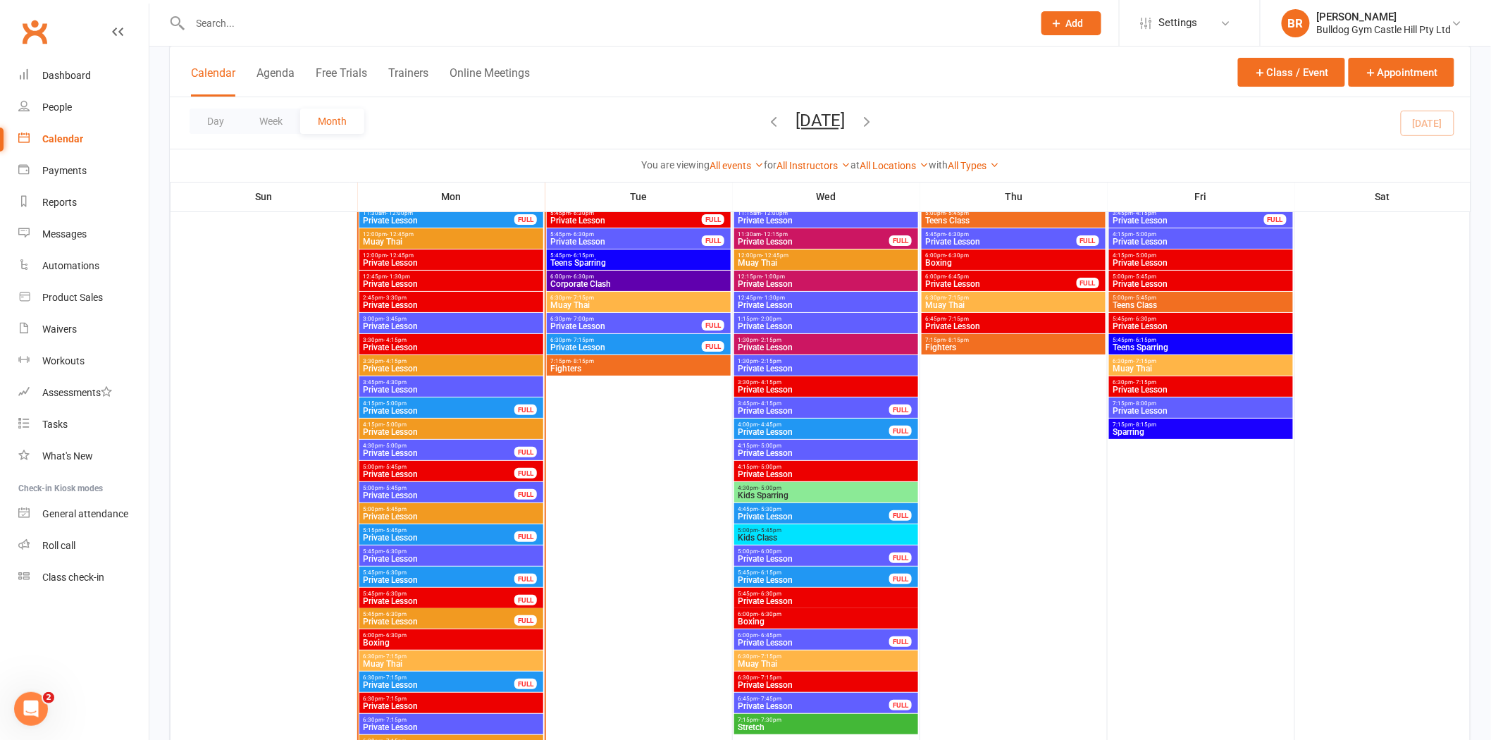
click at [441, 470] on span "Private Lesson" at bounding box center [438, 474] width 153 height 8
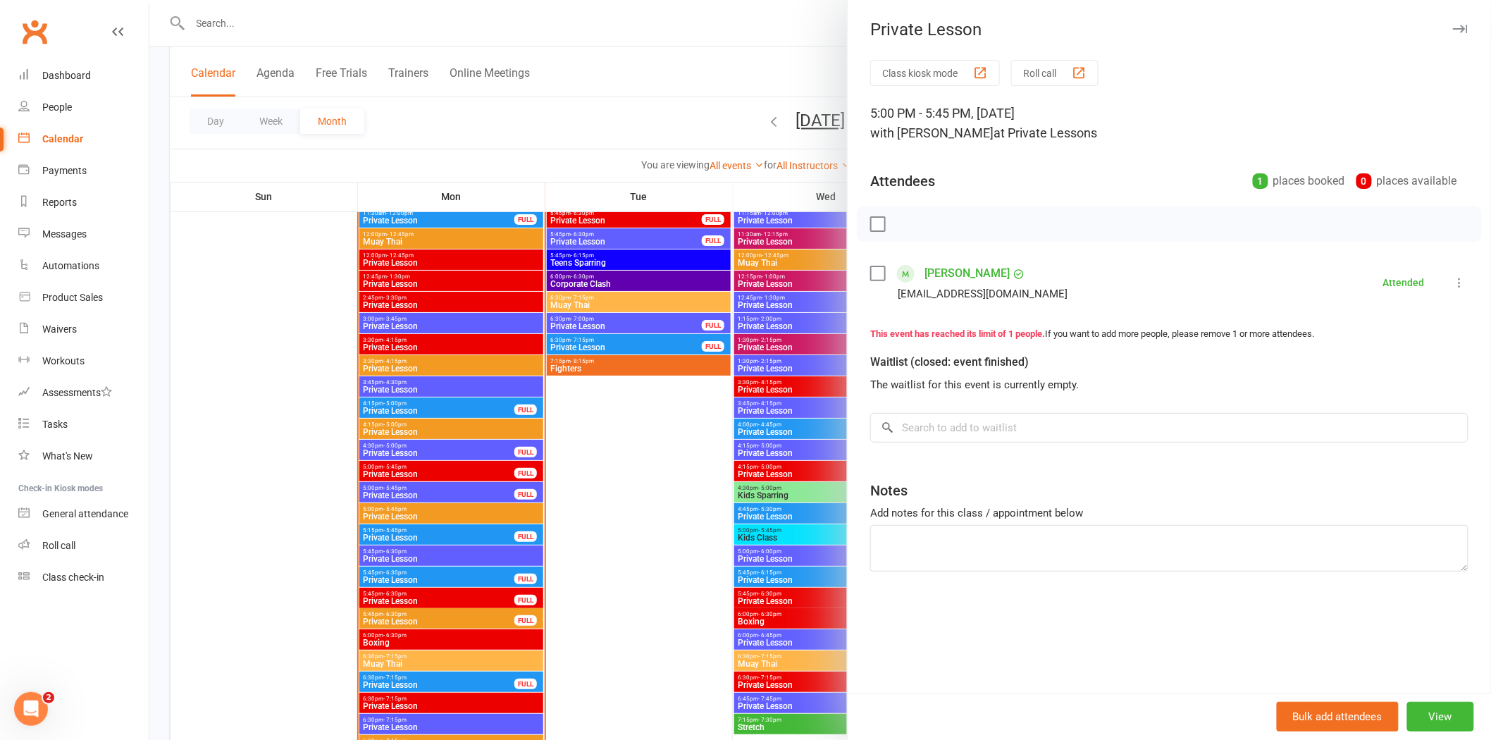
click at [440, 481] on div at bounding box center [820, 370] width 1342 height 740
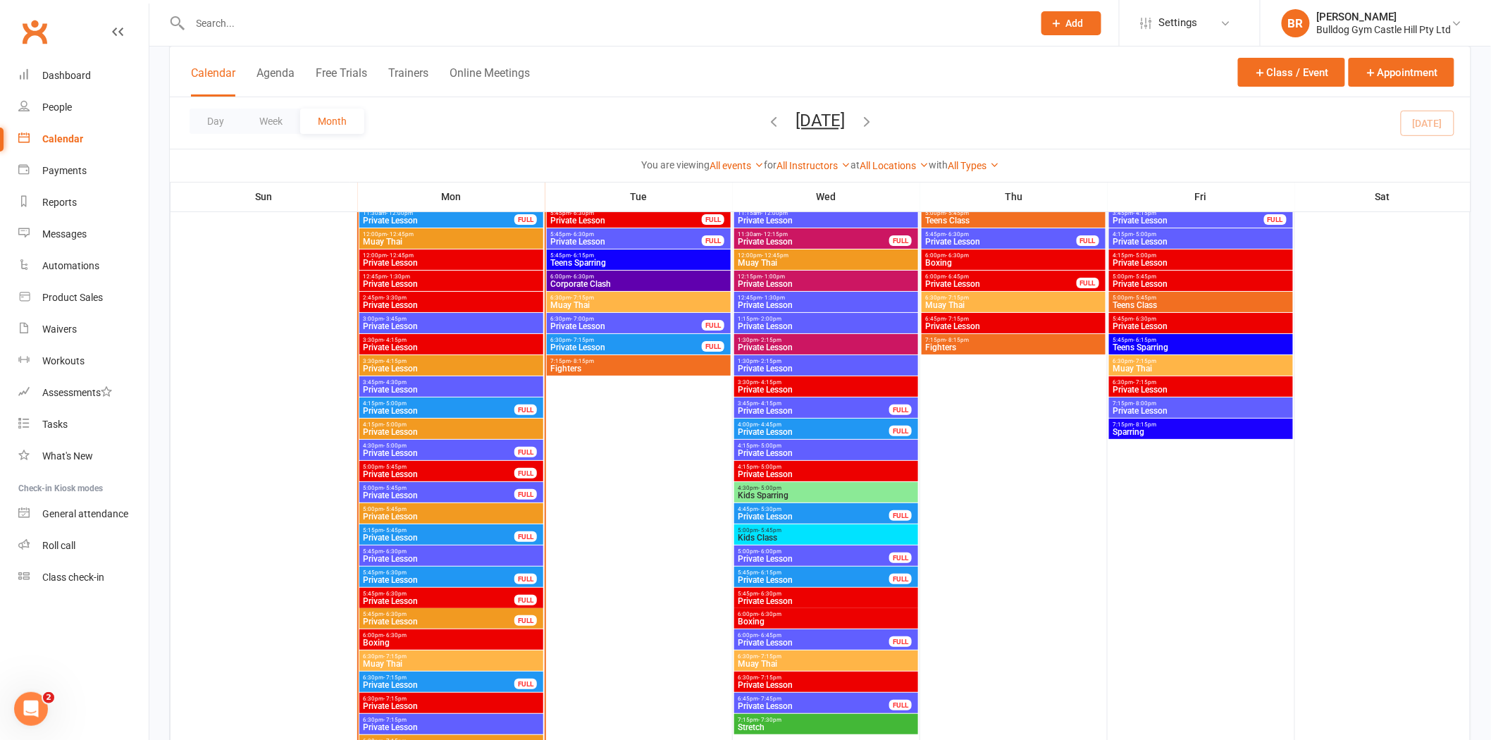
click at [420, 485] on span "5:00pm - 5:45pm" at bounding box center [438, 488] width 153 height 6
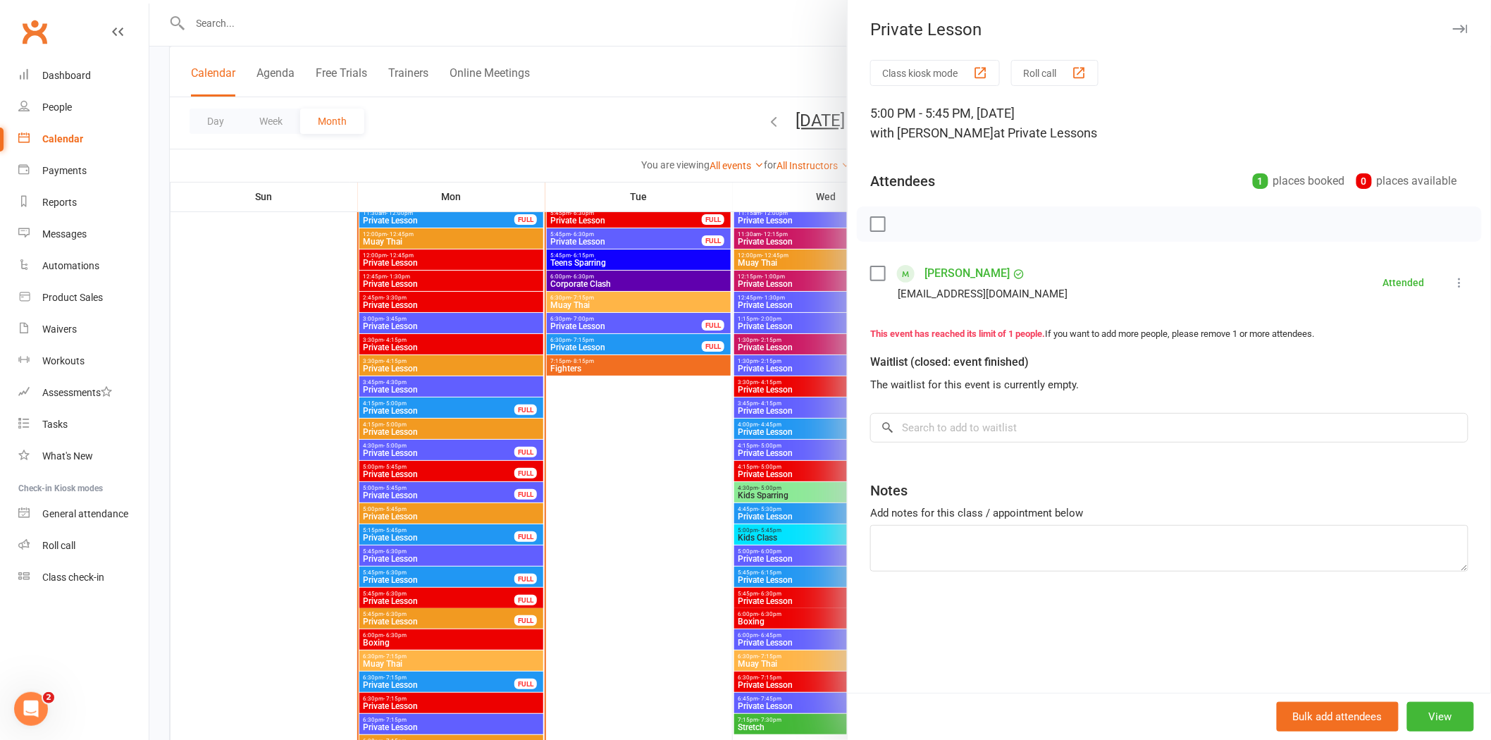
click at [427, 483] on div at bounding box center [820, 370] width 1342 height 740
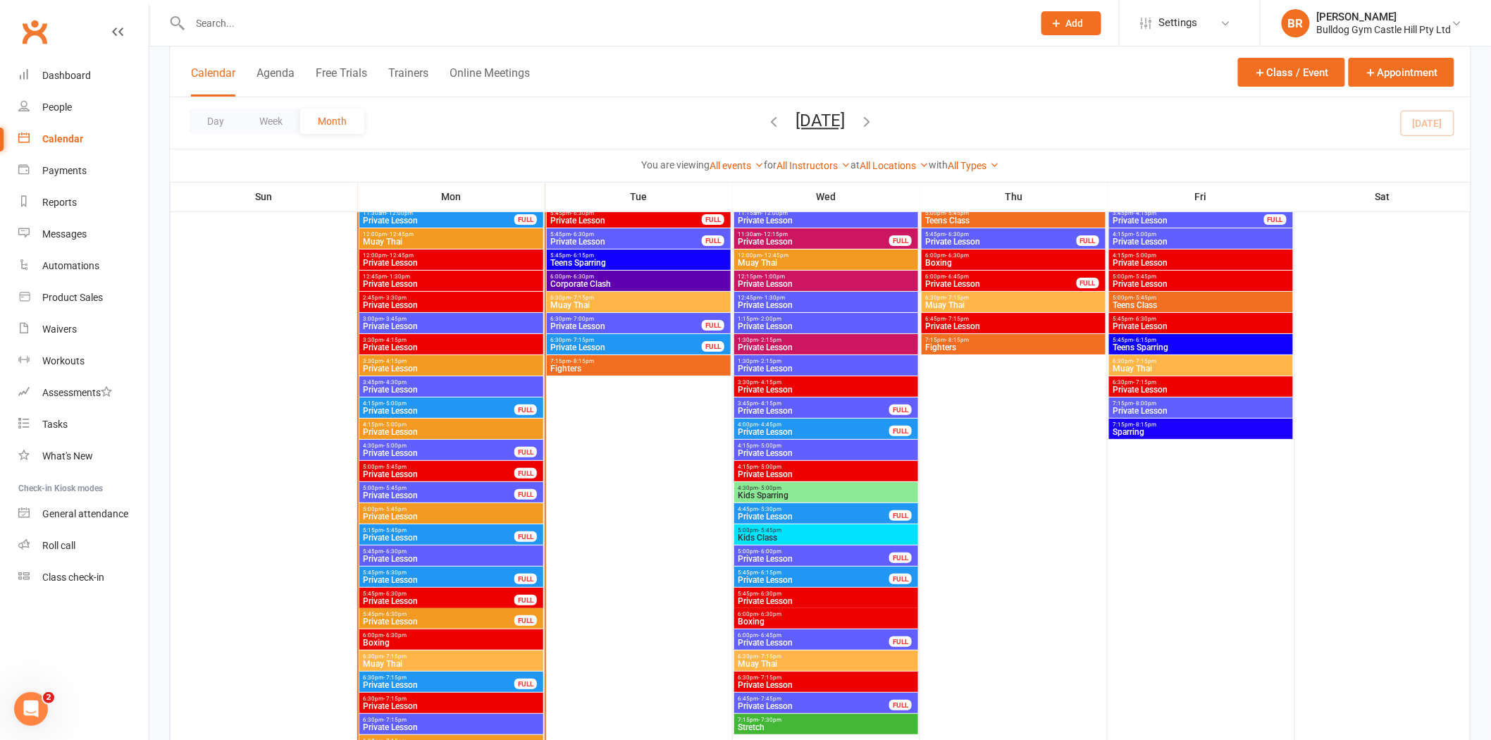
click at [440, 528] on span "5:15pm - 5:45pm" at bounding box center [438, 530] width 153 height 6
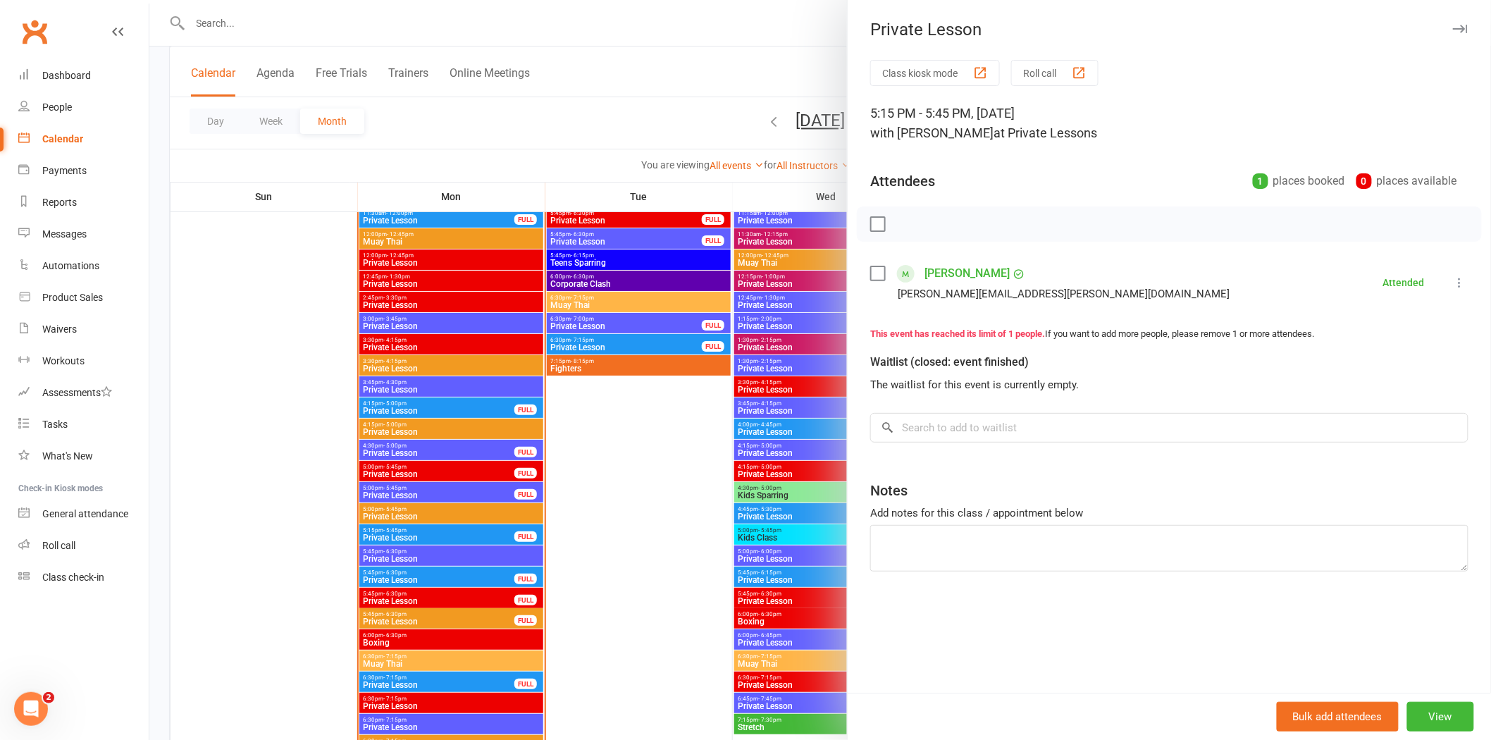
click at [442, 528] on div at bounding box center [820, 370] width 1342 height 740
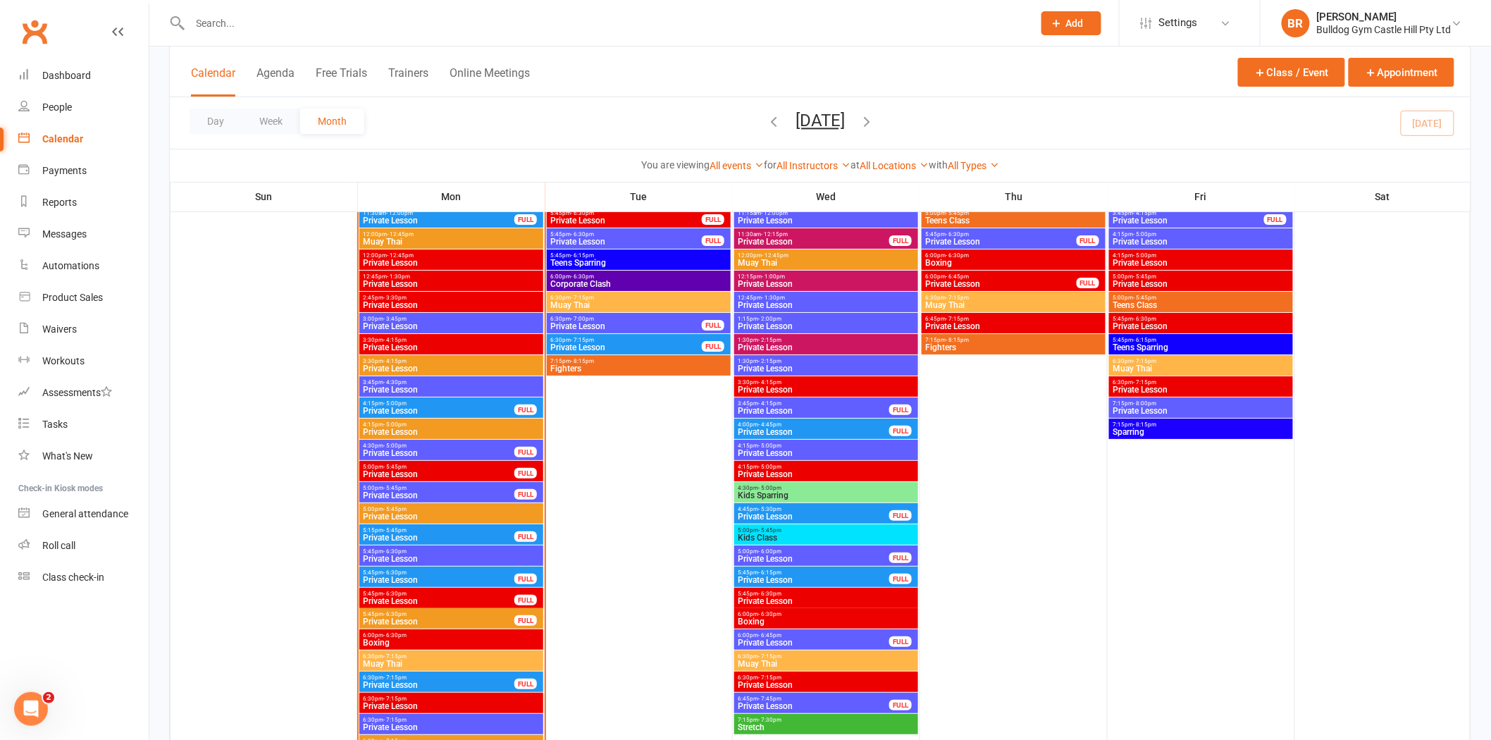
click at [431, 578] on span "Private Lesson" at bounding box center [438, 580] width 153 height 8
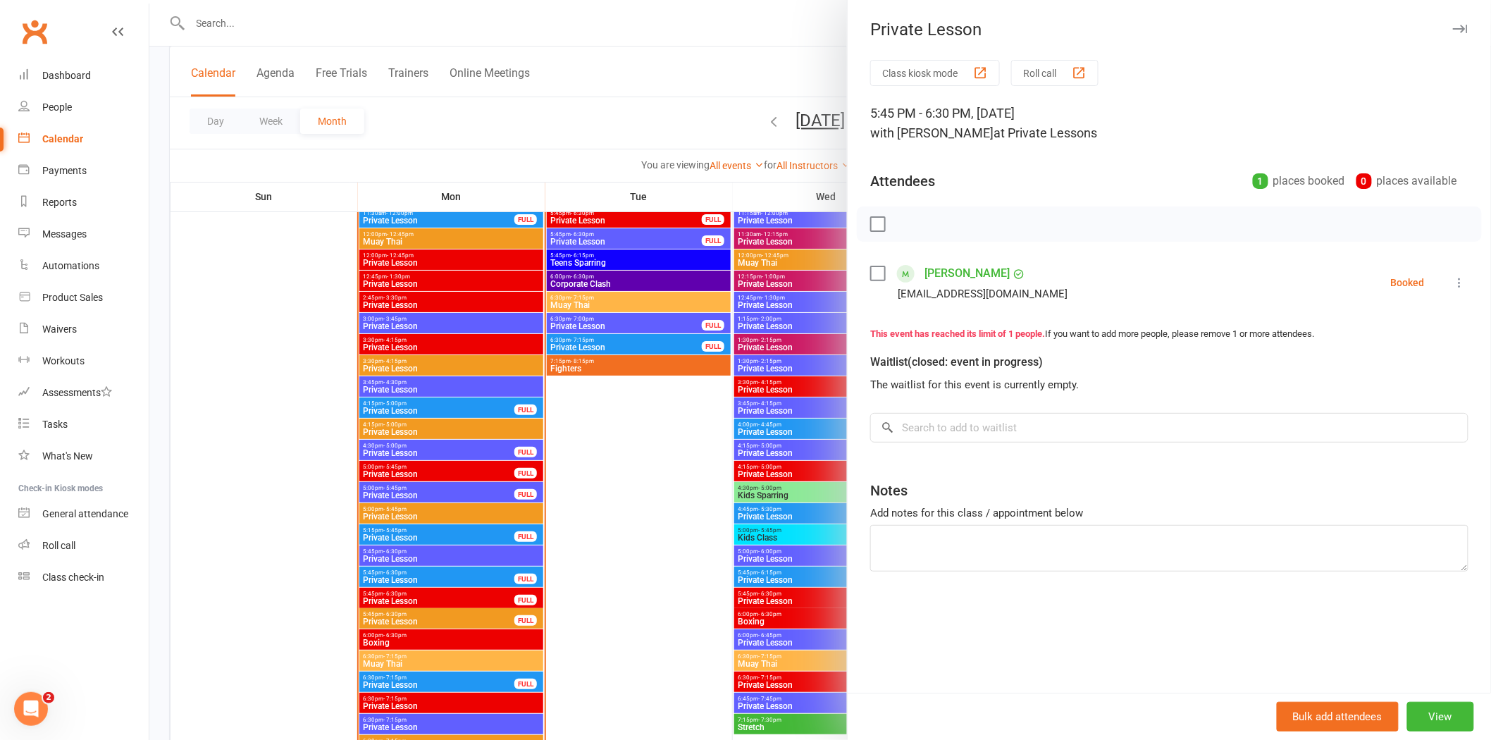
click at [1453, 287] on icon at bounding box center [1460, 283] width 14 height 14
drag, startPoint x: 1370, startPoint y: 360, endPoint x: 1362, endPoint y: 360, distance: 7.8
click at [1370, 360] on link "Check in" at bounding box center [1385, 366] width 165 height 28
click at [419, 546] on div at bounding box center [820, 370] width 1342 height 740
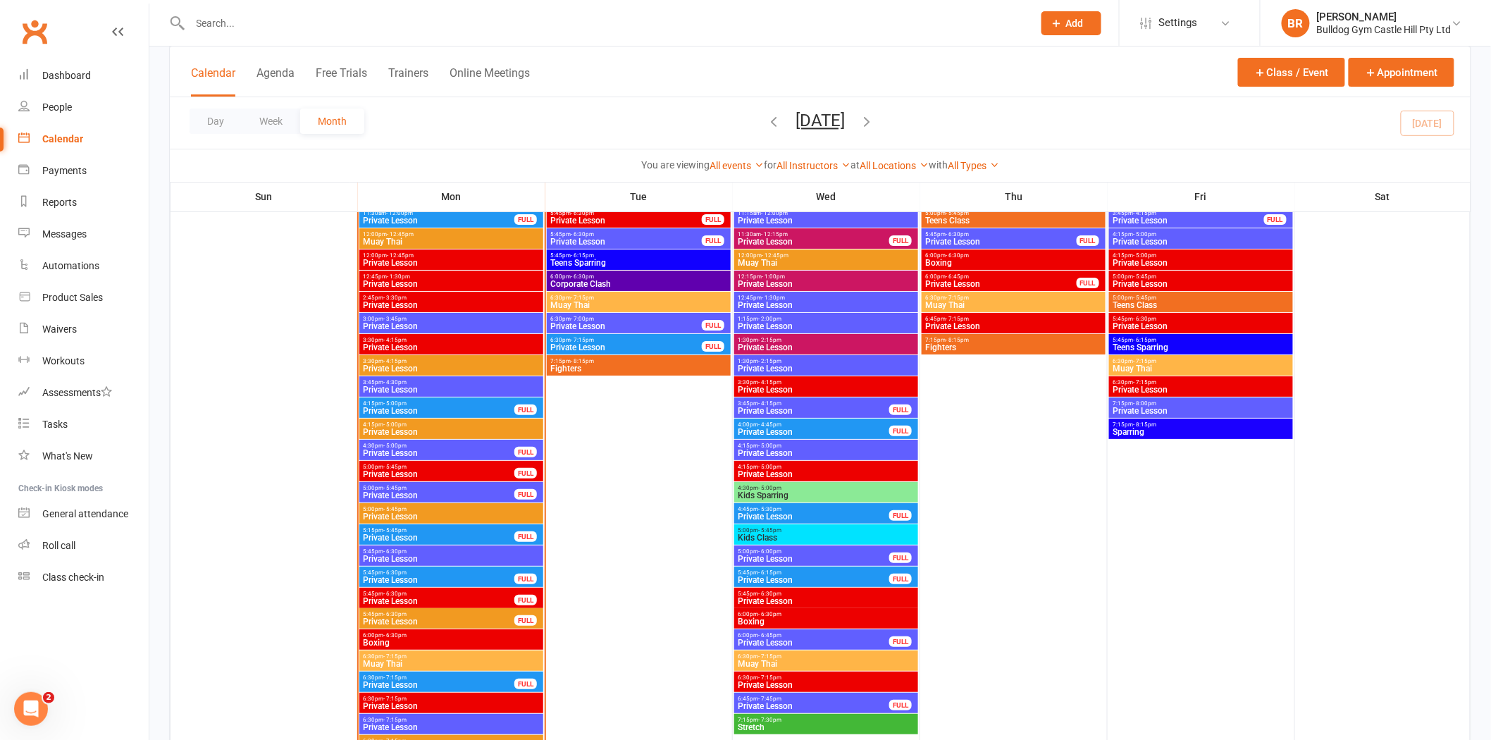
click at [423, 543] on div "5:15pm - 5:45pm Private Lesson FULL" at bounding box center [451, 534] width 184 height 20
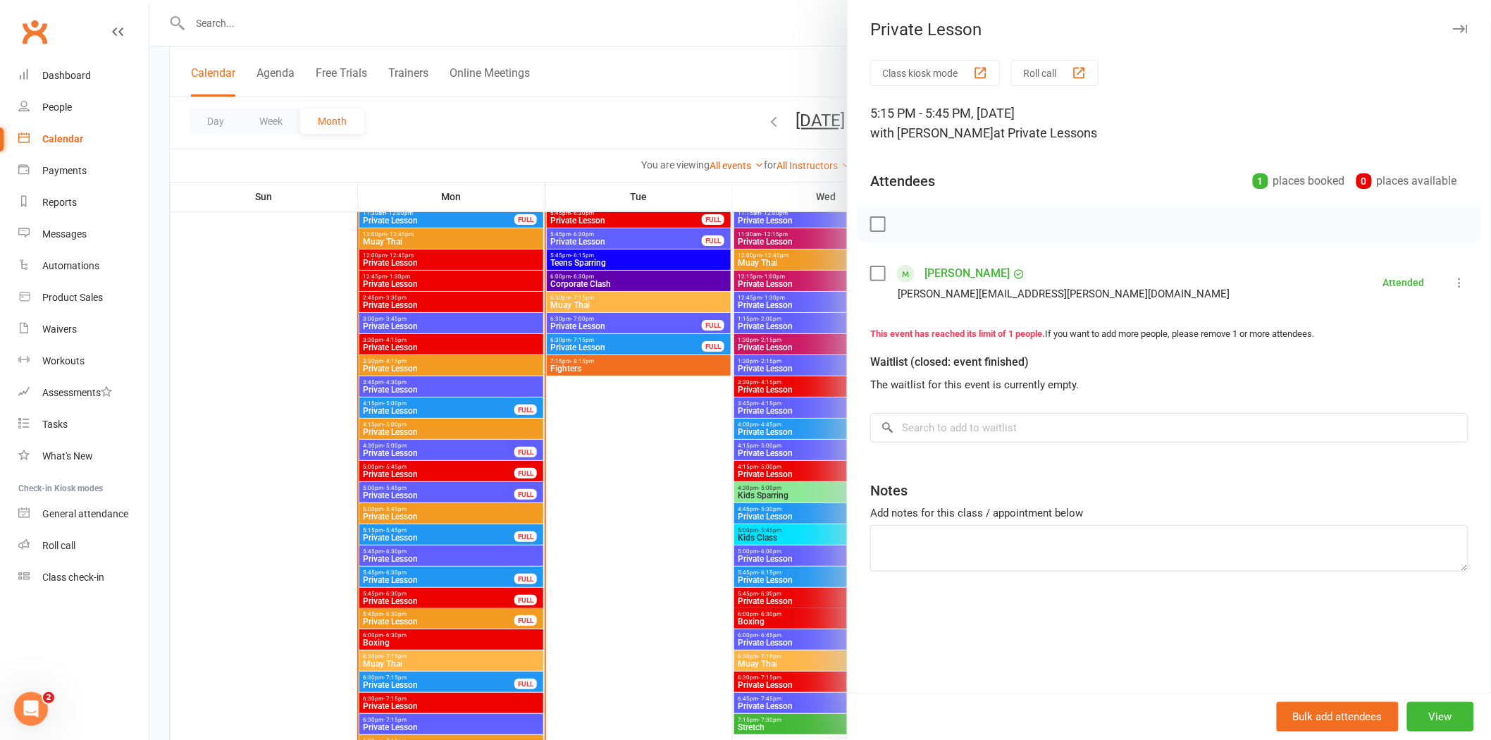
click at [440, 532] on div at bounding box center [820, 370] width 1342 height 740
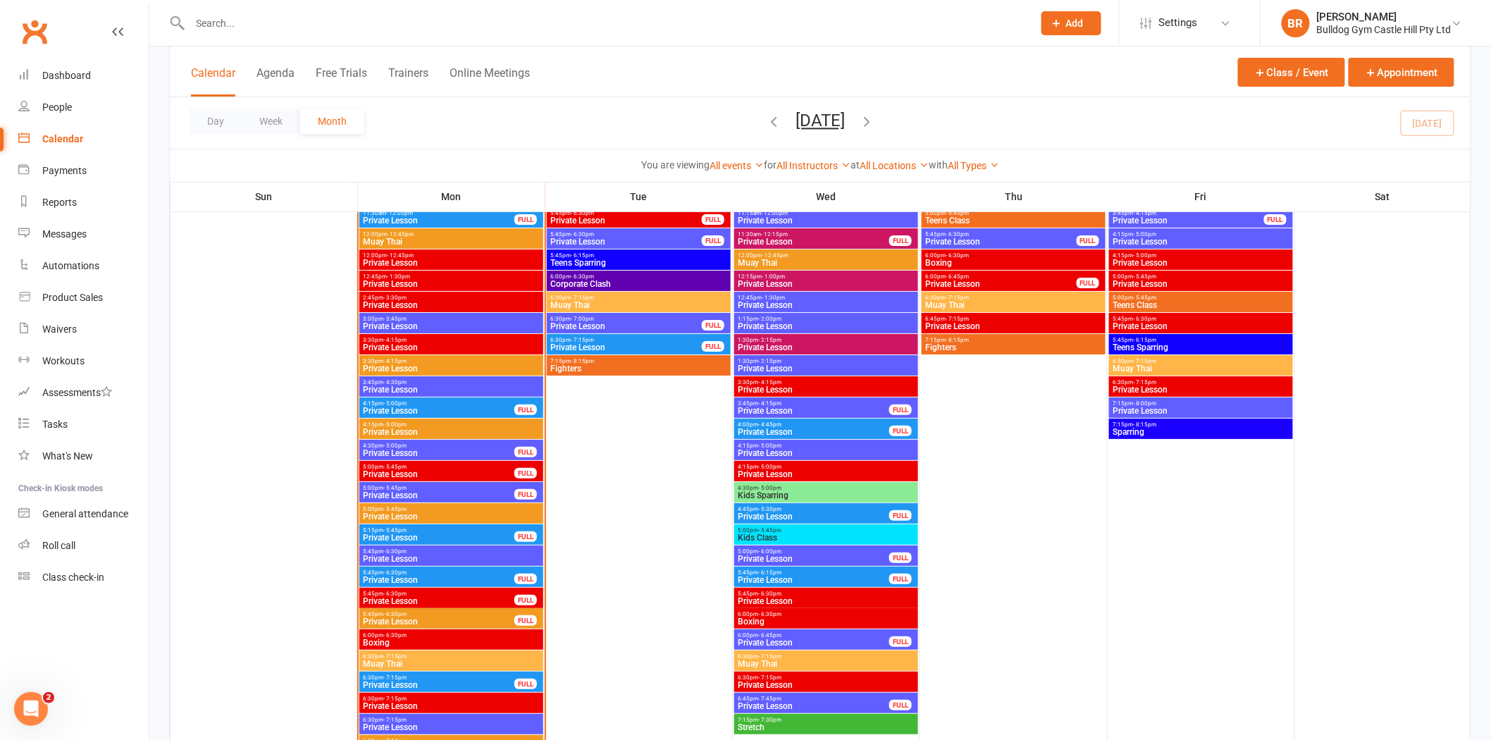
click at [431, 579] on span "Private Lesson" at bounding box center [438, 580] width 153 height 8
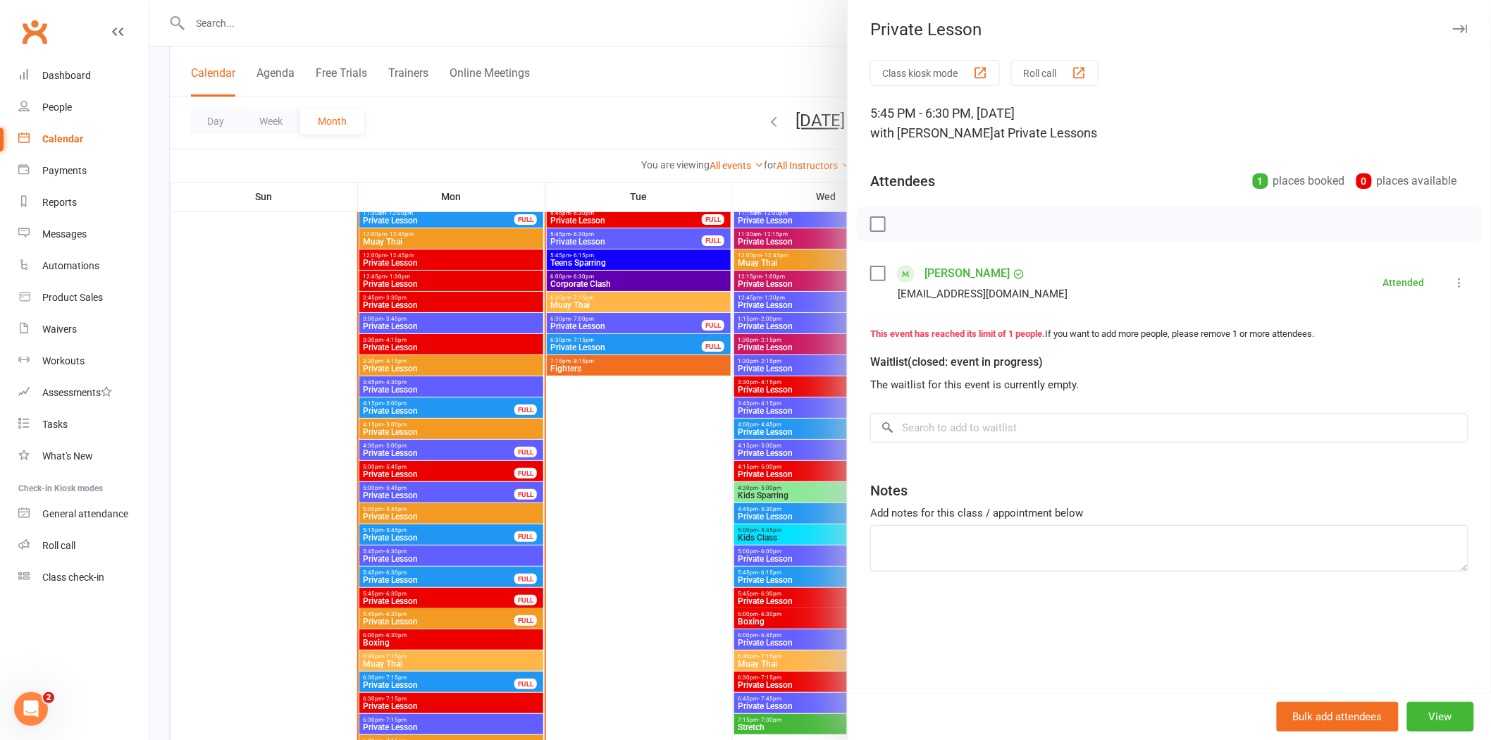
click at [431, 579] on div at bounding box center [820, 370] width 1342 height 740
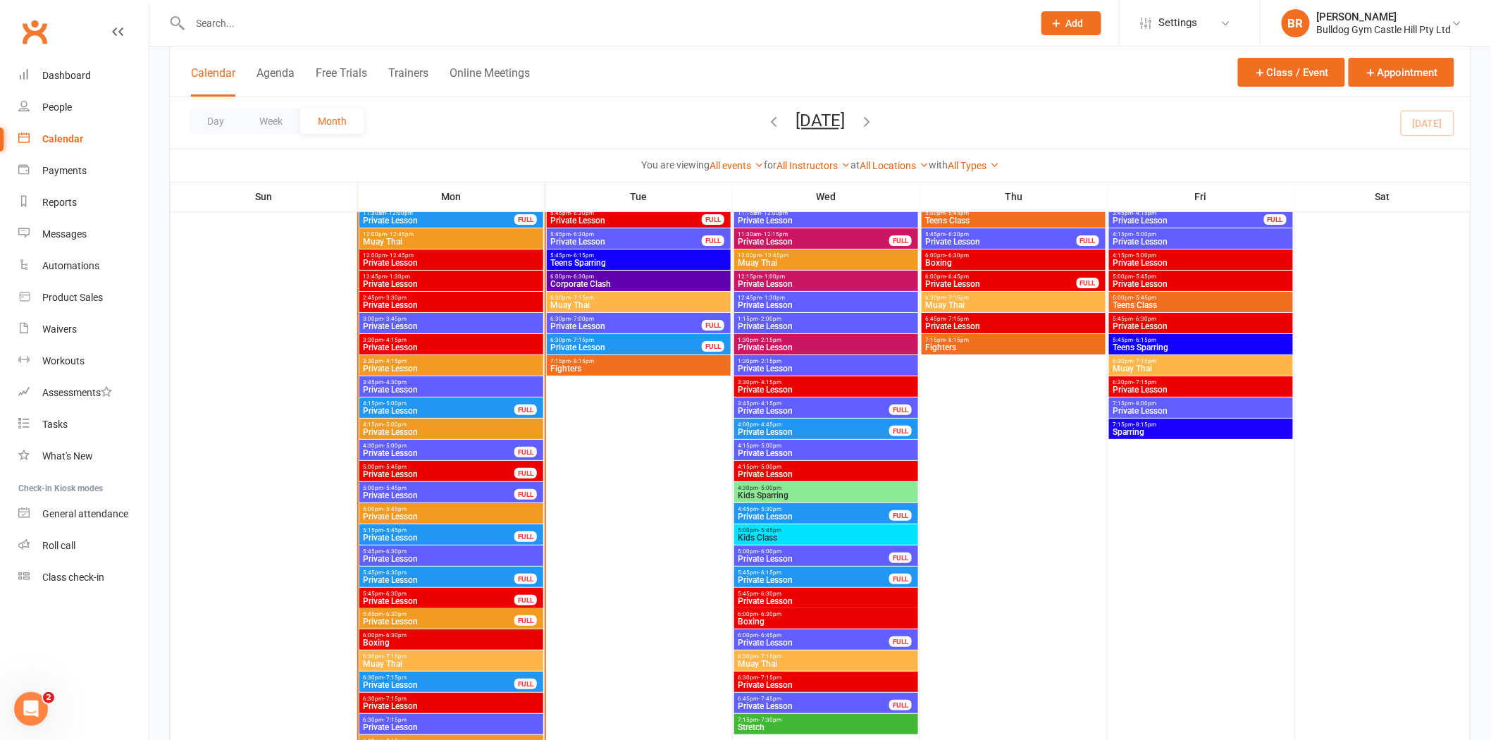
click at [442, 607] on div "5:45pm - 6:30pm Private Lesson FULL" at bounding box center [451, 598] width 184 height 20
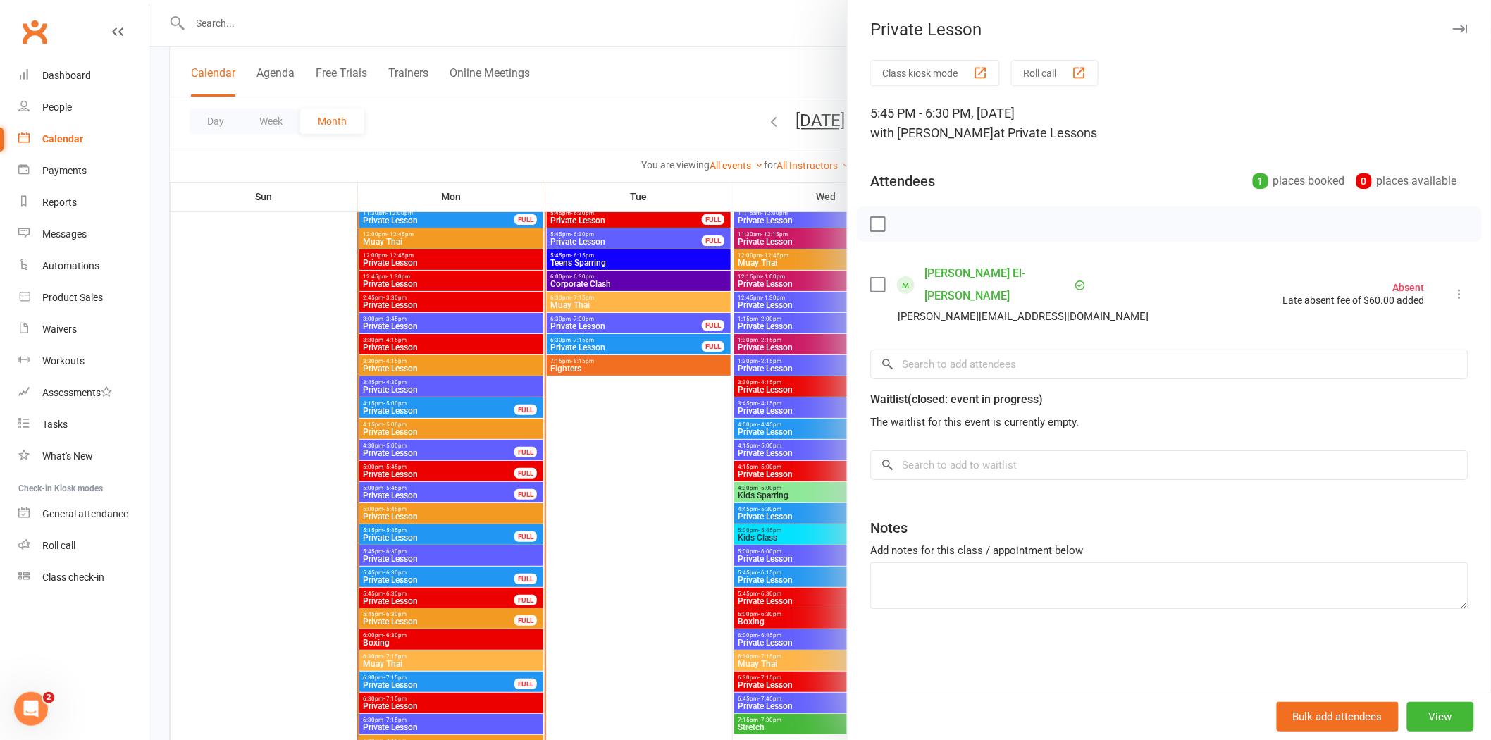
click at [444, 609] on div at bounding box center [820, 370] width 1342 height 740
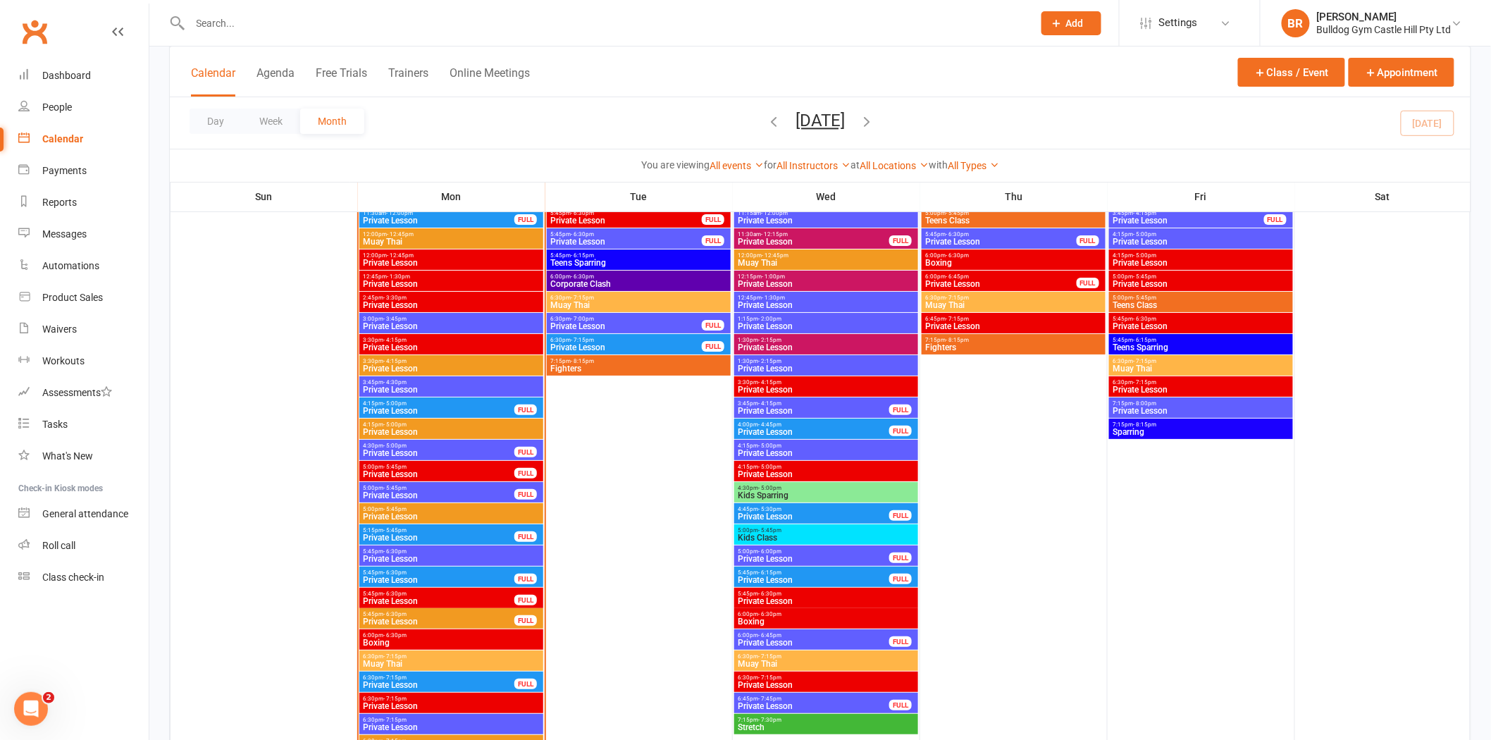
click at [440, 614] on span "5:45pm - 6:30pm" at bounding box center [438, 614] width 153 height 6
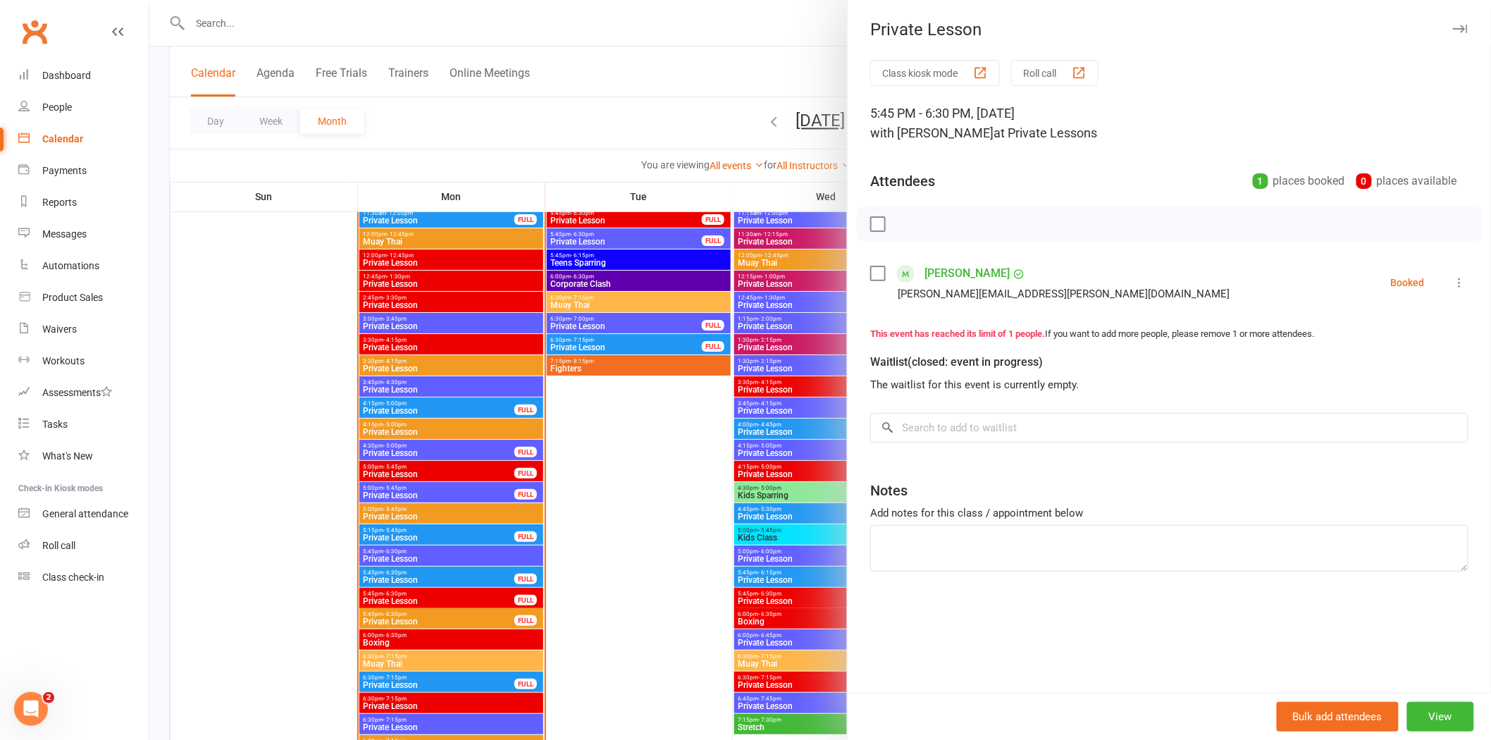
click at [1453, 286] on icon at bounding box center [1460, 283] width 14 height 14
drag, startPoint x: 1391, startPoint y: 359, endPoint x: 1361, endPoint y: 359, distance: 29.6
click at [1391, 359] on link "Check in" at bounding box center [1385, 366] width 165 height 28
click at [434, 569] on div at bounding box center [820, 370] width 1342 height 740
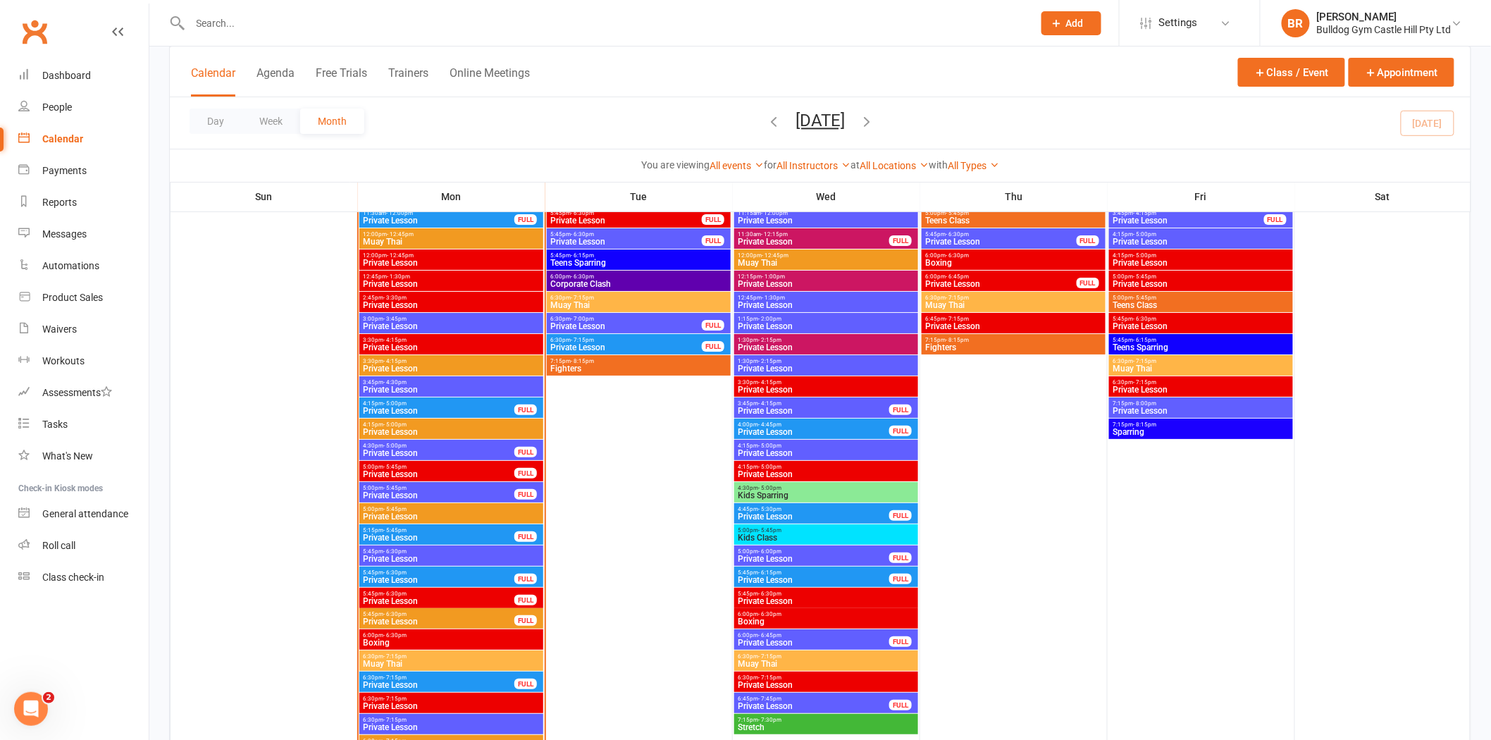
click at [447, 576] on span "Private Lesson" at bounding box center [438, 580] width 153 height 8
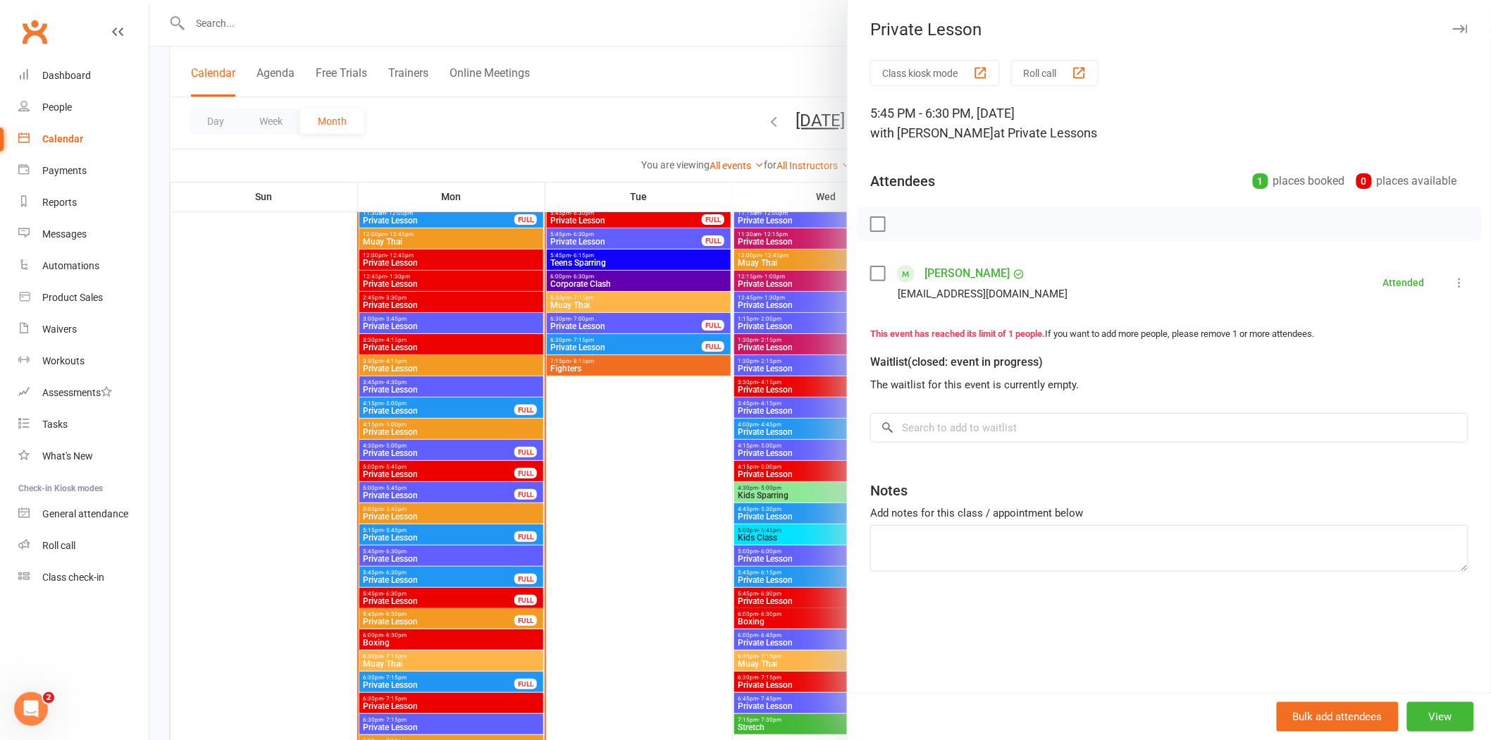
drag, startPoint x: 449, startPoint y: 596, endPoint x: 456, endPoint y: 603, distance: 10.0
click at [451, 597] on div at bounding box center [820, 370] width 1342 height 740
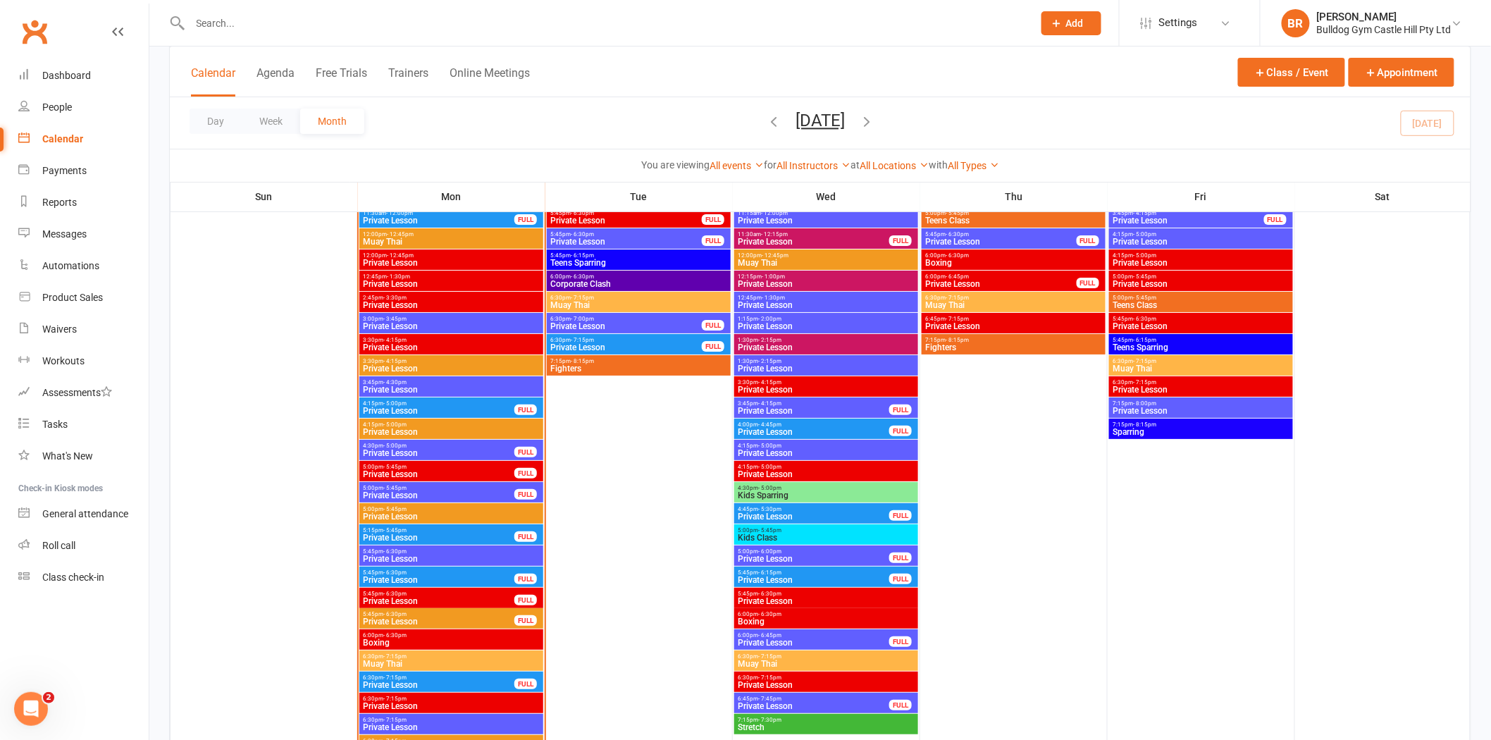
click at [465, 617] on span "Private Lesson" at bounding box center [438, 621] width 153 height 8
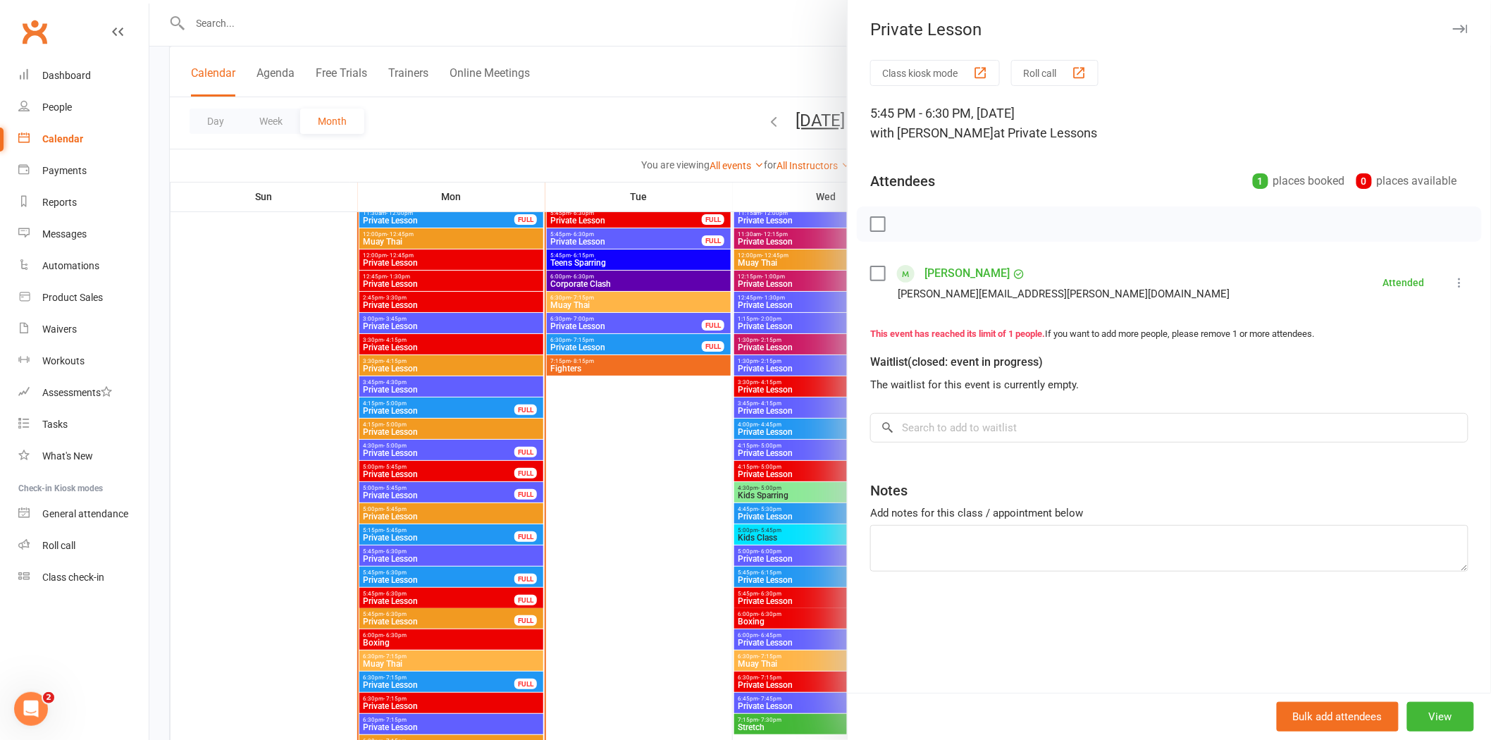
click at [470, 609] on div at bounding box center [820, 370] width 1342 height 740
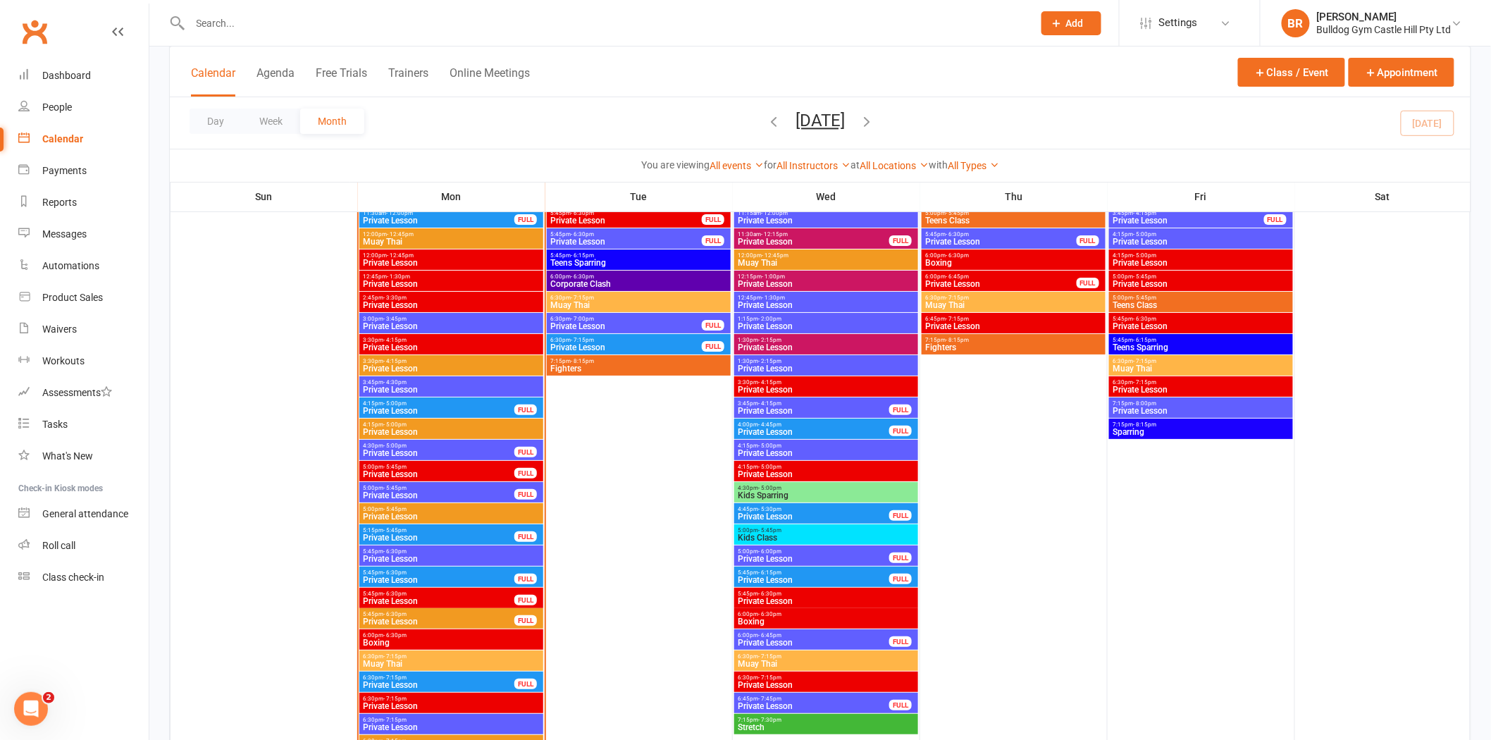
click at [463, 684] on span "Private Lesson" at bounding box center [438, 685] width 153 height 8
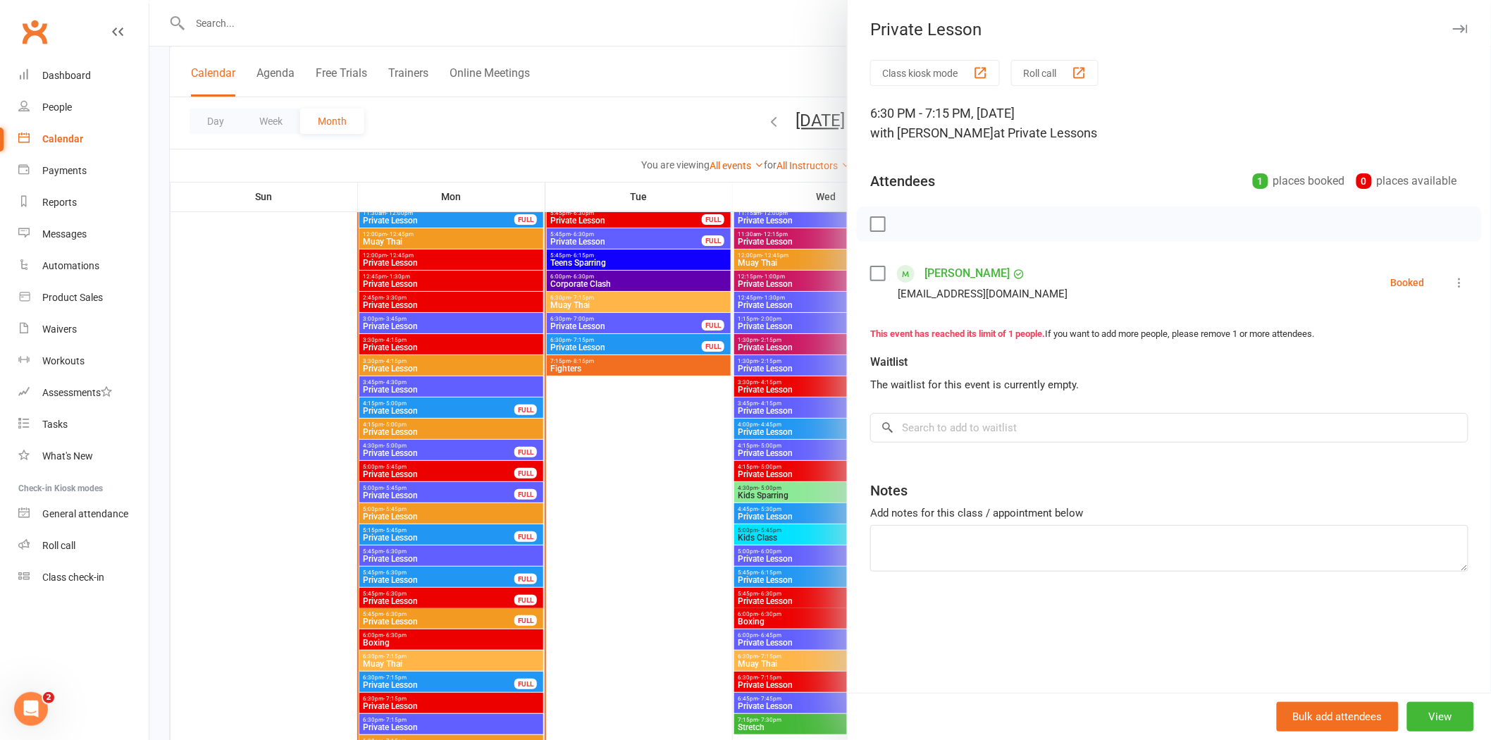
click at [265, 424] on div at bounding box center [820, 370] width 1342 height 740
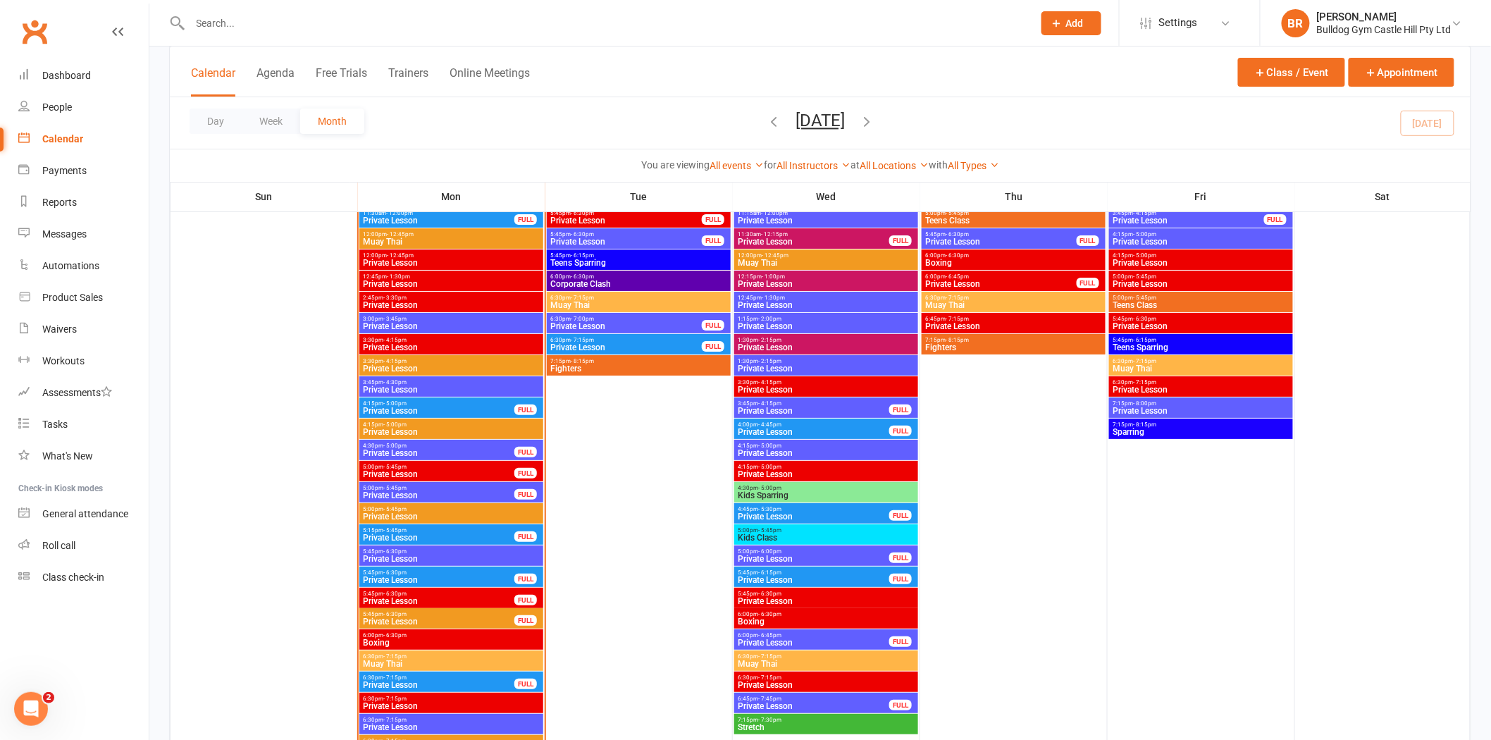
click at [965, 138] on div "Day Week Month October 2025 October 2025 Sun Mon Tue Wed Thu Fri Sat 28 29 30 0…" at bounding box center [820, 122] width 1301 height 51
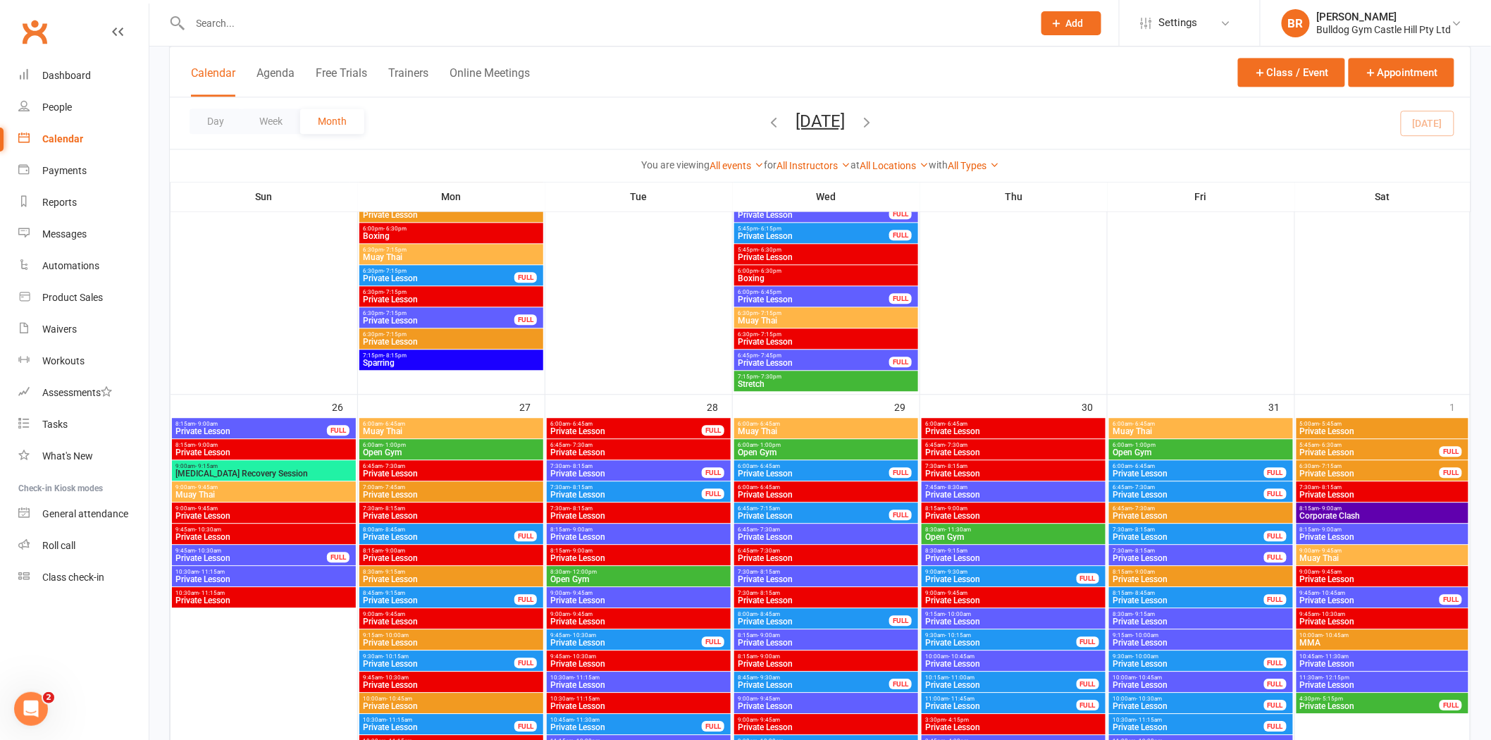
scroll to position [3563, 0]
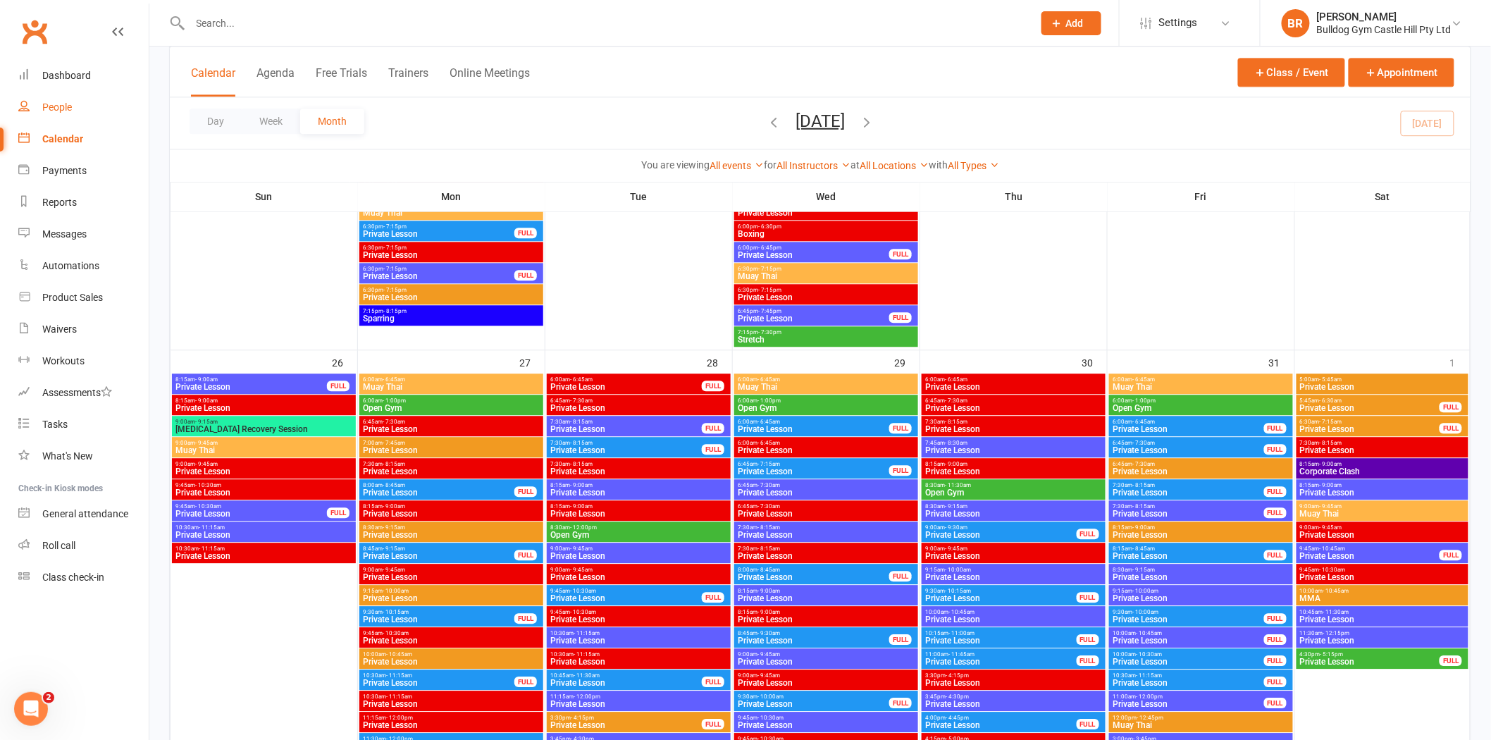
click at [62, 106] on div "People" at bounding box center [57, 106] width 30 height 11
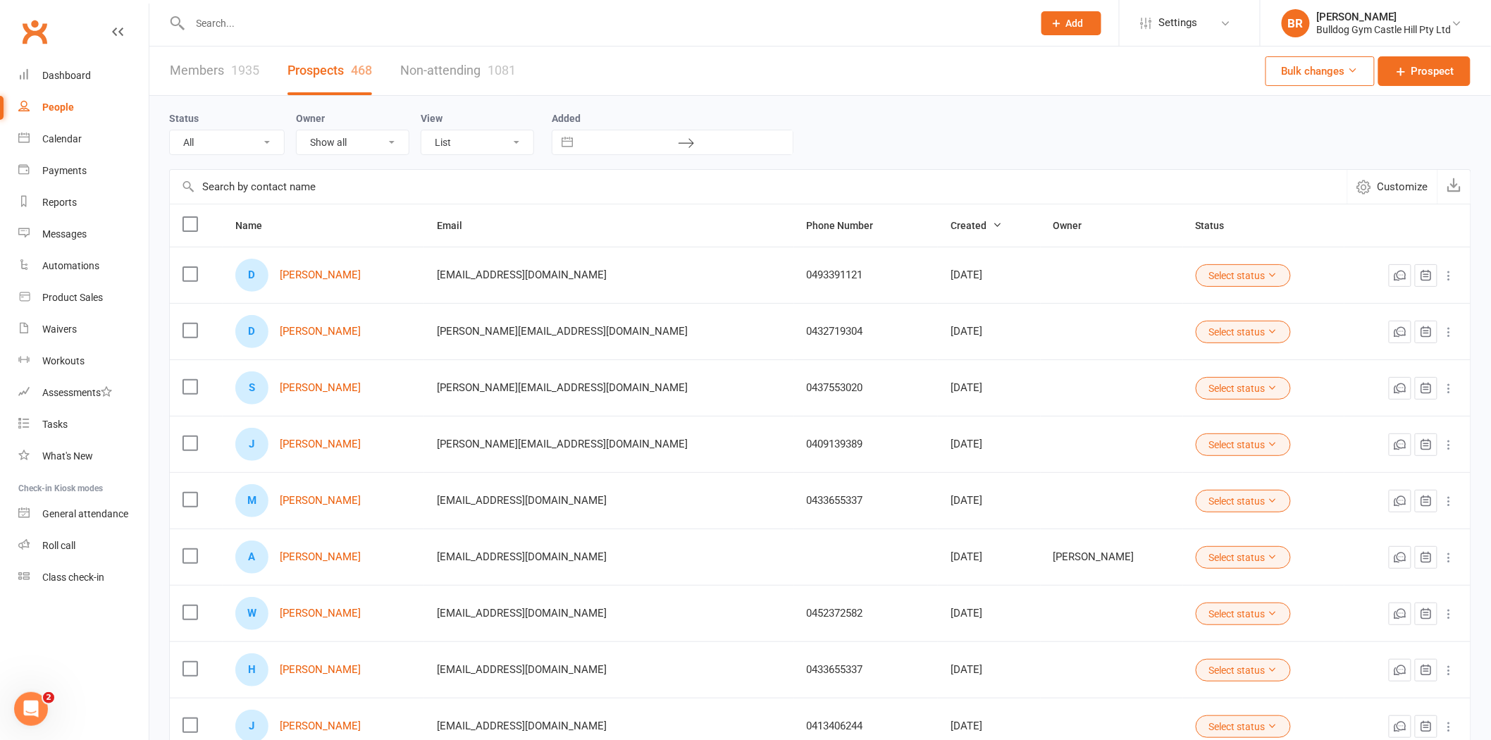
click at [221, 25] on input "text" at bounding box center [604, 23] width 837 height 20
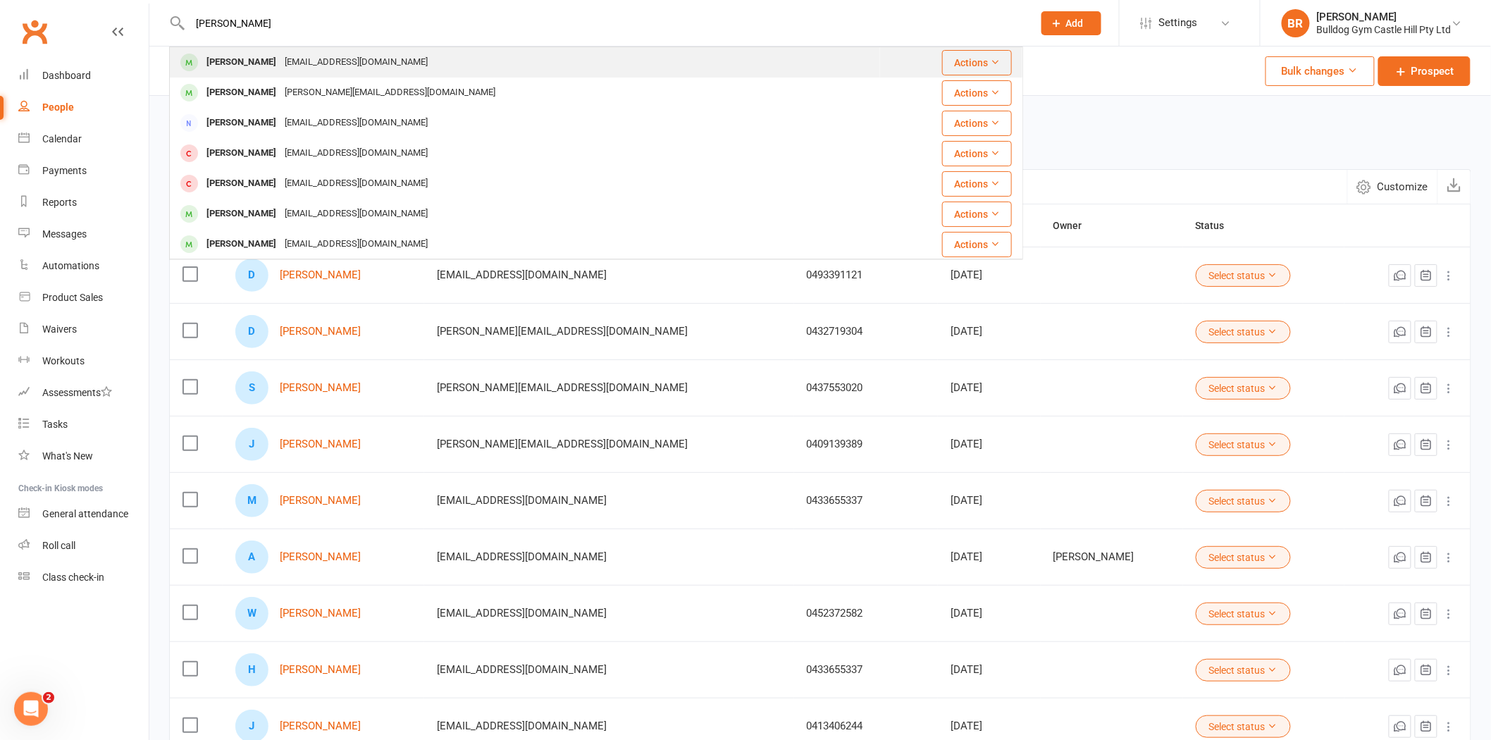
type input "andrew gole"
click at [266, 68] on div "[PERSON_NAME]" at bounding box center [241, 62] width 78 height 20
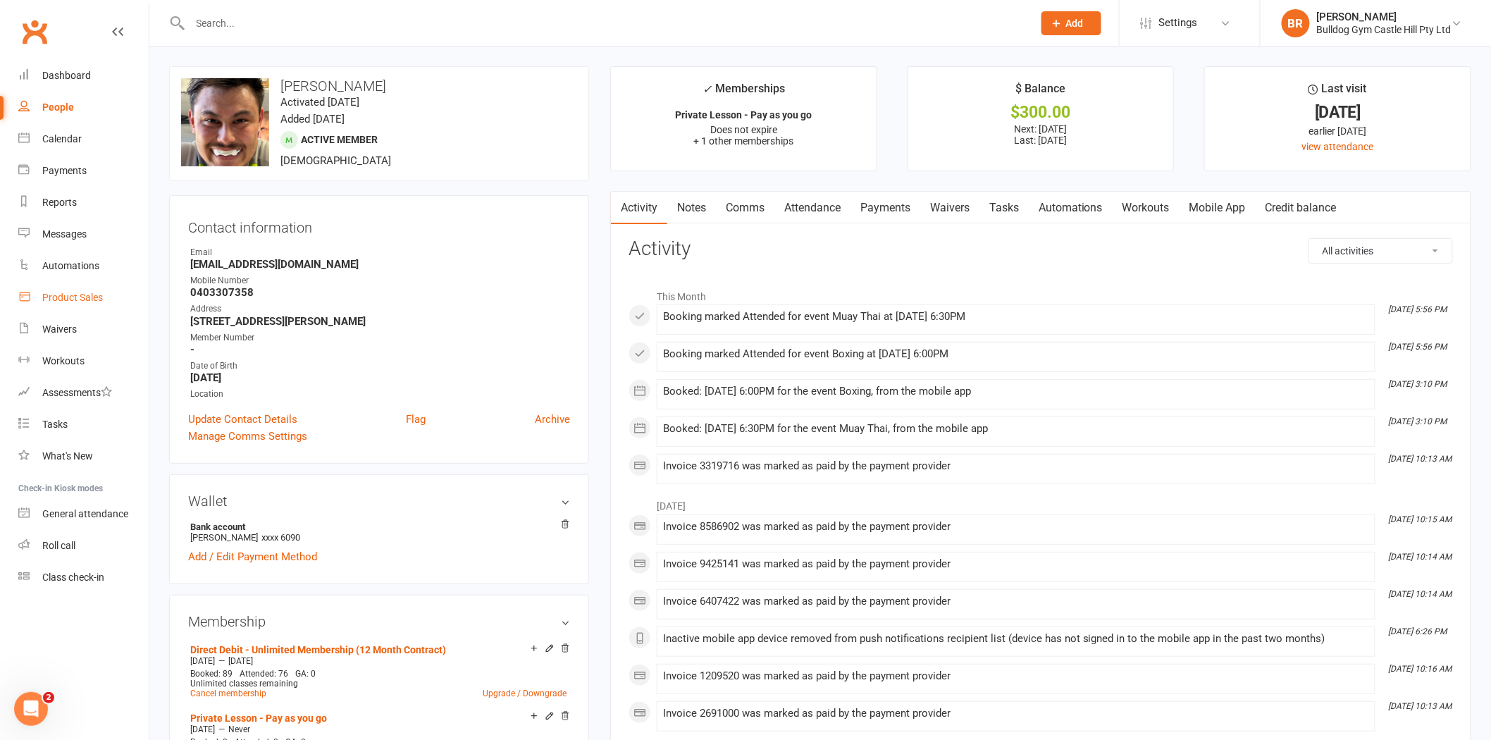
click at [68, 299] on div "Product Sales" at bounding box center [72, 297] width 61 height 11
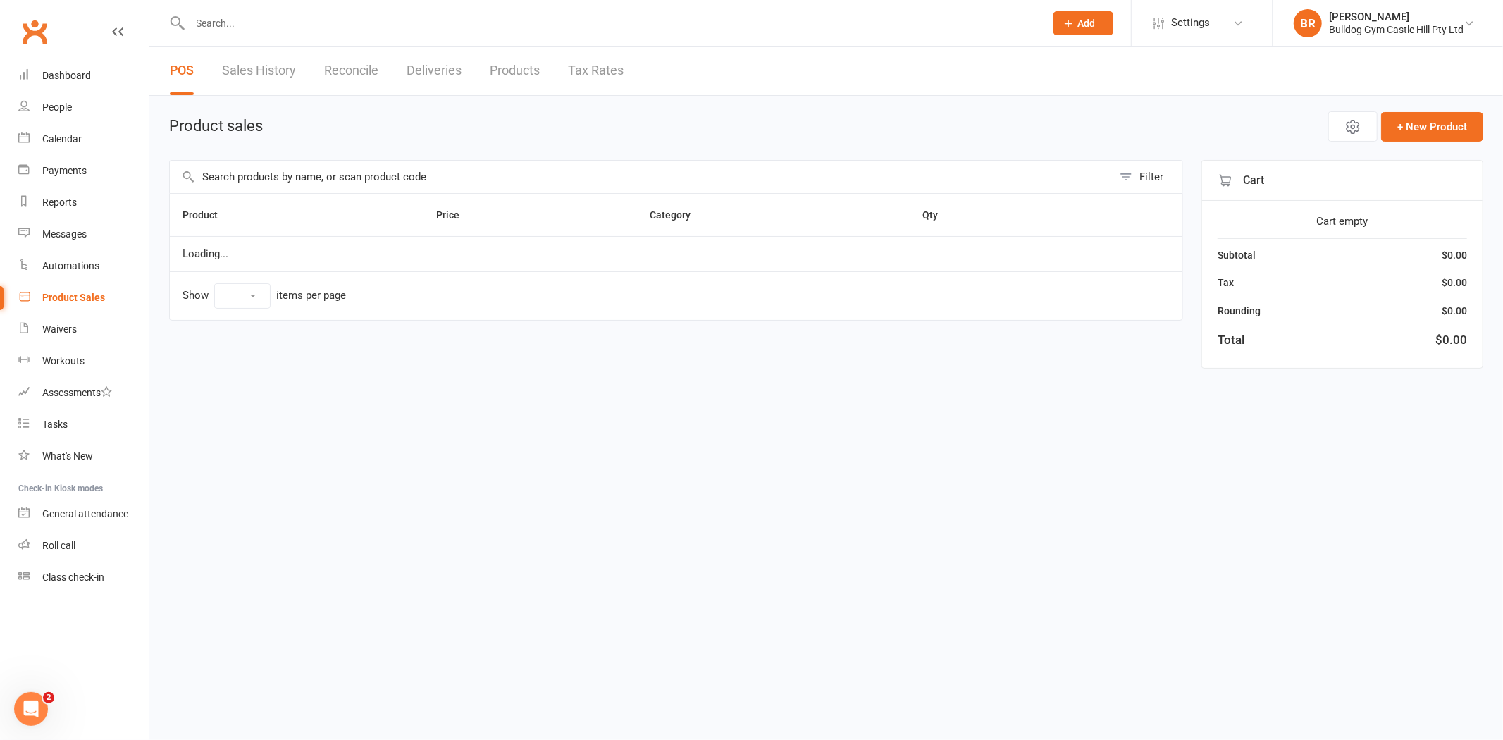
select select "100"
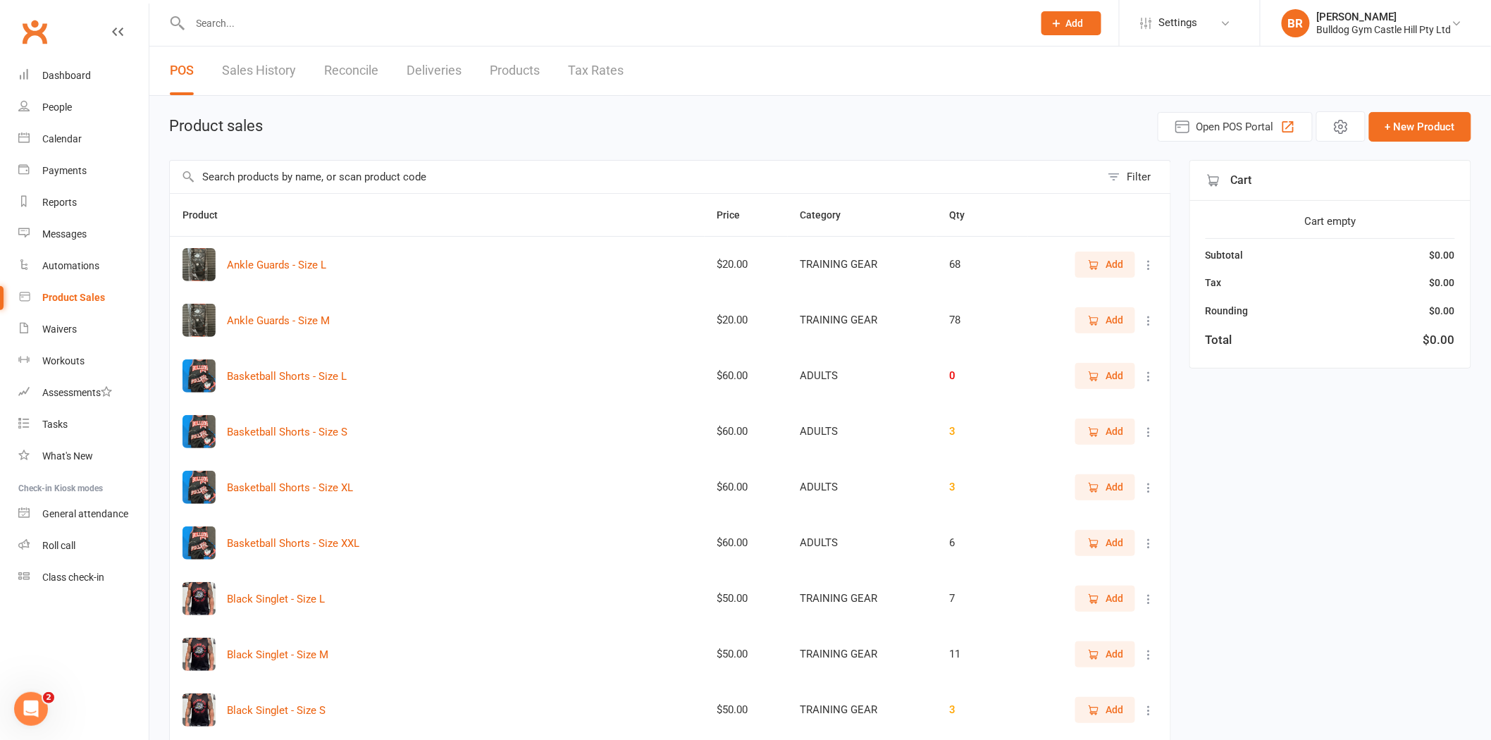
click at [428, 171] on input "text" at bounding box center [635, 177] width 931 height 32
type input "han"
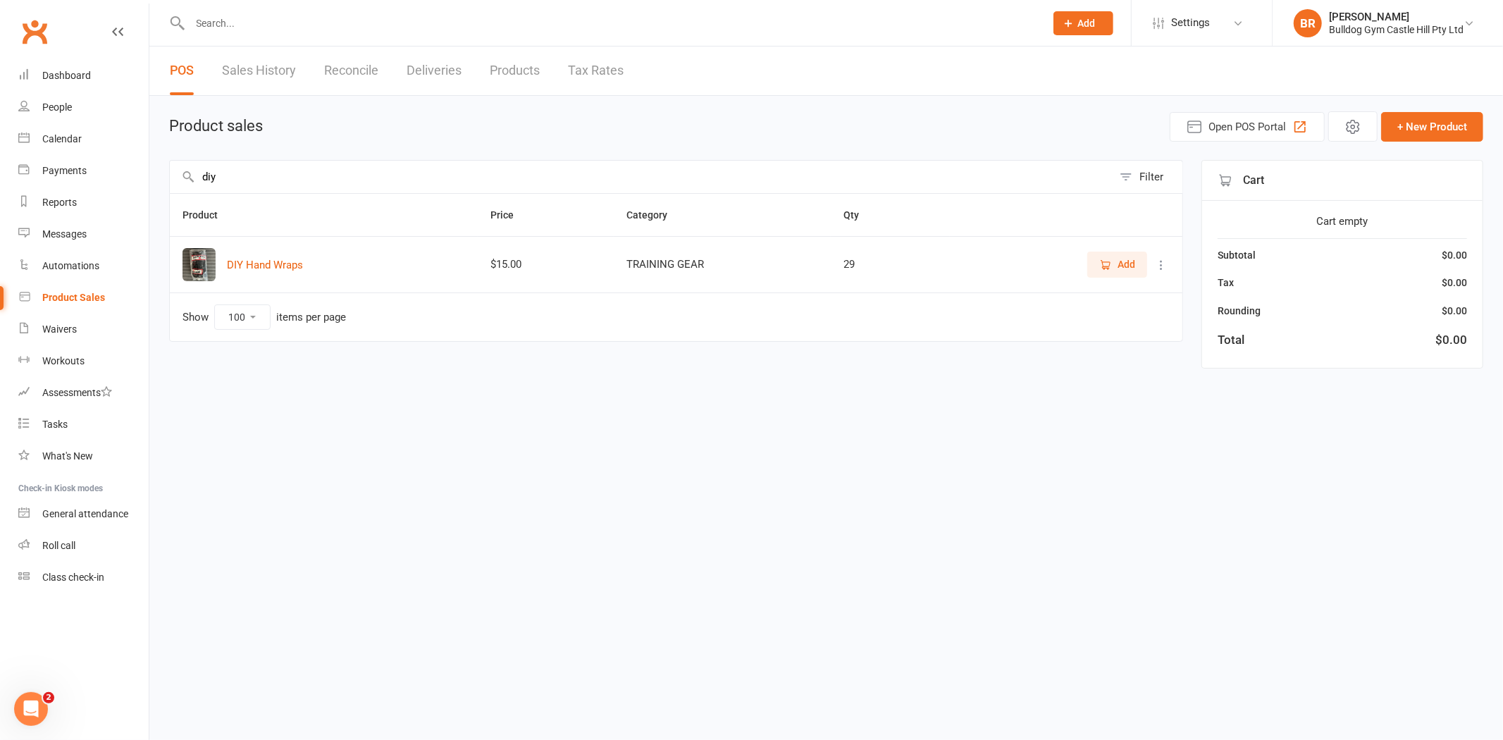
type input "diy"
click at [1111, 256] on span "Add" at bounding box center [1117, 264] width 36 height 16
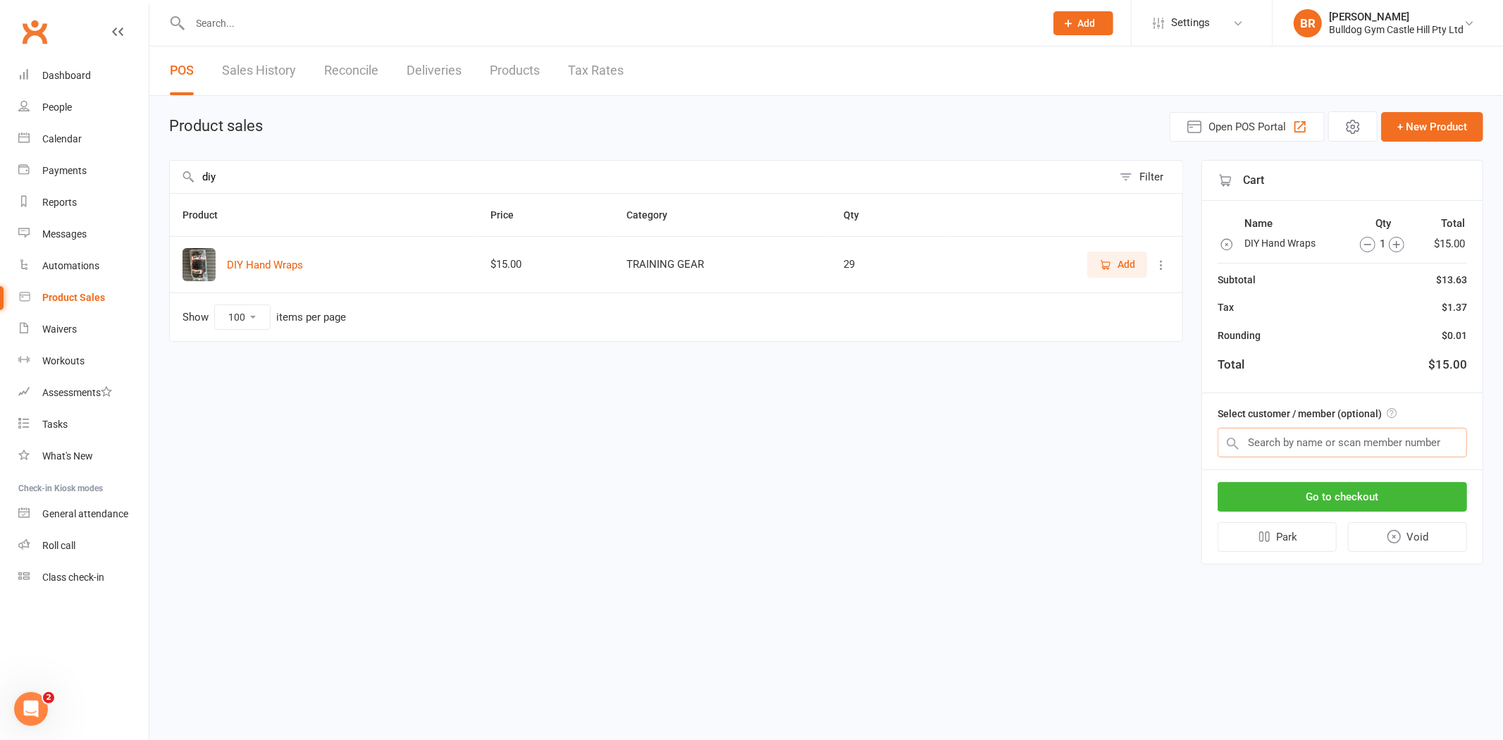
click at [1281, 438] on input "text" at bounding box center [1342, 443] width 249 height 30
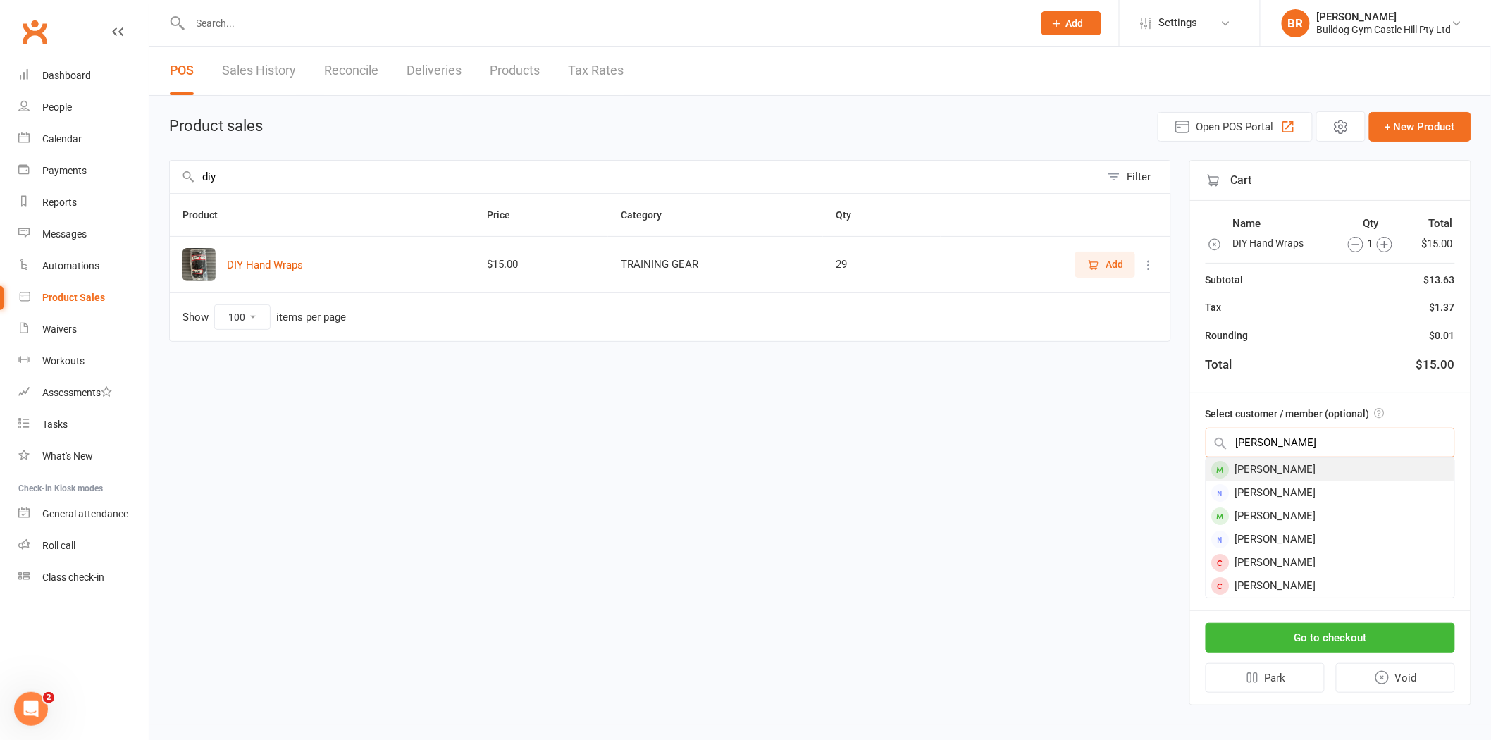
type input "andrew gole"
click at [1329, 469] on div "[PERSON_NAME]" at bounding box center [1330, 469] width 248 height 23
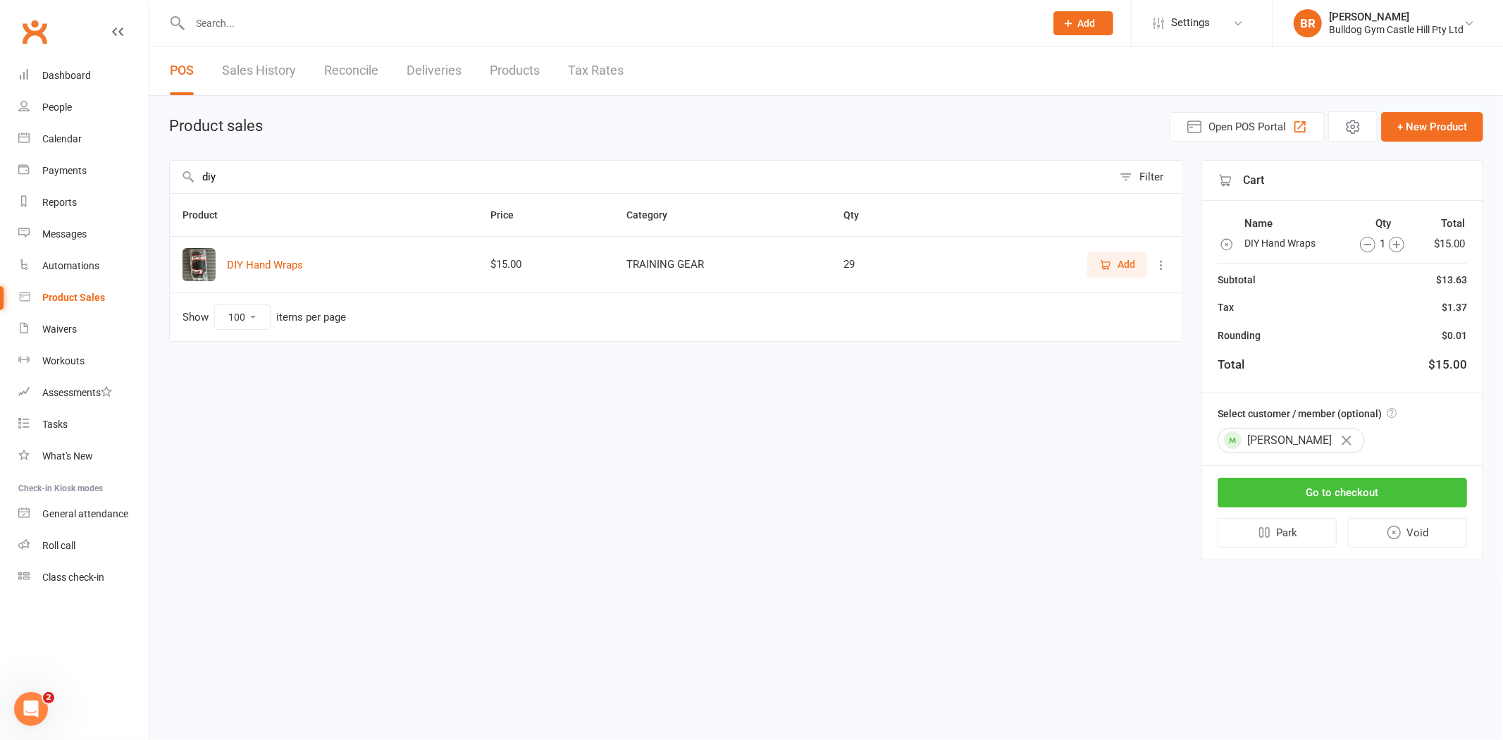
click at [1302, 488] on button "Go to checkout" at bounding box center [1342, 493] width 249 height 30
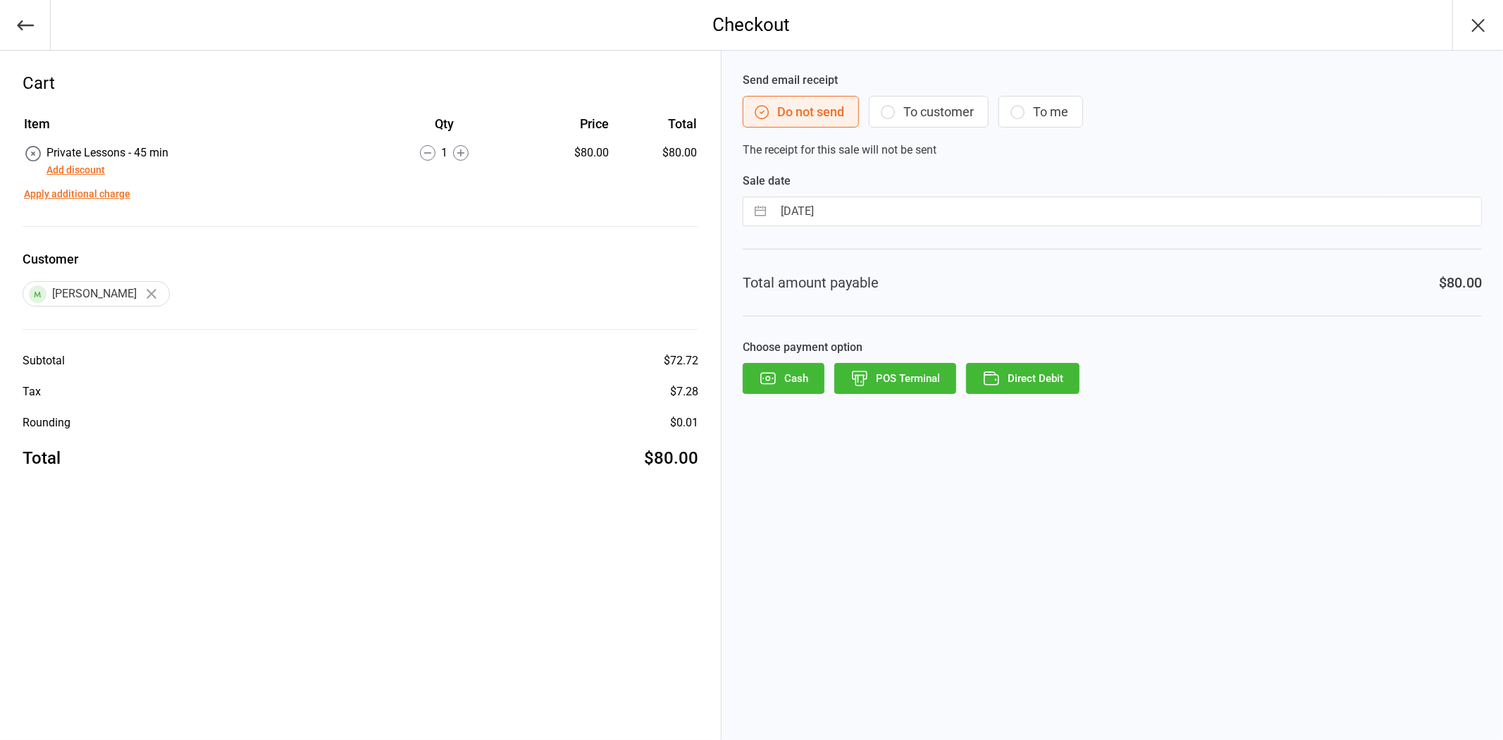
click at [913, 369] on button "POS Terminal" at bounding box center [895, 378] width 122 height 31
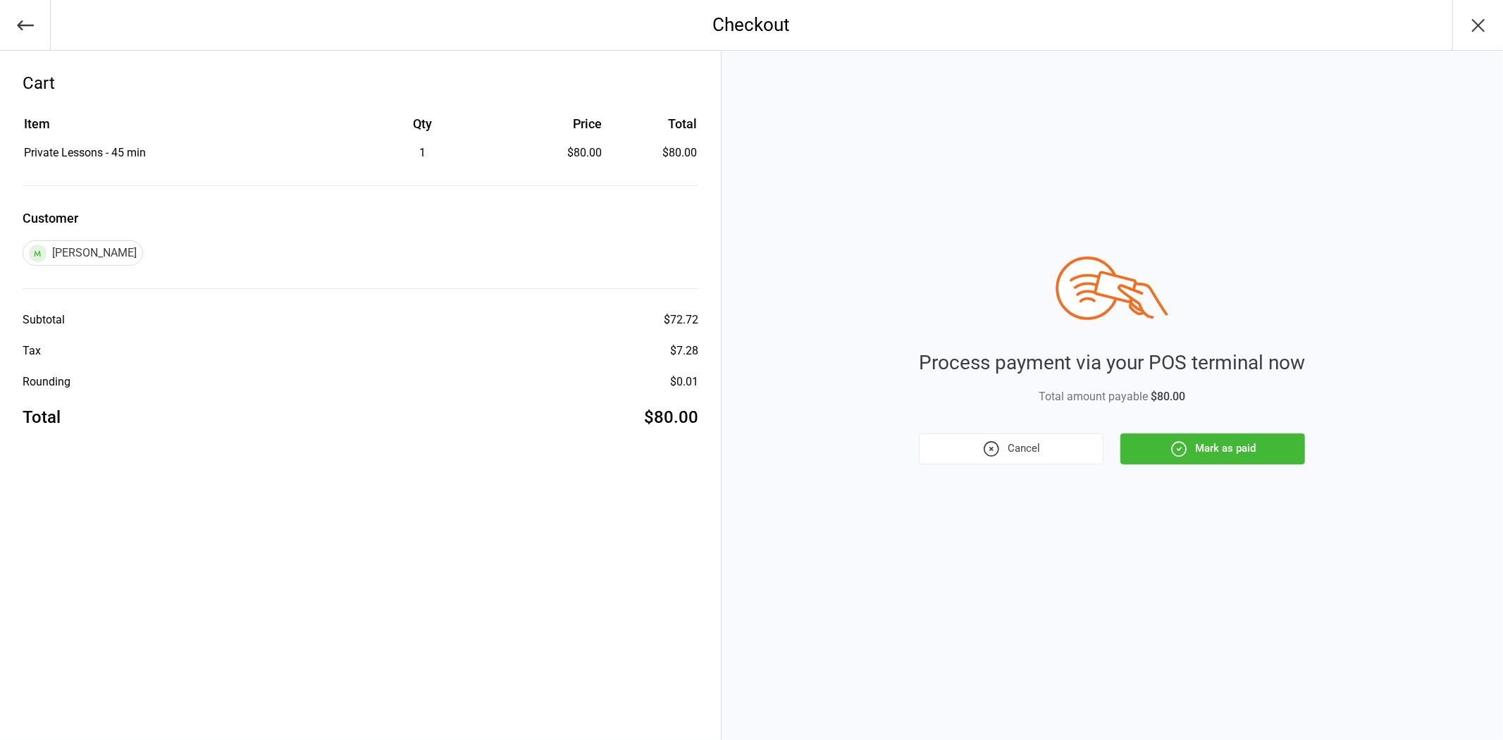
click at [1203, 445] on button "Mark as paid" at bounding box center [1212, 448] width 185 height 31
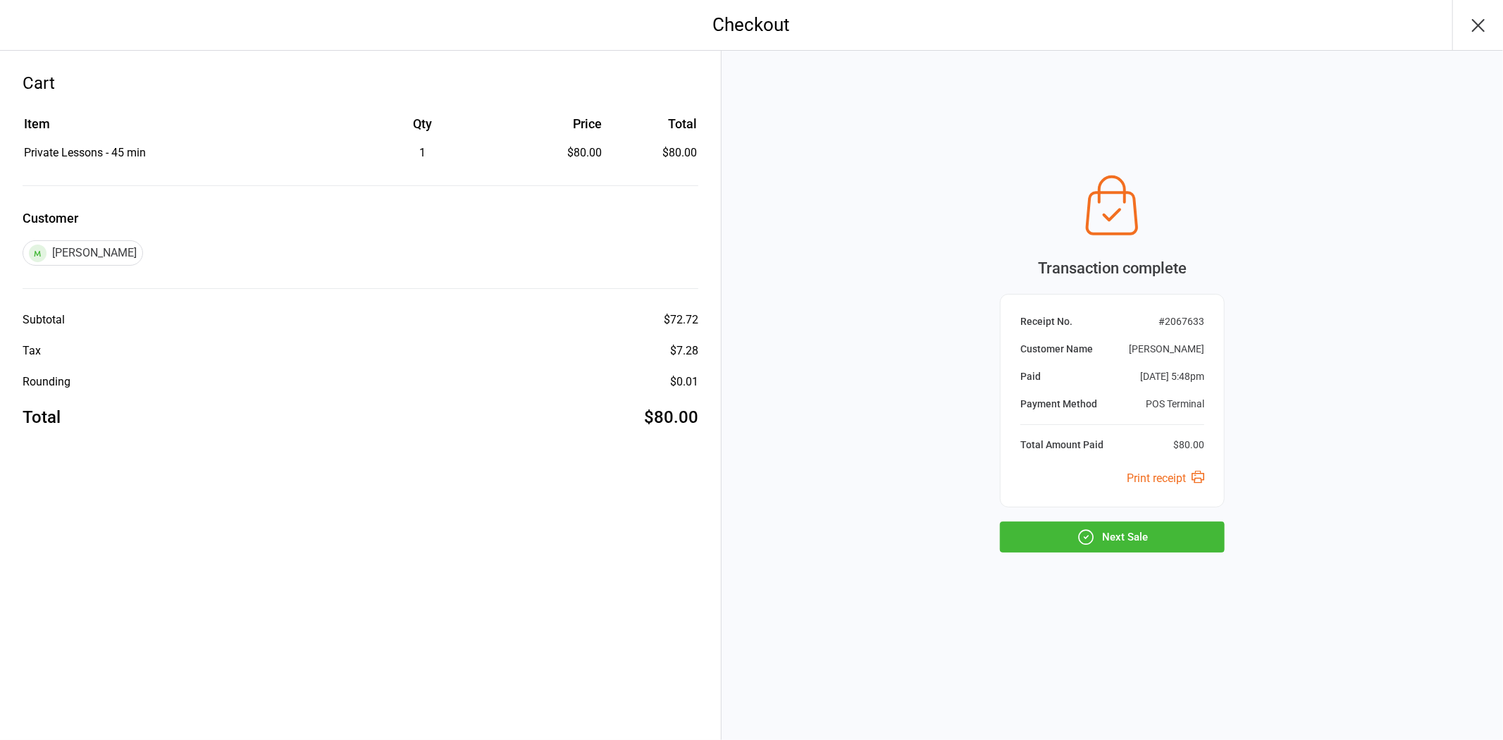
click at [1059, 536] on button "Next Sale" at bounding box center [1112, 536] width 225 height 31
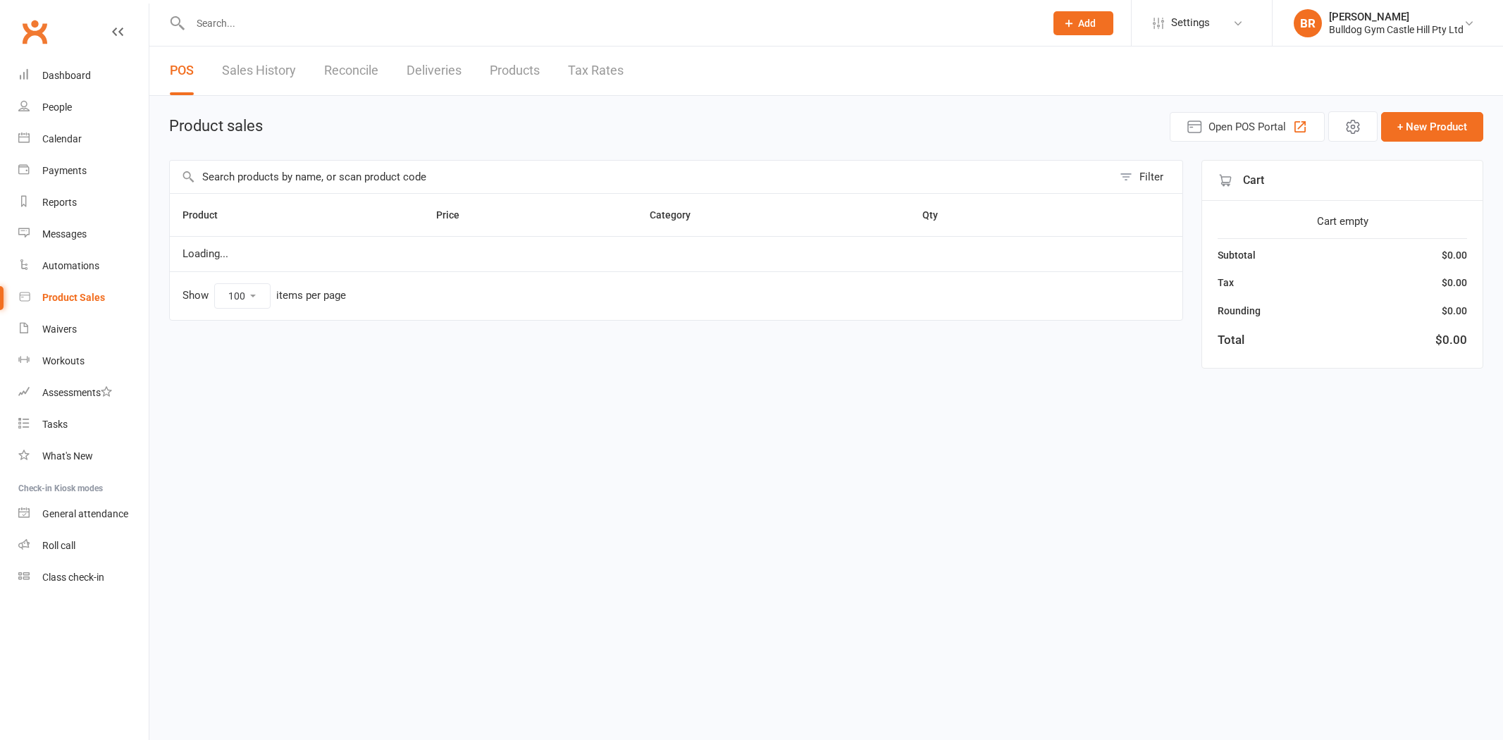
select select "100"
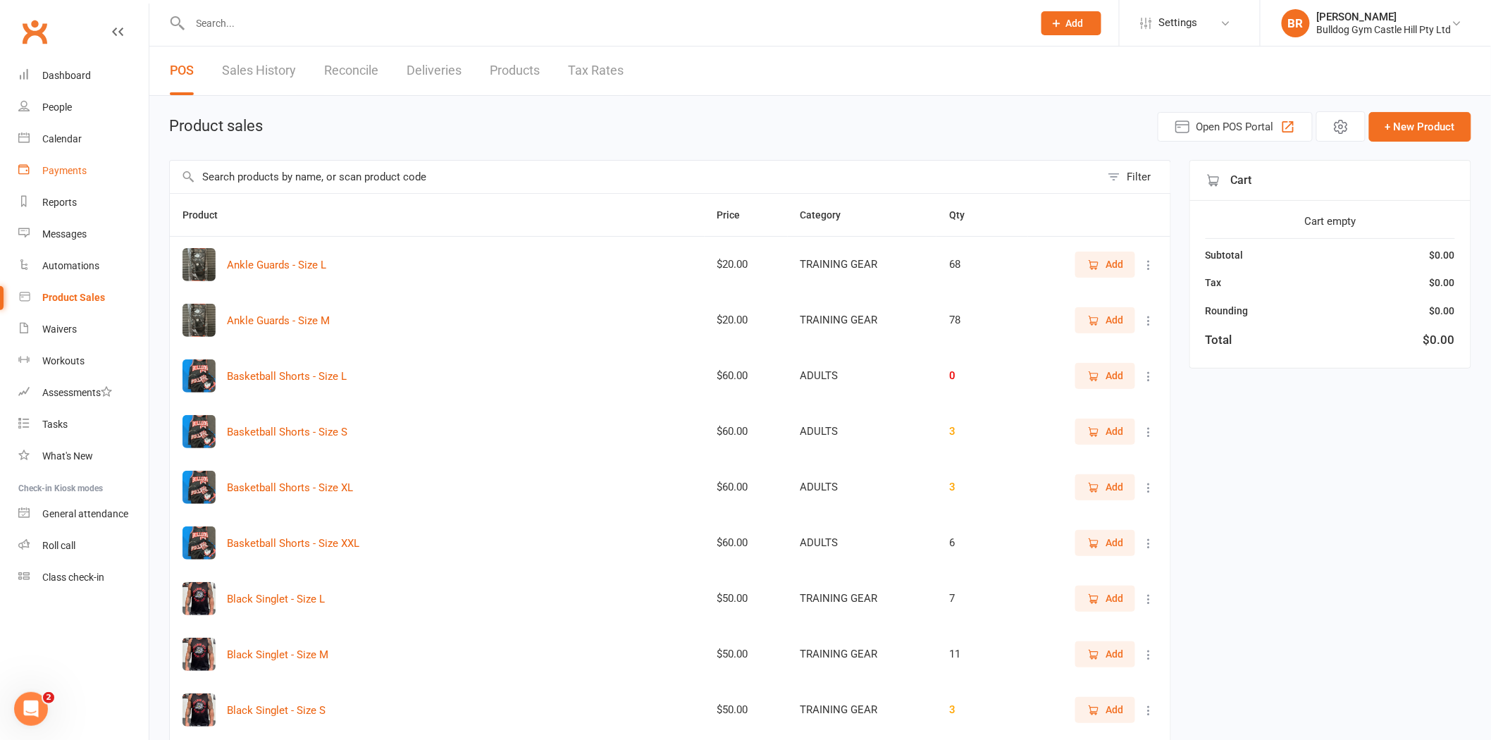
click at [59, 165] on div "Payments" at bounding box center [64, 170] width 44 height 11
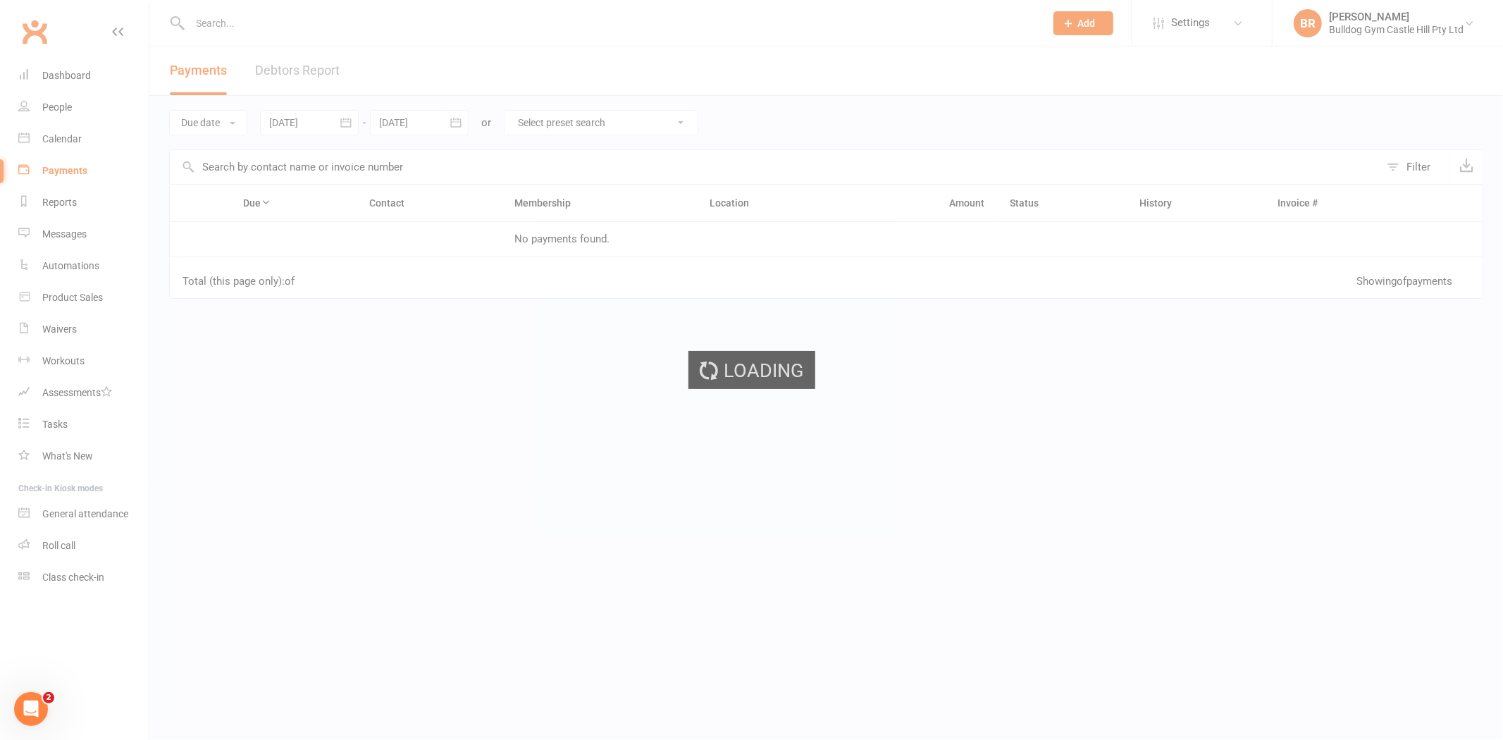
click at [61, 142] on ui-view "Prospect Member Non-attending contact Class / event Appointment Task Membership…" at bounding box center [751, 242] width 1503 height 477
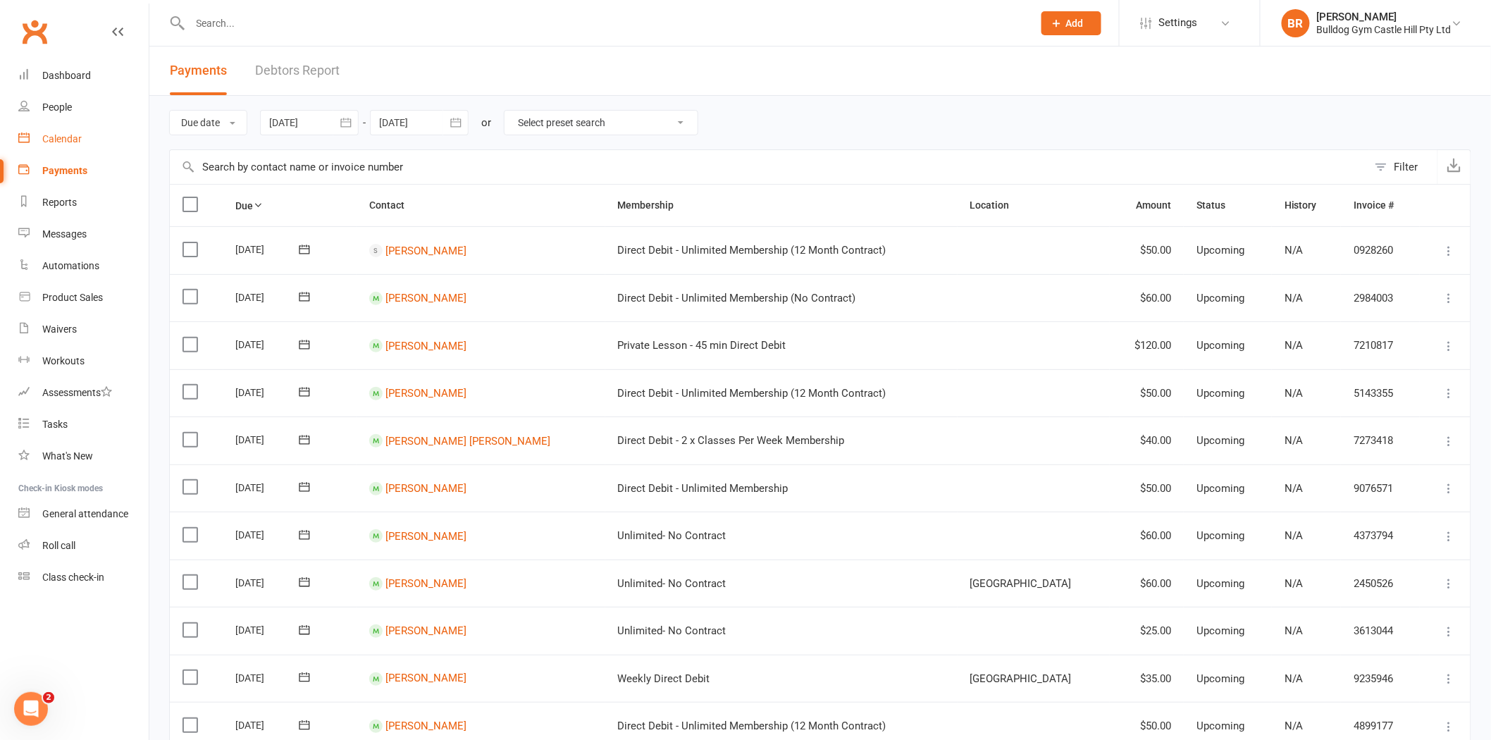
click at [85, 128] on link "Calendar" at bounding box center [83, 139] width 130 height 32
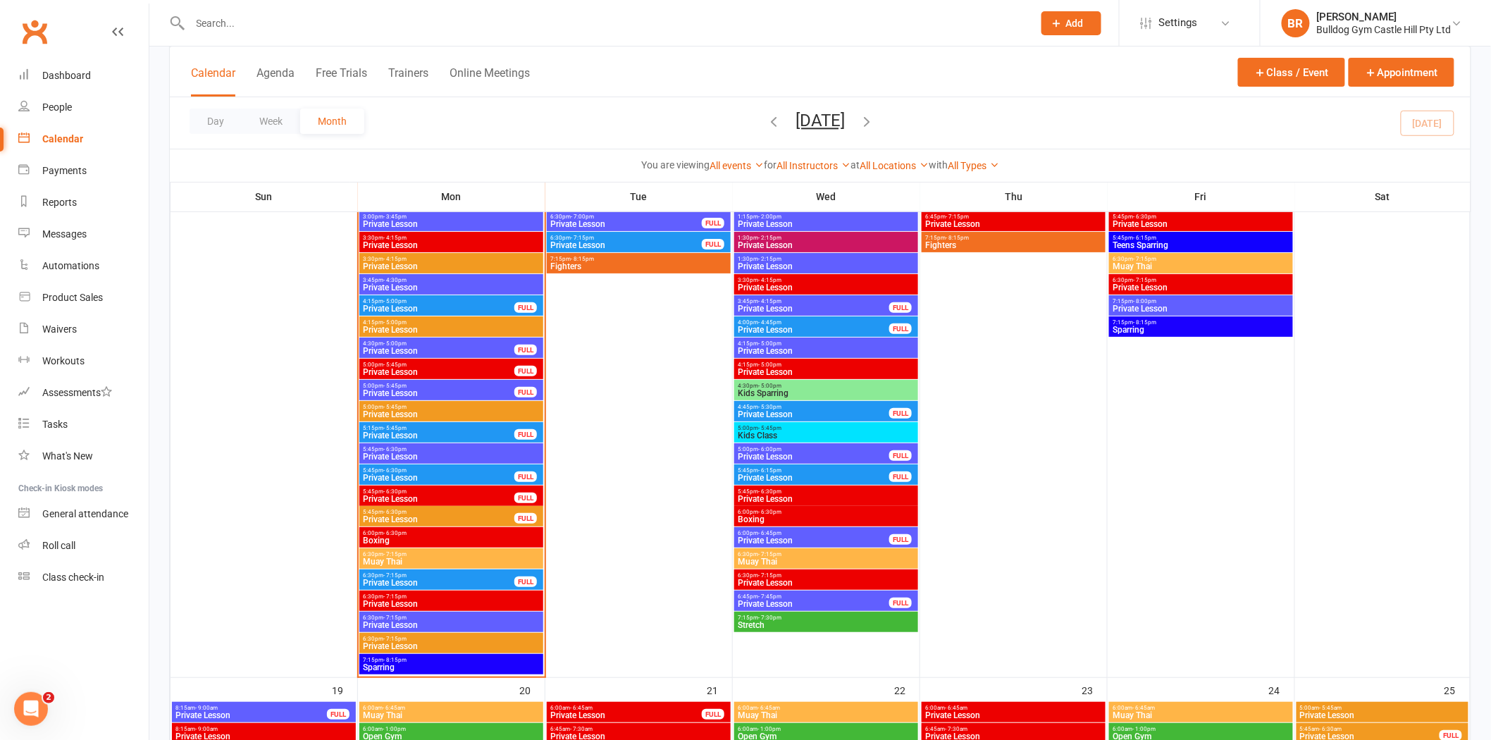
scroll to position [2192, 0]
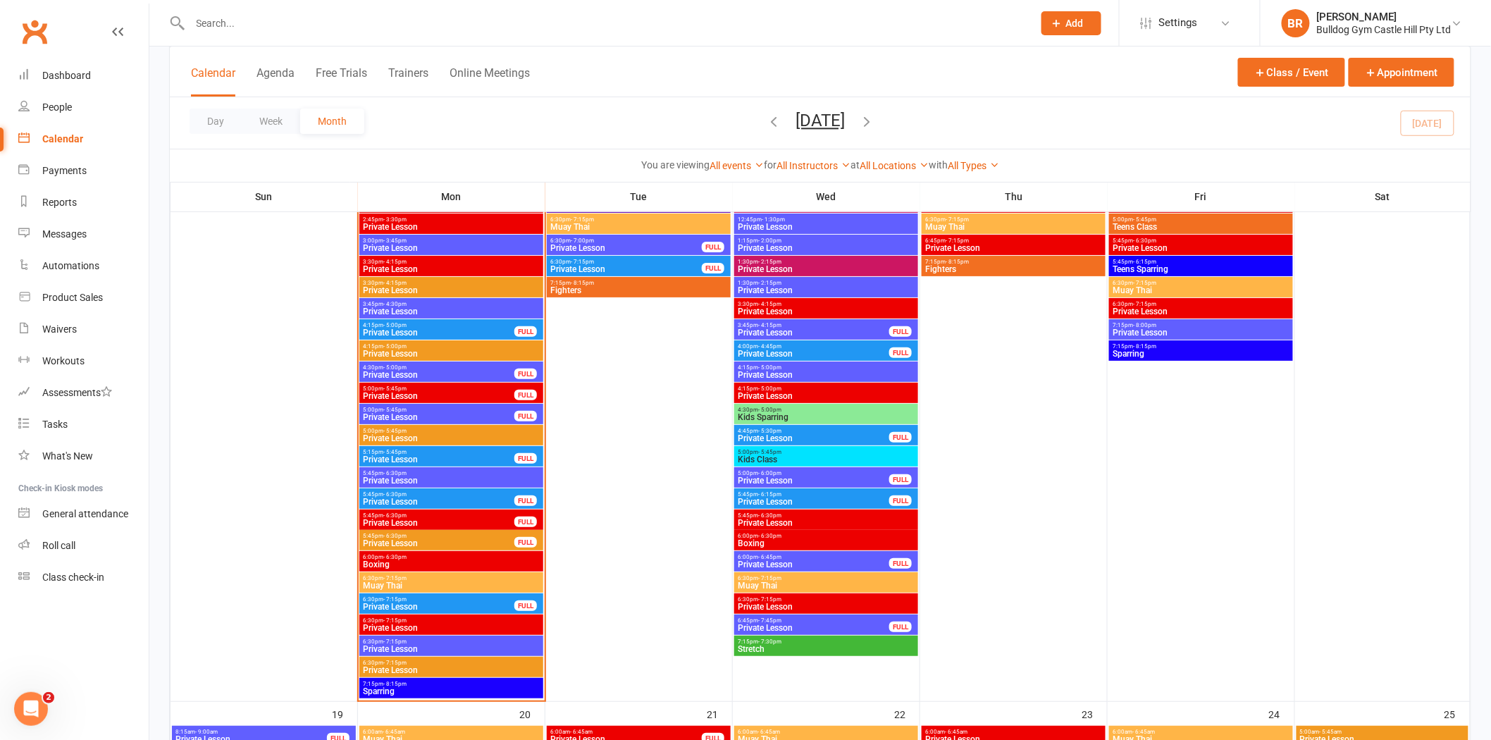
click at [396, 557] on span "- 6:30pm" at bounding box center [394, 557] width 23 height 6
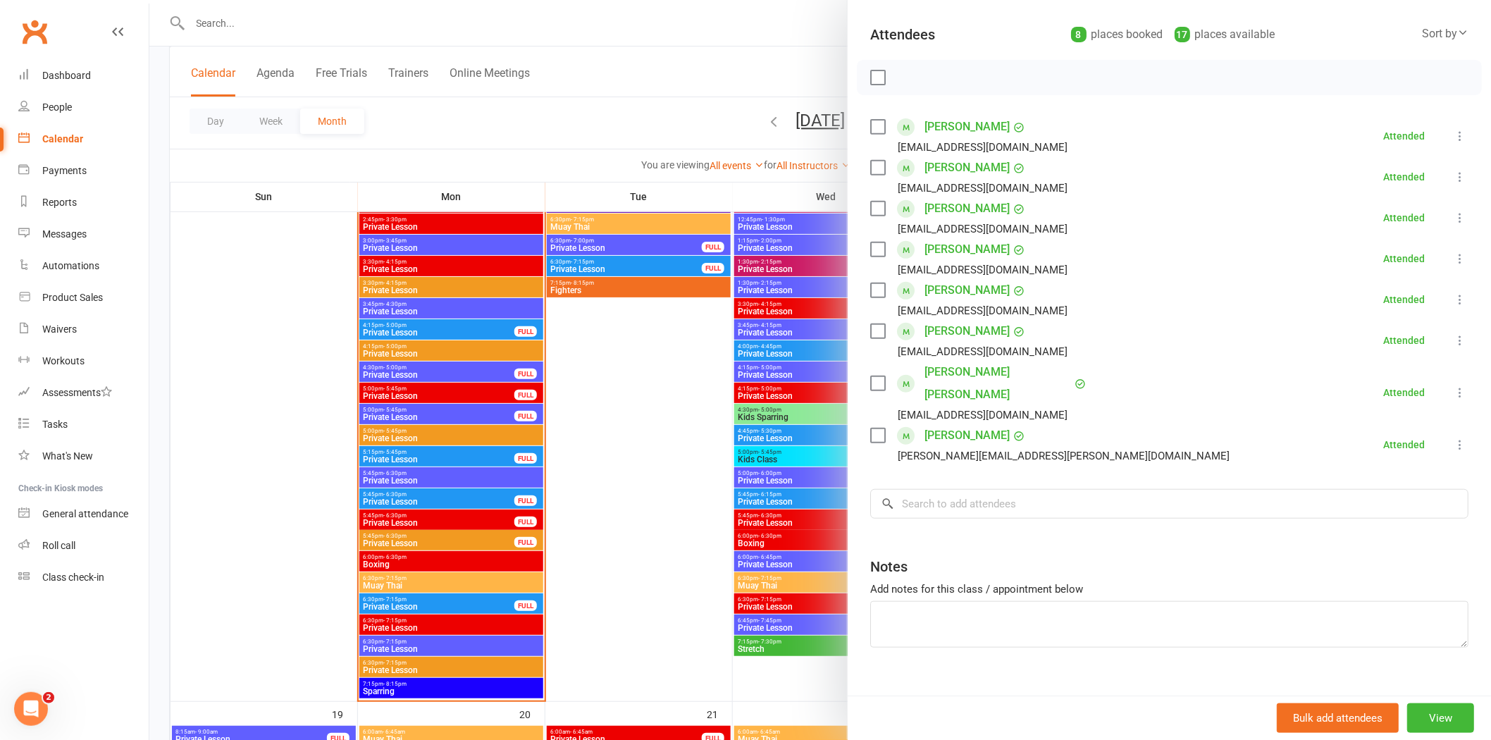
scroll to position [68, 0]
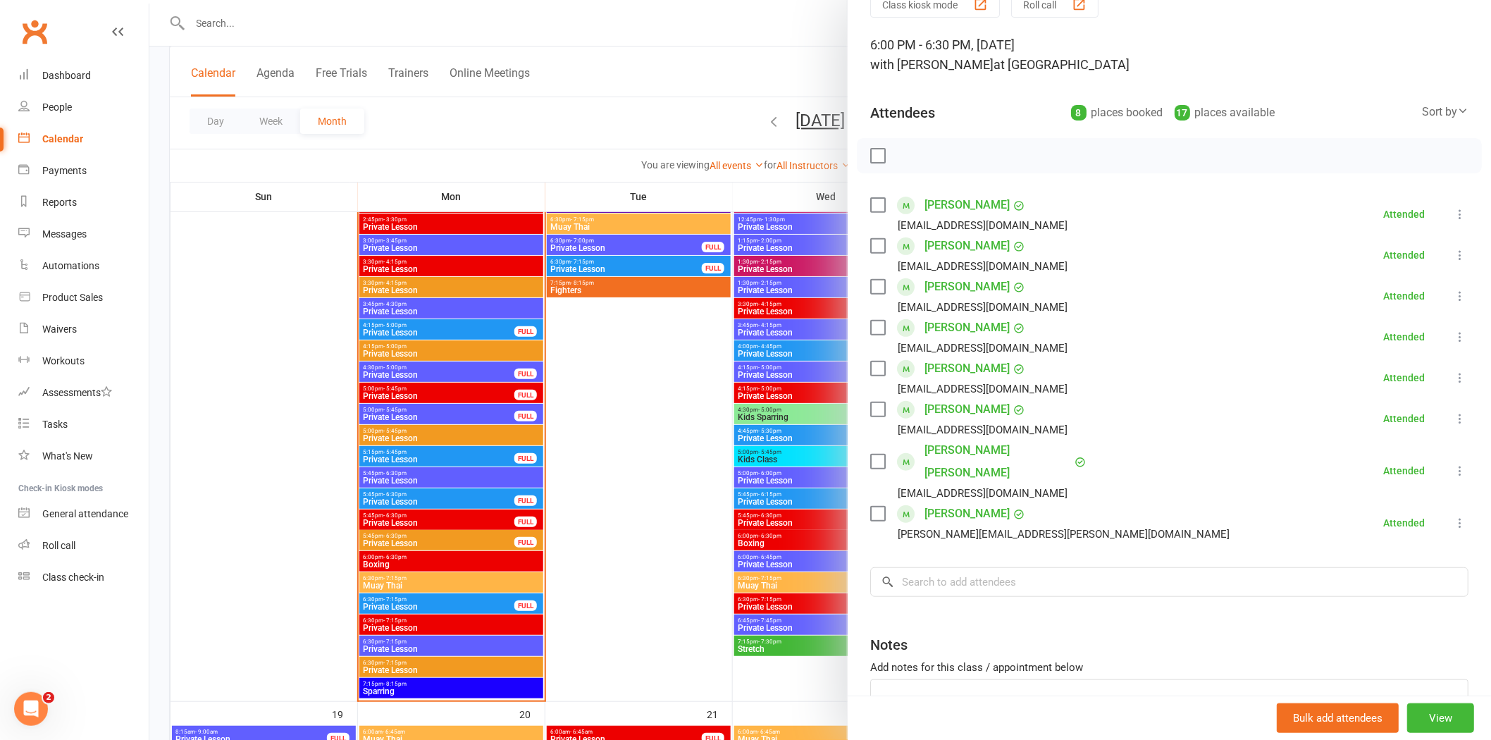
click at [643, 120] on div at bounding box center [820, 370] width 1342 height 740
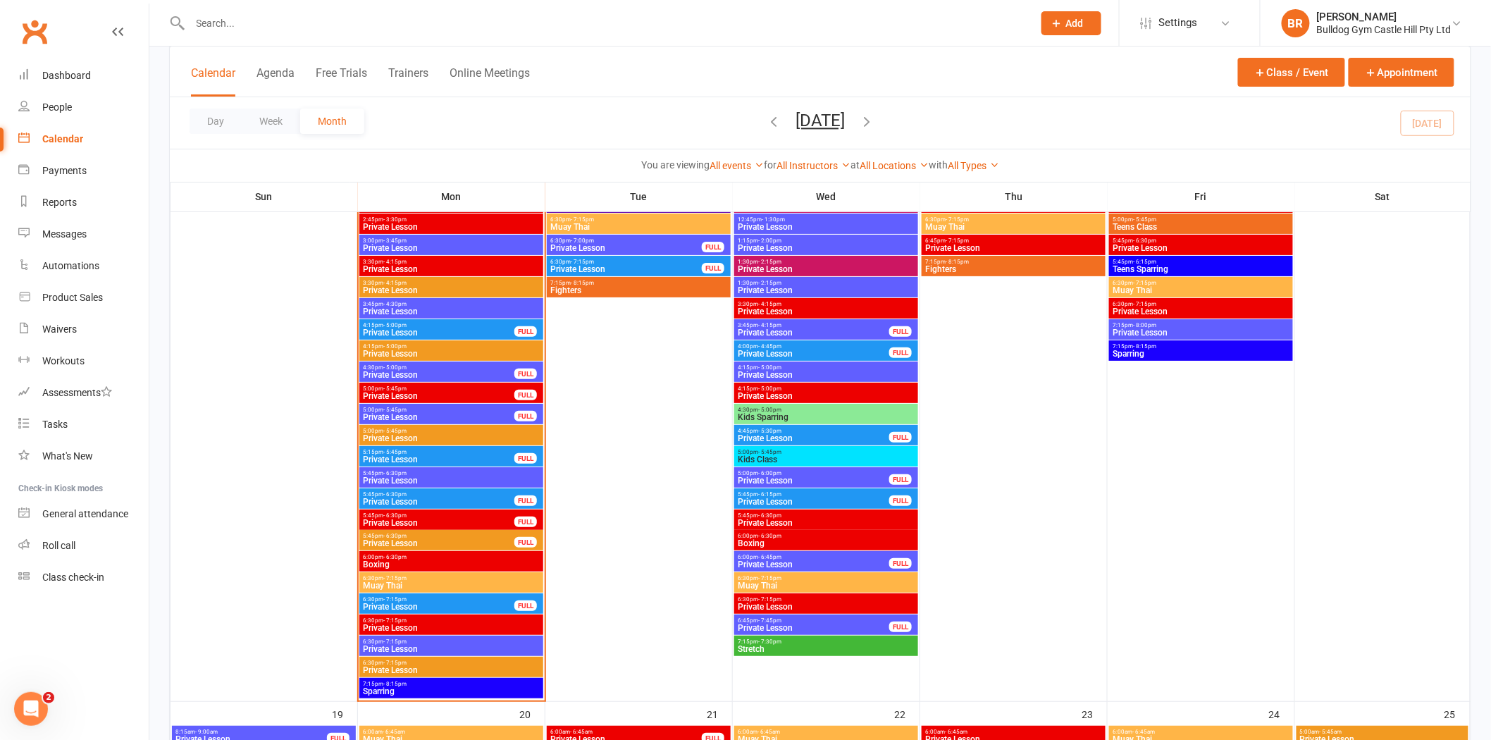
click at [424, 548] on div "5:45pm - 6:30pm Private Lesson FULL" at bounding box center [451, 540] width 184 height 20
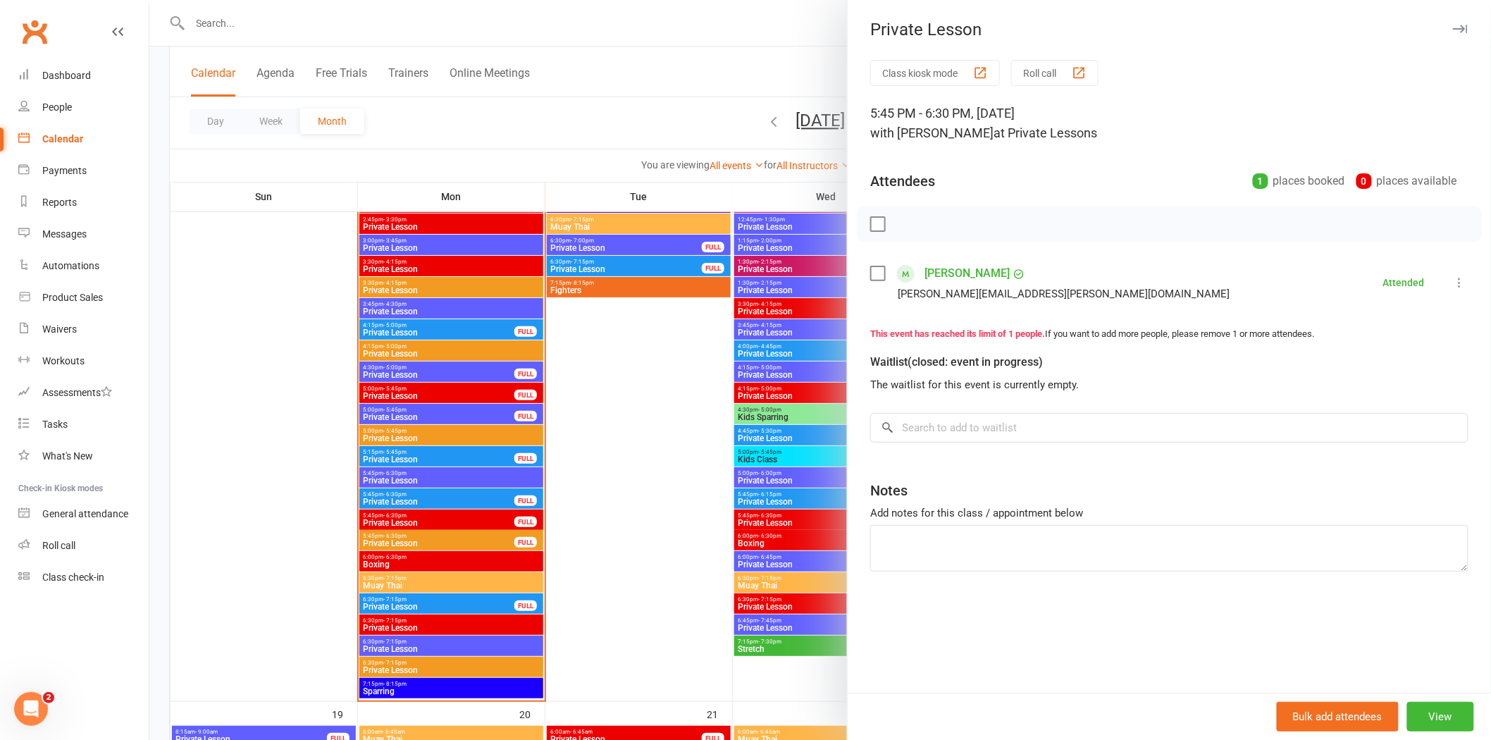
click at [374, 558] on div at bounding box center [820, 370] width 1342 height 740
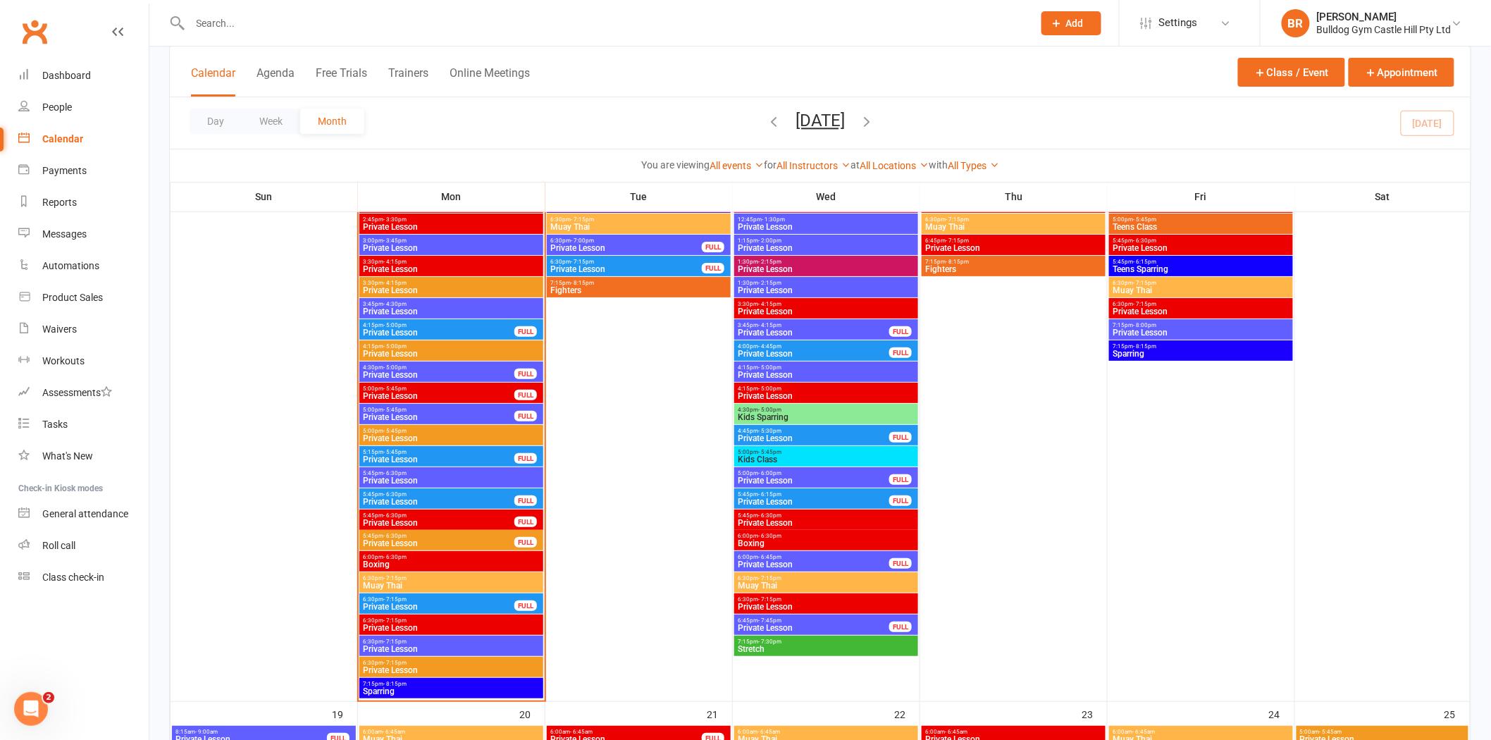
click at [388, 562] on span "Boxing" at bounding box center [451, 564] width 178 height 8
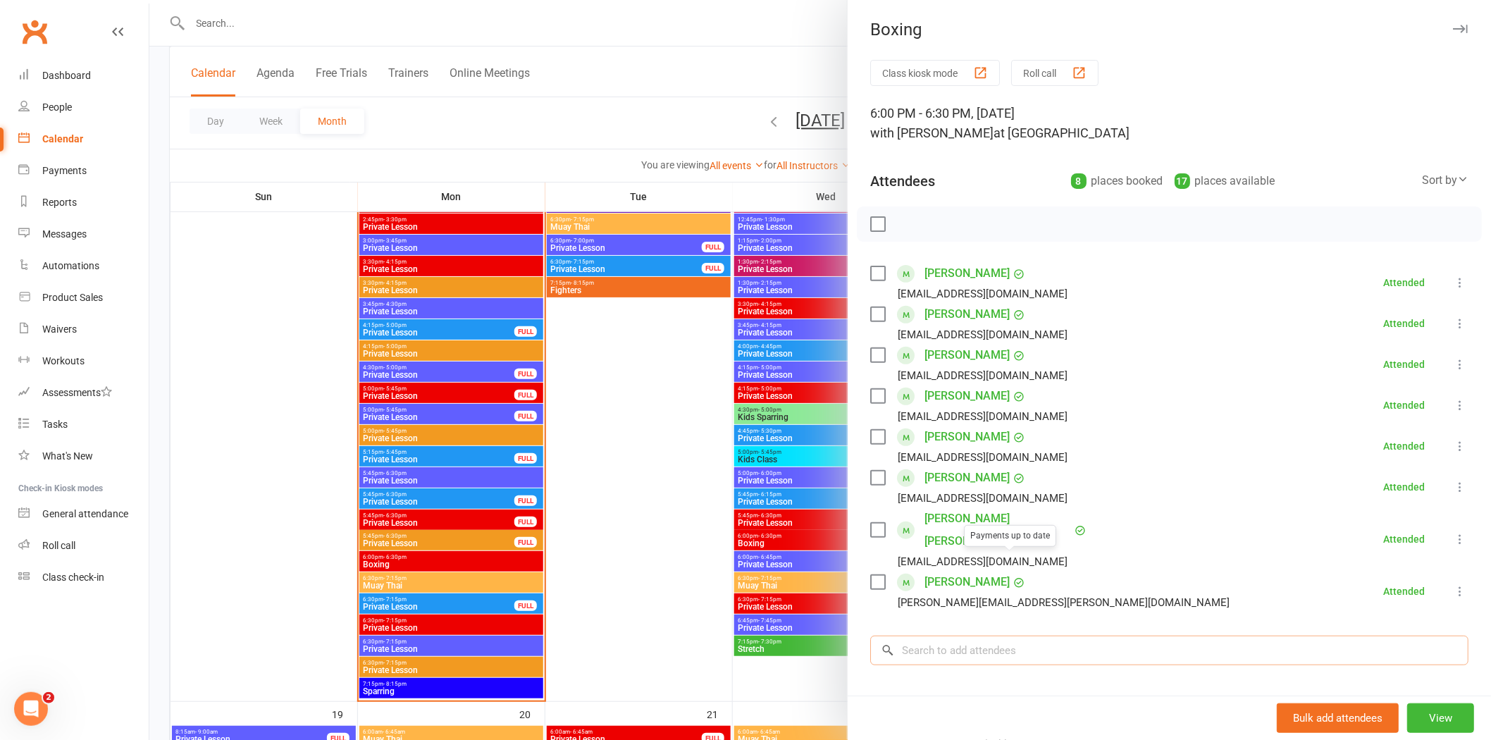
click at [974, 636] on input "search" at bounding box center [1169, 651] width 598 height 30
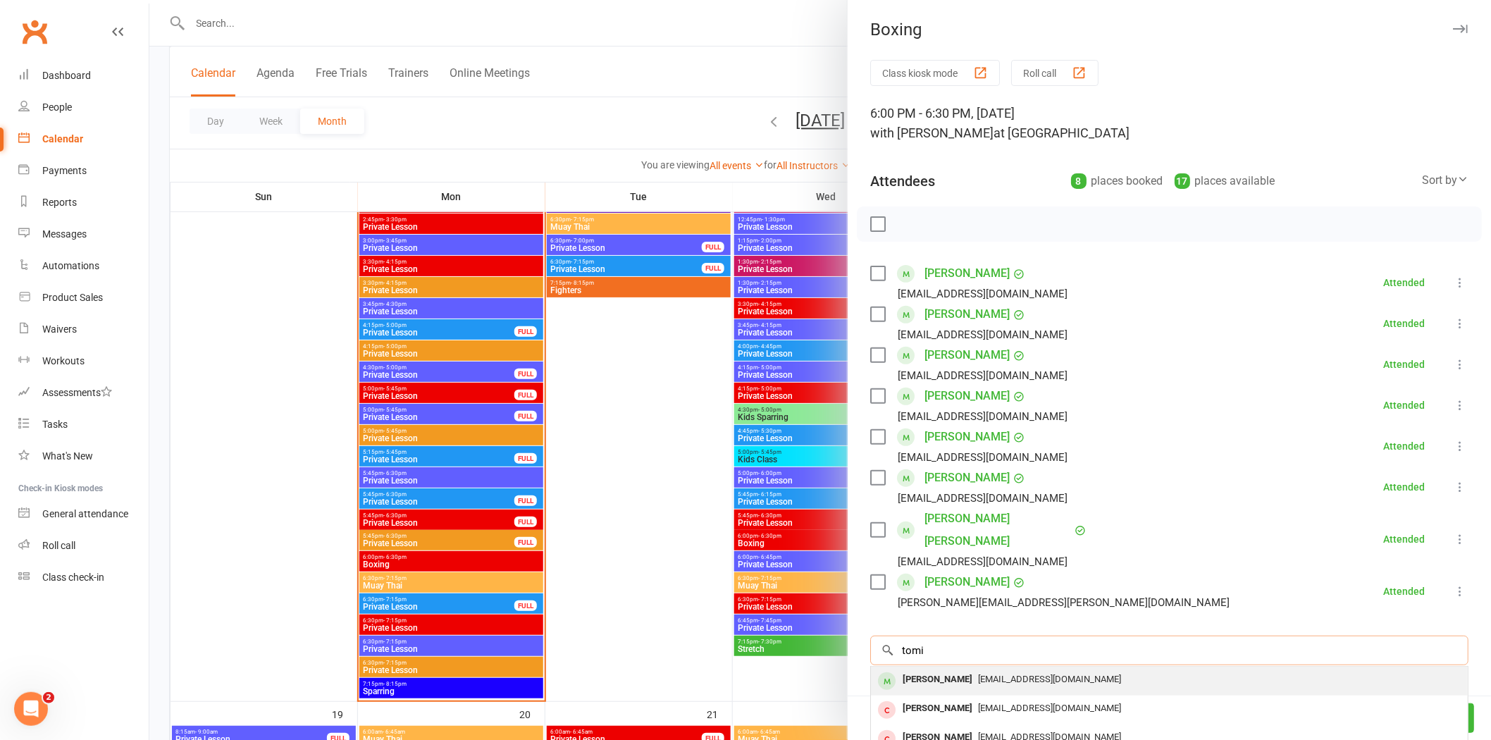
type input "tomi"
click at [948, 669] on div "[PERSON_NAME]" at bounding box center [937, 679] width 81 height 20
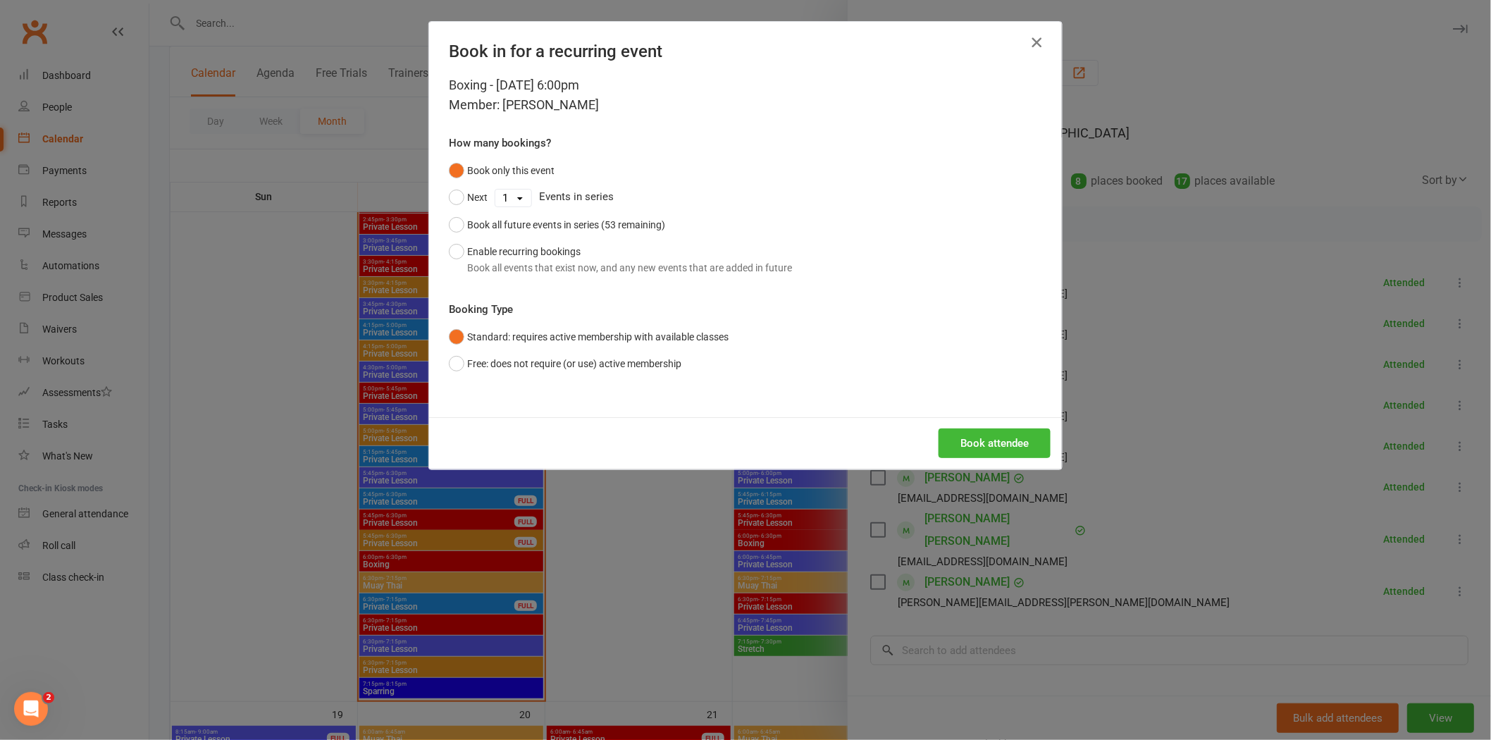
click at [1037, 48] on button "button" at bounding box center [1036, 42] width 23 height 23
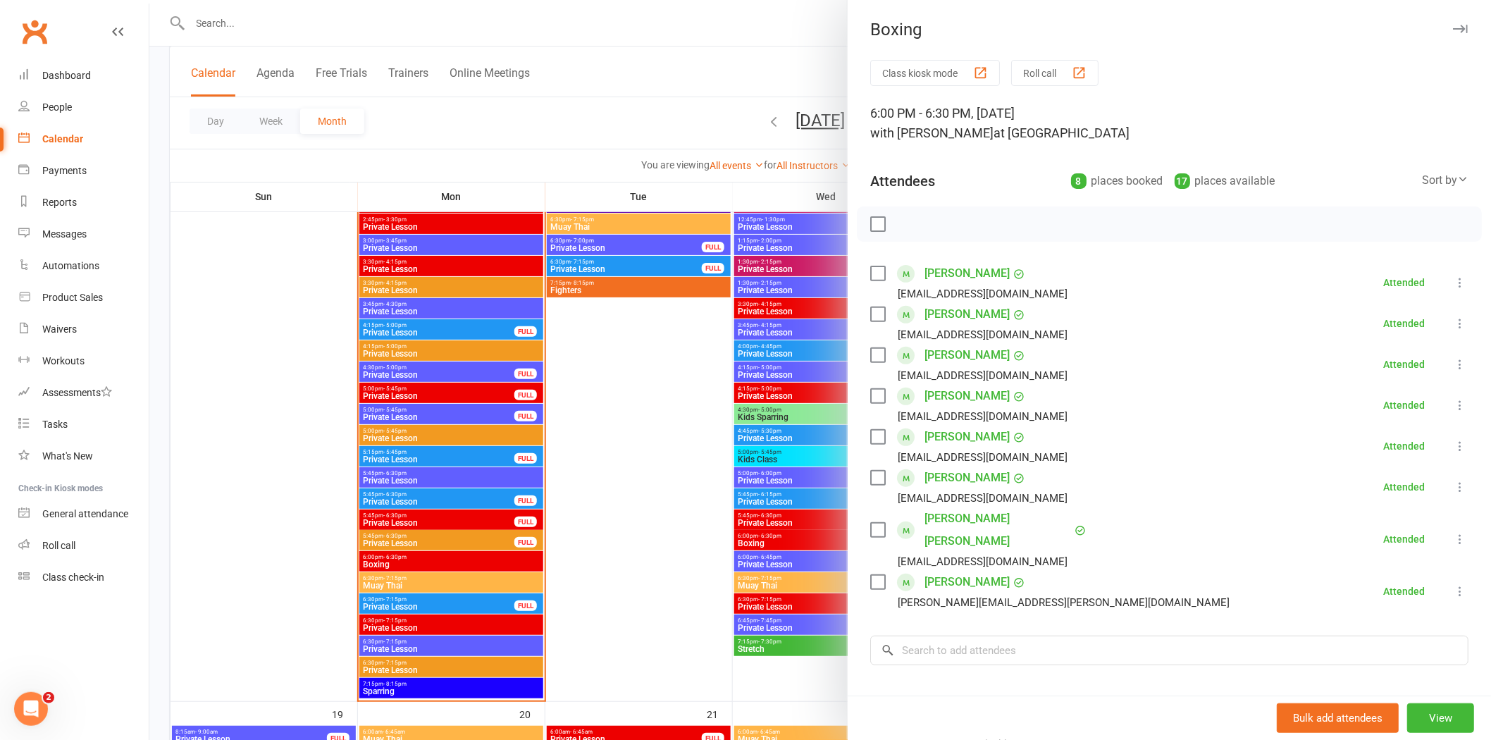
click at [721, 109] on div at bounding box center [820, 370] width 1342 height 740
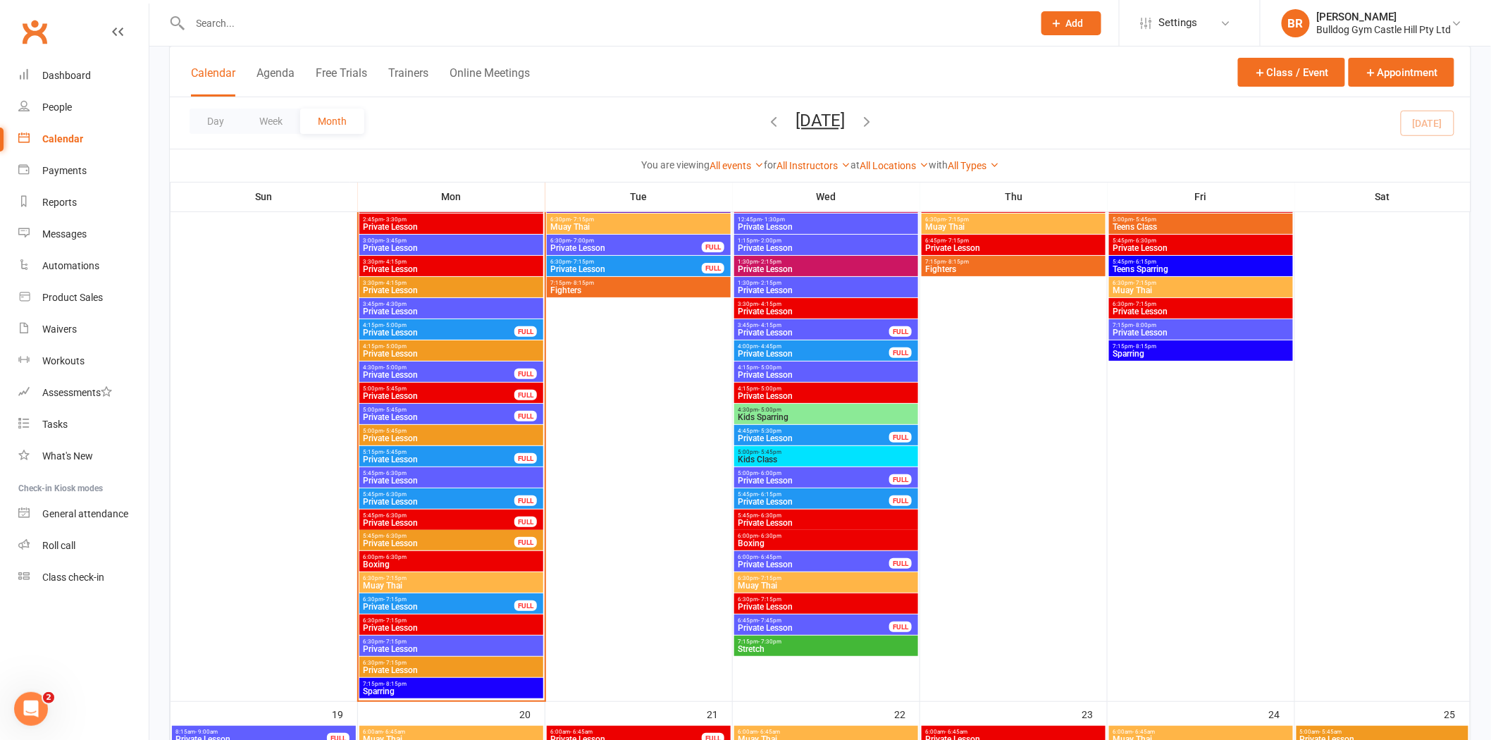
click at [418, 582] on span "Muay Thai" at bounding box center [451, 585] width 178 height 8
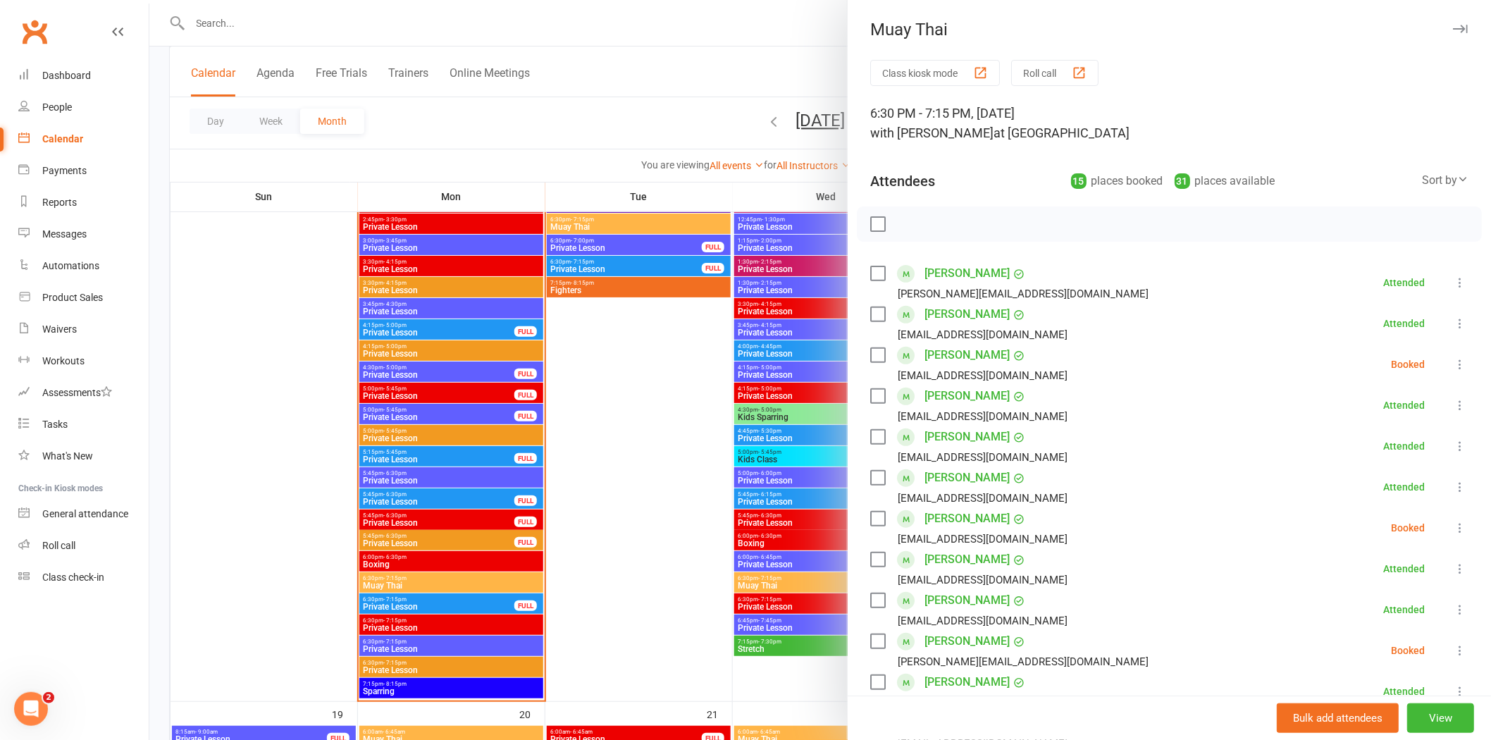
click at [636, 458] on div at bounding box center [820, 370] width 1342 height 740
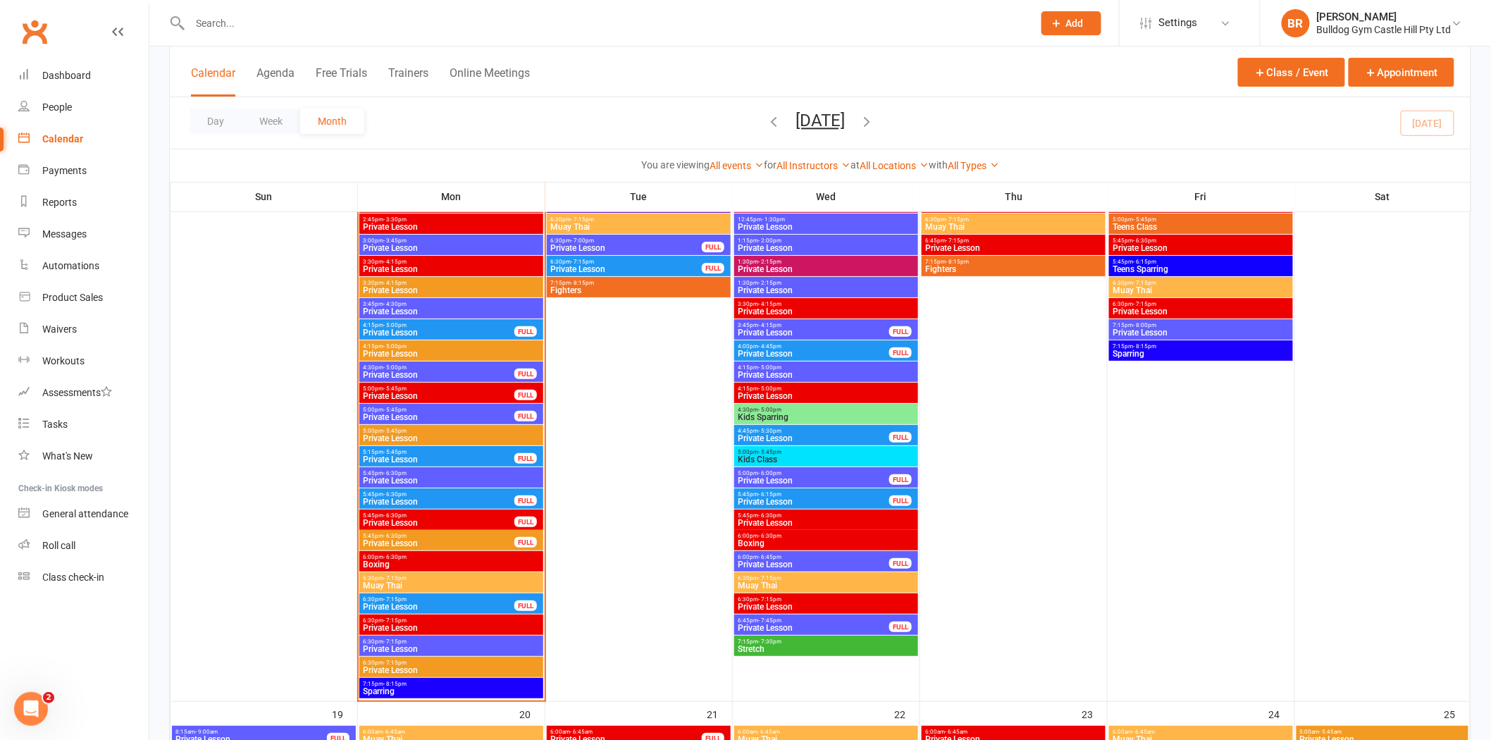
click at [402, 558] on span "- 6:30pm" at bounding box center [394, 557] width 23 height 6
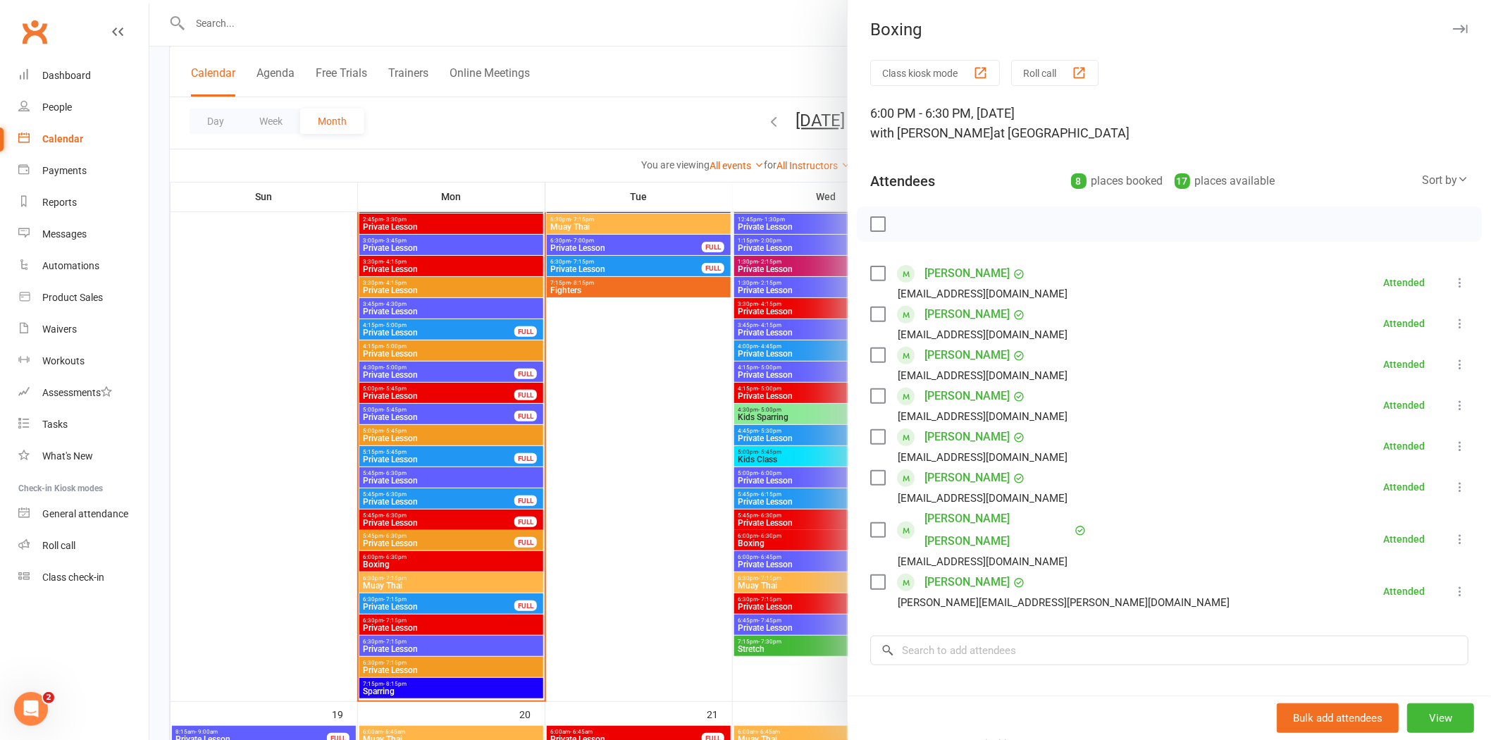
click at [913, 608] on div "Class kiosk mode Roll call 6:00 PM - 6:30 PM, Monday, October, 13, 2025 with Pa…" at bounding box center [1169, 462] width 643 height 805
click at [942, 636] on input "search" at bounding box center [1169, 651] width 598 height 30
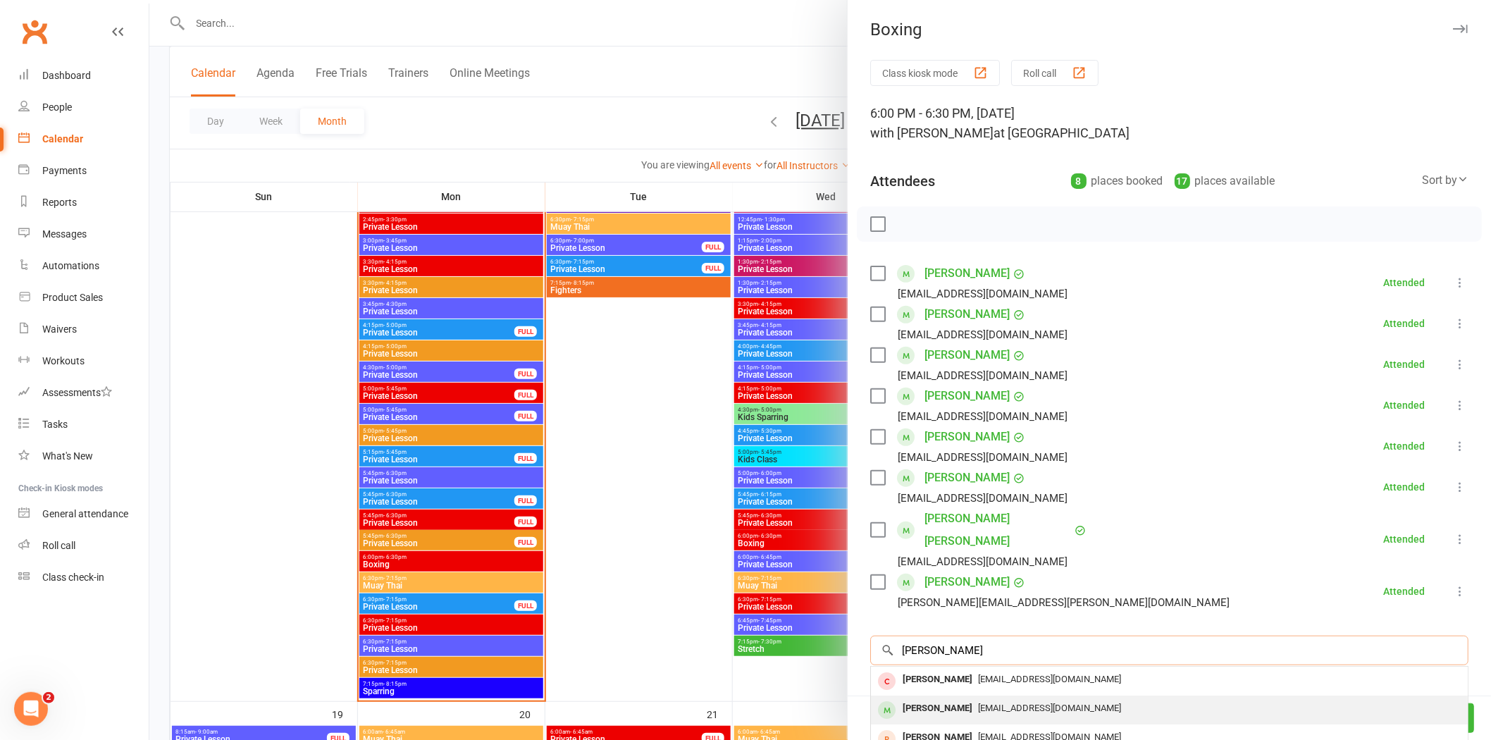
type input "jack m"
click at [978, 703] on span "[EMAIL_ADDRESS][DOMAIN_NAME]" at bounding box center [1049, 708] width 143 height 11
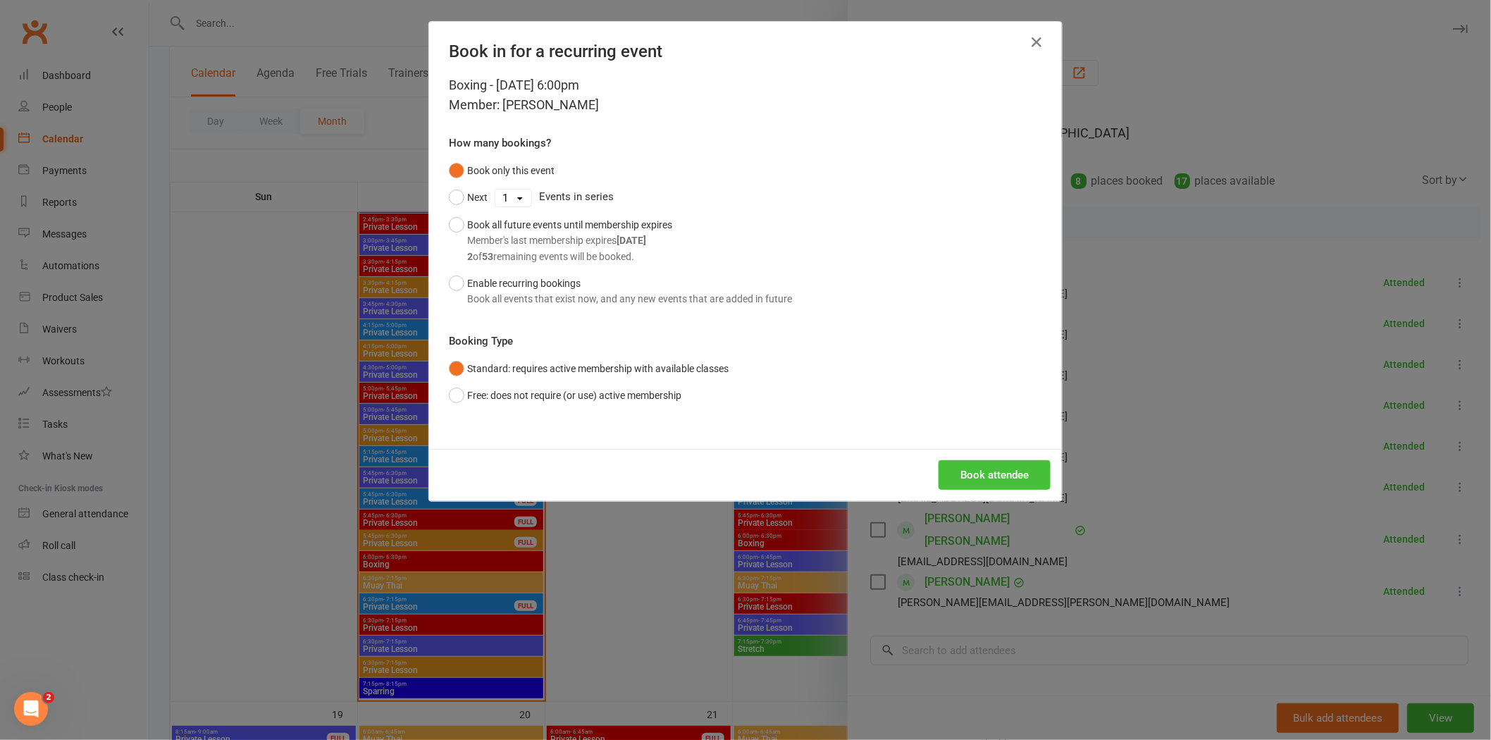
click at [944, 471] on button "Book attendee" at bounding box center [995, 475] width 112 height 30
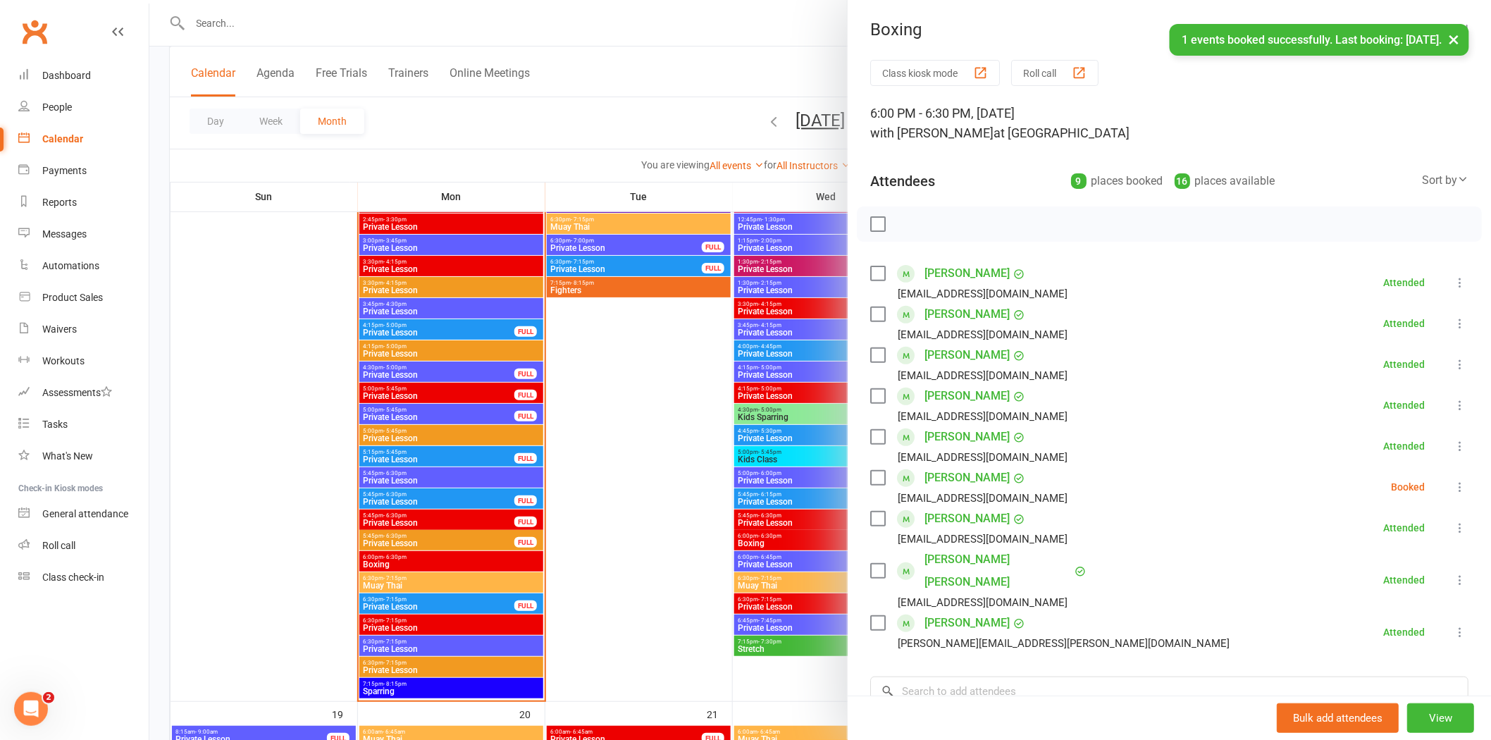
click at [1453, 481] on icon at bounding box center [1460, 487] width 14 height 14
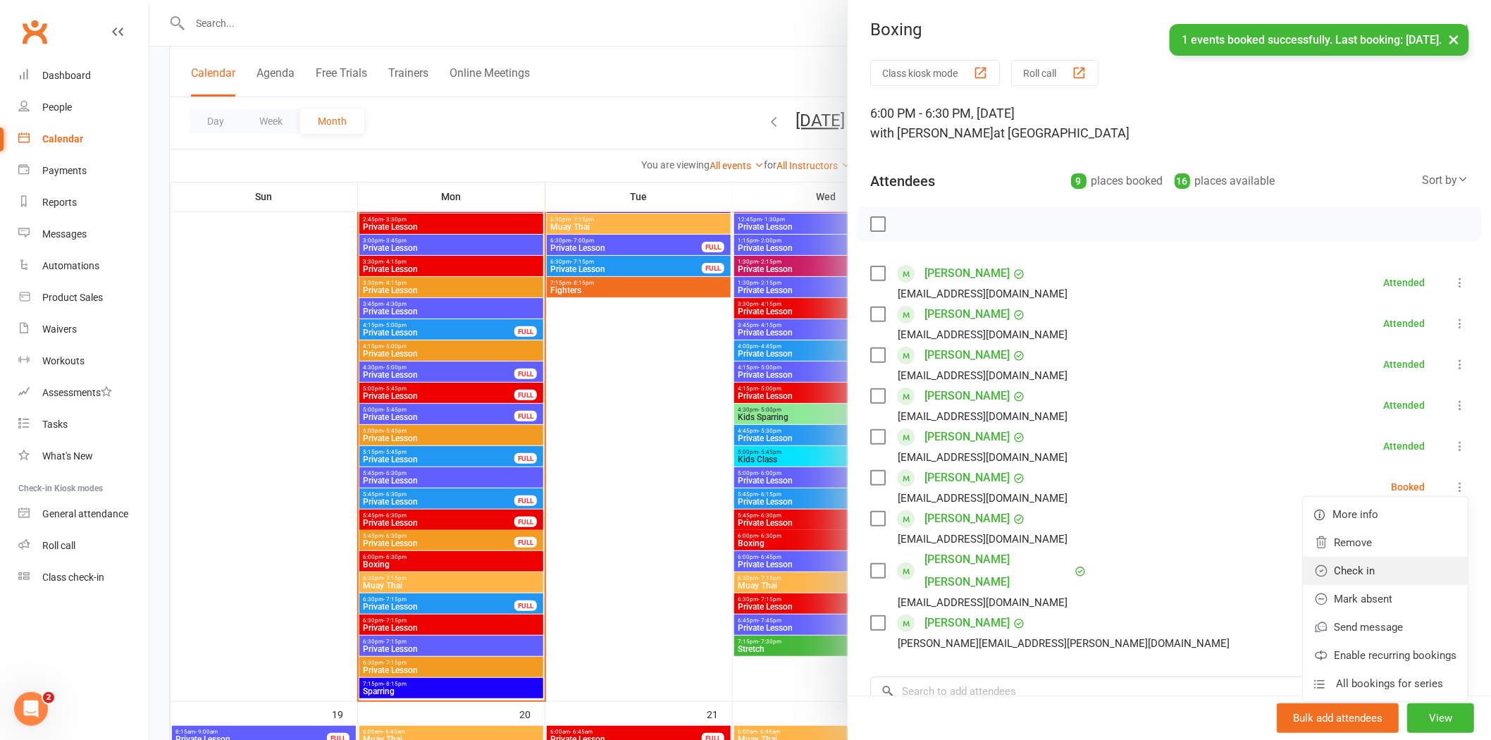
click at [1329, 571] on link "Check in" at bounding box center [1385, 571] width 165 height 28
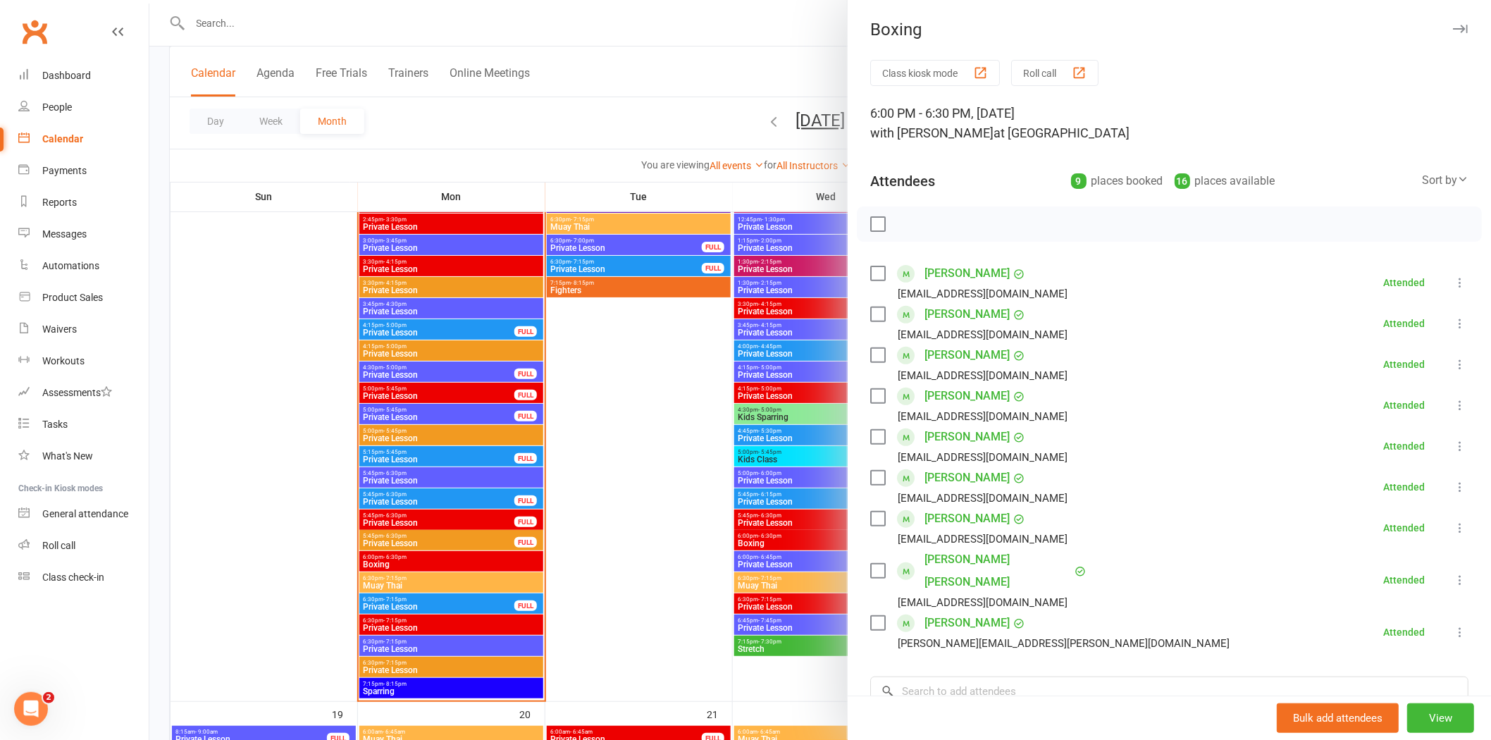
click at [326, 585] on div at bounding box center [820, 370] width 1342 height 740
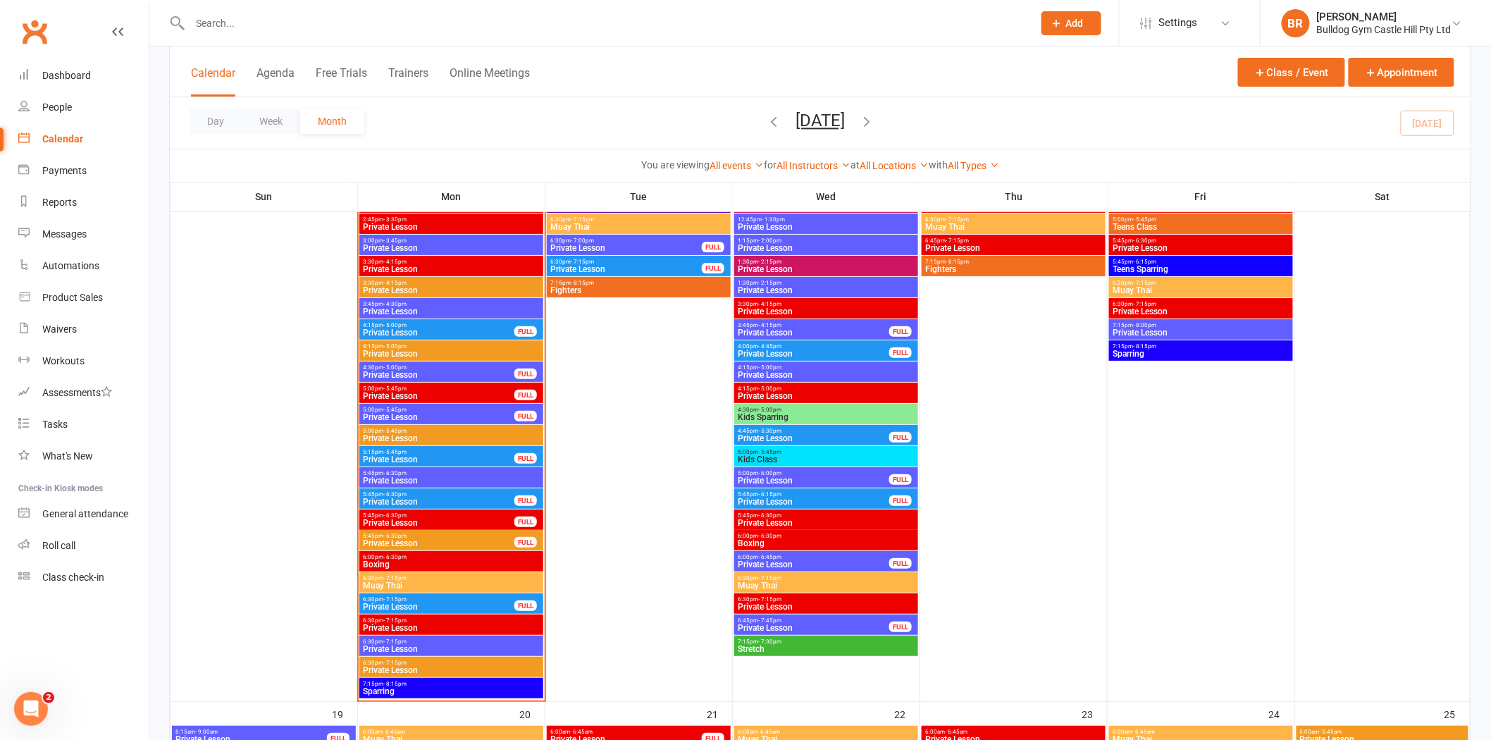
click at [383, 581] on span "Muay Thai" at bounding box center [451, 585] width 178 height 8
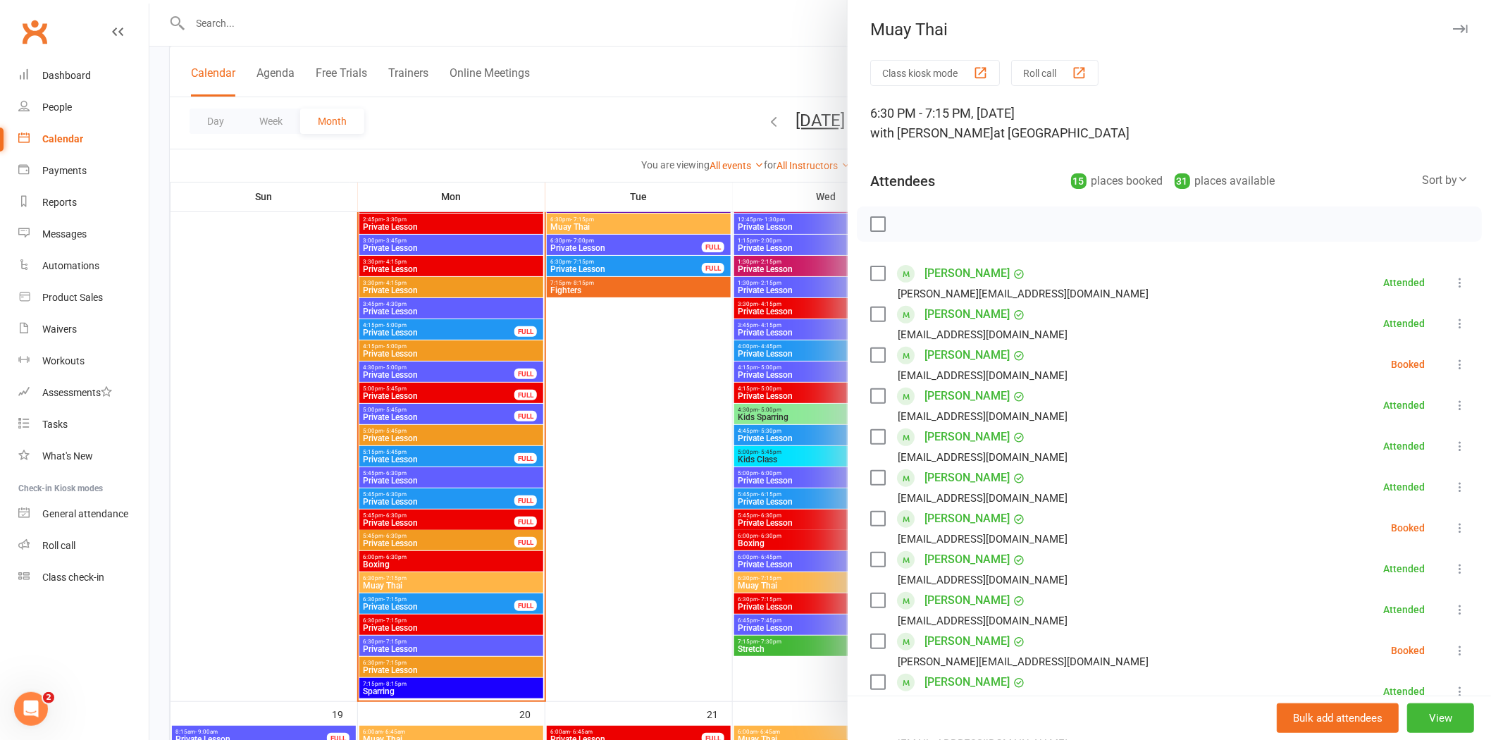
click at [962, 313] on link "[PERSON_NAME]" at bounding box center [967, 314] width 85 height 23
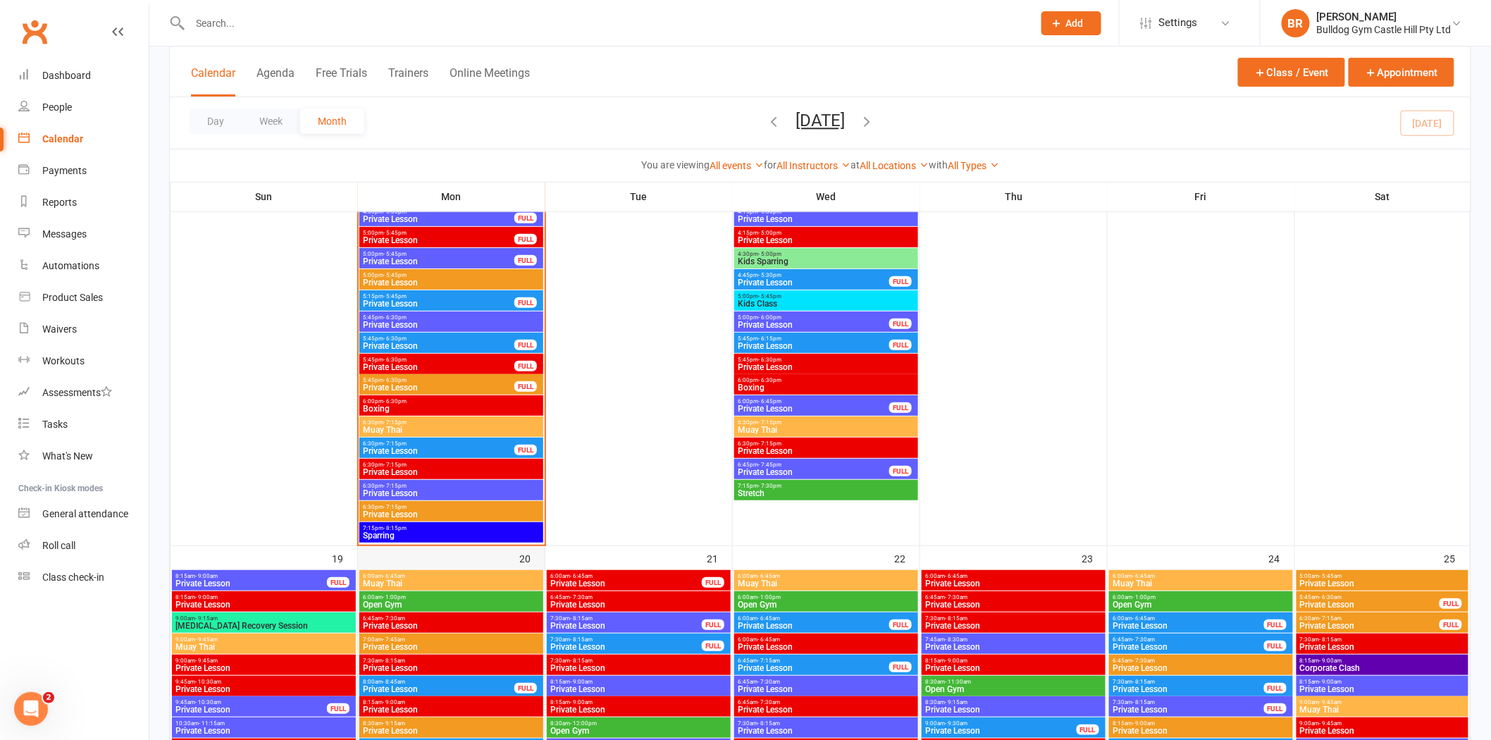
scroll to position [2349, 0]
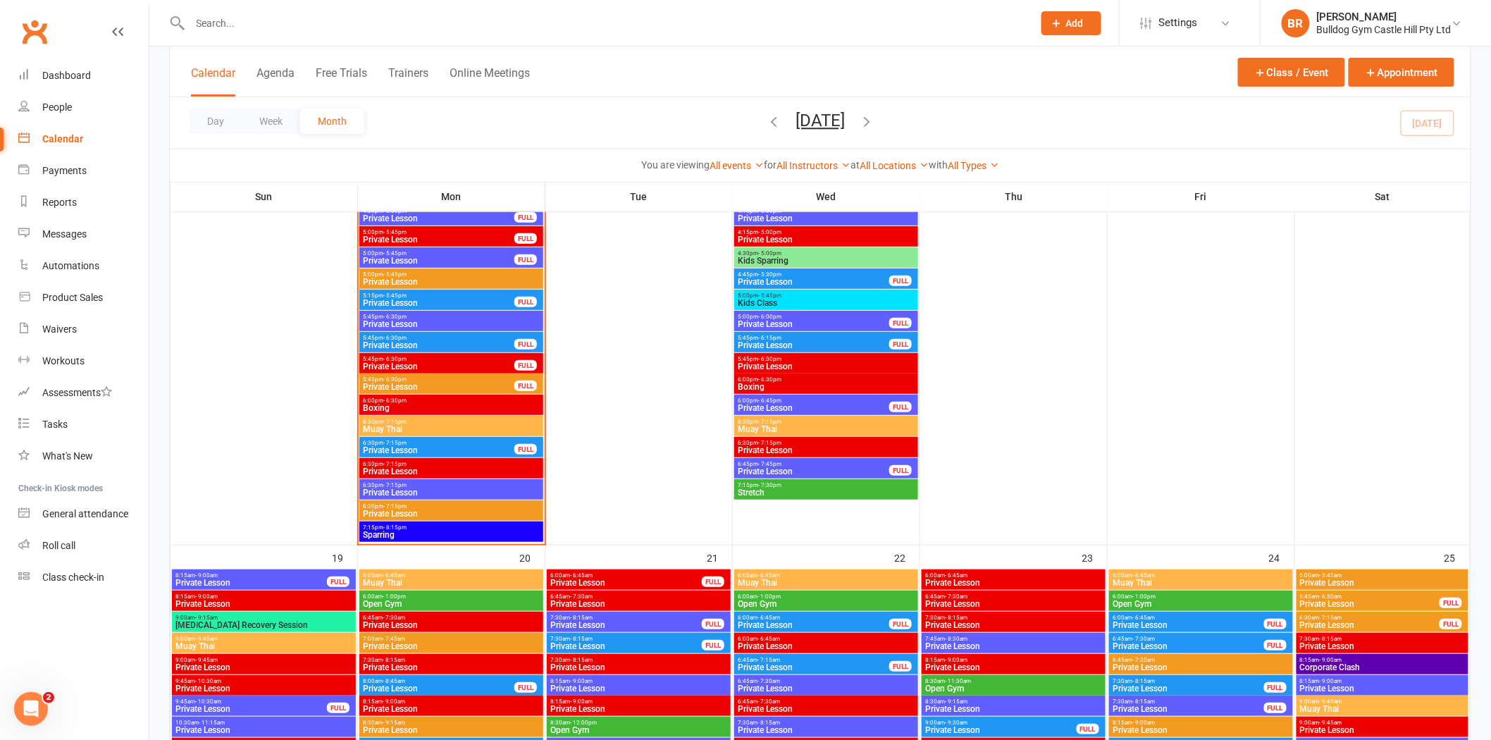
click at [395, 405] on span "Boxing" at bounding box center [451, 408] width 178 height 8
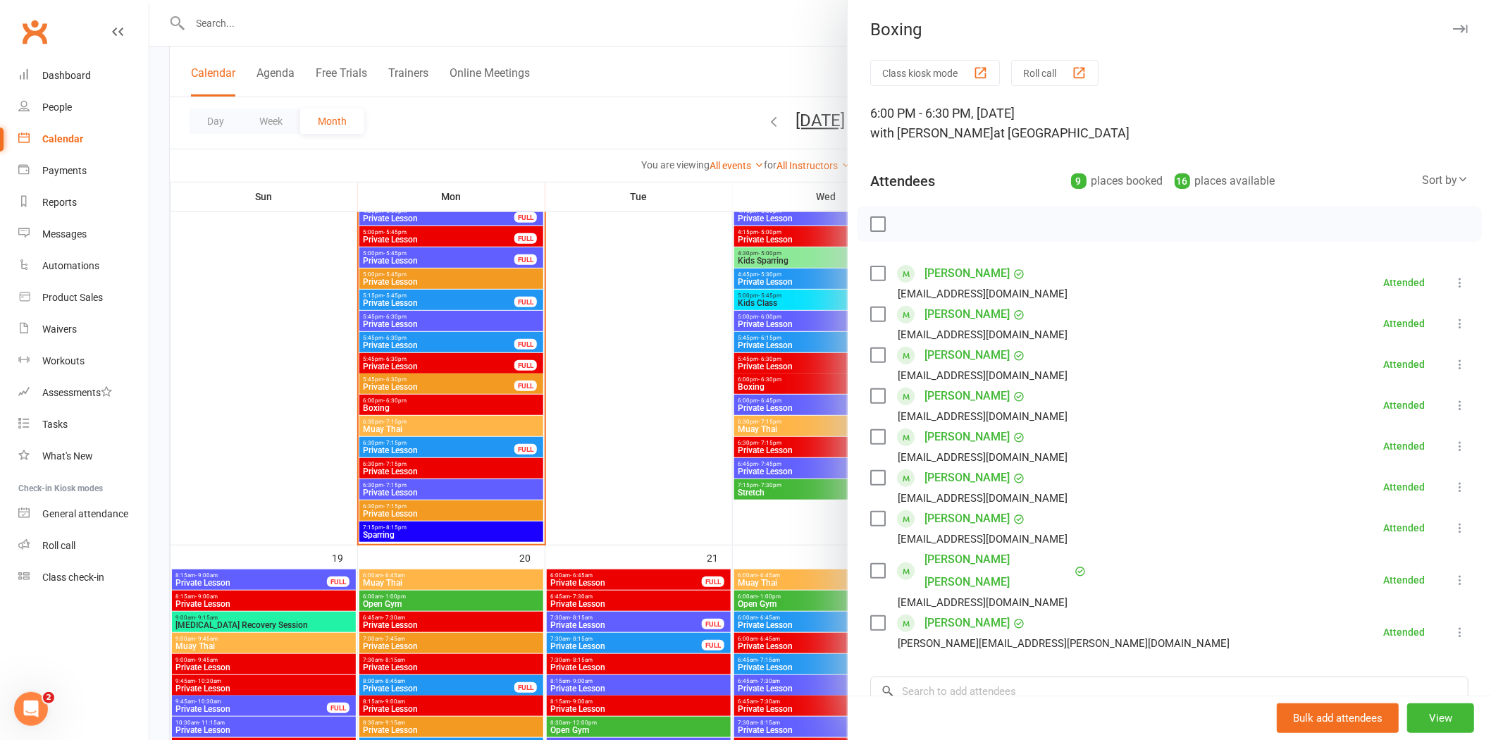
click at [427, 424] on div at bounding box center [820, 370] width 1342 height 740
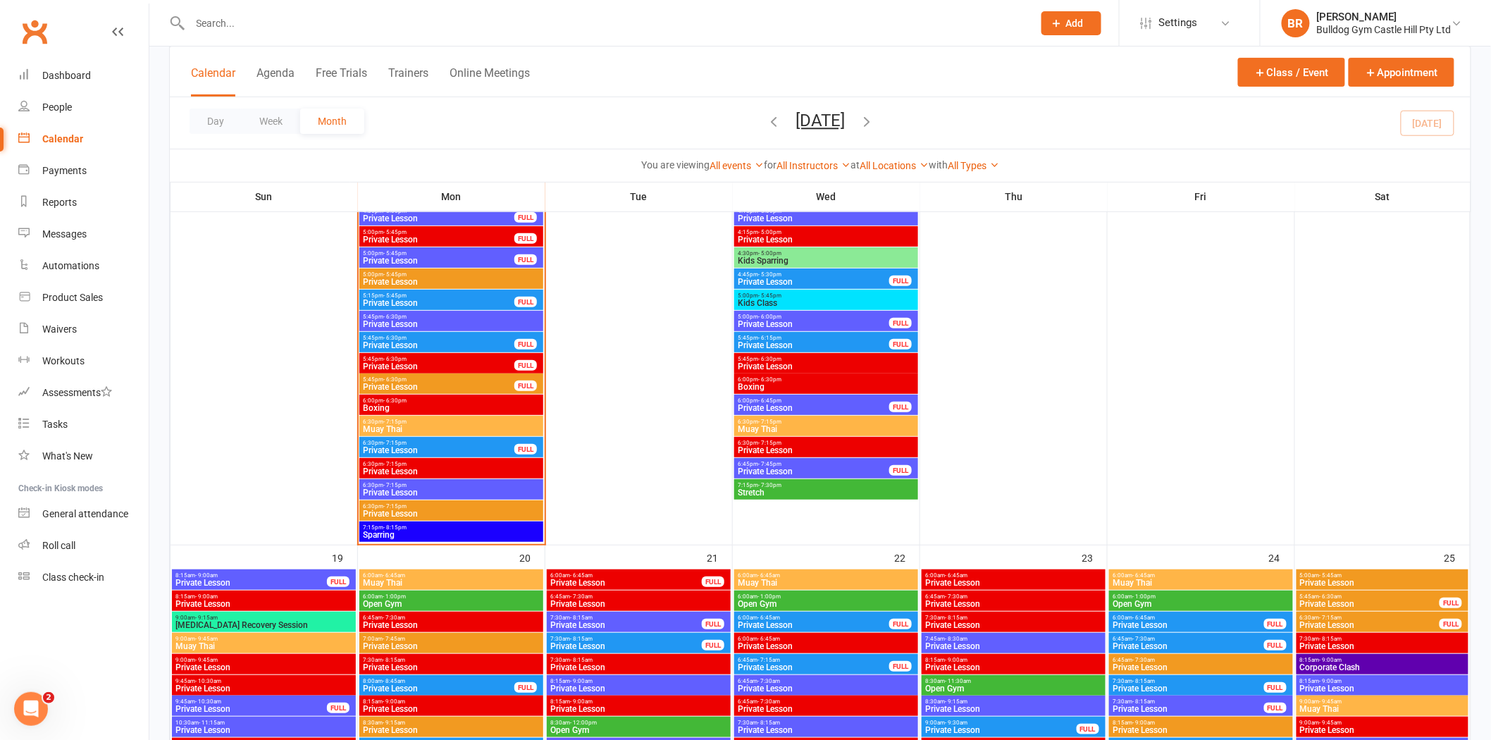
click at [426, 426] on span "Muay Thai" at bounding box center [451, 429] width 178 height 8
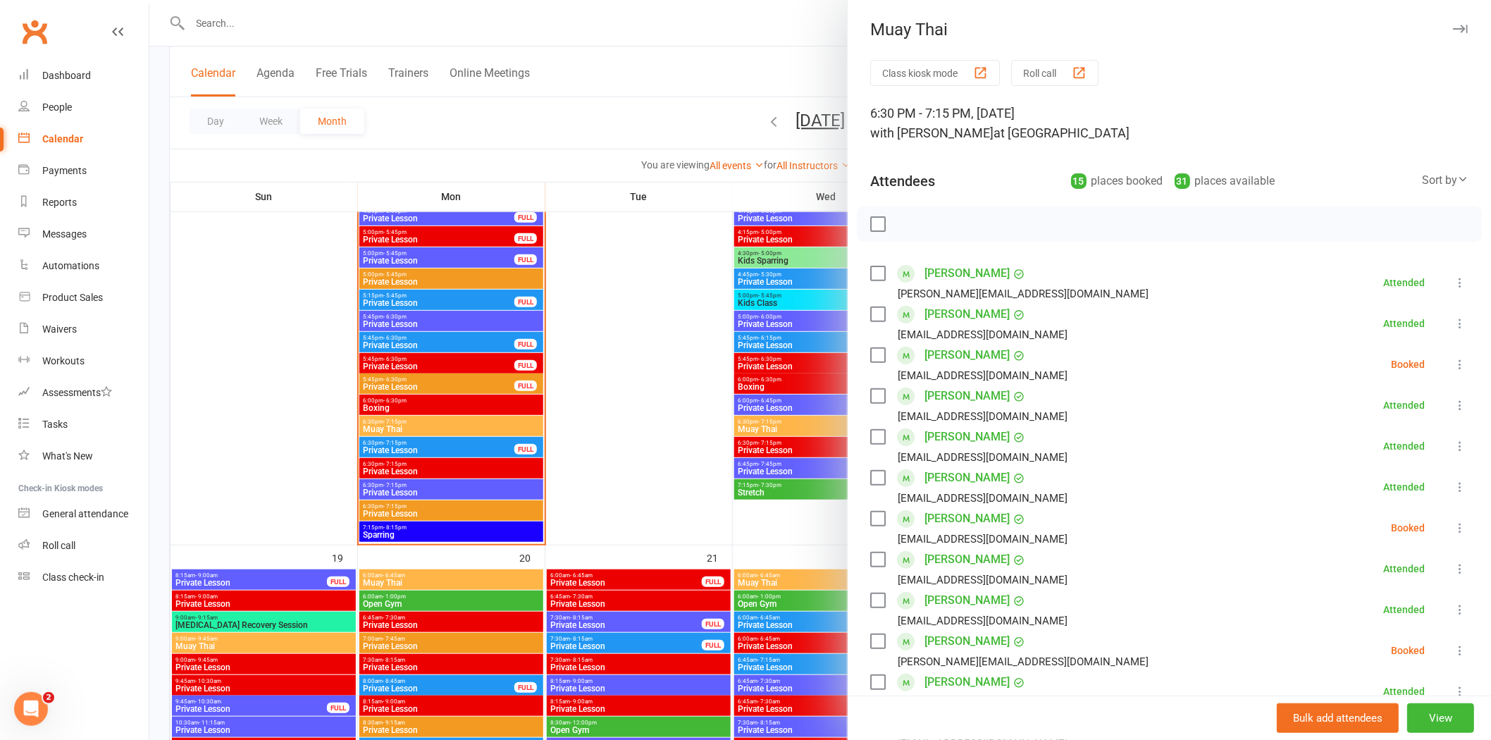
click at [957, 277] on link "[PERSON_NAME]" at bounding box center [967, 273] width 85 height 23
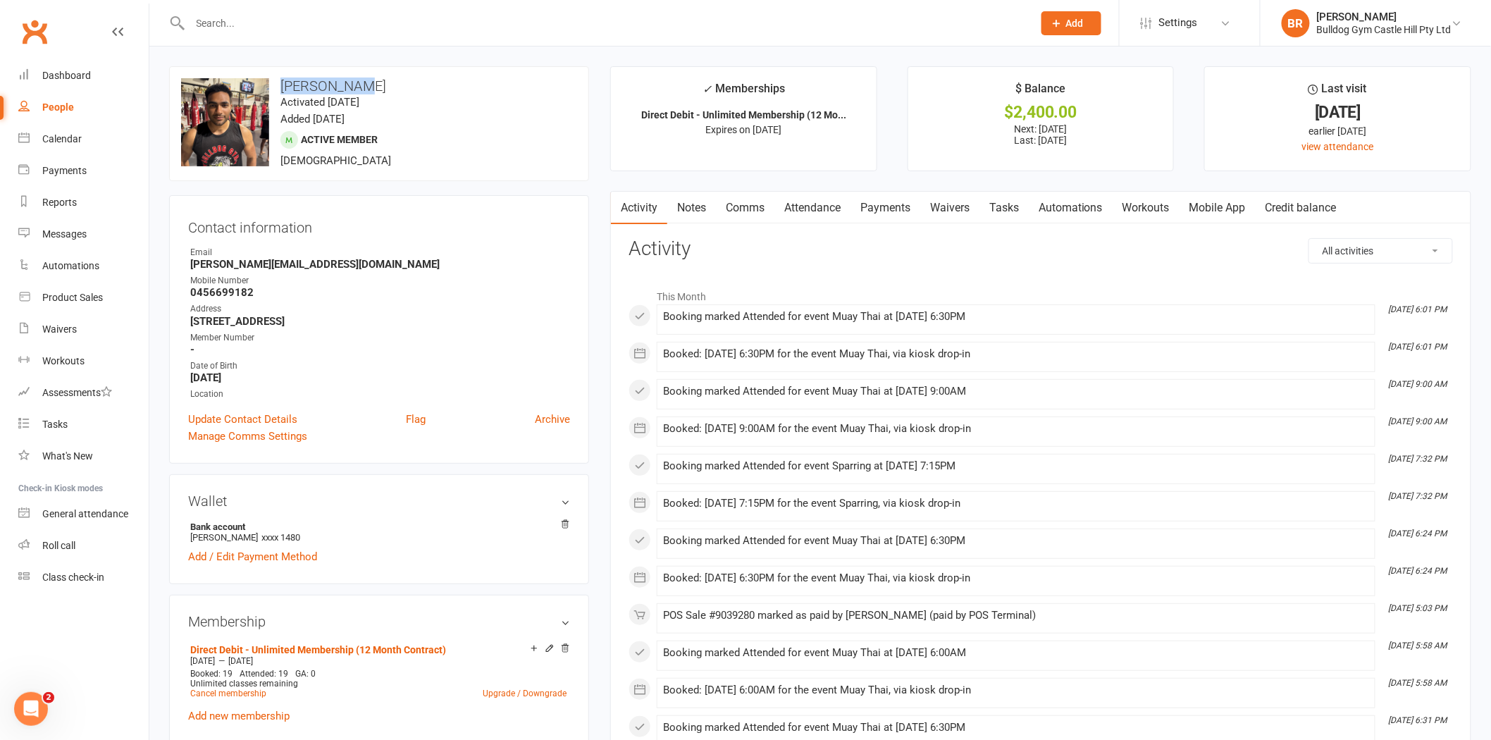
drag, startPoint x: 356, startPoint y: 80, endPoint x: 276, endPoint y: 87, distance: 80.6
click at [276, 87] on h3 "[PERSON_NAME]" at bounding box center [379, 86] width 396 height 16
copy div "change photo Ishan Banga"
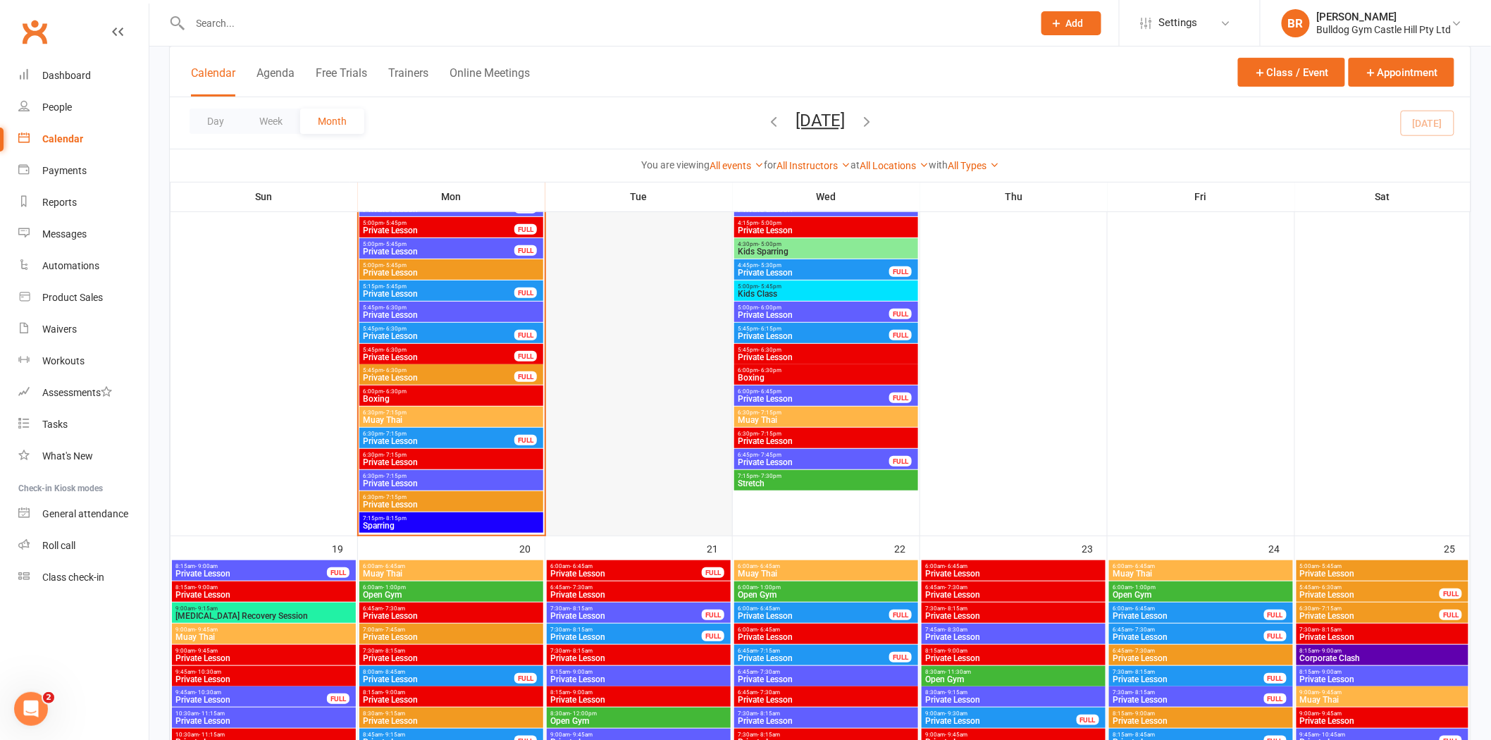
scroll to position [2270, 0]
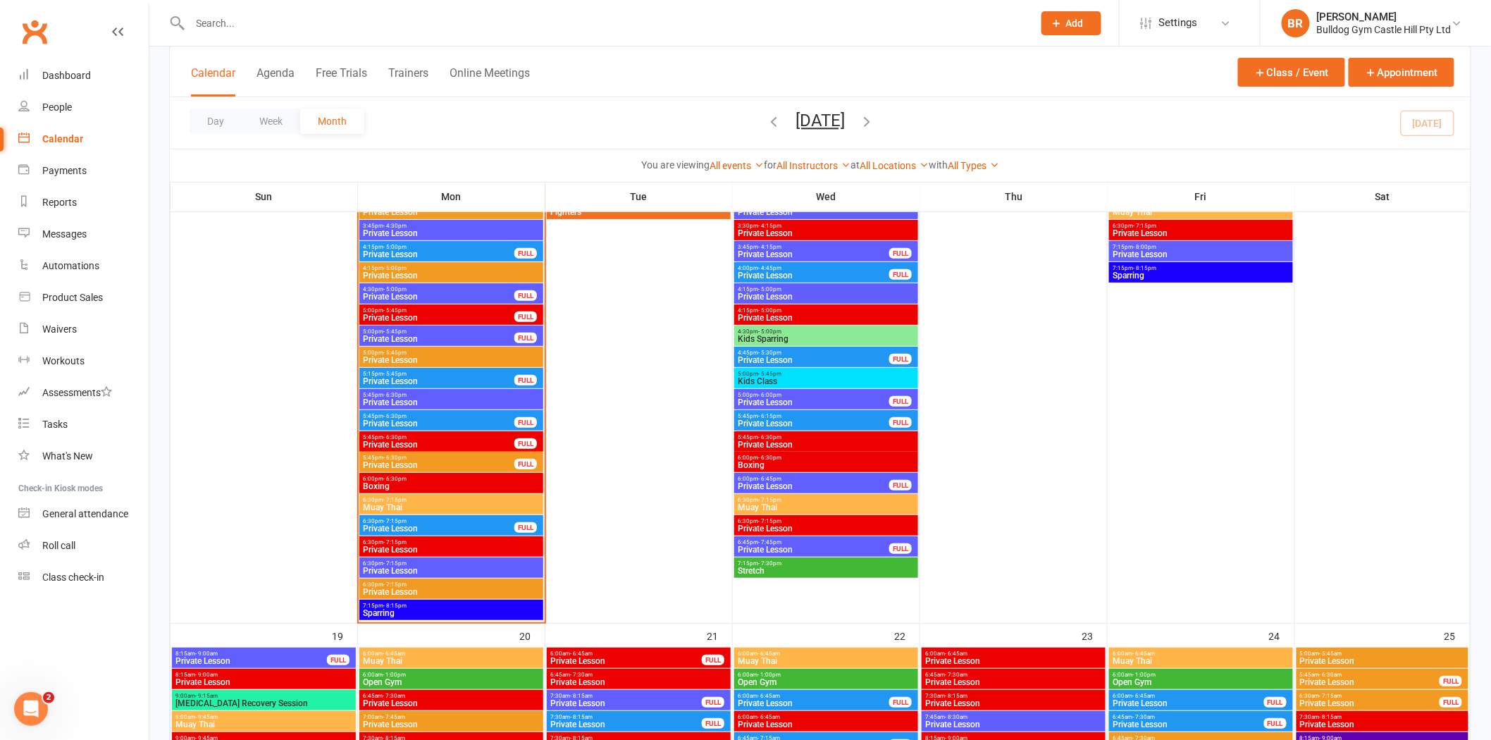
click at [404, 479] on span "- 6:30pm" at bounding box center [394, 479] width 23 height 6
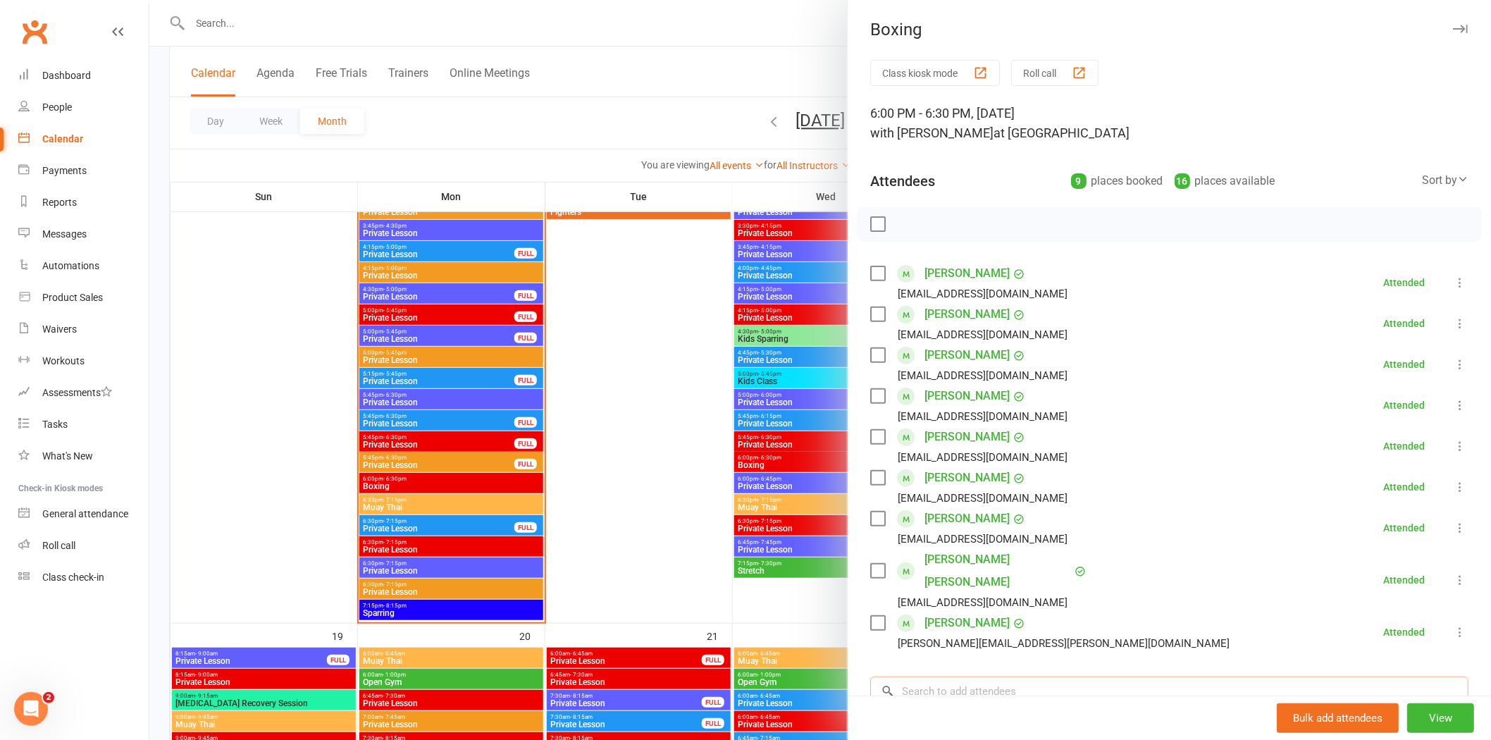
click at [998, 676] on input "search" at bounding box center [1169, 691] width 598 height 30
paste input "[PERSON_NAME]"
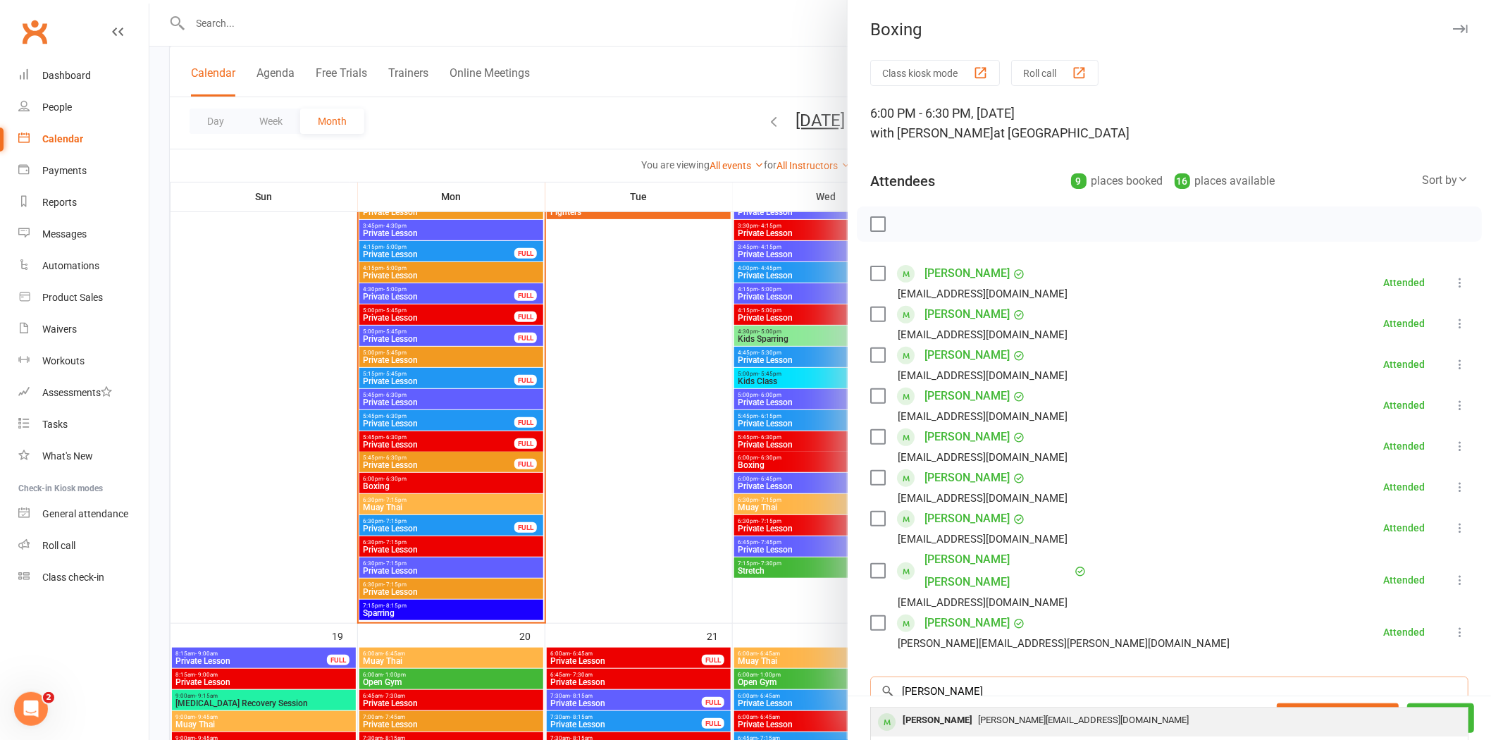
type input "Ishan Banga"
click at [948, 710] on div "[PERSON_NAME]" at bounding box center [937, 720] width 81 height 20
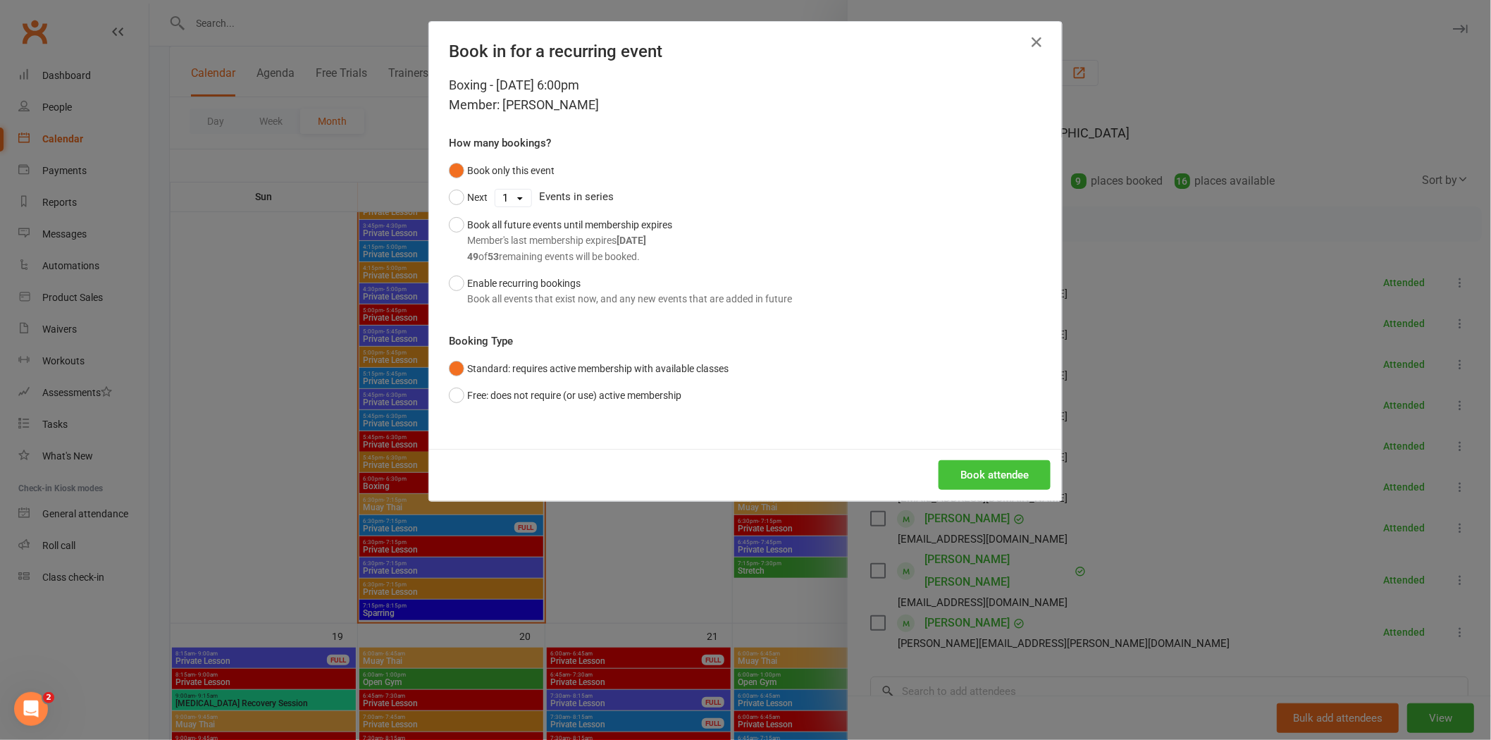
click at [945, 468] on button "Book attendee" at bounding box center [995, 475] width 112 height 30
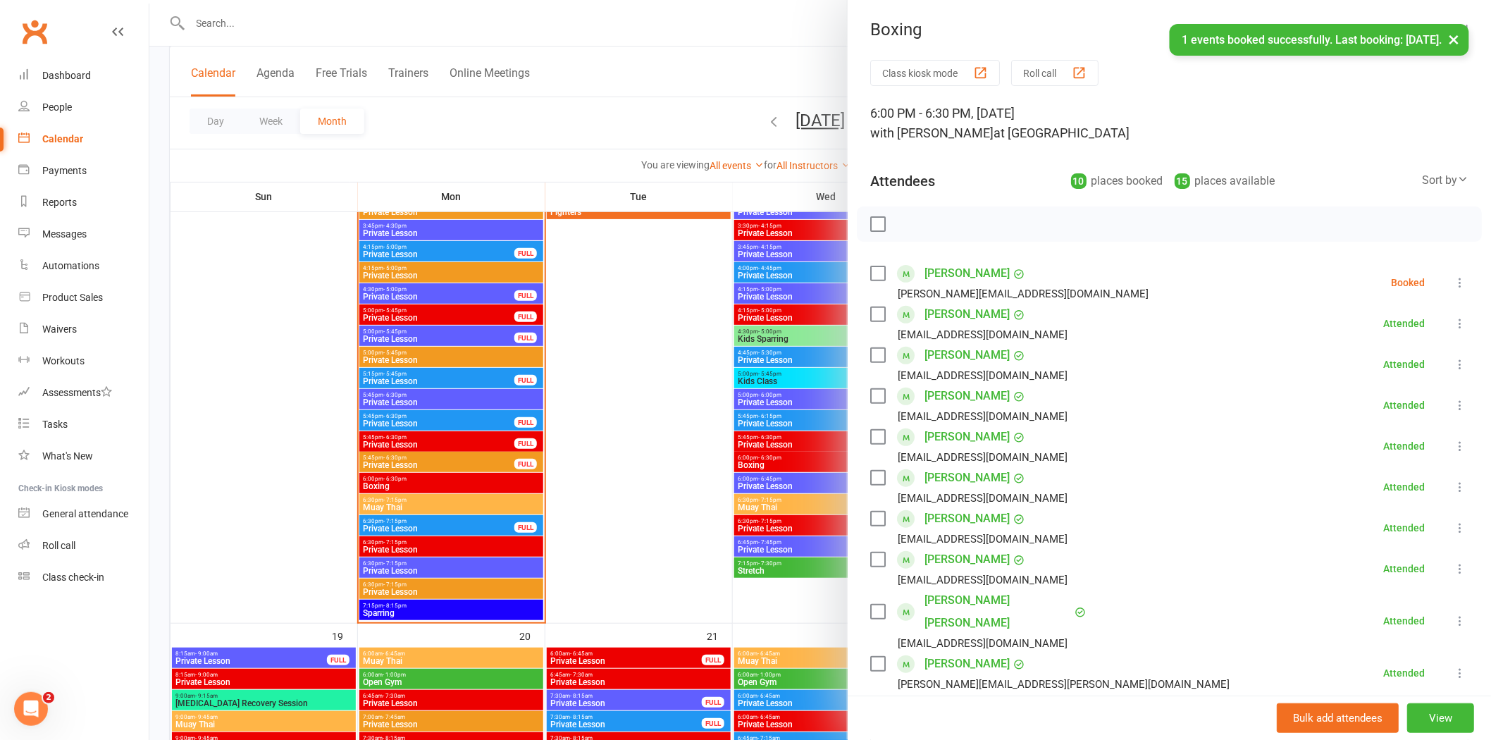
click at [1453, 280] on icon at bounding box center [1460, 283] width 14 height 14
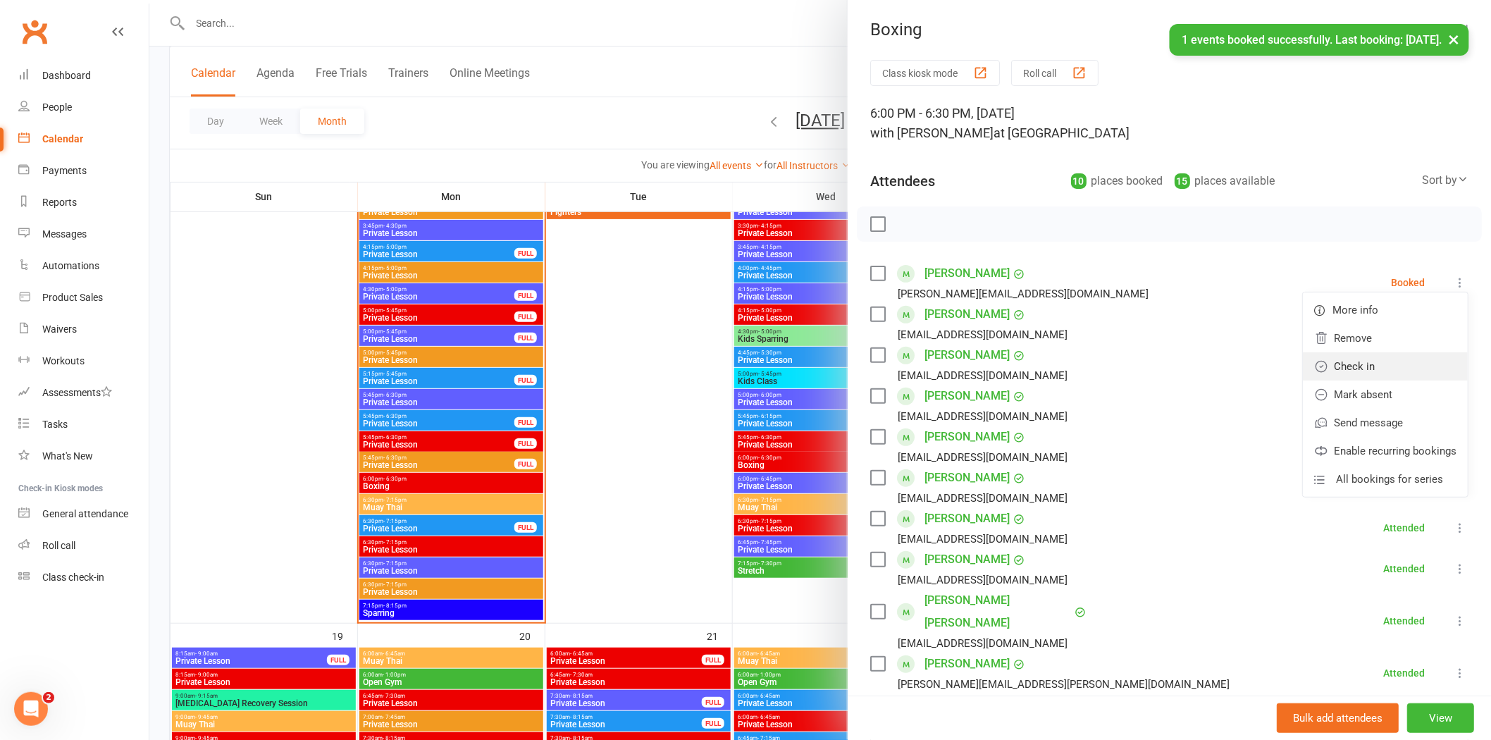
click at [1359, 359] on link "Check in" at bounding box center [1385, 366] width 165 height 28
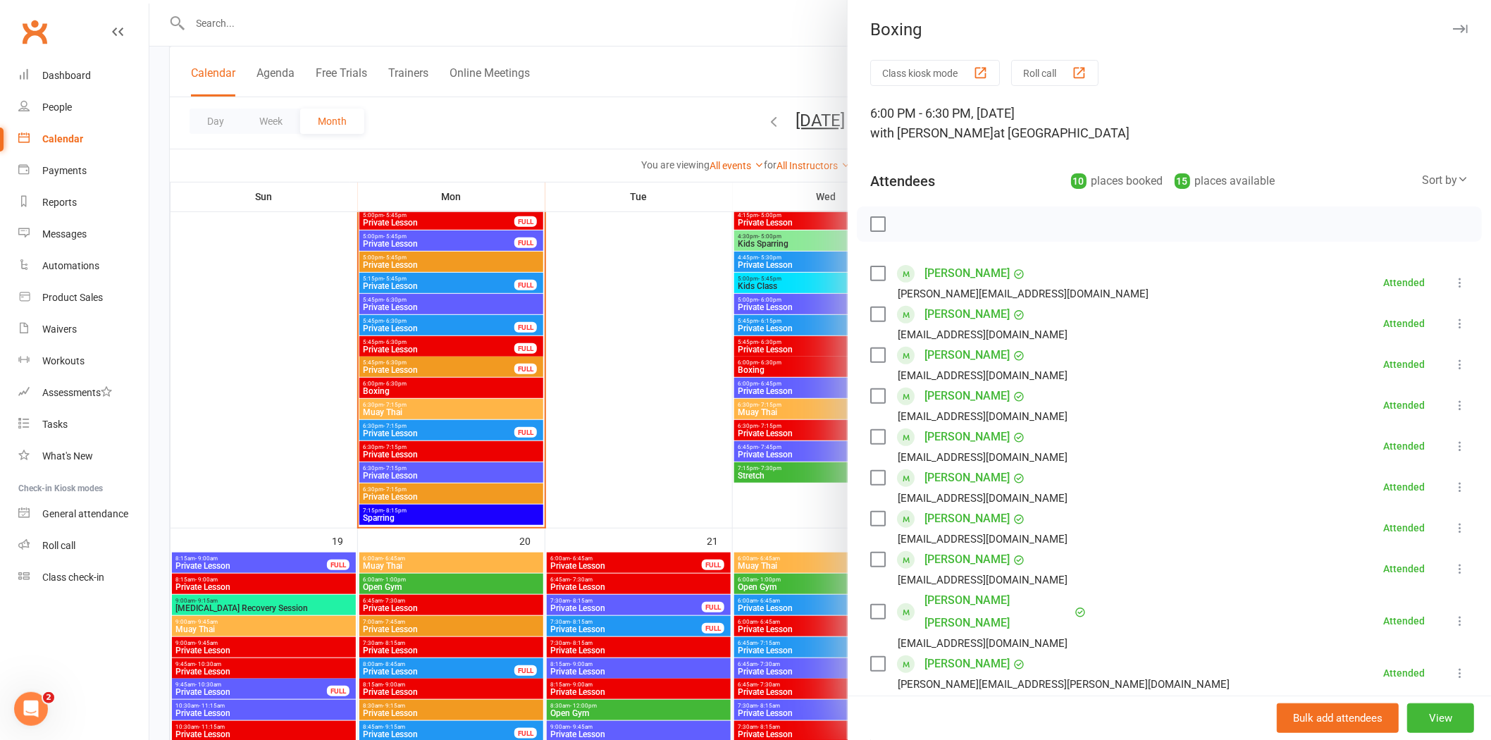
scroll to position [2427, 0]
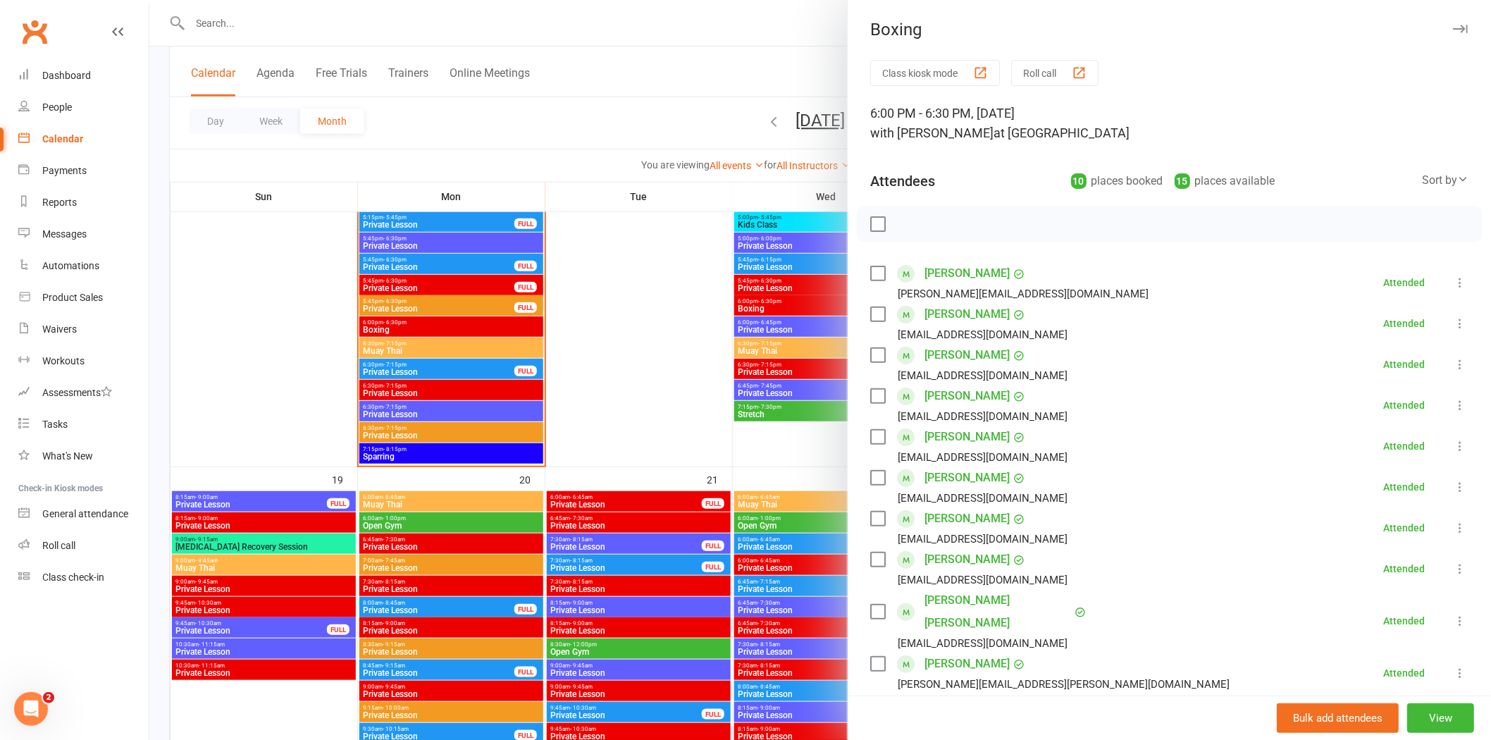
click at [385, 338] on div at bounding box center [820, 370] width 1342 height 740
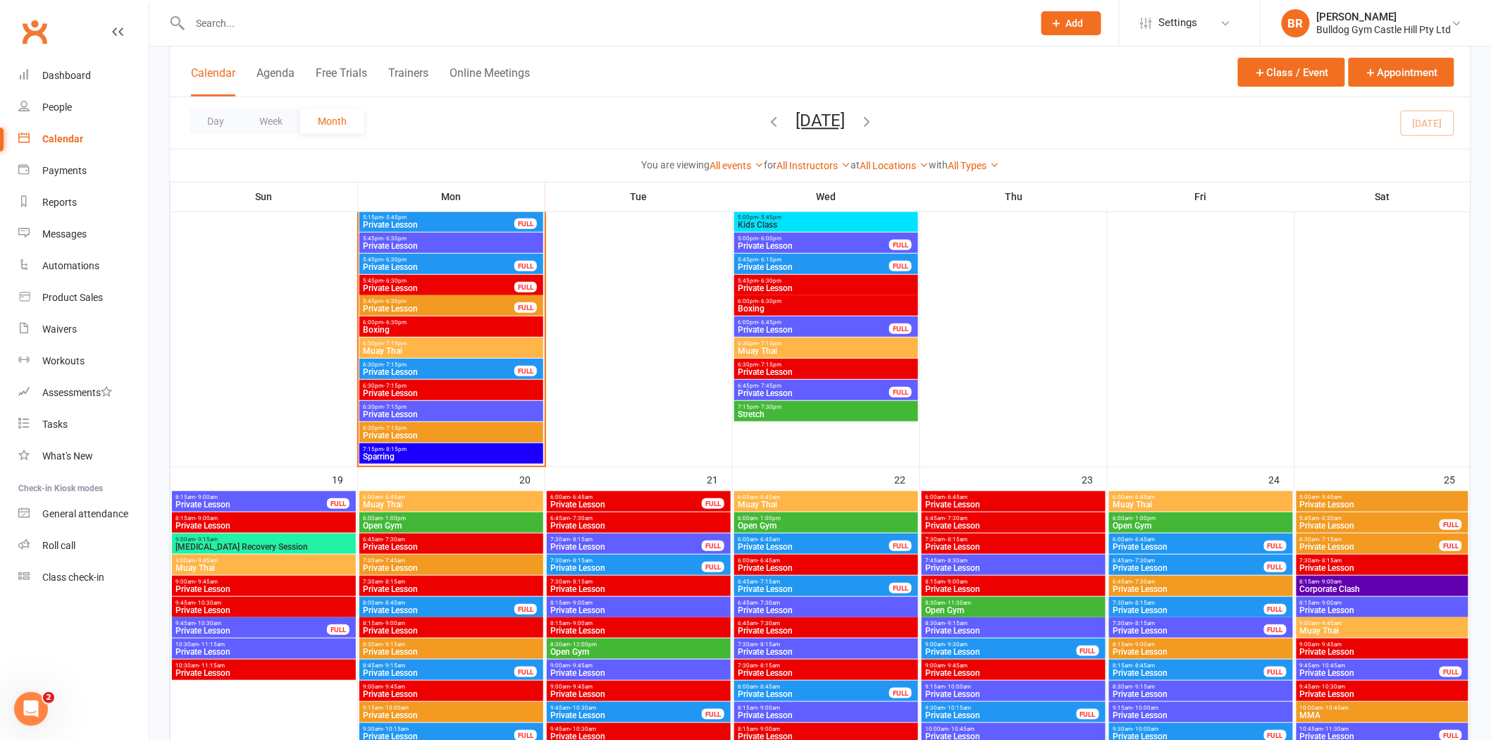
click at [385, 355] on div "6:30pm - 7:15pm Muay Thai" at bounding box center [451, 348] width 184 height 20
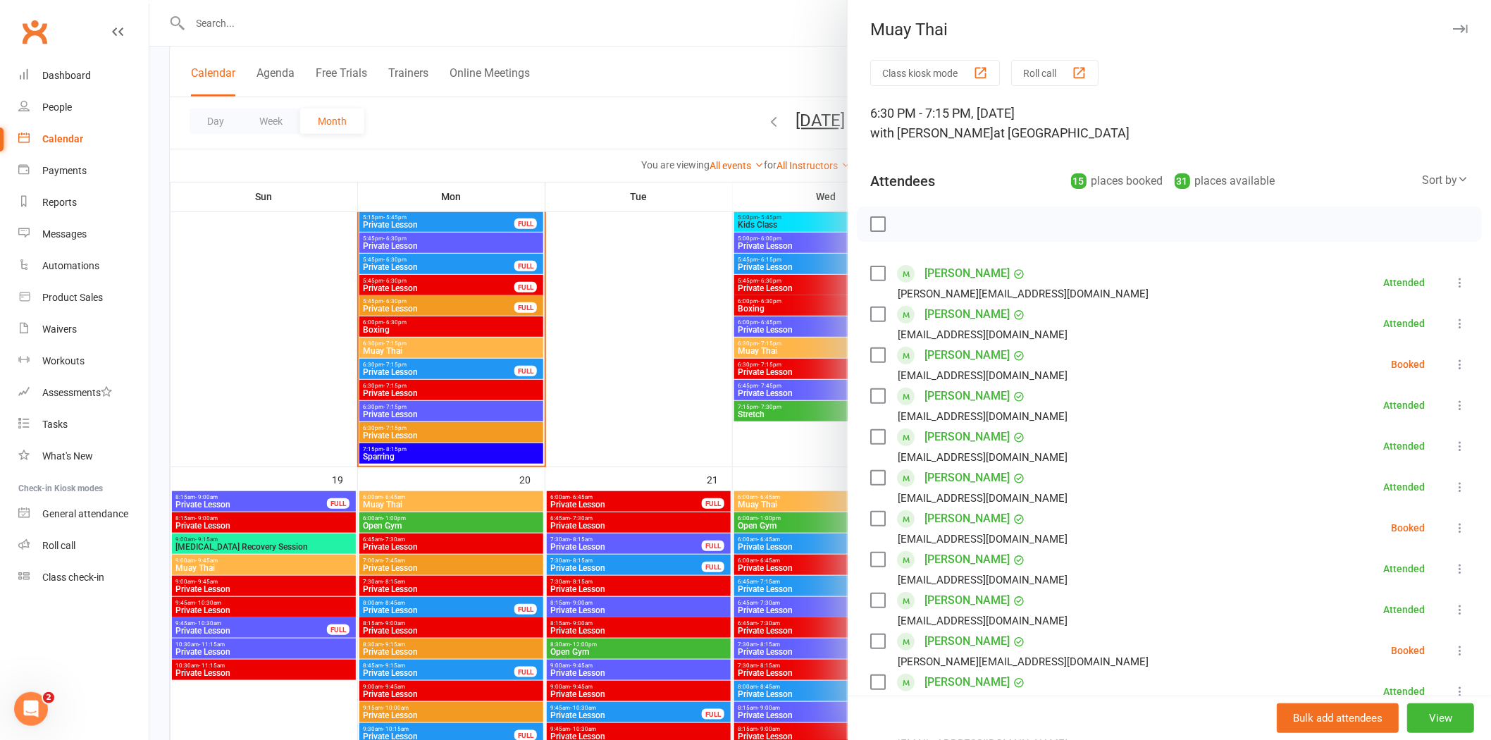
click at [1453, 287] on icon at bounding box center [1460, 283] width 14 height 14
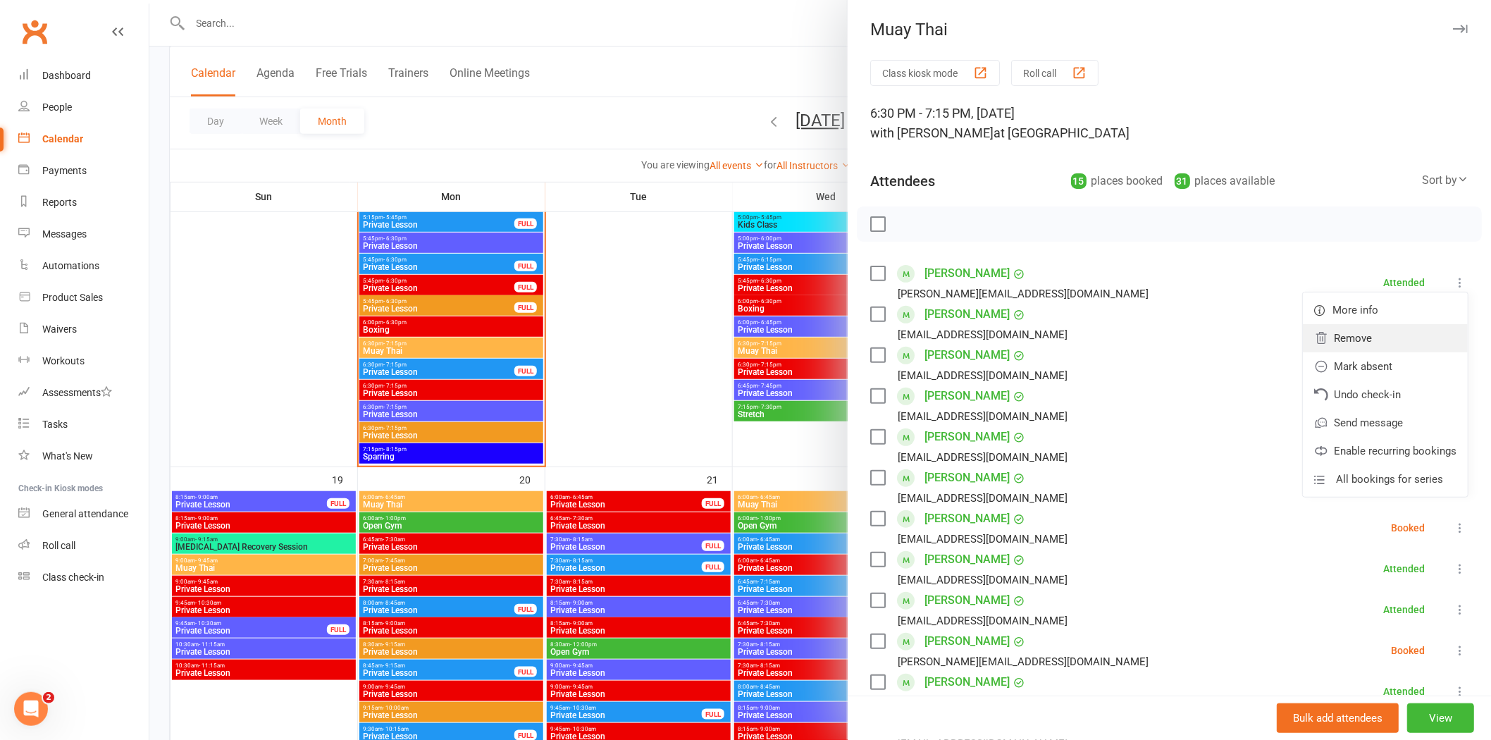
click at [1354, 342] on link "Remove" at bounding box center [1385, 338] width 165 height 28
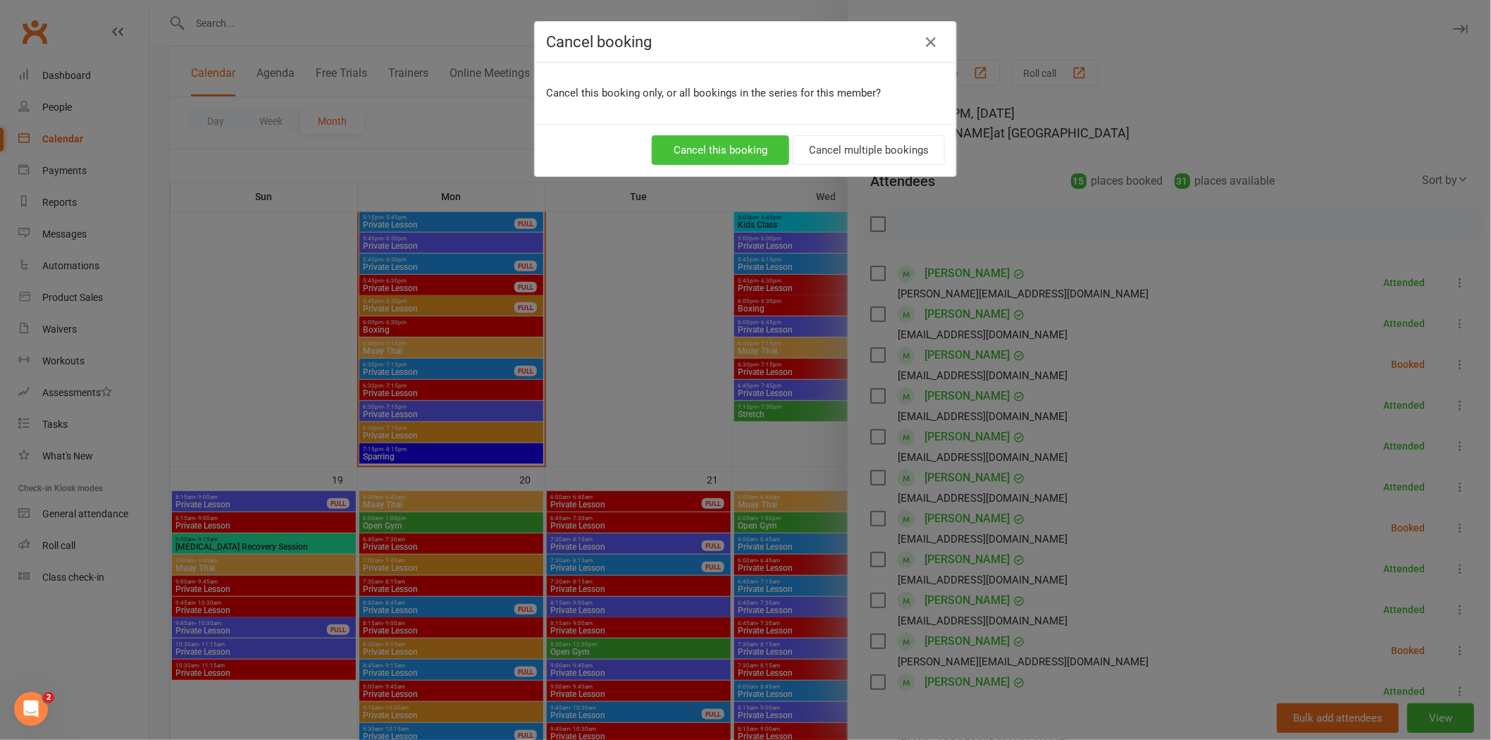
click at [717, 146] on button "Cancel this booking" at bounding box center [720, 150] width 137 height 30
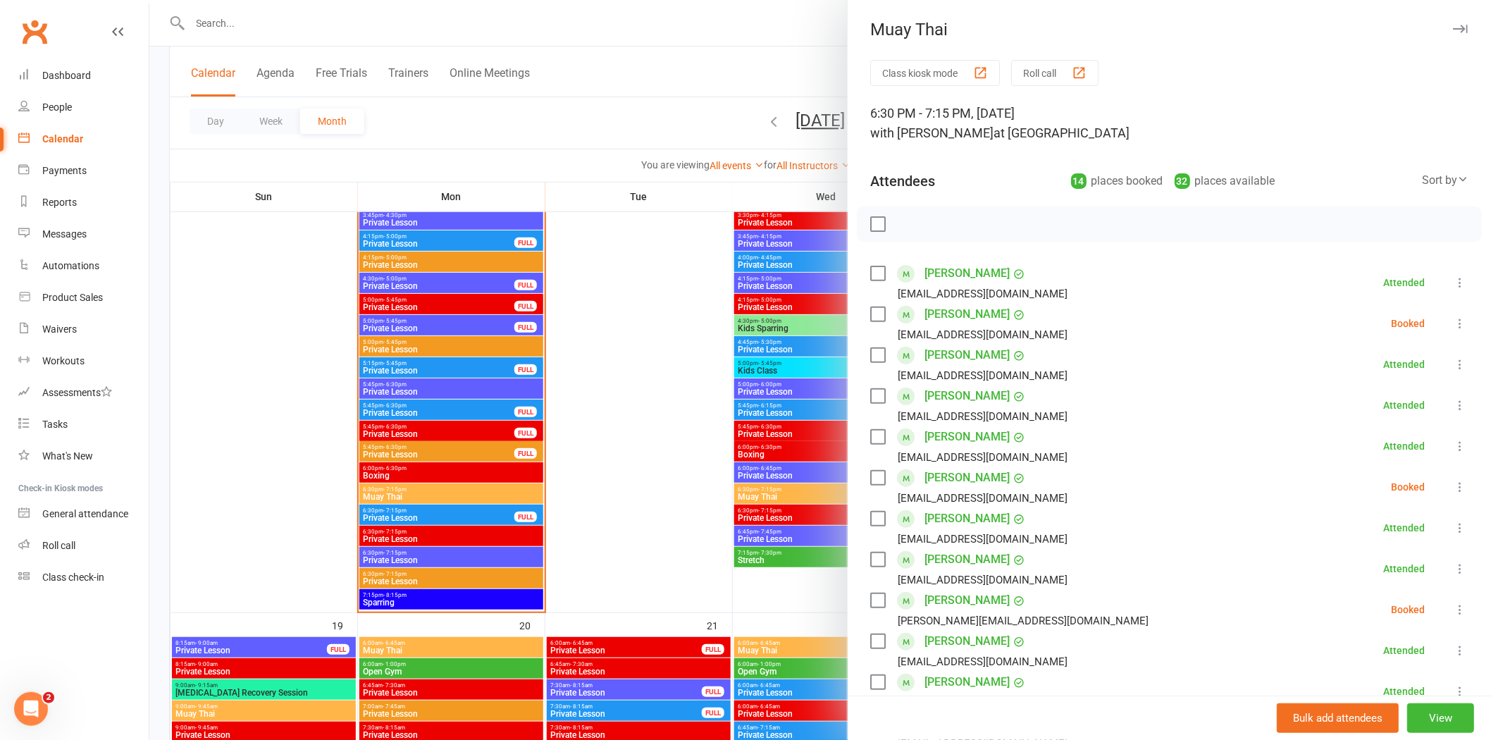
scroll to position [2270, 0]
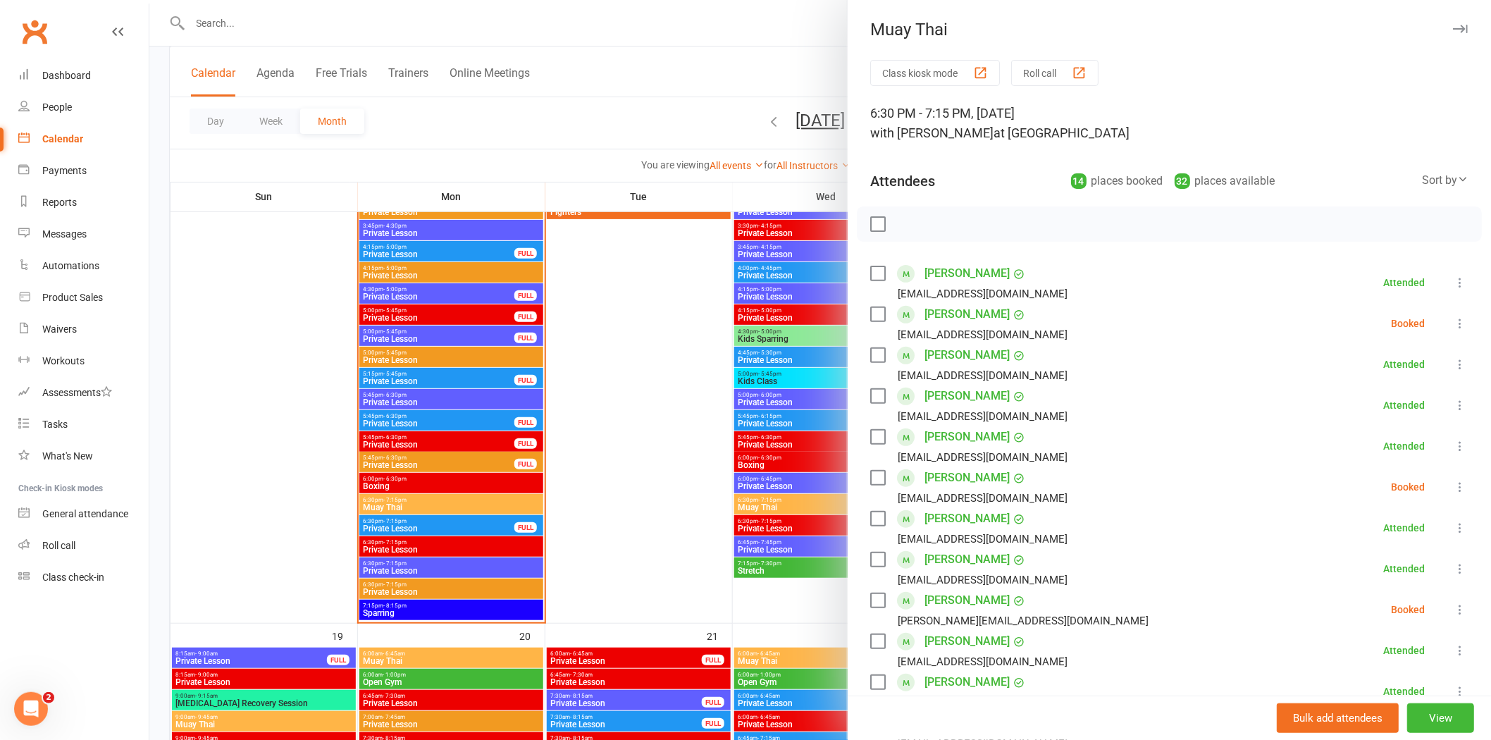
click at [407, 488] on div at bounding box center [820, 370] width 1342 height 740
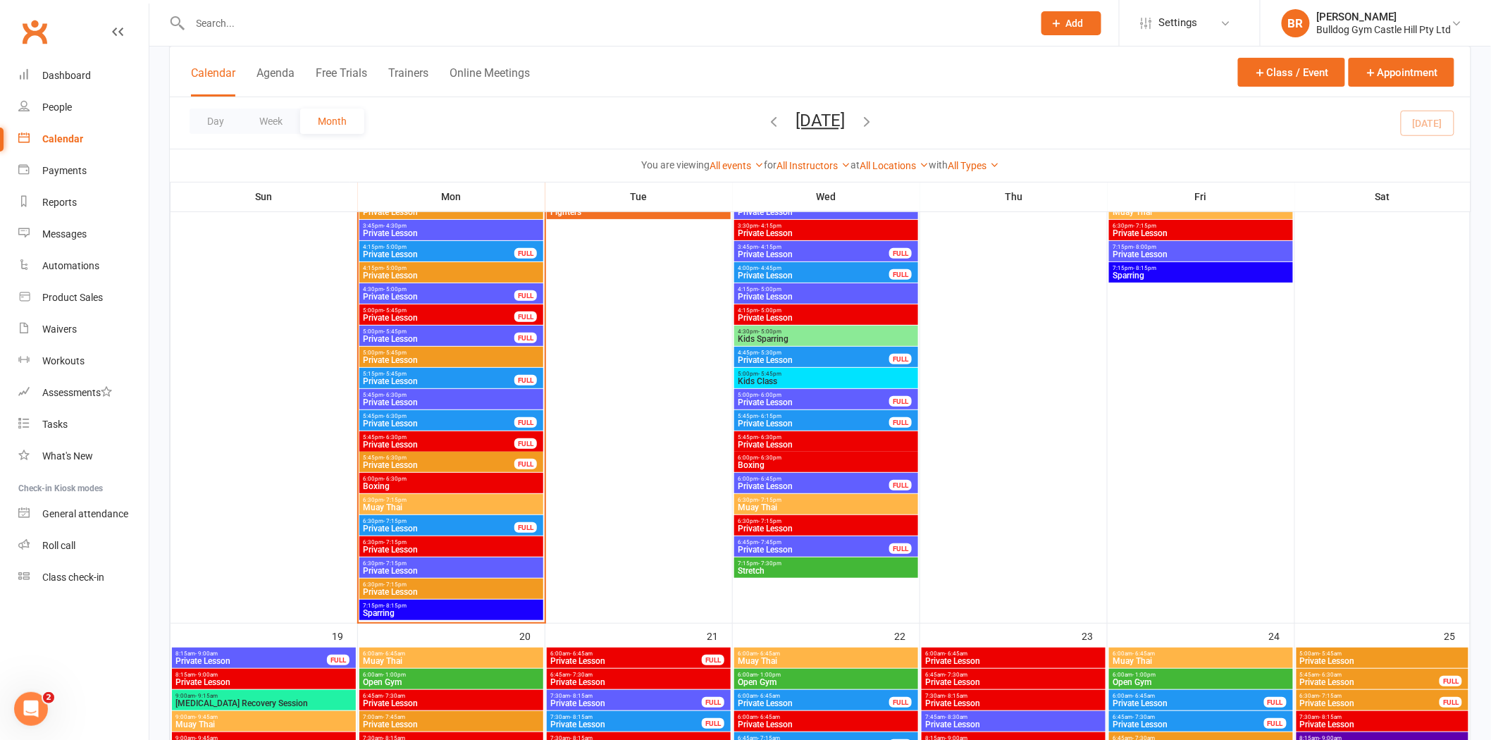
click at [416, 480] on span "6:00pm - 6:30pm" at bounding box center [451, 479] width 178 height 6
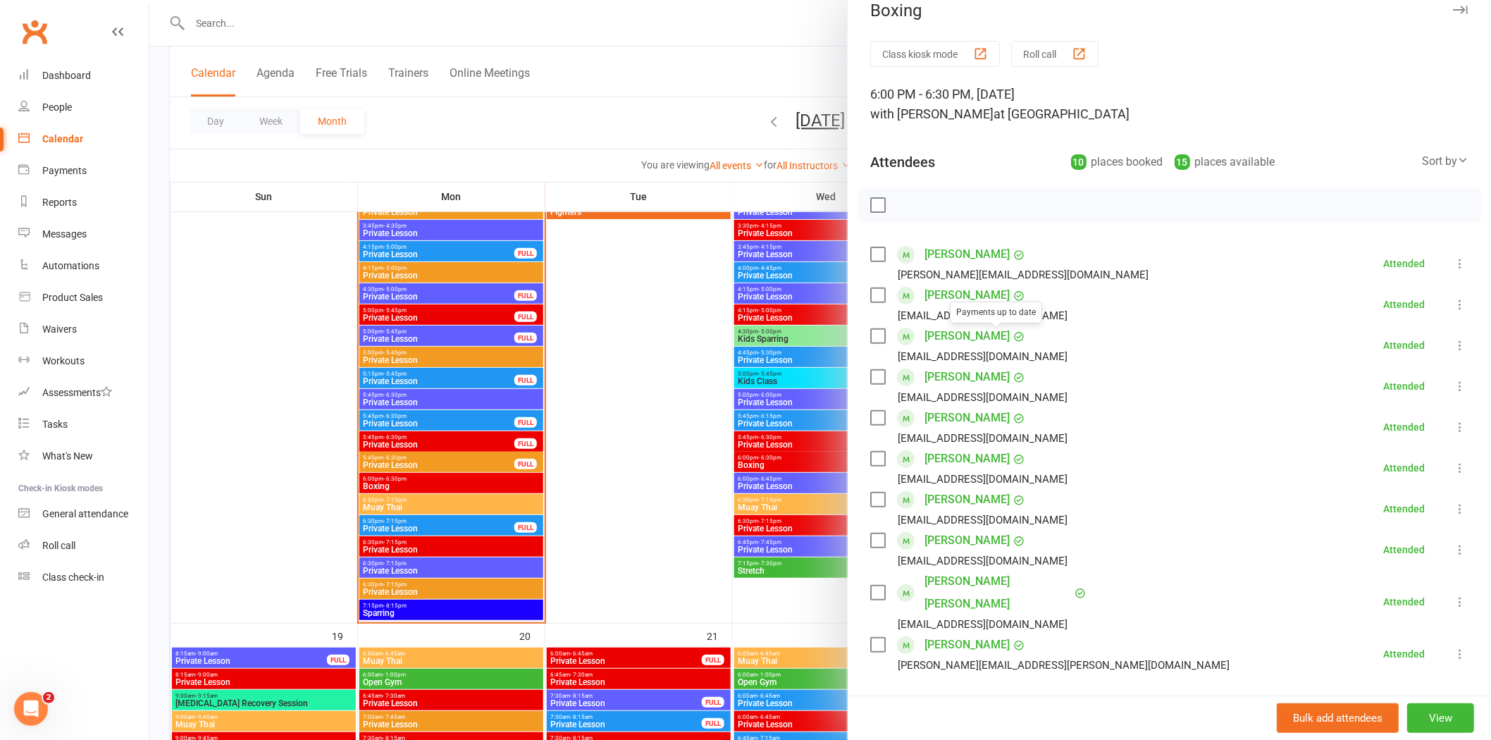
scroll to position [0, 0]
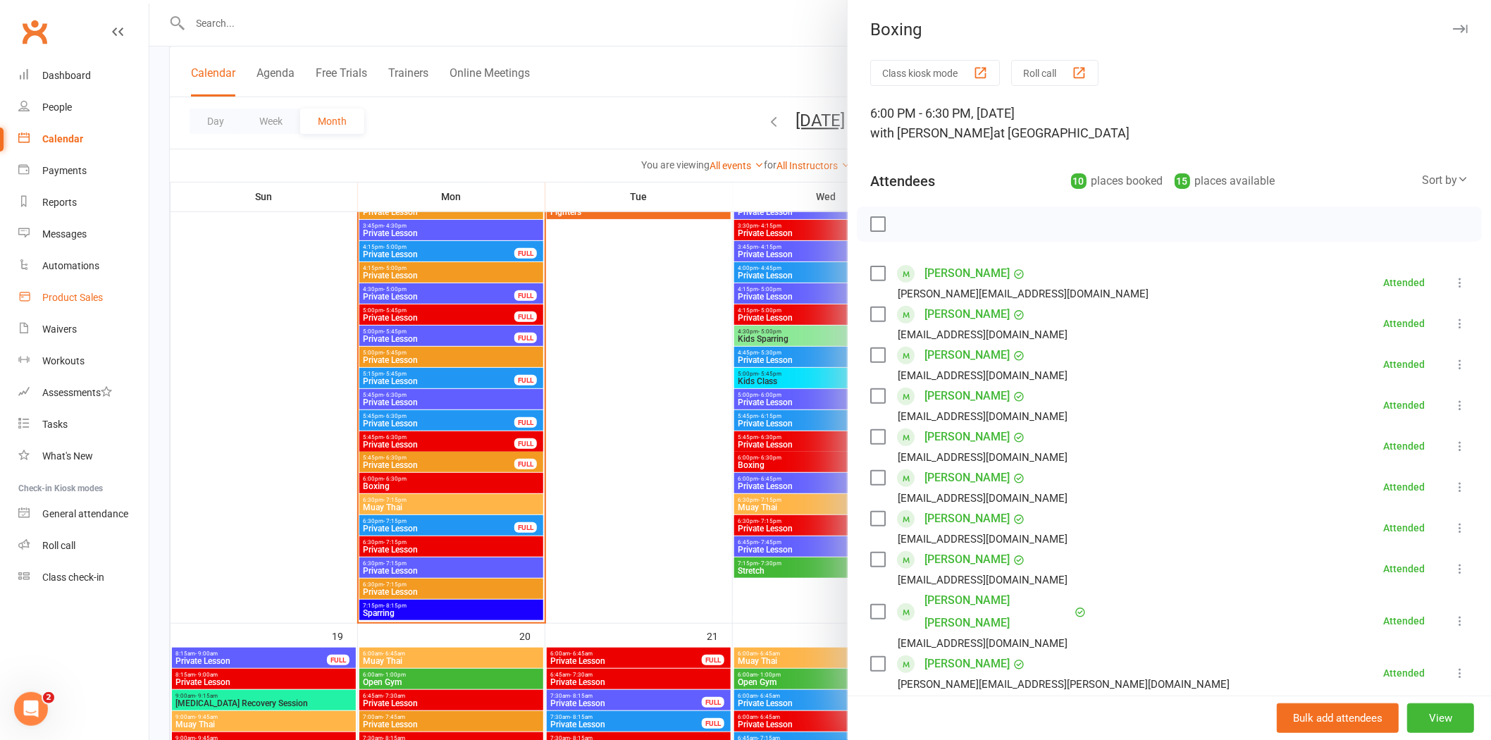
click at [51, 298] on div "Product Sales" at bounding box center [72, 297] width 61 height 11
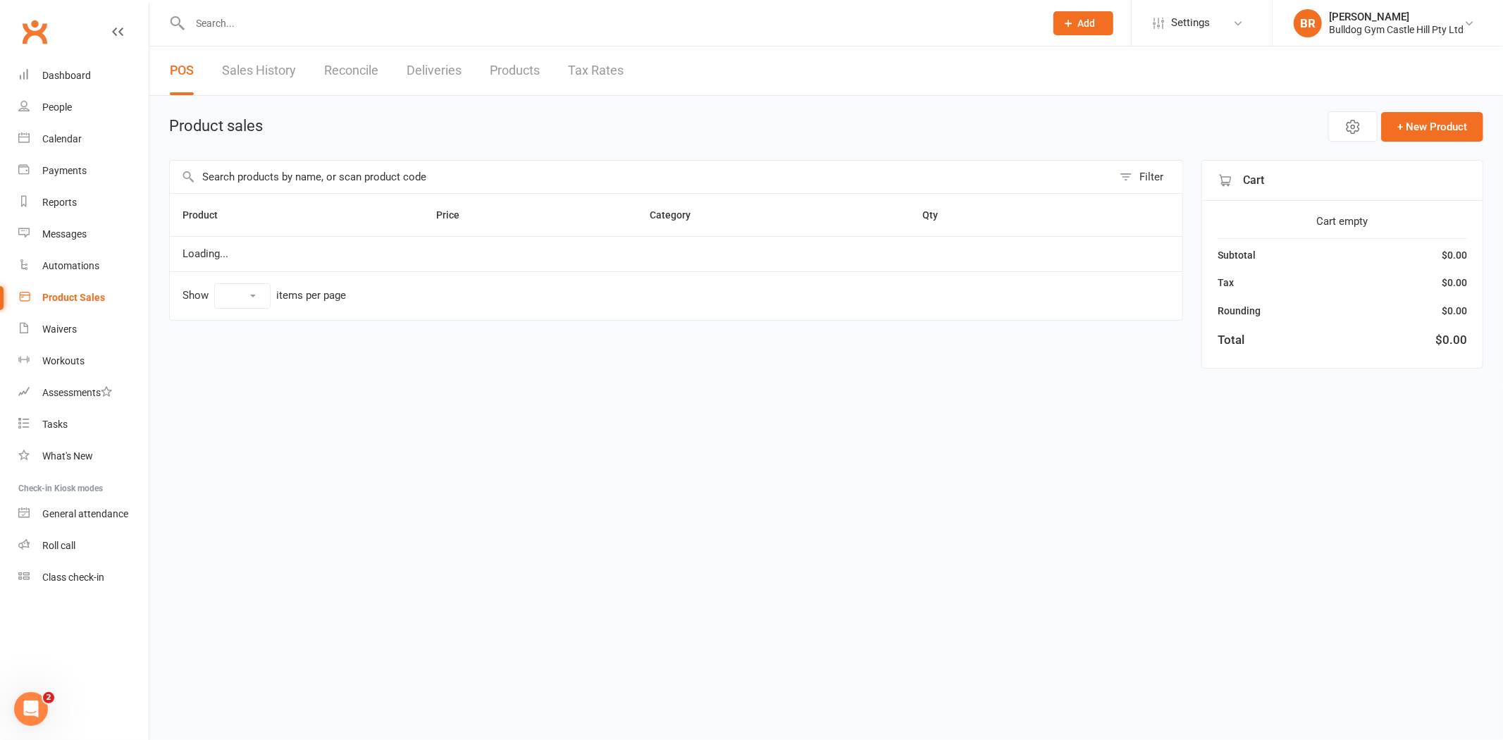
select select "100"
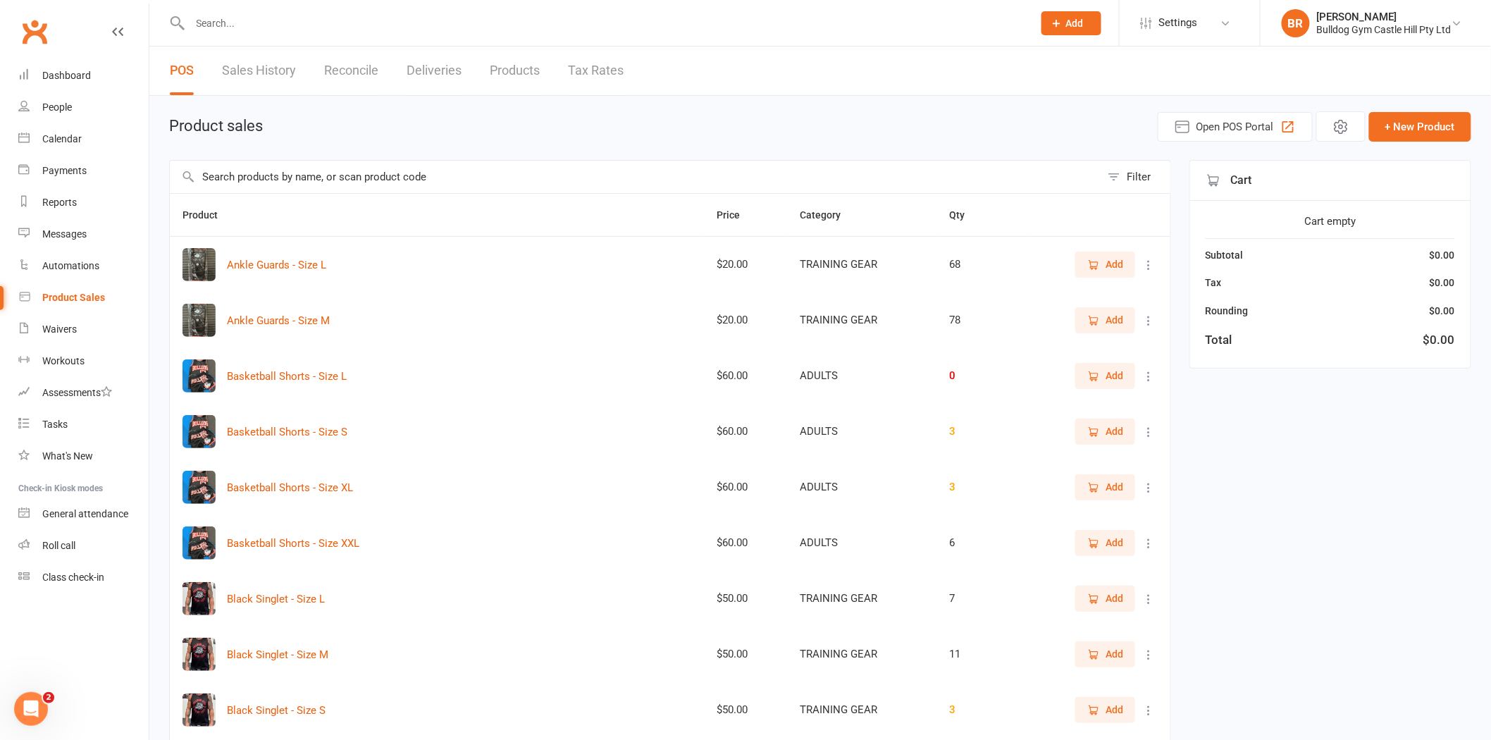
click at [291, 184] on input "text" at bounding box center [635, 177] width 931 height 32
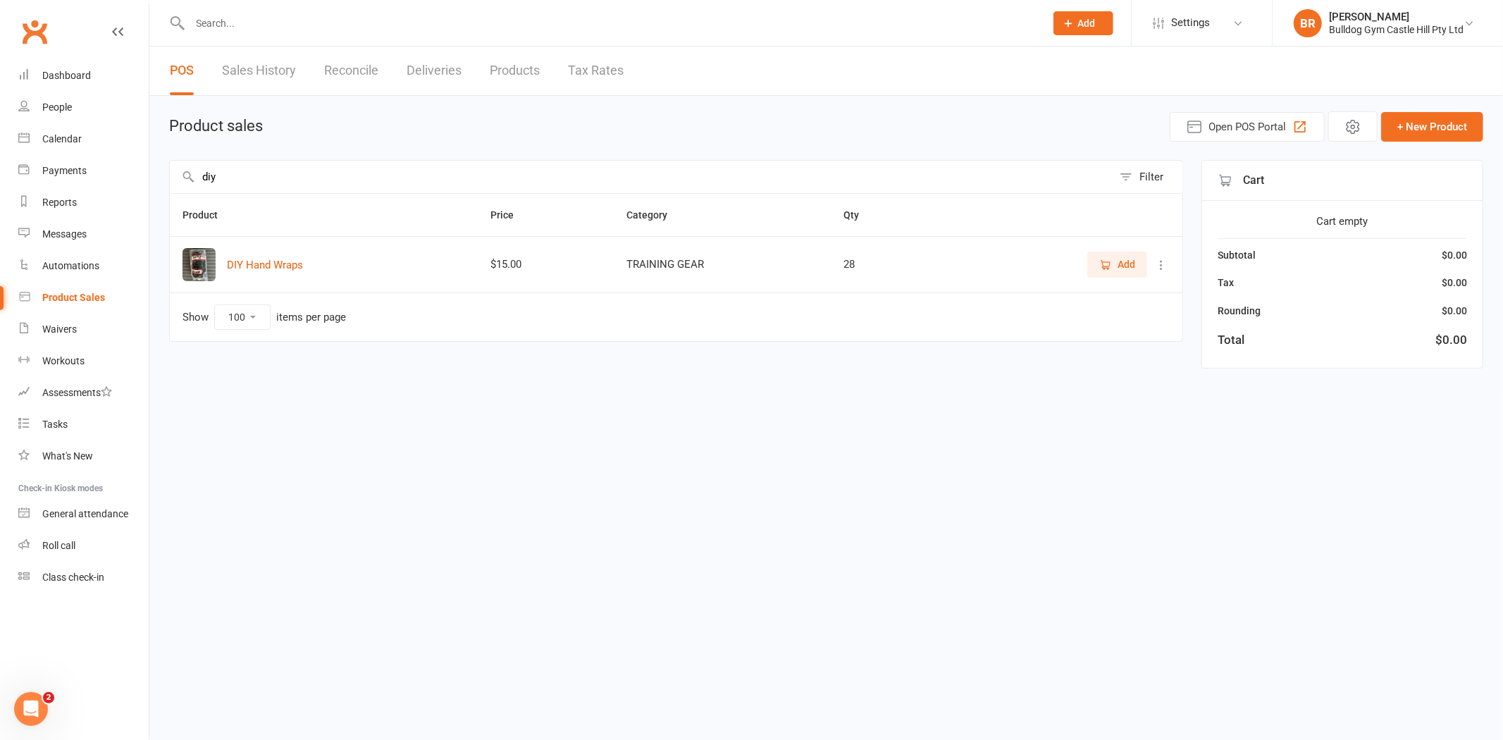
type input "diy"
click at [1096, 257] on button "Add" at bounding box center [1117, 264] width 60 height 25
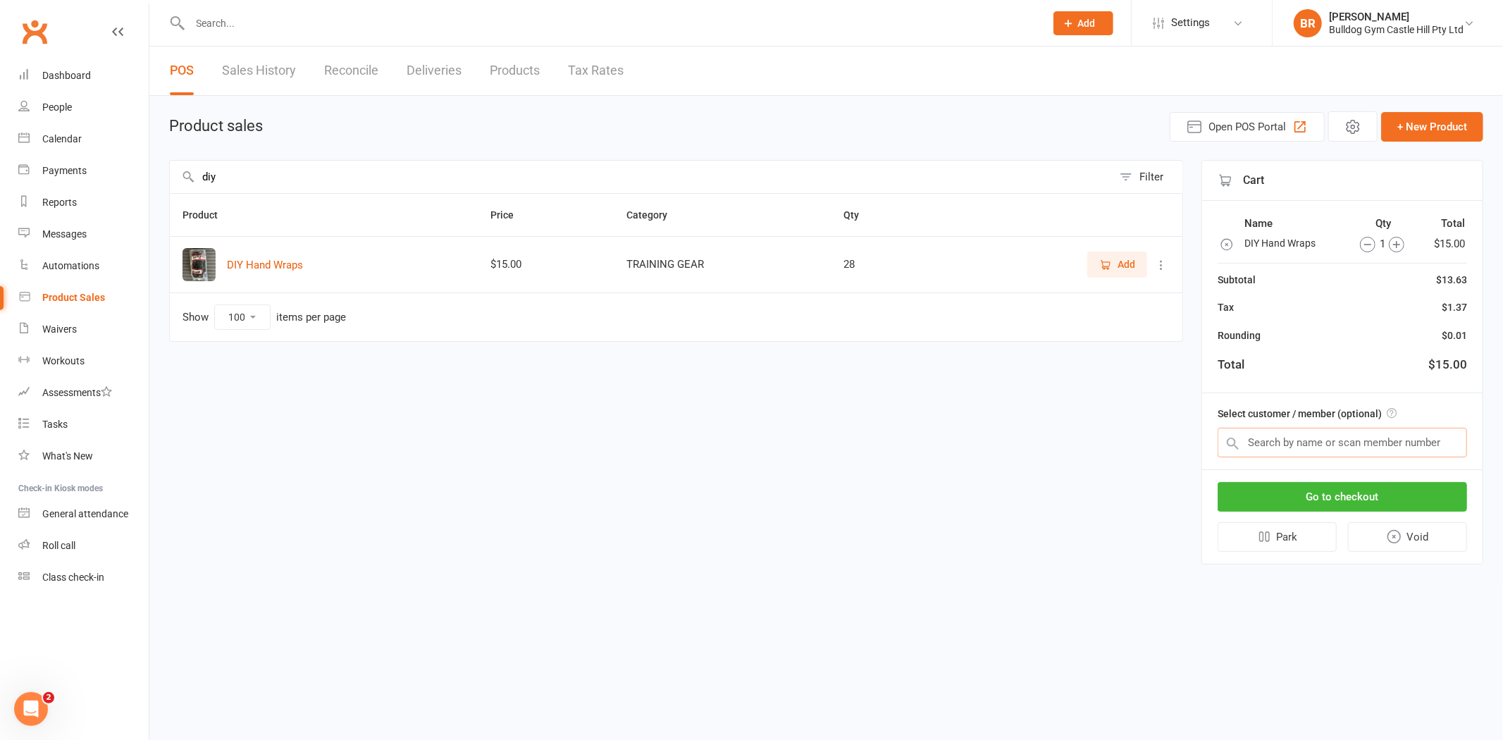
click at [1305, 439] on input "text" at bounding box center [1342, 443] width 249 height 30
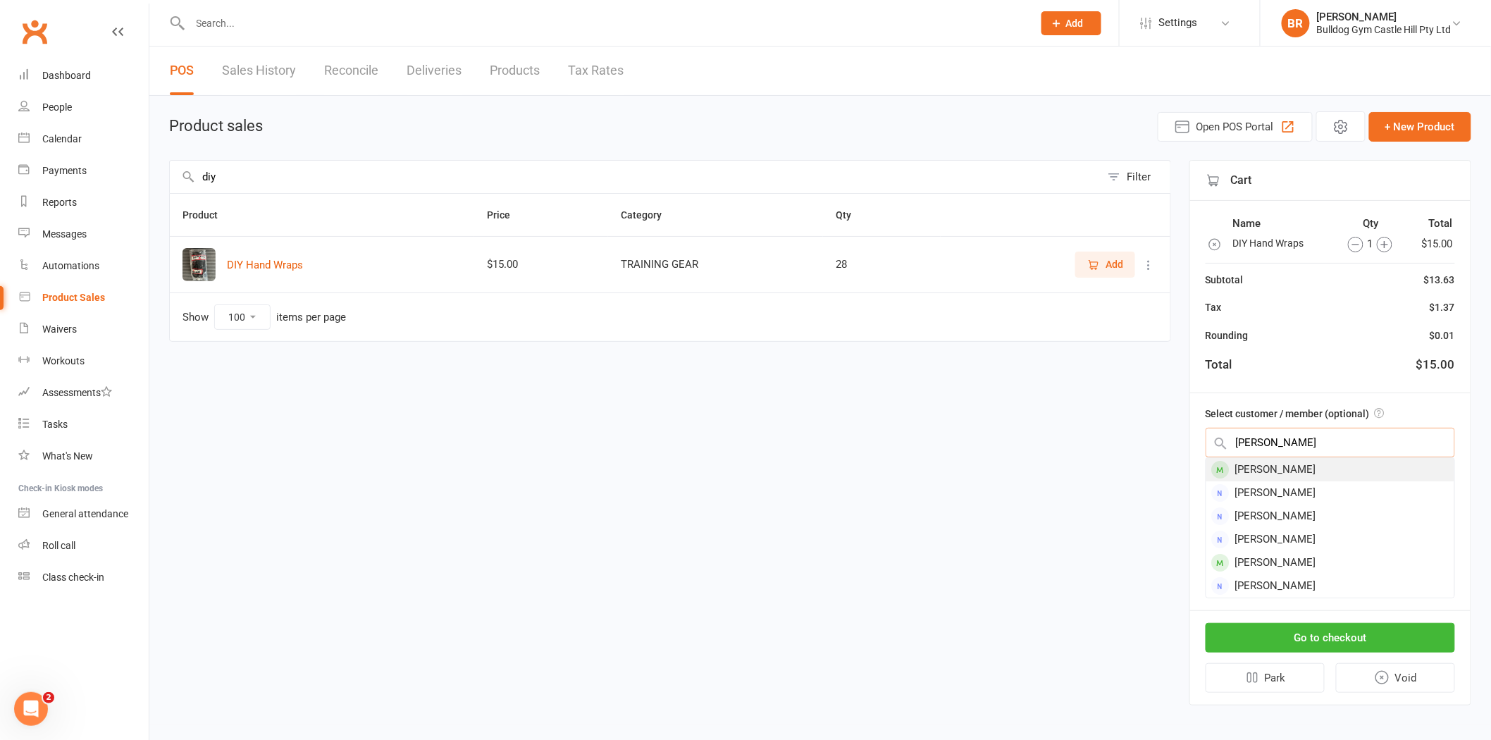
type input "emily"
click at [1278, 474] on div "[PERSON_NAME]" at bounding box center [1330, 469] width 248 height 23
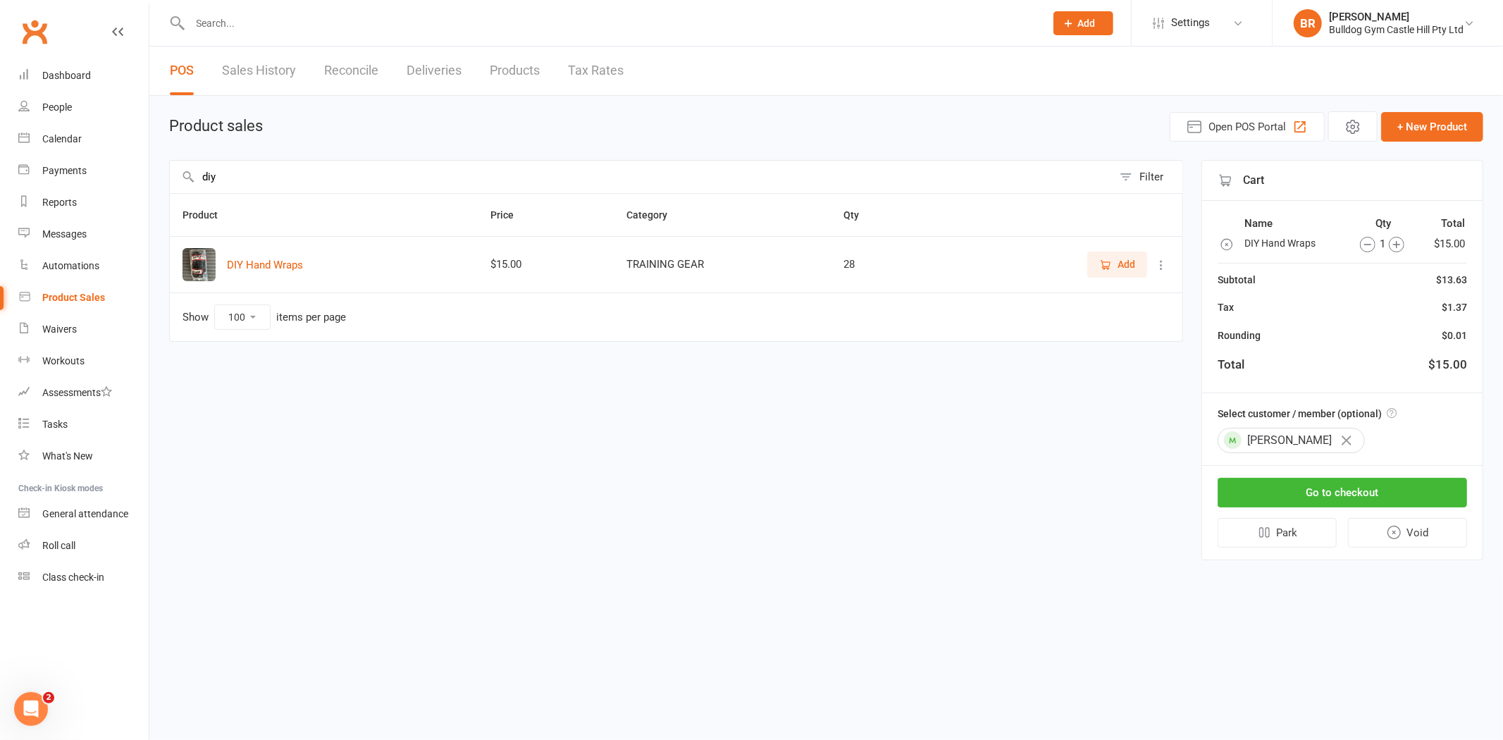
click at [1242, 435] on div "[PERSON_NAME]" at bounding box center [1291, 440] width 147 height 25
click at [1252, 438] on div "[PERSON_NAME]" at bounding box center [1291, 440] width 147 height 25
click at [1290, 486] on button "Go to checkout" at bounding box center [1342, 493] width 249 height 30
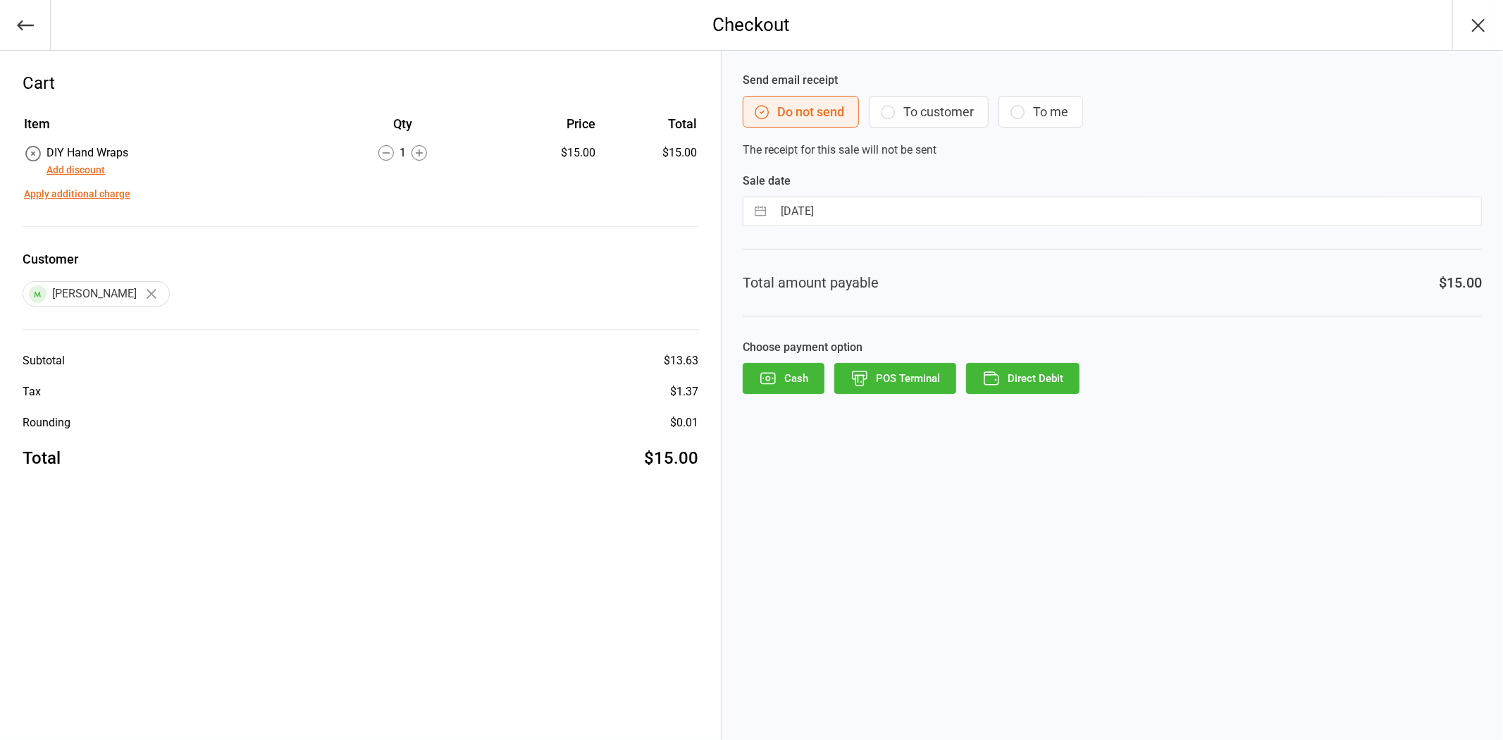
click at [860, 383] on icon "button" at bounding box center [860, 378] width 18 height 18
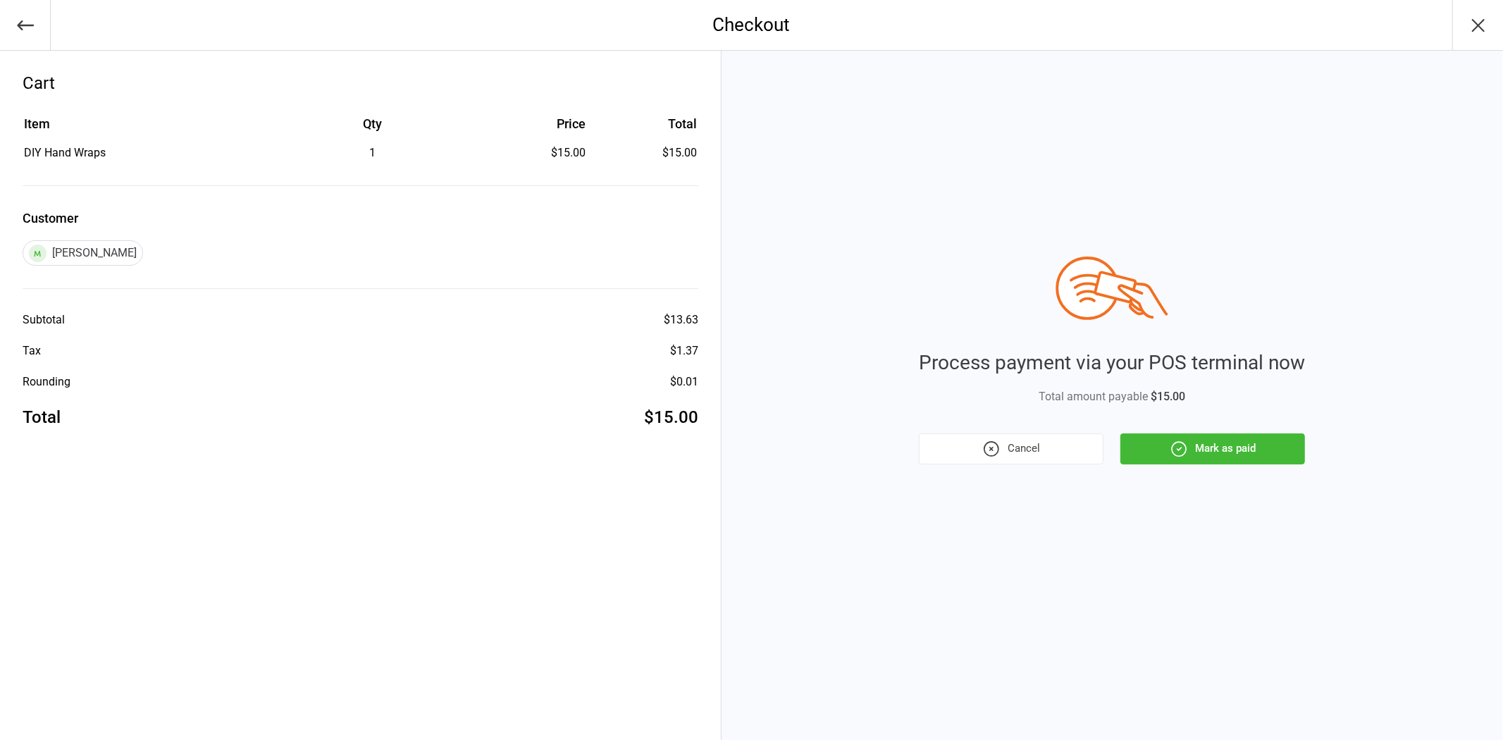
click at [1191, 448] on button "Mark as paid" at bounding box center [1212, 448] width 185 height 31
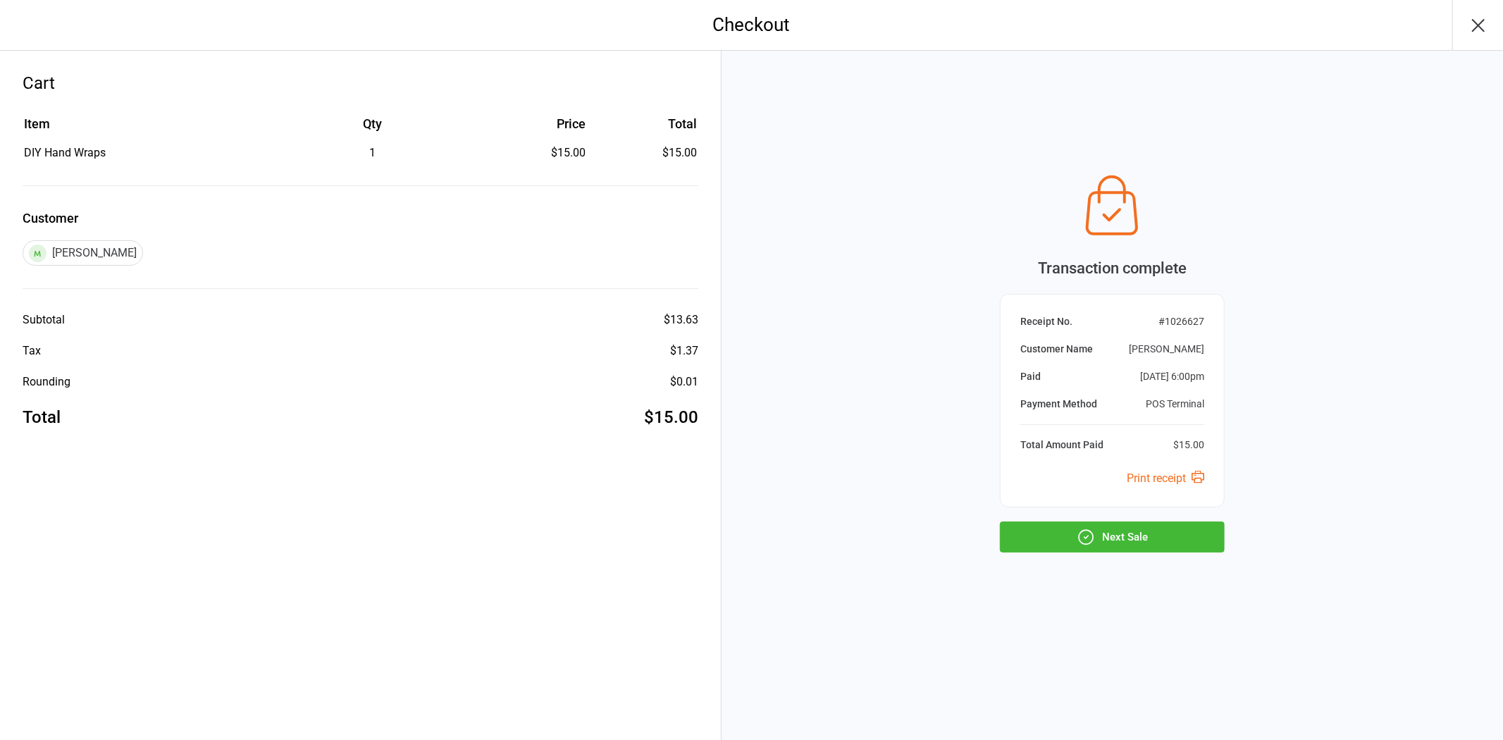
click at [1142, 532] on button "Next Sale" at bounding box center [1112, 536] width 225 height 31
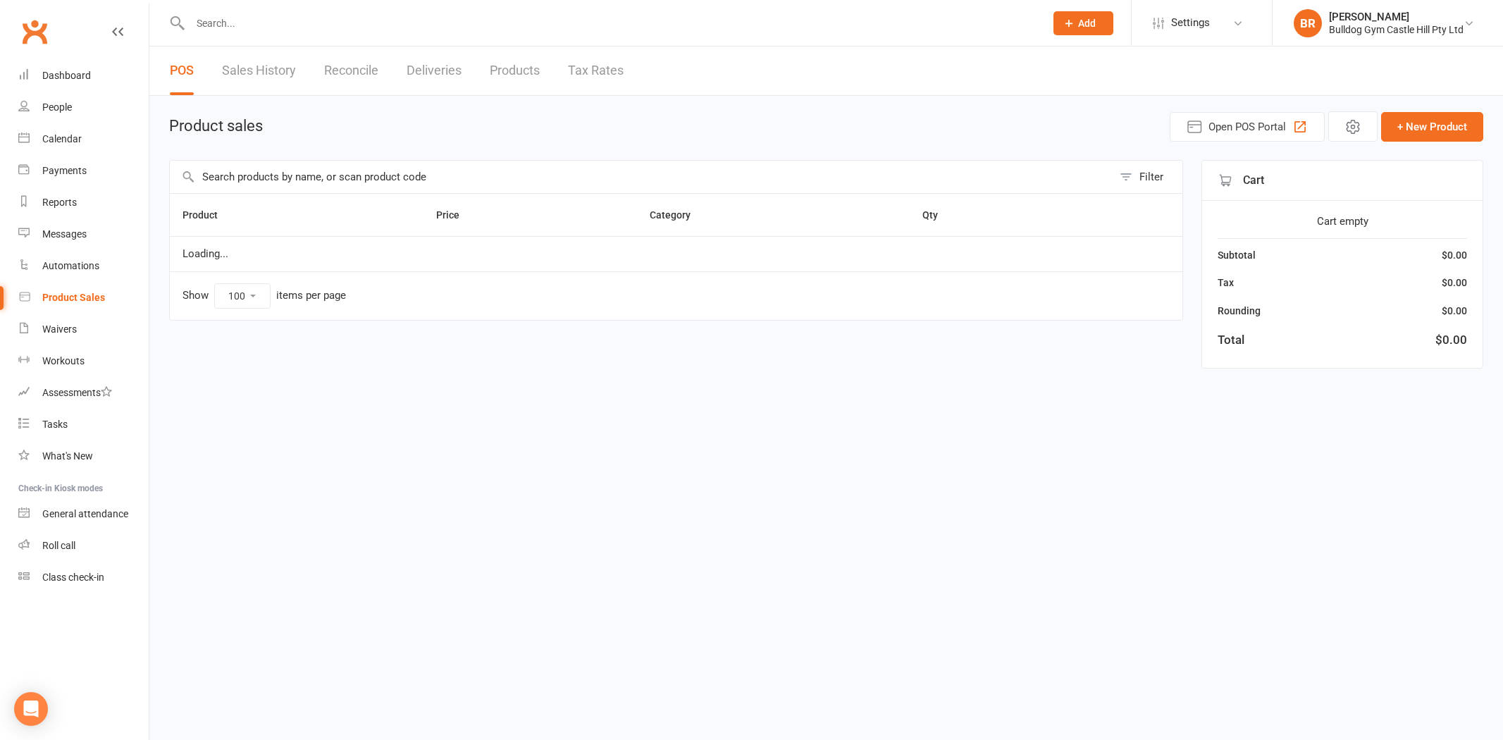
select select "100"
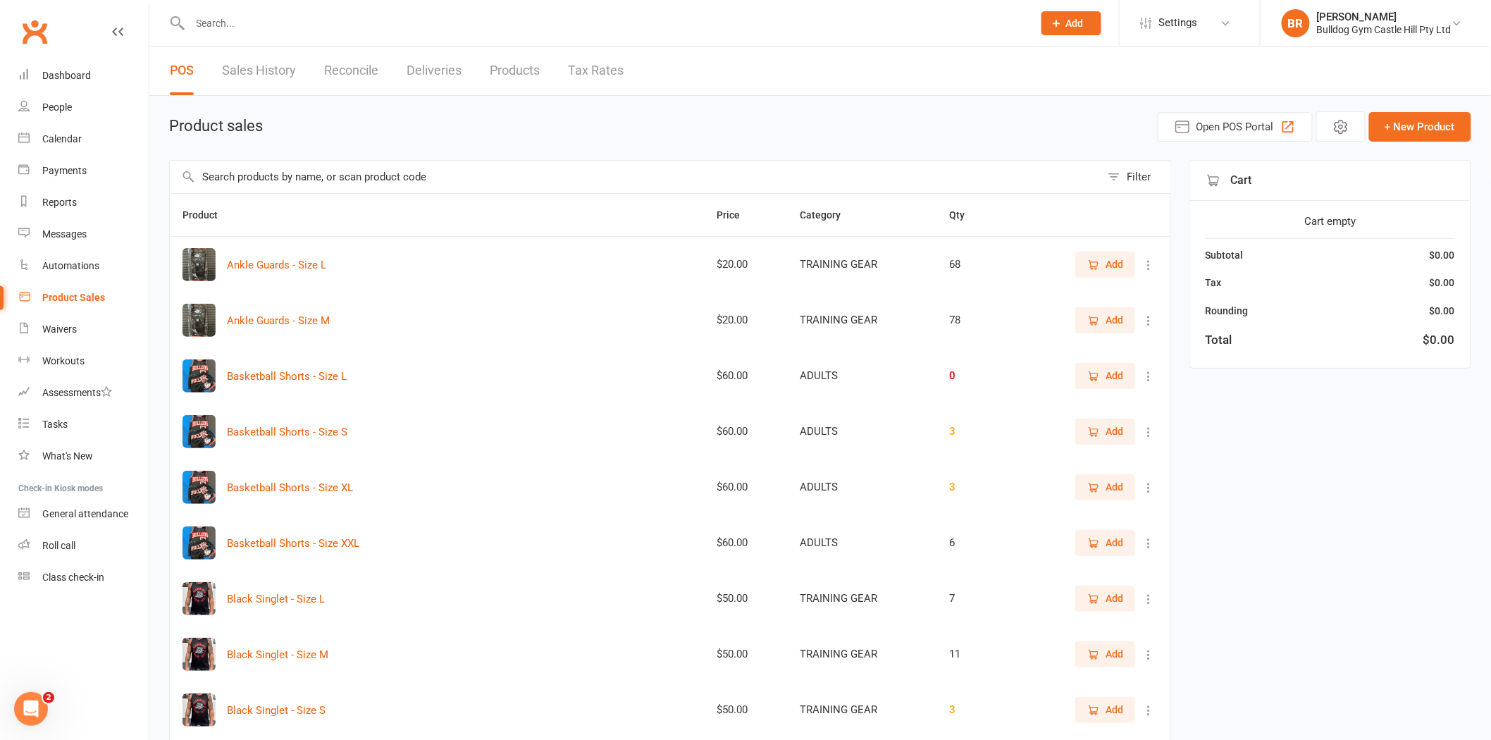
click at [52, 297] on div "Product Sales" at bounding box center [73, 297] width 63 height 11
drag, startPoint x: 52, startPoint y: 109, endPoint x: 59, endPoint y: 93, distance: 17.0
click at [52, 109] on div "People" at bounding box center [57, 106] width 30 height 11
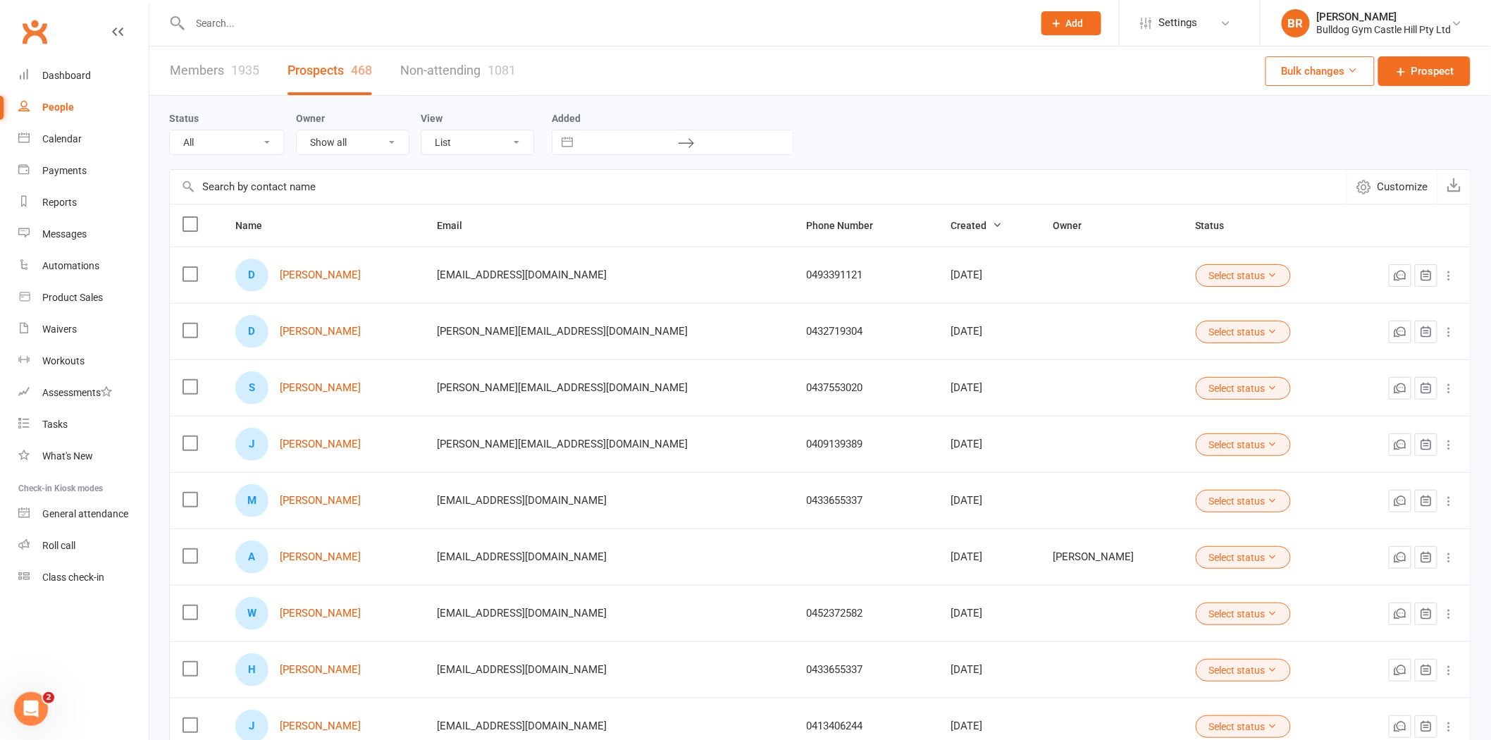
click at [227, 24] on input "text" at bounding box center [604, 23] width 837 height 20
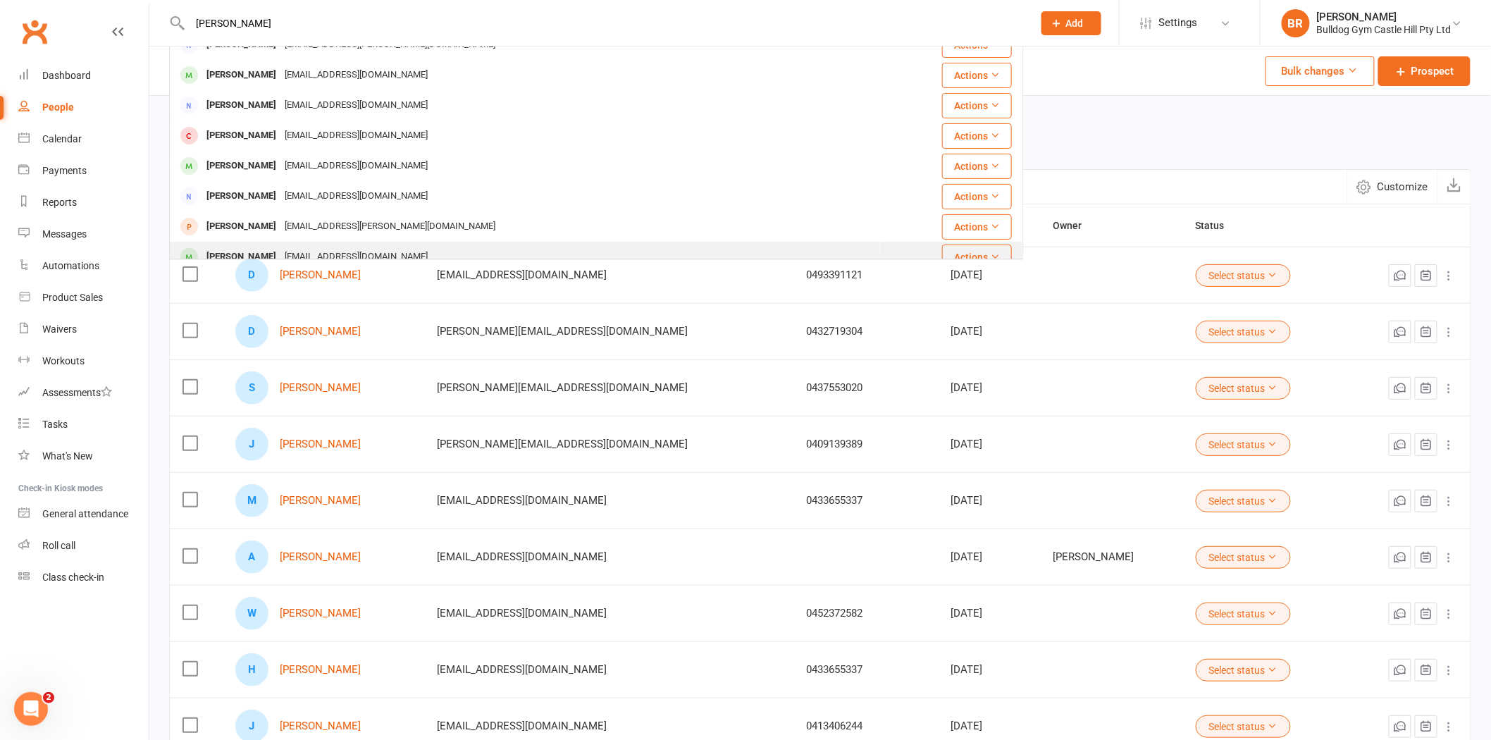
scroll to position [156, 0]
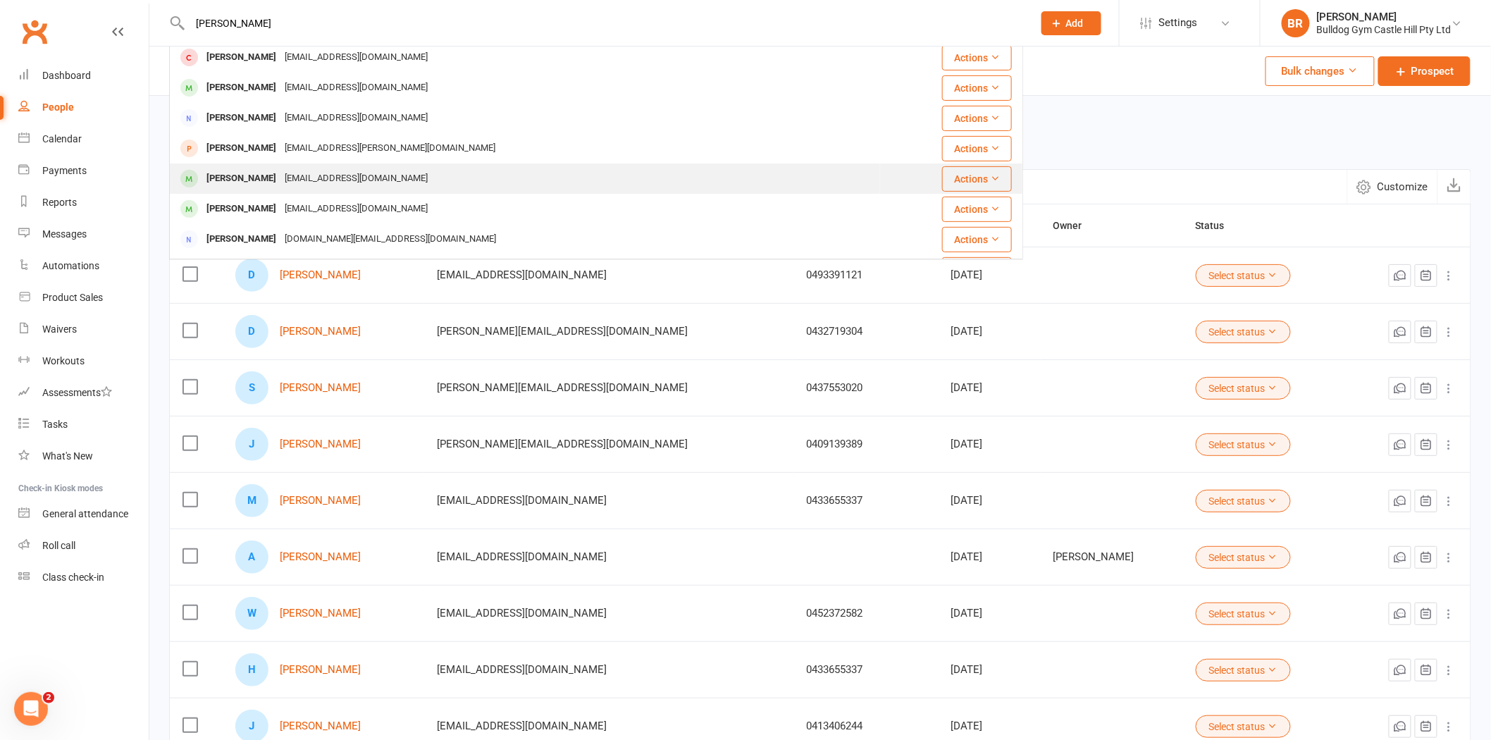
type input "[PERSON_NAME]"
click at [247, 174] on div "[PERSON_NAME]" at bounding box center [241, 178] width 78 height 20
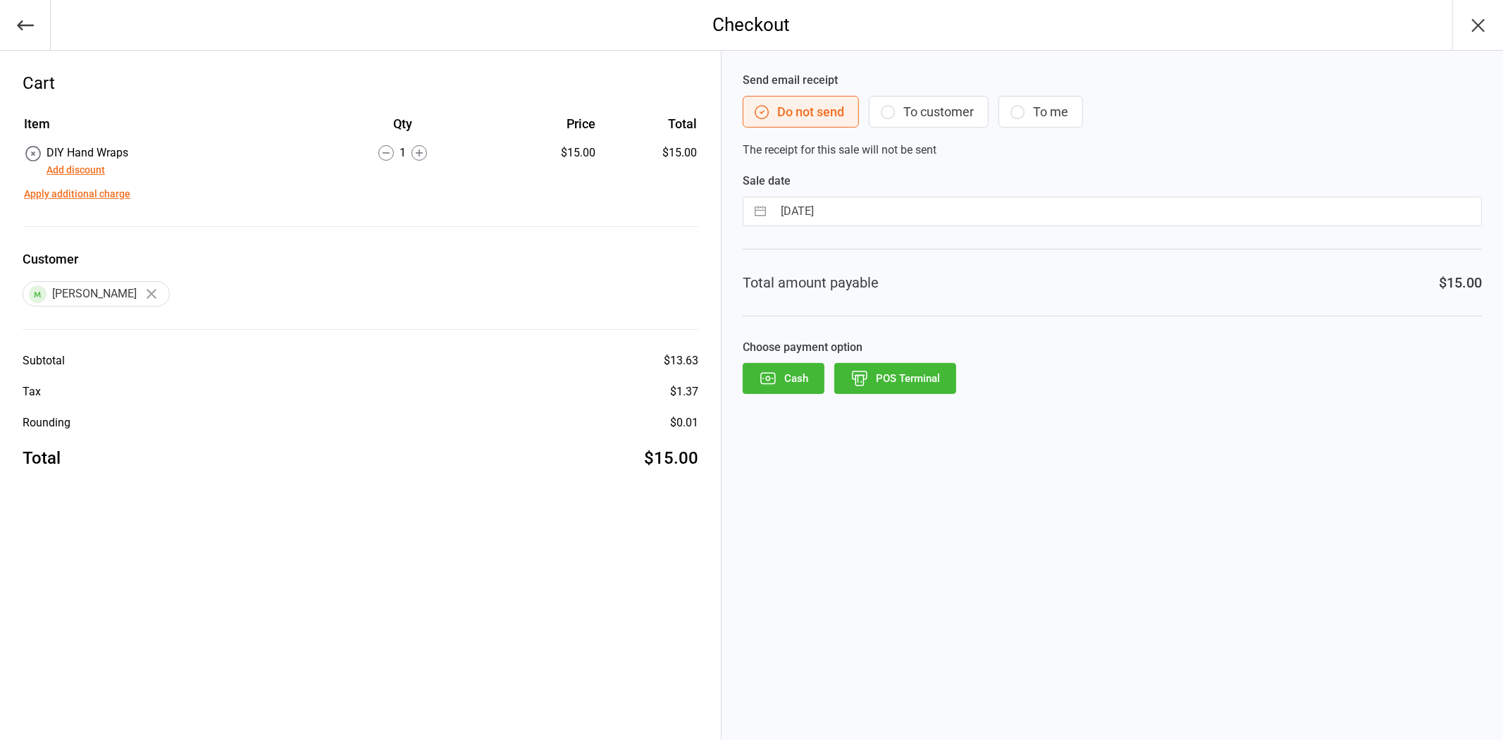
click at [900, 383] on button "POS Terminal" at bounding box center [895, 378] width 122 height 31
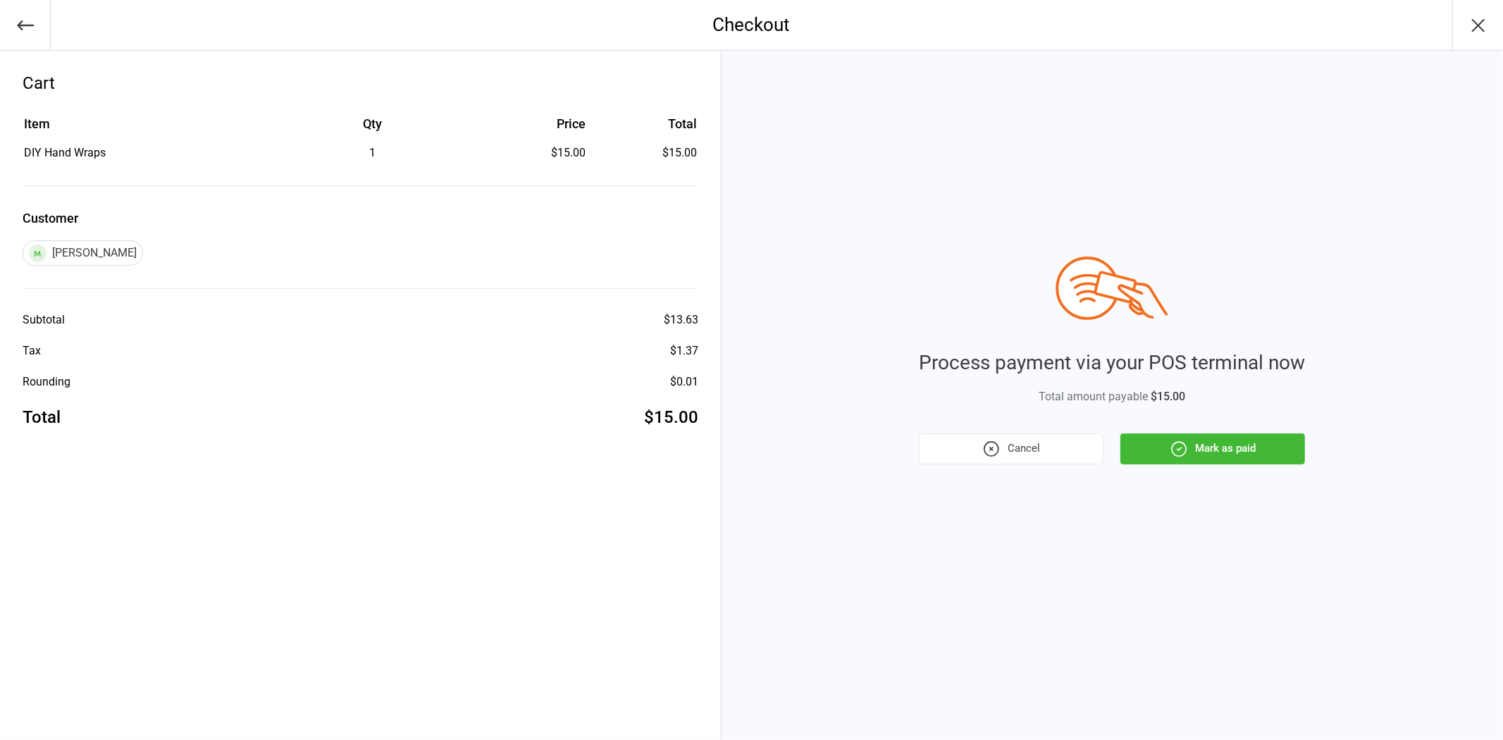
click at [1192, 460] on button "Mark as paid" at bounding box center [1212, 448] width 185 height 31
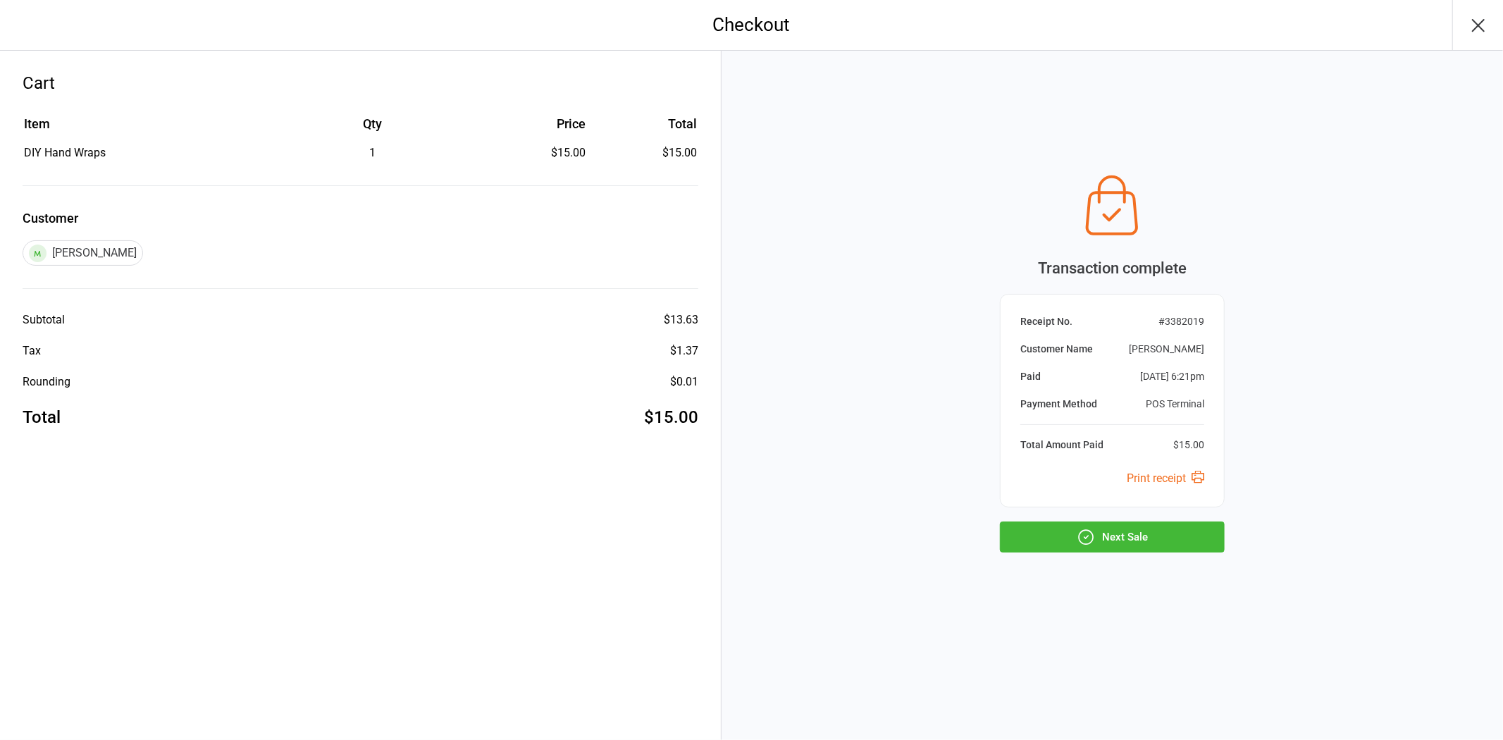
click at [1108, 528] on button "Next Sale" at bounding box center [1112, 536] width 225 height 31
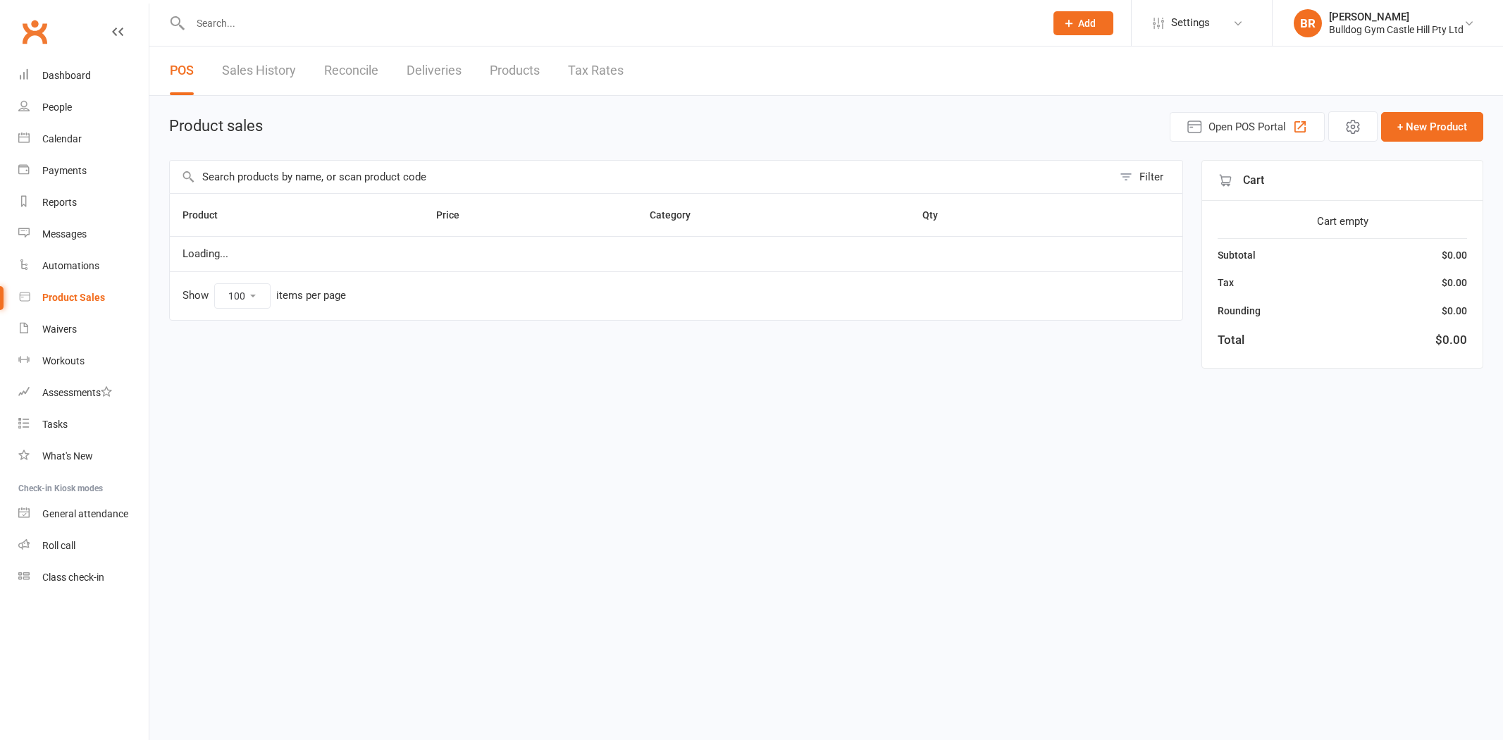
select select "100"
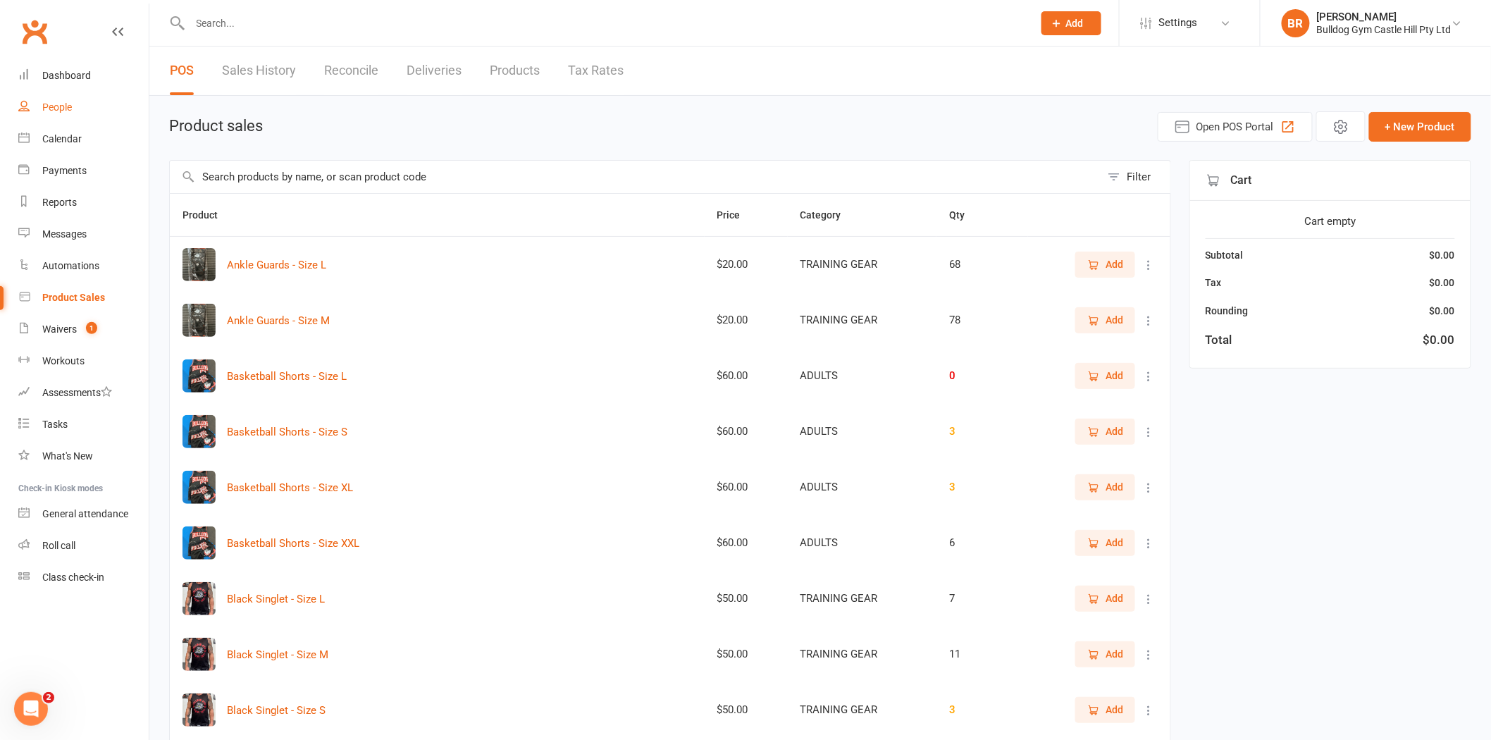
click at [49, 99] on link "People" at bounding box center [83, 108] width 130 height 32
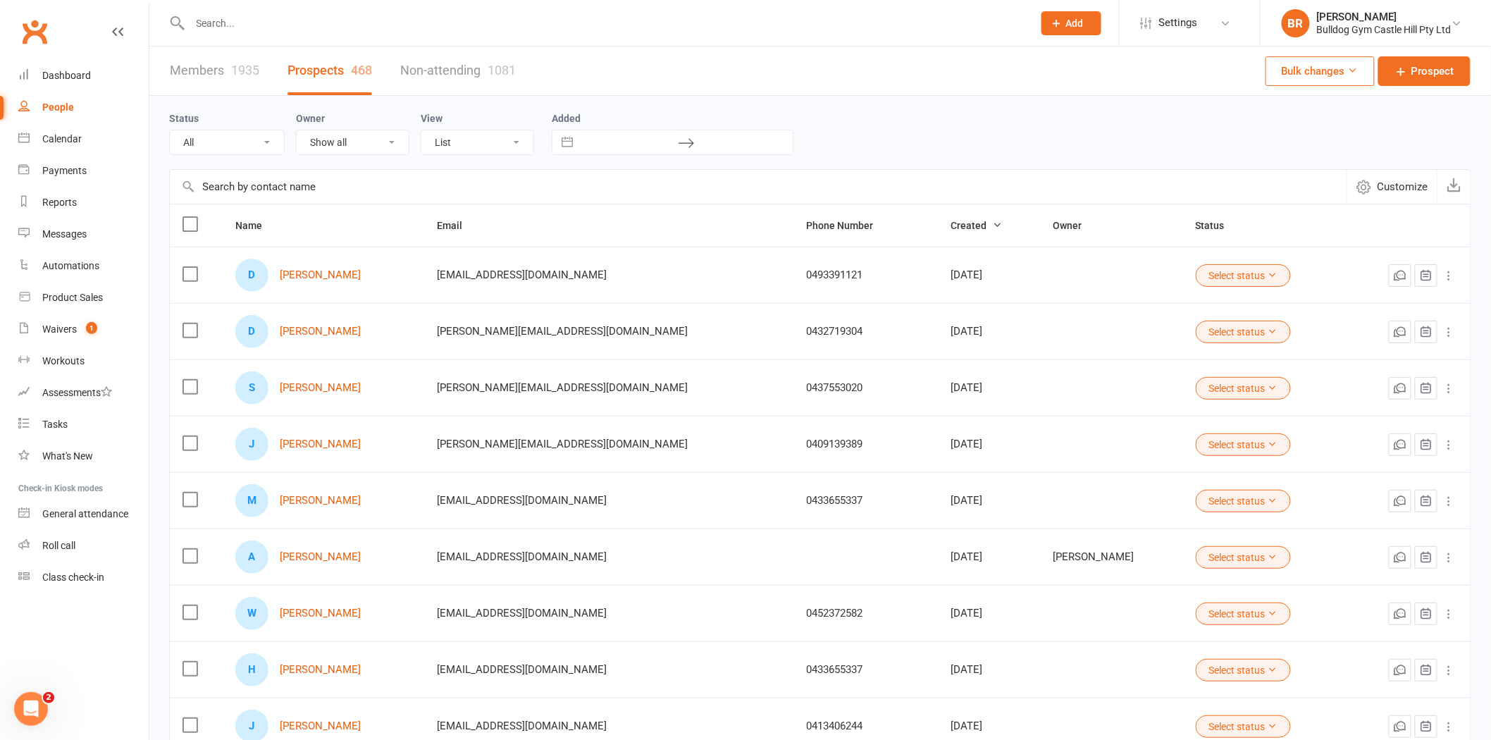
click at [273, 28] on input "text" at bounding box center [604, 23] width 837 height 20
click at [228, 75] on link "Members 1935" at bounding box center [214, 71] width 89 height 49
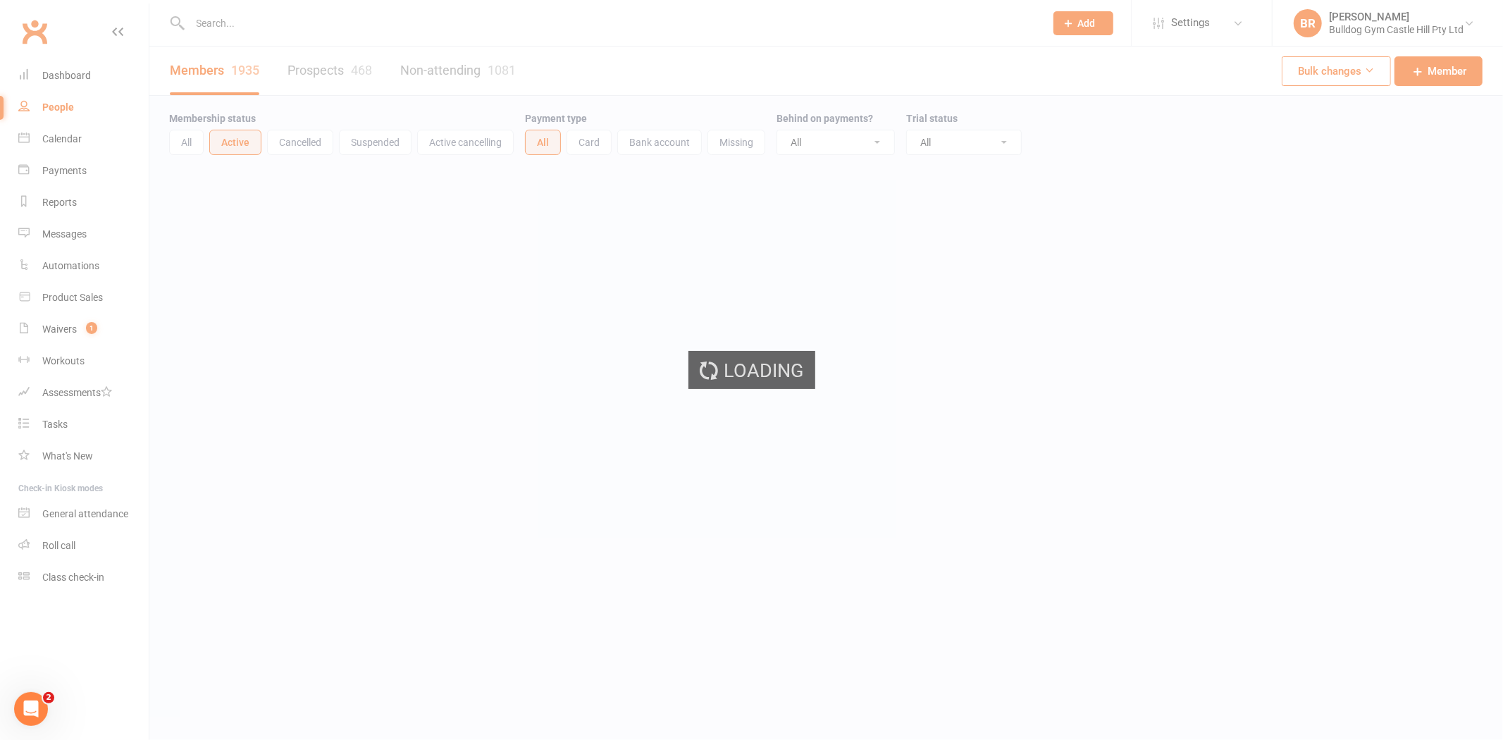
select select "100"
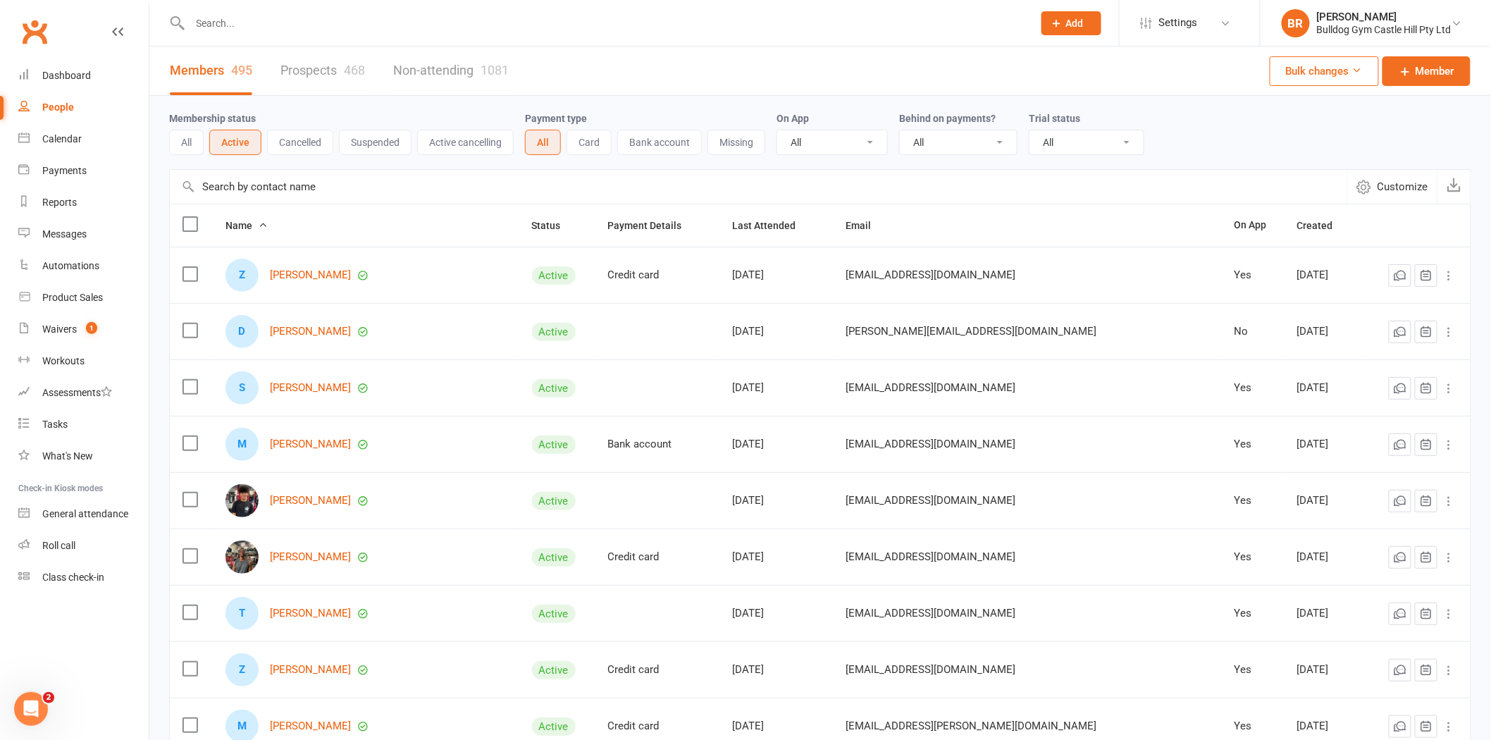
click at [280, 185] on input "text" at bounding box center [758, 187] width 1177 height 34
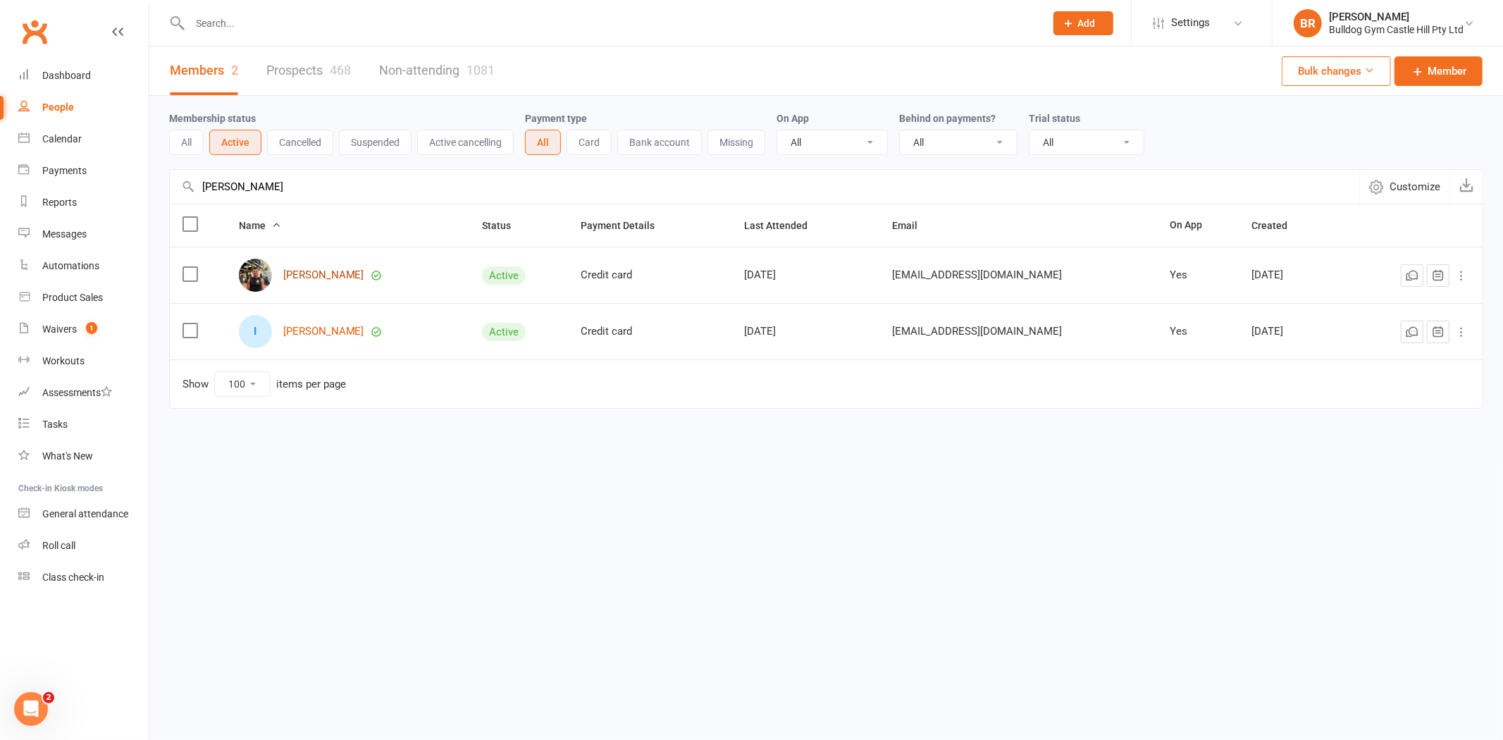
type input "[PERSON_NAME]"
click at [298, 273] on link "[PERSON_NAME]" at bounding box center [323, 275] width 81 height 12
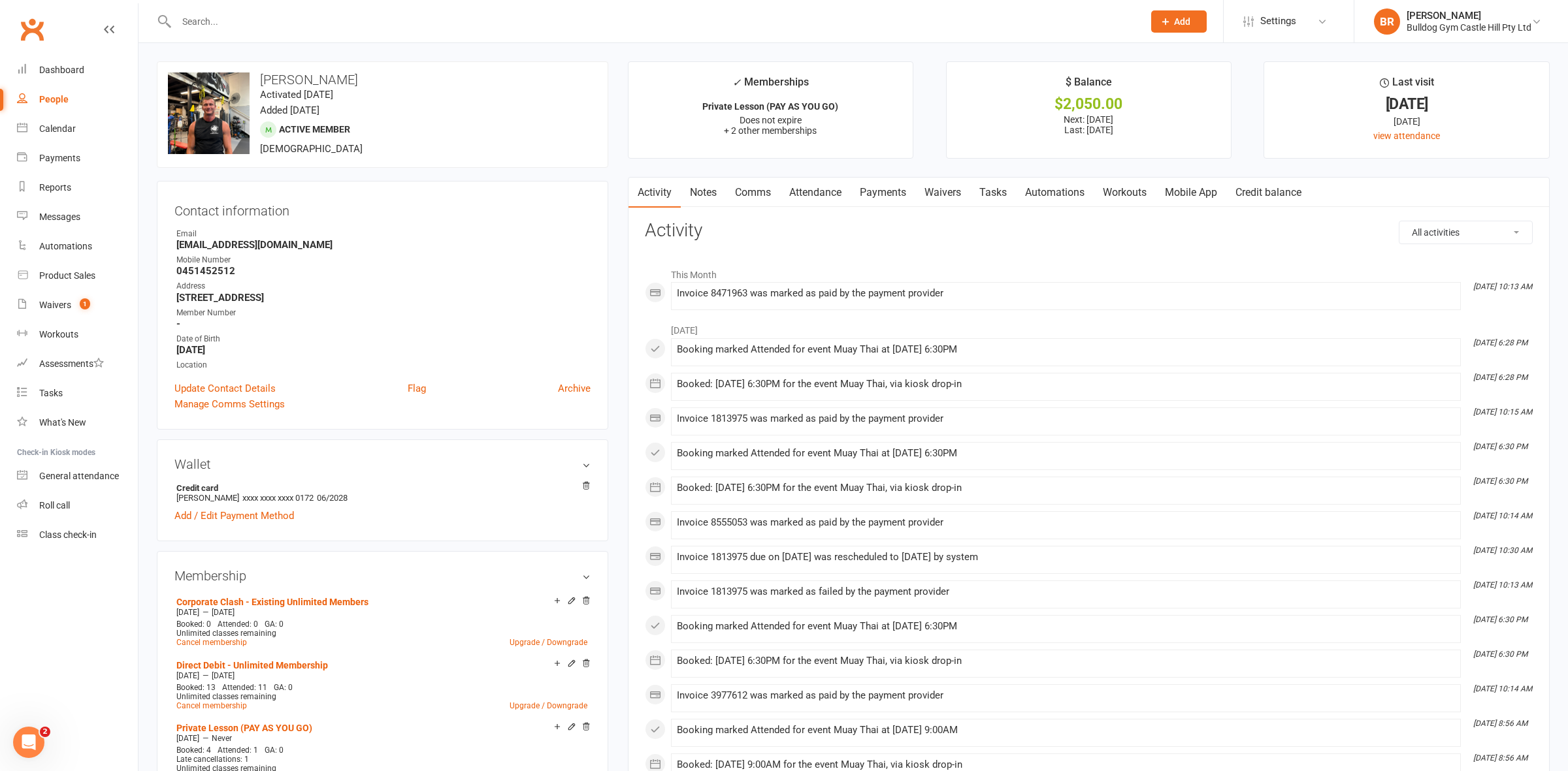
select select "100"
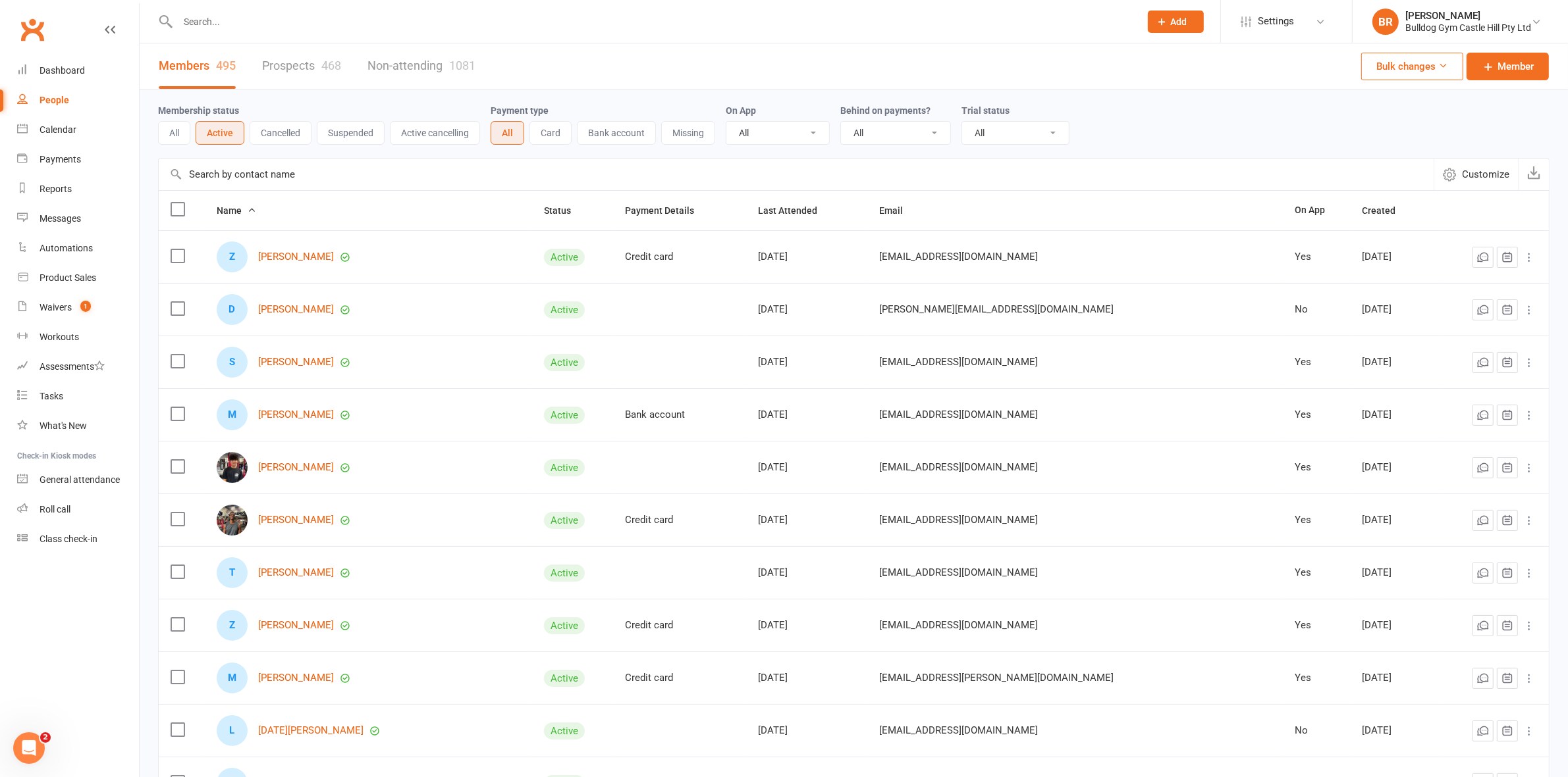
click at [240, 178] on input "text" at bounding box center [796, 175] width 1275 height 32
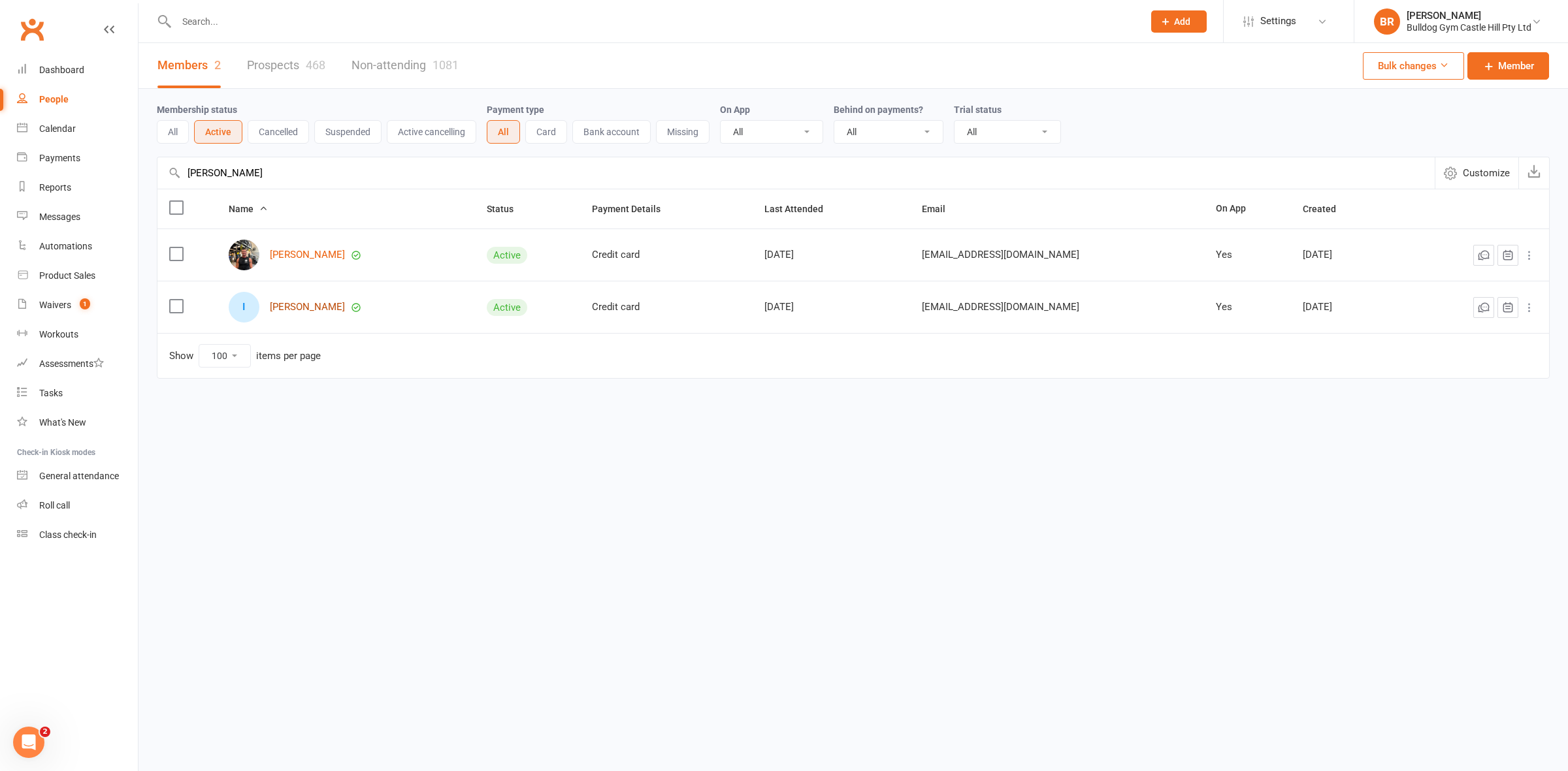
type input "[PERSON_NAME]"
click at [309, 307] on link "[PERSON_NAME]" at bounding box center [307, 308] width 75 height 11
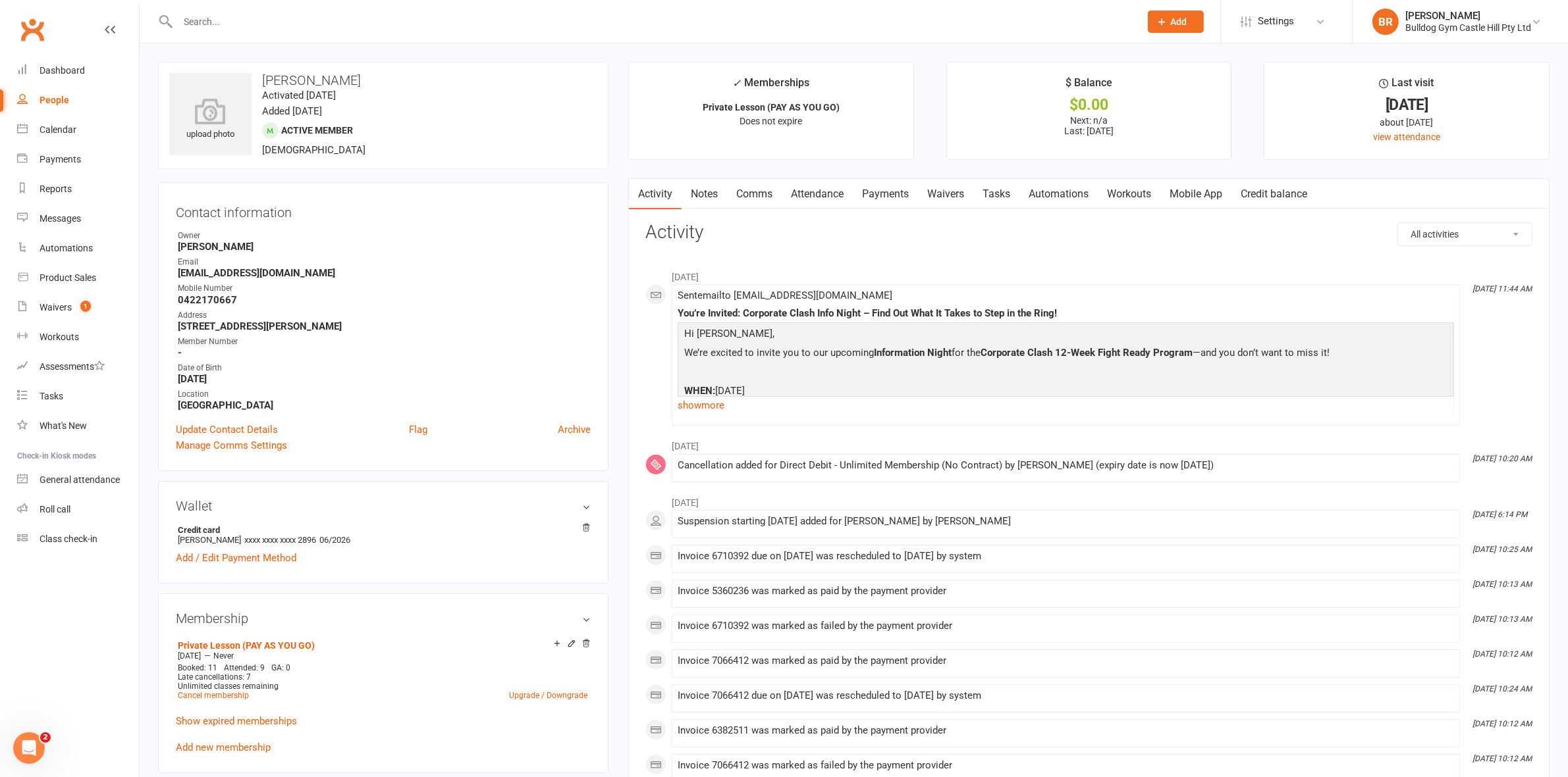
drag, startPoint x: 306, startPoint y: 73, endPoint x: 261, endPoint y: 80, distance: 45.5
click at [261, 80] on h3 "[PERSON_NAME]" at bounding box center [383, 80] width 428 height 15
copy h3 "[PERSON_NAME]"
click at [44, 310] on div "Waivers" at bounding box center [55, 306] width 33 height 10
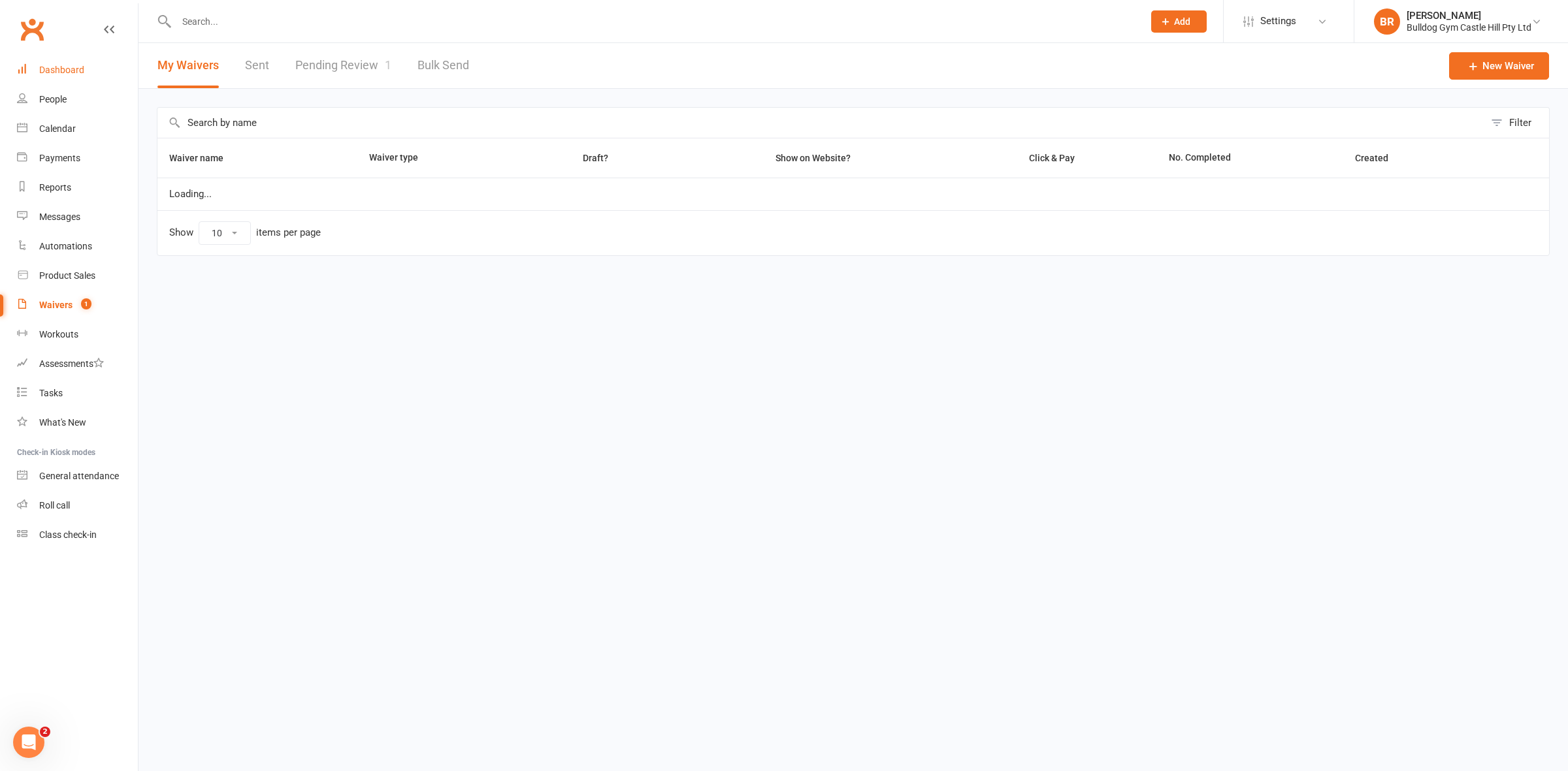
click at [50, 75] on div "Dashboard" at bounding box center [61, 70] width 45 height 10
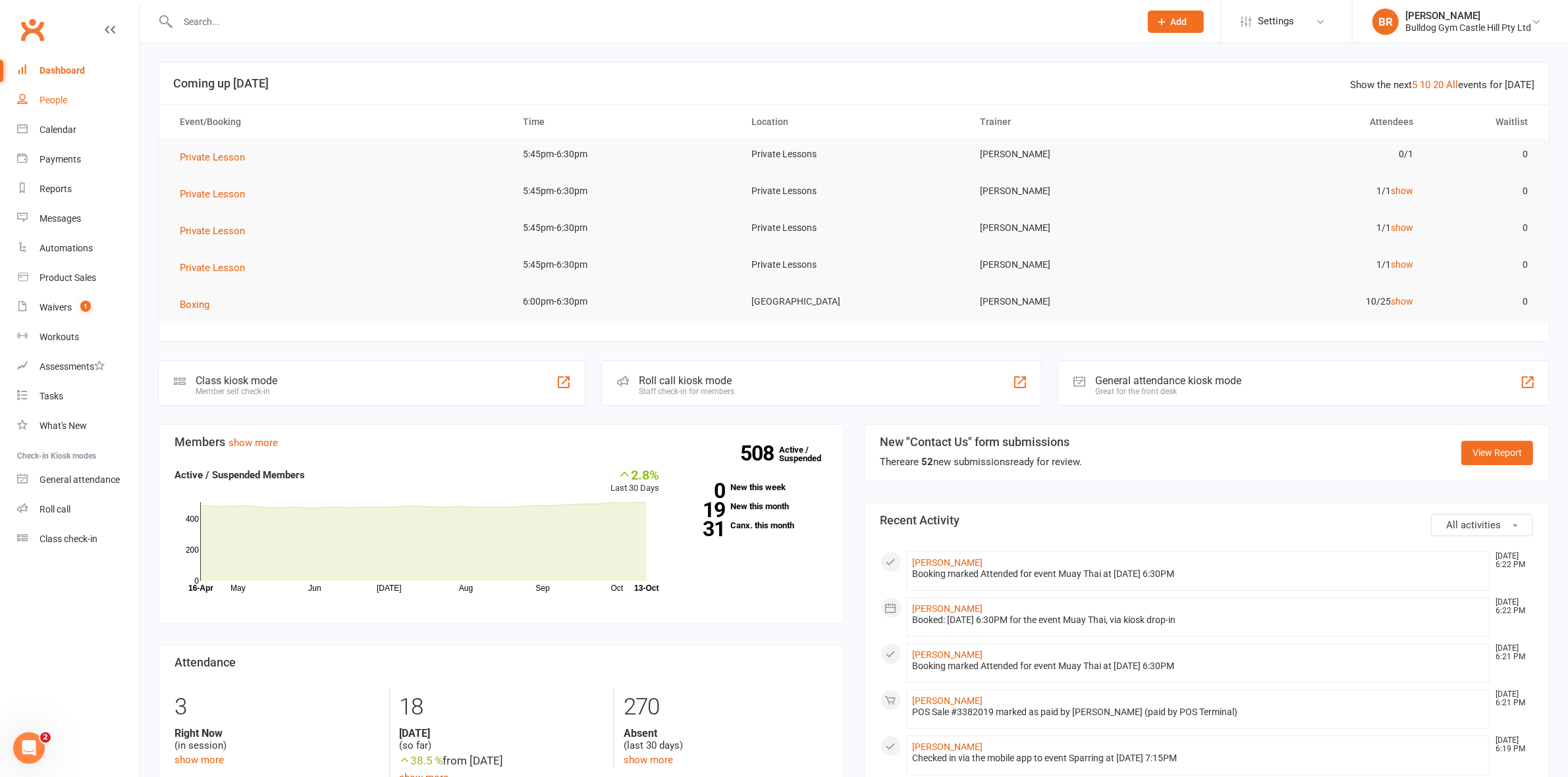
click at [50, 104] on div "People" at bounding box center [53, 99] width 28 height 10
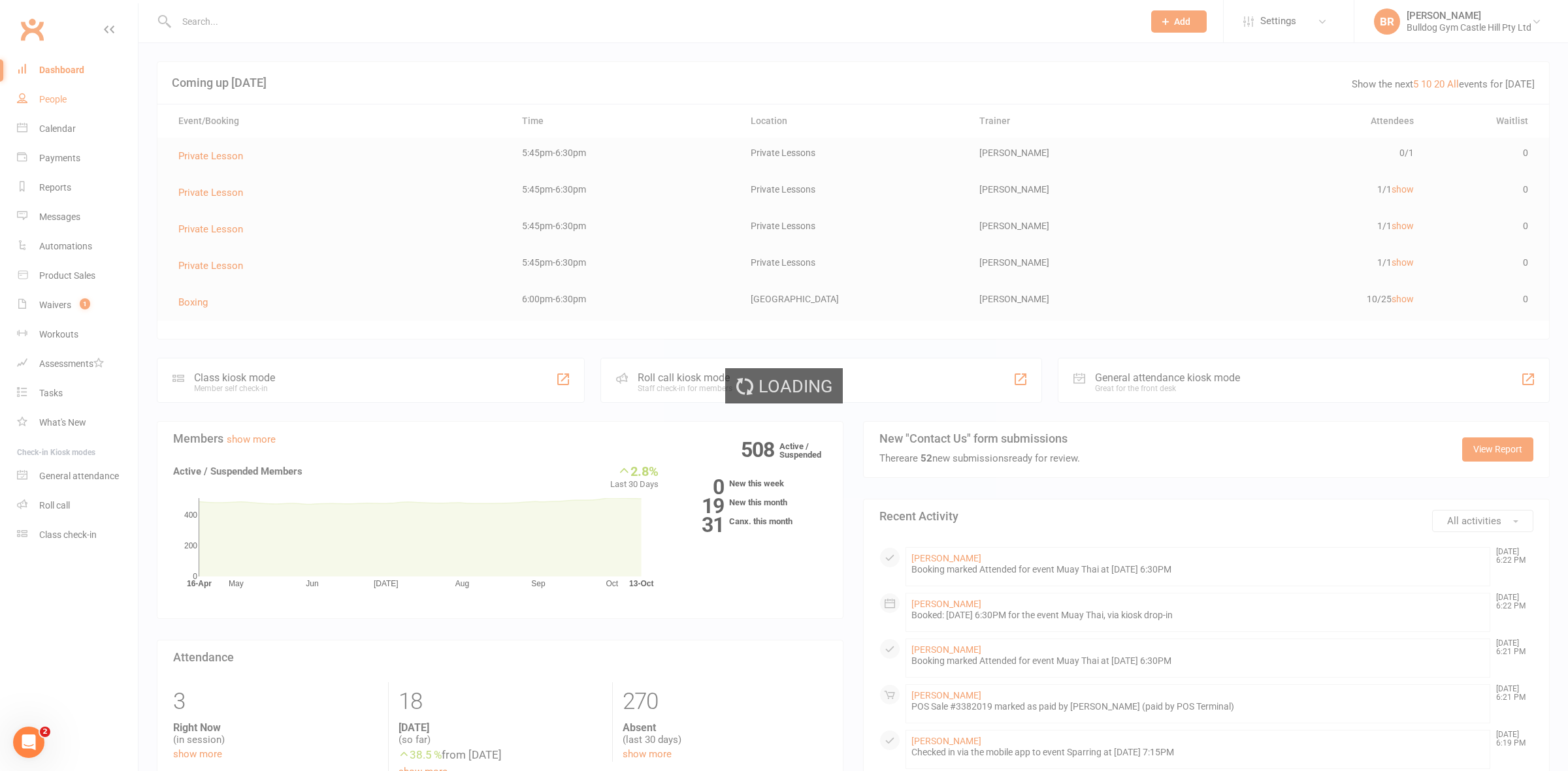
select select "100"
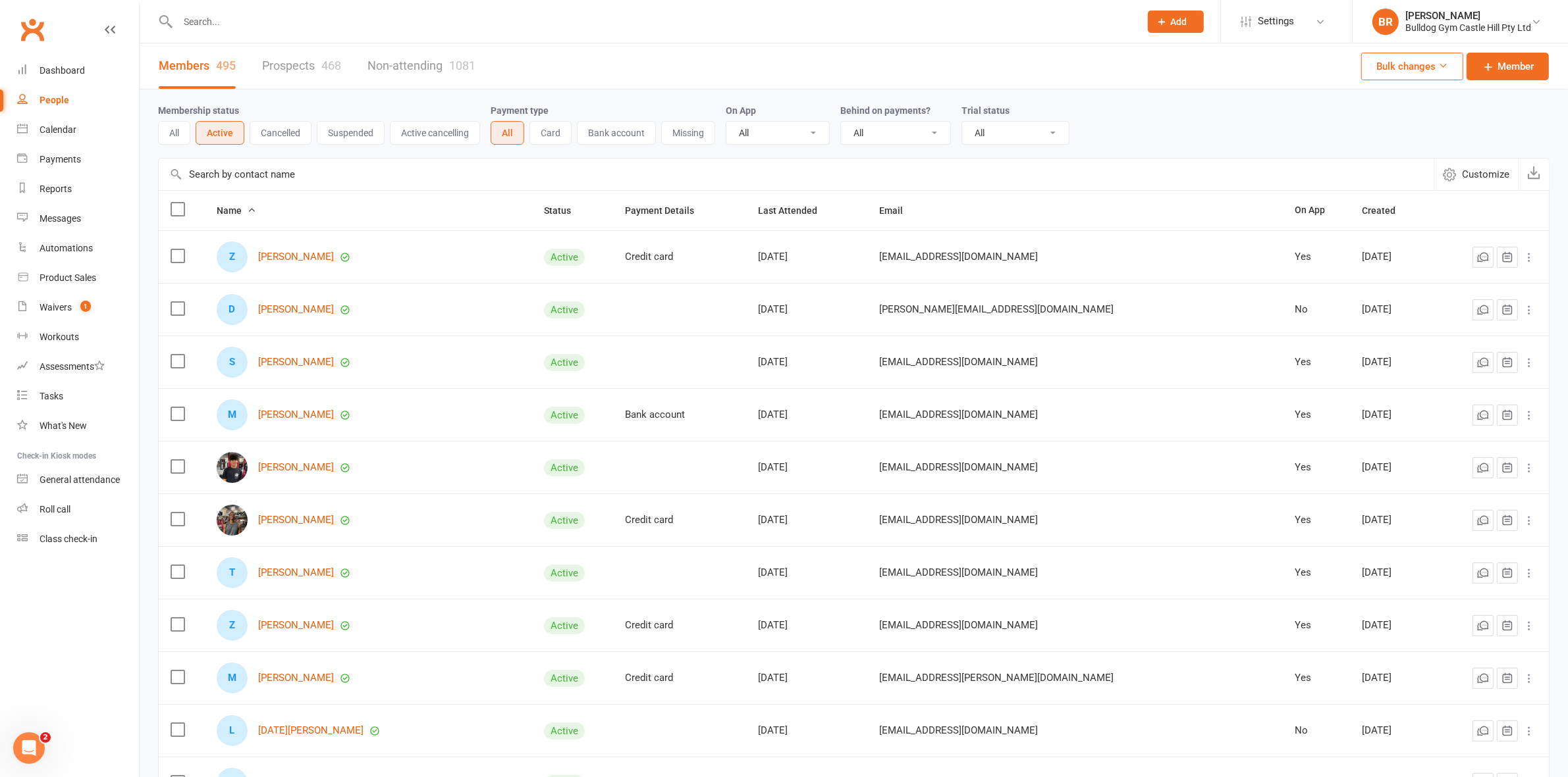
click at [266, 177] on input "text" at bounding box center [796, 175] width 1275 height 32
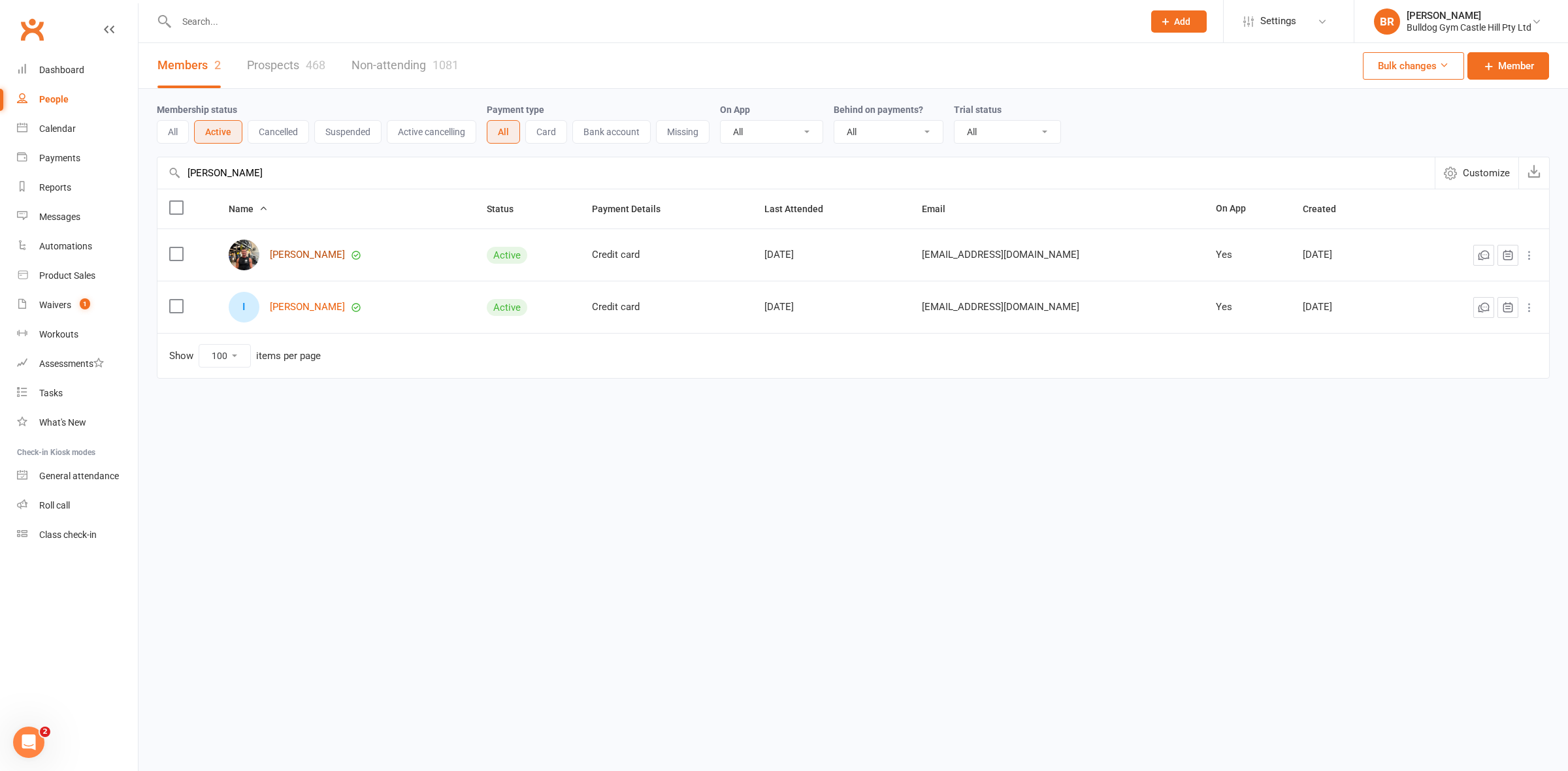
type input "ivan"
click at [304, 251] on link "Ivan Juric" at bounding box center [307, 255] width 75 height 11
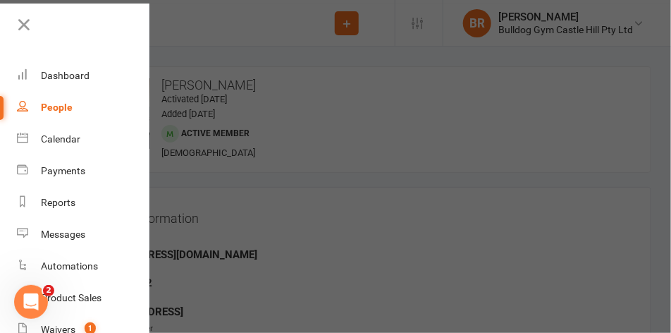
click at [20, 25] on icon at bounding box center [24, 25] width 20 height 20
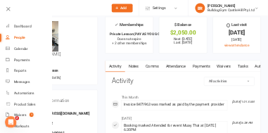
scroll to position [19, 0]
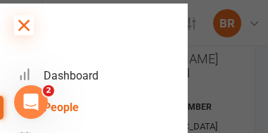
click at [18, 25] on icon at bounding box center [24, 26] width 20 height 20
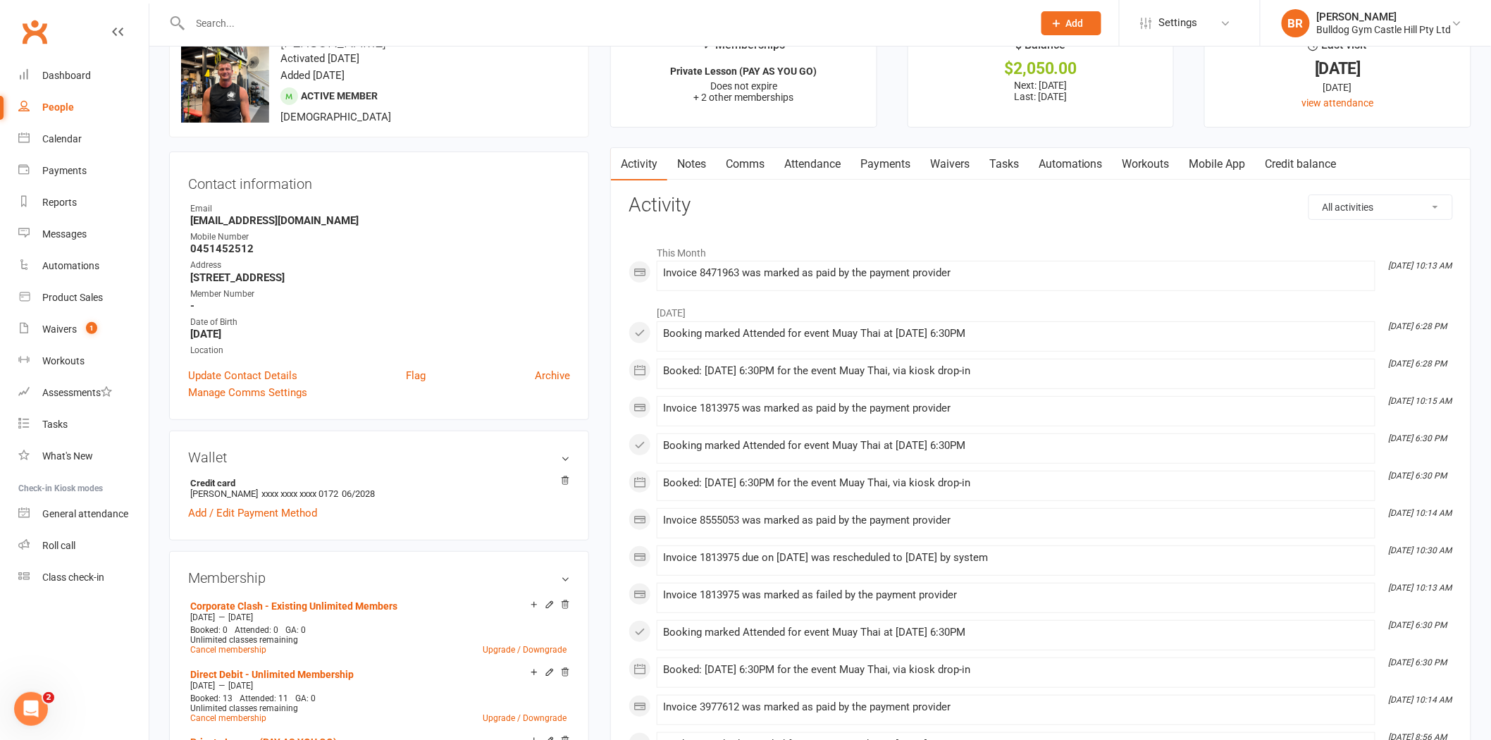
scroll to position [0, 0]
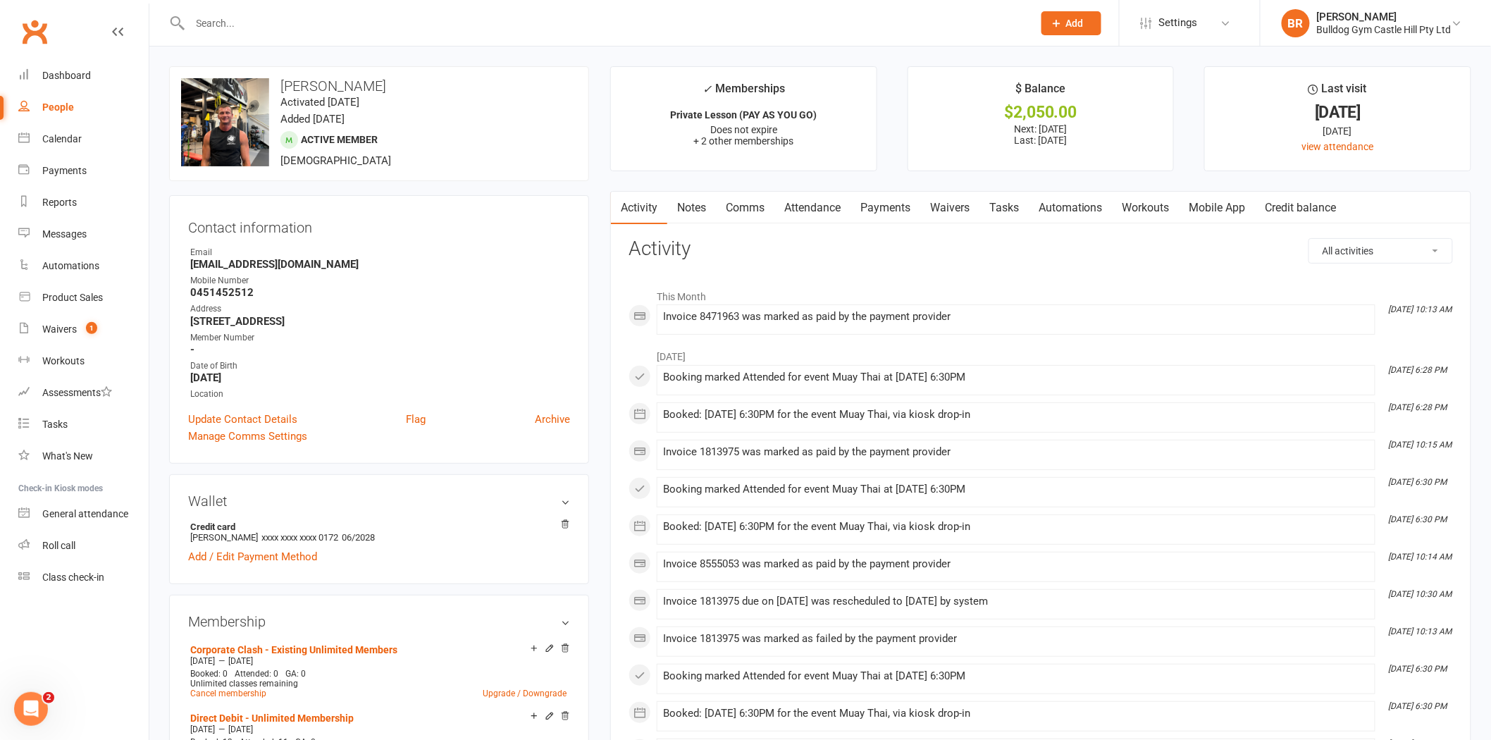
click at [223, 28] on input "text" at bounding box center [604, 23] width 837 height 20
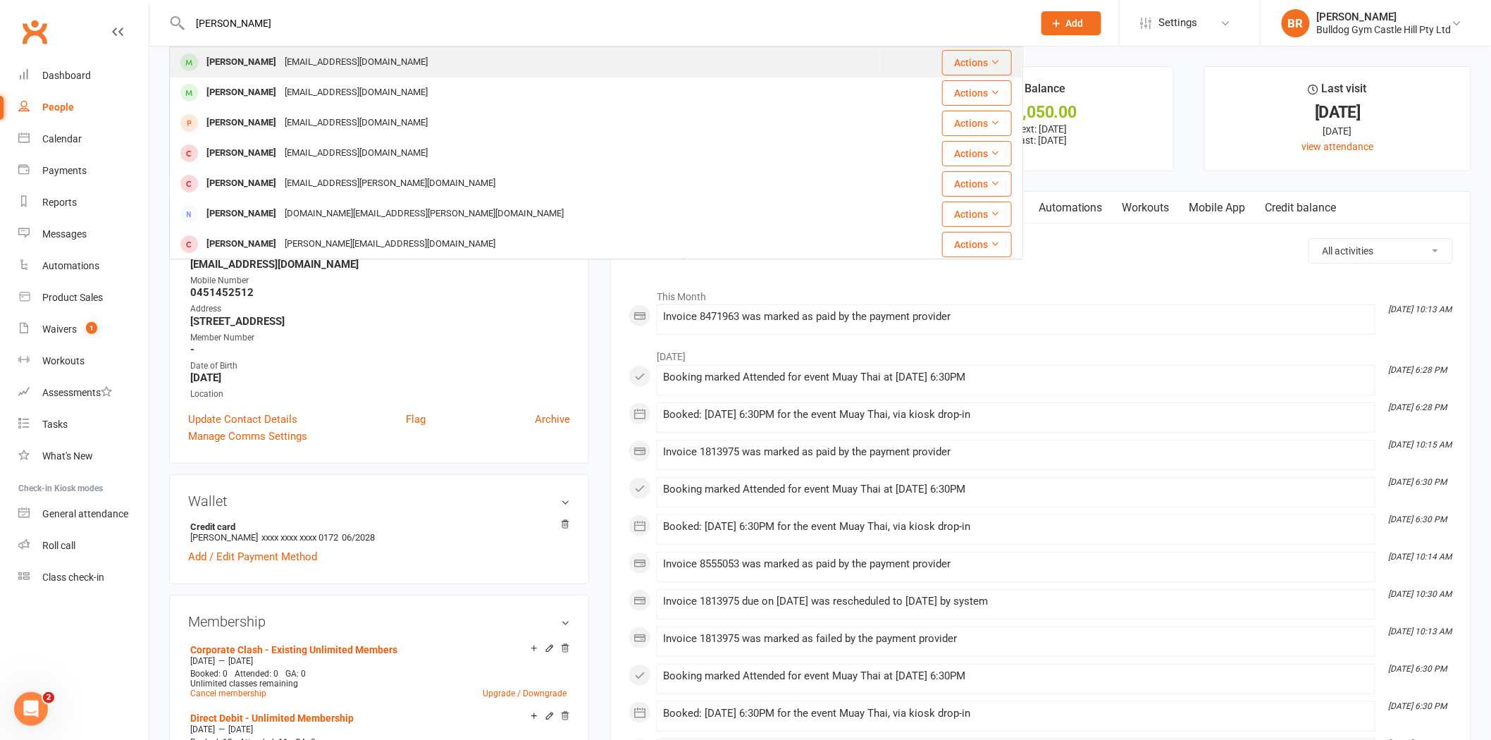
type input "ivan s"
click at [230, 61] on div "Ivan Separovic" at bounding box center [241, 62] width 78 height 20
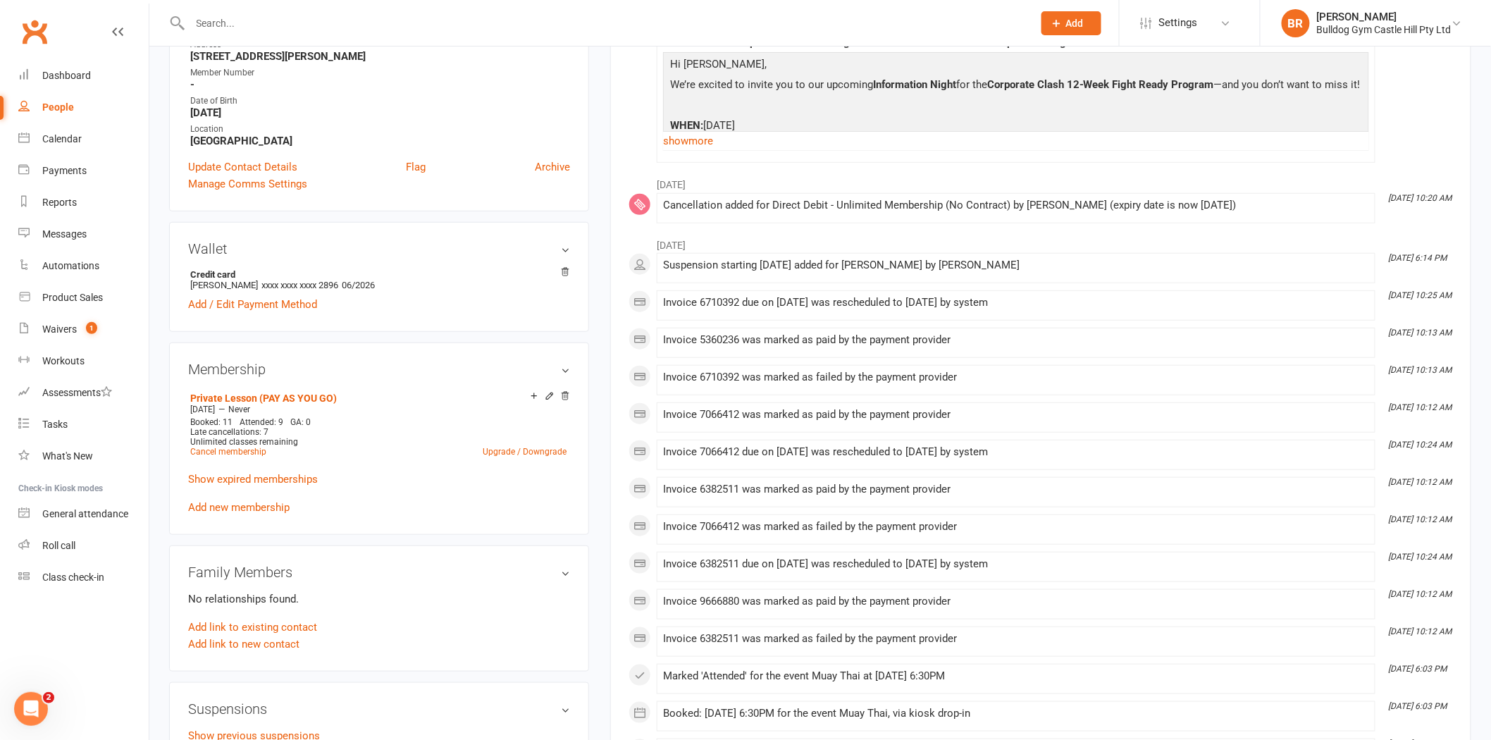
scroll to position [313, 0]
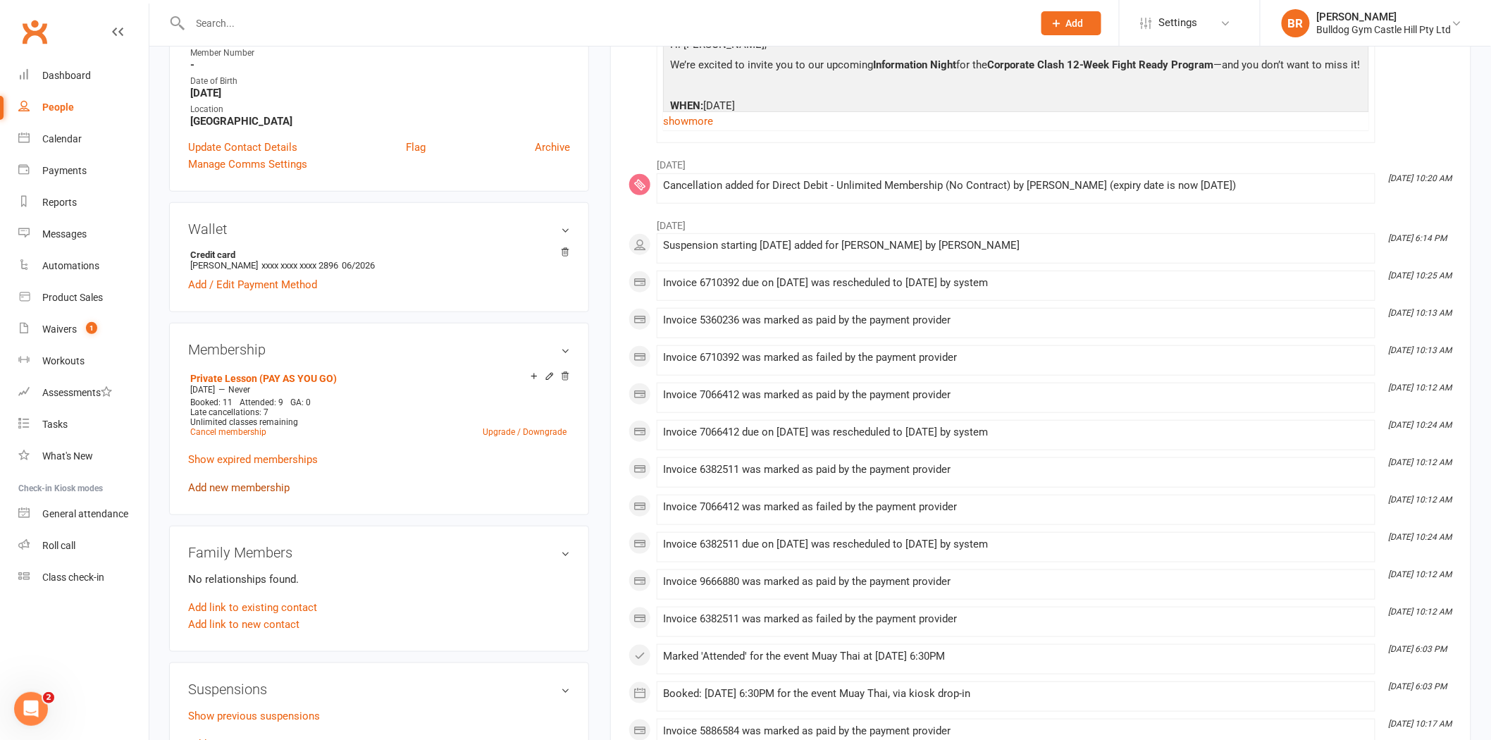
click at [242, 485] on link "Add new membership" at bounding box center [238, 487] width 101 height 13
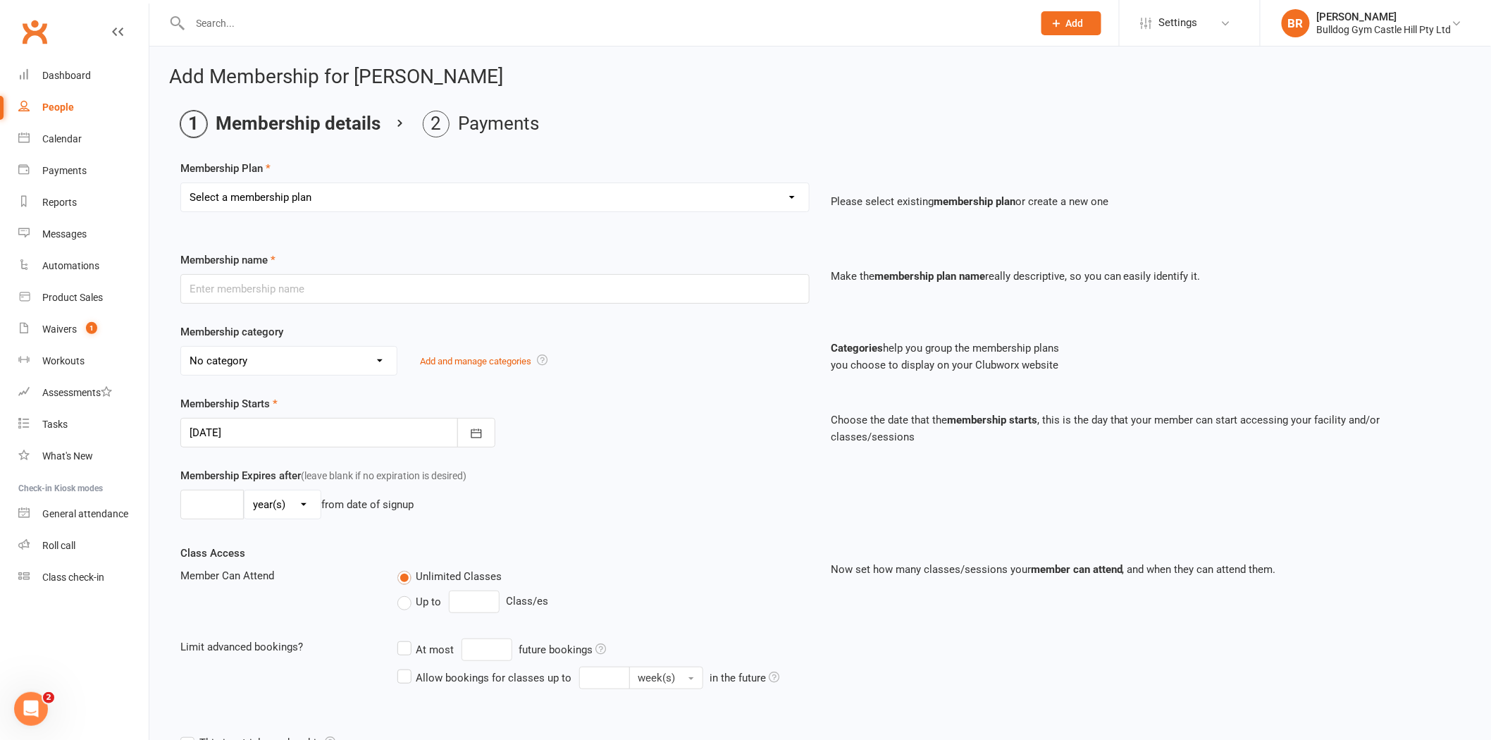
click at [247, 194] on select "Select a membership plan Create new Membership Plan Adults Class - Casual Visit…" at bounding box center [495, 197] width 628 height 28
select select "1"
click at [181, 183] on select "Select a membership plan Create new Membership Plan Adults Class - Casual Visit…" at bounding box center [495, 197] width 628 height 28
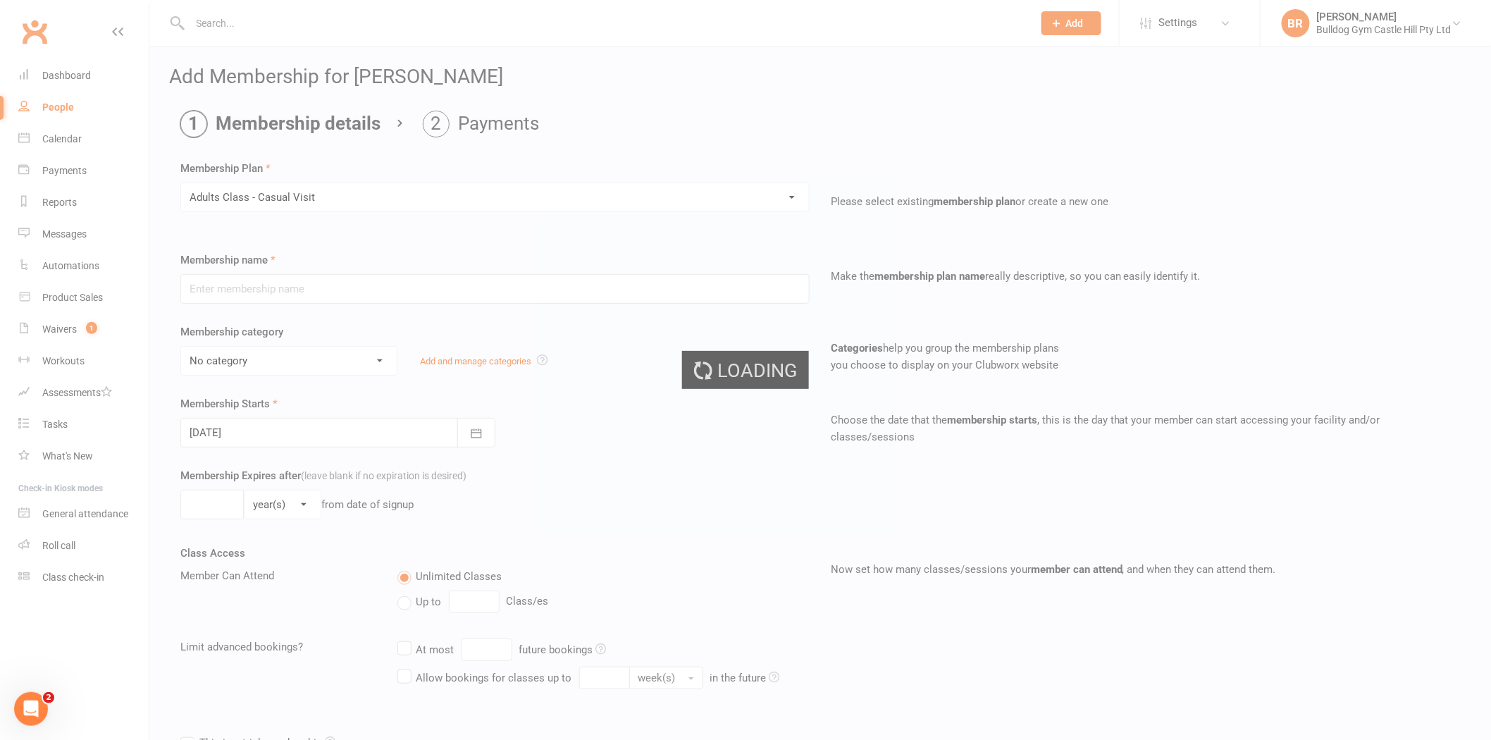
type input "Adults Class - Casual Visit"
select select "11"
type input "2"
select select "1"
type input "1"
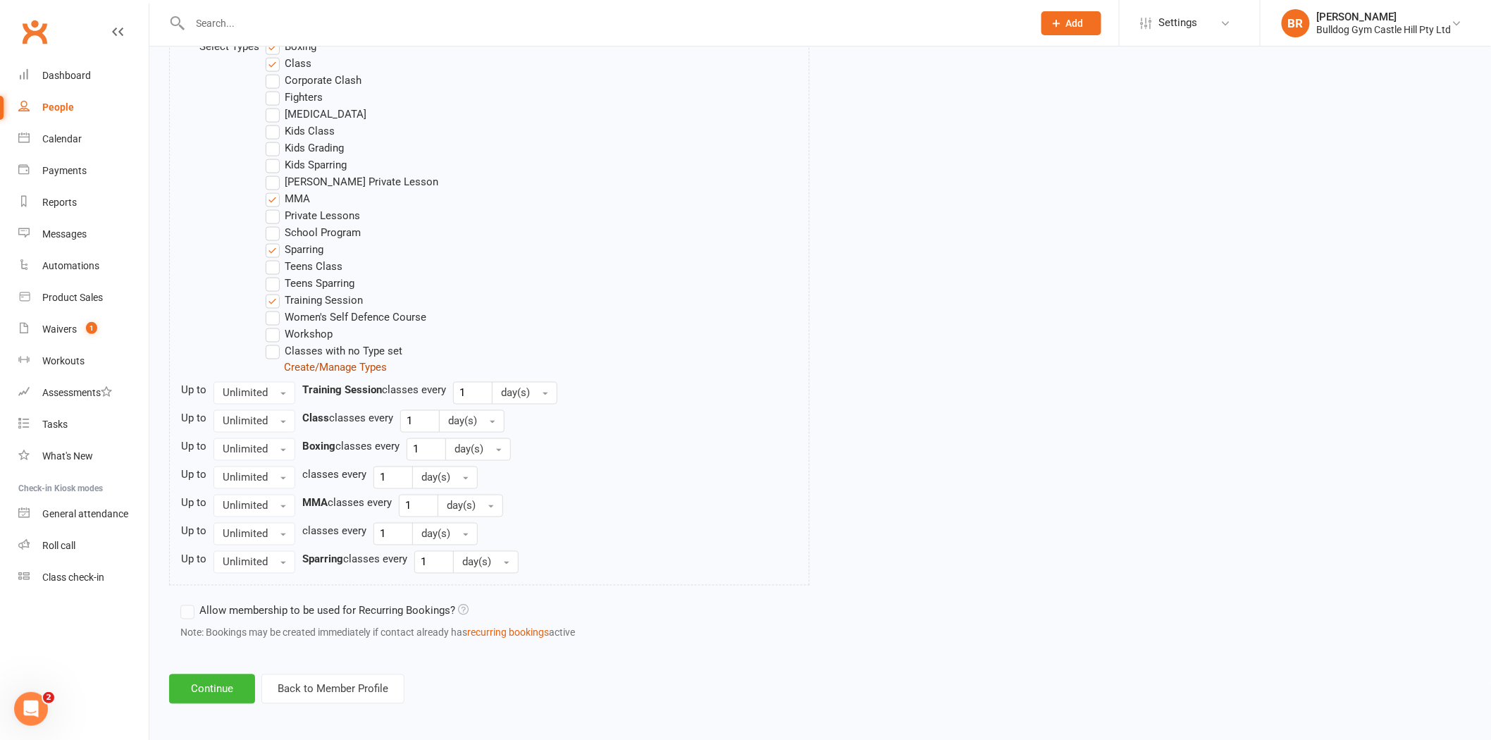
scroll to position [754, 0]
click at [213, 691] on button "Continue" at bounding box center [212, 685] width 86 height 30
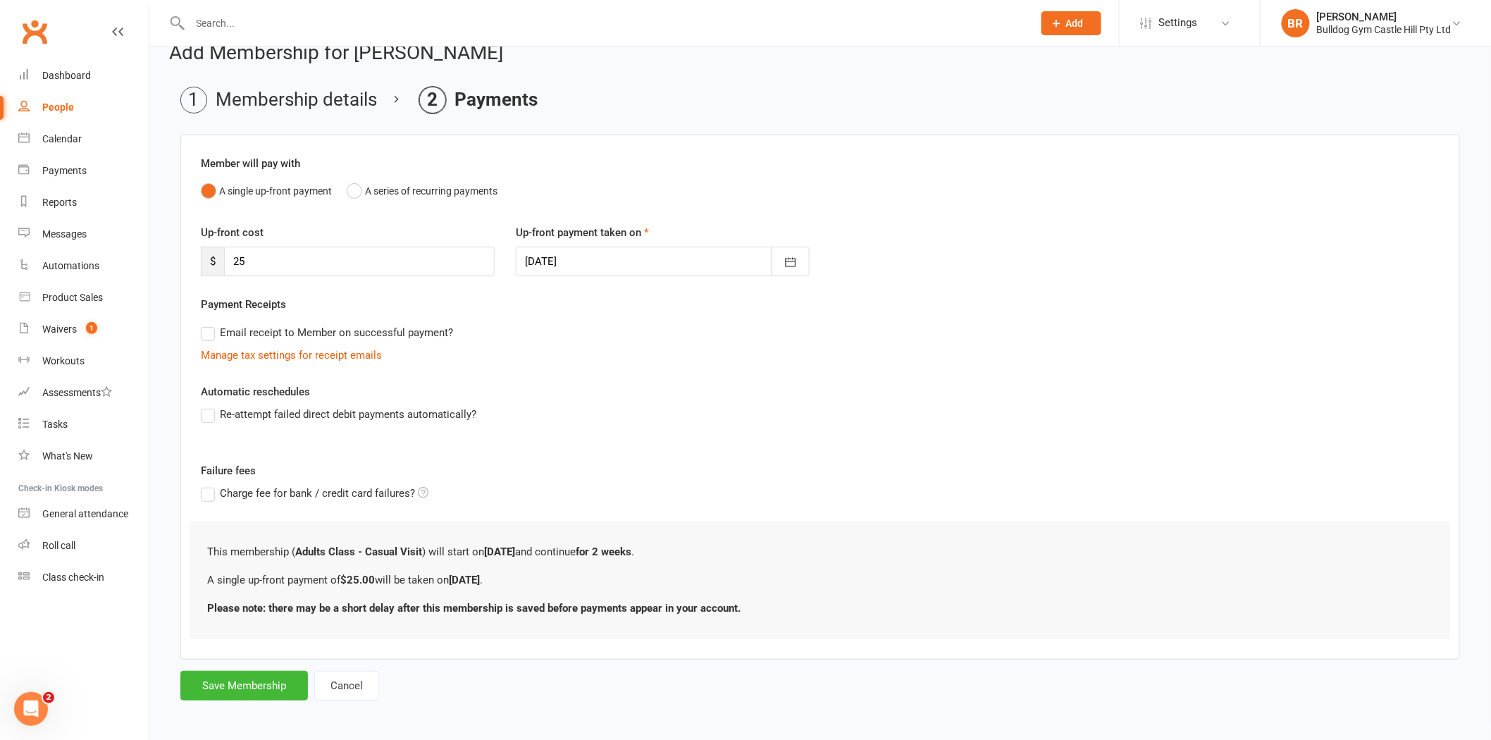
scroll to position [28, 0]
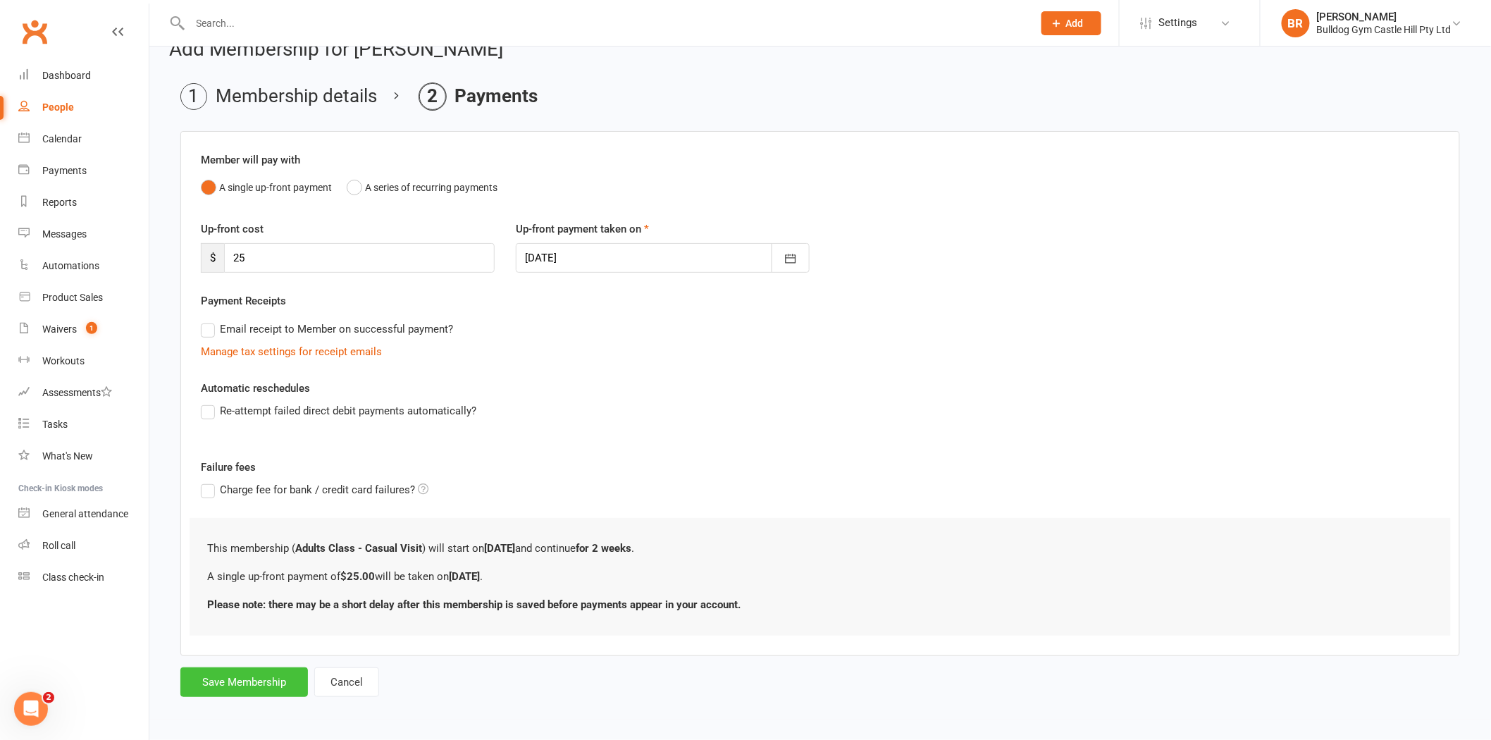
click at [237, 679] on button "Save Membership" at bounding box center [244, 682] width 128 height 30
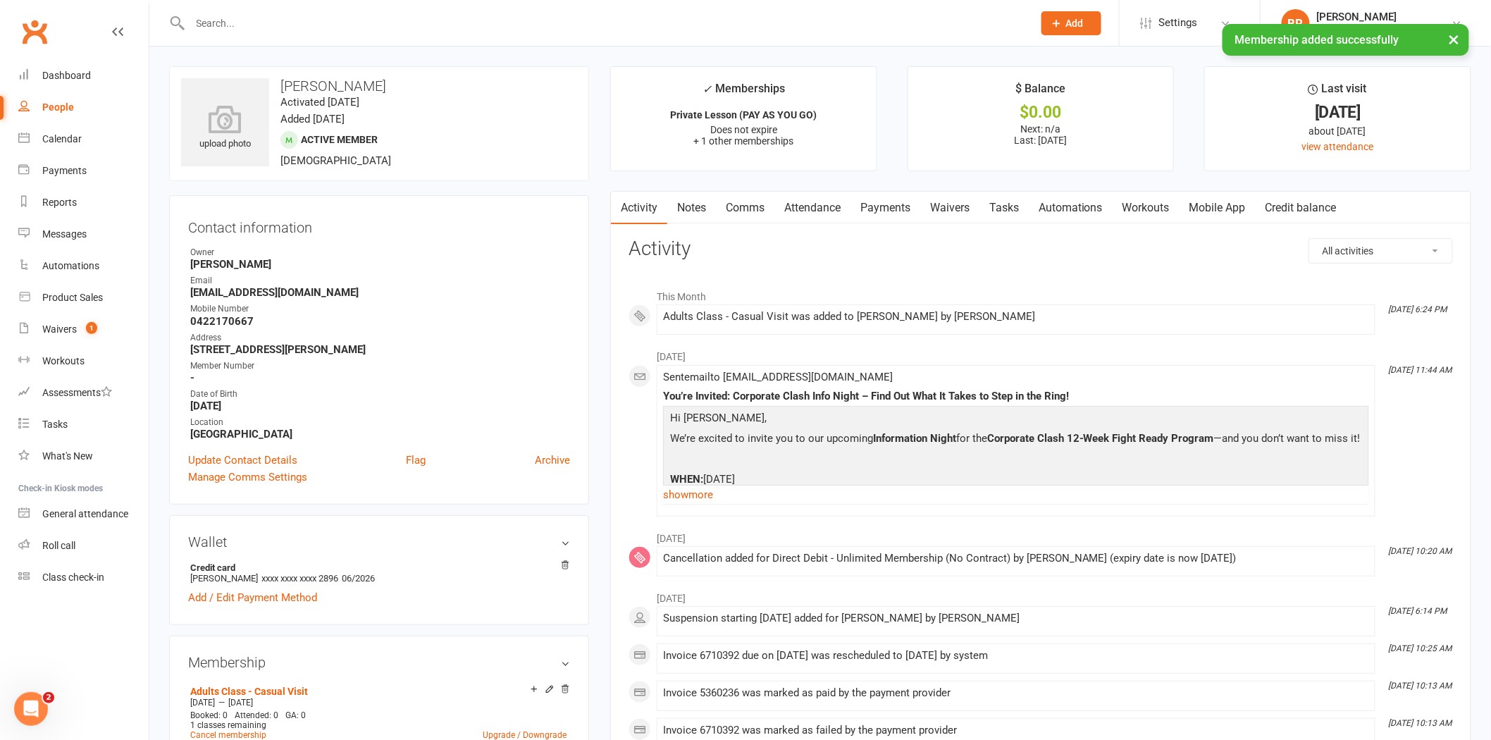
click at [805, 215] on link "Attendance" at bounding box center [812, 208] width 76 height 32
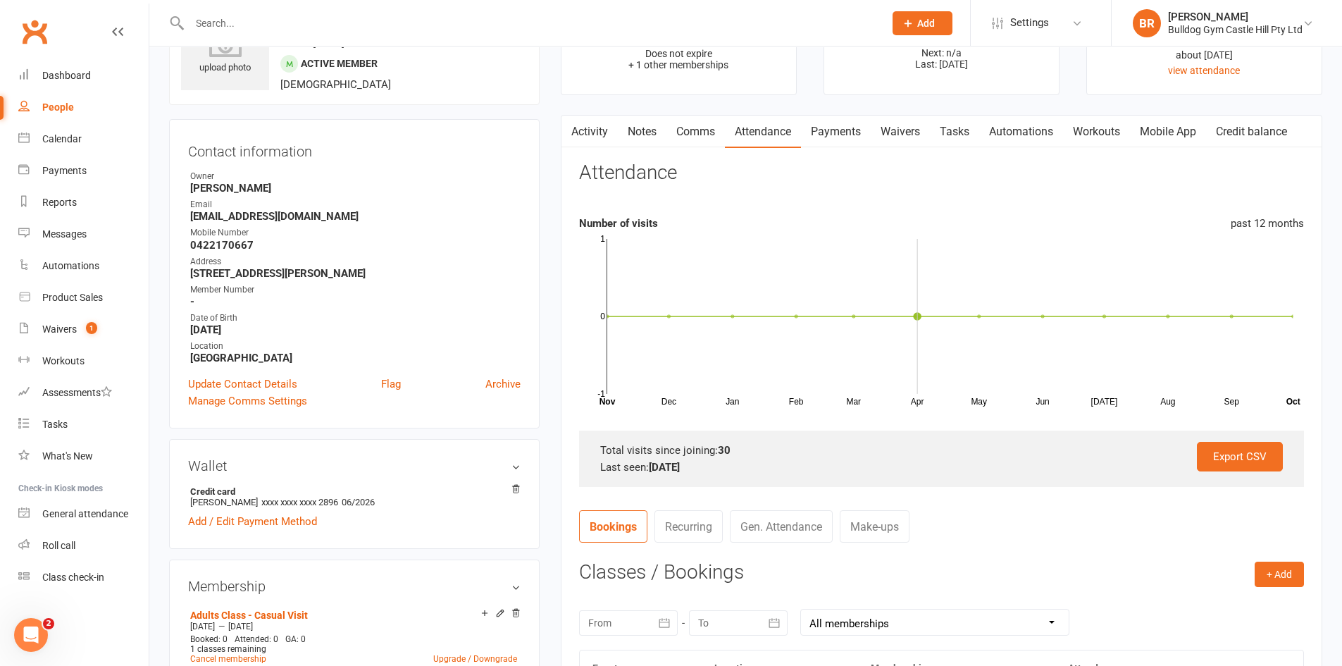
scroll to position [31, 0]
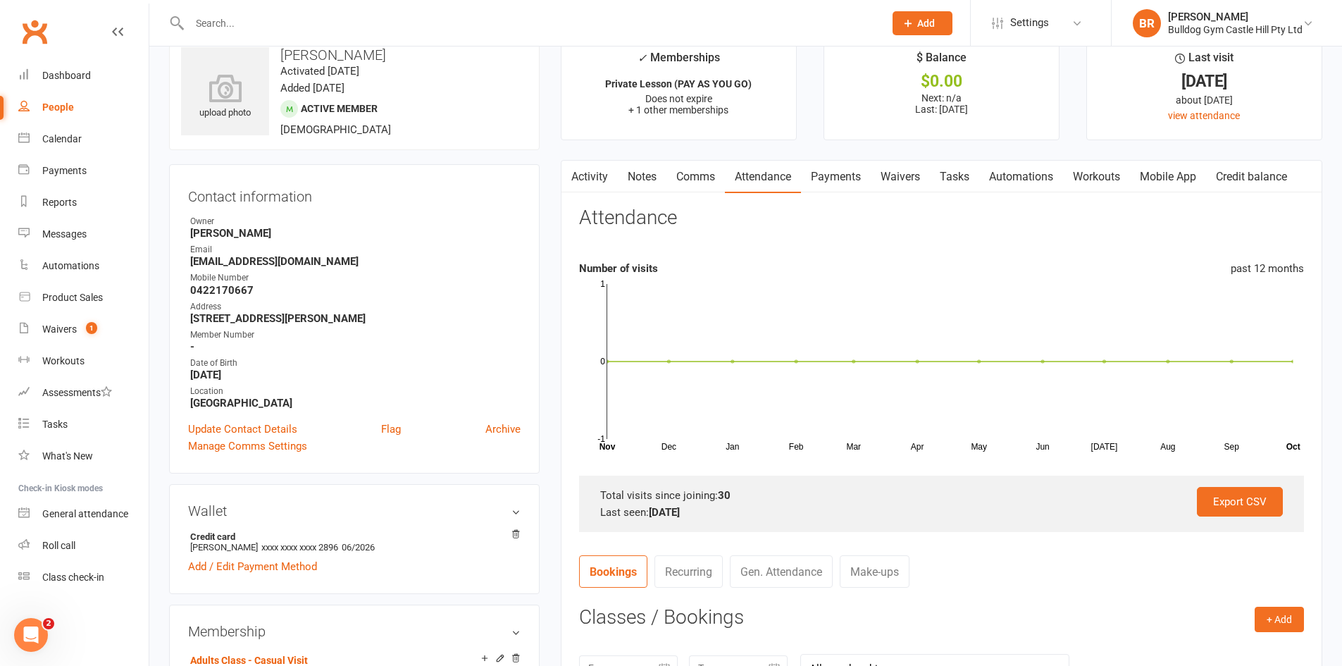
click at [830, 168] on link "Payments" at bounding box center [836, 177] width 70 height 32
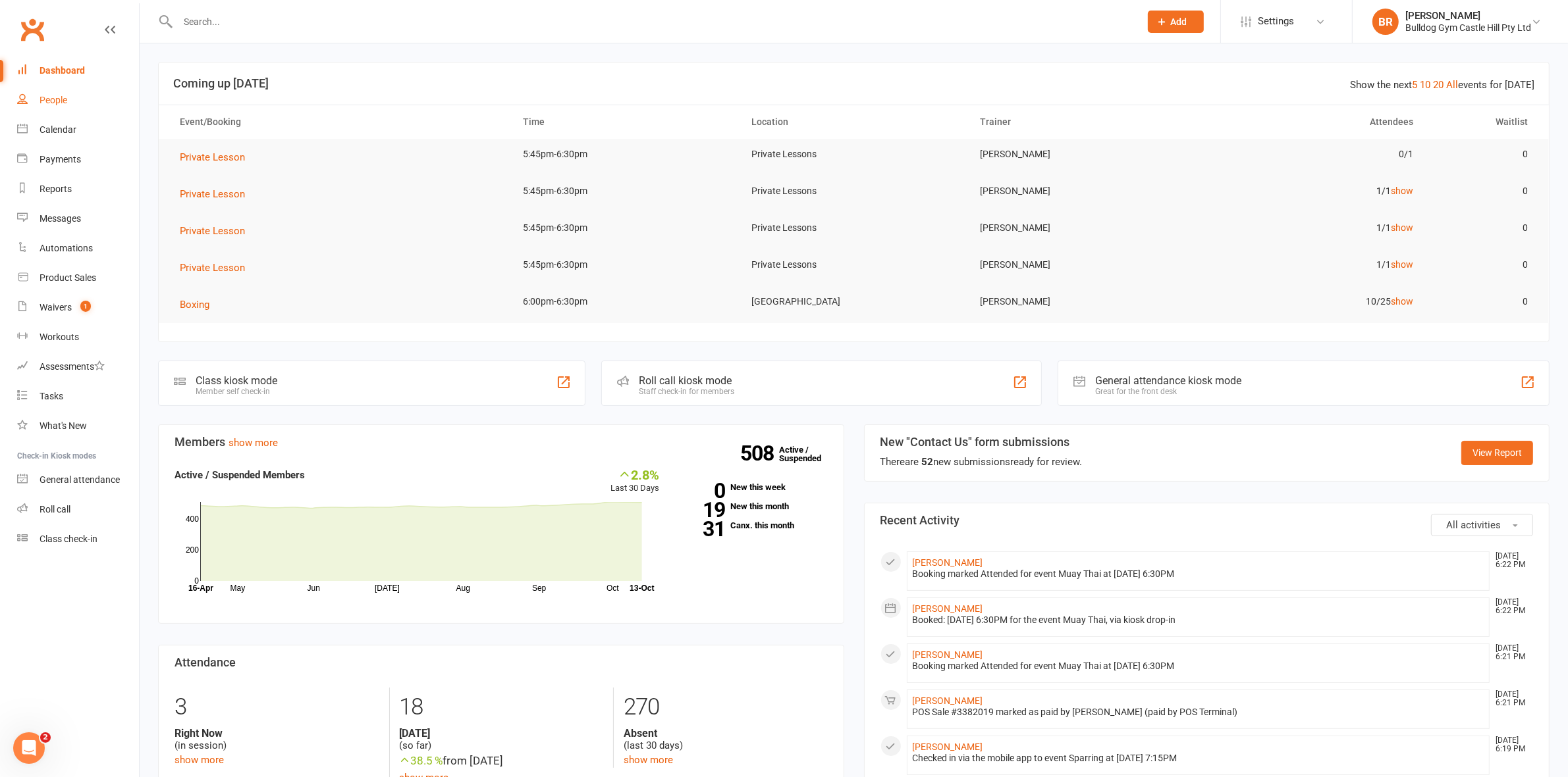
click at [51, 96] on div "People" at bounding box center [53, 99] width 28 height 10
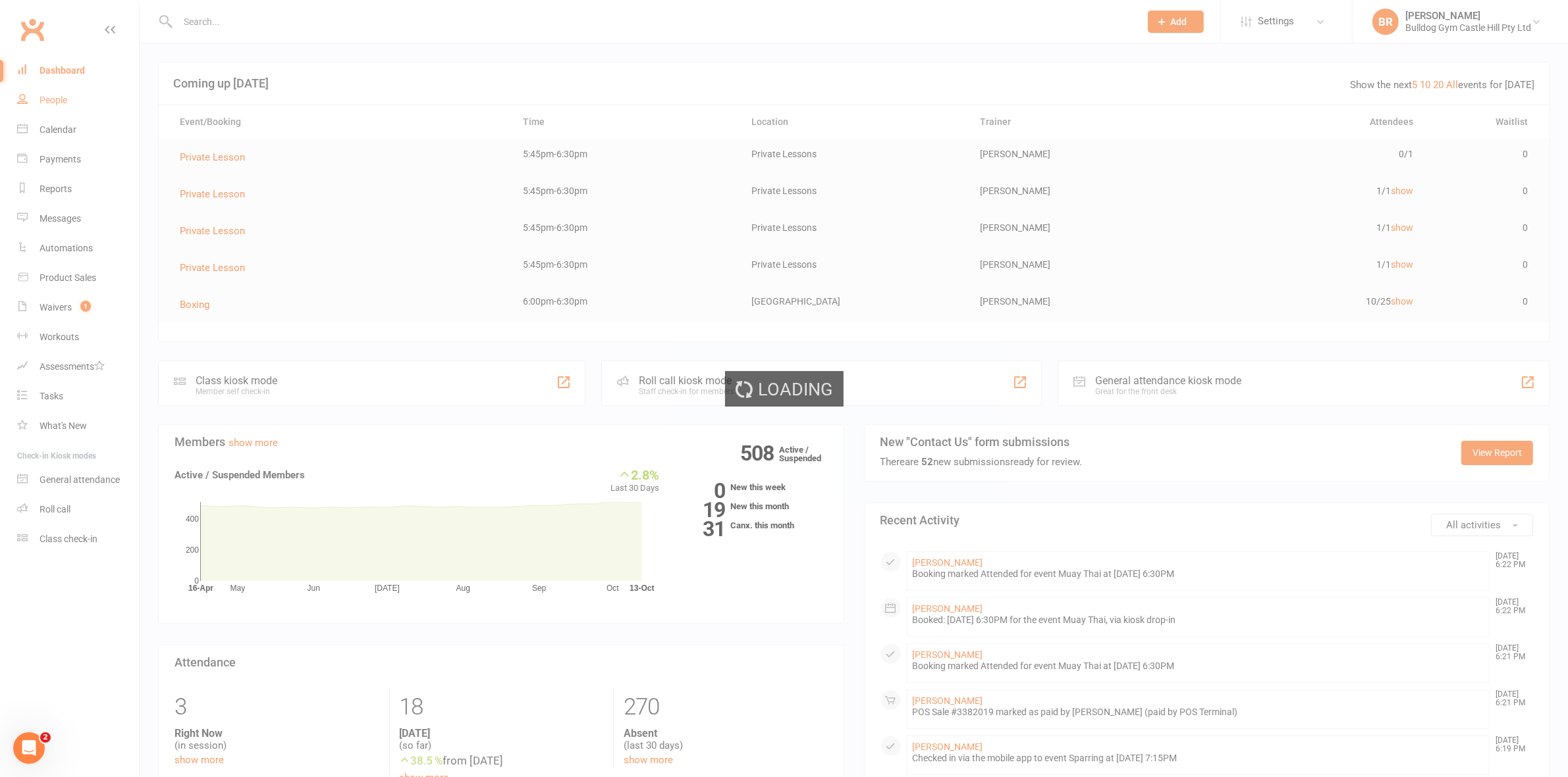
select select "100"
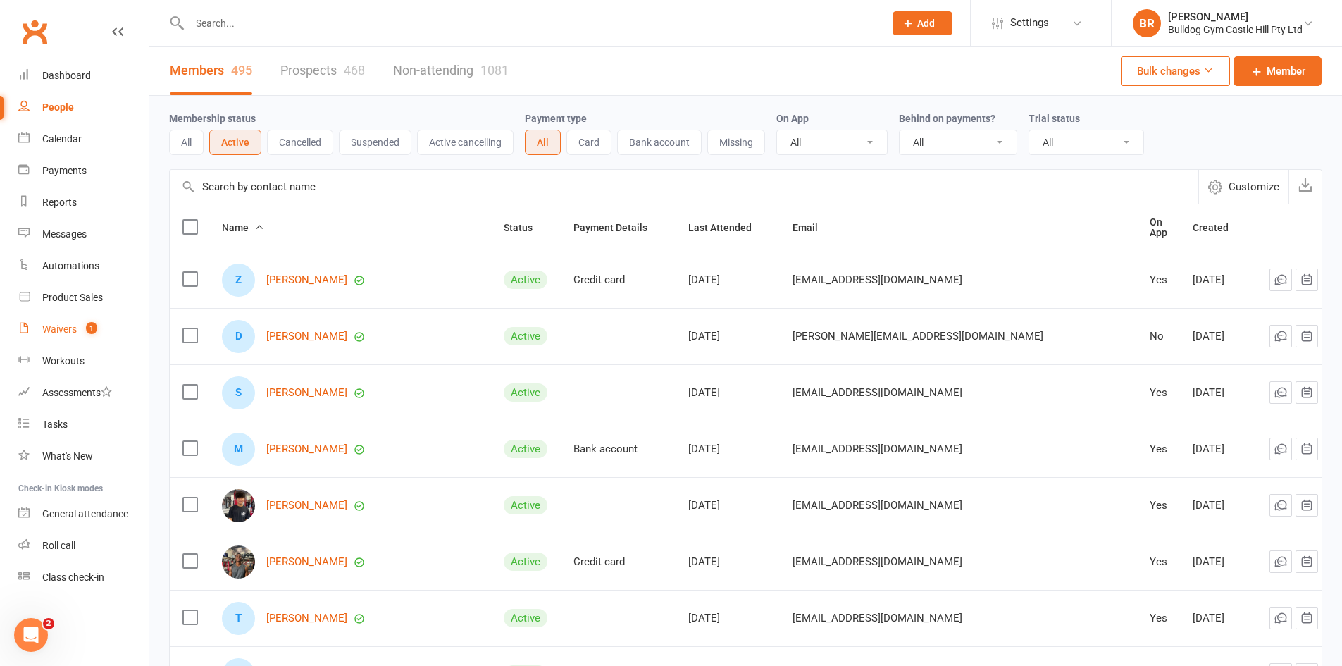
click at [57, 166] on link "Waivers 1" at bounding box center [83, 330] width 130 height 32
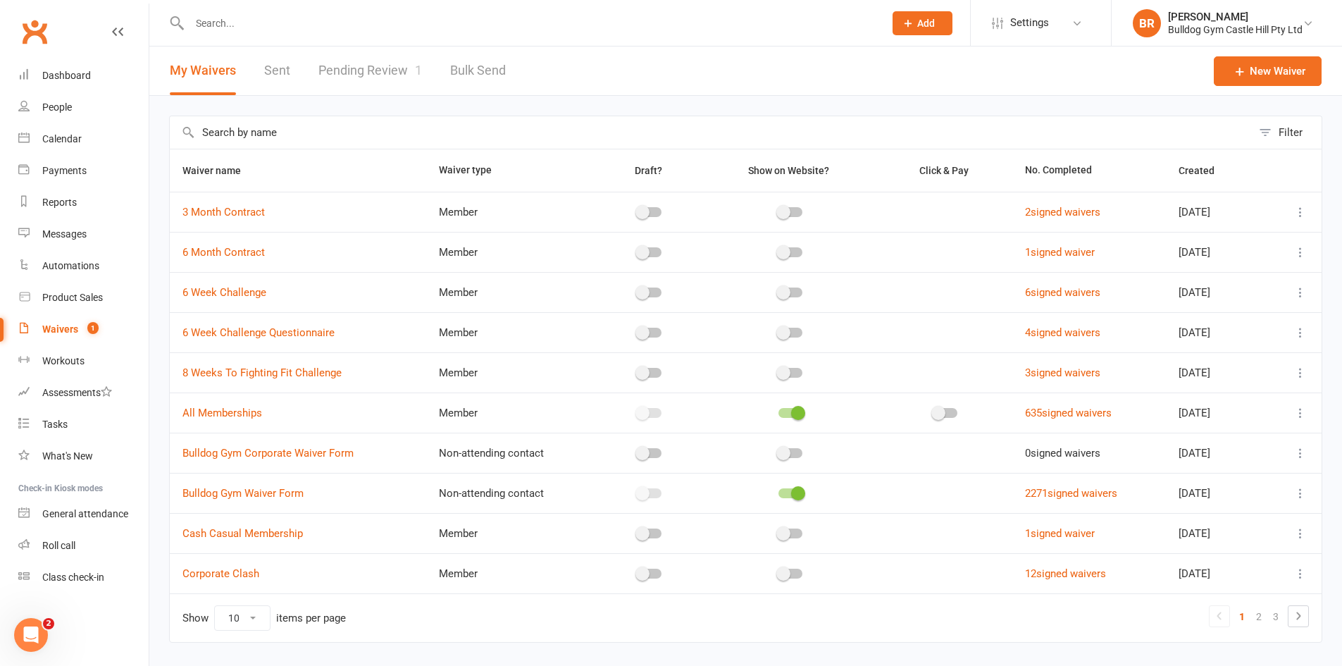
click at [338, 68] on link "Pending Review 1" at bounding box center [371, 71] width 104 height 49
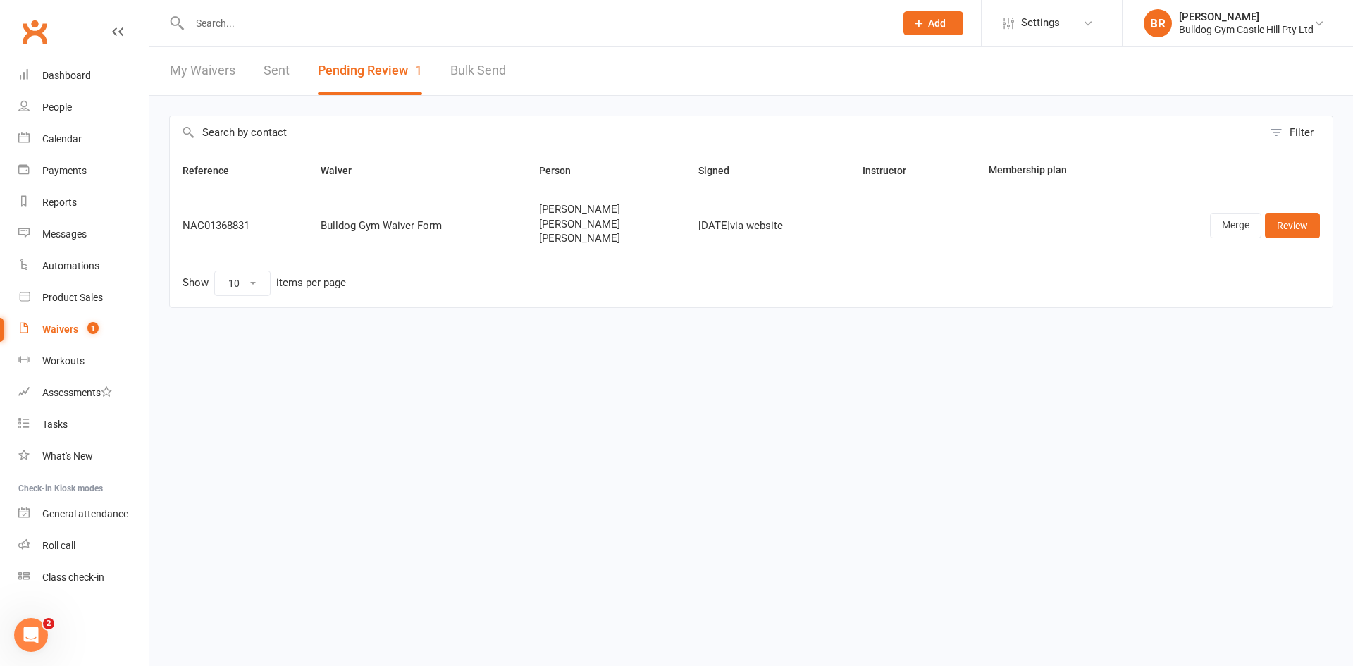
drag, startPoint x: 642, startPoint y: 235, endPoint x: 677, endPoint y: 247, distance: 37.2
click at [338, 166] on td "Caroline Lee Ming Isabella Leeming-Ginnivan Brandon Leeming-Ginnivan" at bounding box center [605, 225] width 159 height 67
click at [338, 166] on link "Review" at bounding box center [1292, 225] width 55 height 25
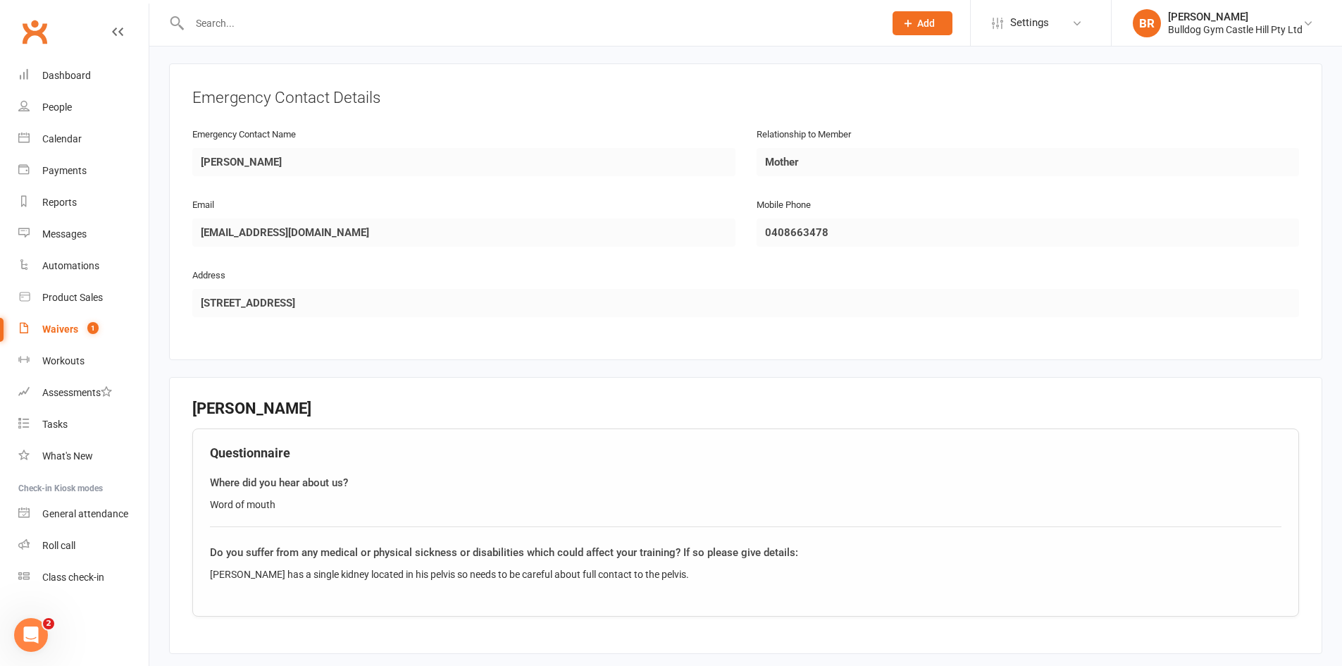
scroll to position [1892, 0]
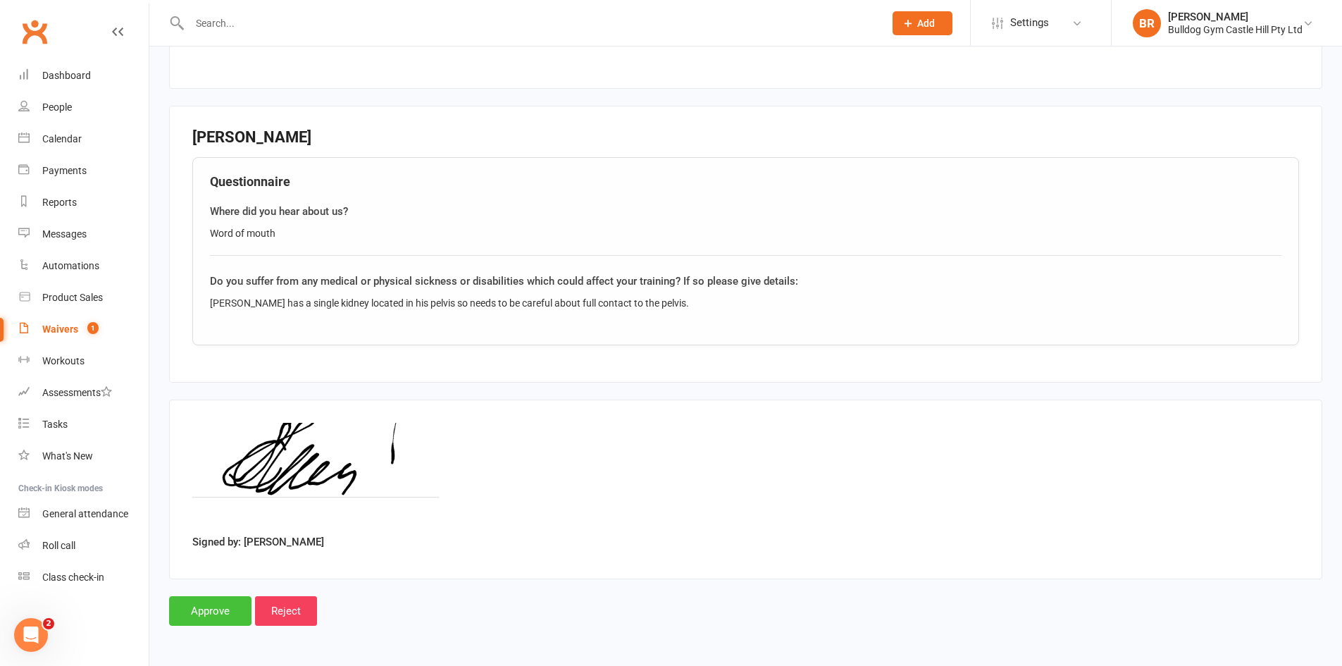
click at [211, 166] on input "Approve" at bounding box center [210, 611] width 82 height 30
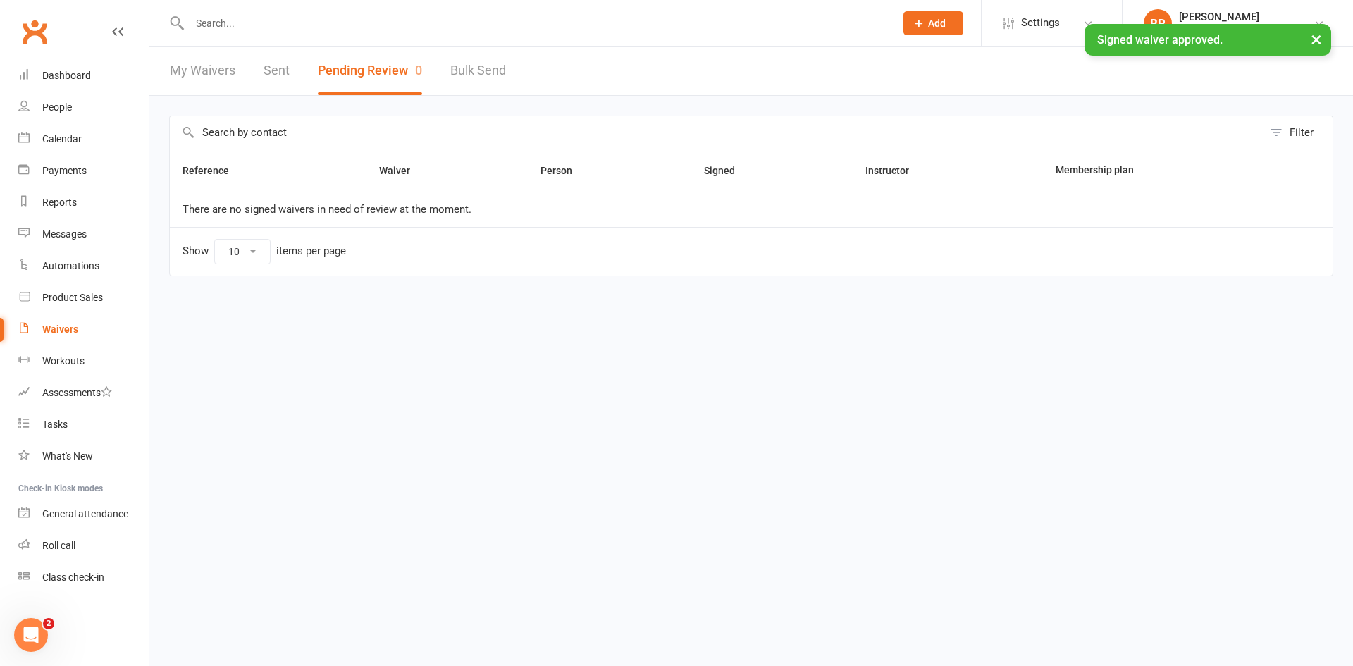
click at [223, 69] on link "My Waivers" at bounding box center [203, 71] width 66 height 49
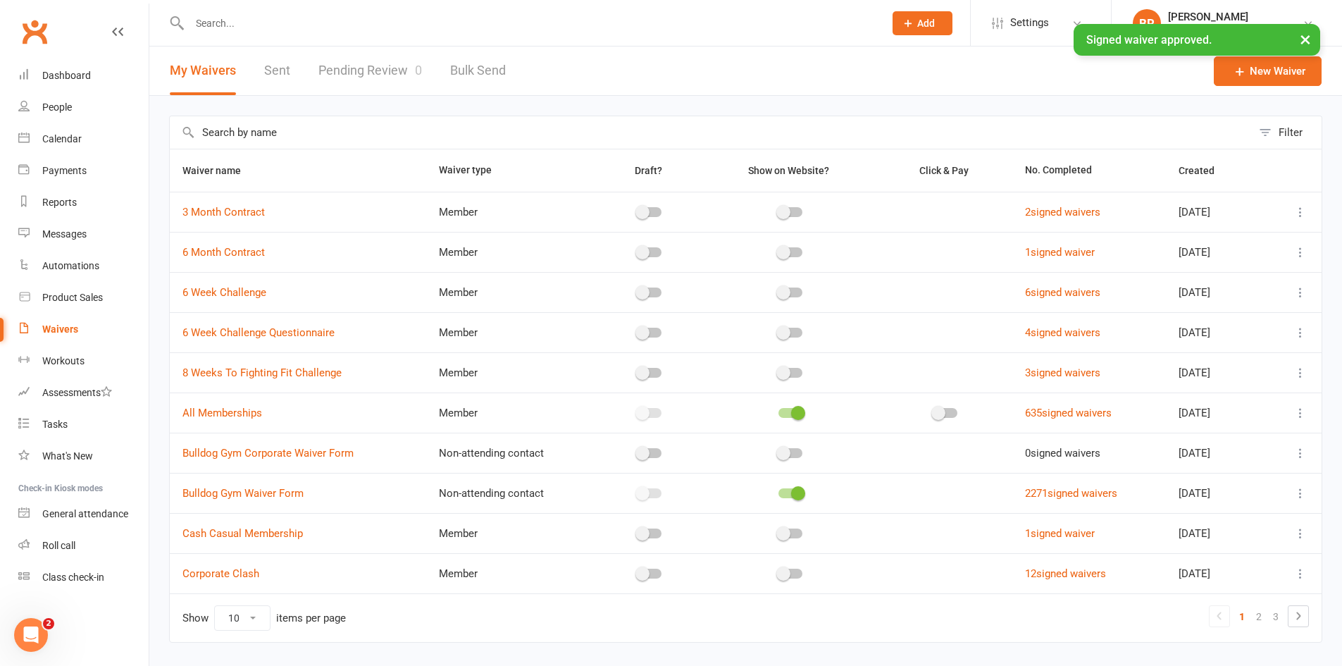
click at [259, 66] on div "My Waivers Sent Pending Review 0 Bulk Send" at bounding box center [337, 71] width 377 height 49
click at [268, 67] on link "Sent" at bounding box center [277, 71] width 26 height 49
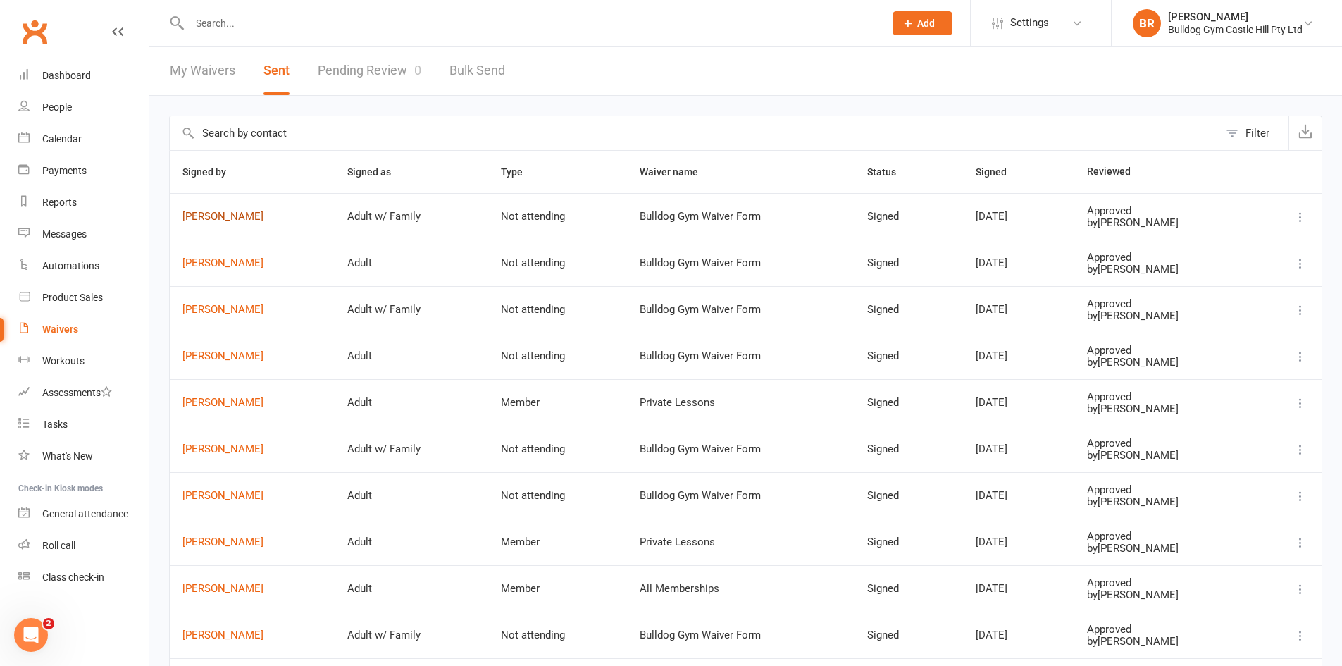
click at [217, 166] on link "[PERSON_NAME]" at bounding box center [253, 217] width 140 height 12
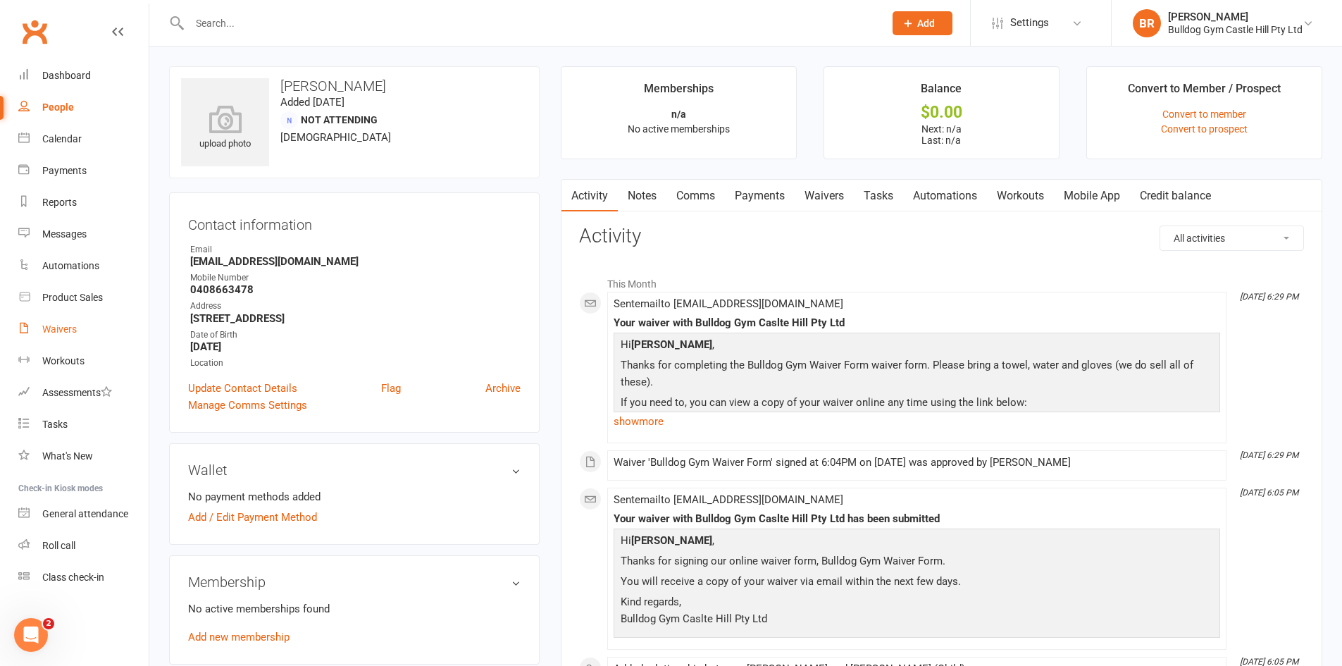
click at [65, 166] on div "Waivers" at bounding box center [59, 328] width 35 height 11
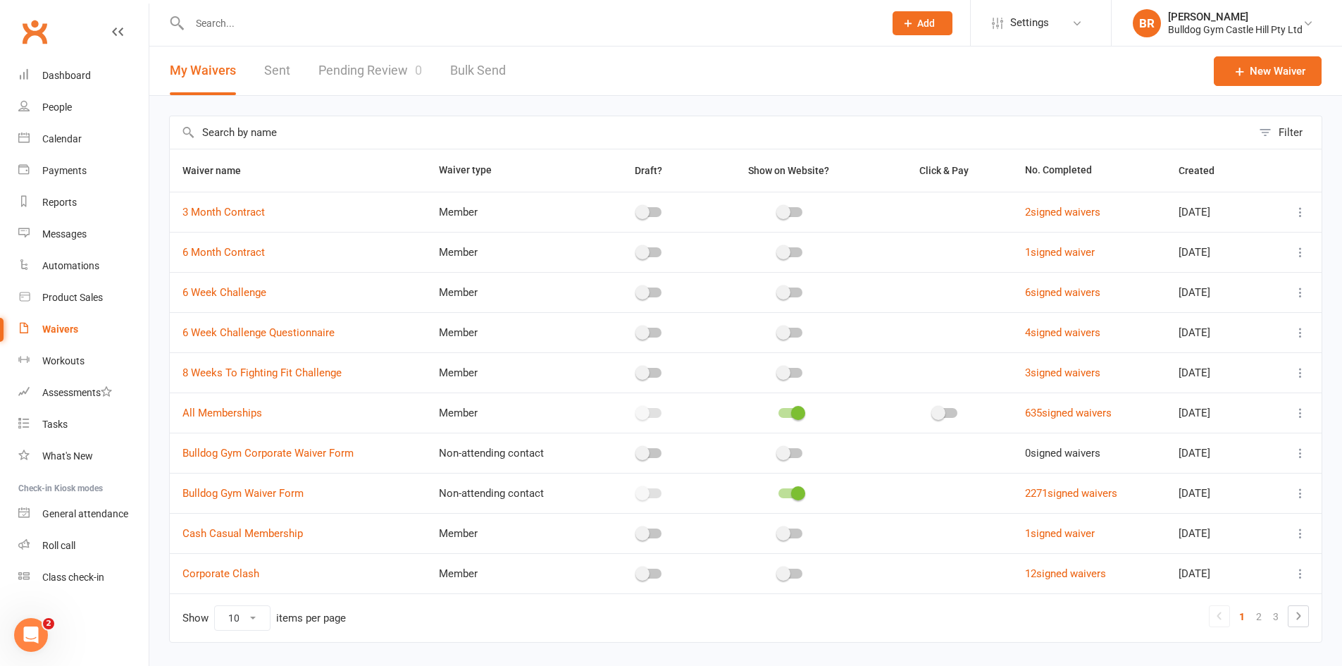
click at [285, 56] on link "Sent" at bounding box center [277, 71] width 26 height 49
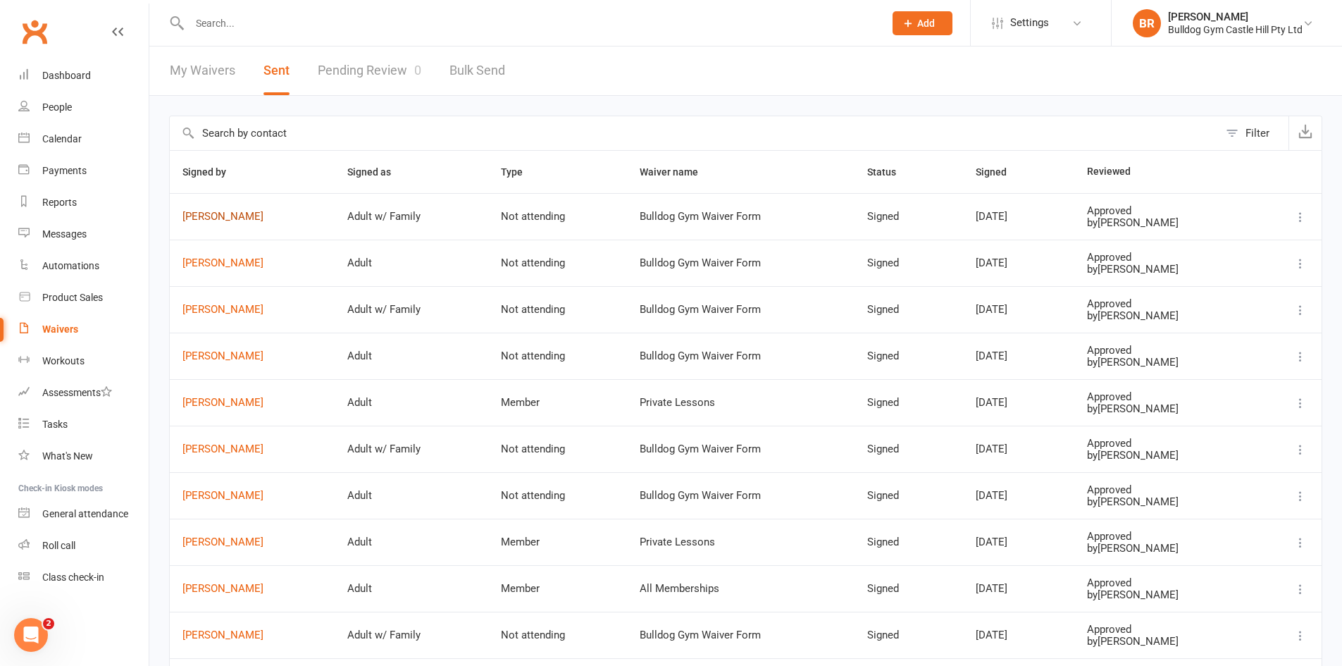
click at [220, 166] on link "[PERSON_NAME]" at bounding box center [253, 217] width 140 height 12
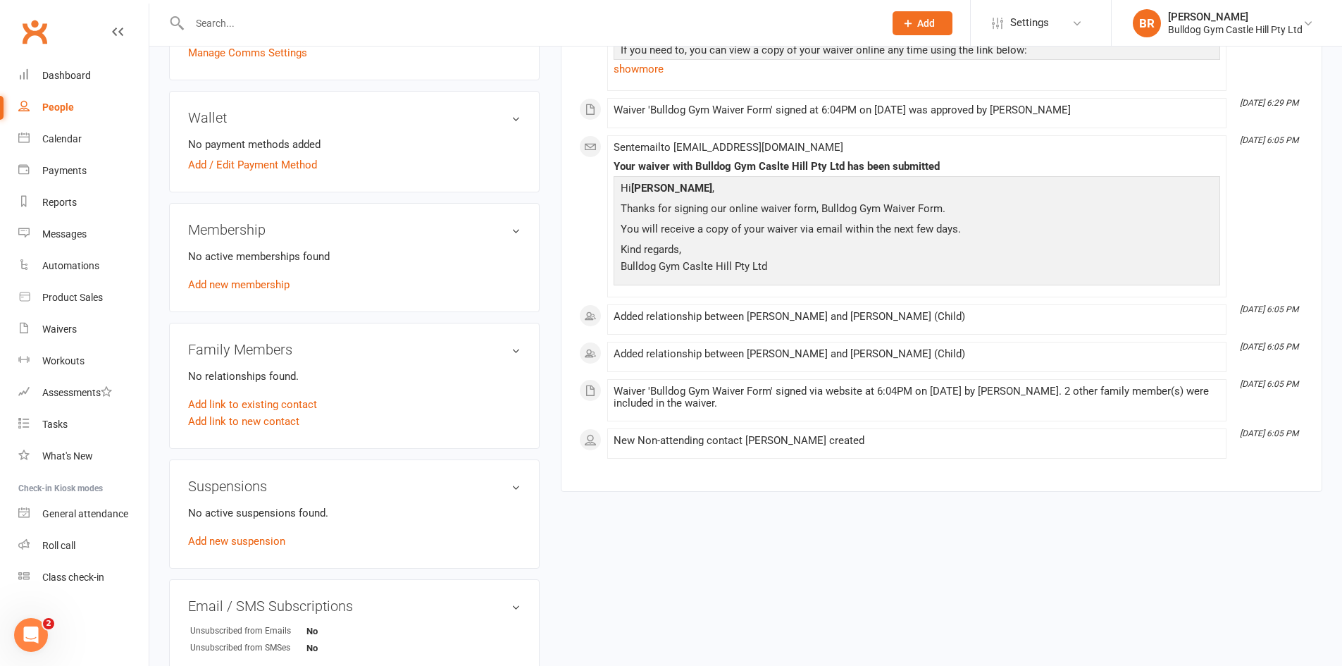
scroll to position [282, 0]
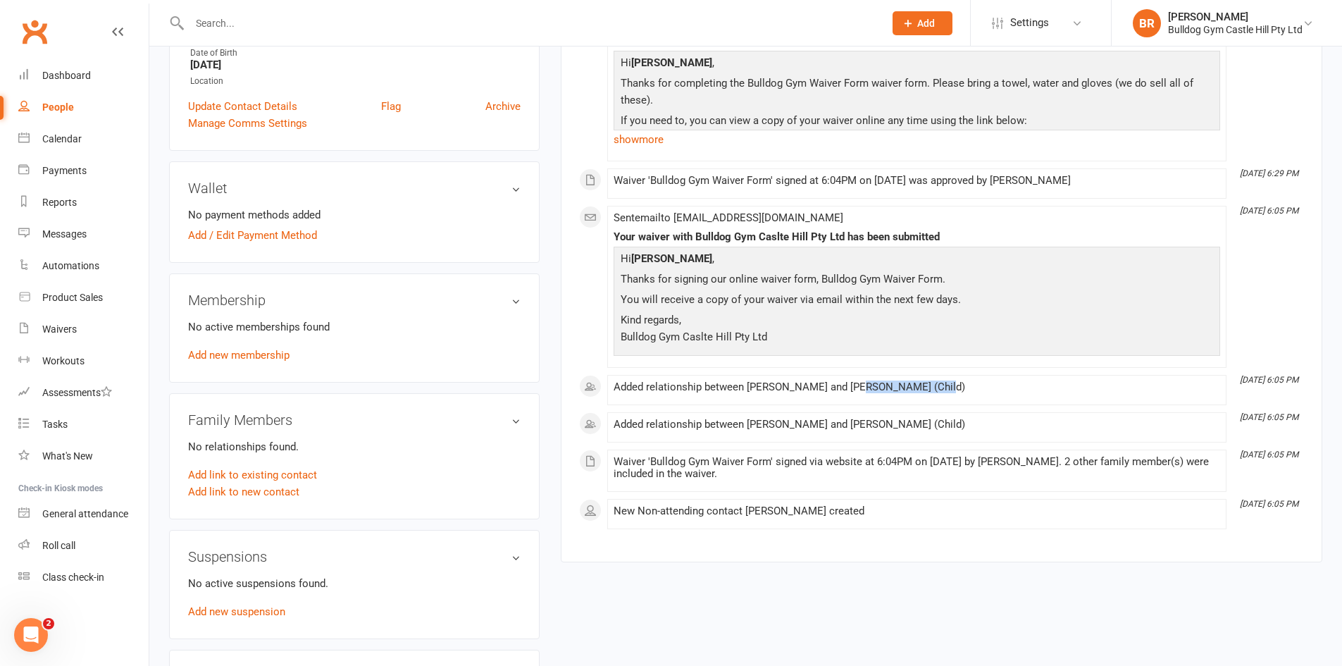
drag, startPoint x: 851, startPoint y: 385, endPoint x: 936, endPoint y: 394, distance: 85.7
click at [338, 166] on div "Added relationship between [PERSON_NAME] and [PERSON_NAME] (Child)" at bounding box center [917, 390] width 607 height 18
copy div "[PERSON_NAME]"
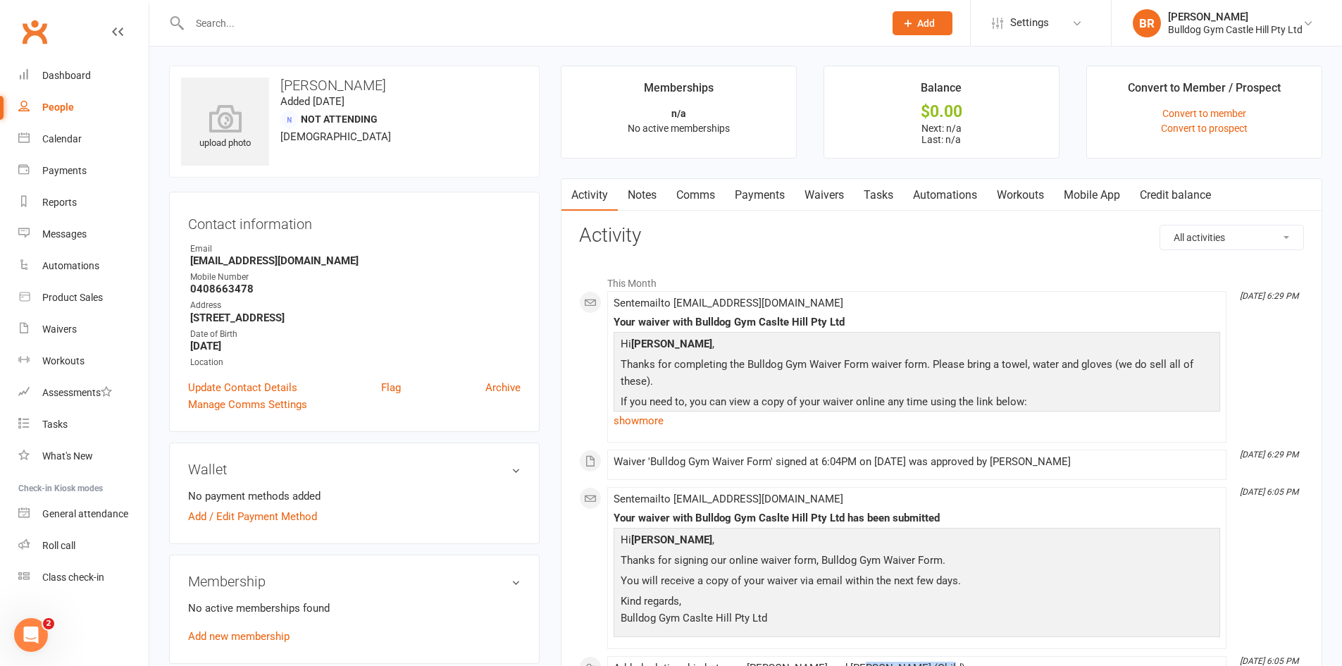
scroll to position [0, 0]
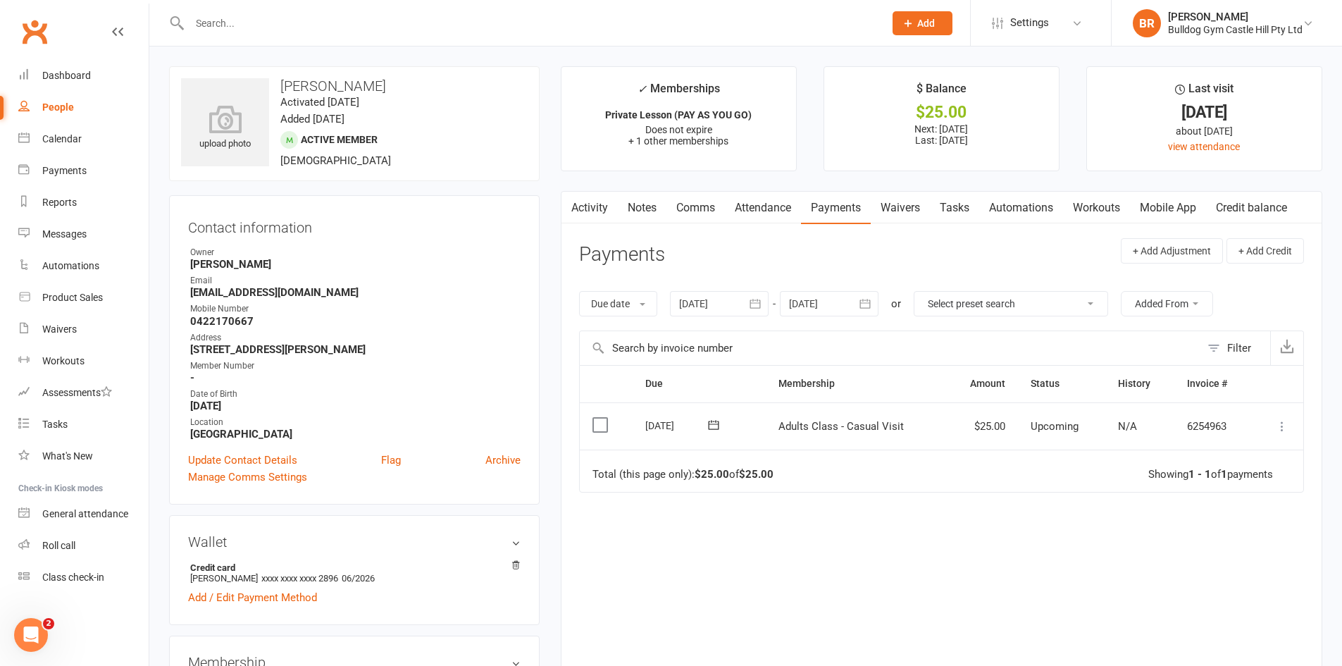
click at [1274, 431] on button at bounding box center [1282, 426] width 17 height 17
click at [1242, 478] on link "Mark as Paid (POS)" at bounding box center [1221, 482] width 140 height 28
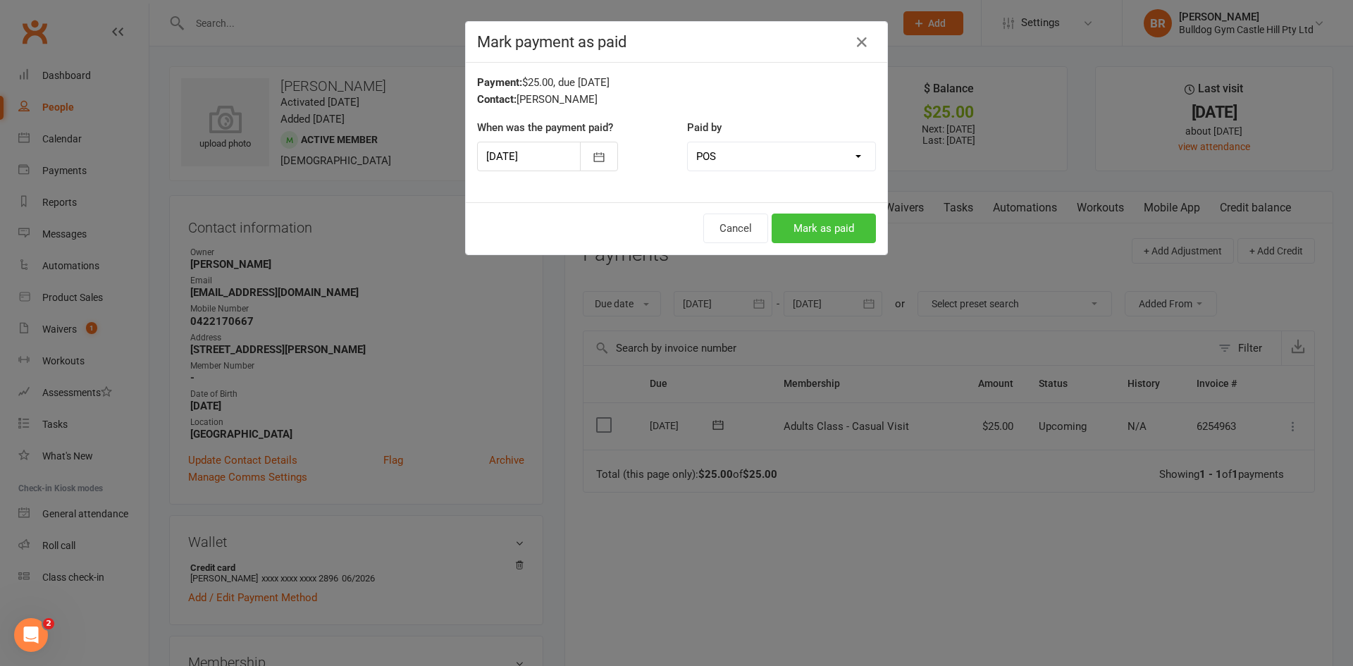
click at [812, 222] on button "Mark as paid" at bounding box center [824, 229] width 104 height 30
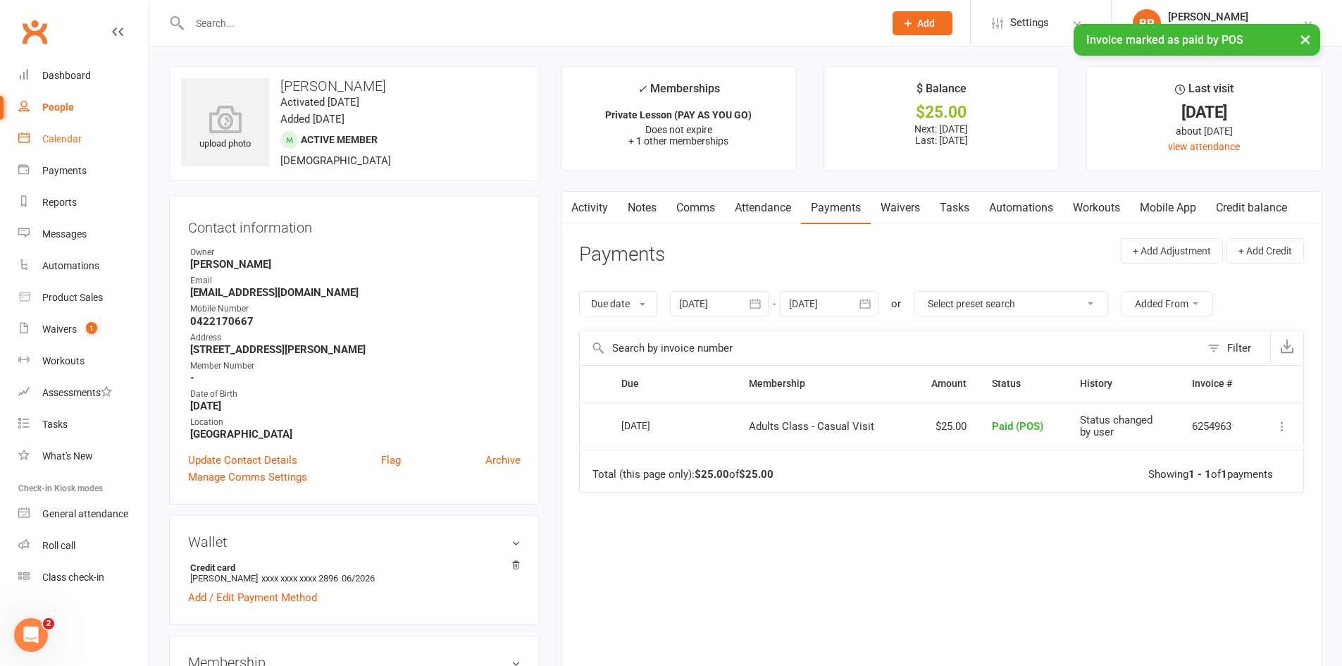
click at [55, 147] on link "Calendar" at bounding box center [83, 139] width 130 height 32
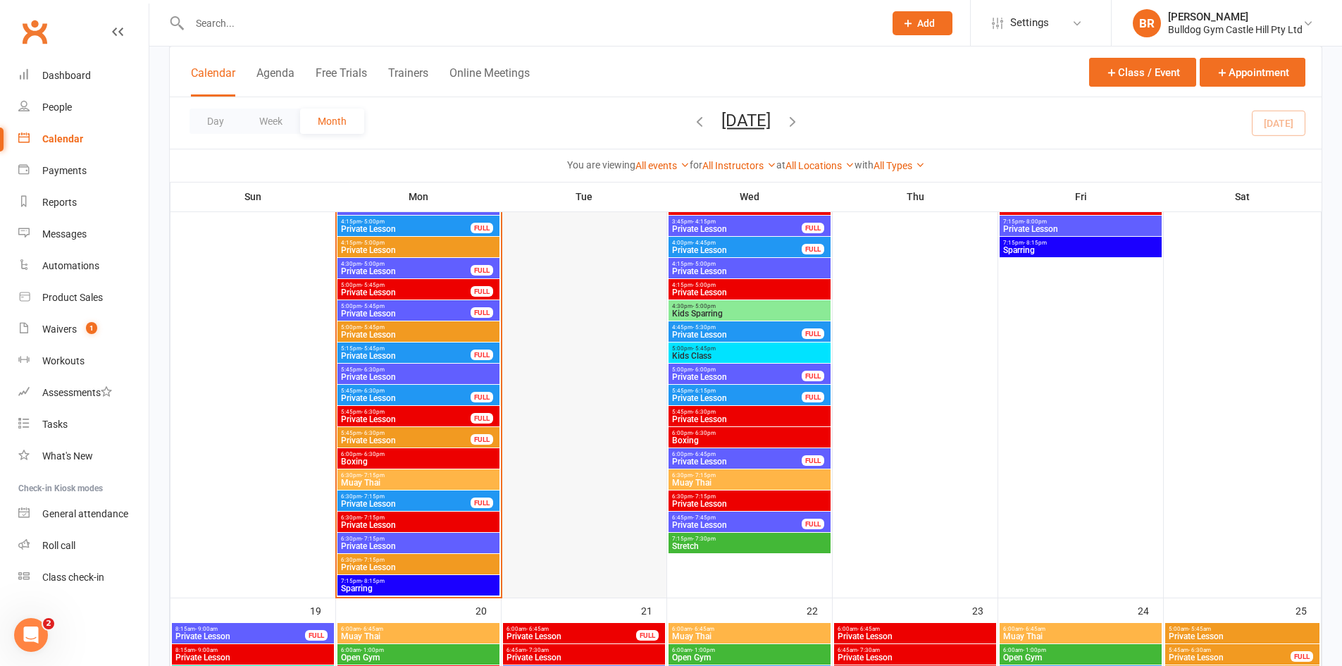
scroll to position [2325, 0]
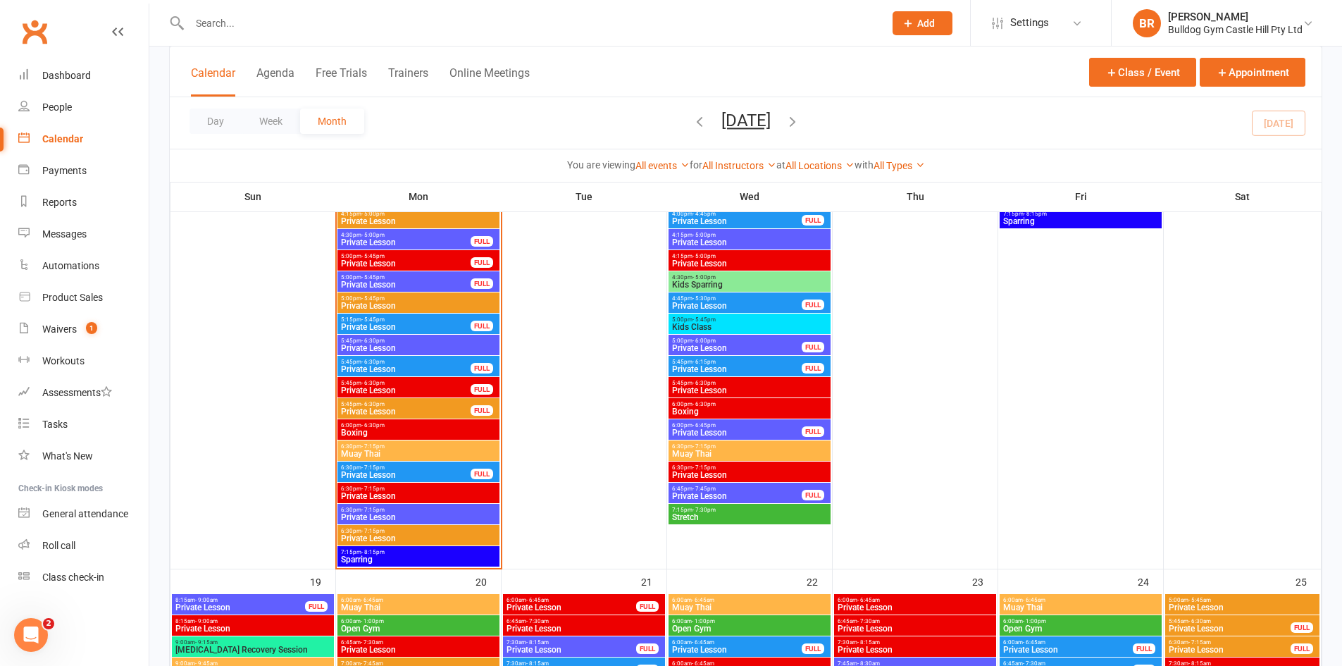
click at [357, 447] on span "6:30pm - 7:15pm" at bounding box center [418, 446] width 156 height 6
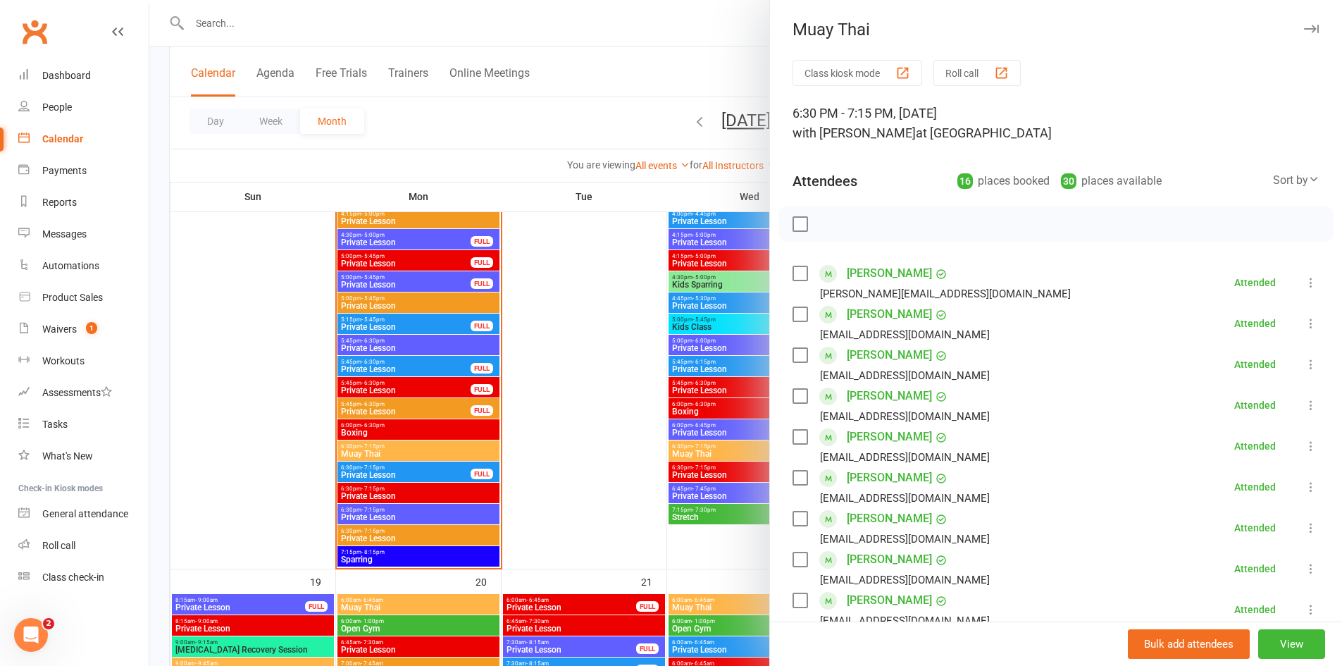
click at [887, 218] on div at bounding box center [1056, 223] width 554 height 35
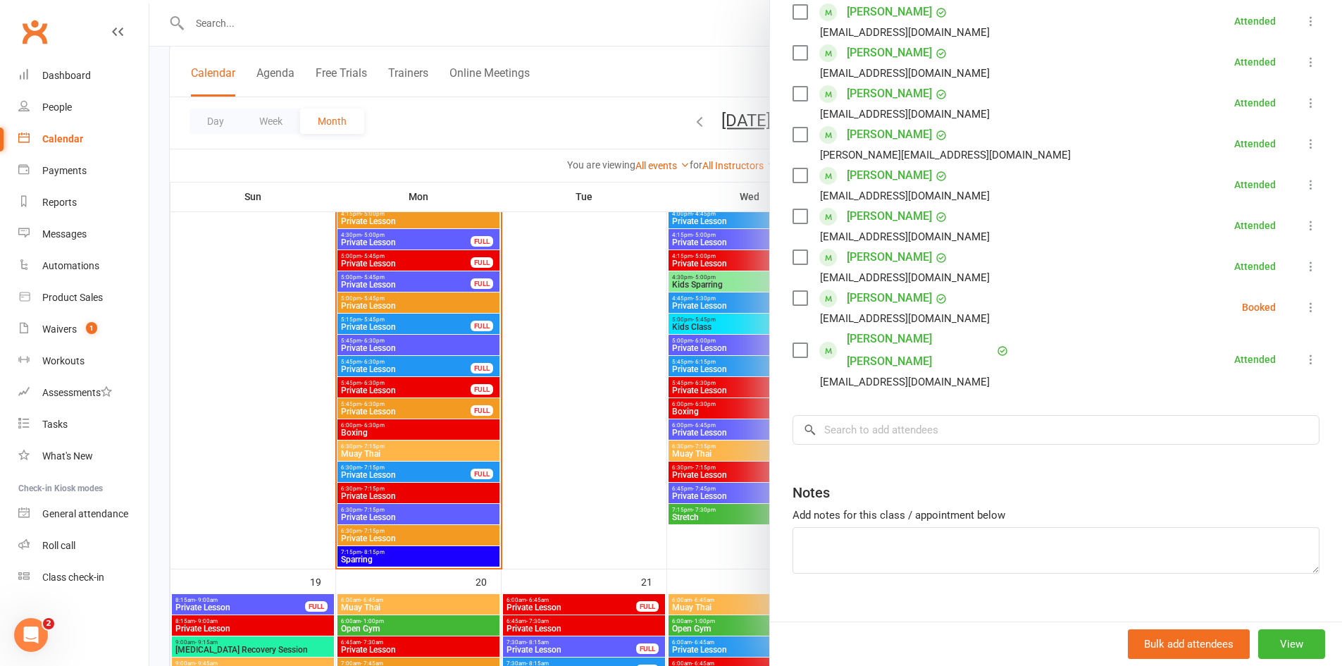
scroll to position [548, 0]
click at [858, 414] on input "search" at bounding box center [1056, 429] width 527 height 30
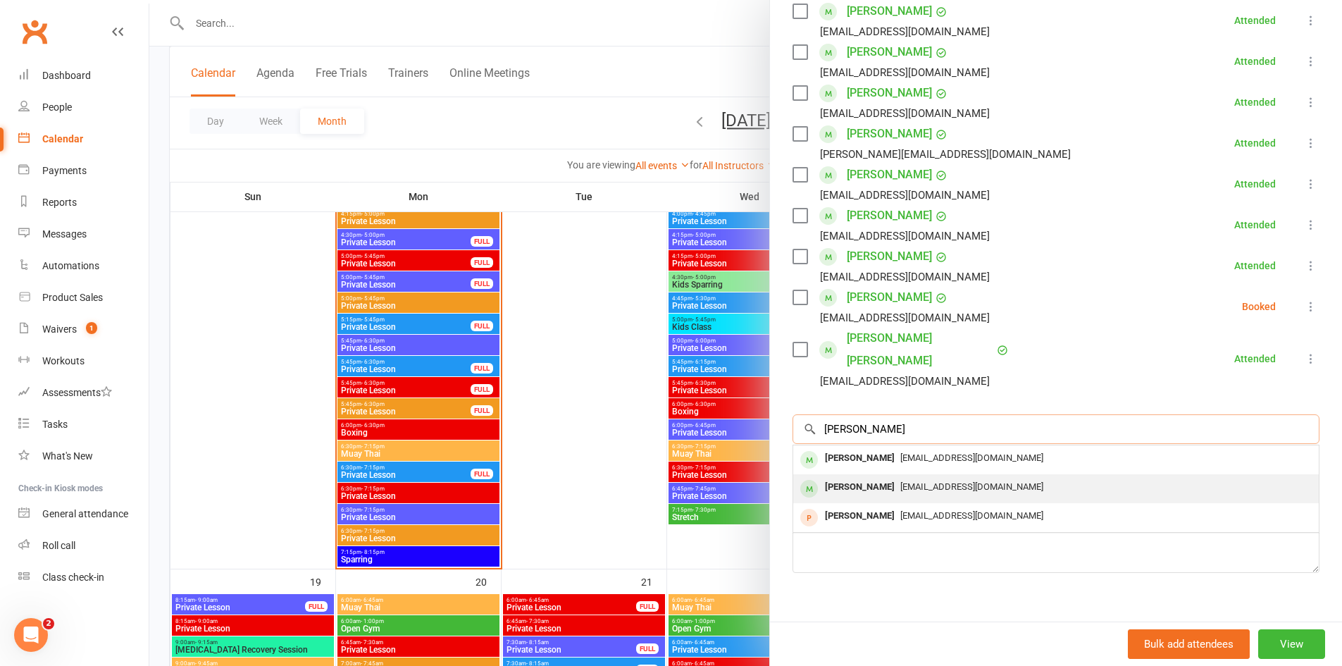
type input "Ivan"
click at [910, 481] on span "[EMAIL_ADDRESS][DOMAIN_NAME]" at bounding box center [972, 486] width 143 height 11
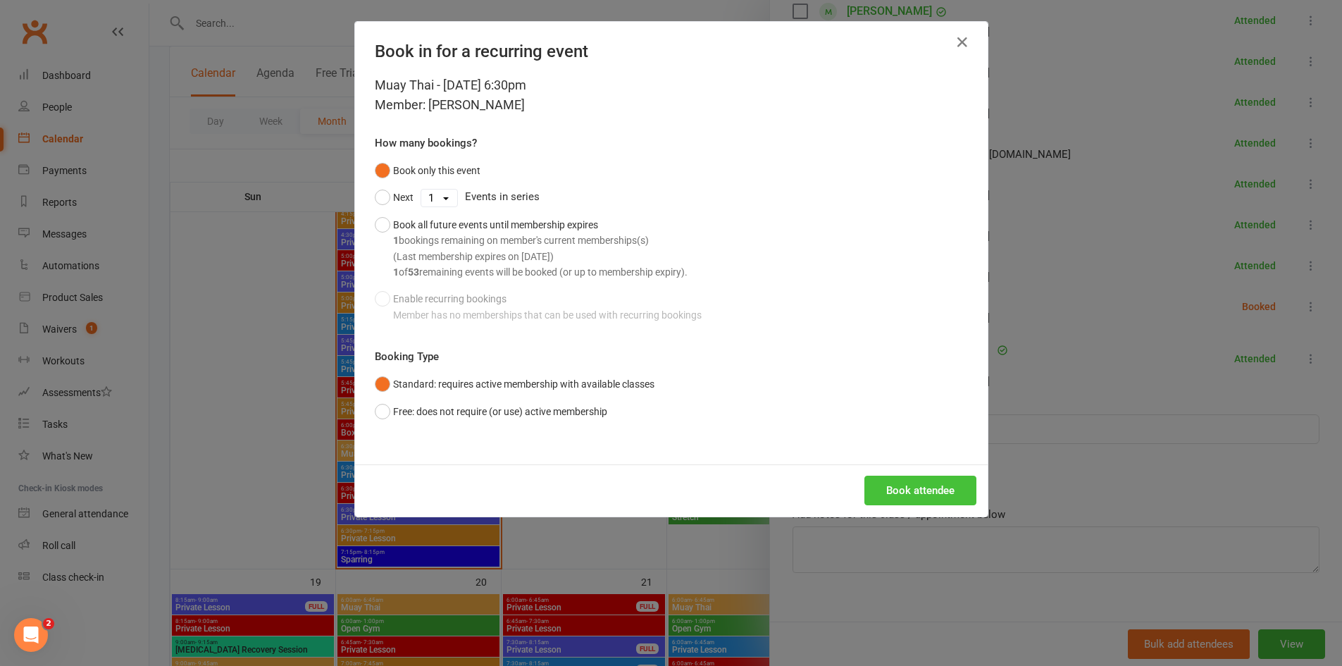
click at [940, 488] on button "Book attendee" at bounding box center [921, 491] width 112 height 30
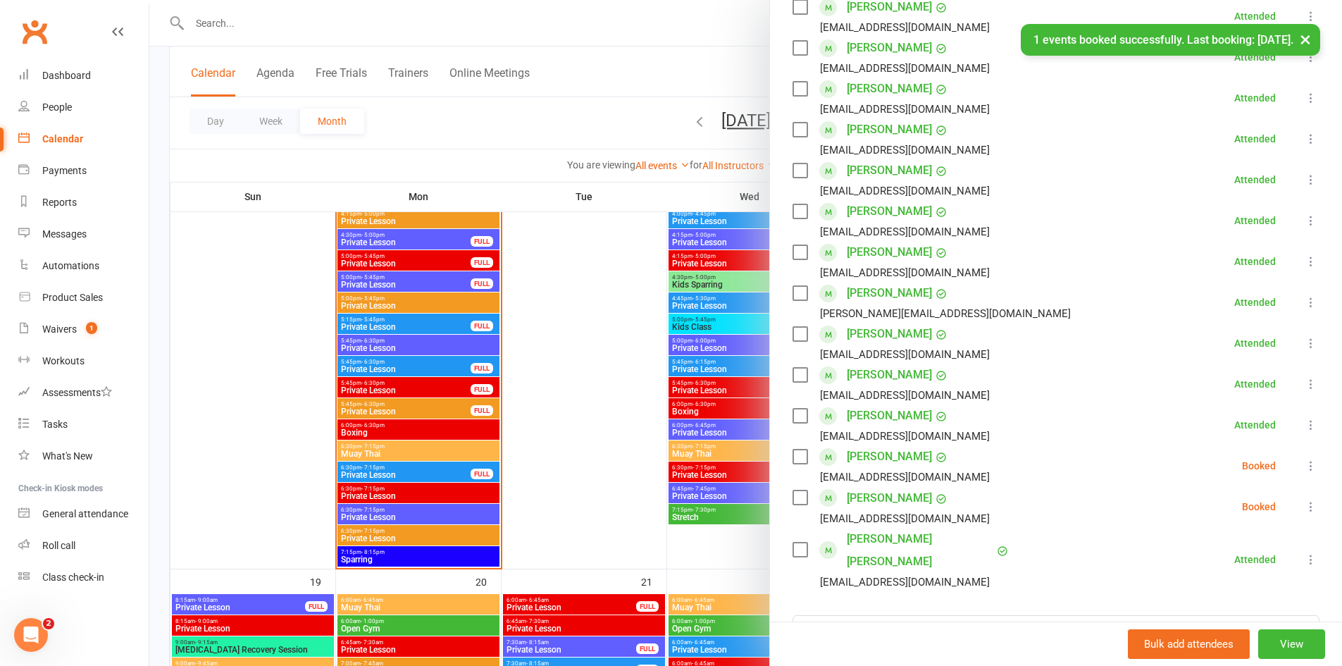
scroll to position [448, 0]
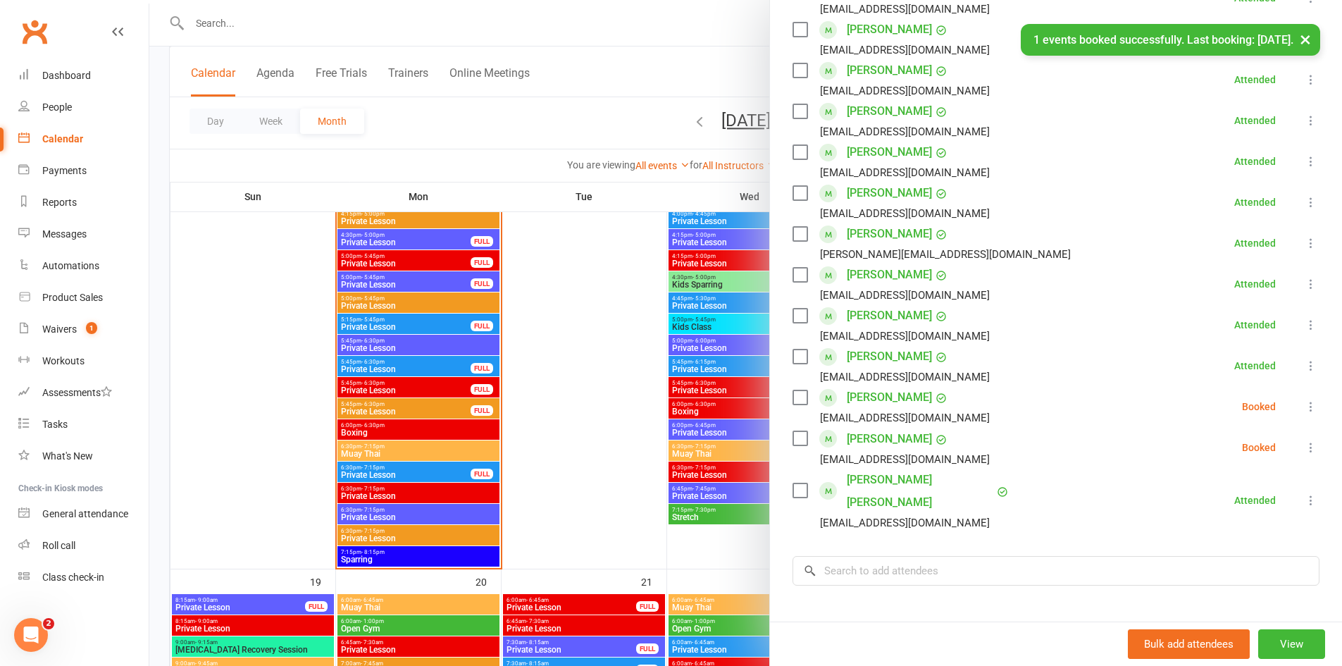
click at [1304, 453] on icon at bounding box center [1311, 447] width 14 height 14
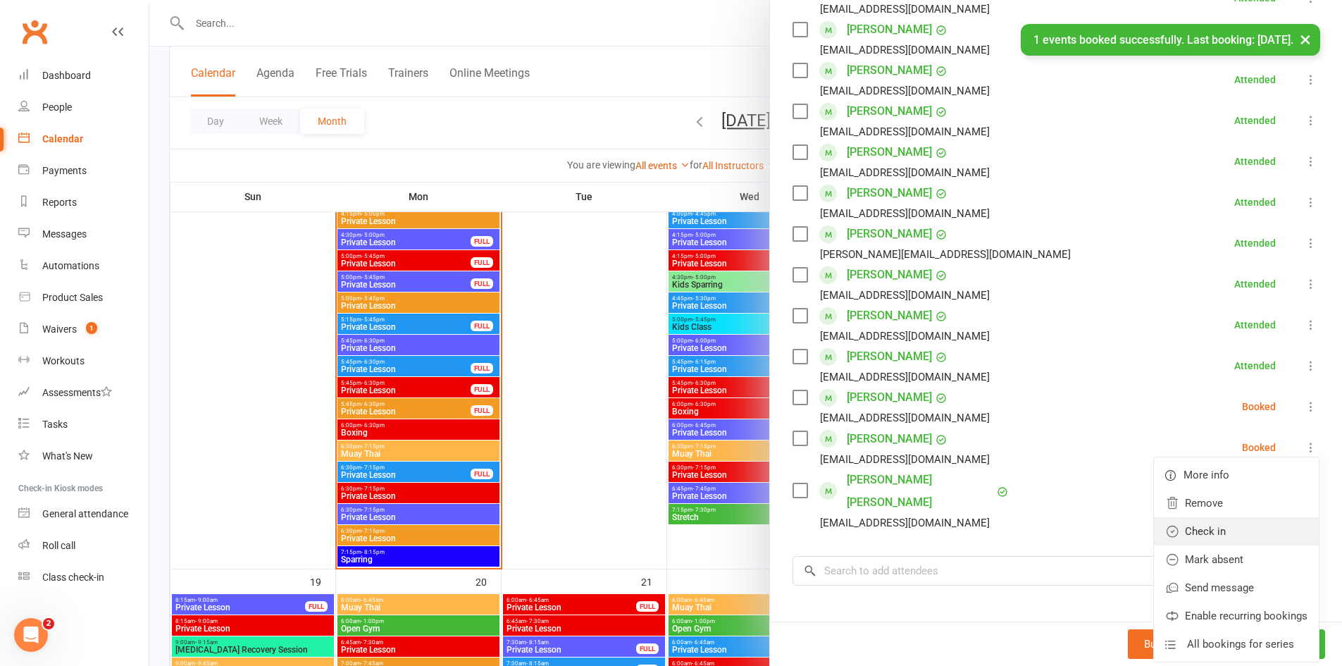
click at [1220, 531] on link "Check in" at bounding box center [1236, 531] width 165 height 28
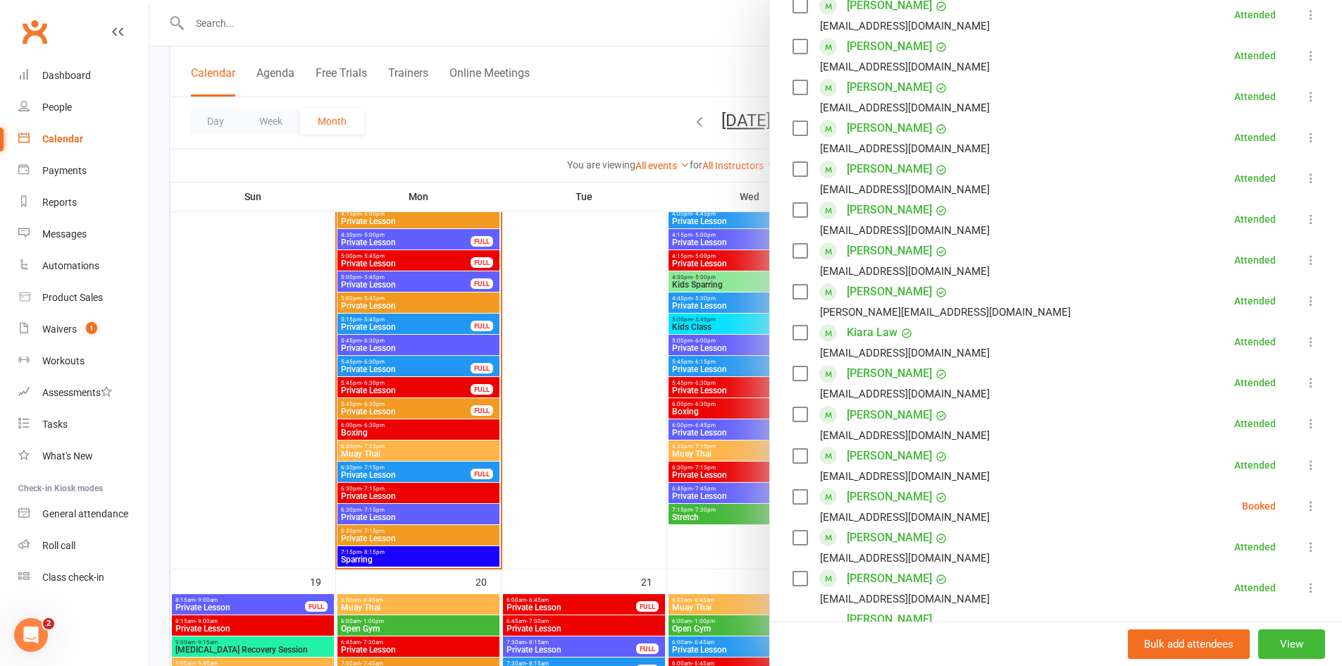
scroll to position [493, 0]
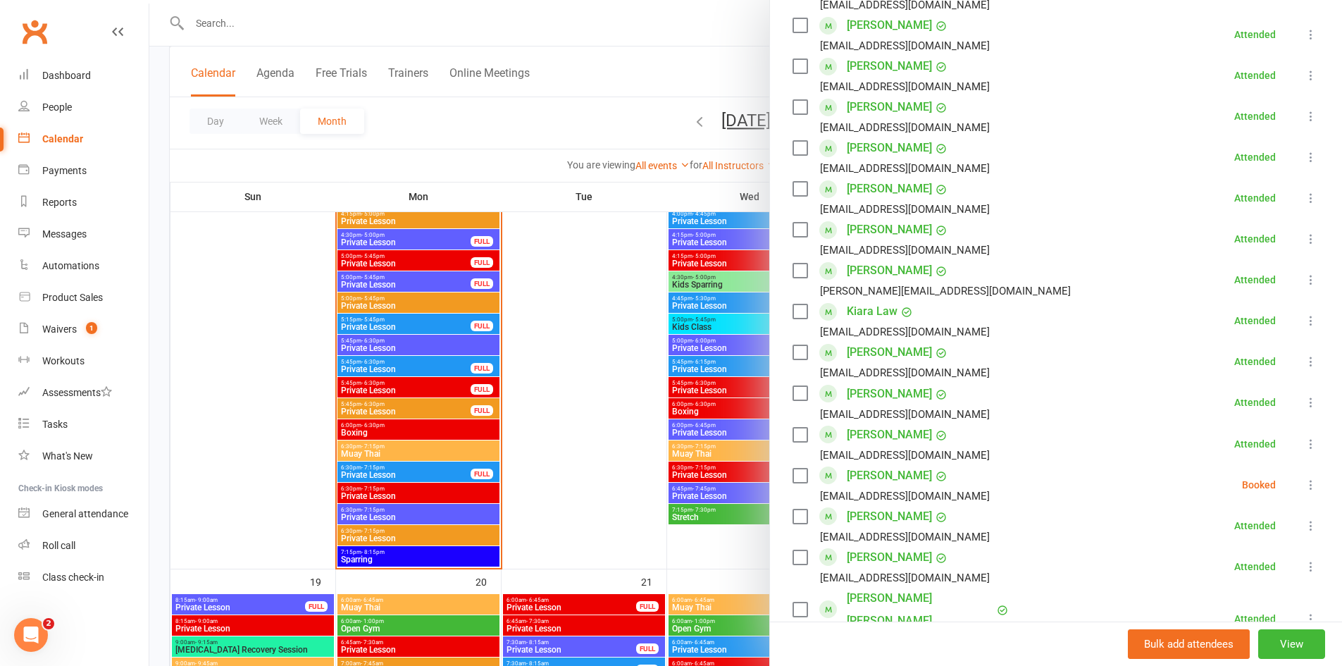
click at [1303, 481] on button at bounding box center [1311, 484] width 17 height 17
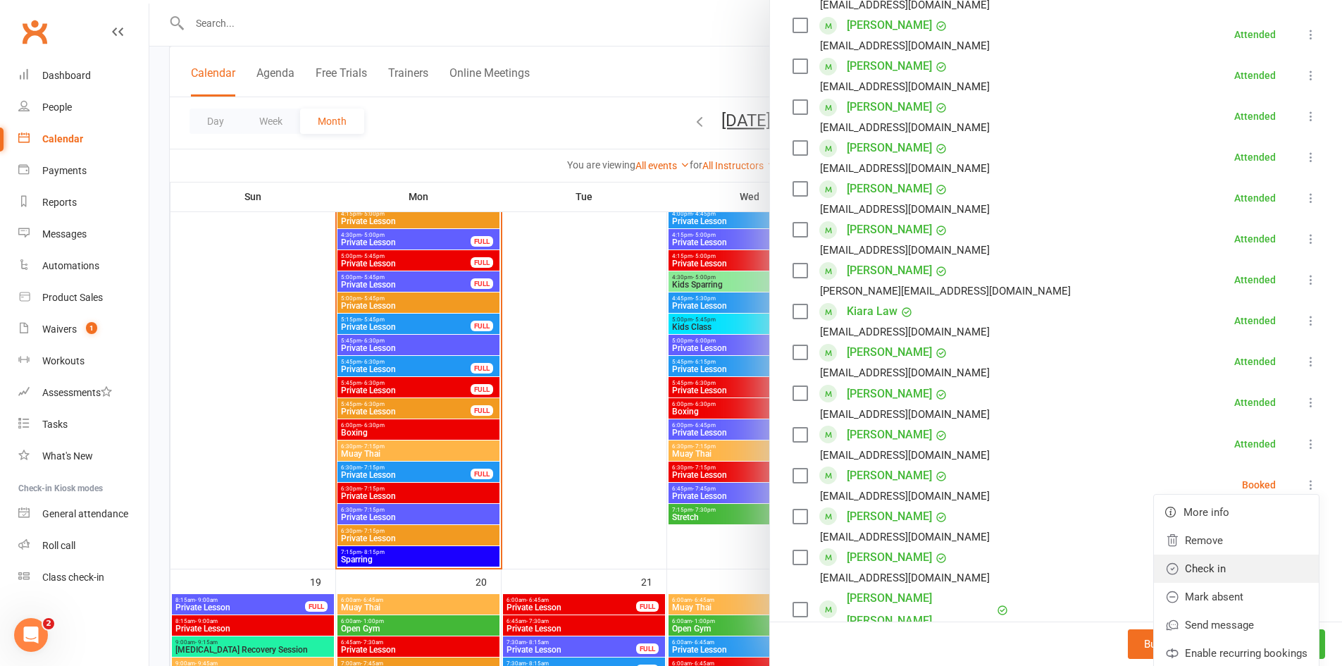
click at [1192, 567] on link "Check in" at bounding box center [1236, 569] width 165 height 28
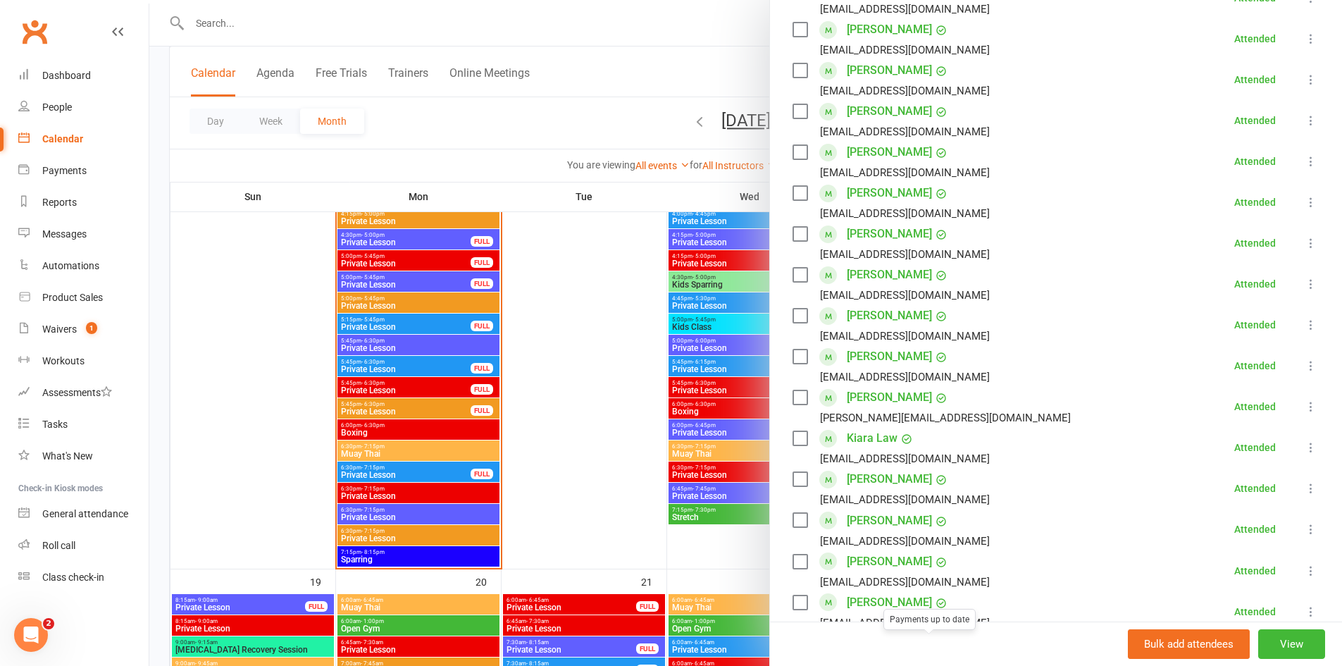
scroll to position [352, 0]
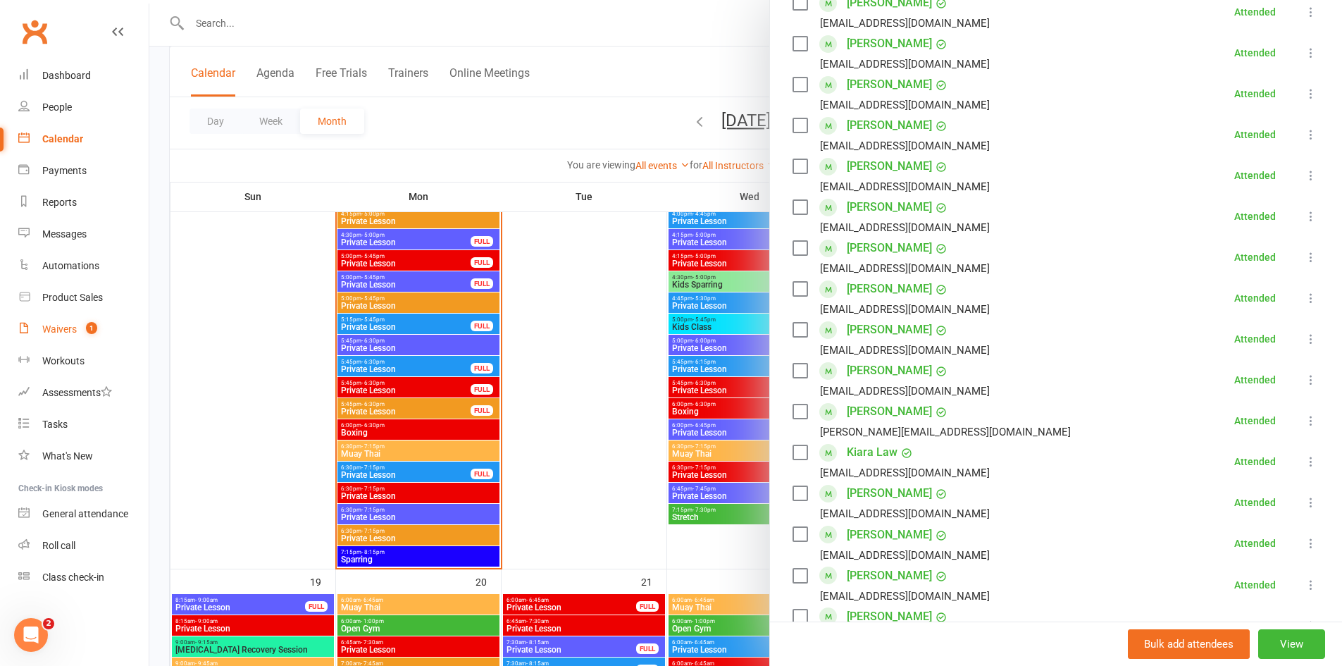
click at [37, 323] on link "Waivers 1" at bounding box center [83, 330] width 130 height 32
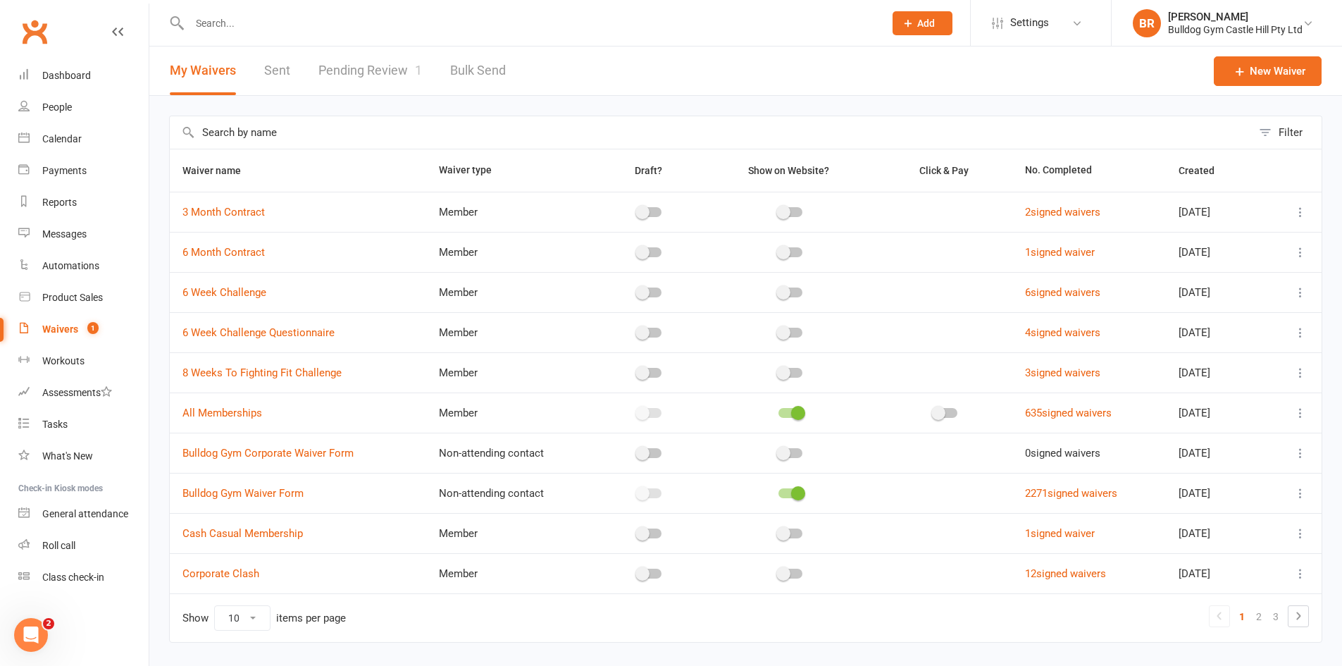
click at [340, 51] on link "Pending Review 1" at bounding box center [371, 71] width 104 height 49
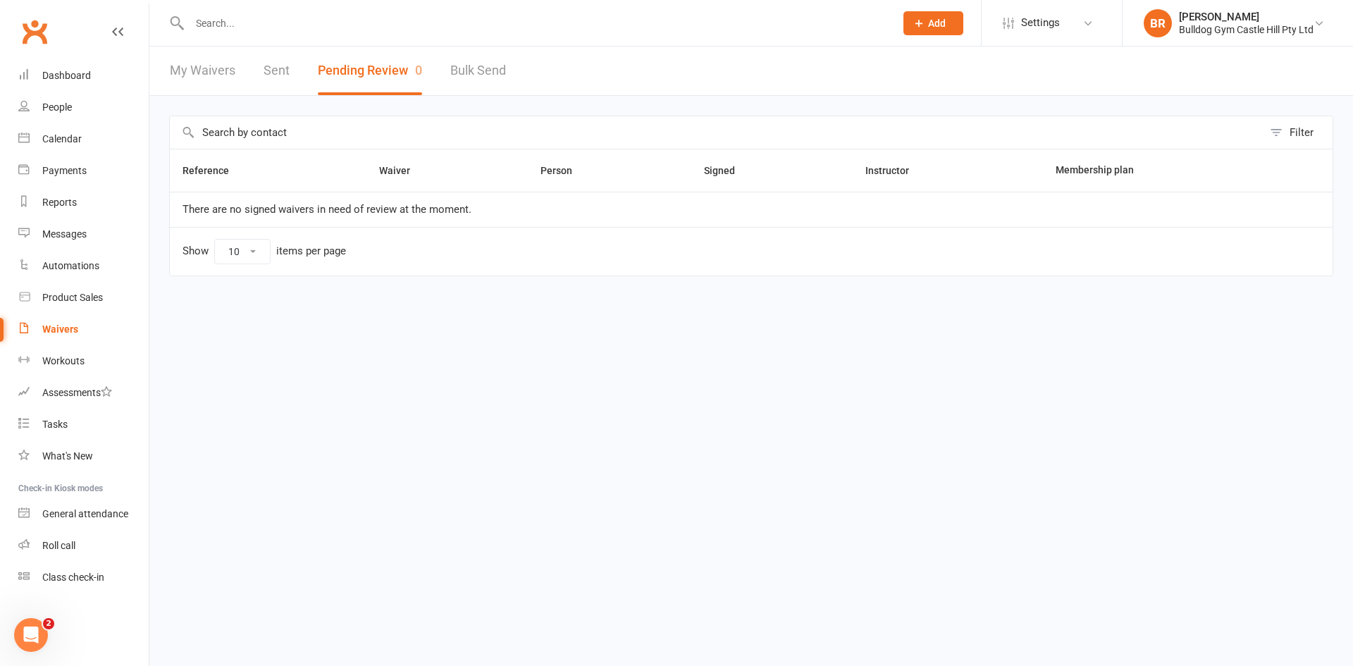
click at [202, 68] on link "My Waivers" at bounding box center [203, 71] width 66 height 49
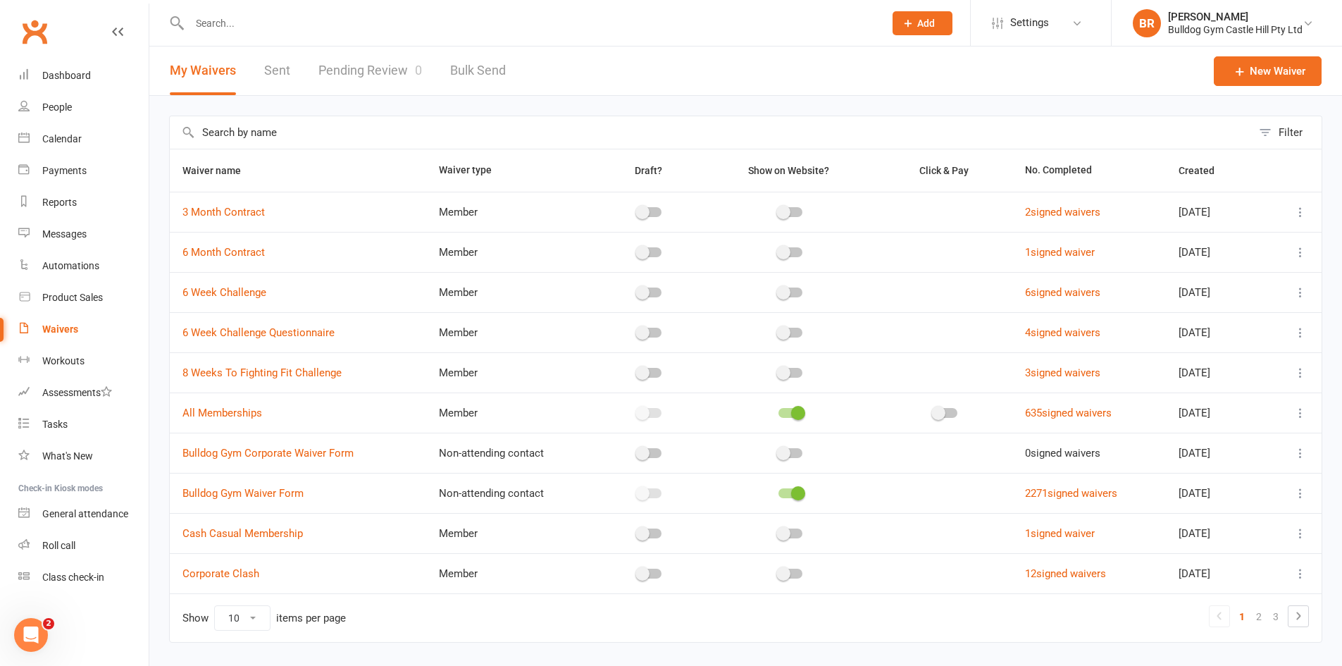
click at [338, 75] on link "Pending Review 0" at bounding box center [371, 71] width 104 height 49
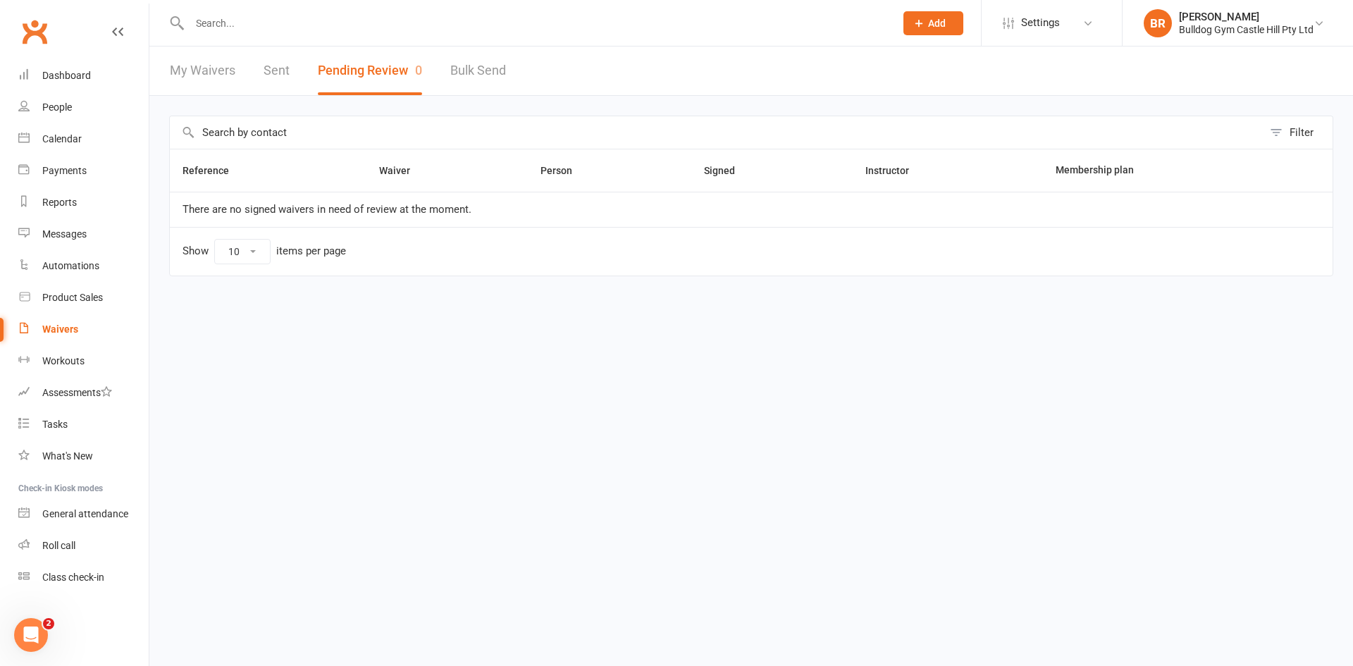
click at [285, 63] on link "Sent" at bounding box center [277, 71] width 26 height 49
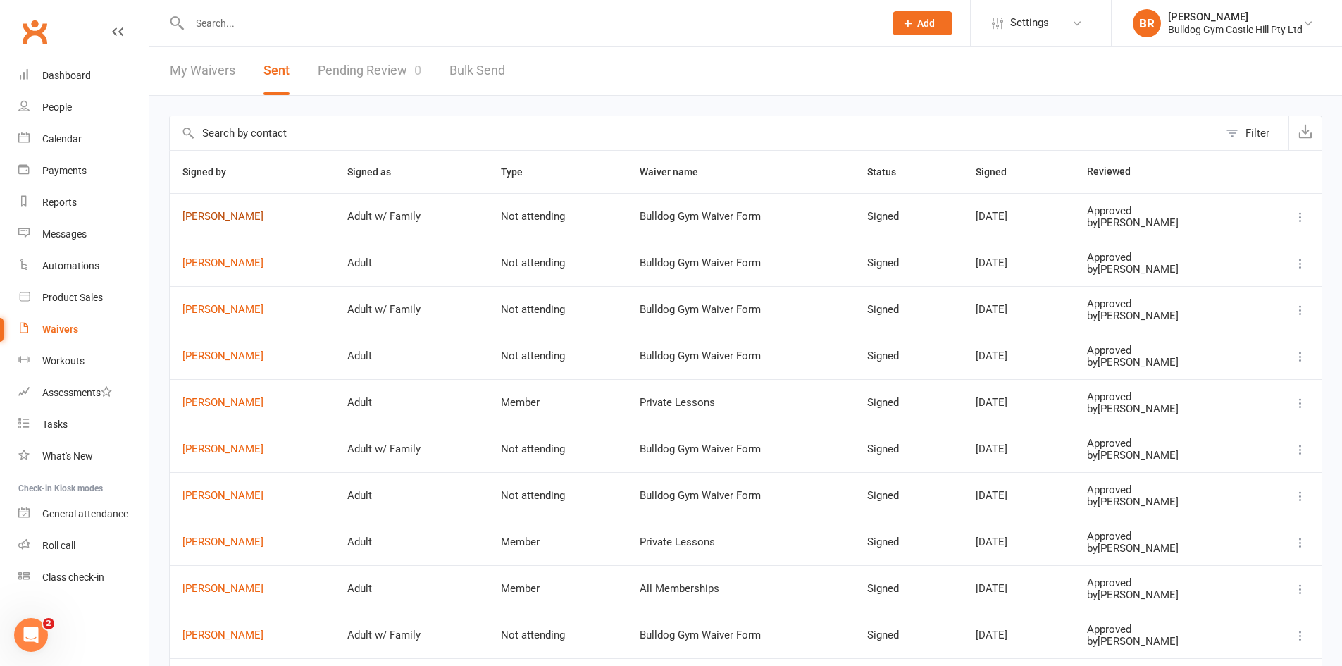
click at [233, 212] on link "[PERSON_NAME]" at bounding box center [253, 217] width 140 height 12
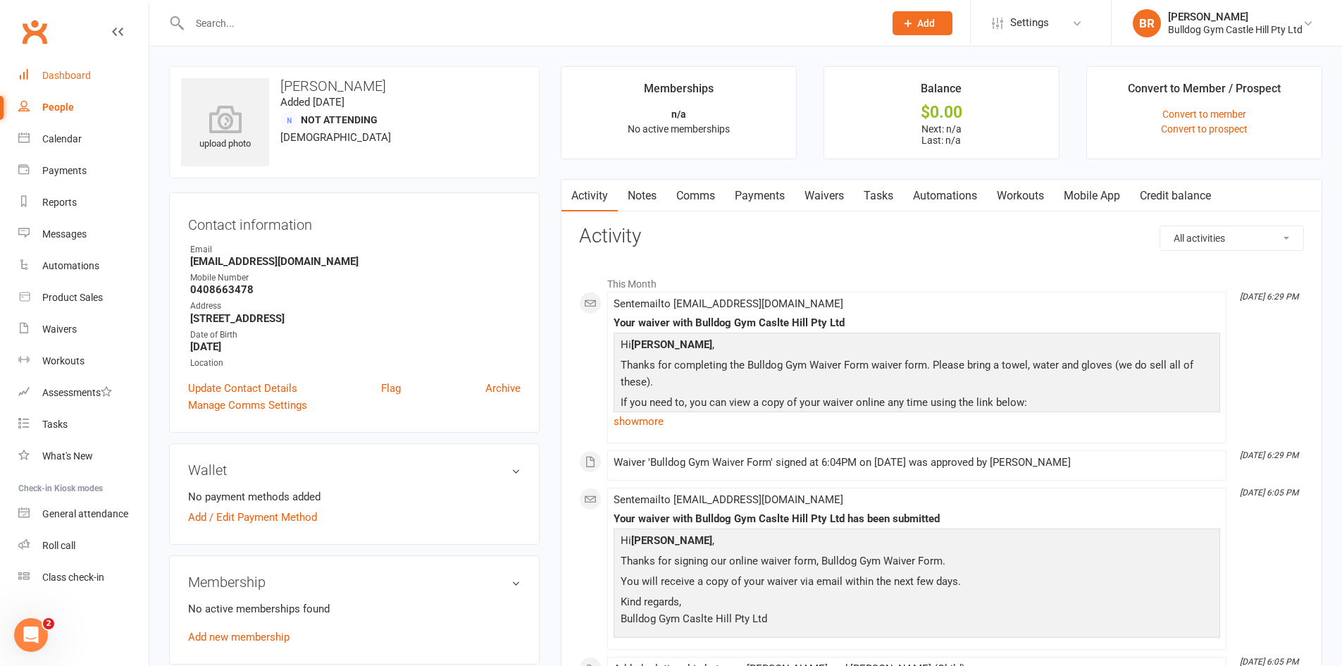
click at [55, 79] on div "Dashboard" at bounding box center [66, 75] width 49 height 11
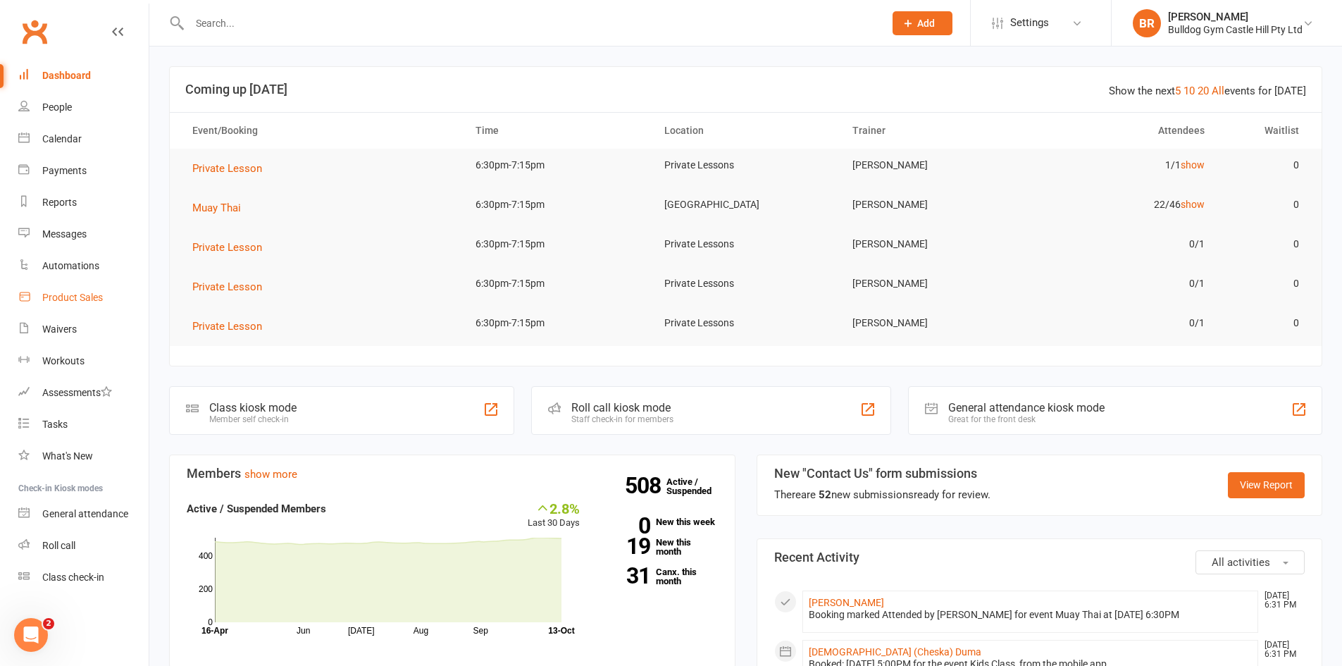
click at [48, 299] on div "Product Sales" at bounding box center [72, 297] width 61 height 11
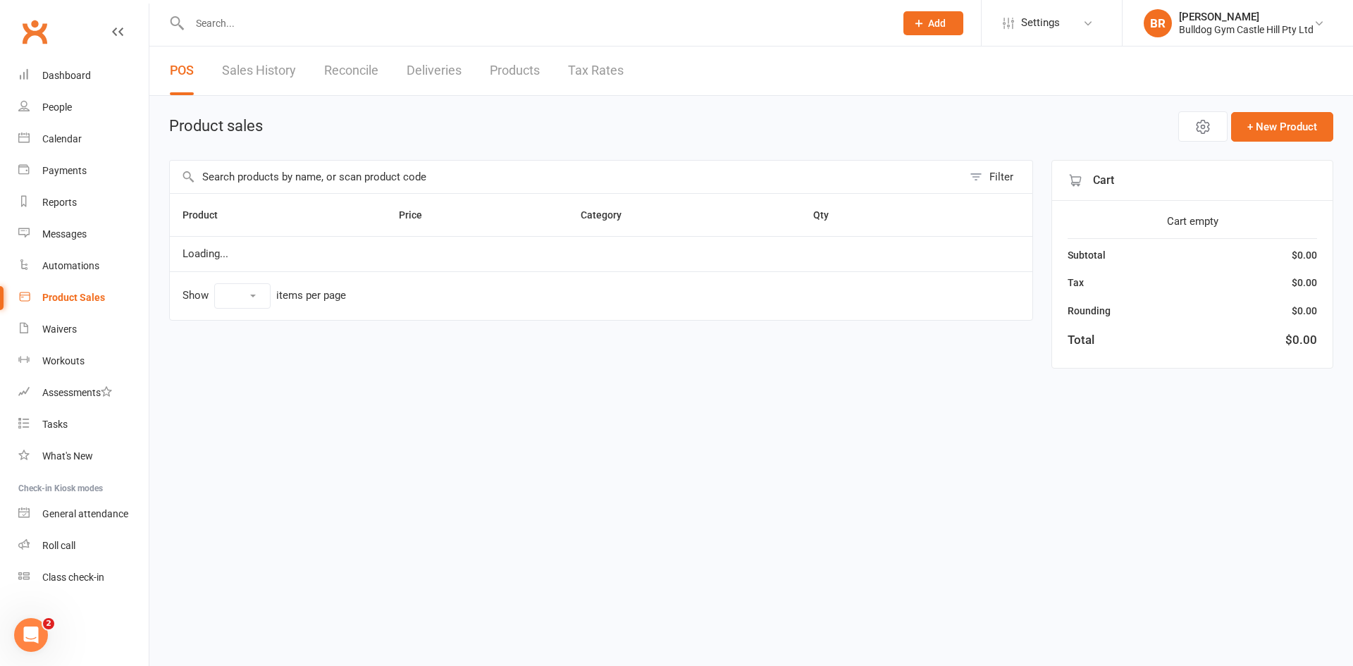
select select "100"
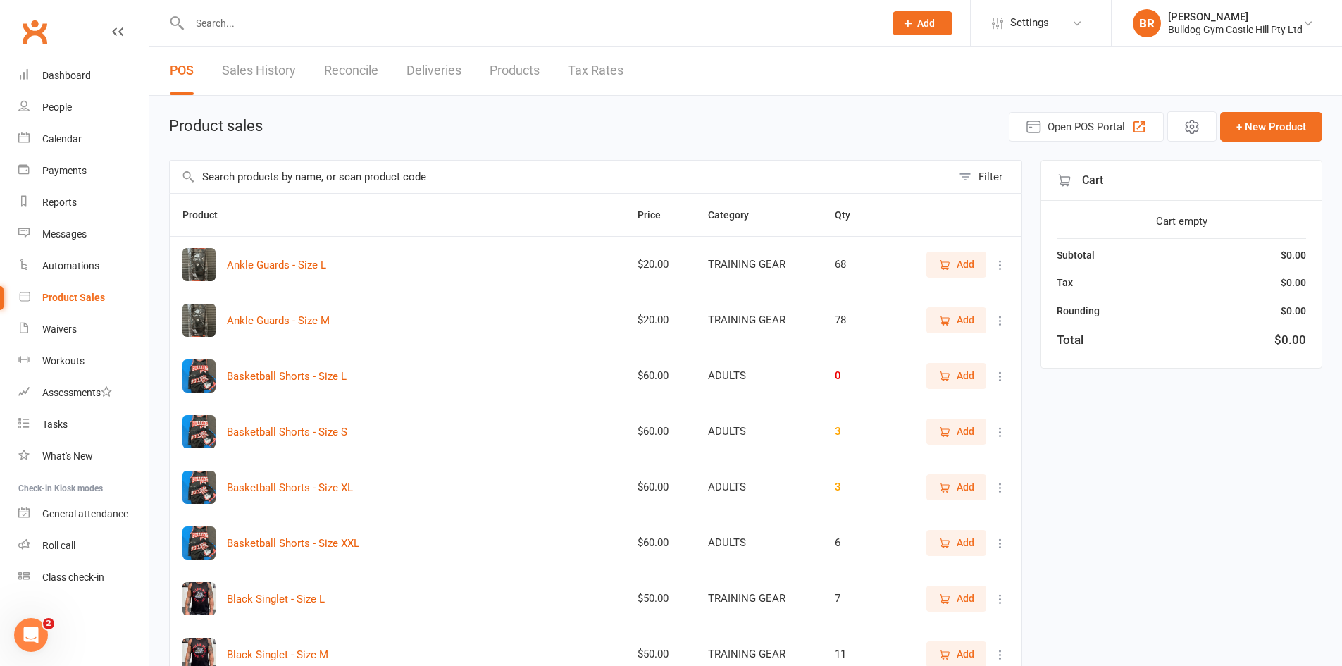
click at [262, 180] on input "text" at bounding box center [561, 177] width 782 height 32
type input "Shondel"
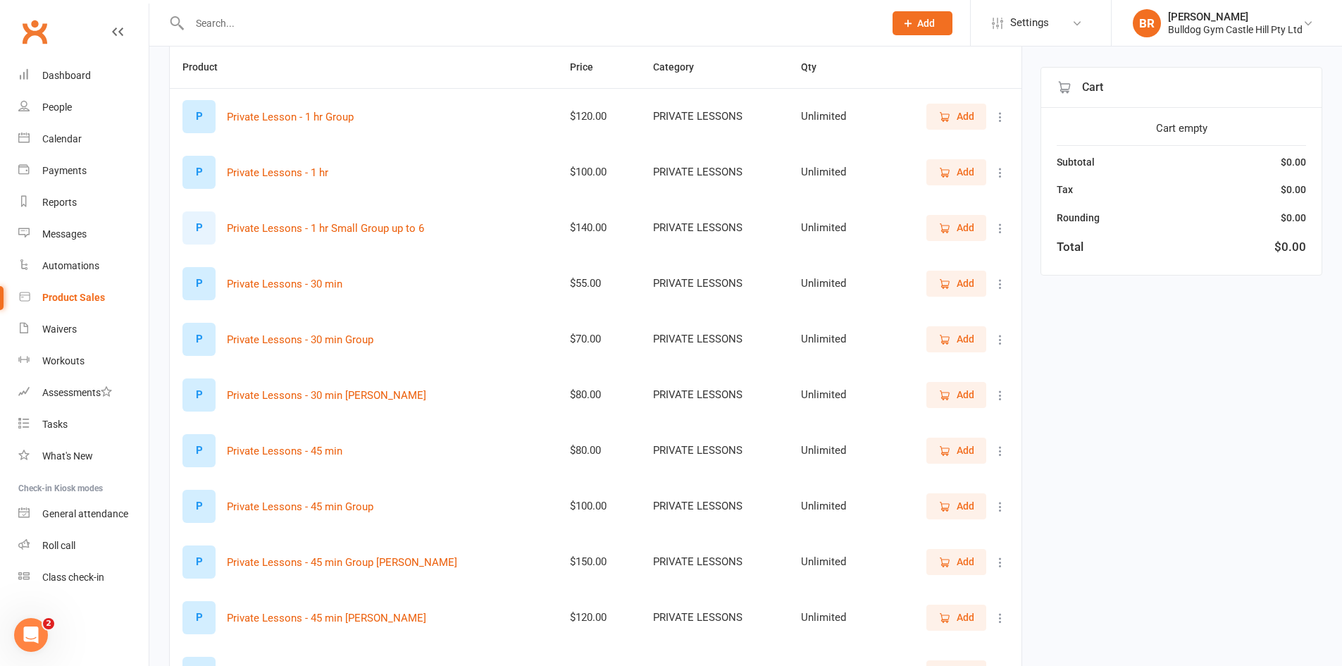
scroll to position [122, 0]
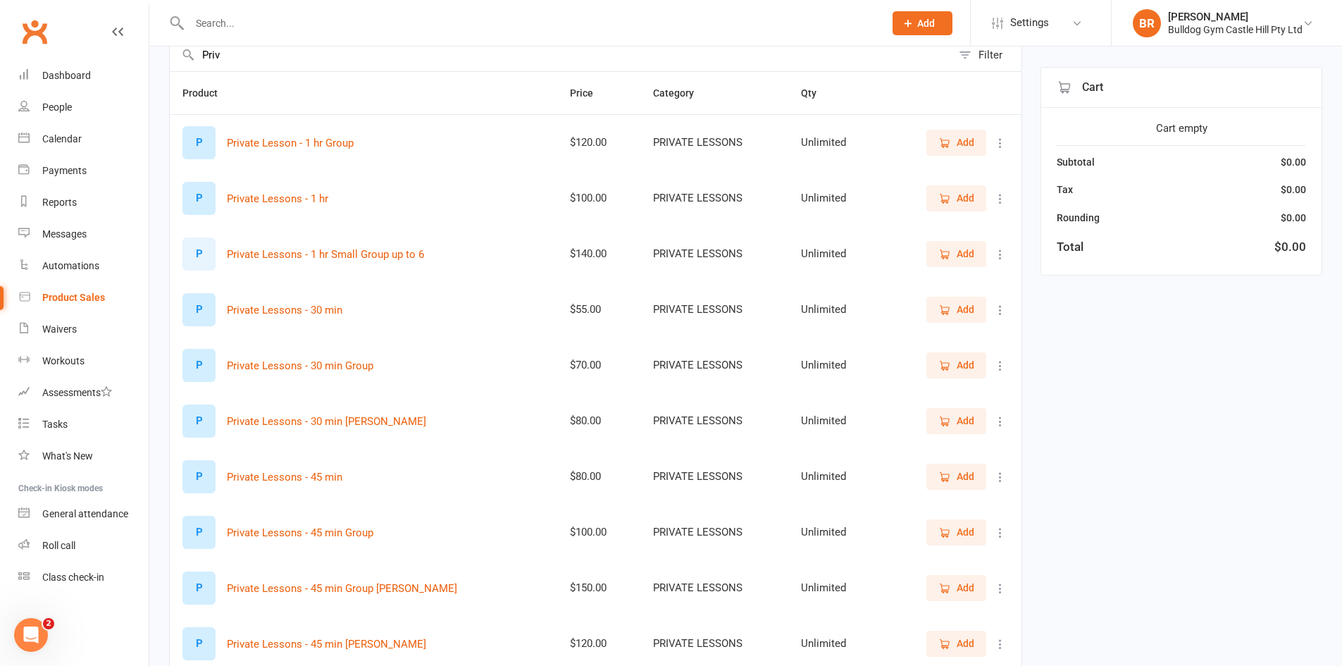
type input "Priv"
click at [962, 415] on span "Add" at bounding box center [966, 421] width 18 height 16
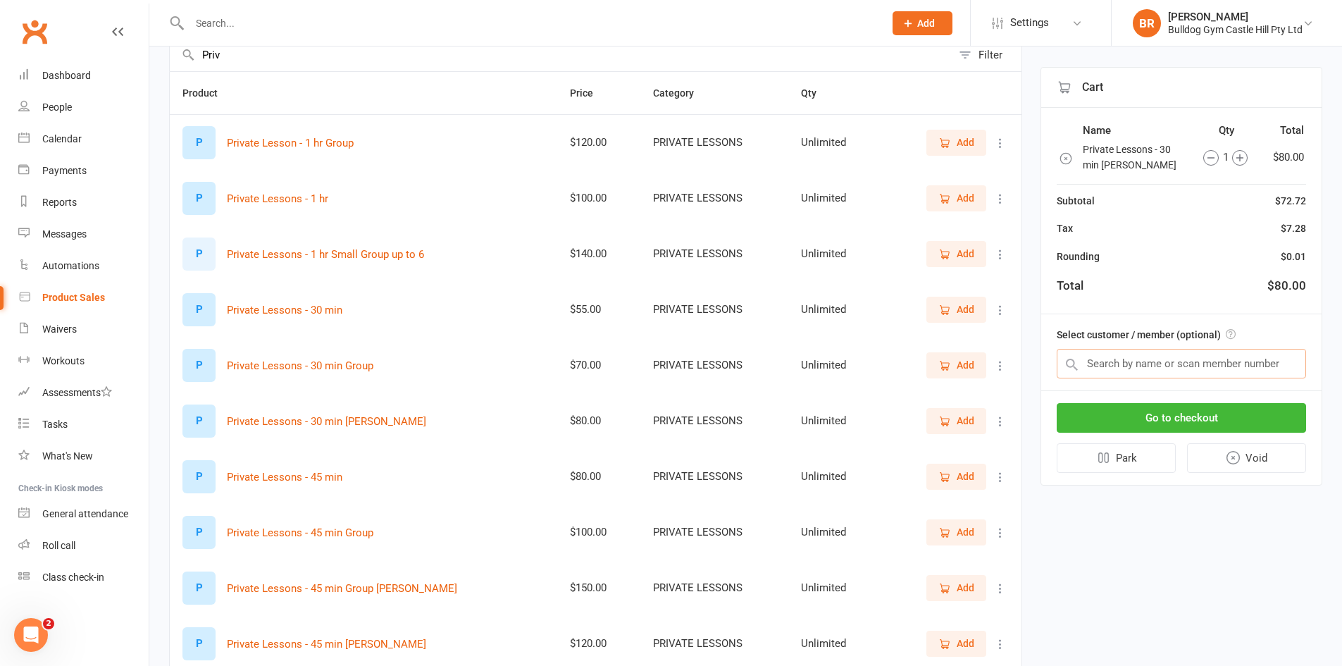
click at [1120, 366] on input "text" at bounding box center [1181, 364] width 249 height 30
type input "D"
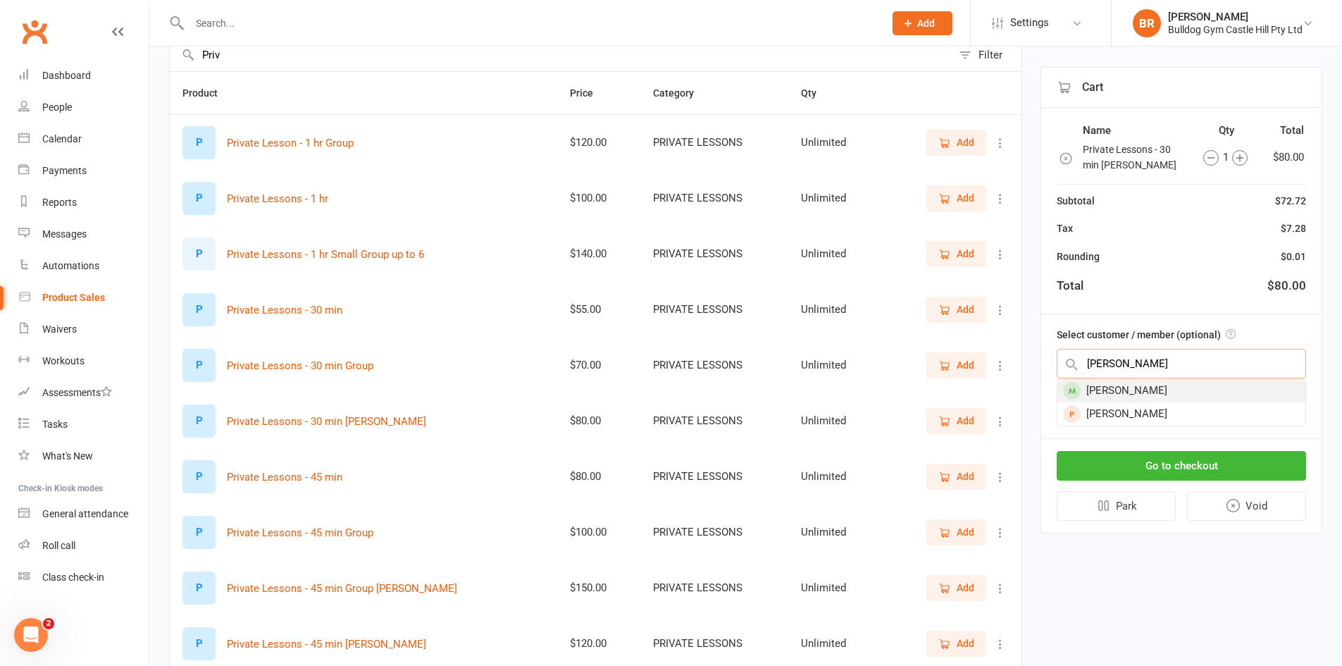
type input "Shondel"
click at [1129, 390] on div "[PERSON_NAME]" at bounding box center [1182, 390] width 248 height 23
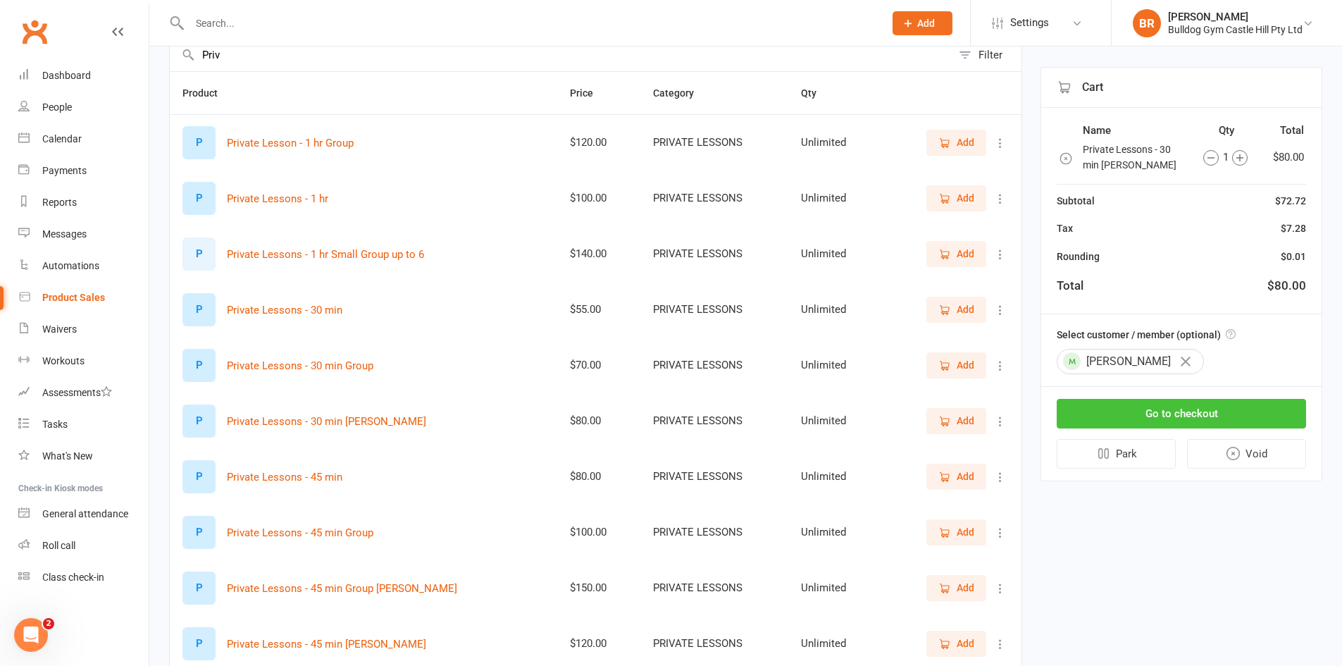
click at [1144, 411] on button "Go to checkout" at bounding box center [1181, 414] width 249 height 30
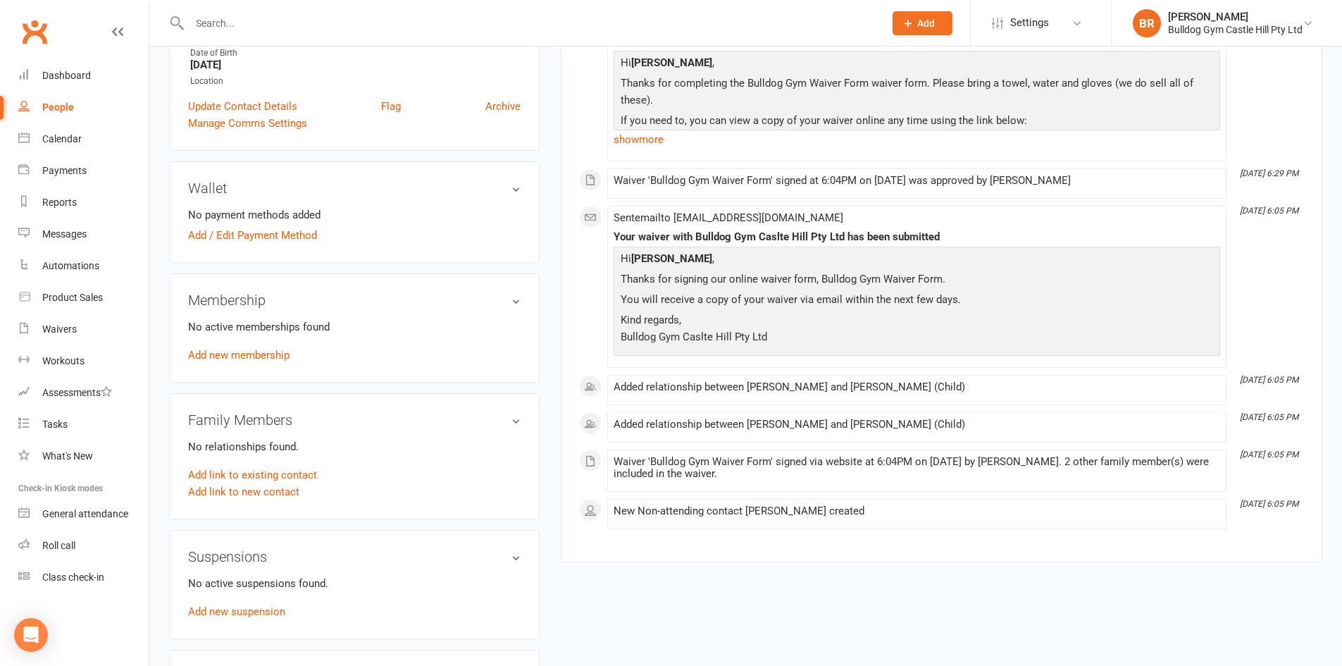
click at [197, 22] on input "text" at bounding box center [529, 23] width 689 height 20
paste input "[PERSON_NAME]"
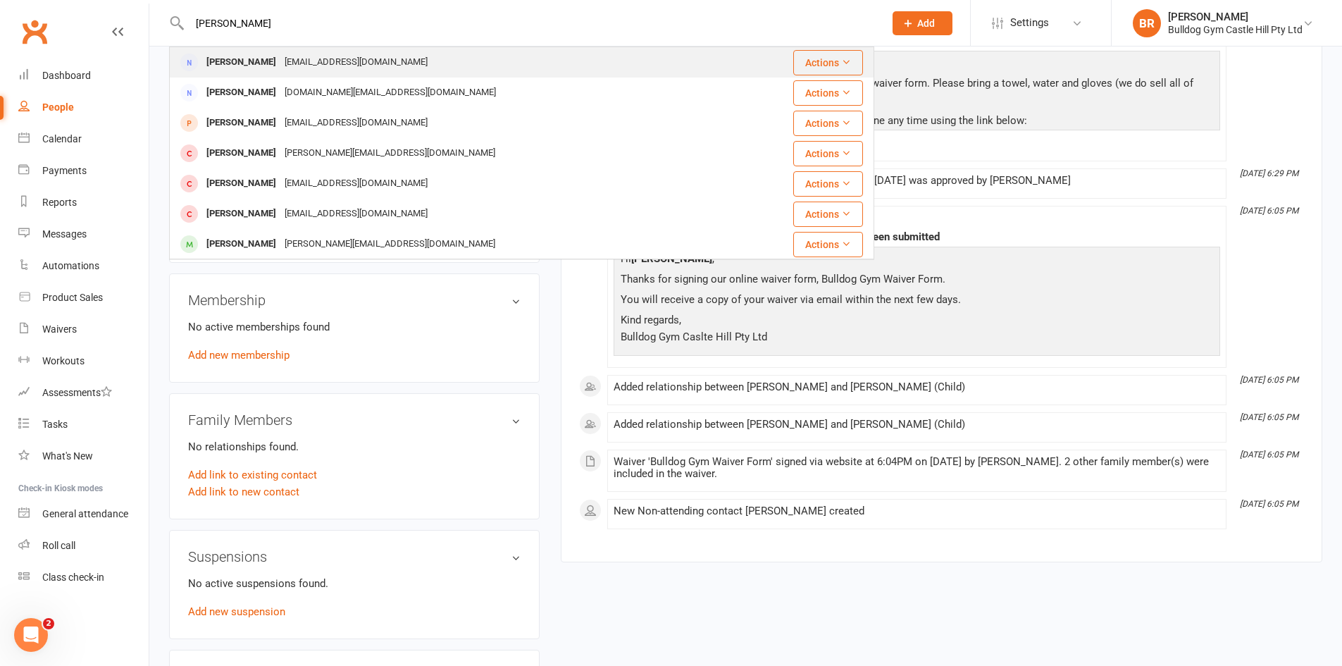
type input "[PERSON_NAME]"
click at [280, 61] on div "[PERSON_NAME]" at bounding box center [241, 62] width 78 height 20
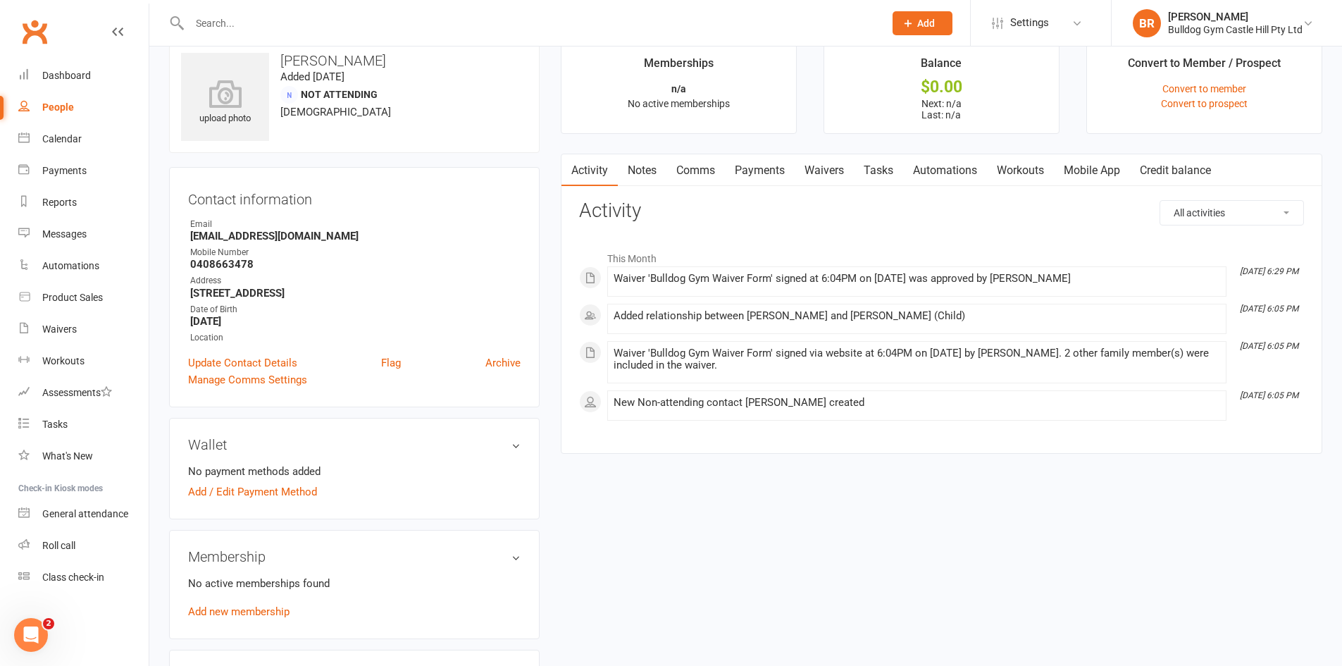
scroll to position [70, 0]
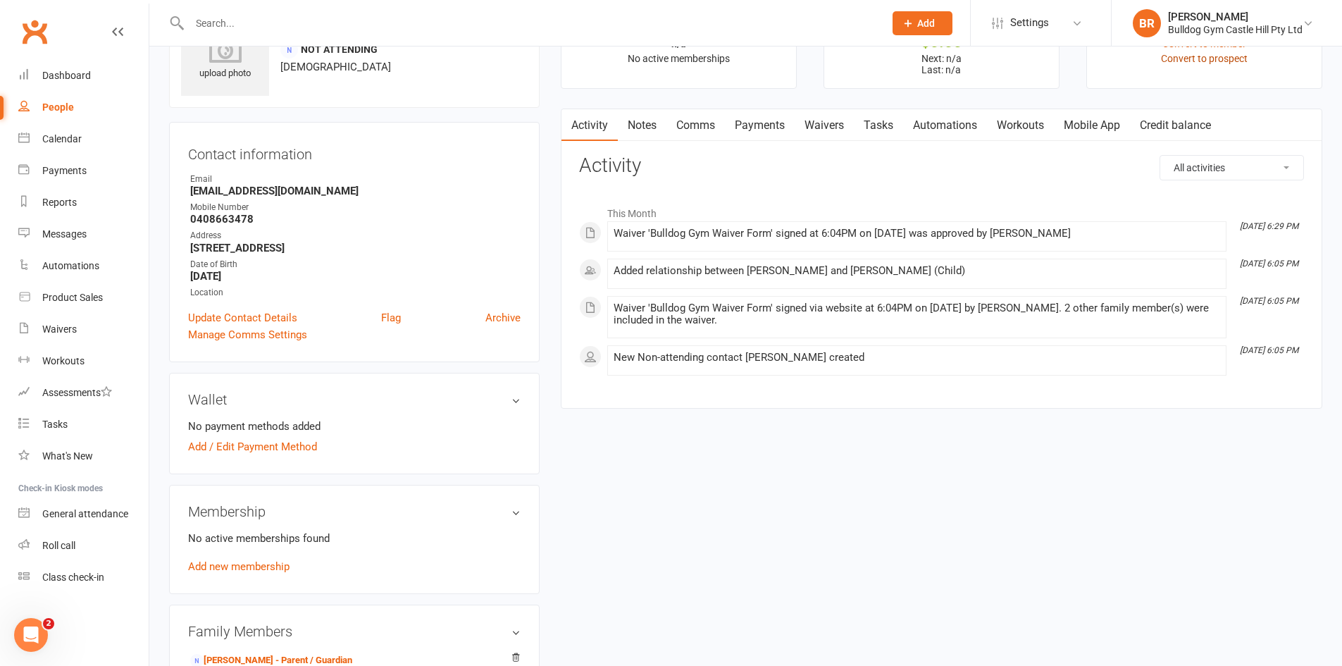
click at [1199, 61] on link "Convert to prospect" at bounding box center [1204, 58] width 87 height 11
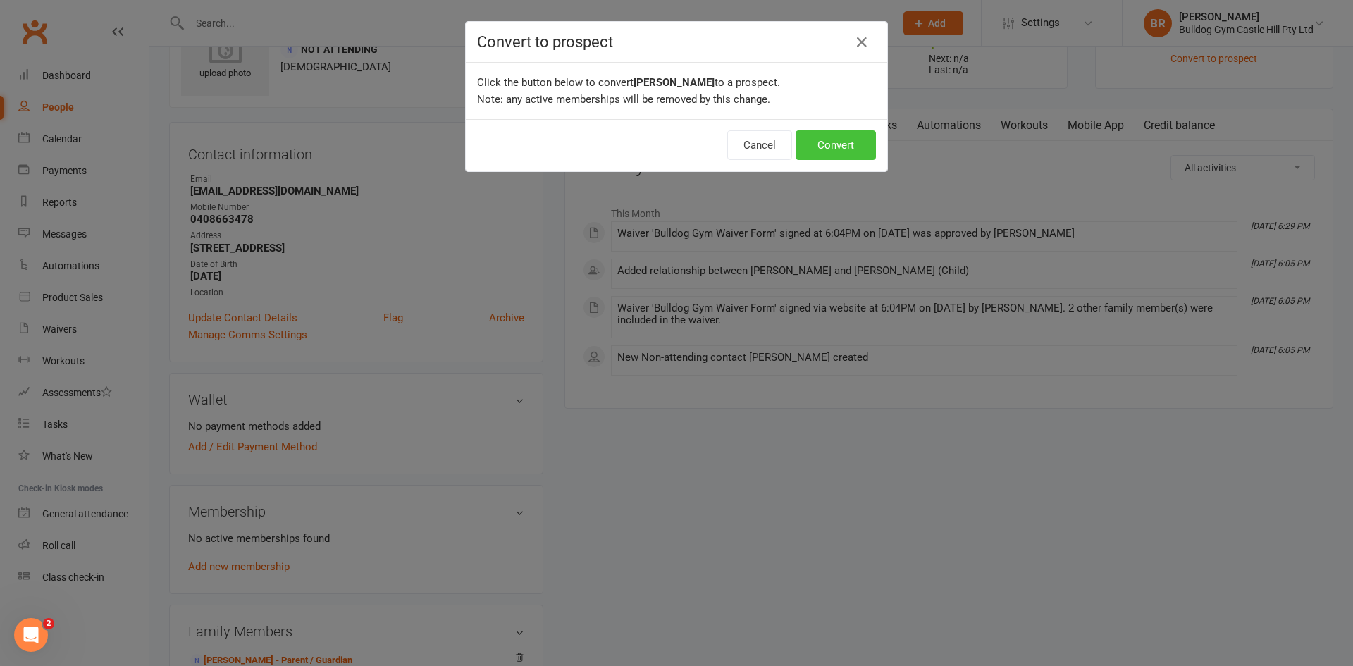
click at [848, 142] on button "Convert" at bounding box center [836, 145] width 80 height 30
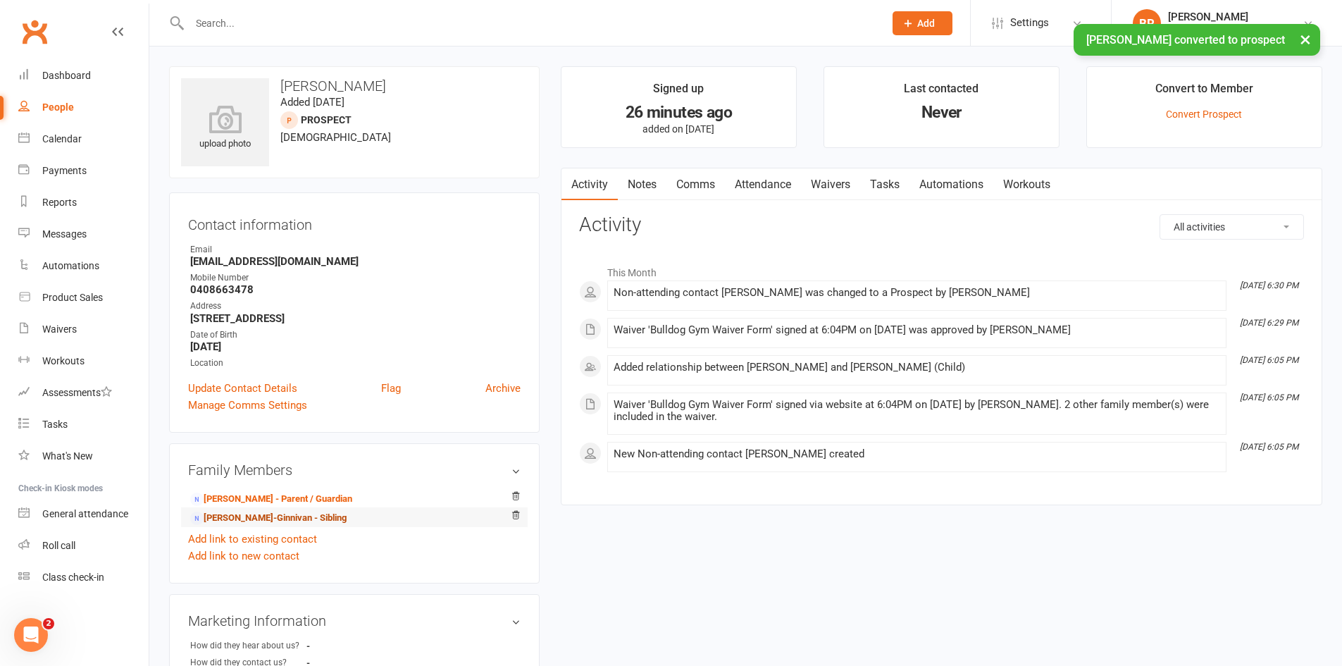
click at [307, 517] on link "[PERSON_NAME]-Ginnivan - Sibling" at bounding box center [268, 518] width 156 height 15
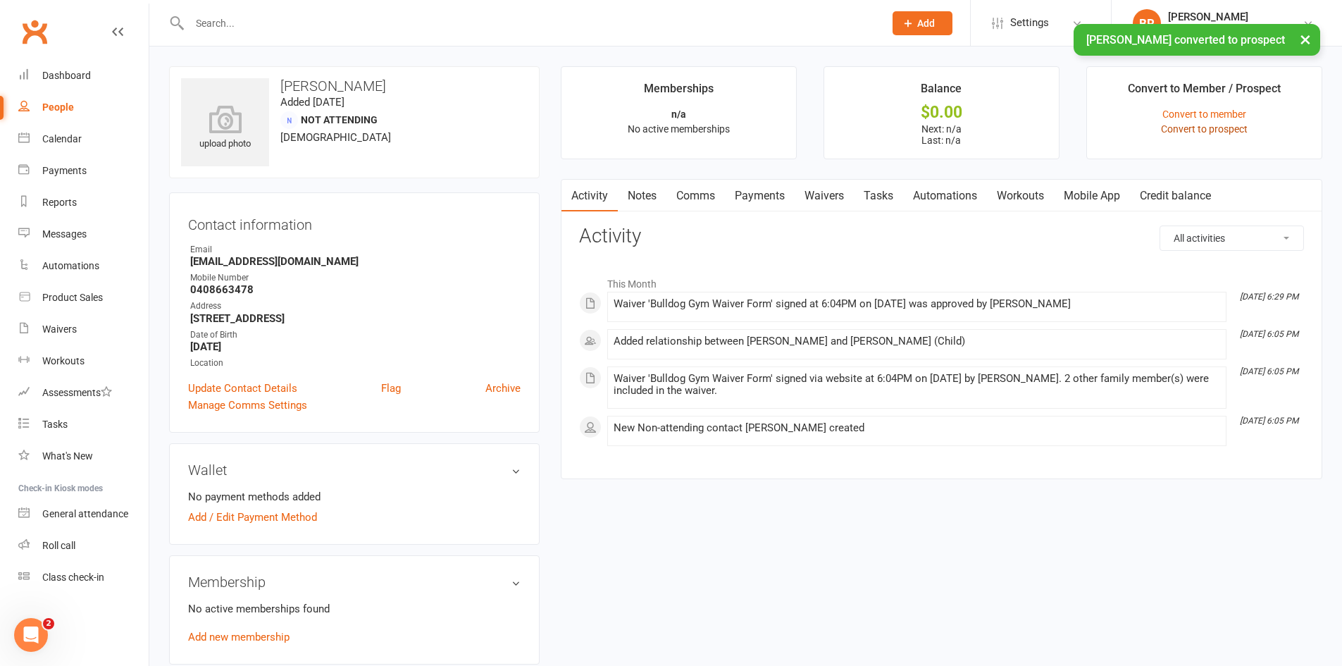
click at [1165, 129] on link "Convert to prospect" at bounding box center [1204, 128] width 87 height 11
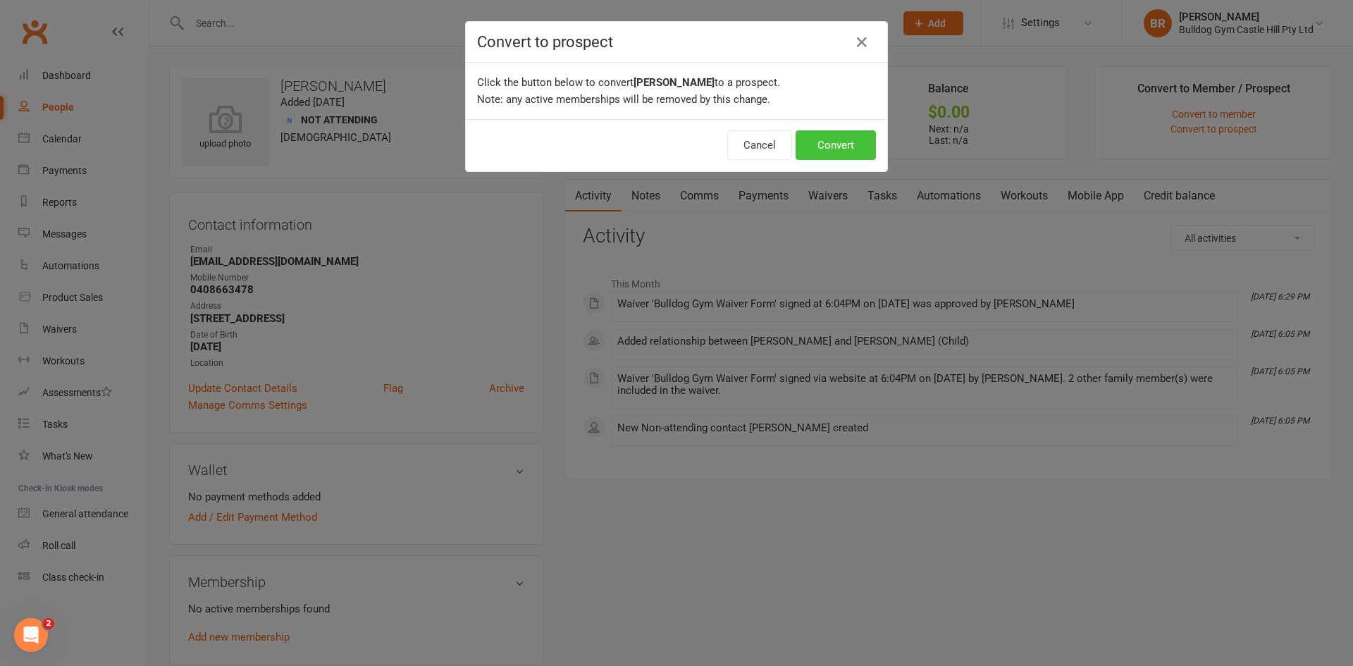
click at [811, 142] on button "Convert" at bounding box center [836, 145] width 80 height 30
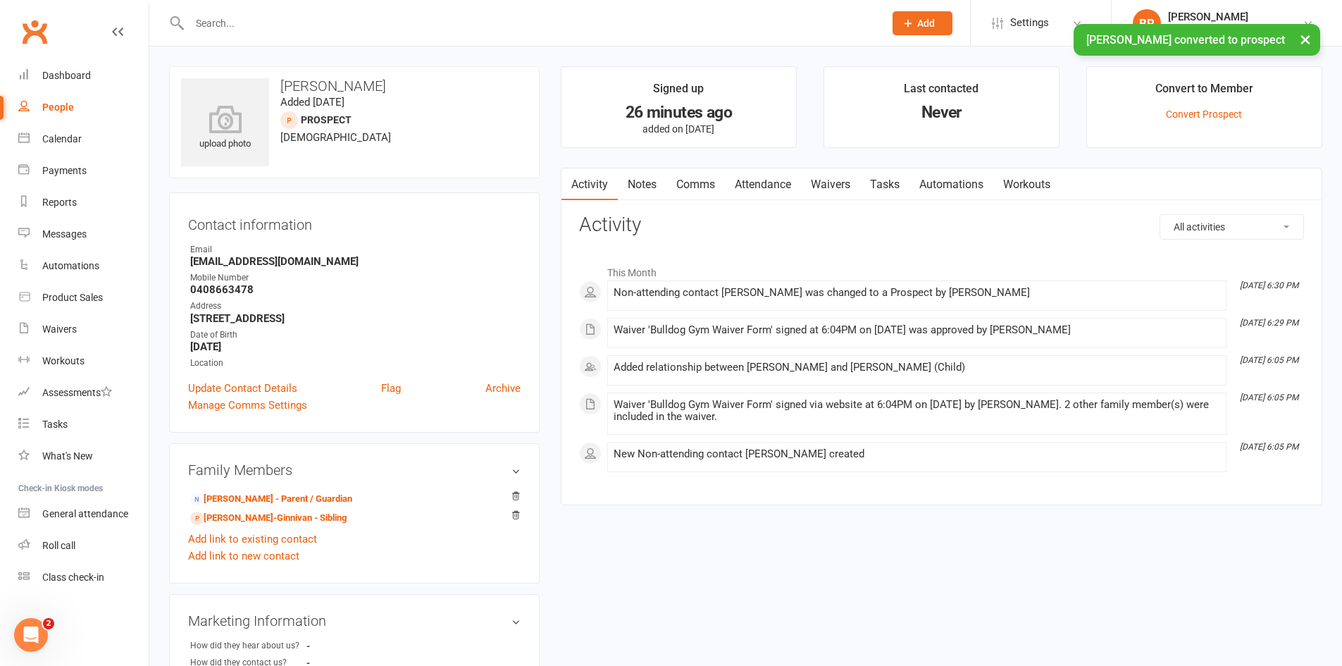
click at [834, 185] on link "Waivers" at bounding box center [830, 184] width 59 height 32
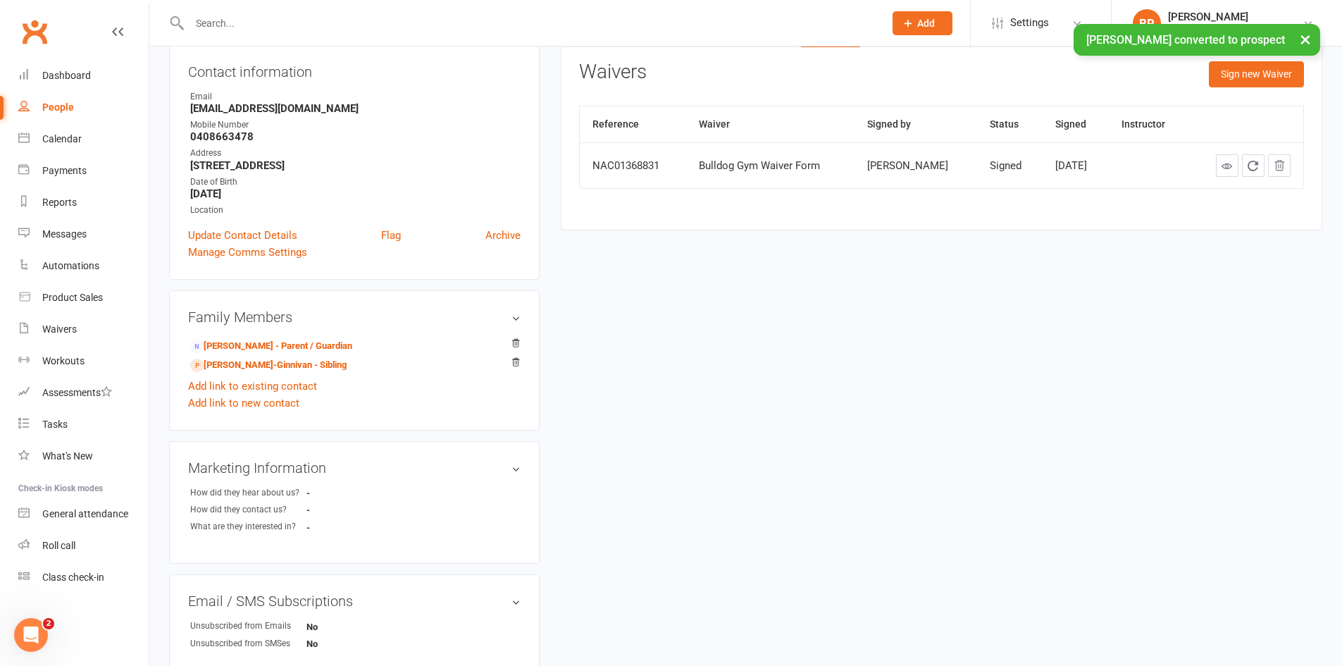
scroll to position [141, 0]
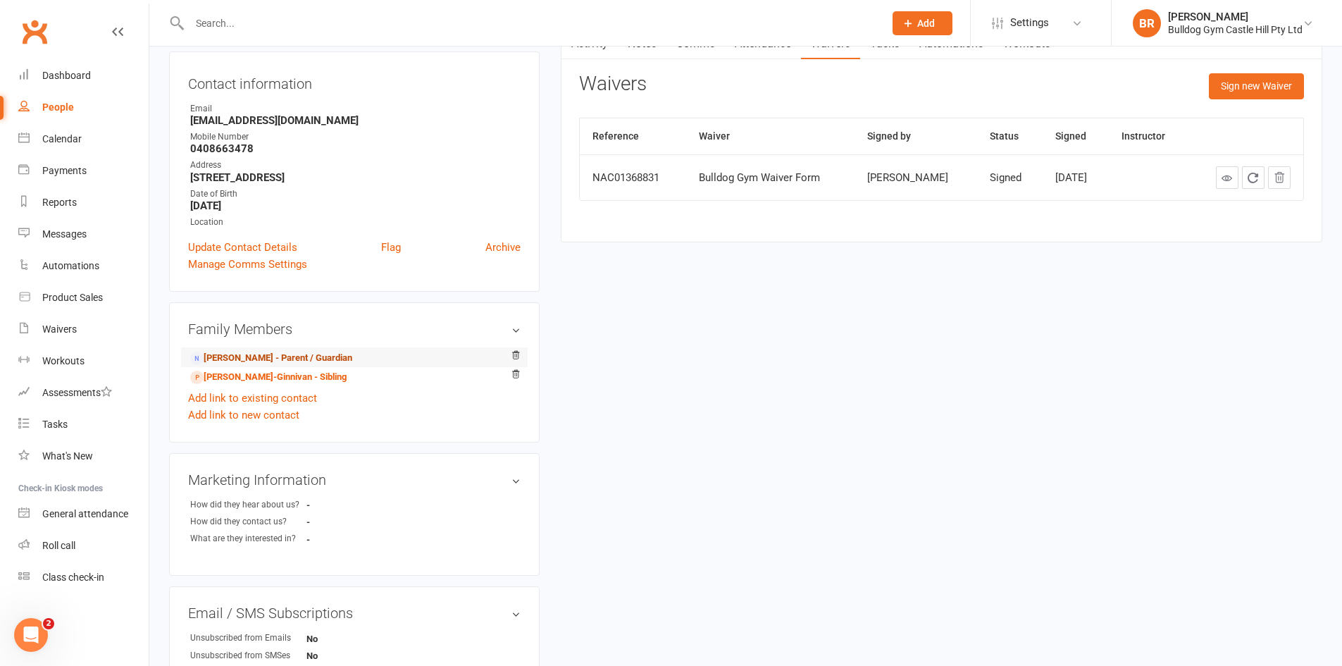
click at [303, 358] on link "[PERSON_NAME] - Parent / Guardian" at bounding box center [271, 358] width 162 height 15
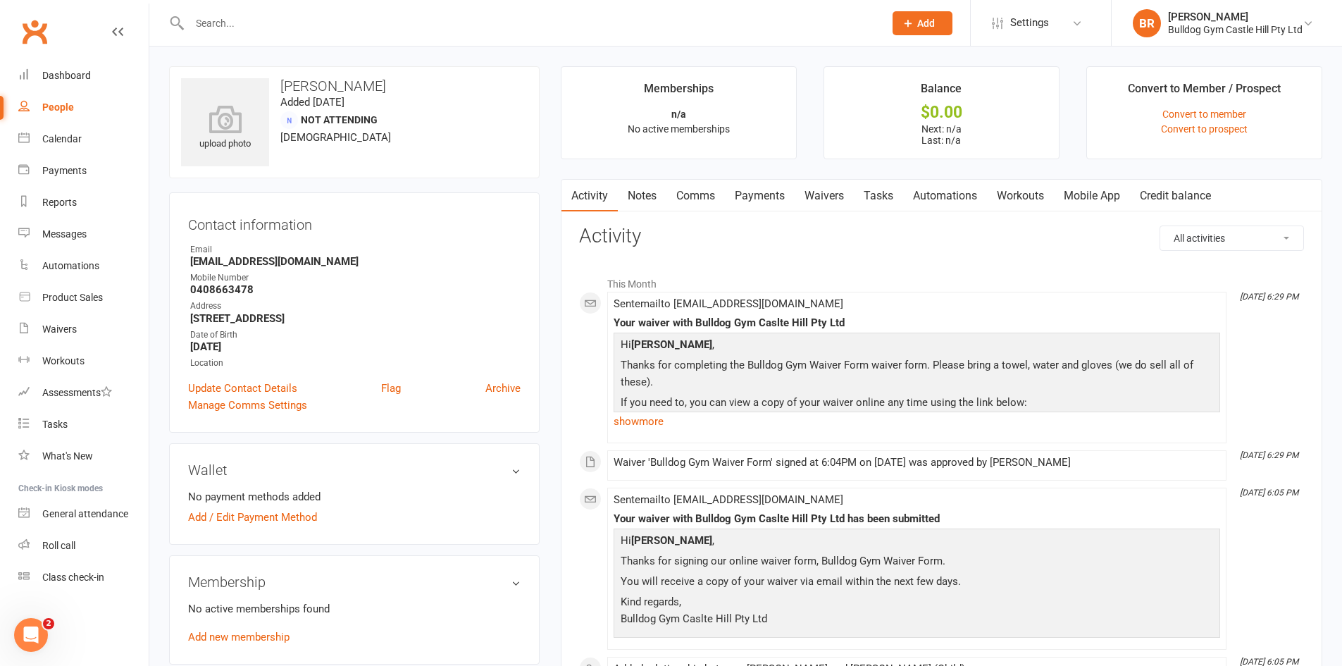
click at [39, 100] on link "People" at bounding box center [83, 108] width 130 height 32
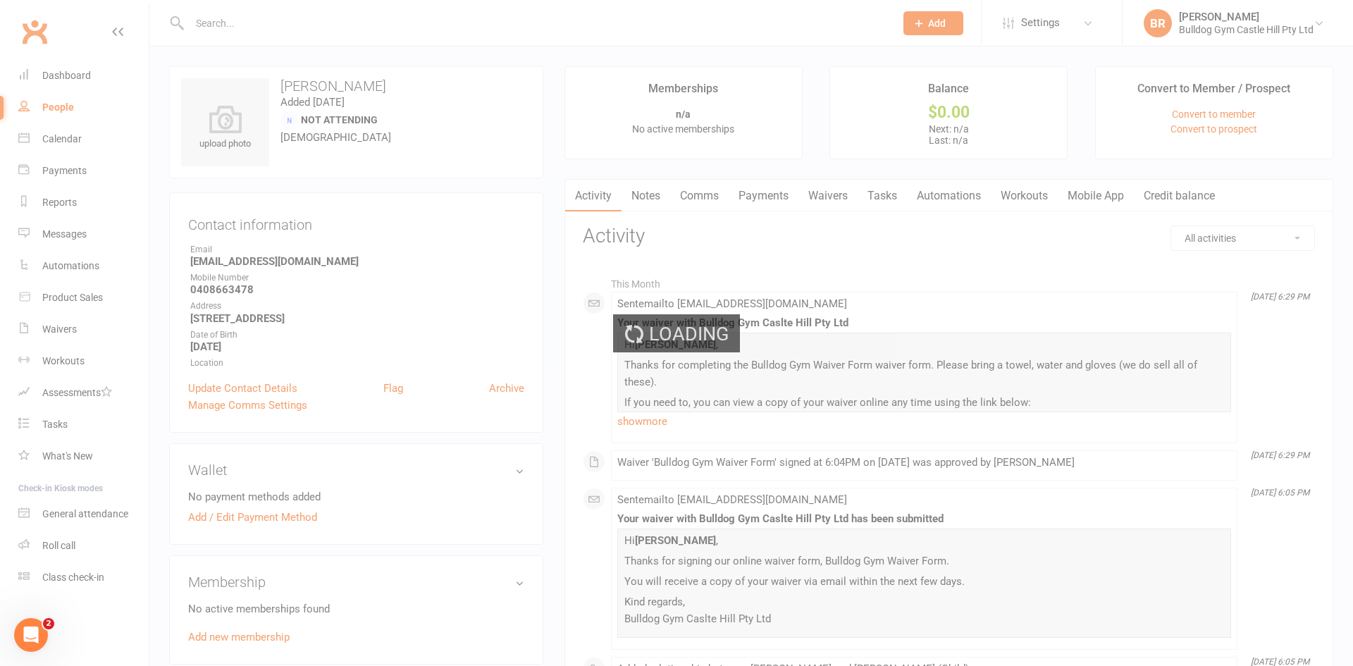
select select "100"
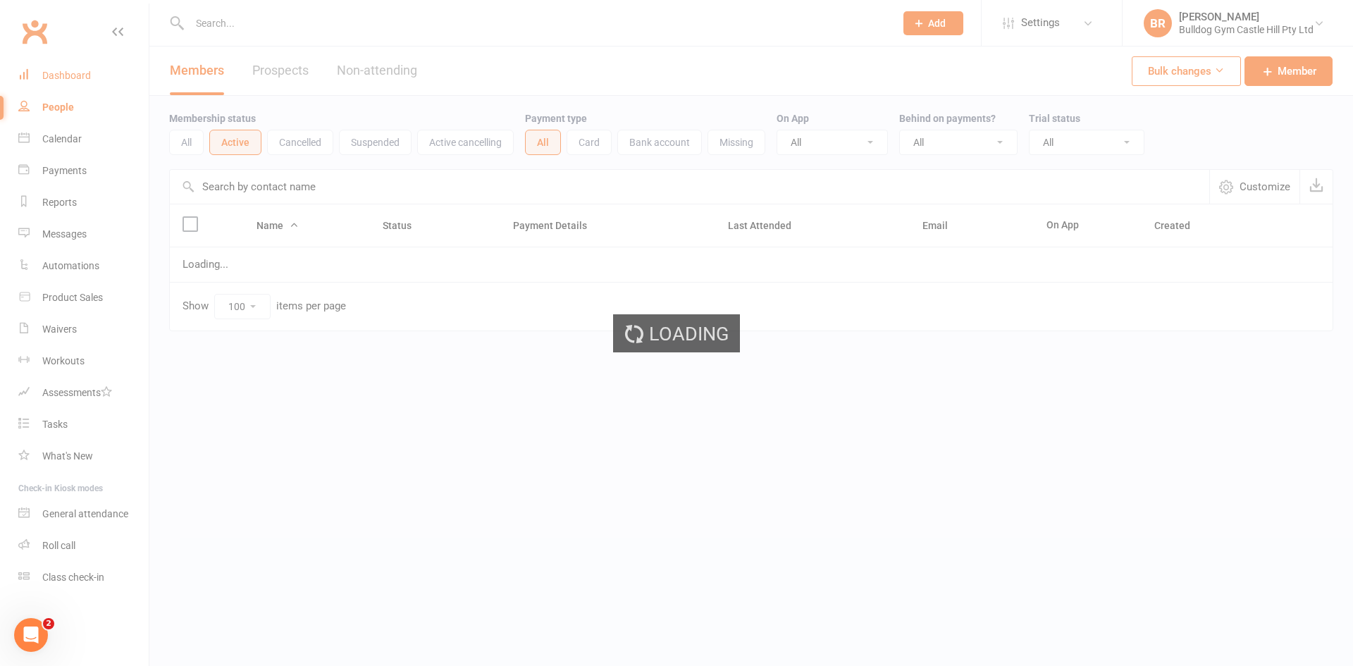
click at [49, 70] on div "Dashboard" at bounding box center [66, 75] width 49 height 11
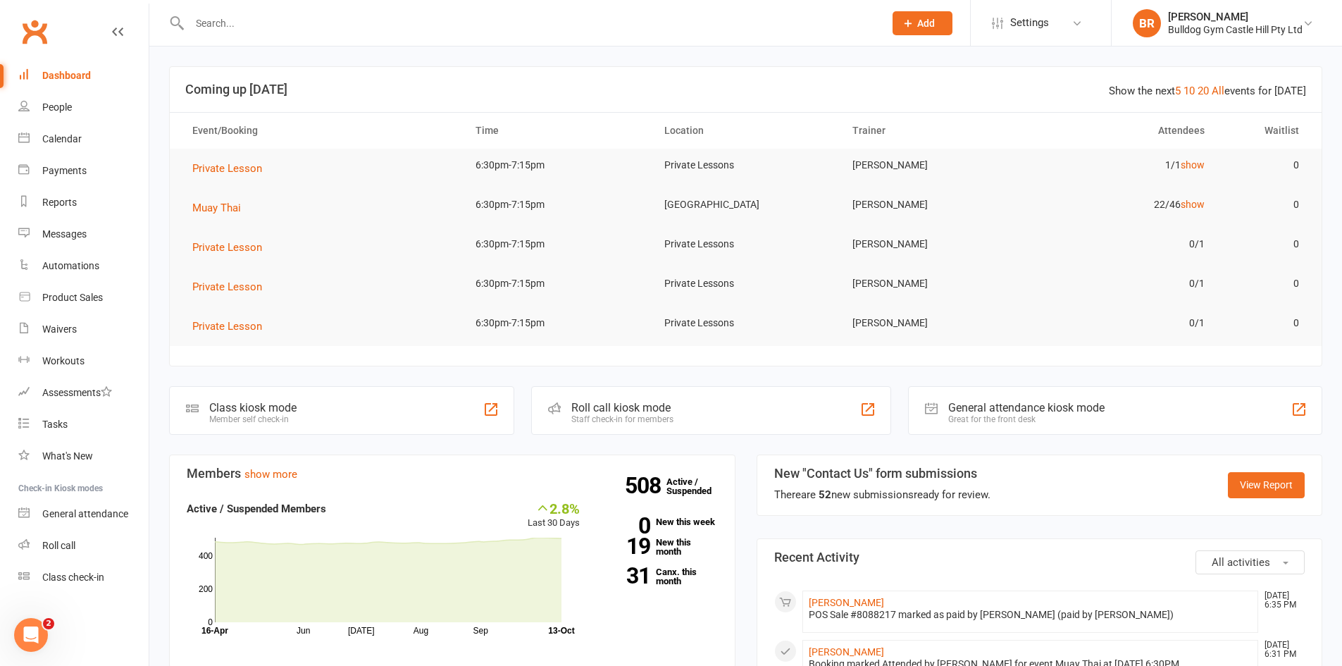
click at [841, 87] on h3 "Coming up [DATE]" at bounding box center [745, 89] width 1121 height 14
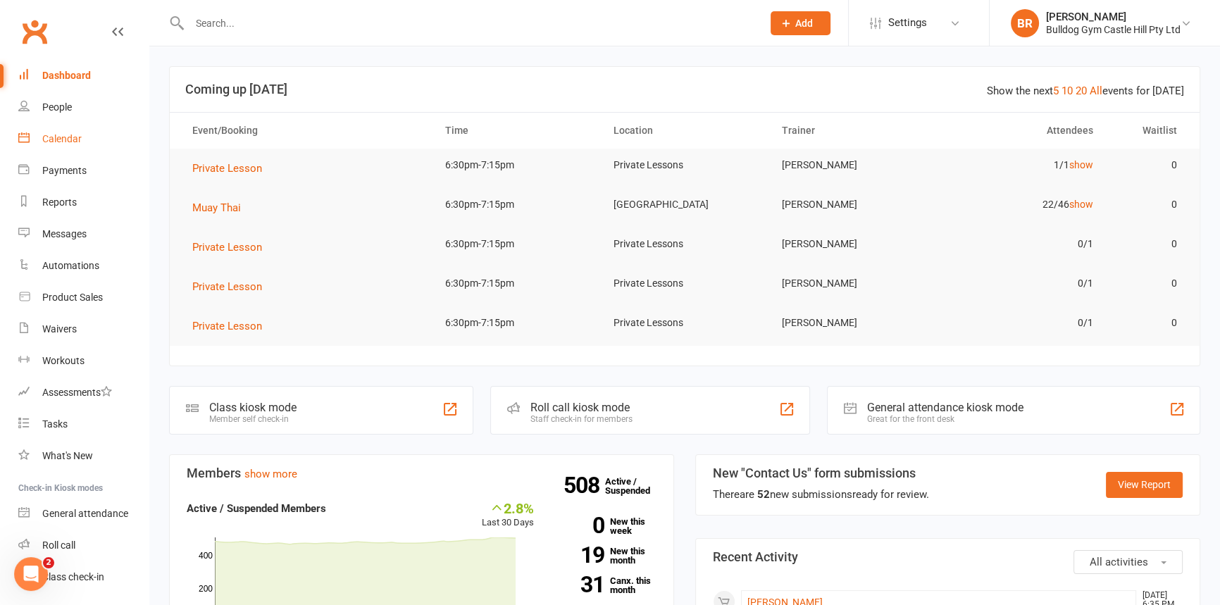
click at [58, 147] on link "Calendar" at bounding box center [83, 139] width 130 height 32
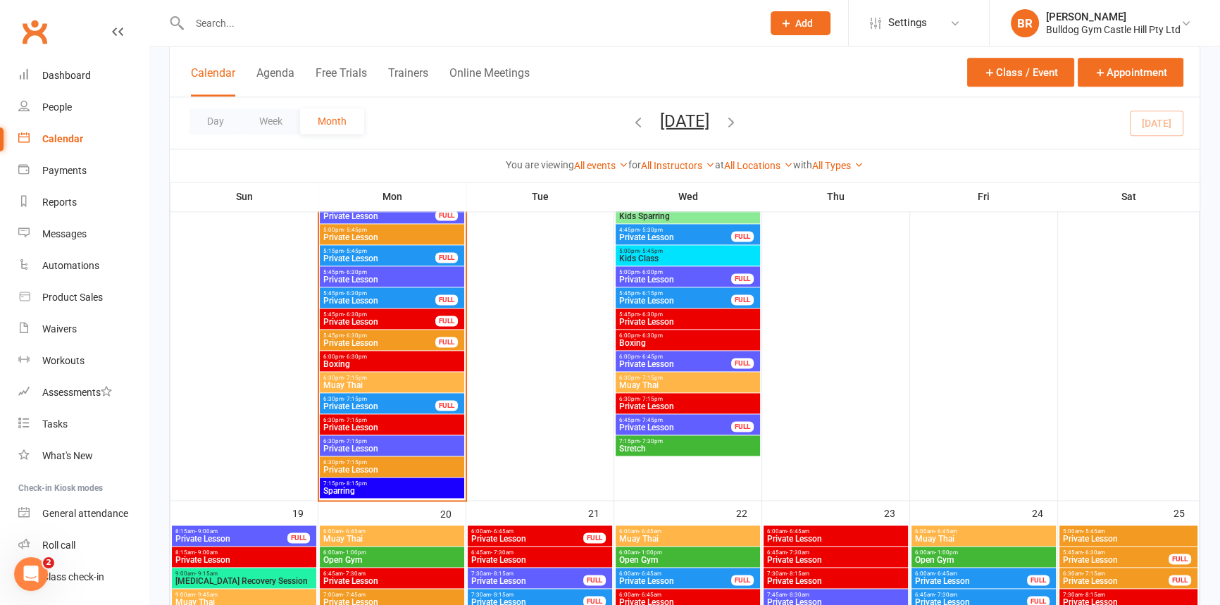
scroll to position [2370, 0]
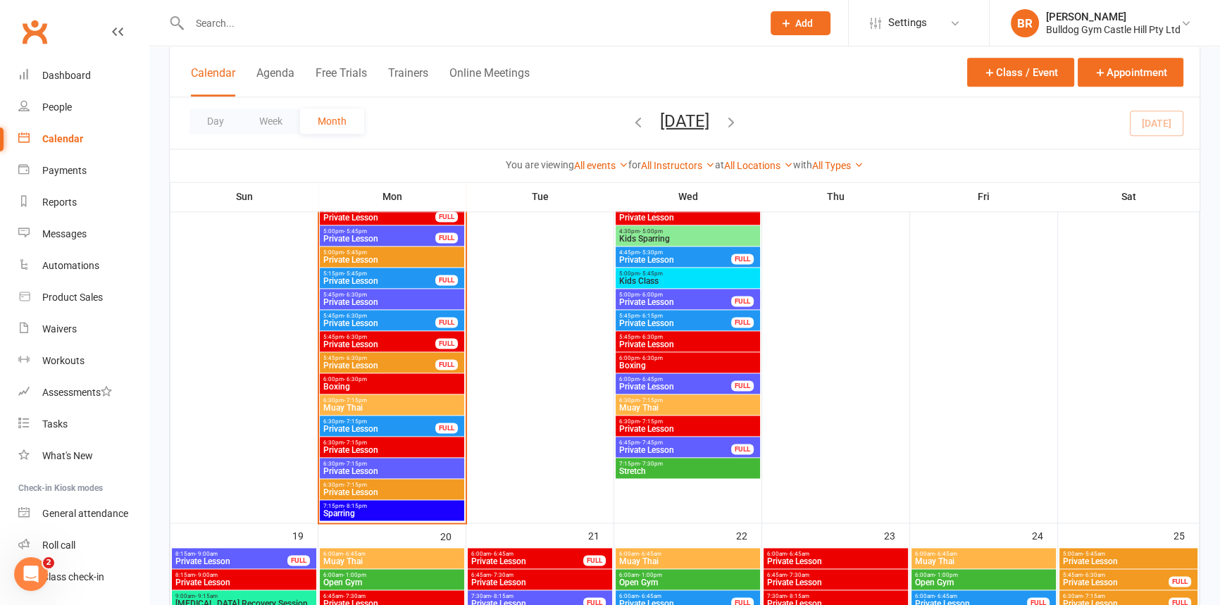
click at [353, 514] on span "Sparring" at bounding box center [392, 513] width 139 height 8
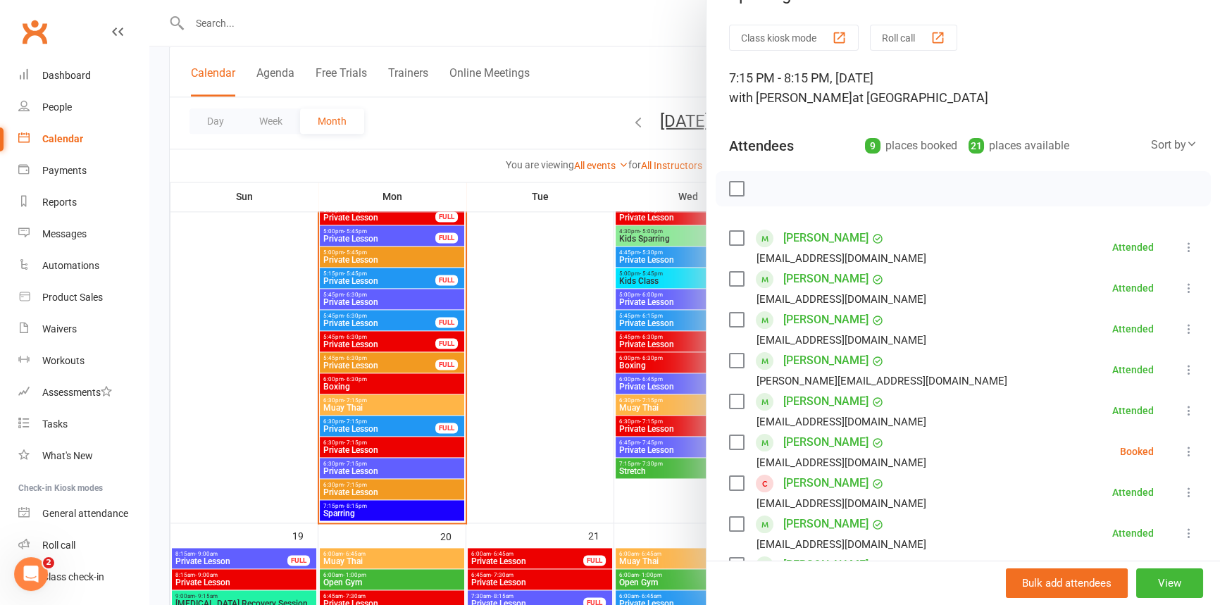
scroll to position [63, 0]
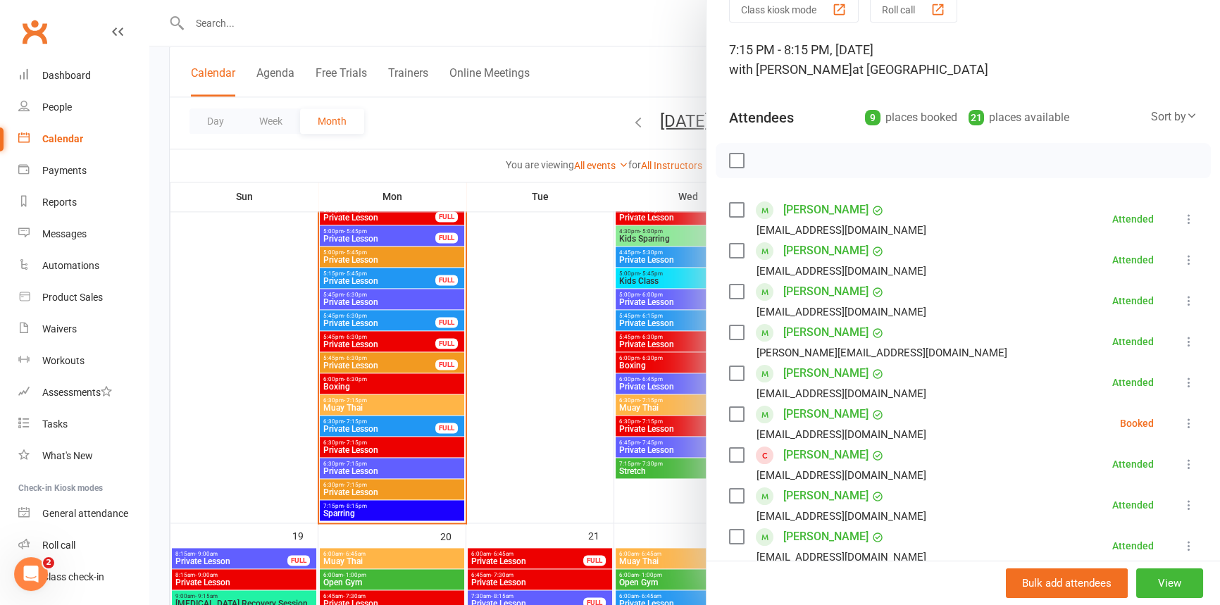
click at [1182, 423] on icon at bounding box center [1189, 423] width 14 height 14
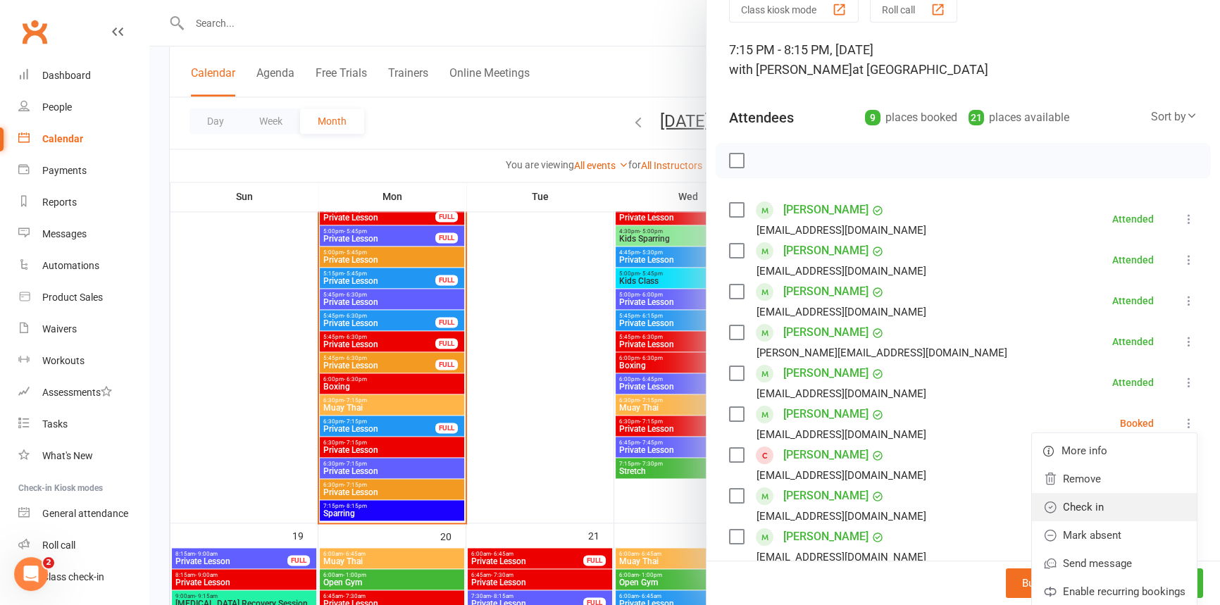
click at [1064, 507] on link "Check in" at bounding box center [1114, 507] width 165 height 28
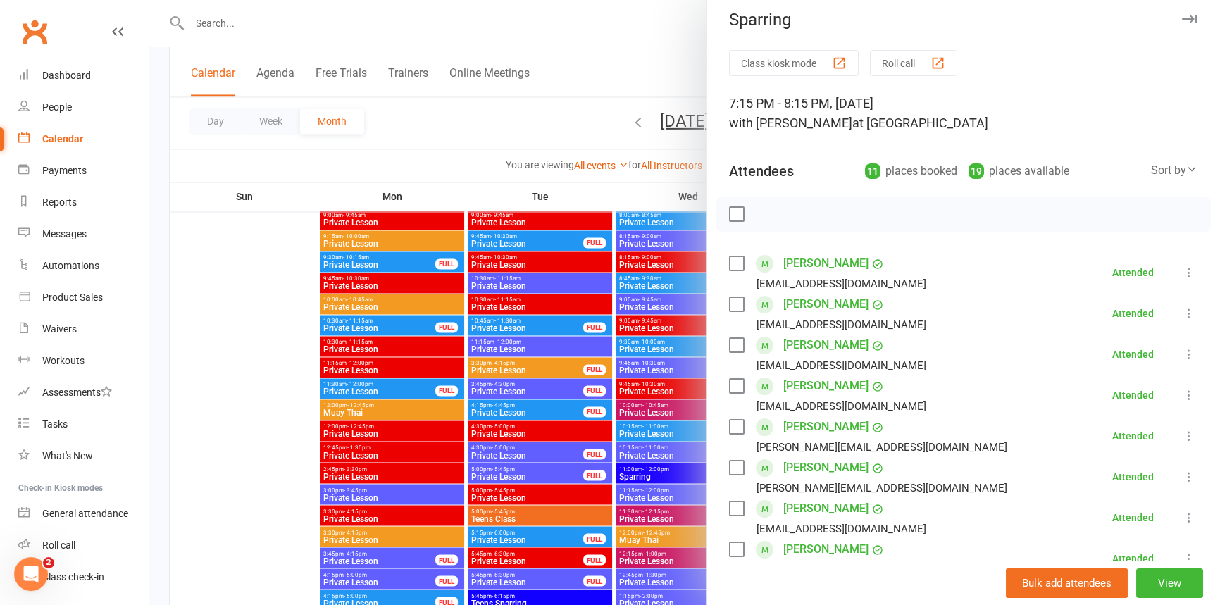
scroll to position [0, 0]
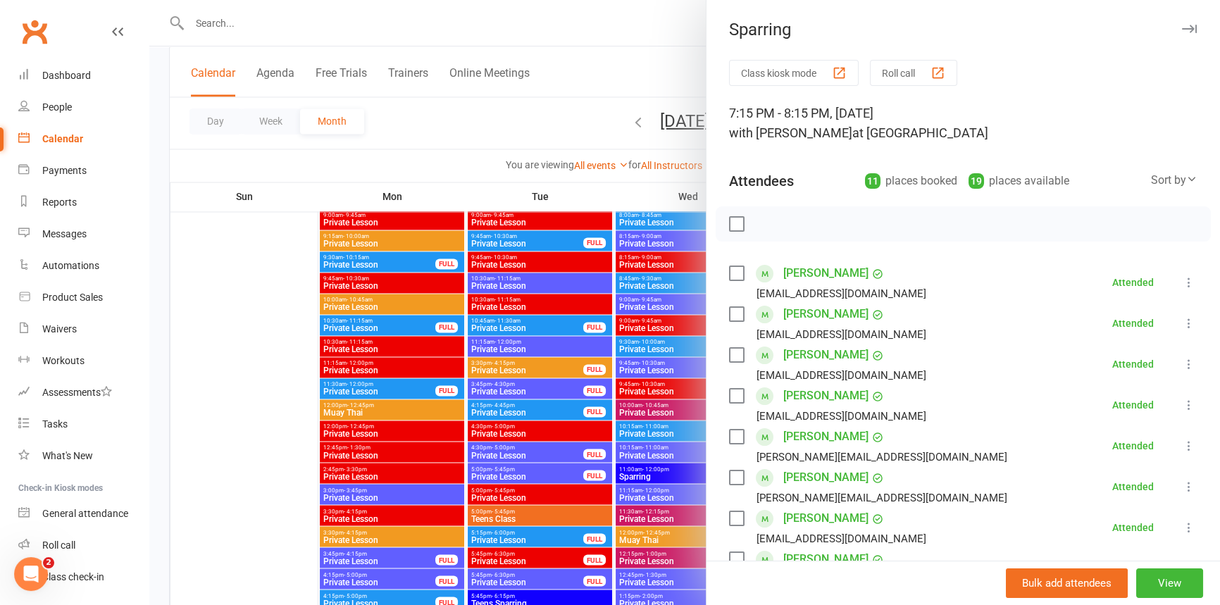
click at [468, 141] on div at bounding box center [684, 302] width 1071 height 605
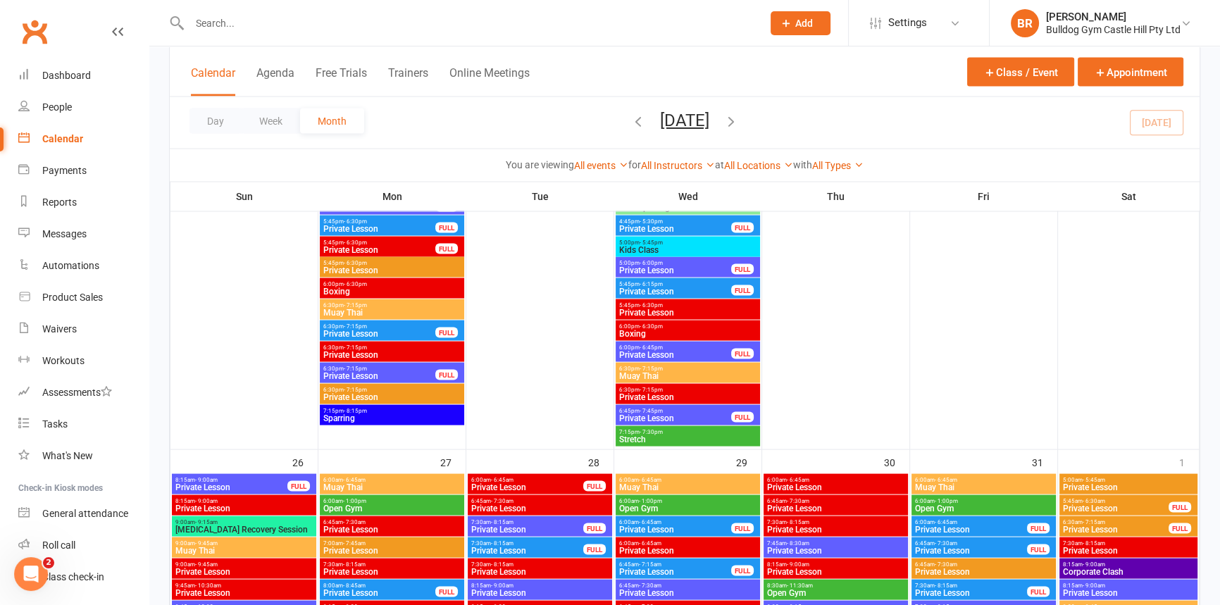
scroll to position [3347, 0]
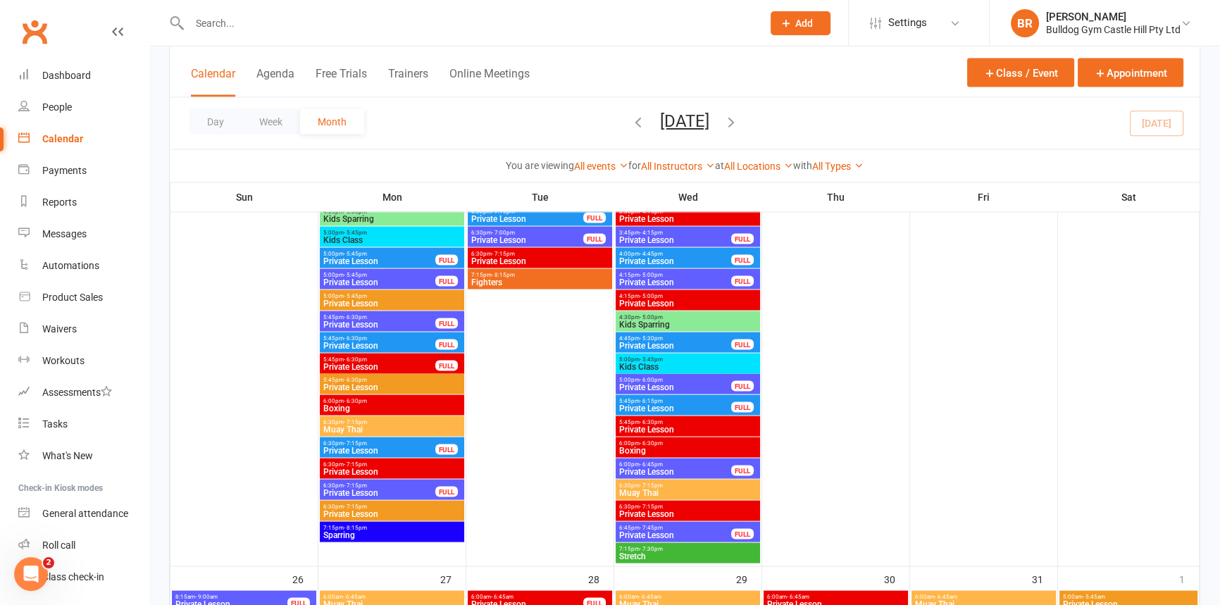
click at [339, 423] on span "6:30pm - 7:15pm" at bounding box center [392, 422] width 139 height 6
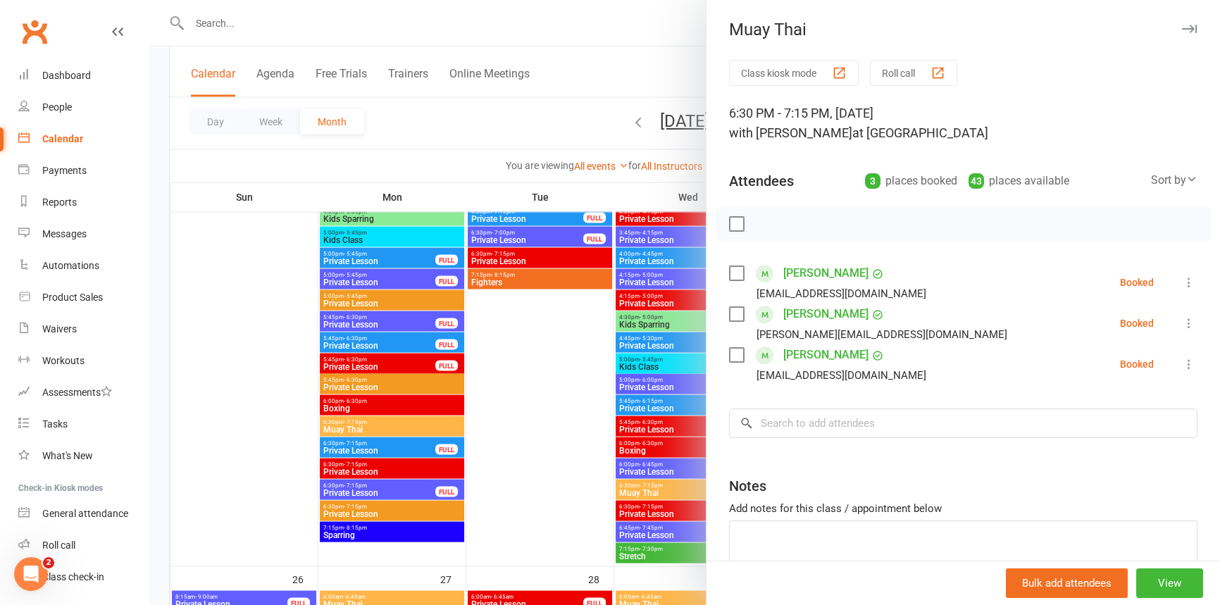
click at [287, 302] on div at bounding box center [684, 302] width 1071 height 605
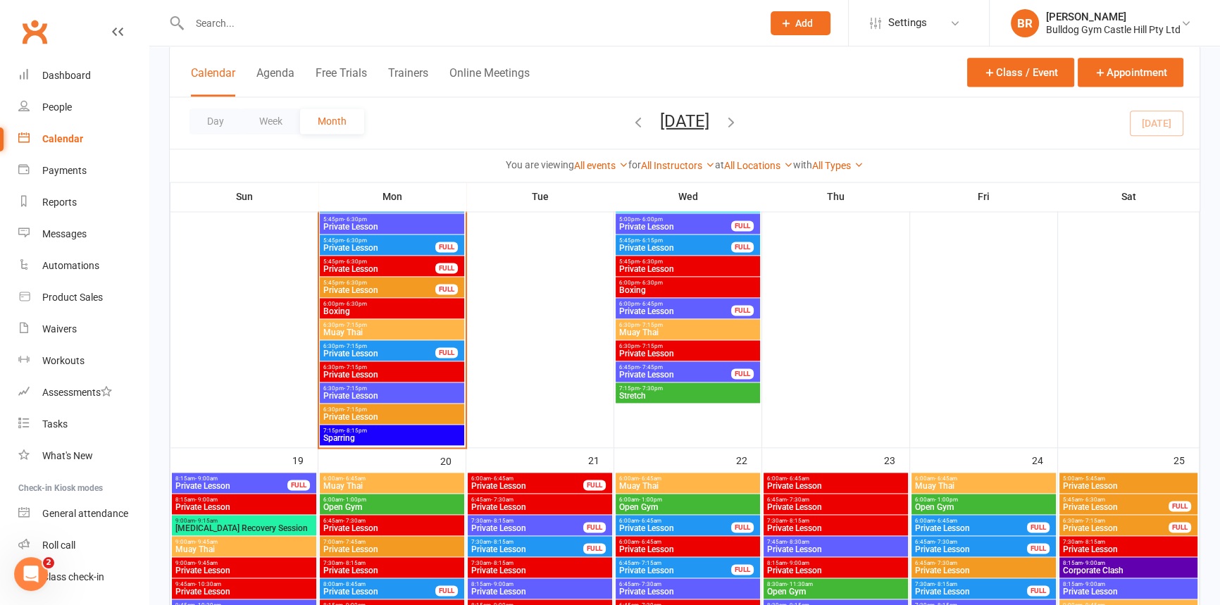
scroll to position [2451, 0]
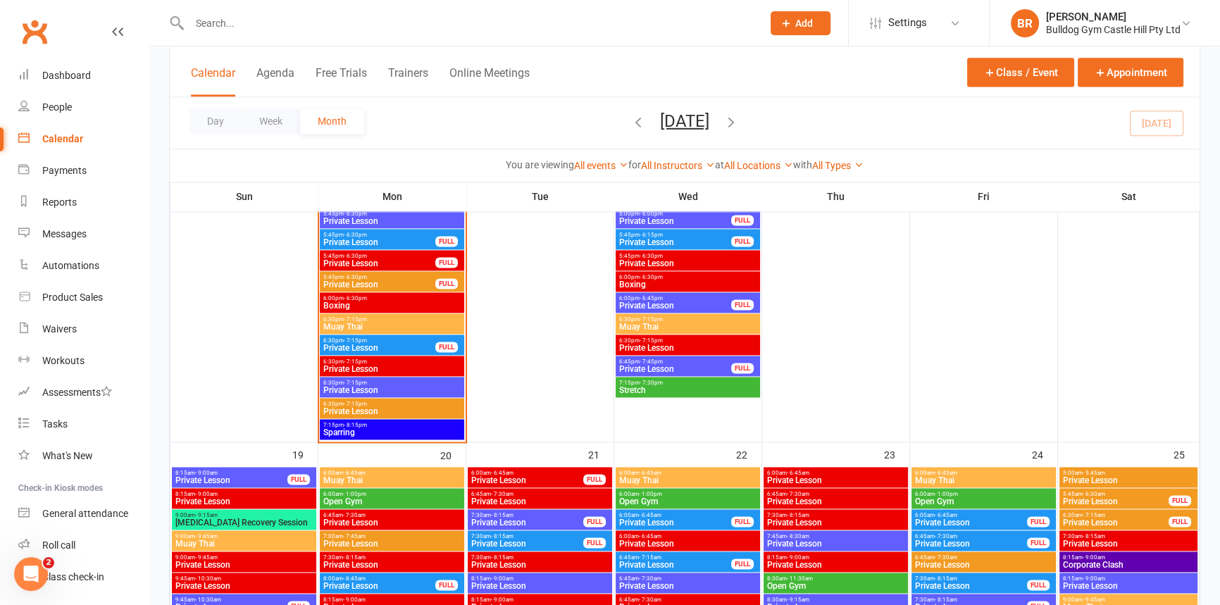
click at [342, 323] on span "Muay Thai" at bounding box center [392, 327] width 139 height 8
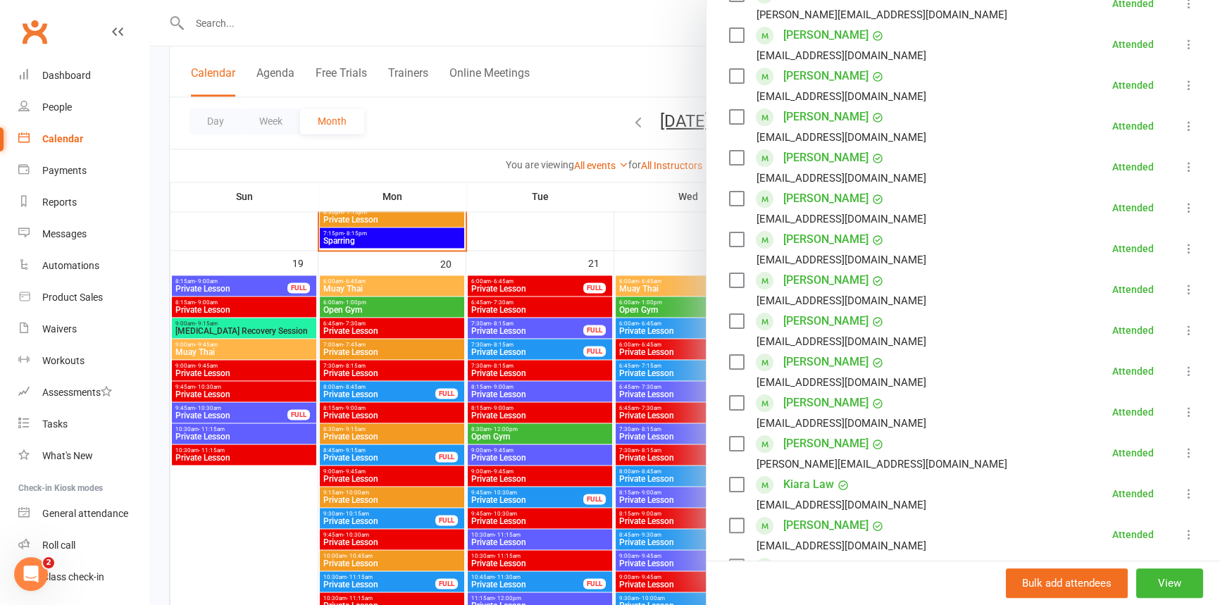
scroll to position [448, 0]
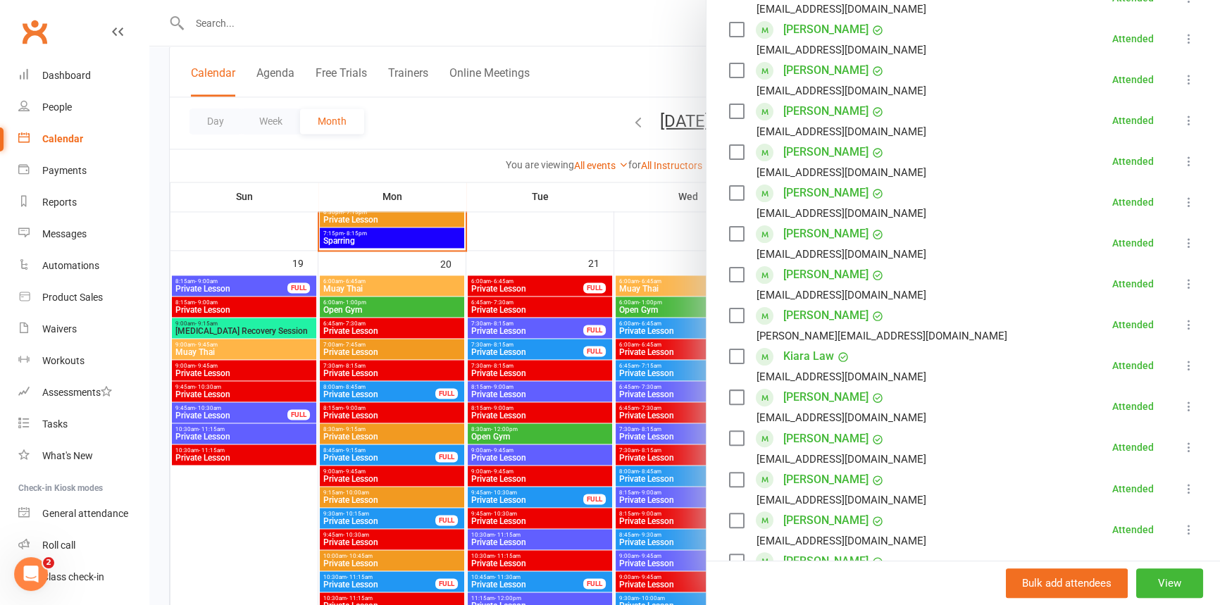
click at [602, 66] on div at bounding box center [684, 302] width 1071 height 605
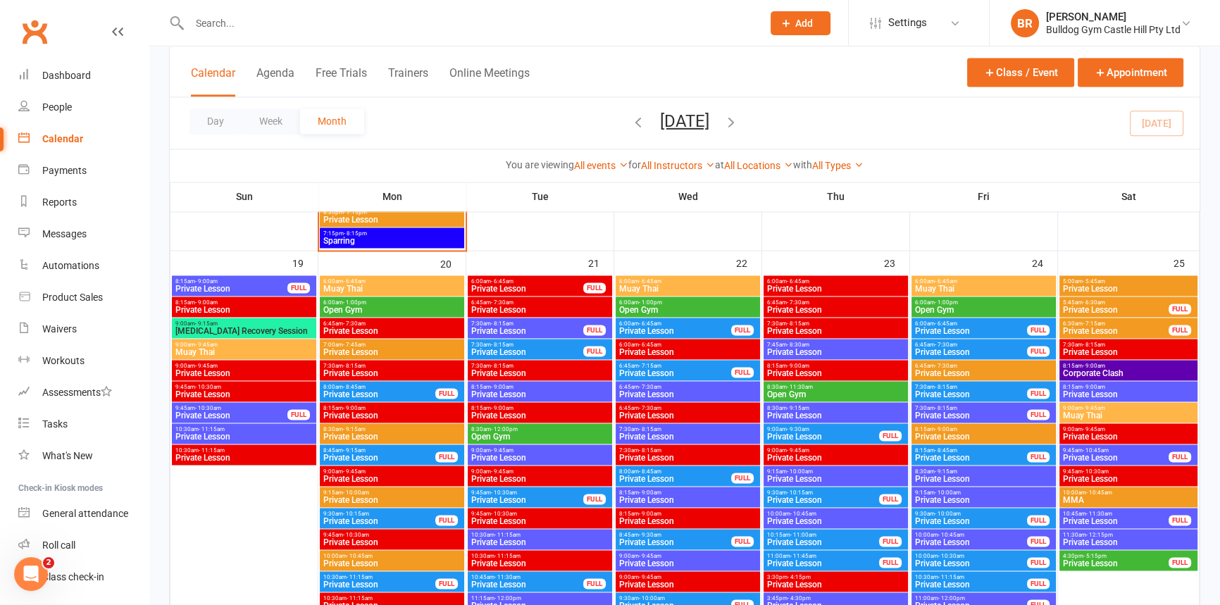
click at [347, 233] on span "- 8:15pm" at bounding box center [355, 233] width 23 height 6
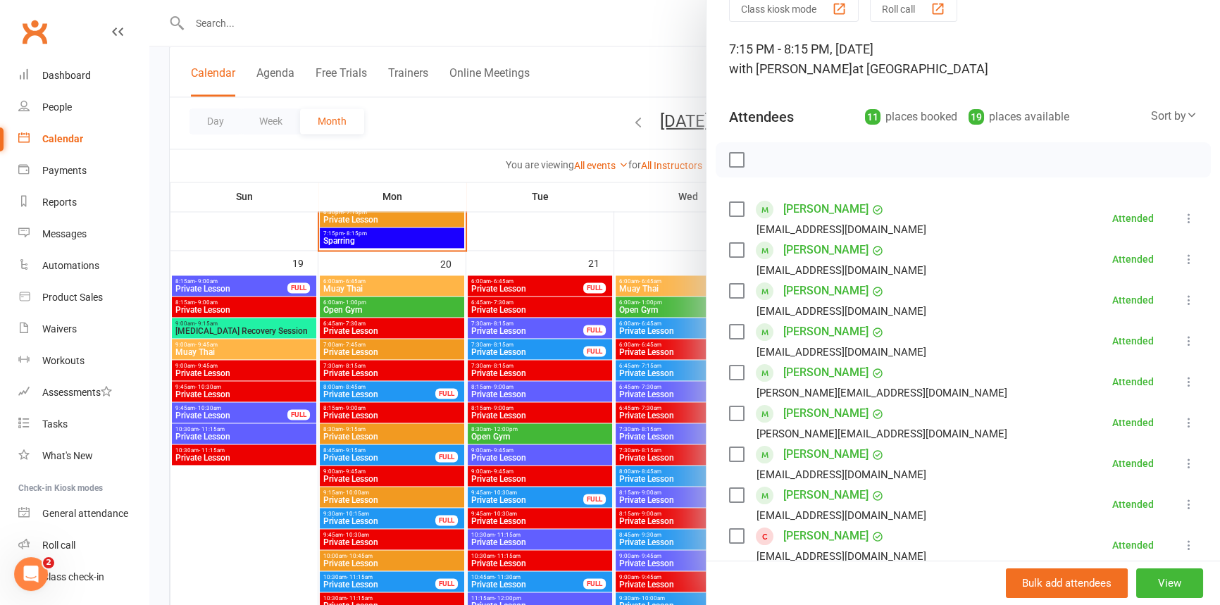
scroll to position [63, 0]
click at [510, 124] on div at bounding box center [684, 302] width 1071 height 605
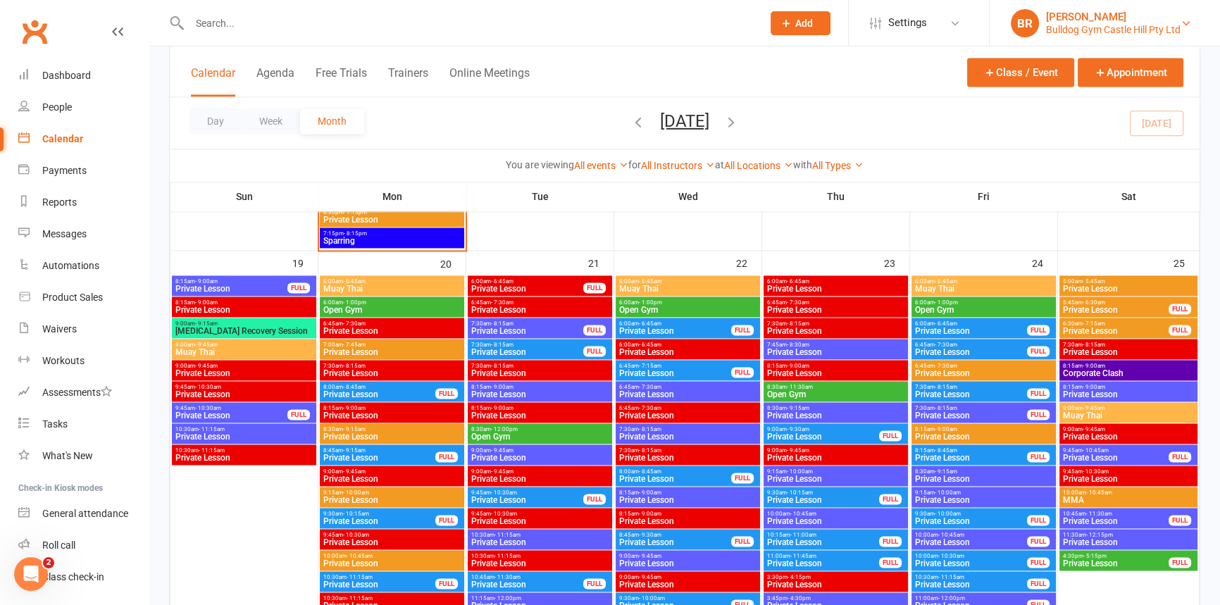
click at [1027, 24] on div "BR" at bounding box center [1025, 23] width 28 height 28
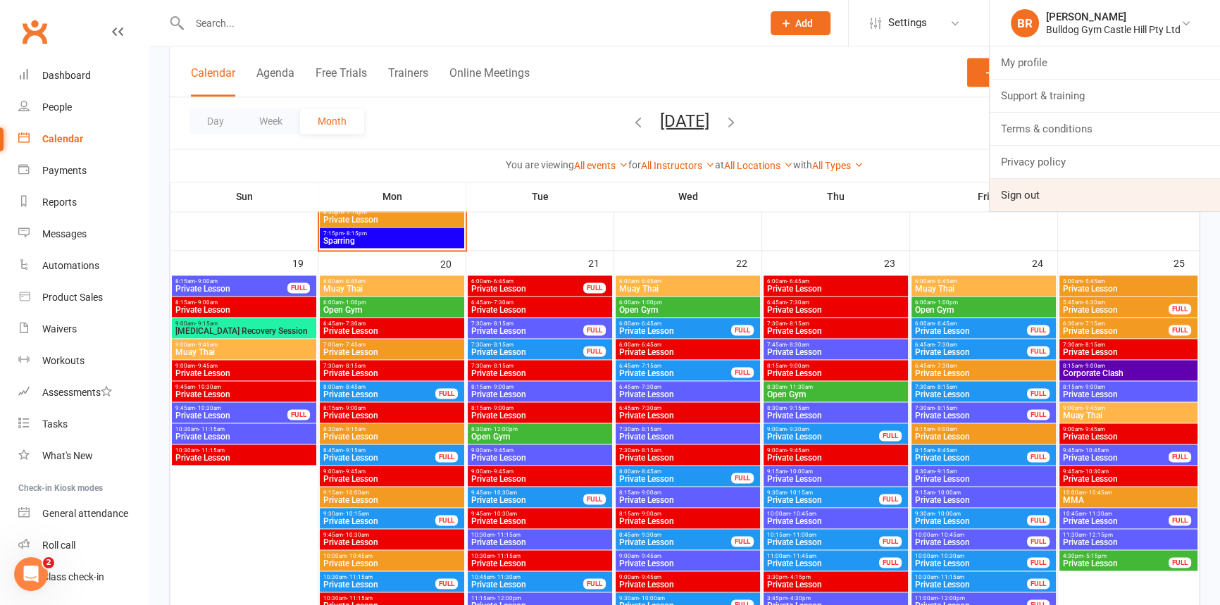
click at [1021, 190] on link "Sign out" at bounding box center [1105, 195] width 230 height 32
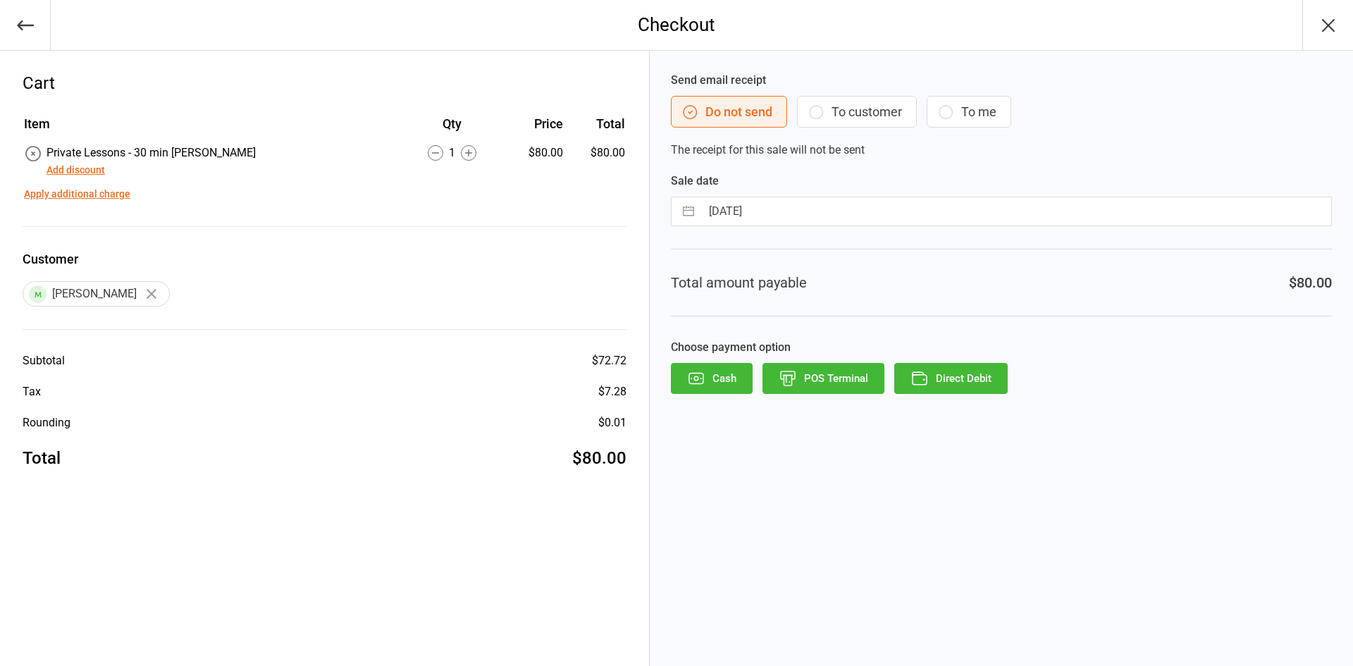
click at [719, 378] on button "Cash" at bounding box center [712, 378] width 82 height 31
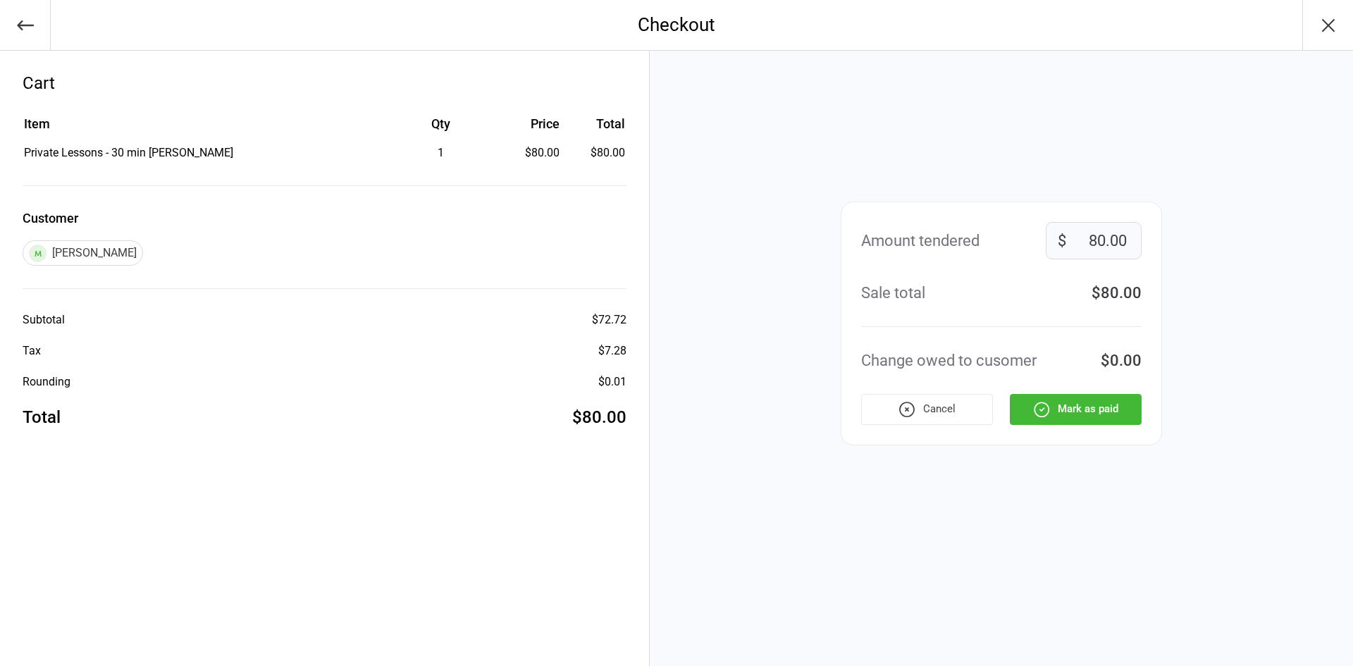
click at [1076, 407] on button "Mark as paid" at bounding box center [1076, 409] width 132 height 31
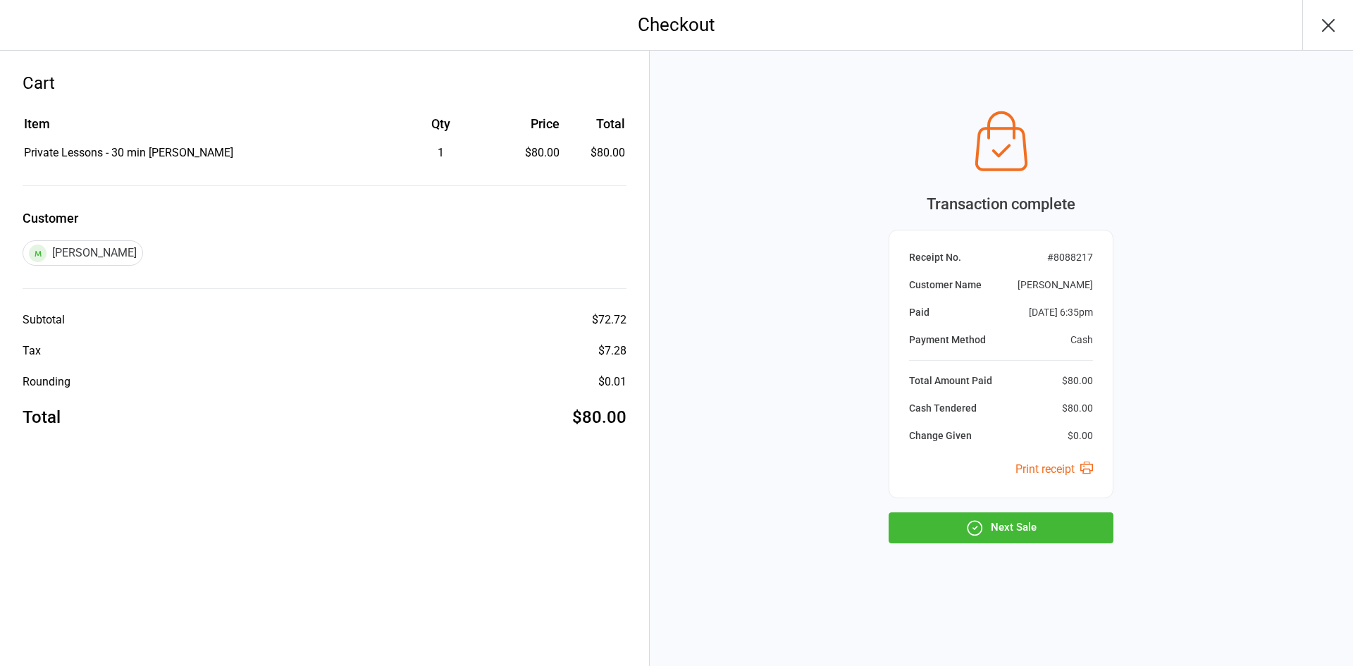
click at [941, 519] on button "Next Sale" at bounding box center [1001, 527] width 225 height 31
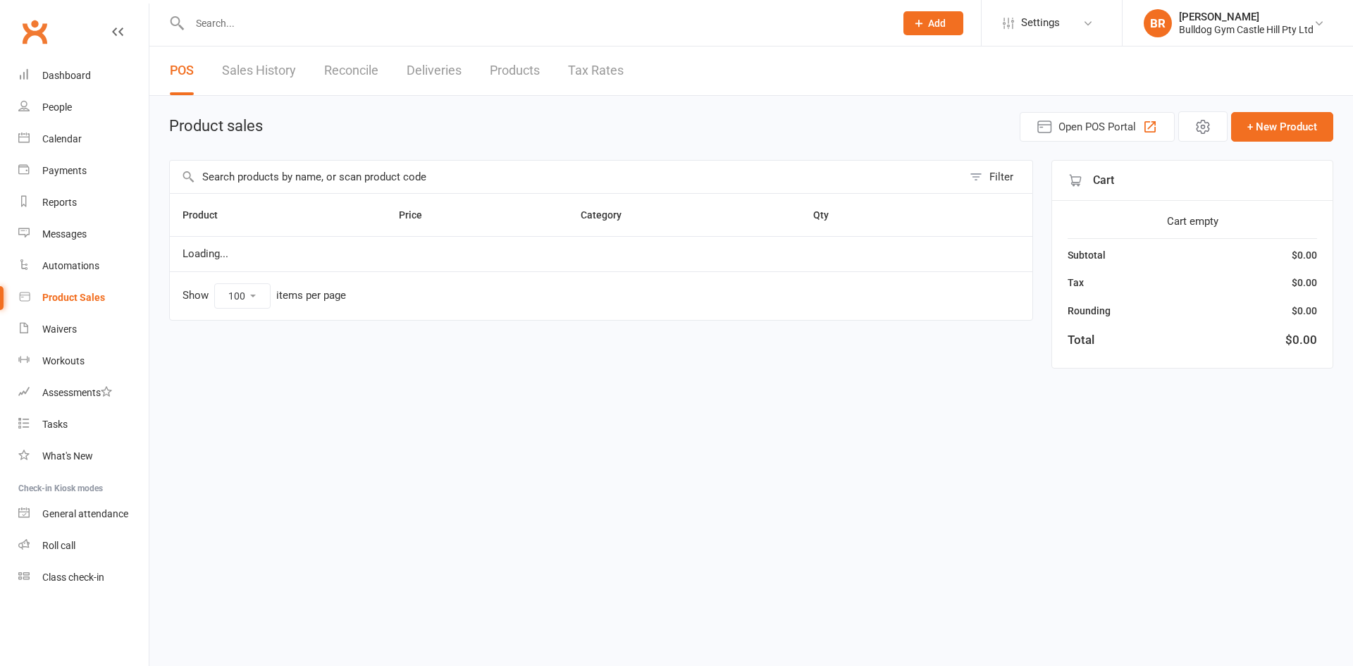
select select "100"
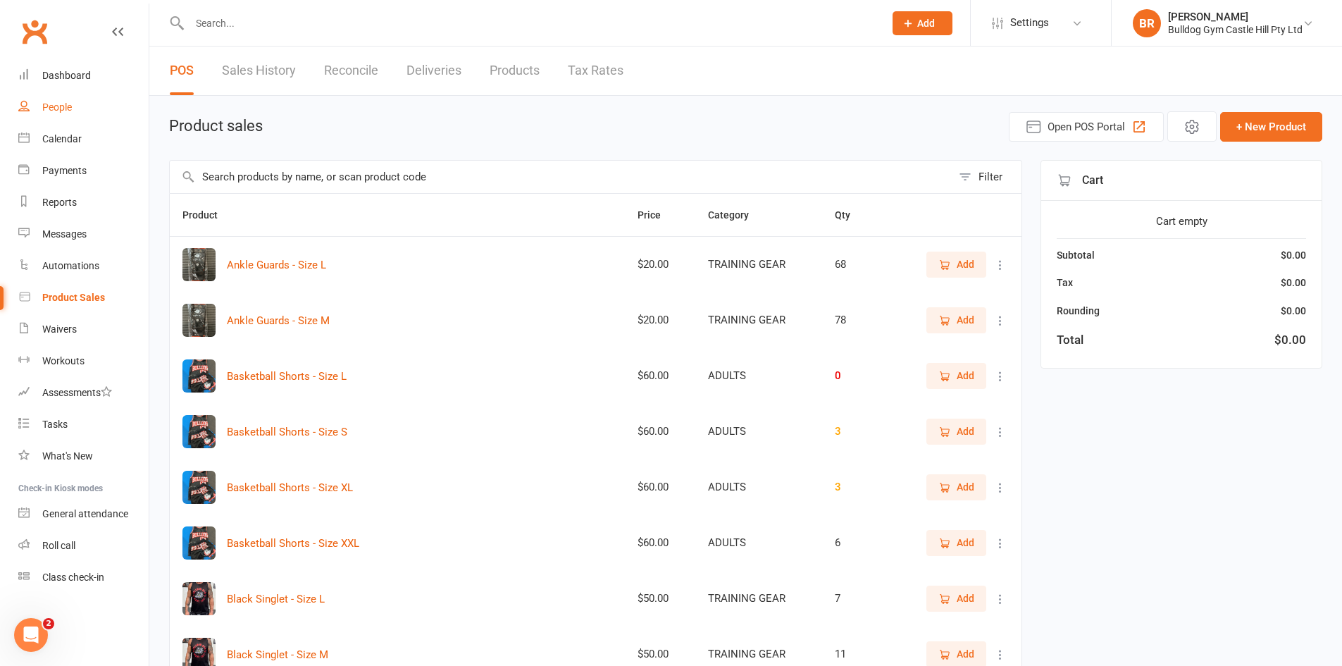
click at [58, 96] on link "People" at bounding box center [83, 108] width 130 height 32
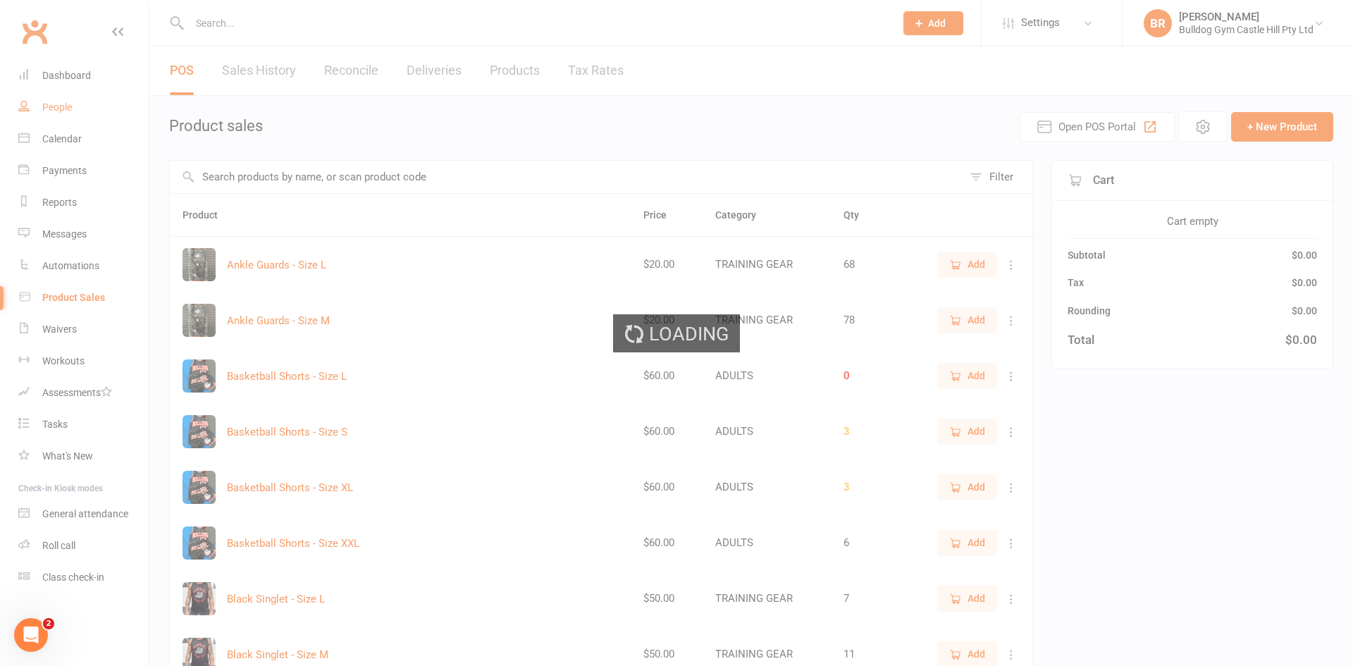
select select "100"
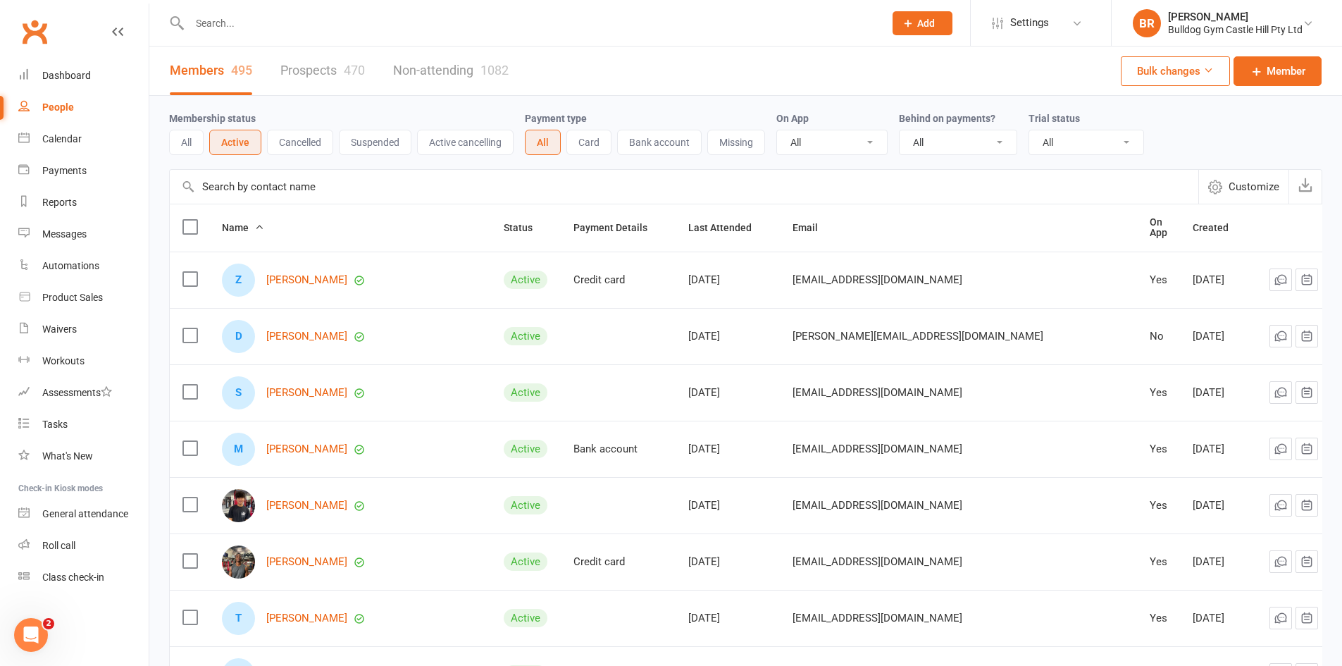
click at [225, 25] on input "text" at bounding box center [529, 23] width 689 height 20
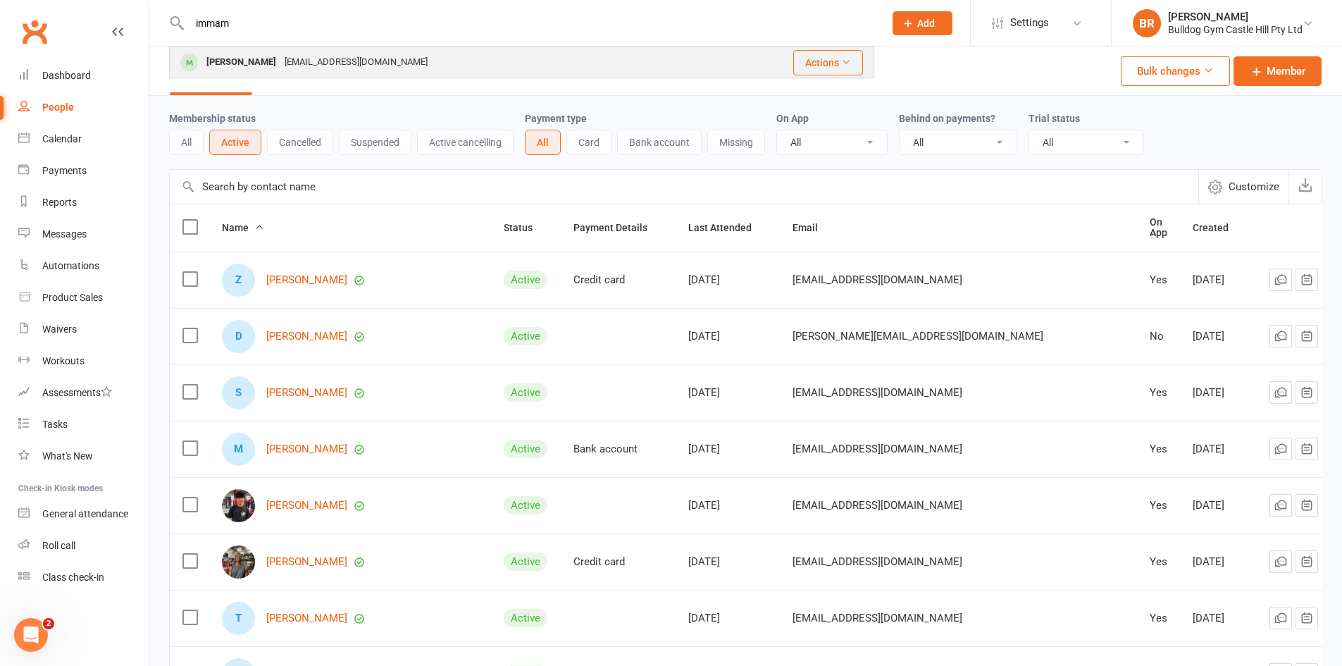
type input "immam"
click at [252, 65] on div "[PERSON_NAME]" at bounding box center [241, 62] width 78 height 20
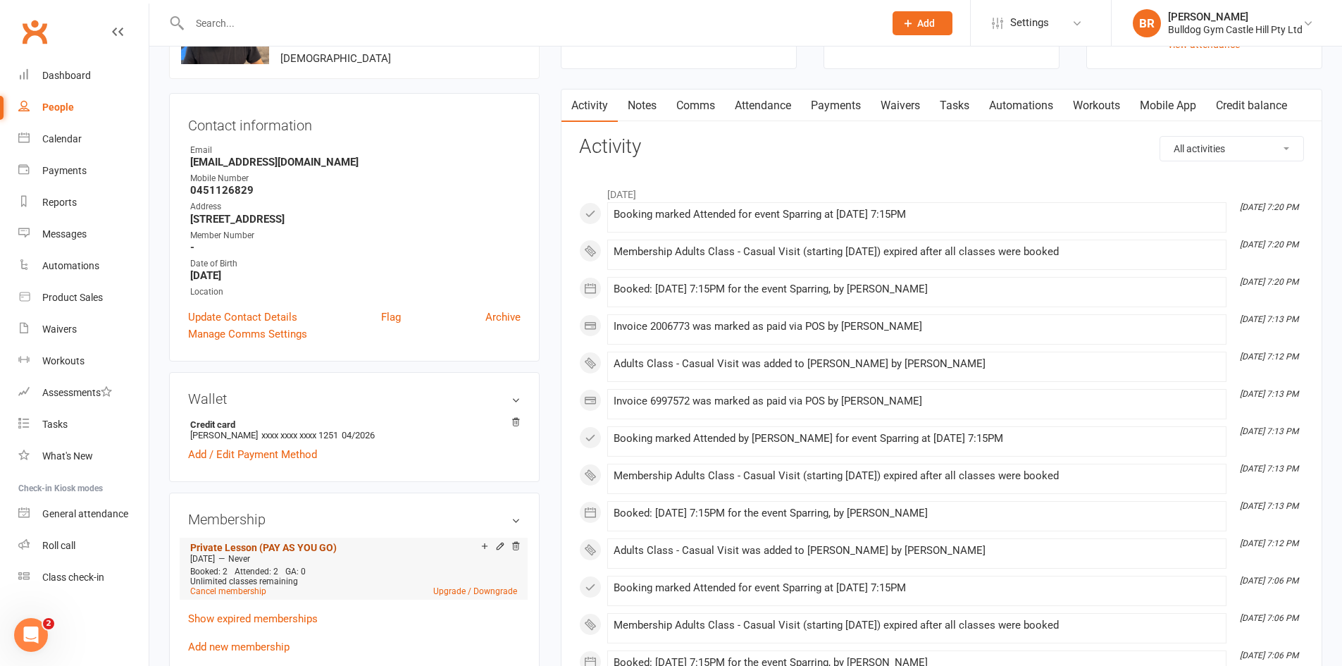
scroll to position [141, 0]
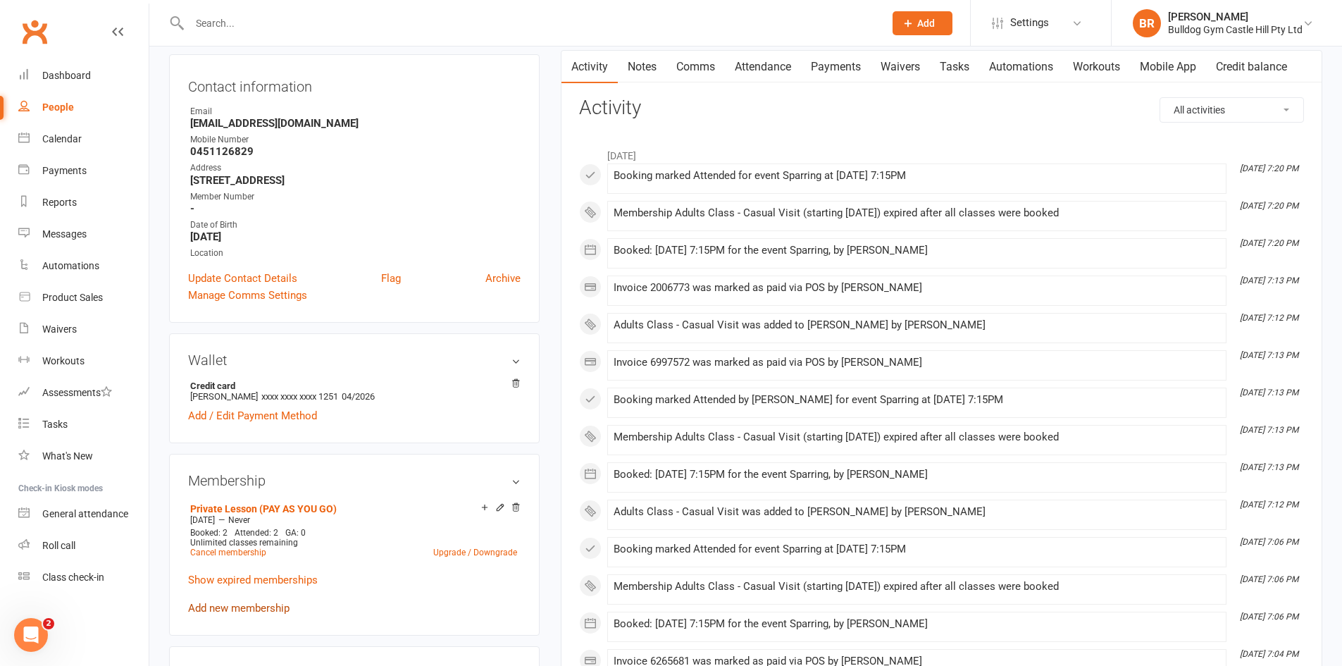
click at [245, 608] on link "Add new membership" at bounding box center [238, 608] width 101 height 13
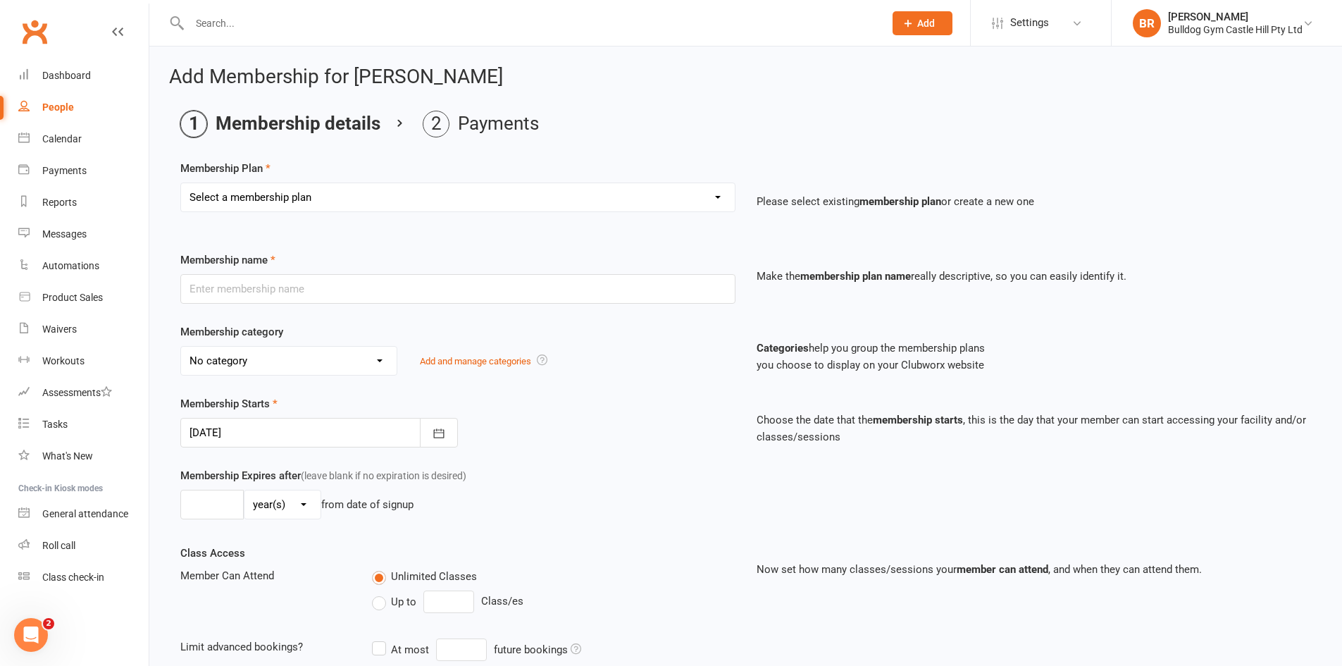
click at [257, 189] on select "Select a membership plan Create new Membership Plan Adults Class - Casual Visit…" at bounding box center [458, 197] width 554 height 28
select select "1"
click at [181, 183] on select "Select a membership plan Create new Membership Plan Adults Class - Casual Visit…" at bounding box center [458, 197] width 554 height 28
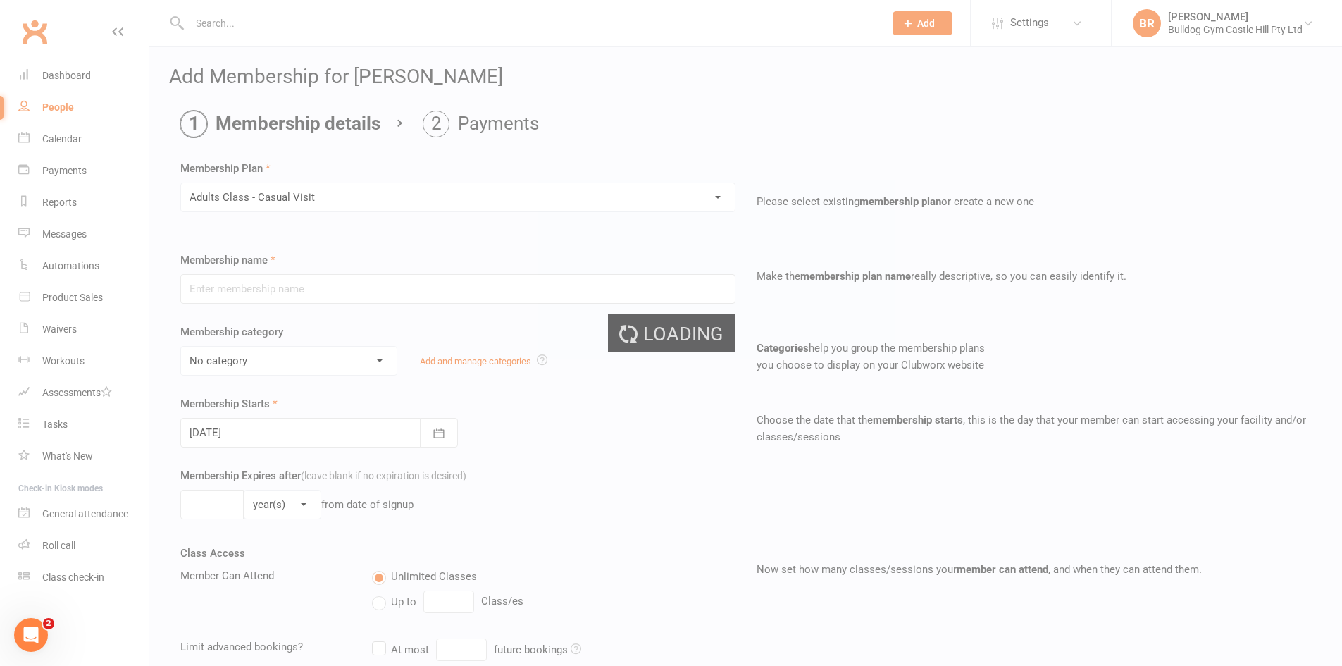
type input "Adults Class - Casual Visit"
select select "11"
type input "2"
select select "1"
type input "1"
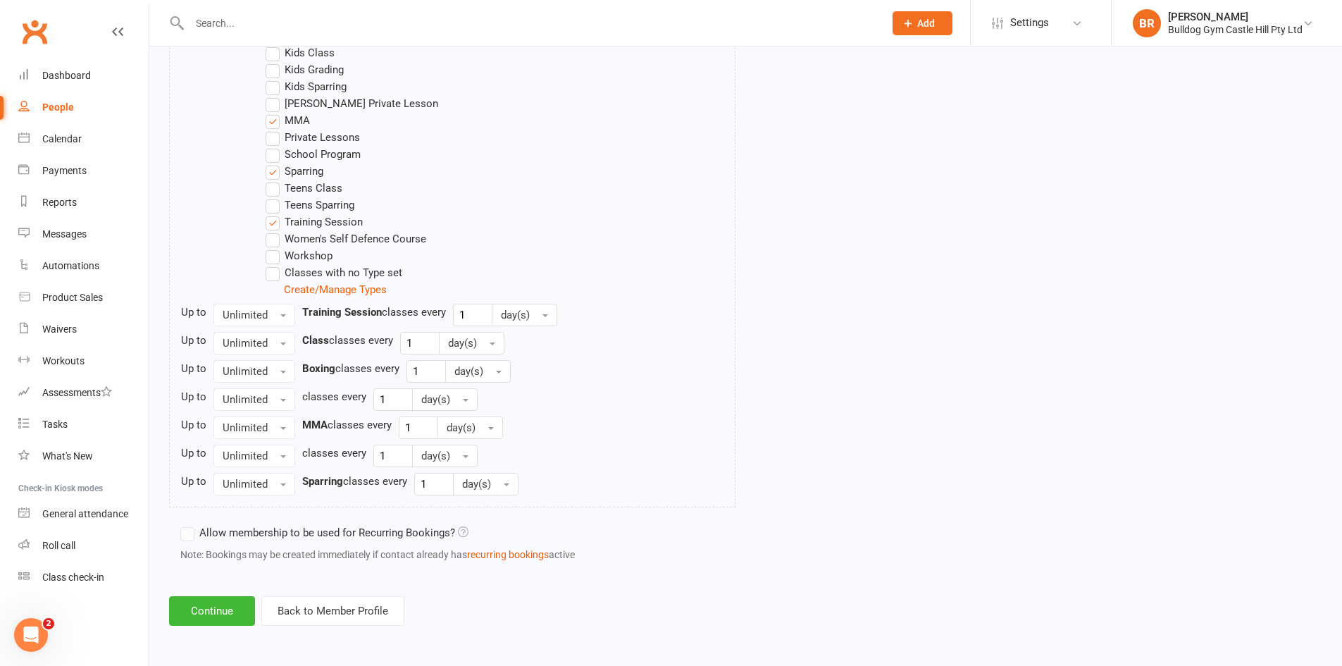
scroll to position [827, 0]
click at [232, 613] on button "Continue" at bounding box center [212, 611] width 86 height 30
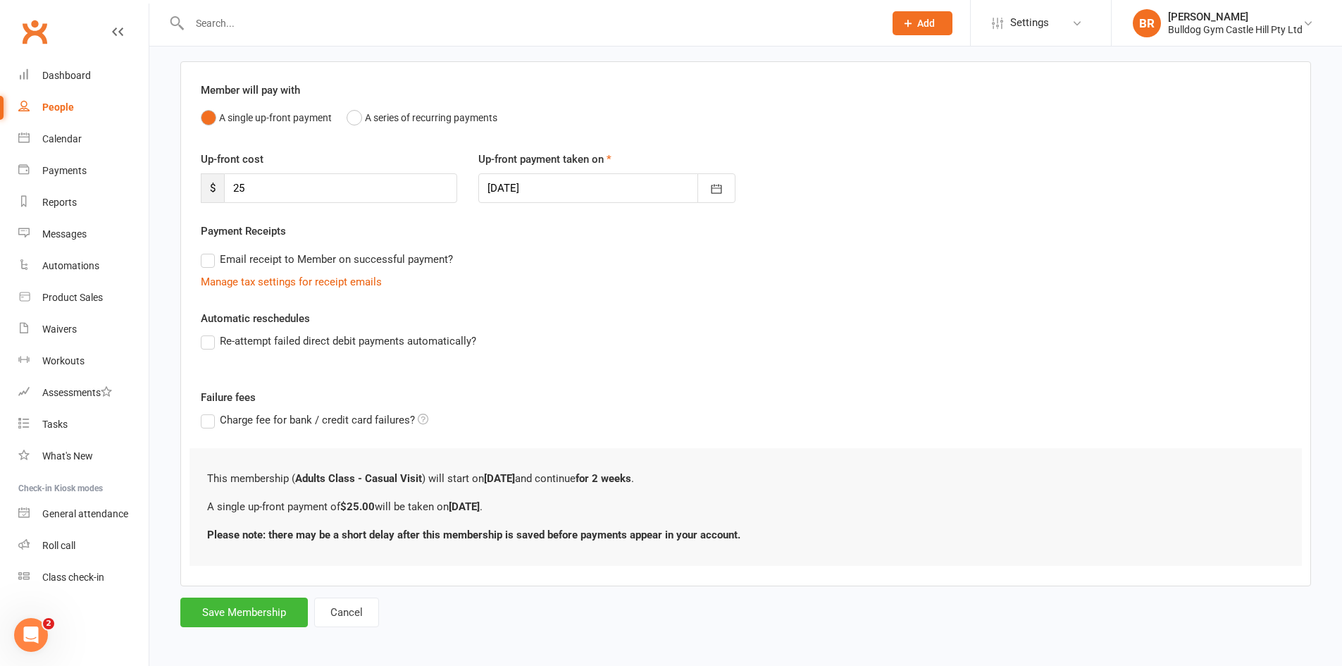
scroll to position [101, 0]
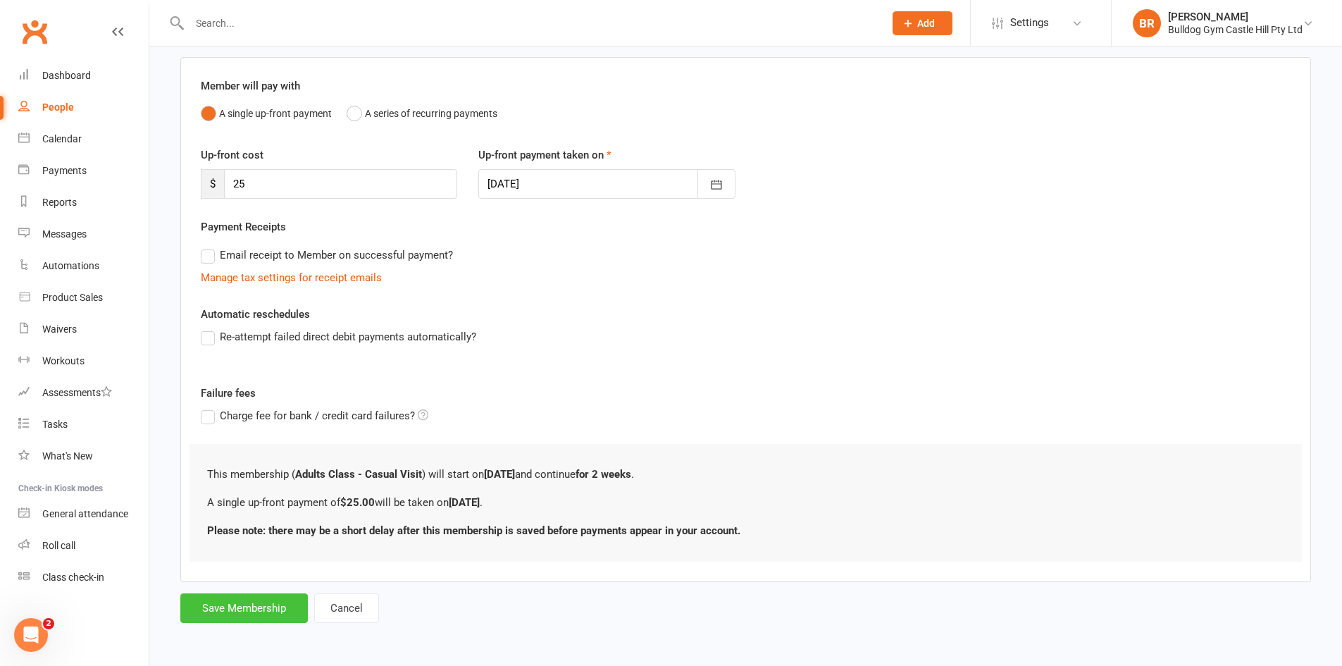
click at [252, 614] on button "Save Membership" at bounding box center [244, 608] width 128 height 30
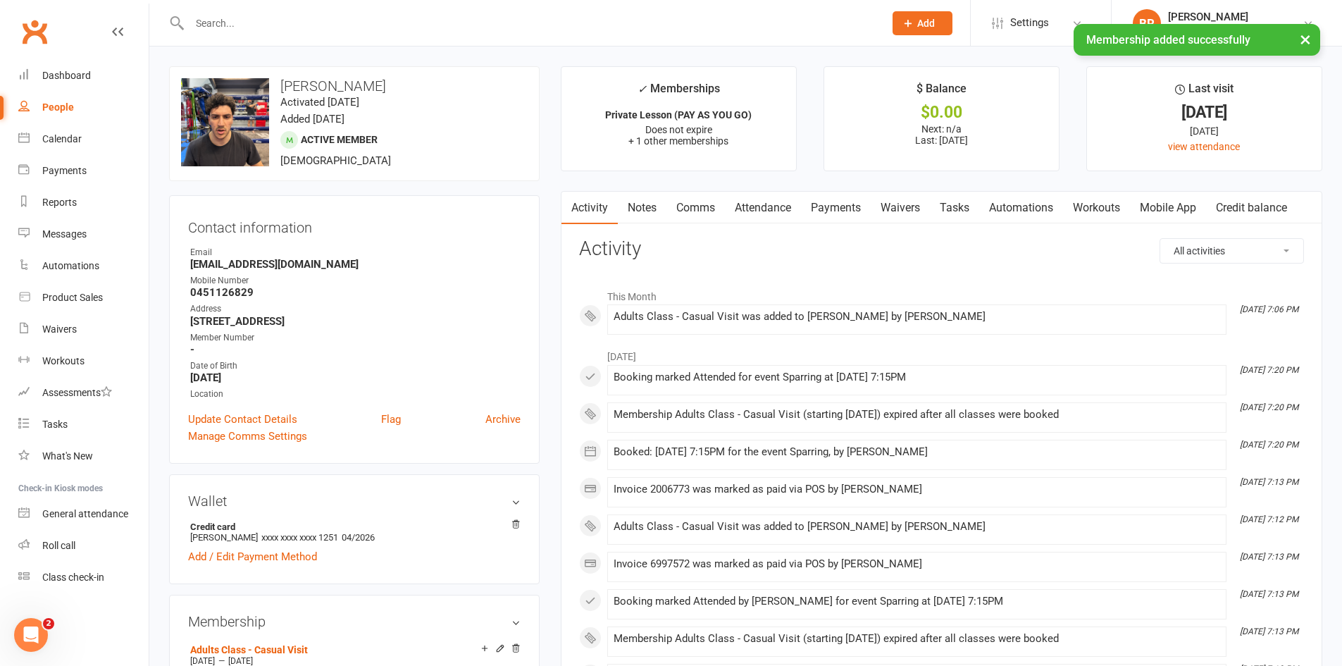
click at [836, 212] on link "Payments" at bounding box center [836, 208] width 70 height 32
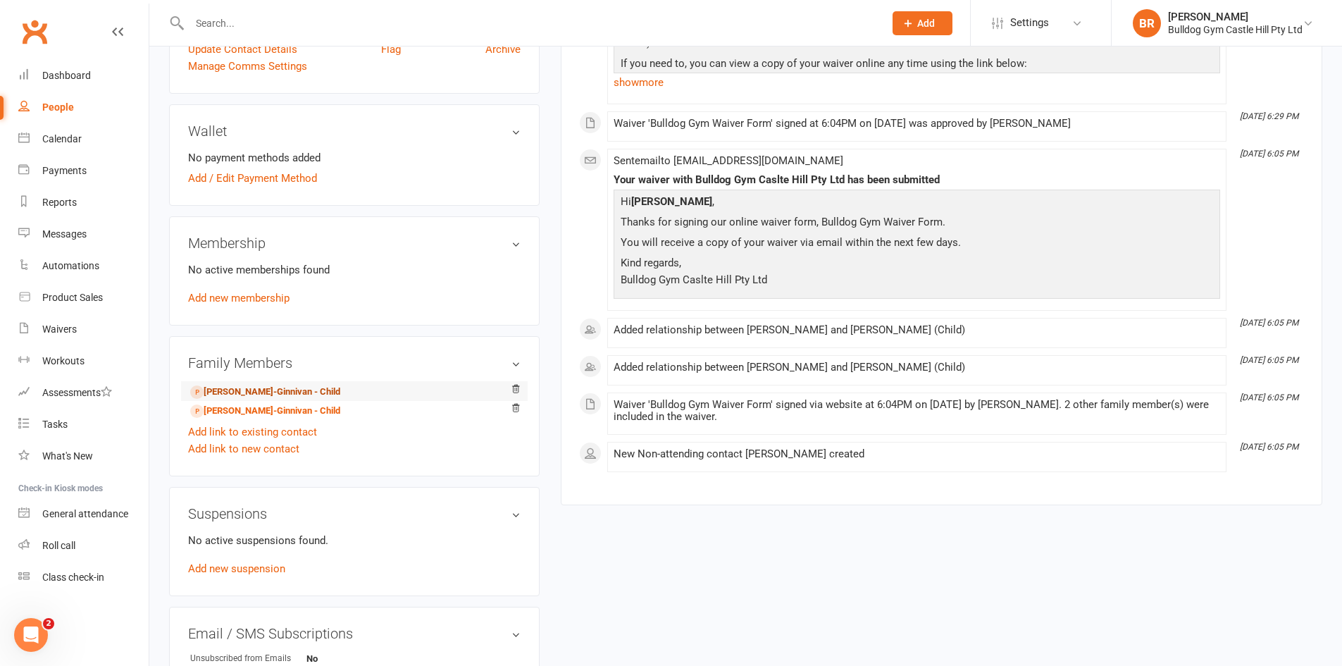
scroll to position [352, 0]
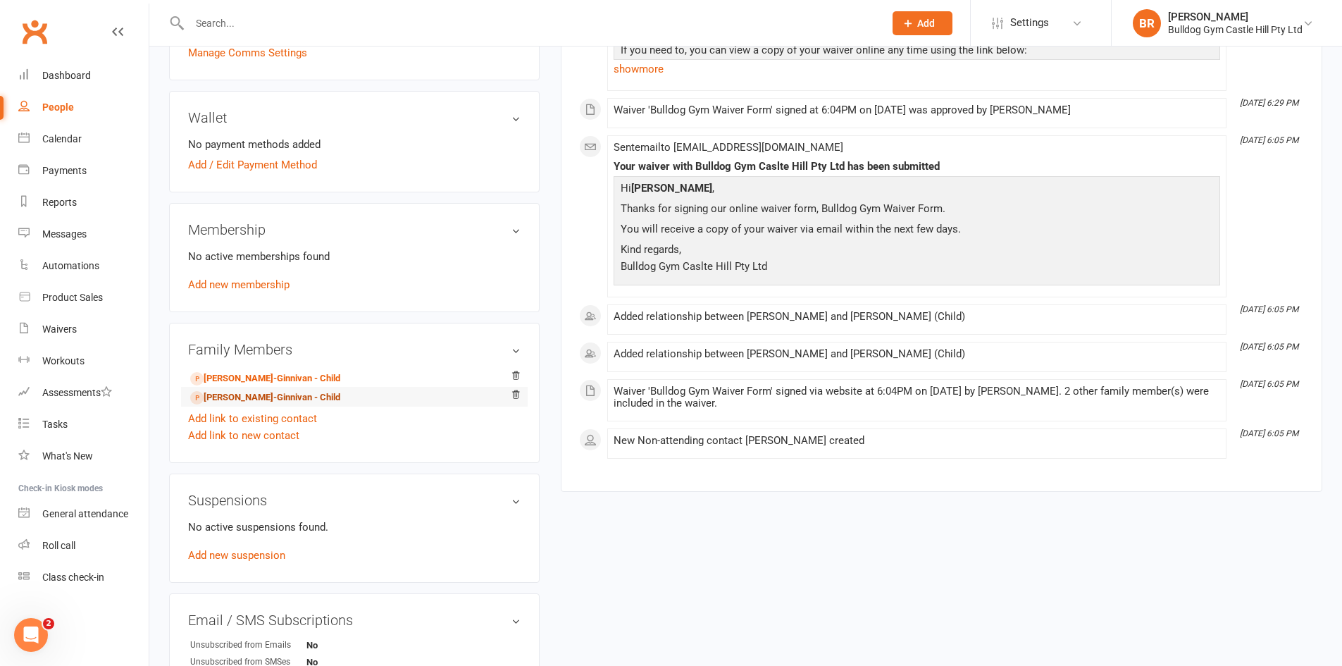
click at [290, 392] on link "[PERSON_NAME]-Ginnivan - Child" at bounding box center [265, 397] width 150 height 15
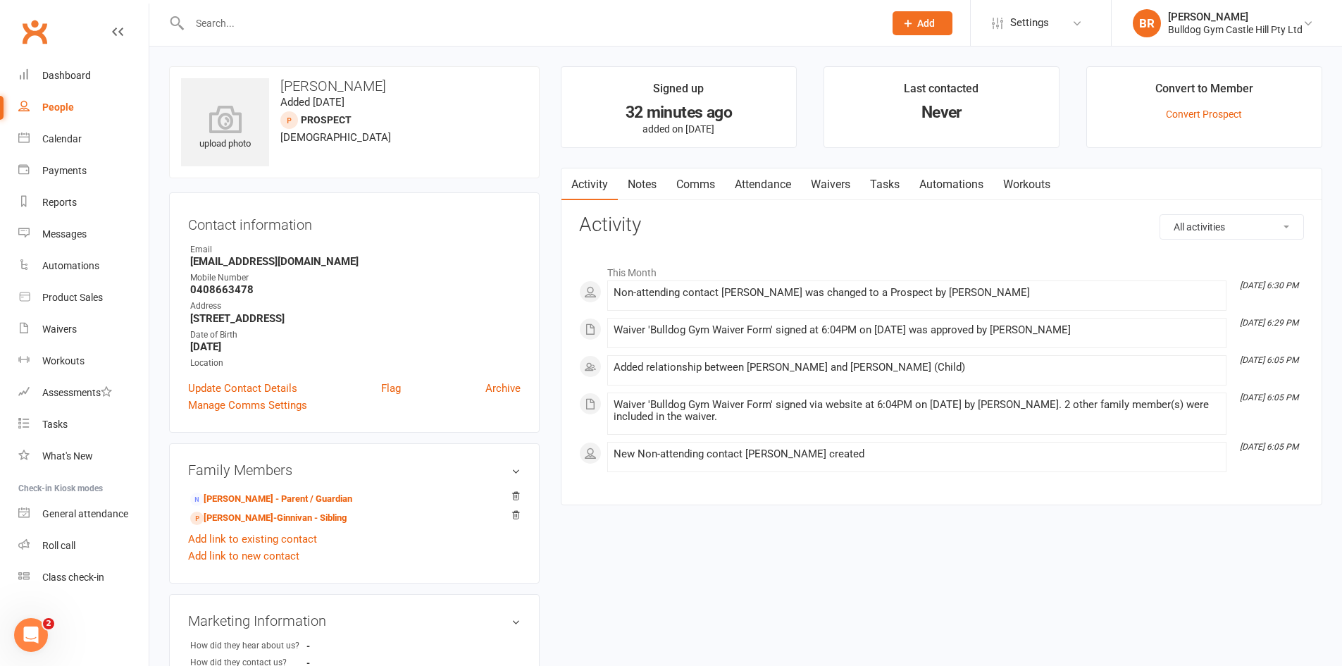
click at [834, 180] on link "Waivers" at bounding box center [830, 184] width 59 height 32
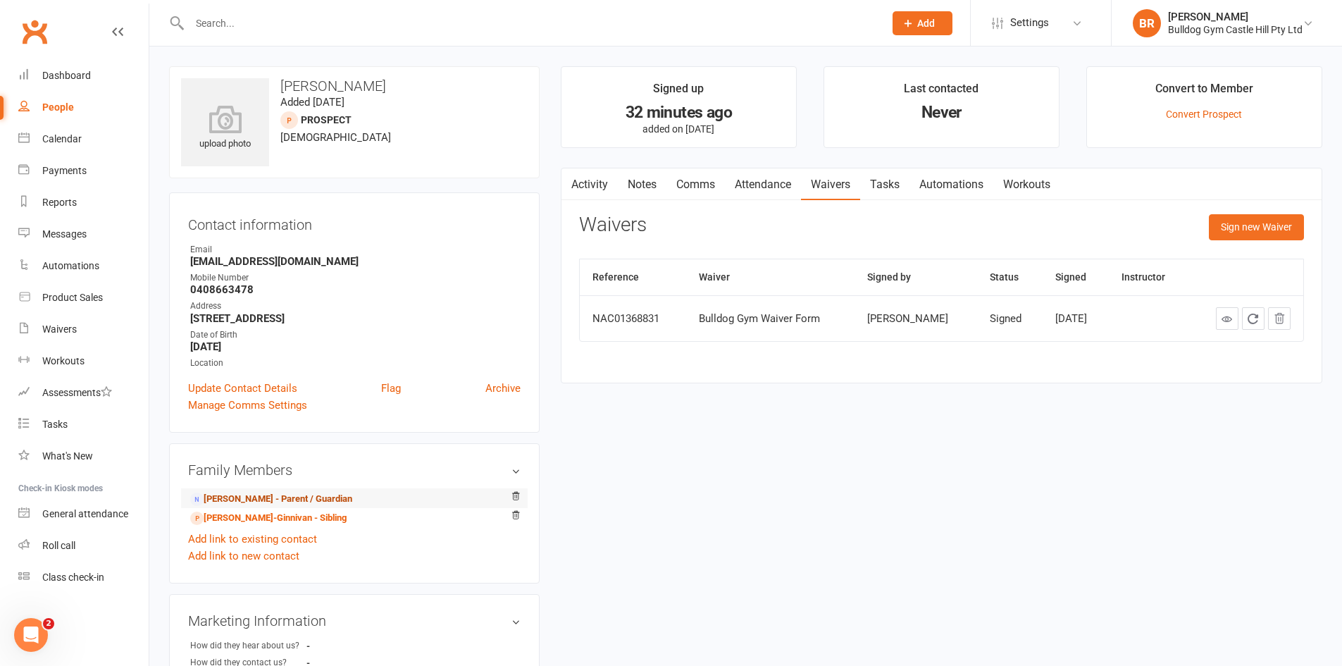
click at [246, 495] on link "[PERSON_NAME] - Parent / Guardian" at bounding box center [271, 499] width 162 height 15
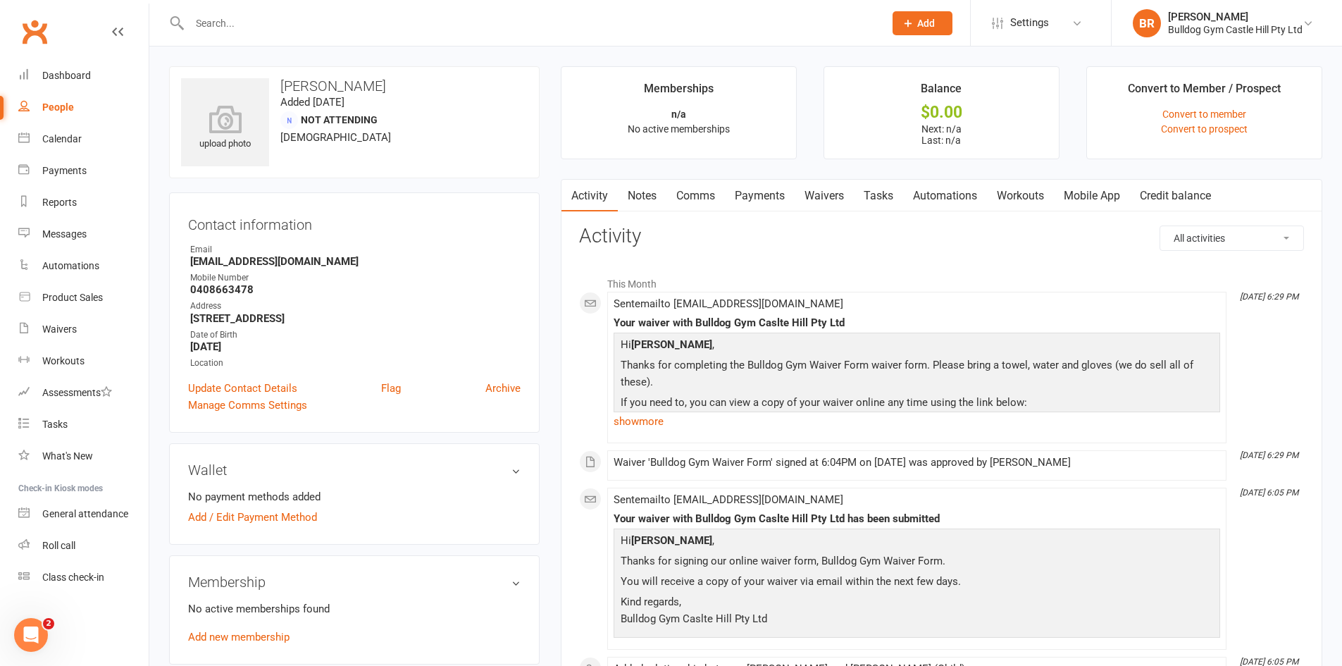
click at [840, 199] on link "Waivers" at bounding box center [824, 196] width 59 height 32
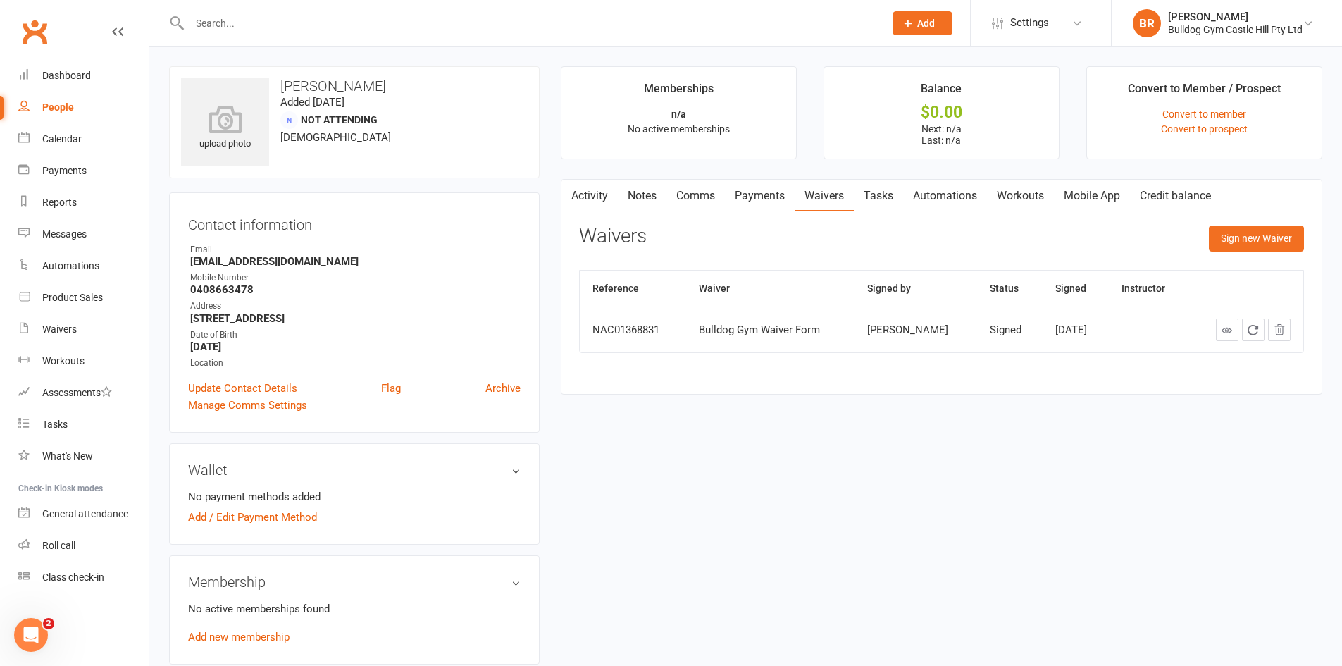
click at [62, 109] on div "People" at bounding box center [58, 106] width 32 height 11
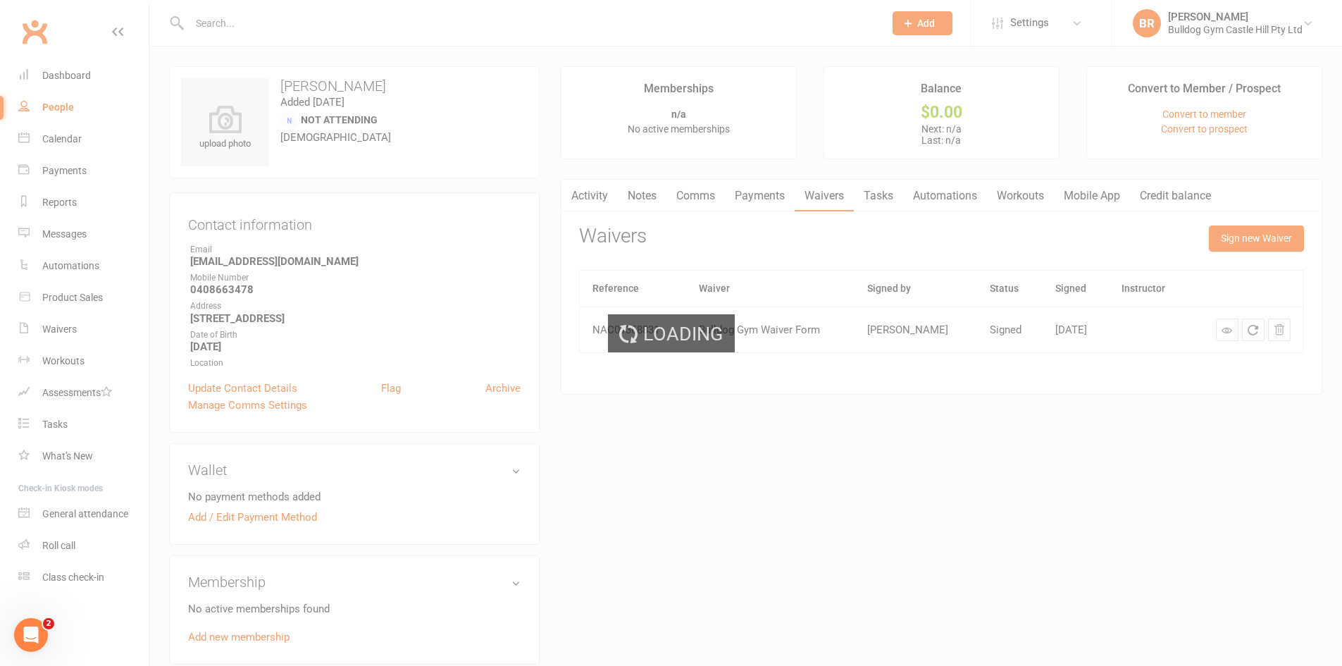
select select "100"
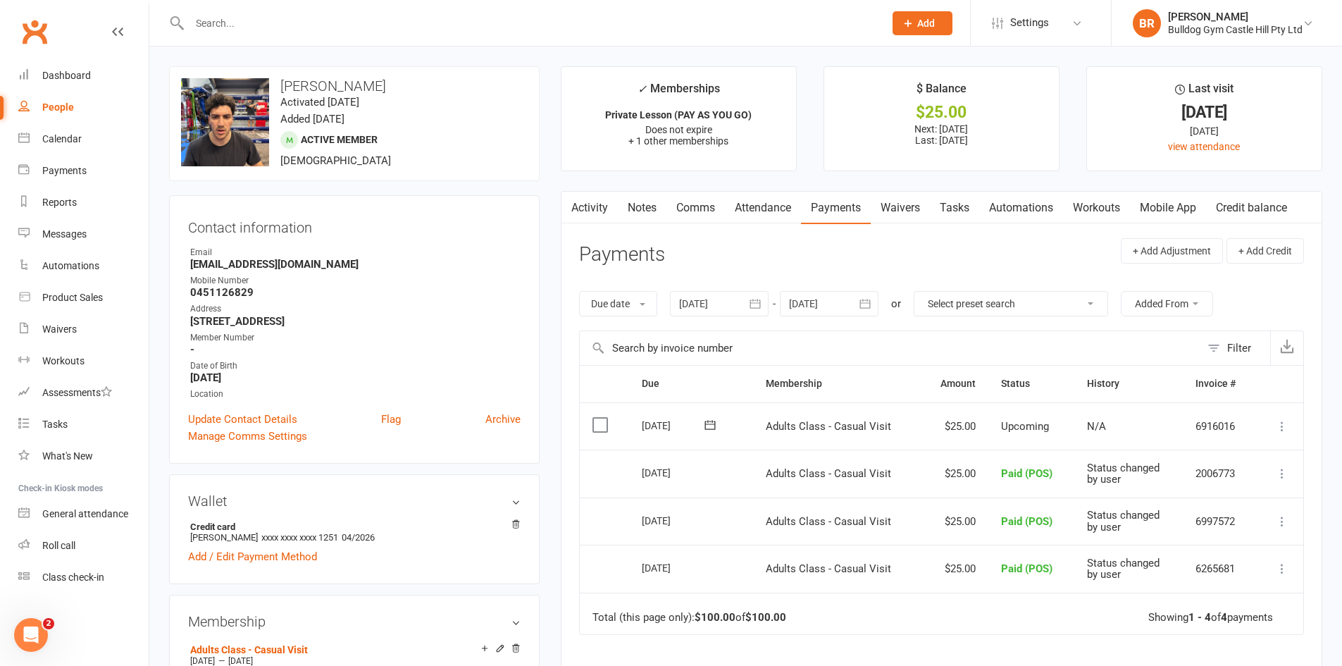
click at [1275, 429] on icon at bounding box center [1282, 426] width 14 height 14
click at [1247, 481] on link "Mark as Paid (POS)" at bounding box center [1221, 482] width 140 height 28
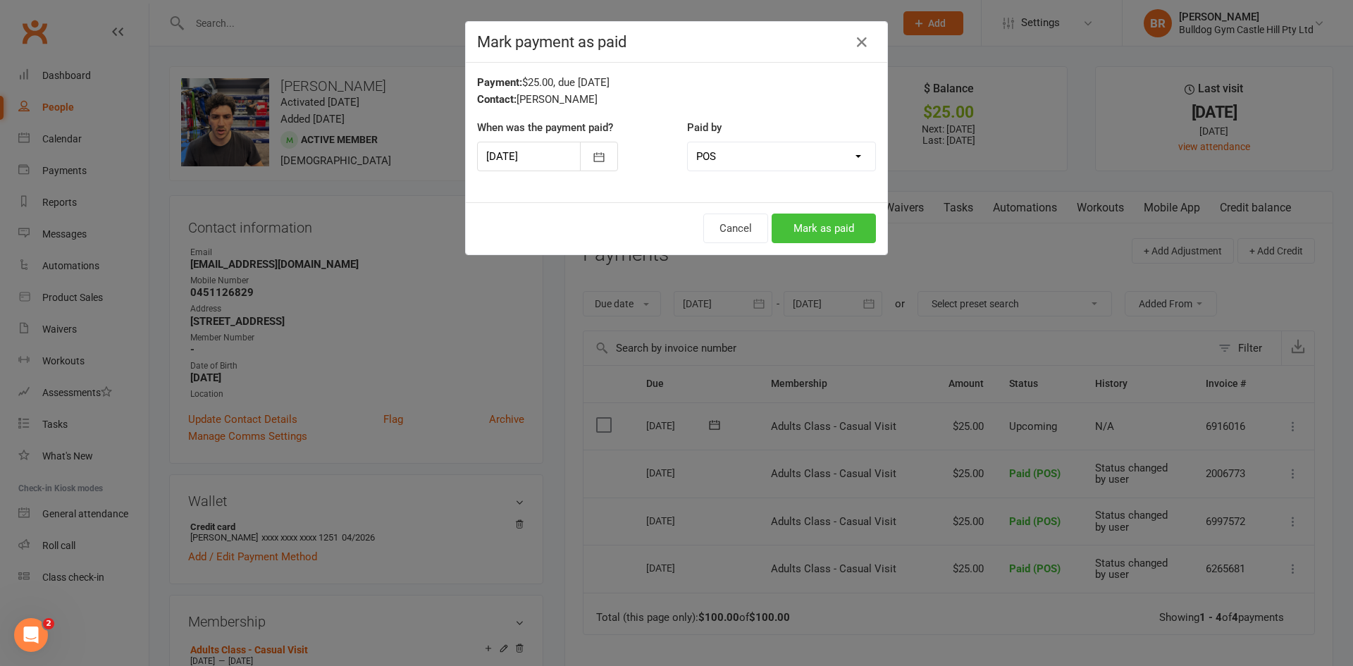
click at [858, 228] on button "Mark as paid" at bounding box center [824, 229] width 104 height 30
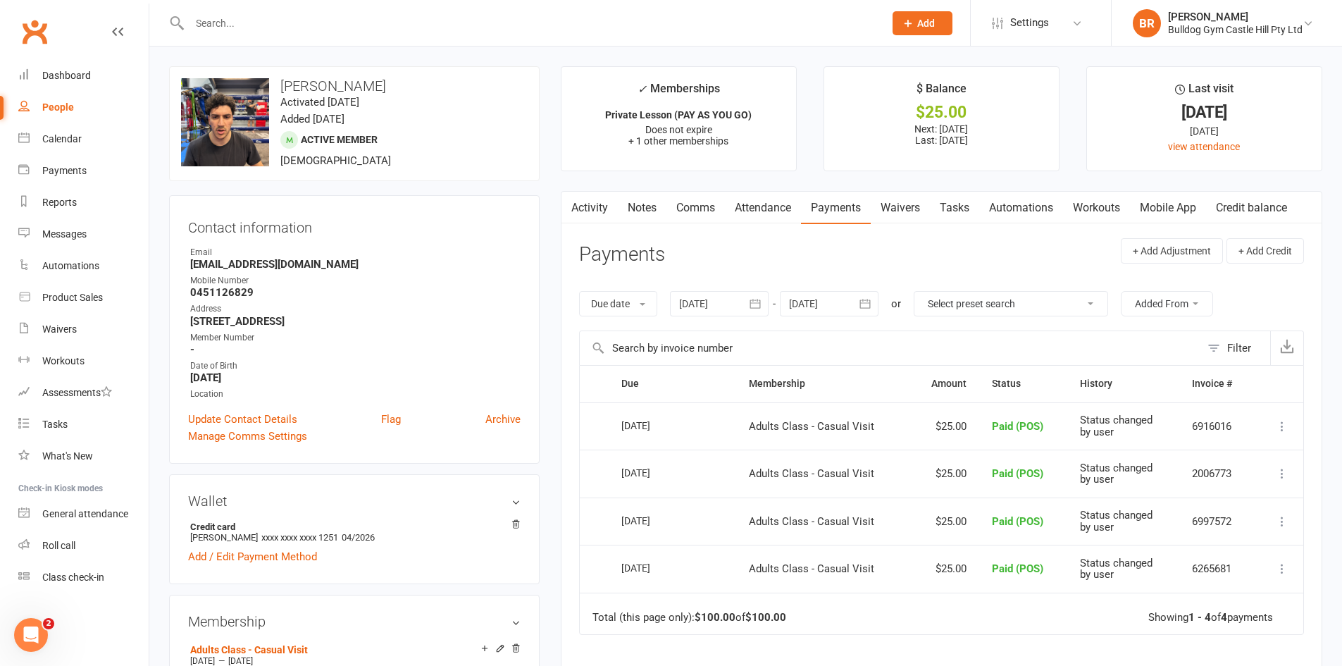
click at [784, 204] on link "Attendance" at bounding box center [763, 208] width 76 height 32
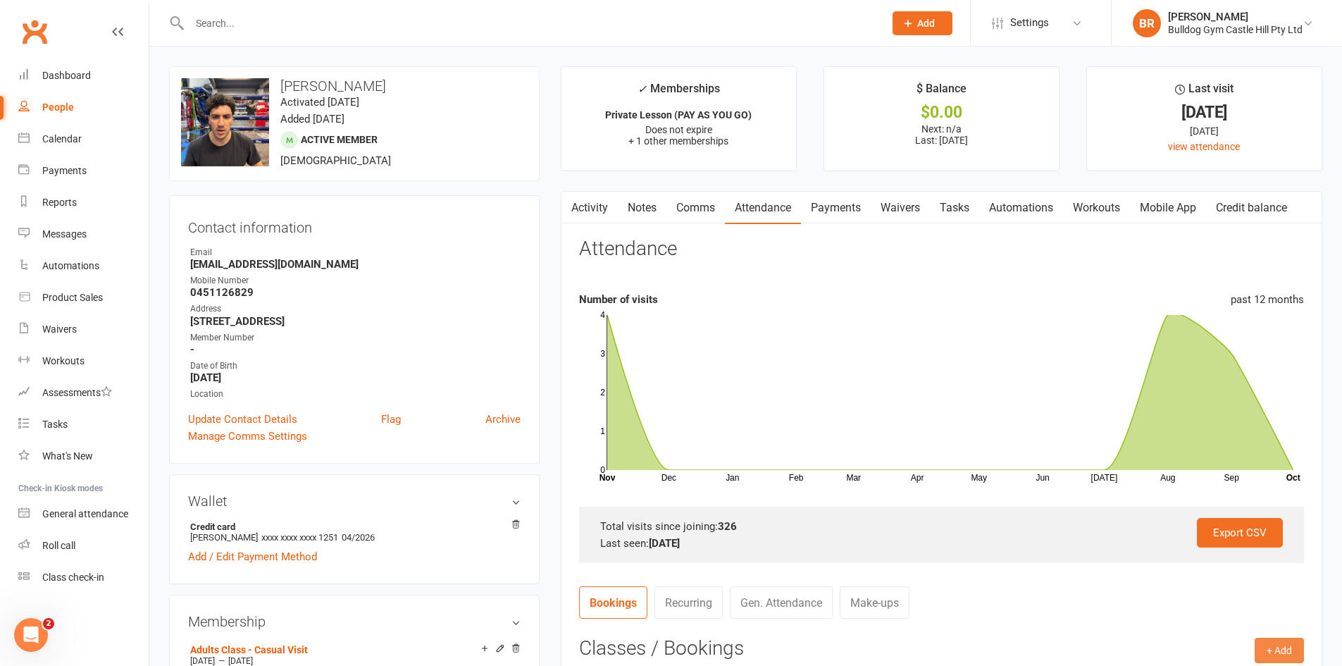
click at [1283, 655] on button "+ Add" at bounding box center [1279, 650] width 49 height 25
click at [1292, 643] on button "+ Add" at bounding box center [1279, 650] width 49 height 25
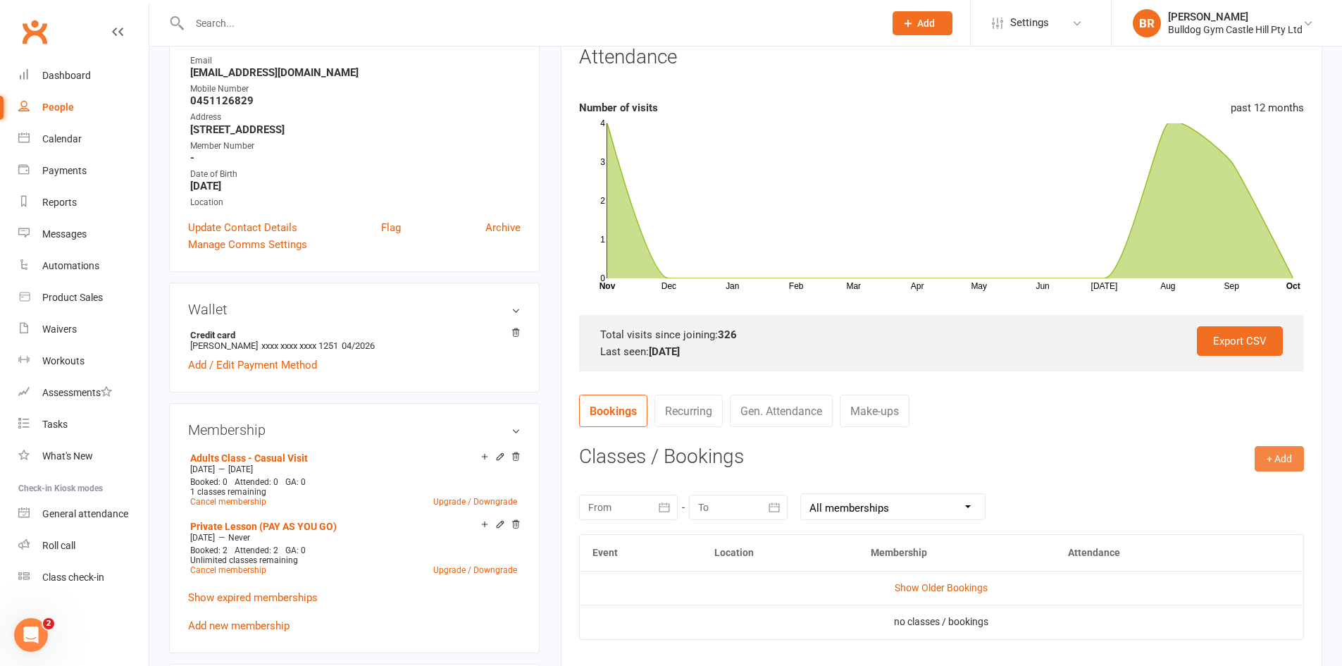
scroll to position [211, 0]
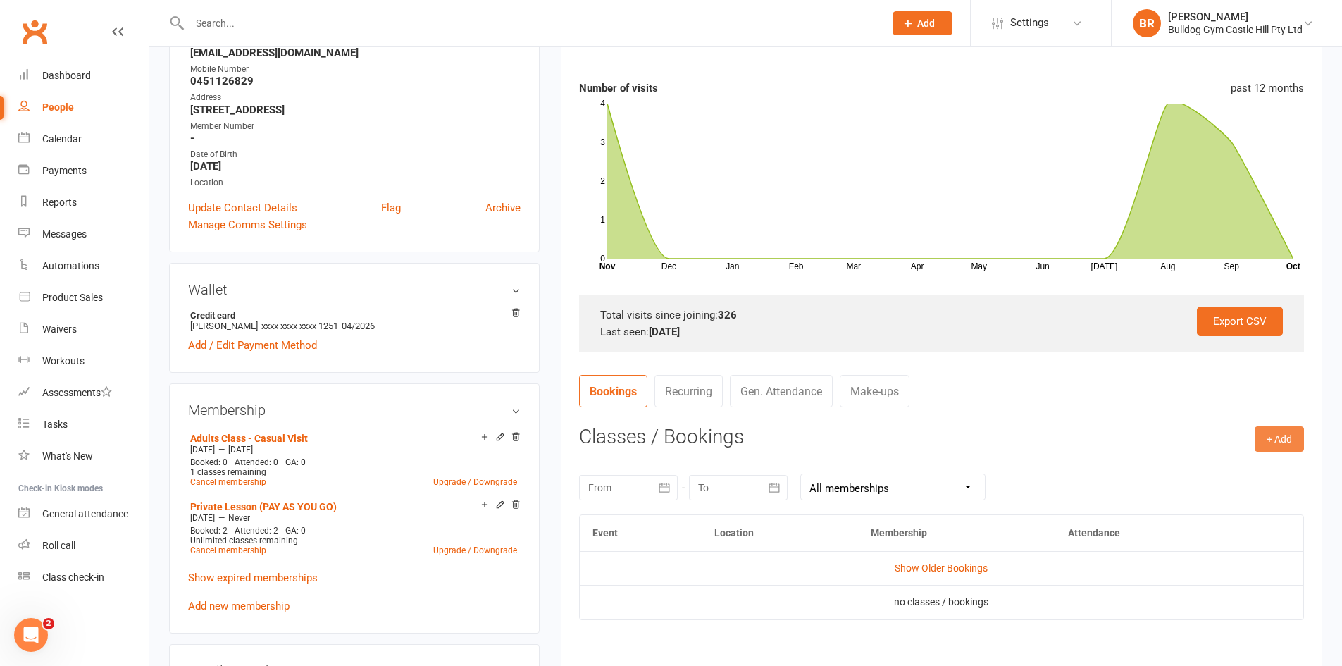
click at [1264, 435] on button "+ Add" at bounding box center [1279, 438] width 49 height 25
click at [1197, 474] on link "Book Event" at bounding box center [1234, 471] width 140 height 28
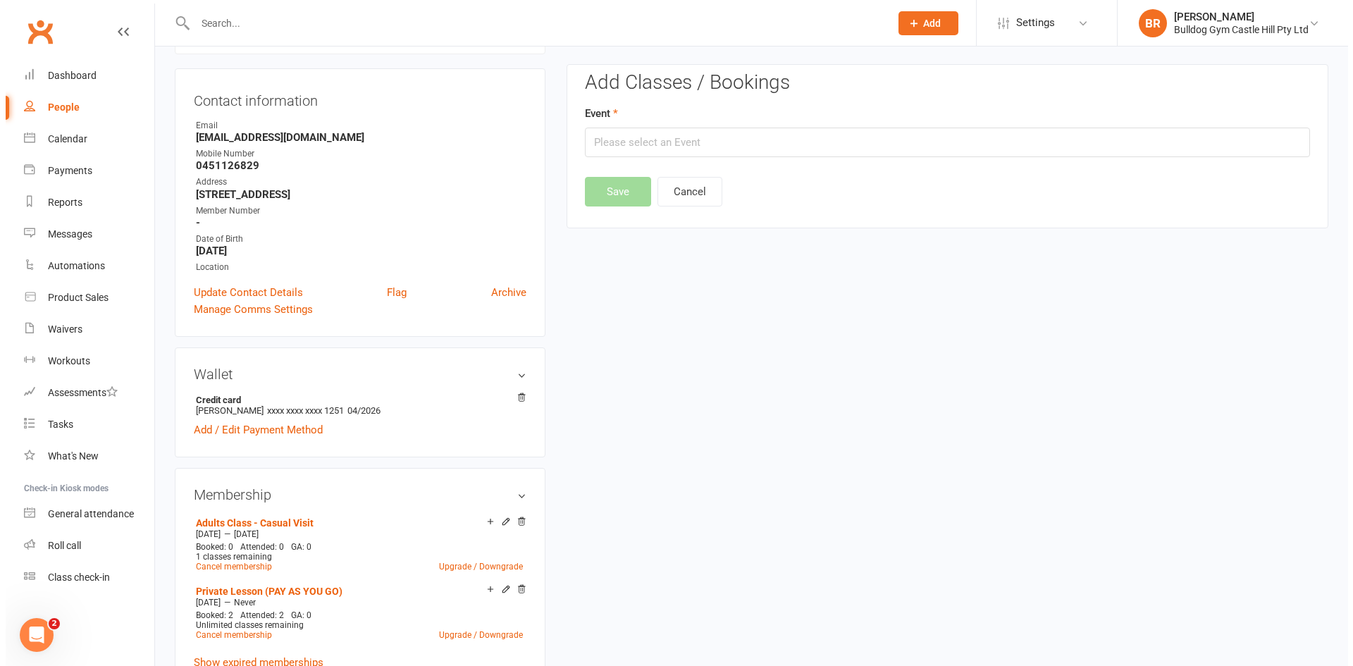
scroll to position [120, 0]
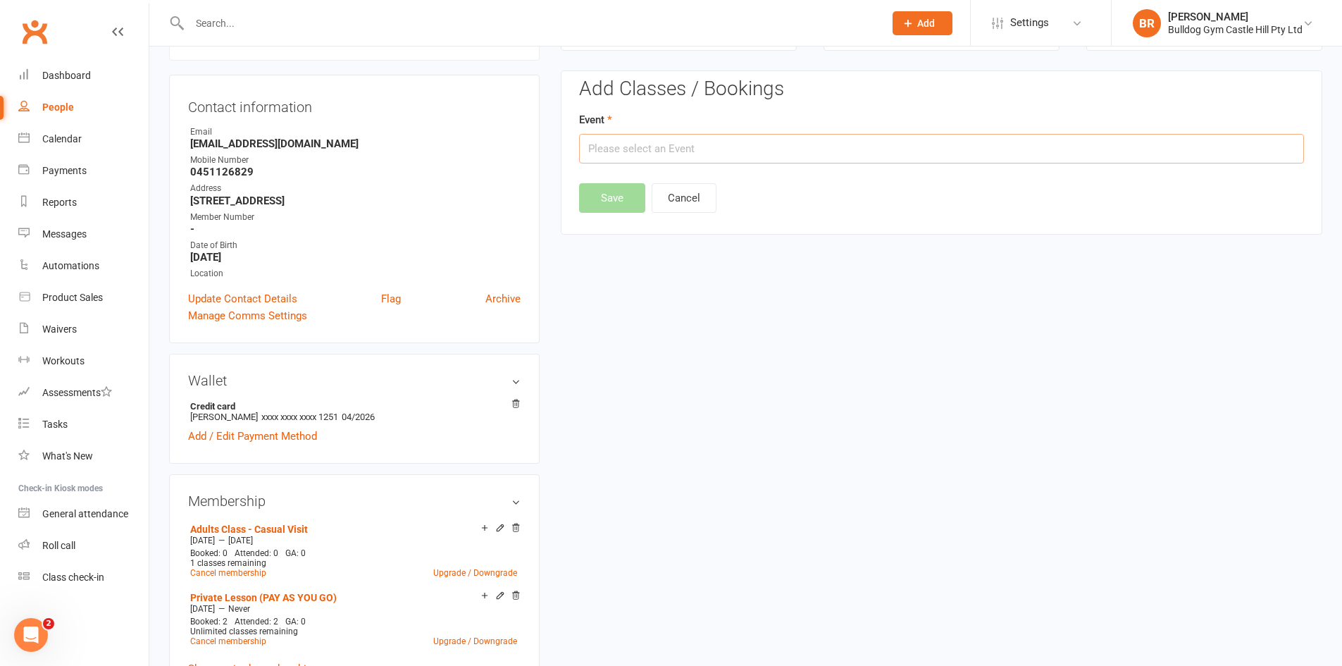
click at [743, 142] on input "text" at bounding box center [941, 149] width 725 height 30
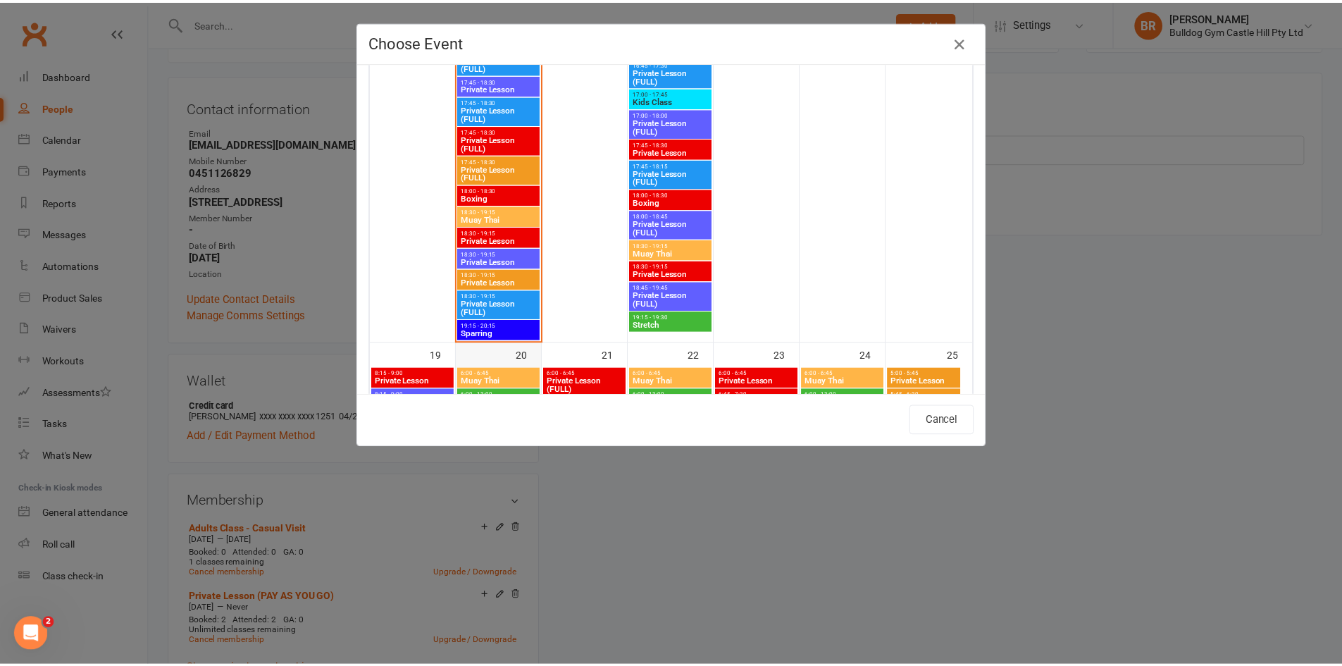
scroll to position [2819, 0]
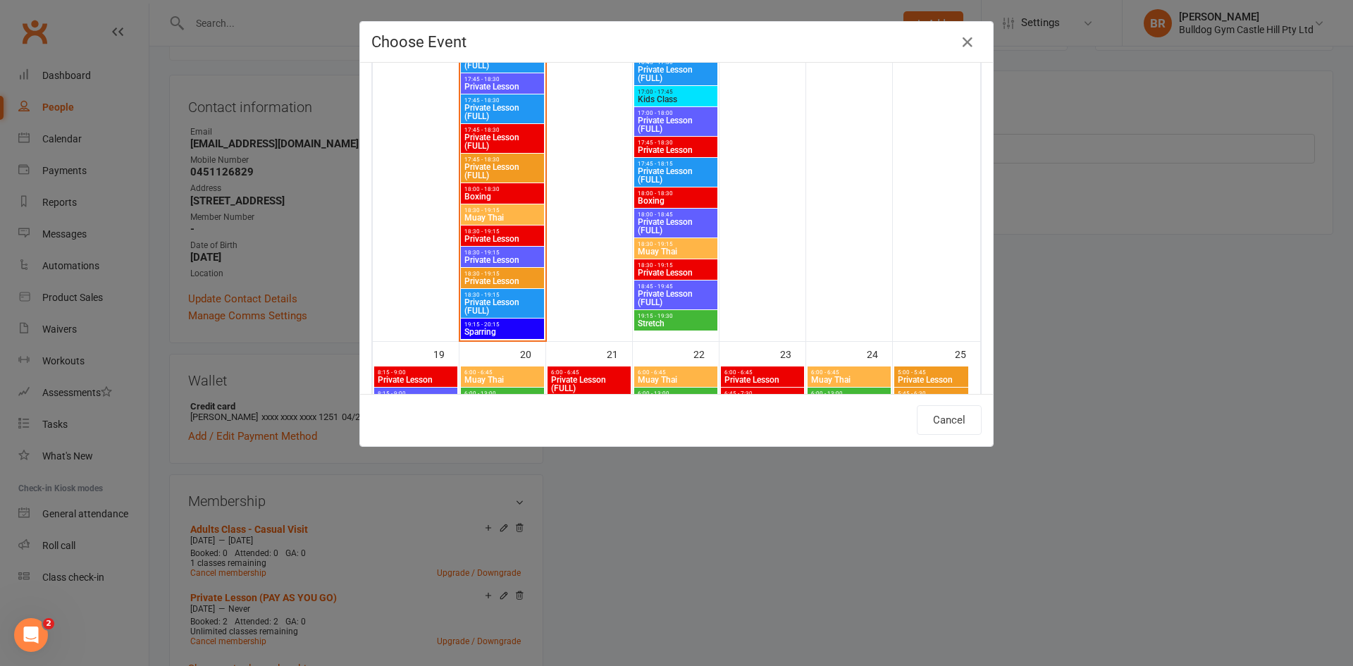
click at [477, 327] on span "19:15 - 20:15" at bounding box center [503, 324] width 78 height 6
type input "Sparring - [DATE] 7:15:00 PM"
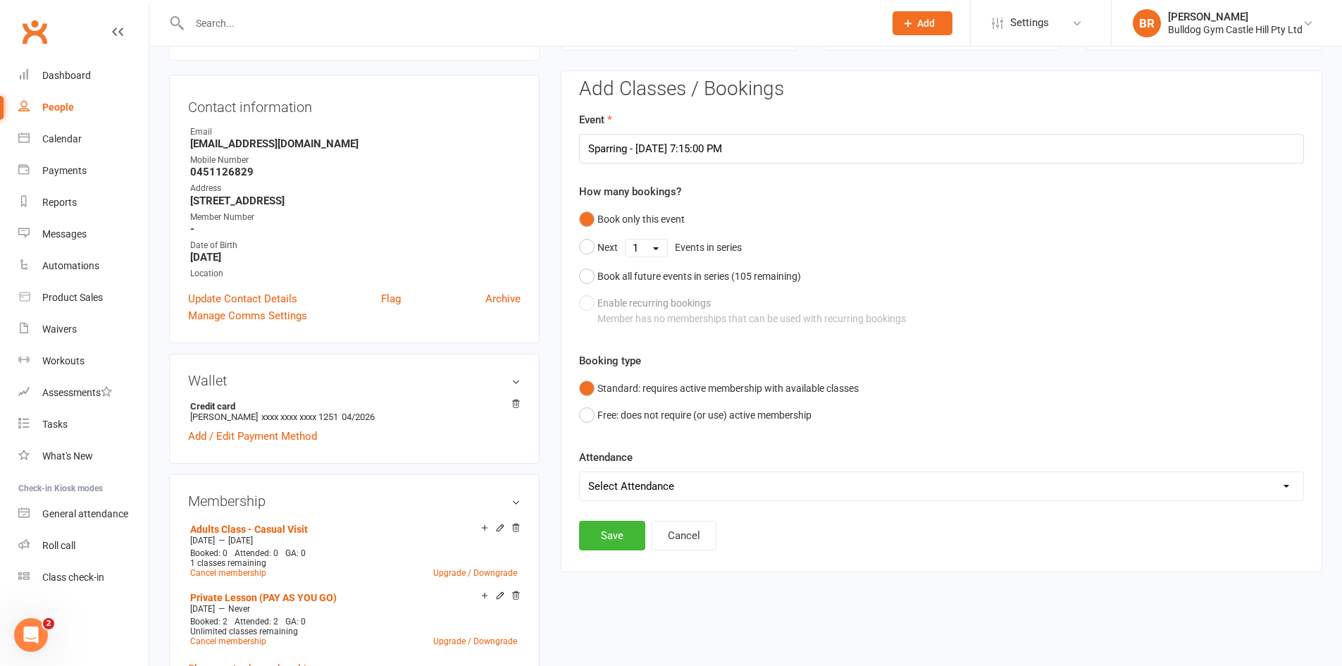
click at [664, 483] on select "Select Attendance Attended Absent" at bounding box center [942, 486] width 724 height 28
select select "0"
click at [580, 472] on select "Select Attendance Attended Absent" at bounding box center [942, 486] width 724 height 28
click at [619, 536] on button "Save" at bounding box center [612, 536] width 66 height 30
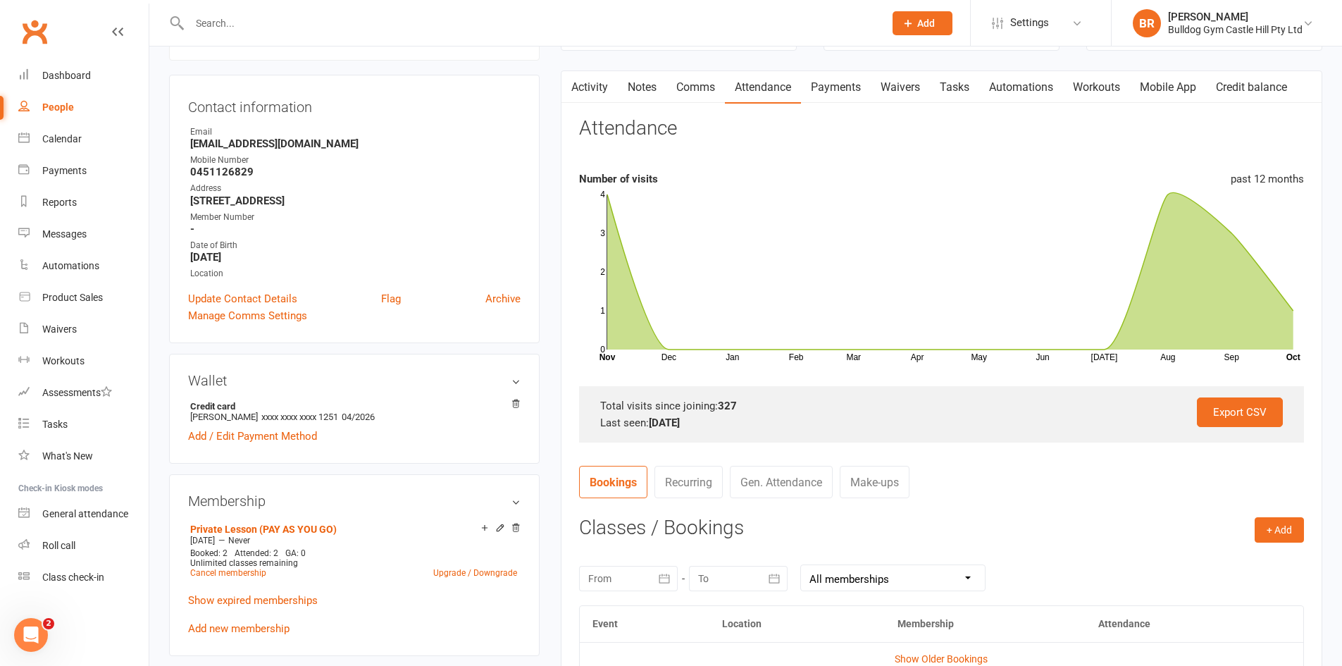
drag, startPoint x: 1257, startPoint y: 246, endPoint x: 1321, endPoint y: 315, distance: 93.8
click at [1321, 315] on div "Activity Notes Comms Attendance Payments Waivers Tasks Automations Workouts Mob…" at bounding box center [942, 453] width 762 height 767
click at [61, 105] on div "People" at bounding box center [58, 106] width 32 height 11
select select "100"
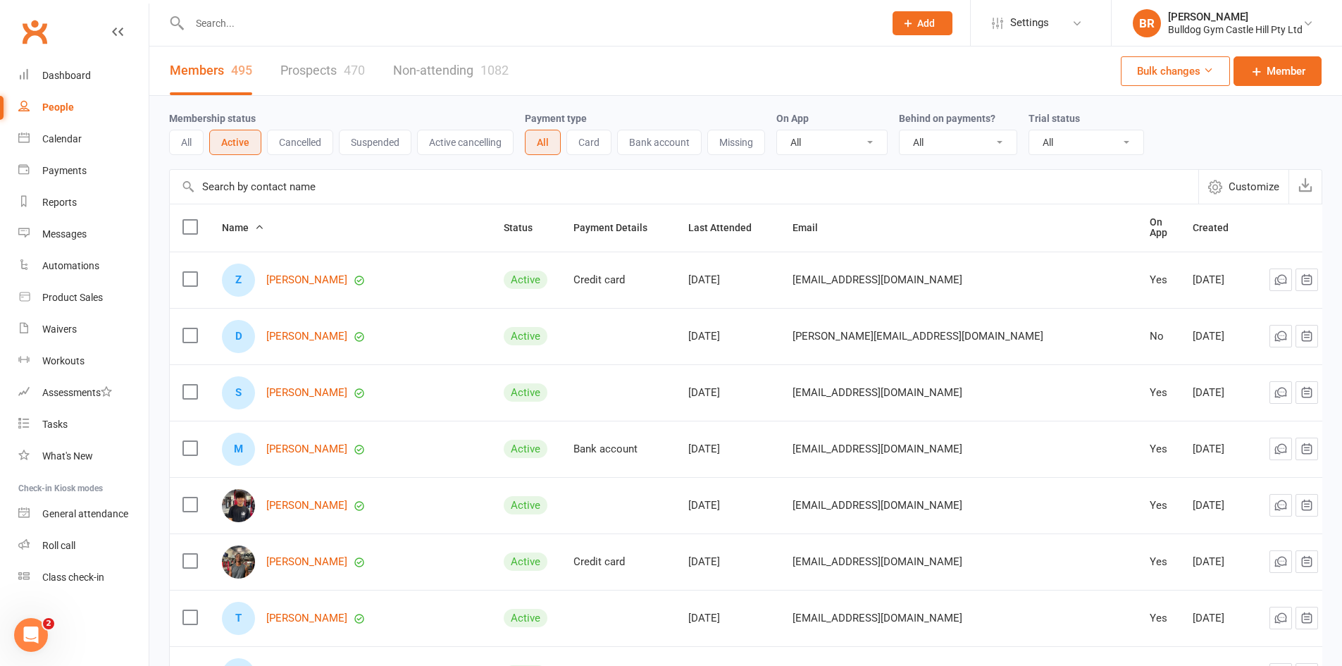
click at [320, 64] on link "Prospects 470" at bounding box center [322, 71] width 85 height 49
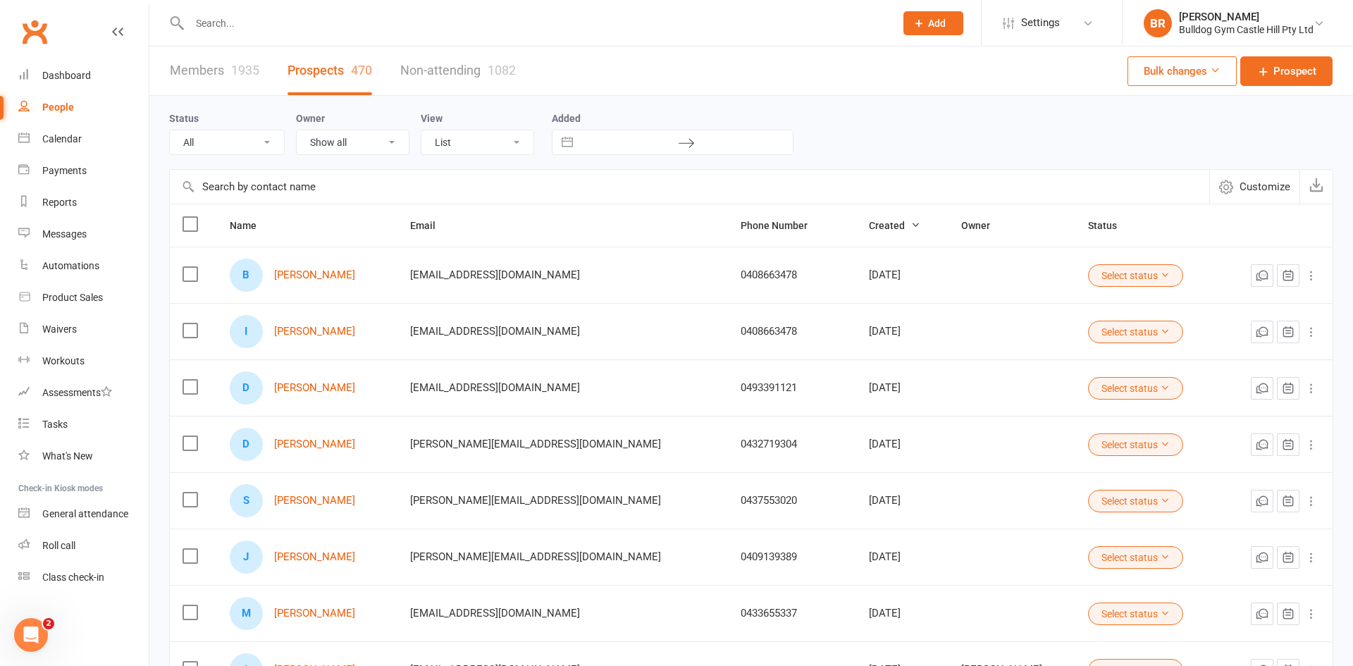
click at [231, 75] on div "1935" at bounding box center [245, 70] width 28 height 15
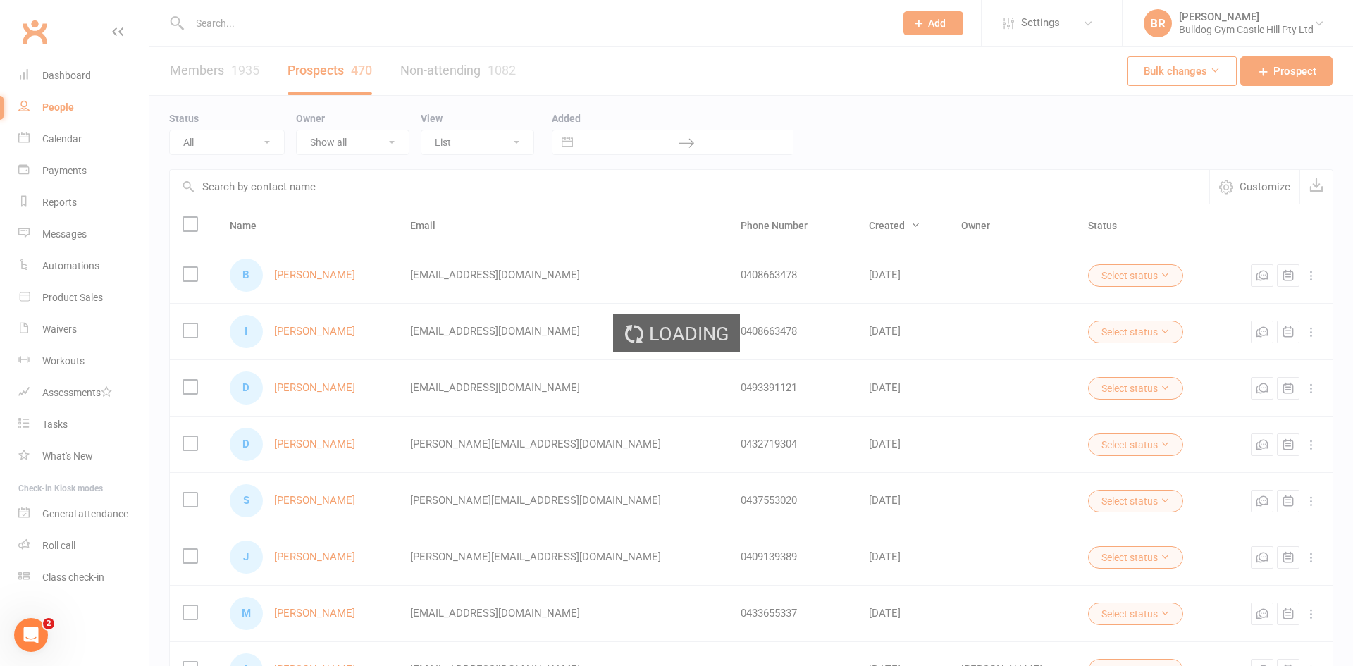
select select "100"
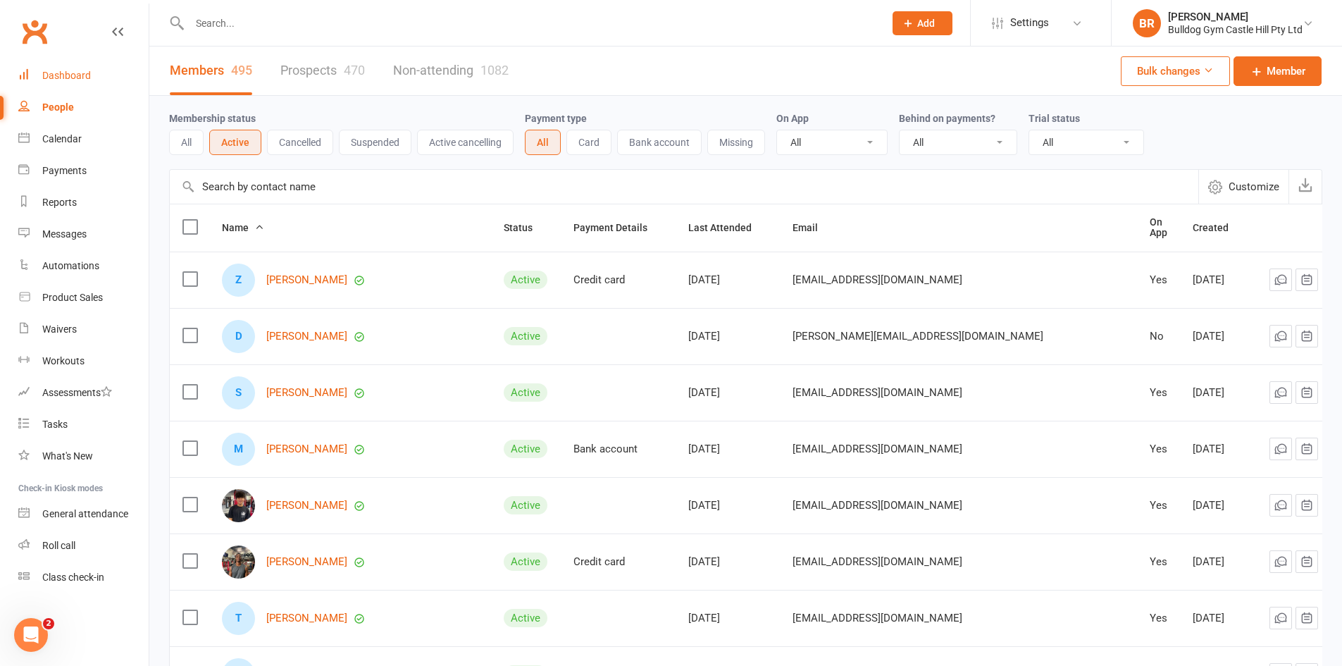
click at [70, 73] on div "Dashboard" at bounding box center [66, 75] width 49 height 11
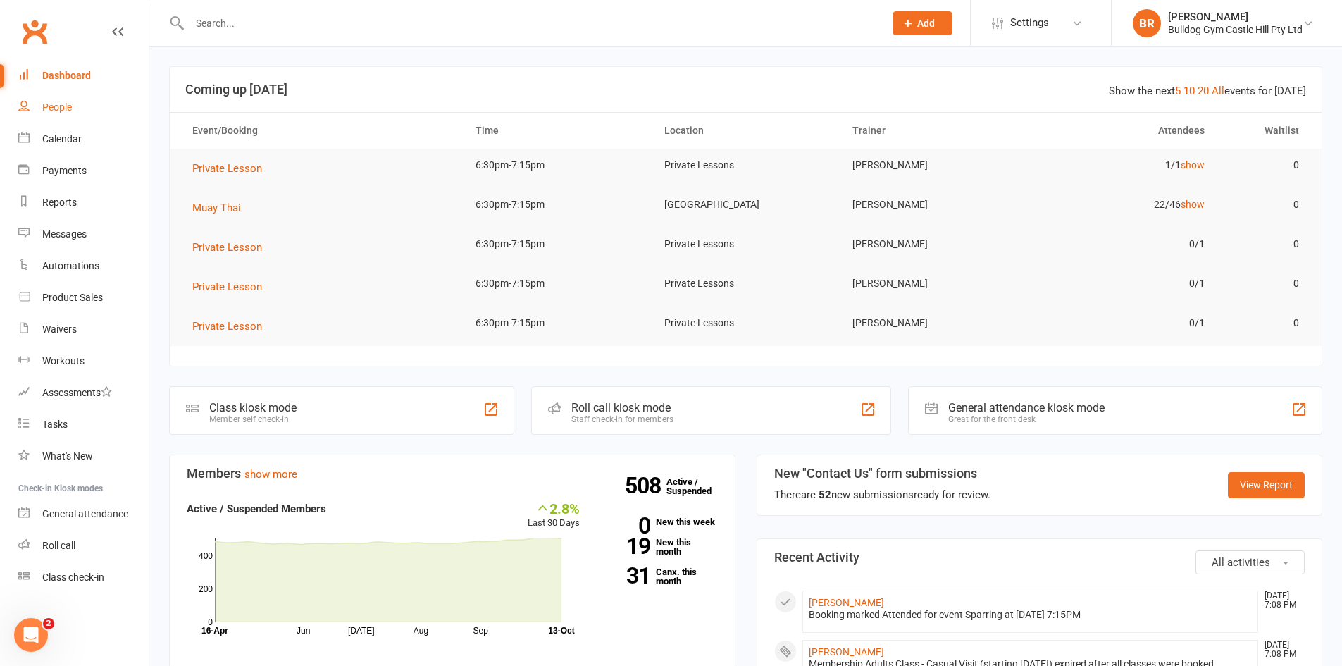
click at [40, 95] on link "People" at bounding box center [83, 108] width 130 height 32
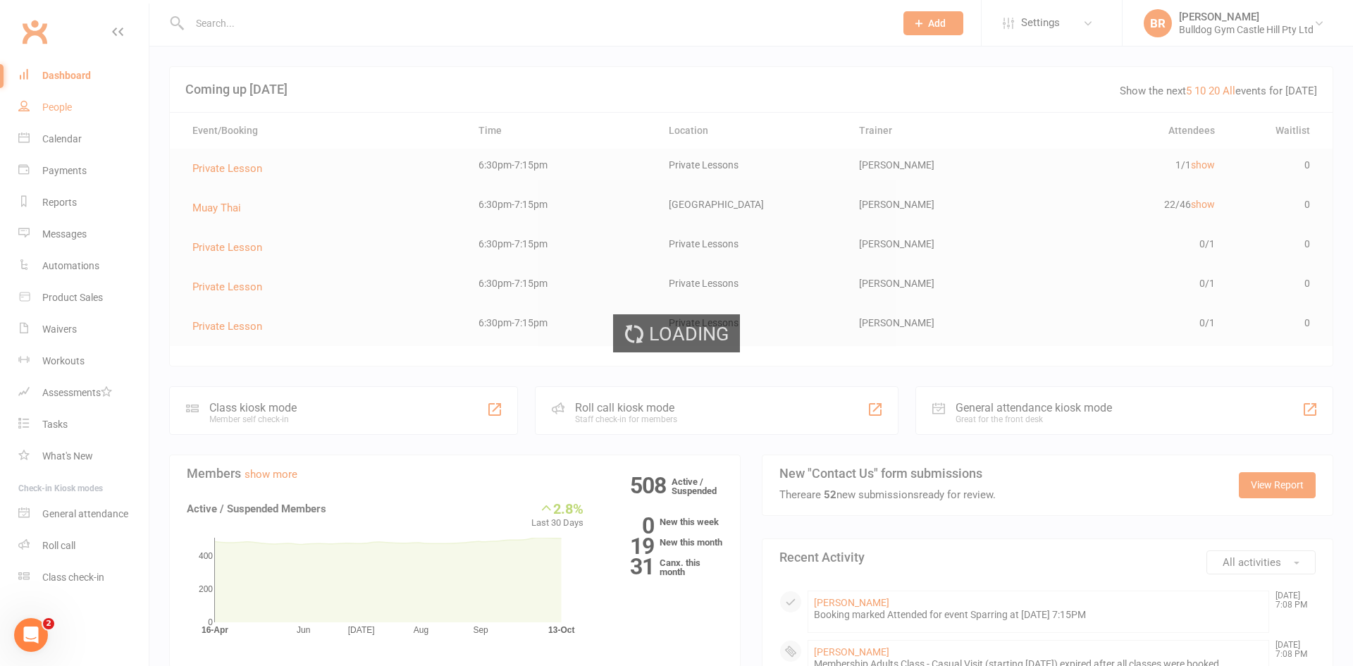
select select "100"
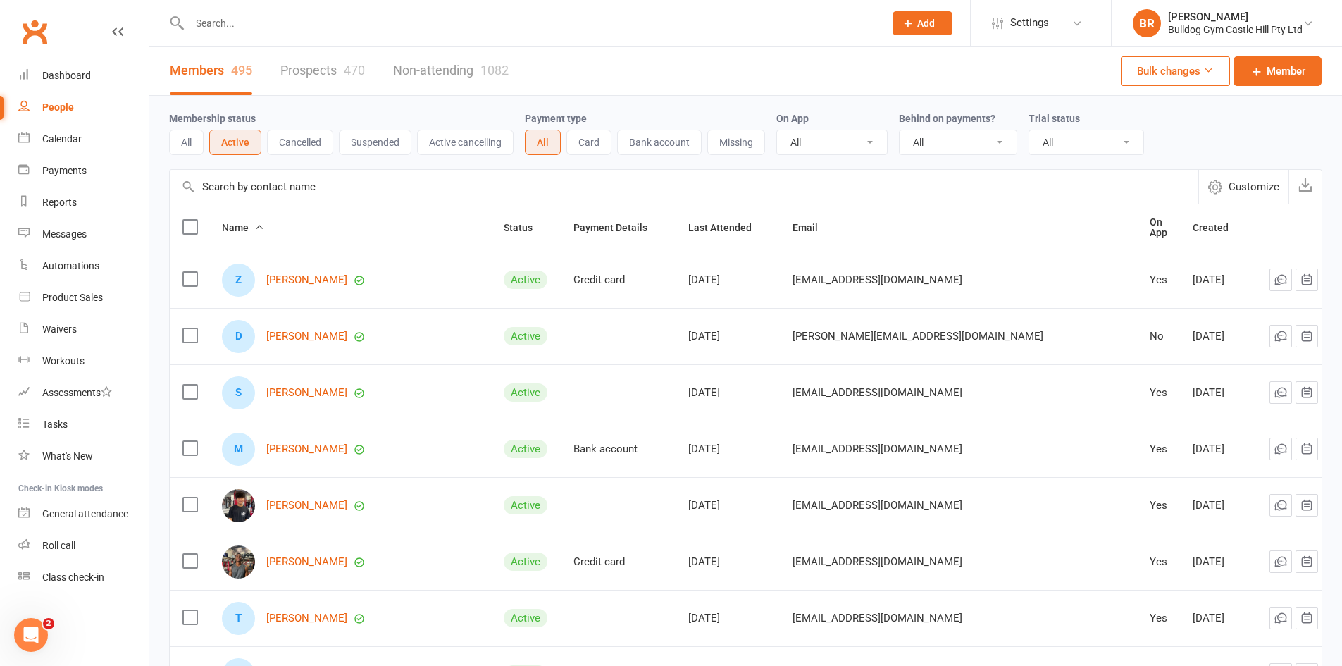
drag, startPoint x: 229, startPoint y: 23, endPoint x: 209, endPoint y: 28, distance: 21.0
click at [229, 25] on input "text" at bounding box center [529, 23] width 689 height 20
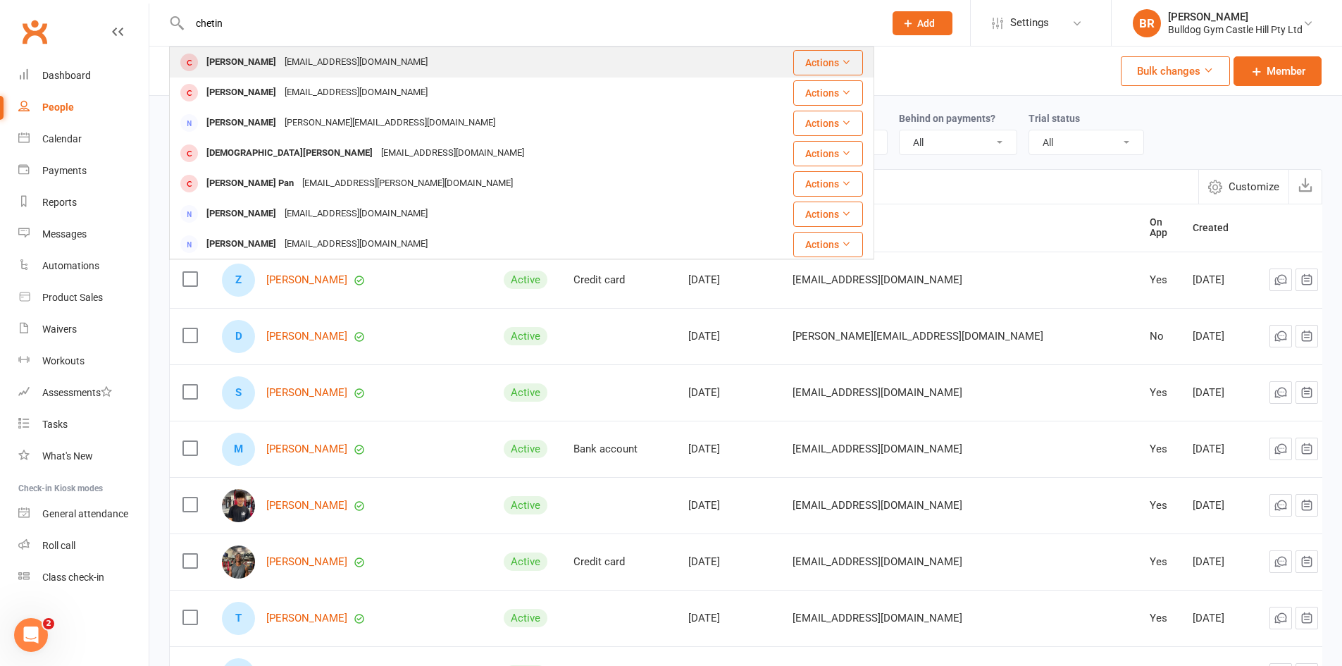
type input "chetin"
click at [233, 59] on div "[PERSON_NAME]" at bounding box center [241, 62] width 78 height 20
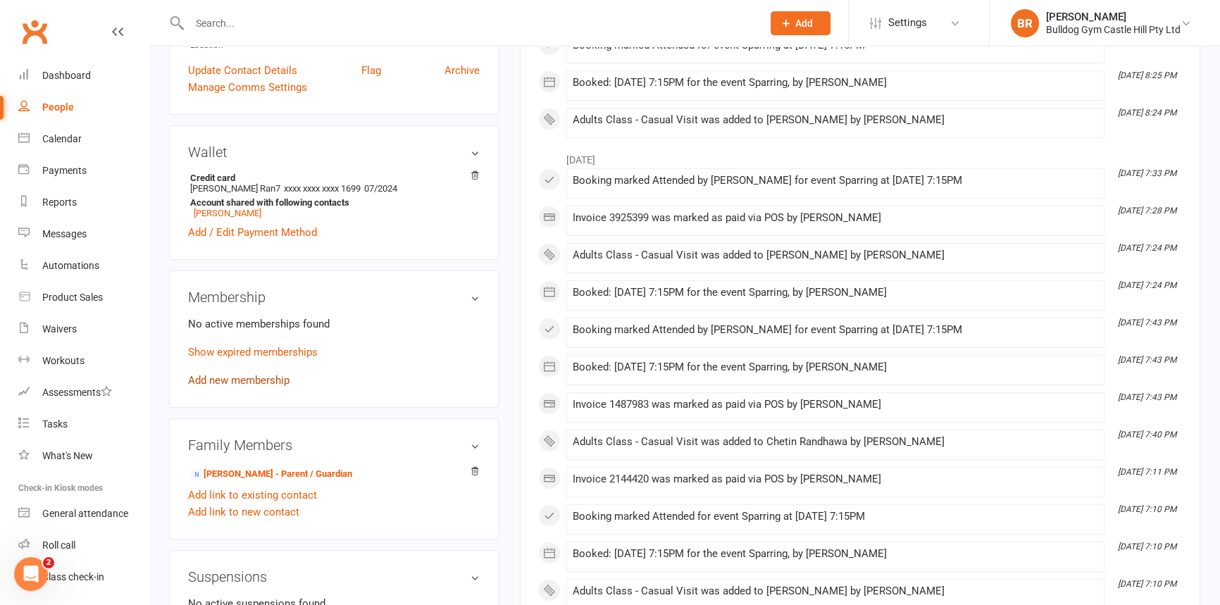
scroll to position [384, 0]
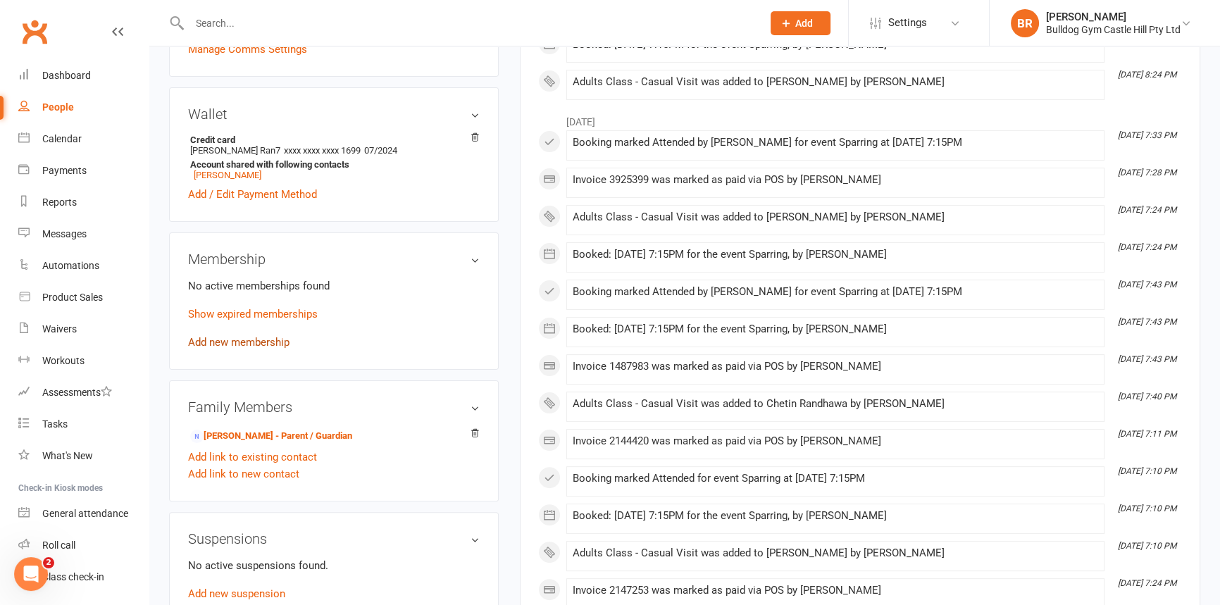
click at [230, 347] on link "Add new membership" at bounding box center [238, 342] width 101 height 13
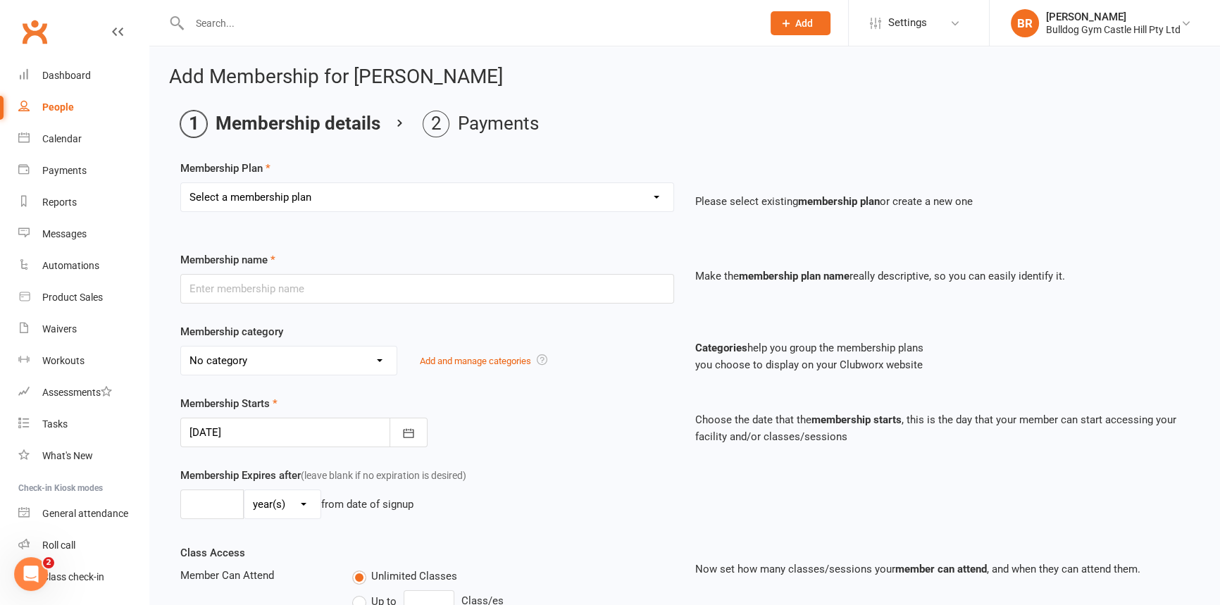
click at [327, 207] on select "Select a membership plan Create new Membership Plan Adults Class - Casual Visit…" at bounding box center [427, 197] width 493 height 28
select select "1"
click at [181, 183] on select "Select a membership plan Create new Membership Plan Adults Class - Casual Visit…" at bounding box center [427, 197] width 493 height 28
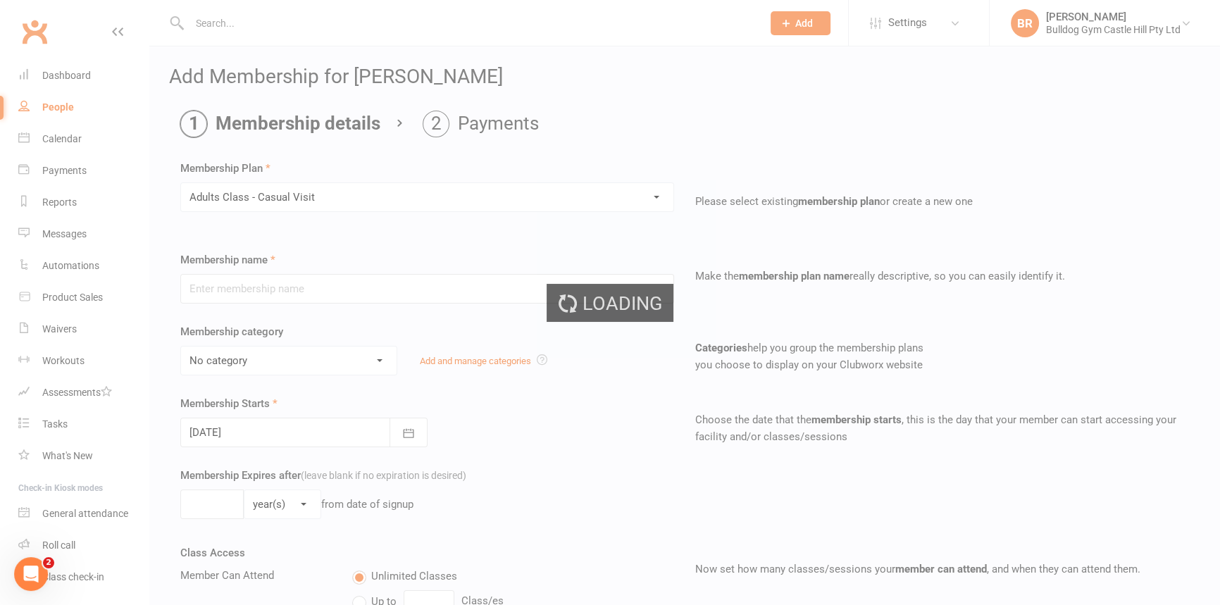
type input "Adults Class - Casual Visit"
select select "11"
type input "2"
select select "1"
type input "1"
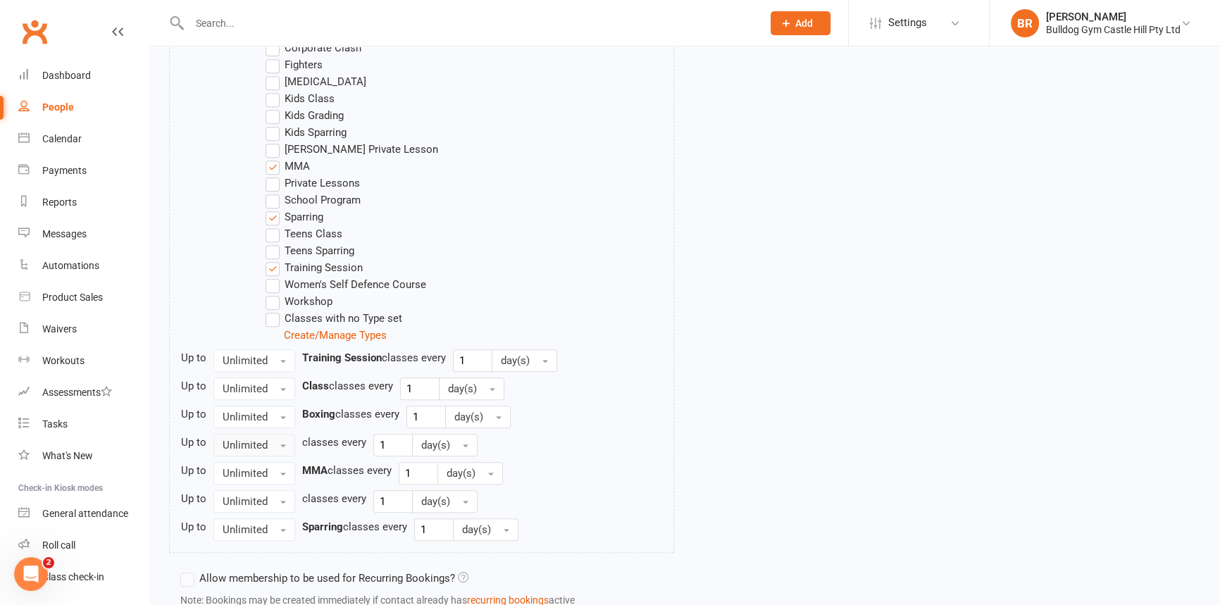
scroll to position [886, 0]
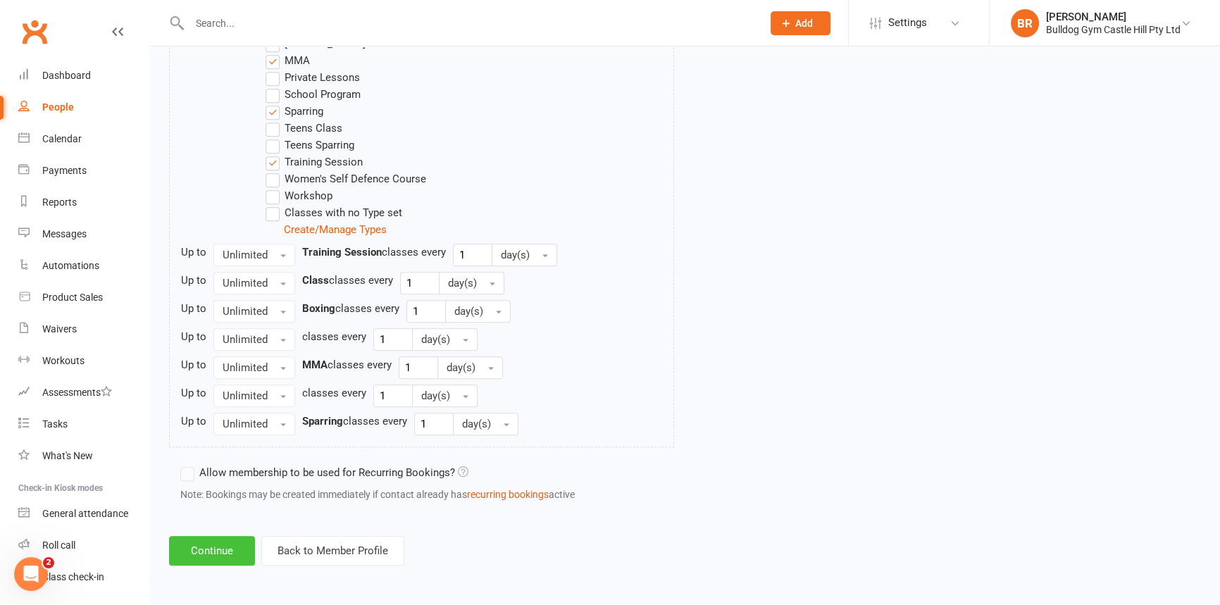
click at [201, 543] on button "Continue" at bounding box center [212, 551] width 86 height 30
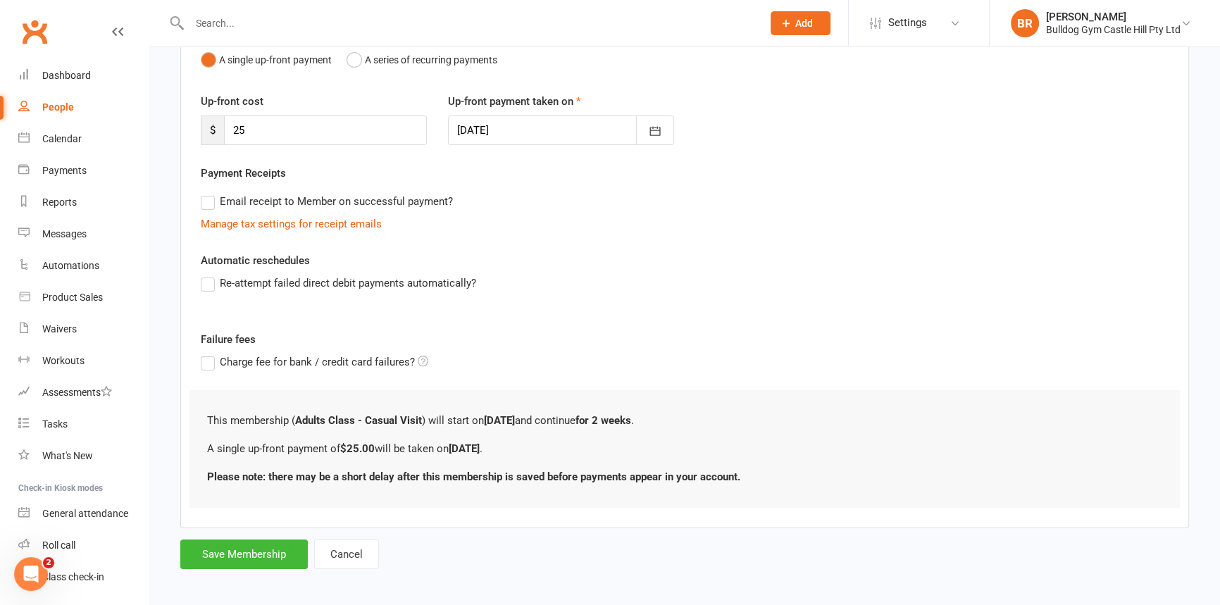
scroll to position [161, 0]
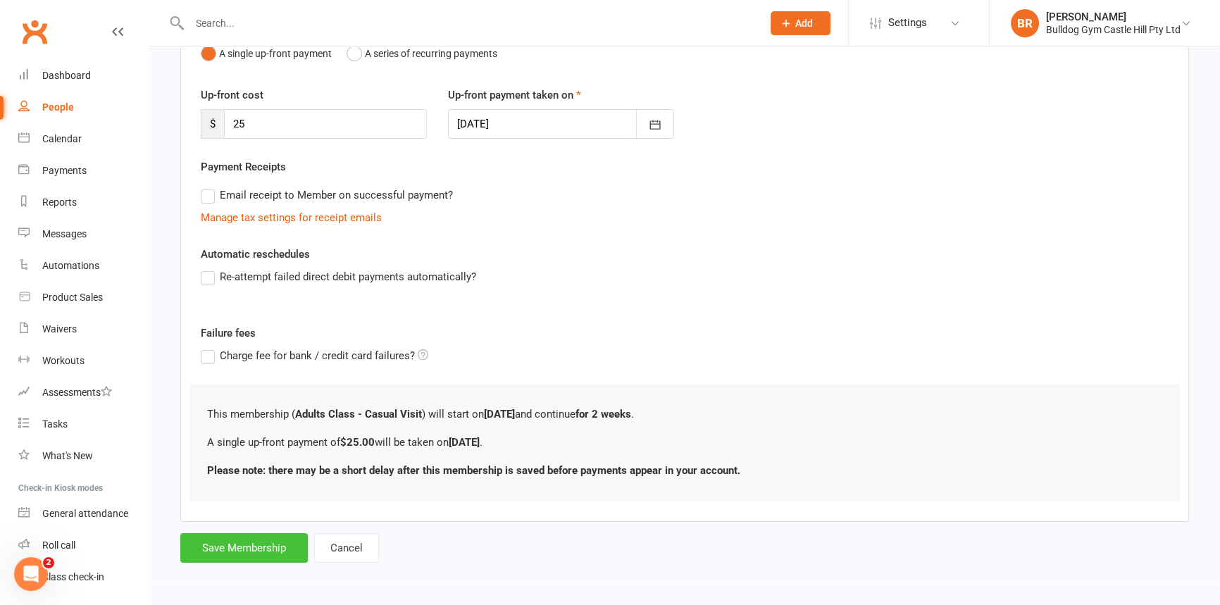
click at [207, 550] on button "Save Membership" at bounding box center [244, 548] width 128 height 30
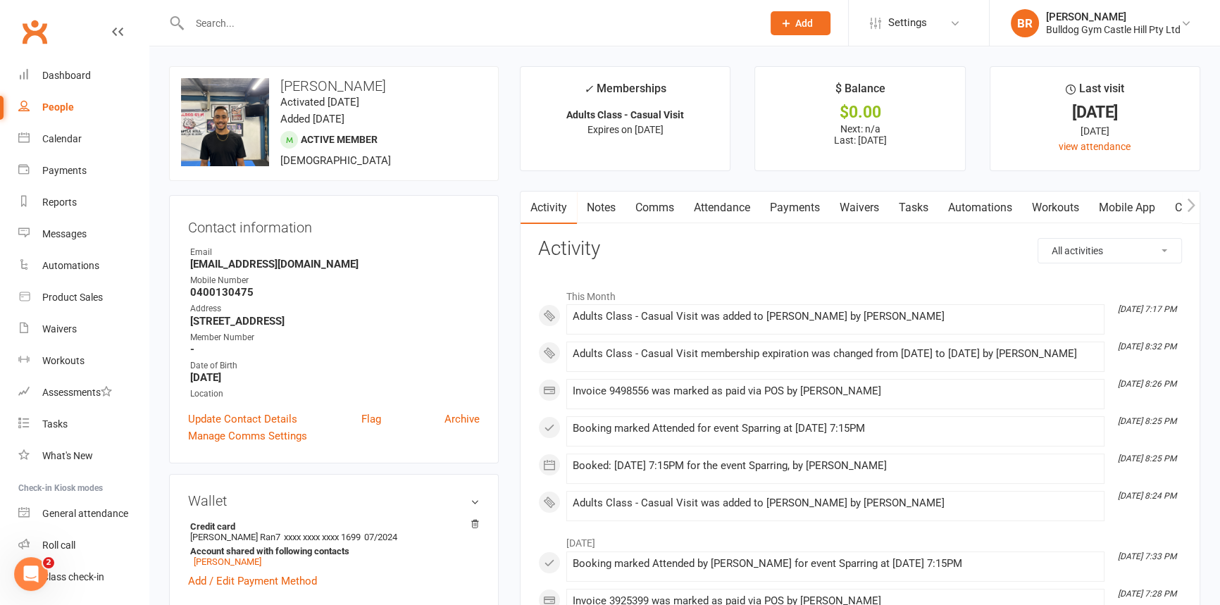
click at [721, 206] on link "Attendance" at bounding box center [722, 208] width 76 height 32
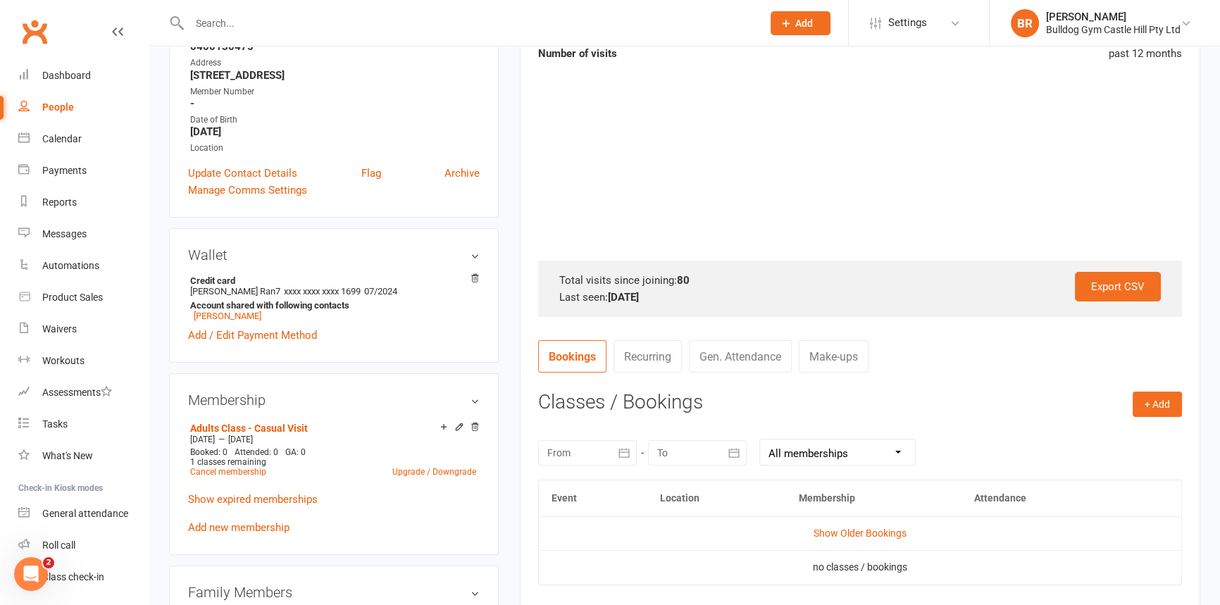
scroll to position [256, 0]
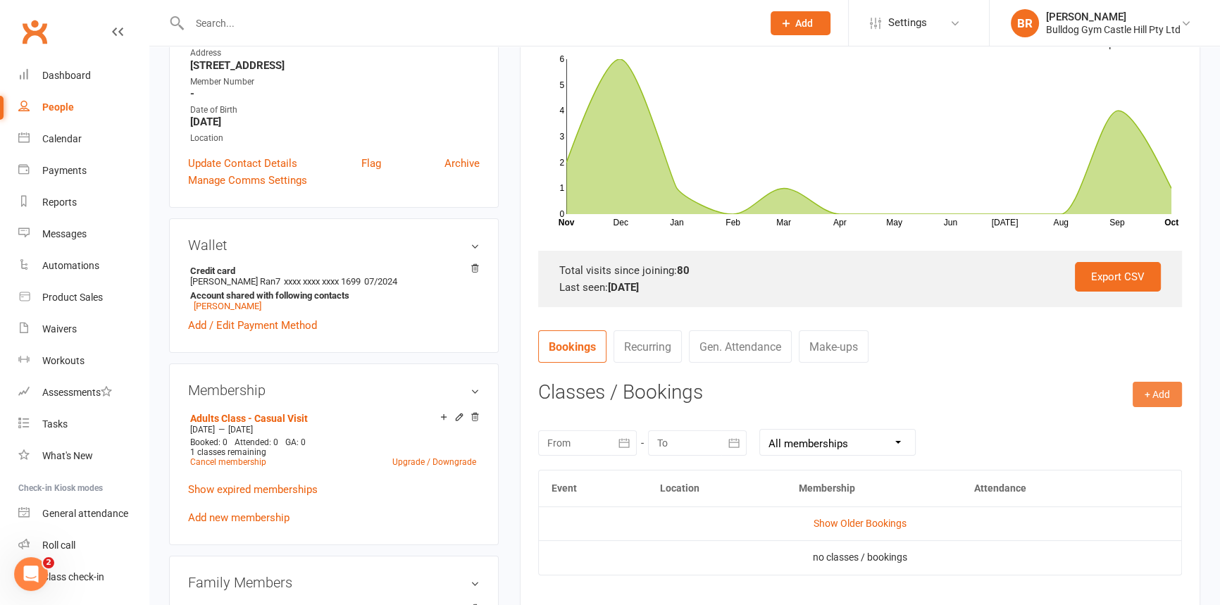
click at [1146, 392] on button "+ Add" at bounding box center [1157, 394] width 49 height 25
click at [1081, 426] on link "Book Event" at bounding box center [1112, 426] width 140 height 28
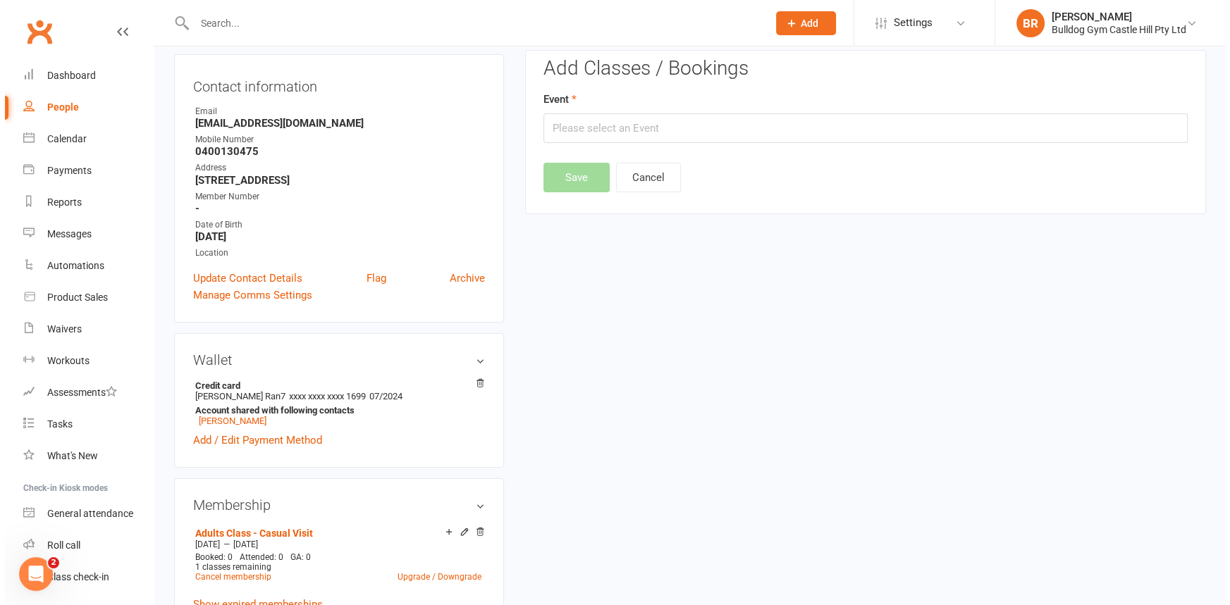
scroll to position [120, 0]
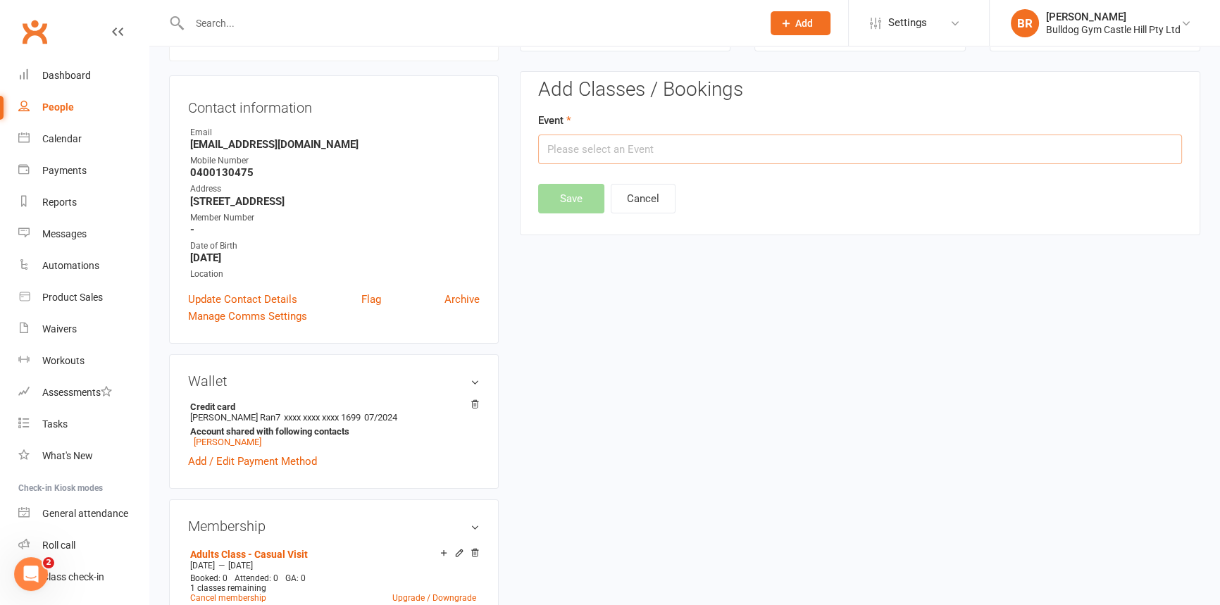
click at [683, 146] on input "text" at bounding box center [860, 150] width 644 height 30
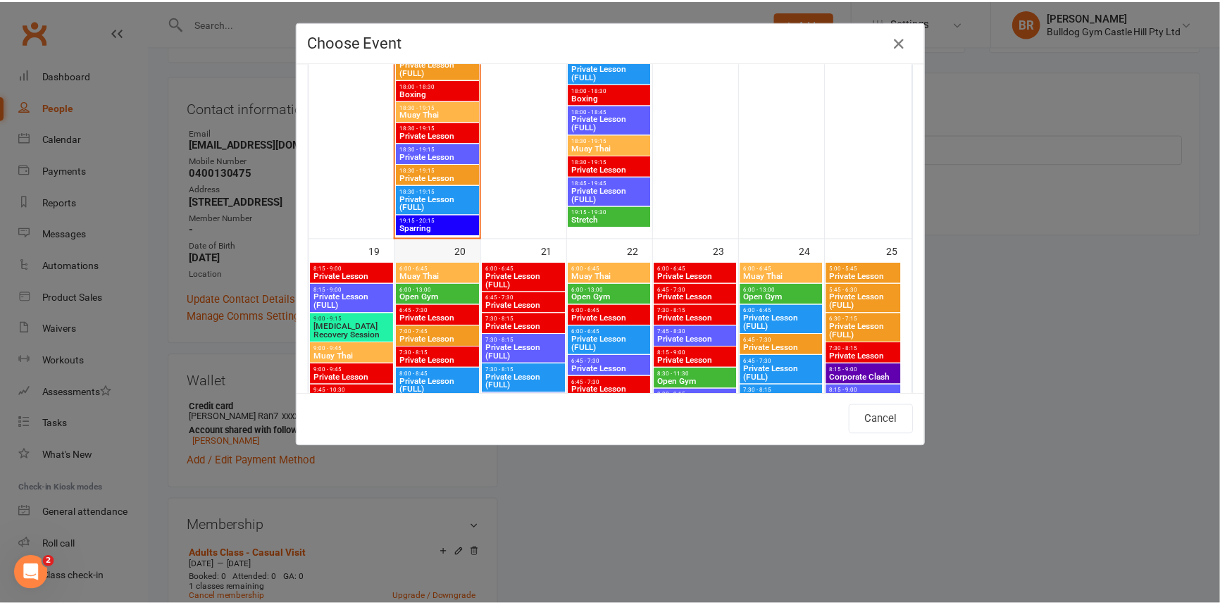
scroll to position [2882, 0]
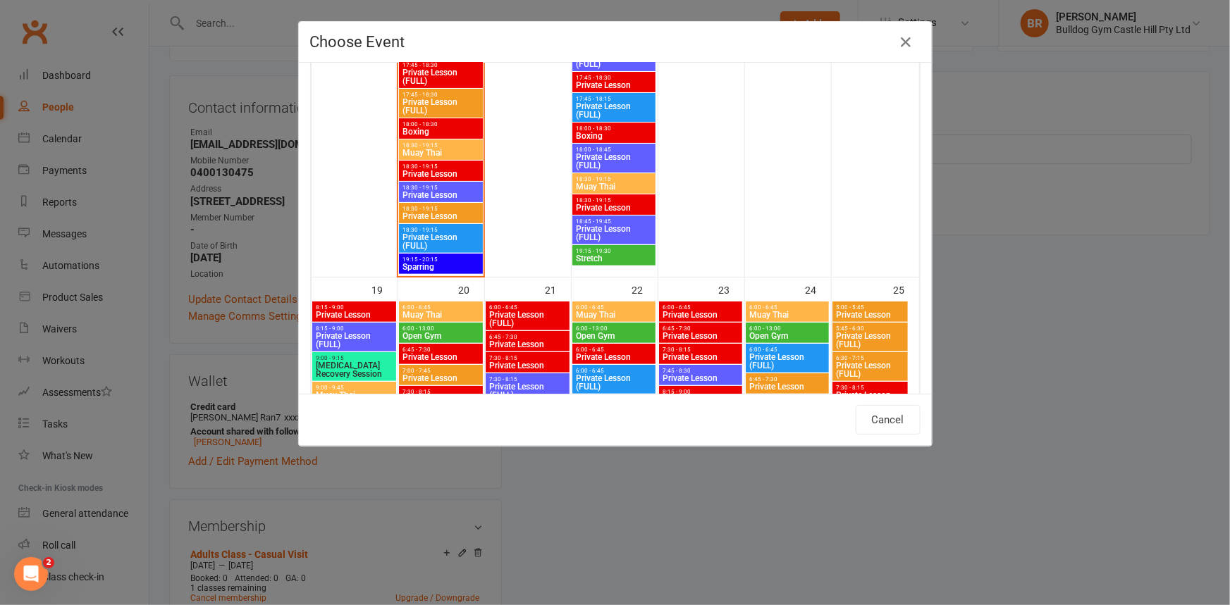
click at [433, 263] on span "Sparring" at bounding box center [441, 267] width 78 height 8
type input "Sparring - [DATE] 7:15:00 PM"
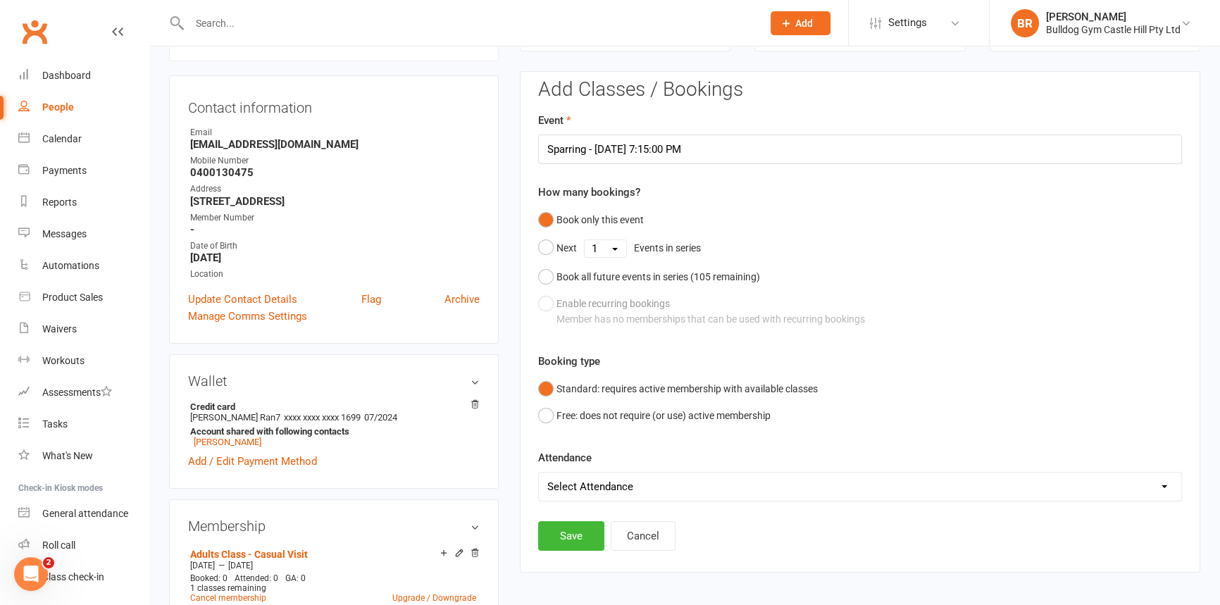
click at [656, 315] on div "Book only this event Next 1 2 3 4 5 6 7 8 9 10 11 12 13 14 15 16 17 18 19 20 21…" at bounding box center [860, 269] width 644 height 127
click at [648, 485] on select "Select Attendance Attended Absent" at bounding box center [860, 487] width 643 height 28
select select "0"
click at [539, 473] on select "Select Attendance Attended Absent" at bounding box center [860, 487] width 643 height 28
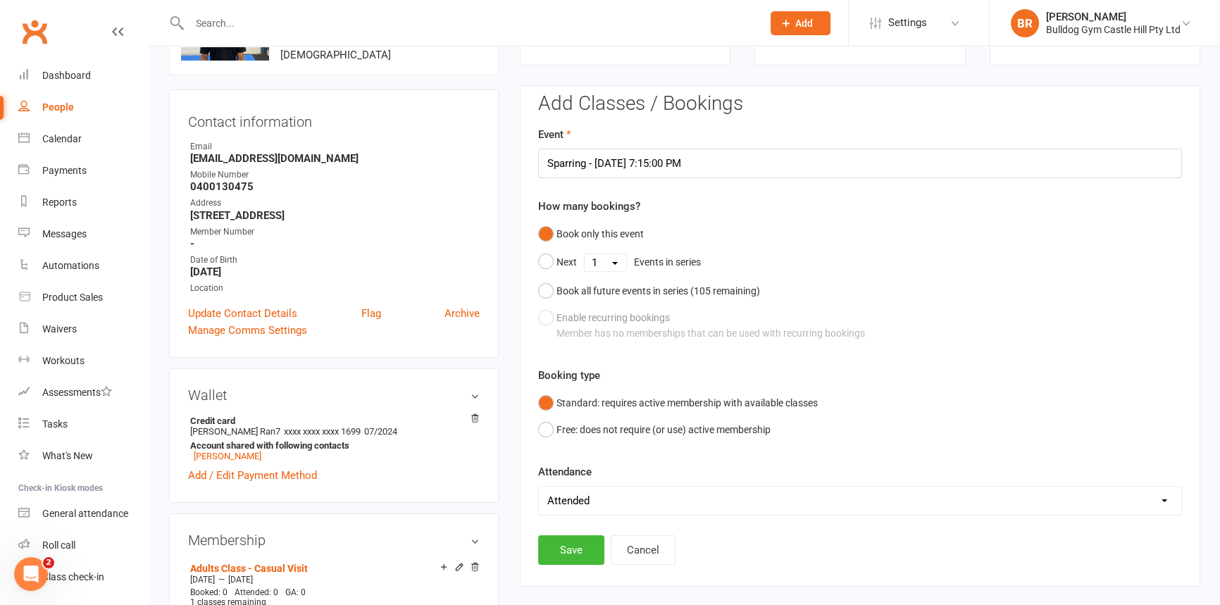
scroll to position [128, 0]
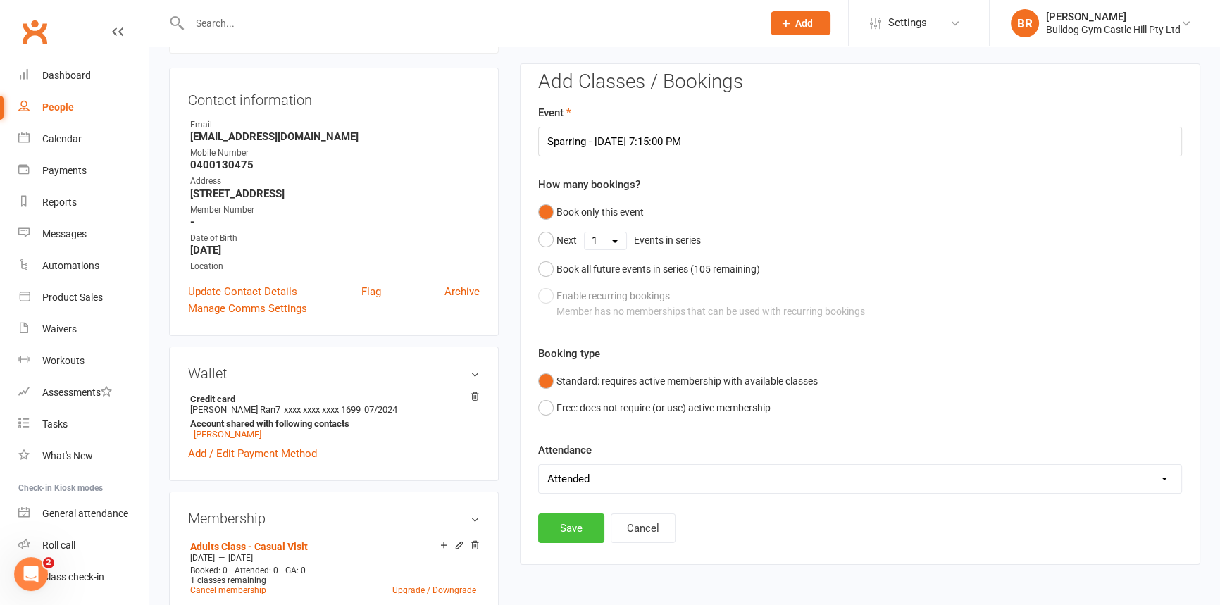
click at [564, 525] on button "Save" at bounding box center [571, 529] width 66 height 30
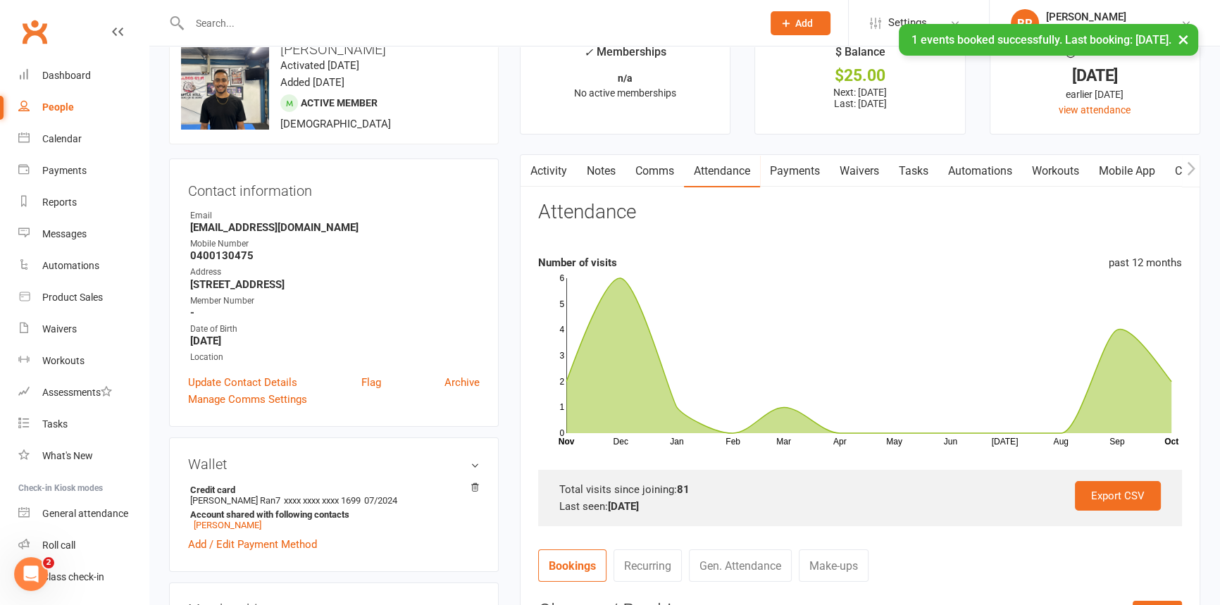
scroll to position [63, 0]
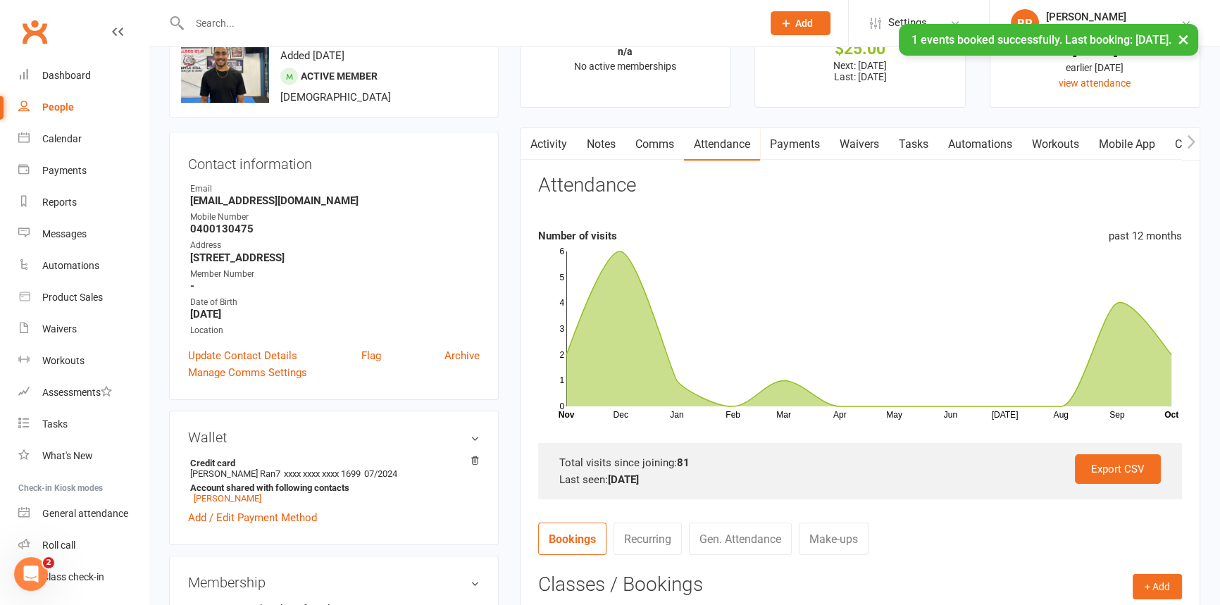
click at [531, 142] on icon "button" at bounding box center [530, 142] width 8 height 15
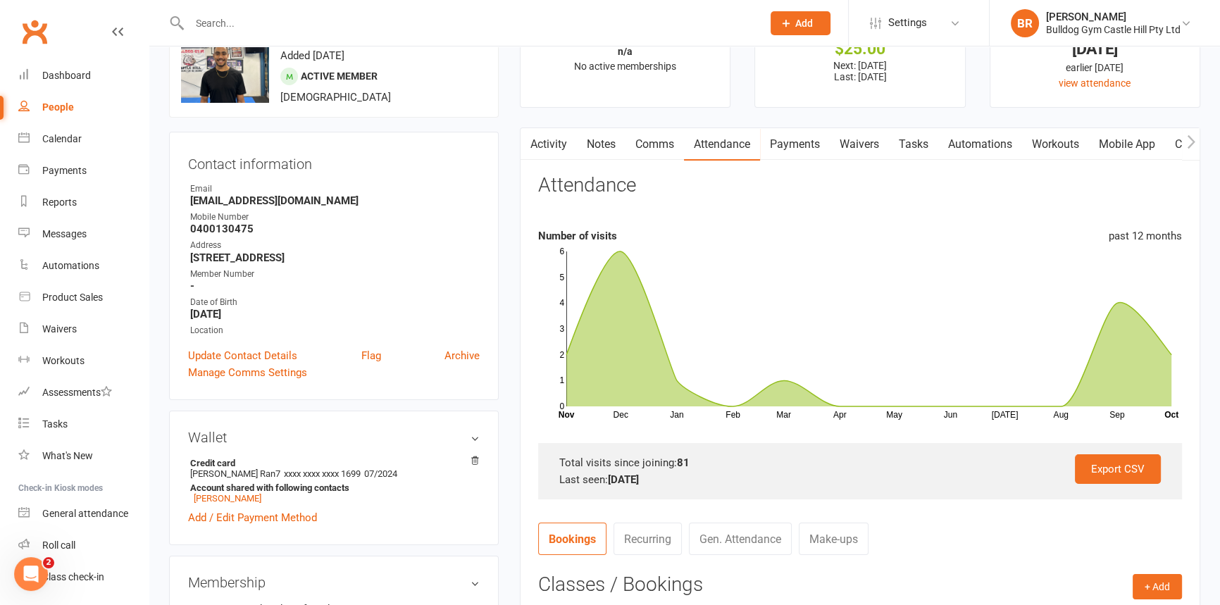
click at [814, 146] on link "Payments" at bounding box center [795, 144] width 70 height 32
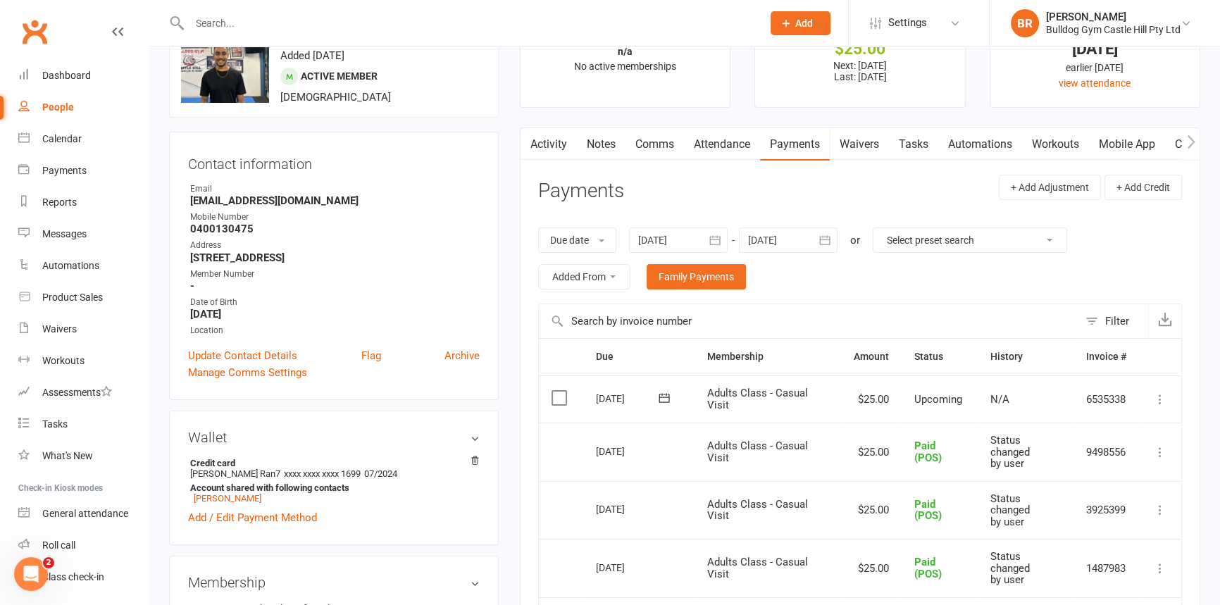
click at [1163, 394] on icon at bounding box center [1161, 399] width 14 height 14
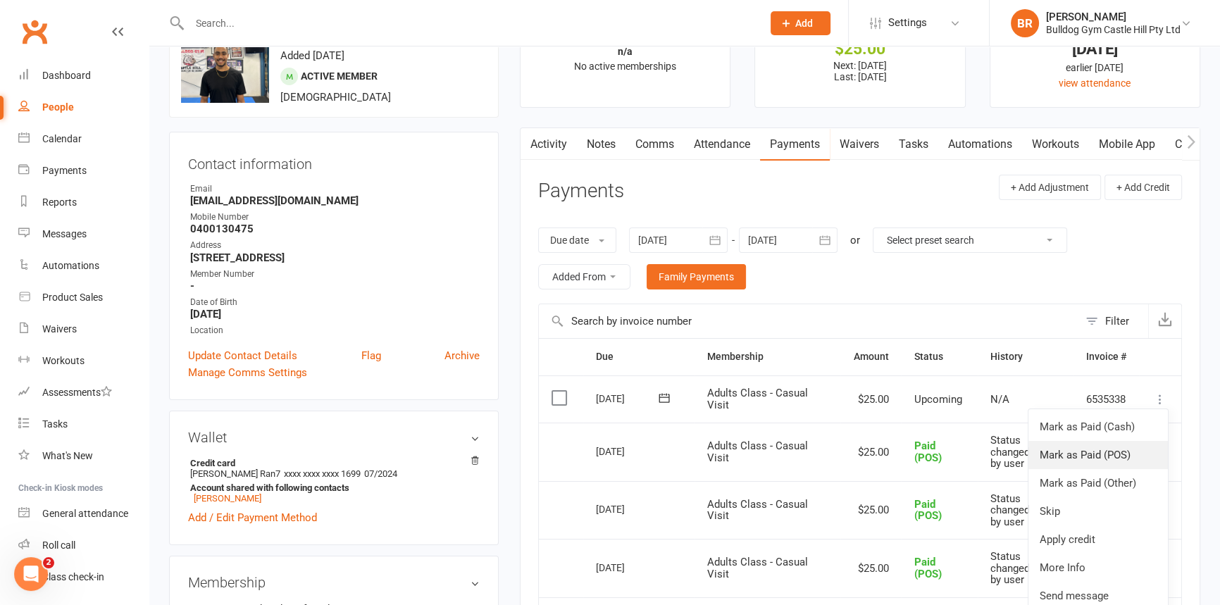
click at [1084, 449] on link "Mark as Paid (POS)" at bounding box center [1099, 455] width 140 height 28
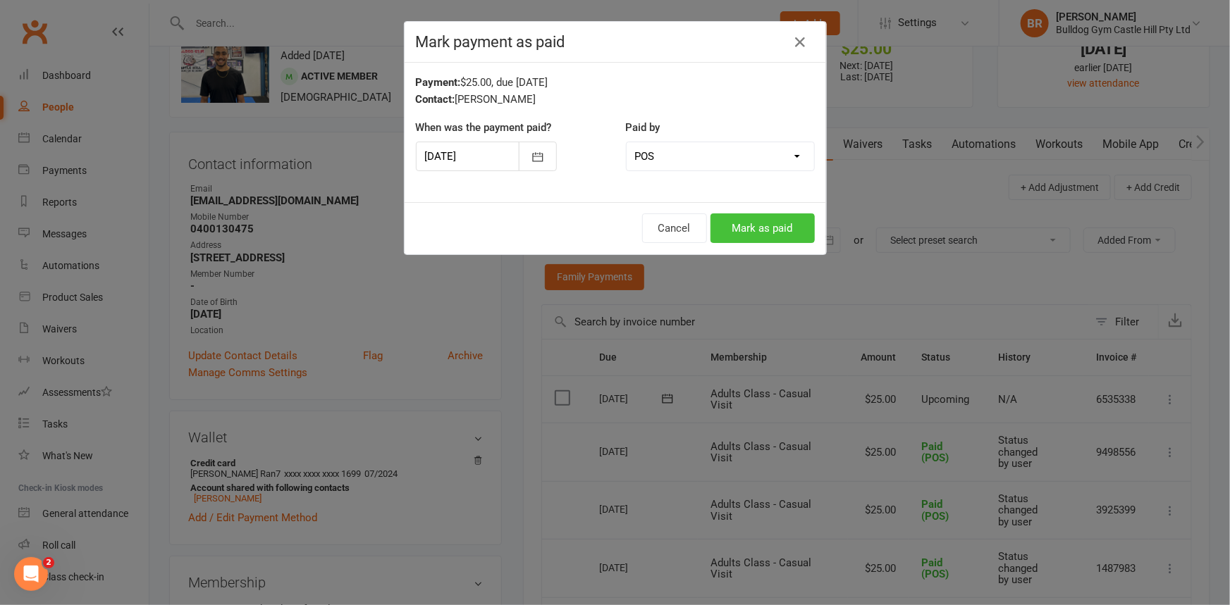
click at [768, 230] on button "Mark as paid" at bounding box center [762, 229] width 104 height 30
